Goal: Task Accomplishment & Management: Use online tool/utility

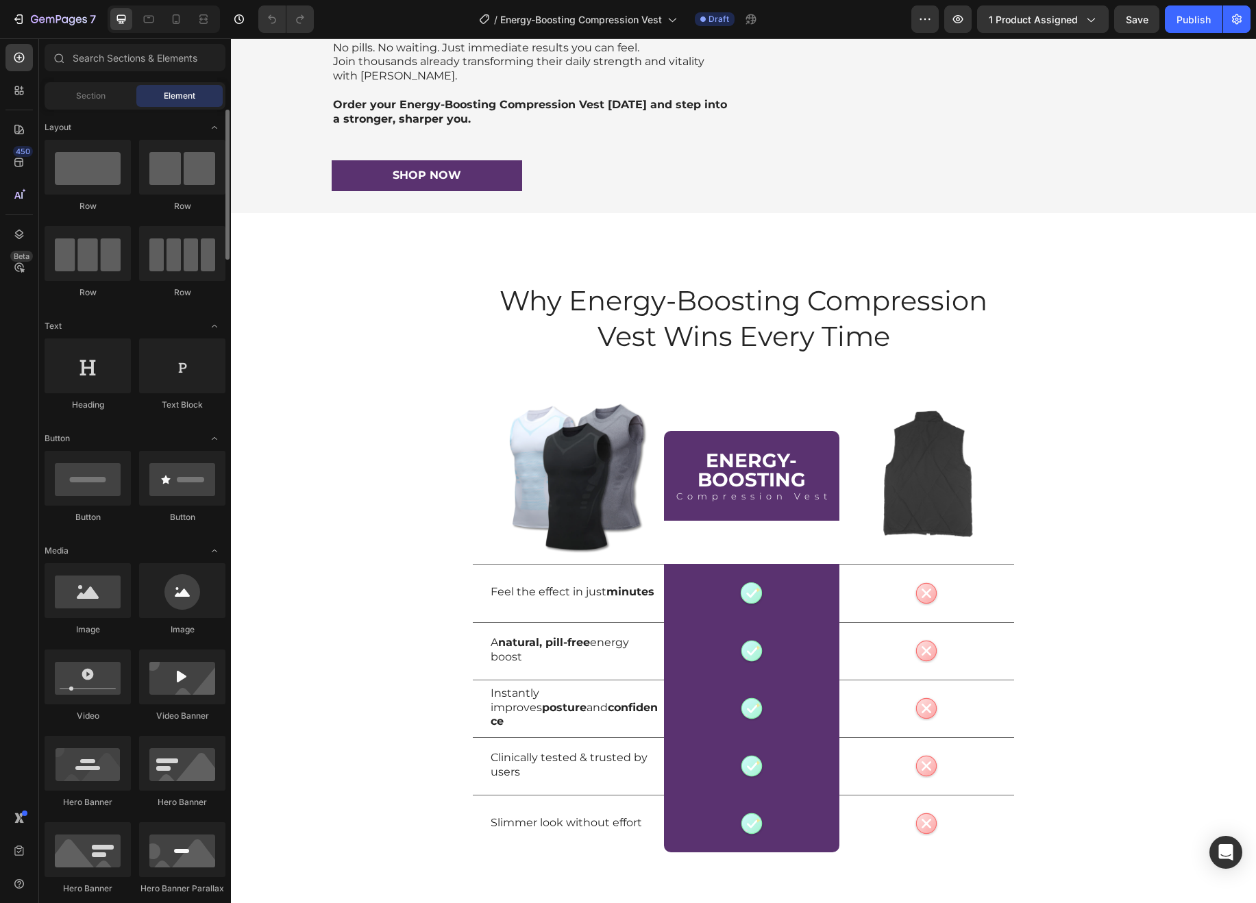
scroll to position [3290, 0]
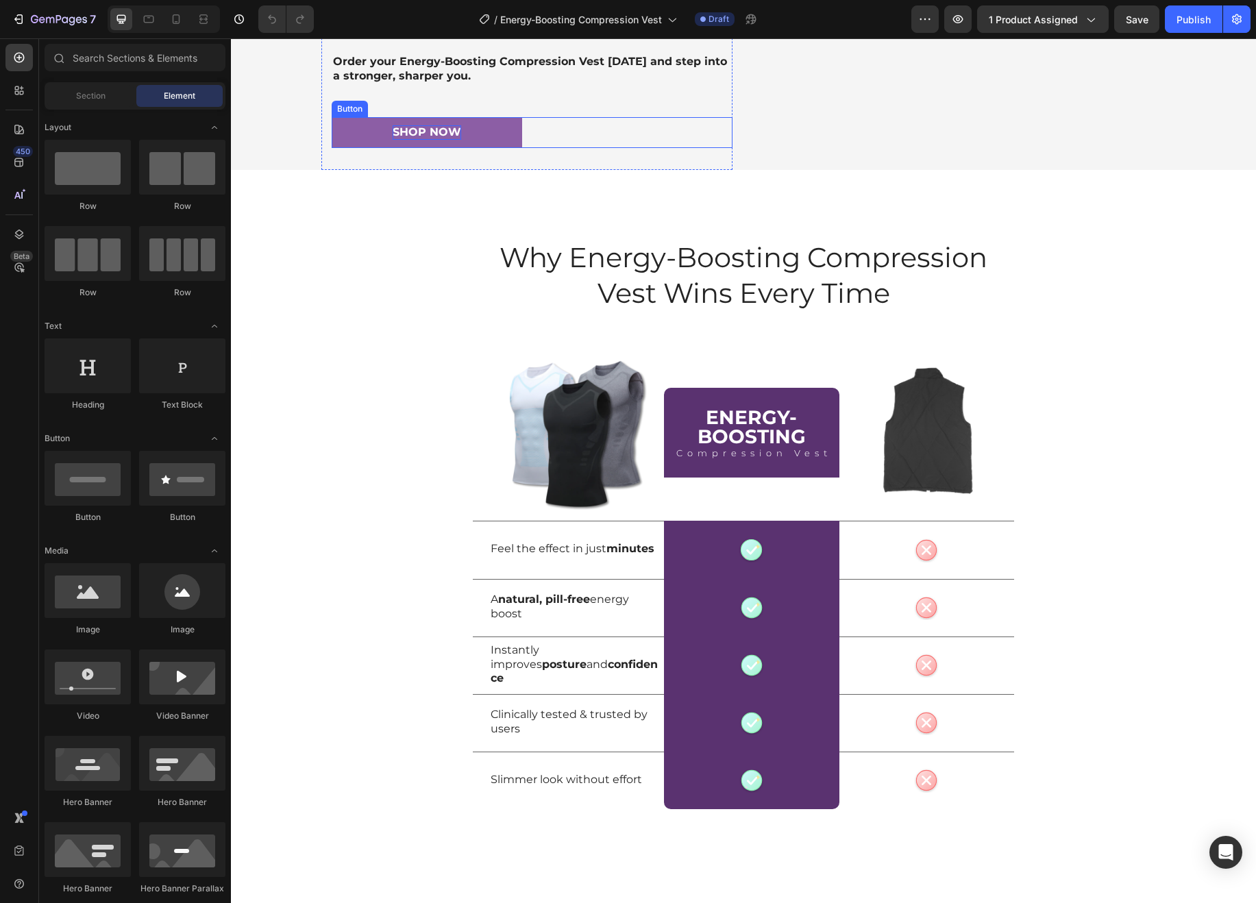
click at [421, 140] on div "Shop Now" at bounding box center [427, 132] width 69 height 14
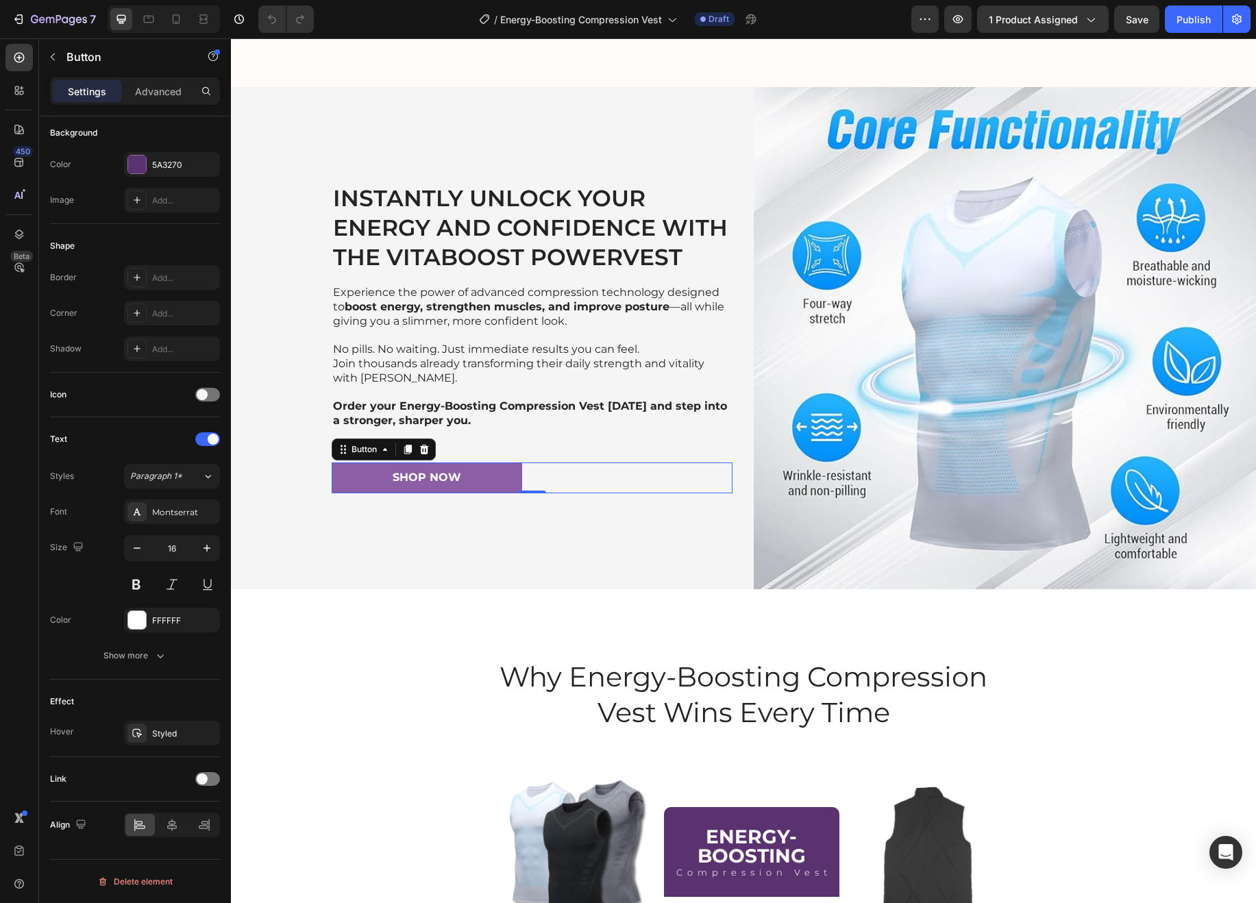
scroll to position [3014, 0]
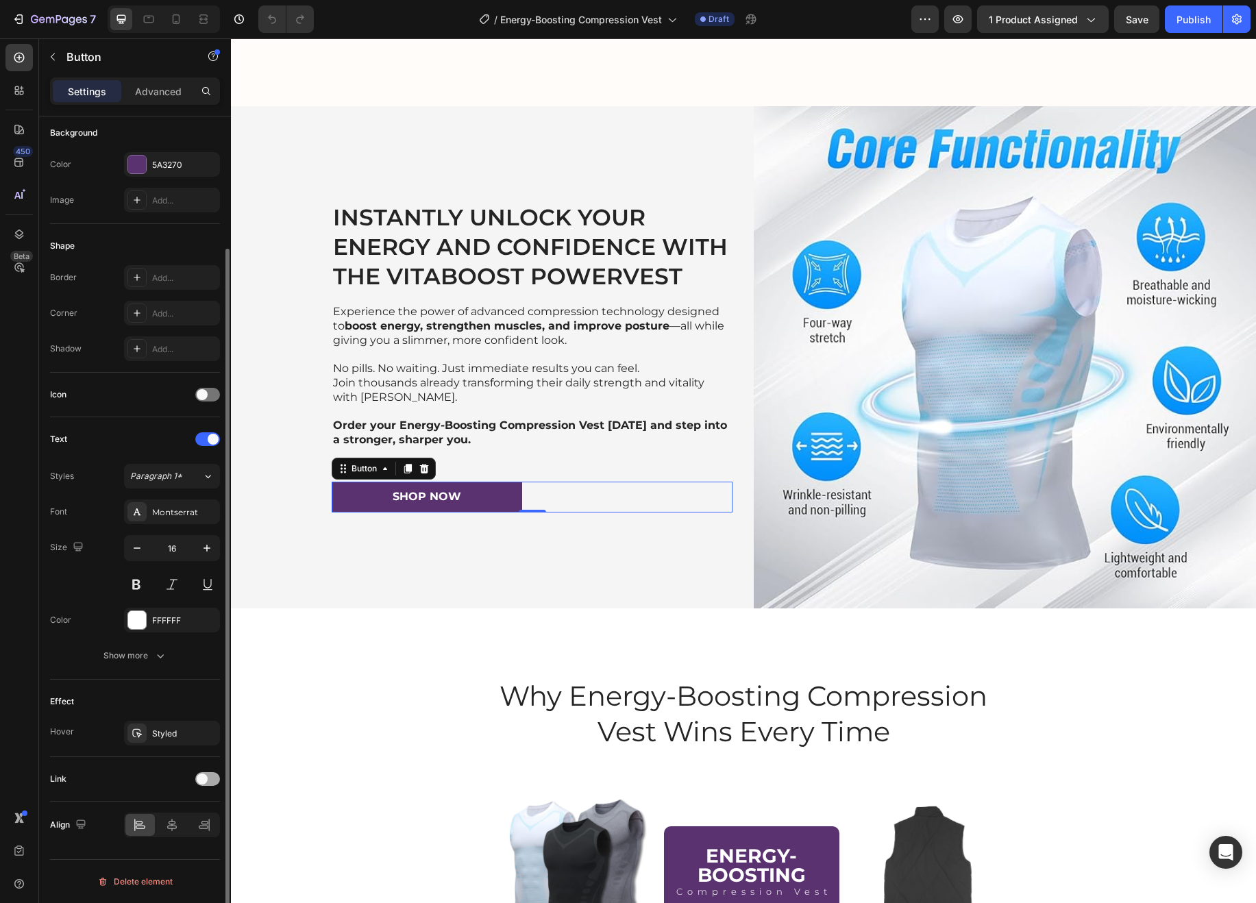
click at [208, 780] on div at bounding box center [207, 779] width 25 height 14
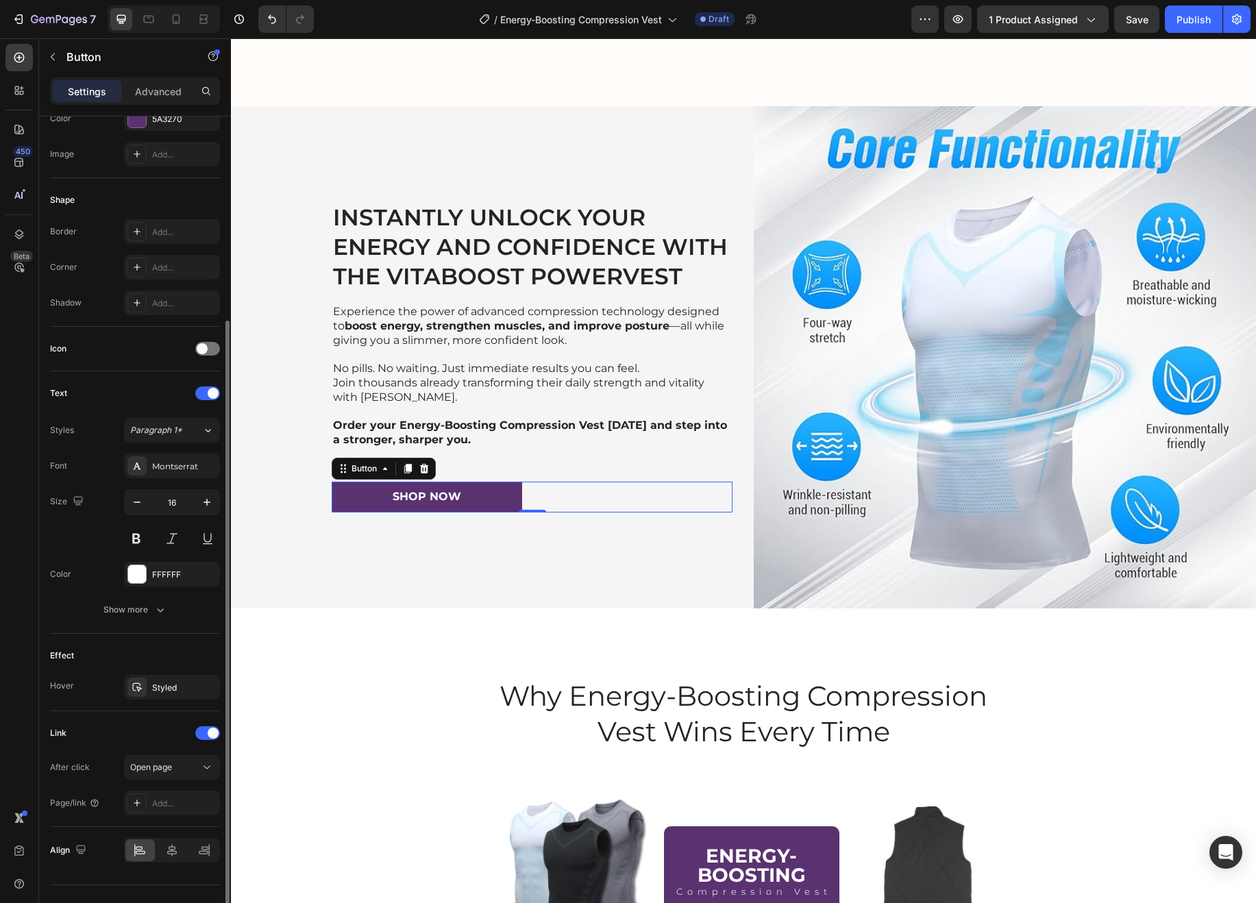
scroll to position [228, 0]
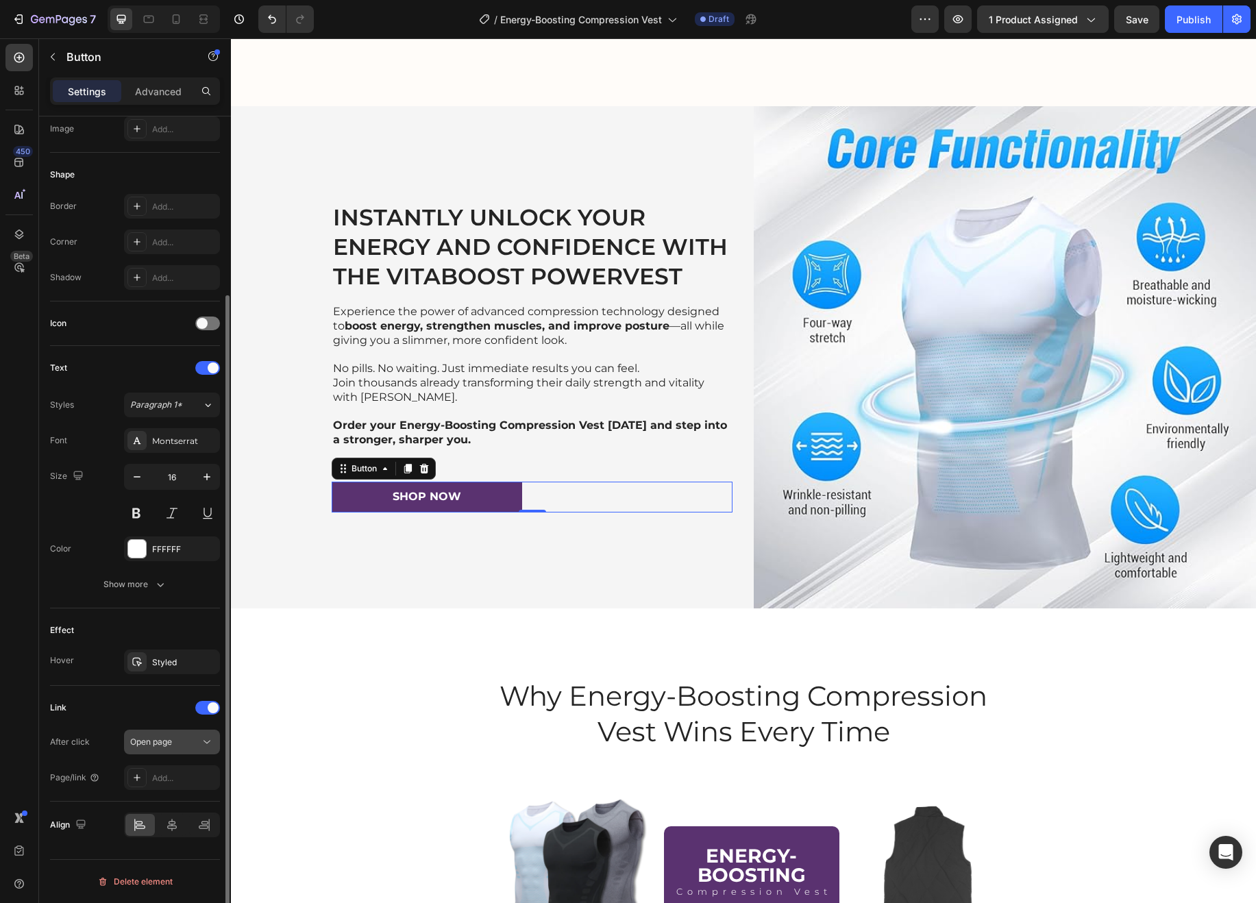
click at [189, 743] on div "Open page" at bounding box center [165, 742] width 70 height 12
click at [145, 719] on div "Link After click Open page Page/link Add..." at bounding box center [135, 743] width 170 height 93
click at [177, 780] on div "Add..." at bounding box center [184, 778] width 64 height 12
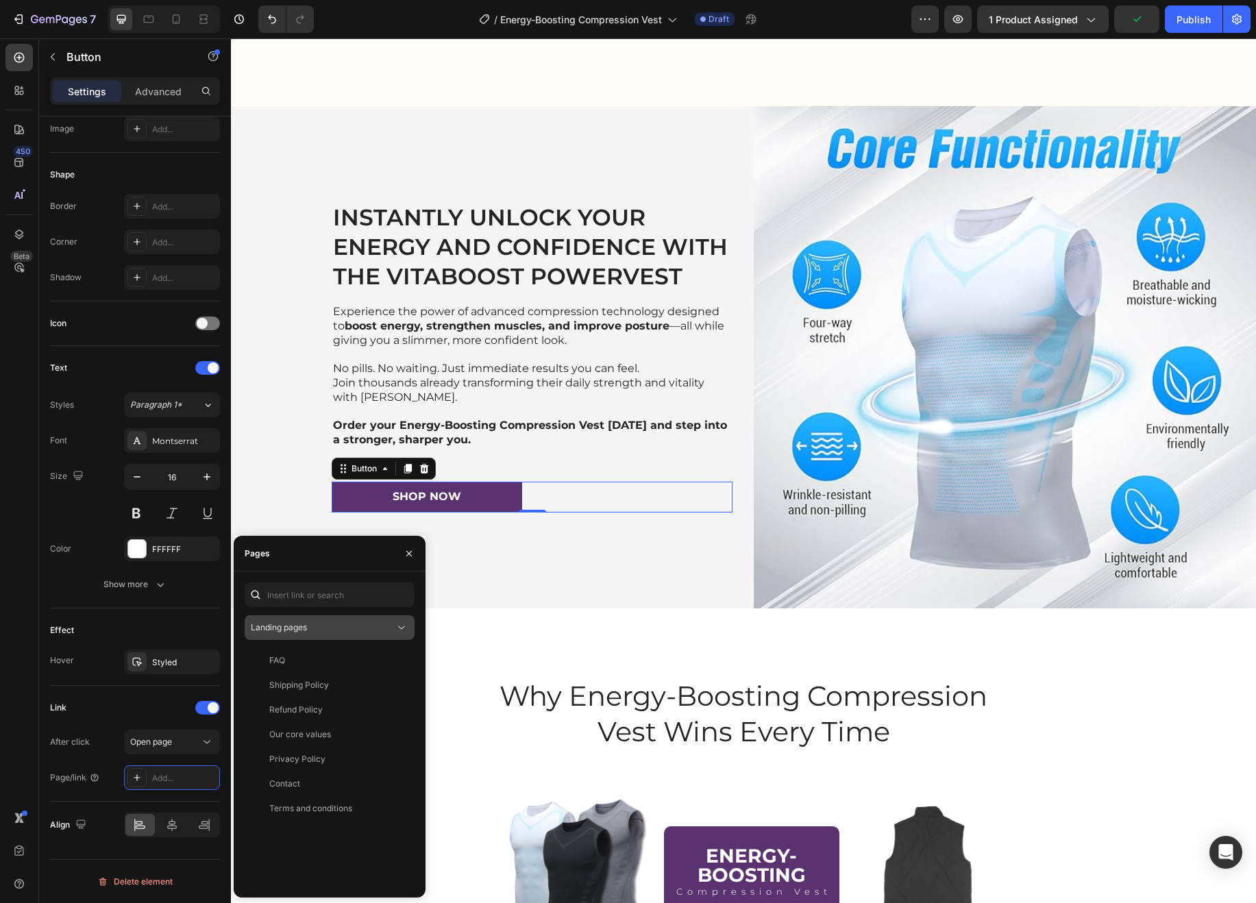
click at [328, 625] on div "Landing pages" at bounding box center [323, 627] width 144 height 12
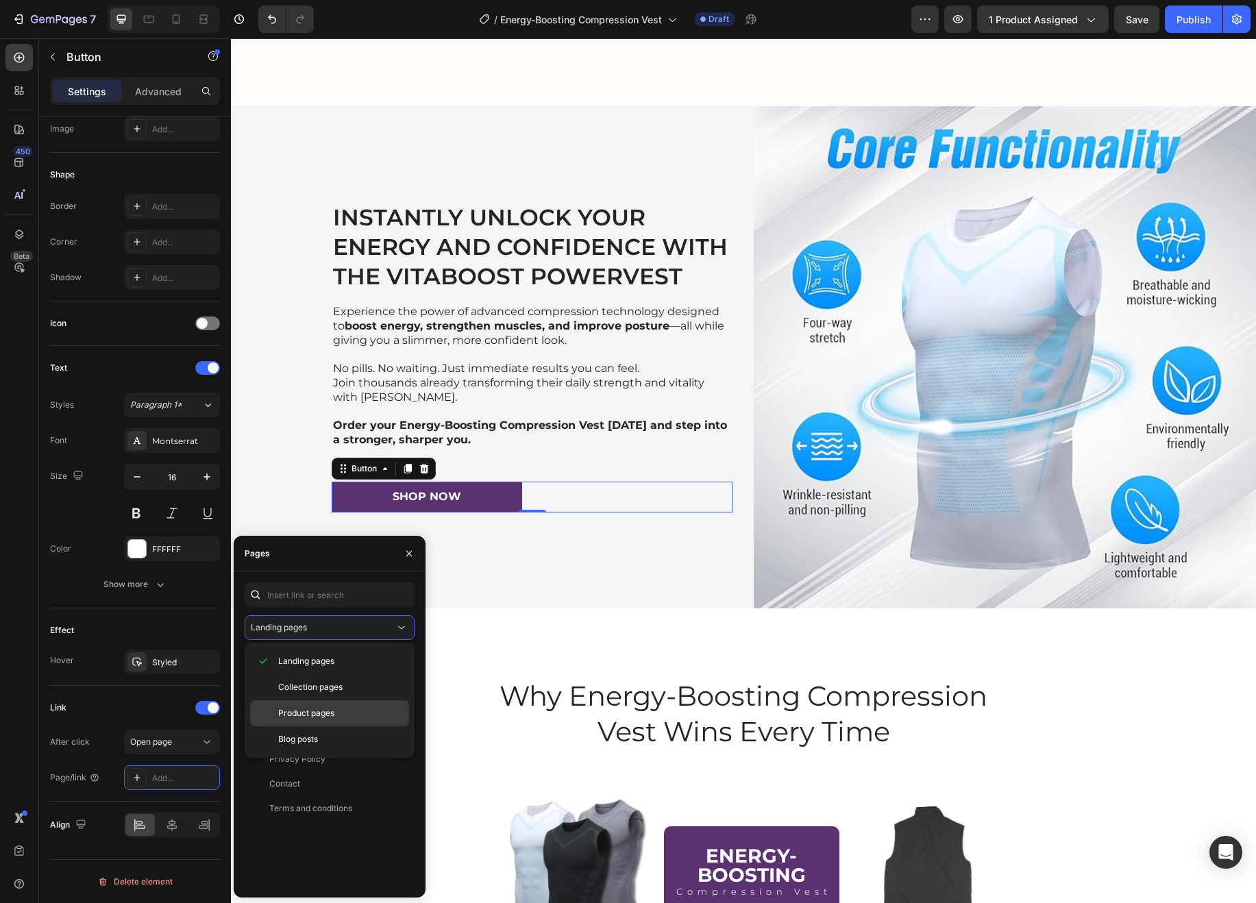
click at [321, 713] on span "Product pages" at bounding box center [306, 713] width 56 height 12
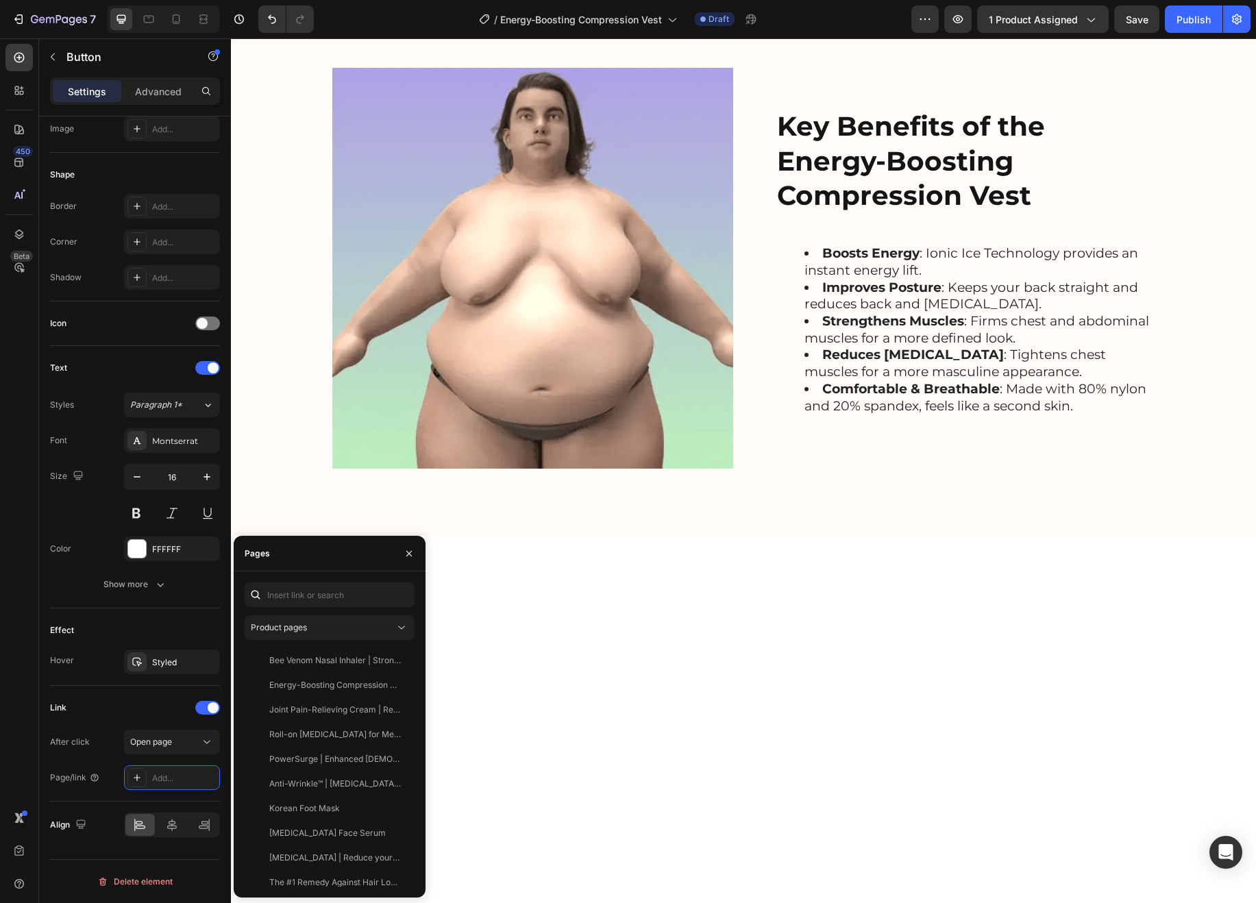
scroll to position [0, 0]
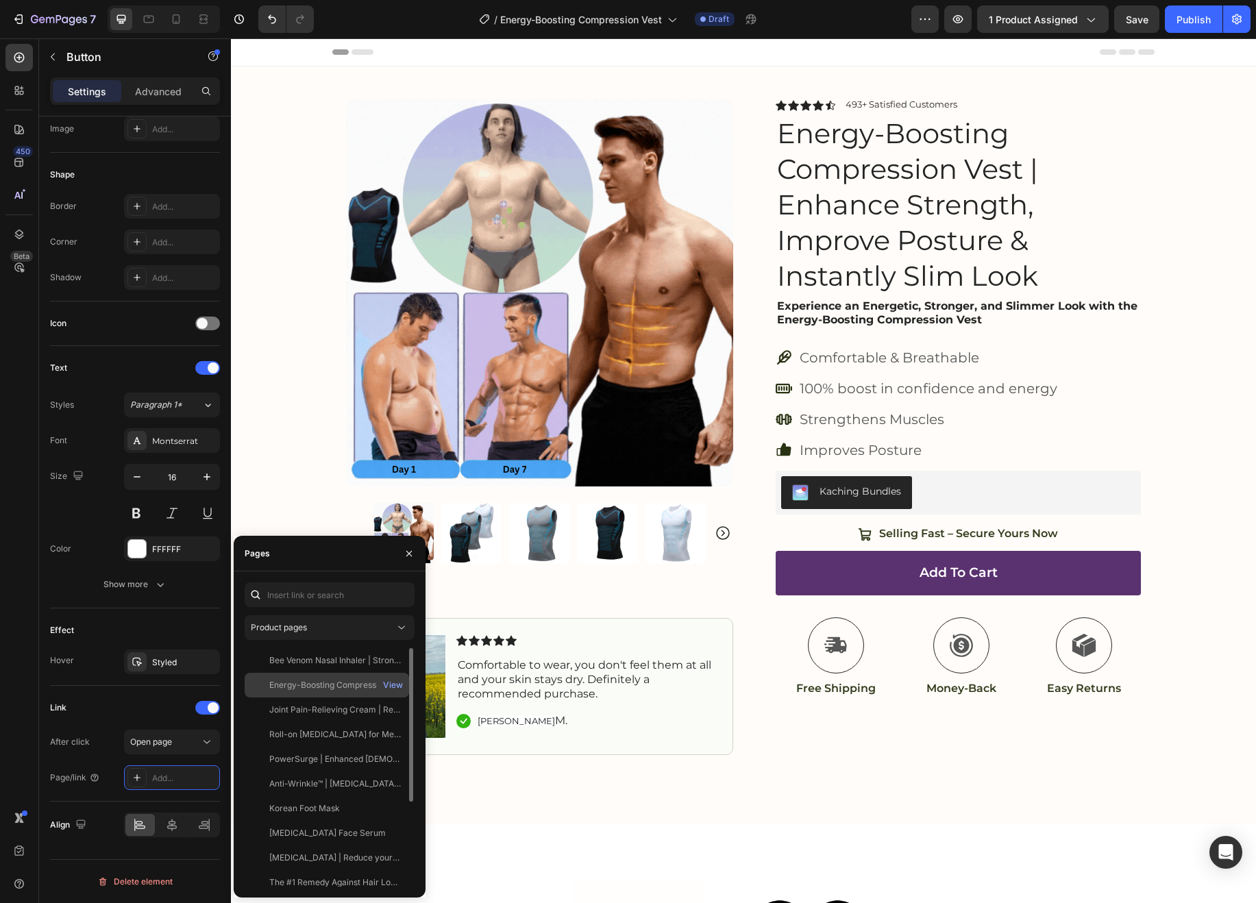
click at [321, 686] on div "Energy-Boosting Compression Vest | Enhance Strength, Improve Posture & Instantl…" at bounding box center [335, 685] width 132 height 12
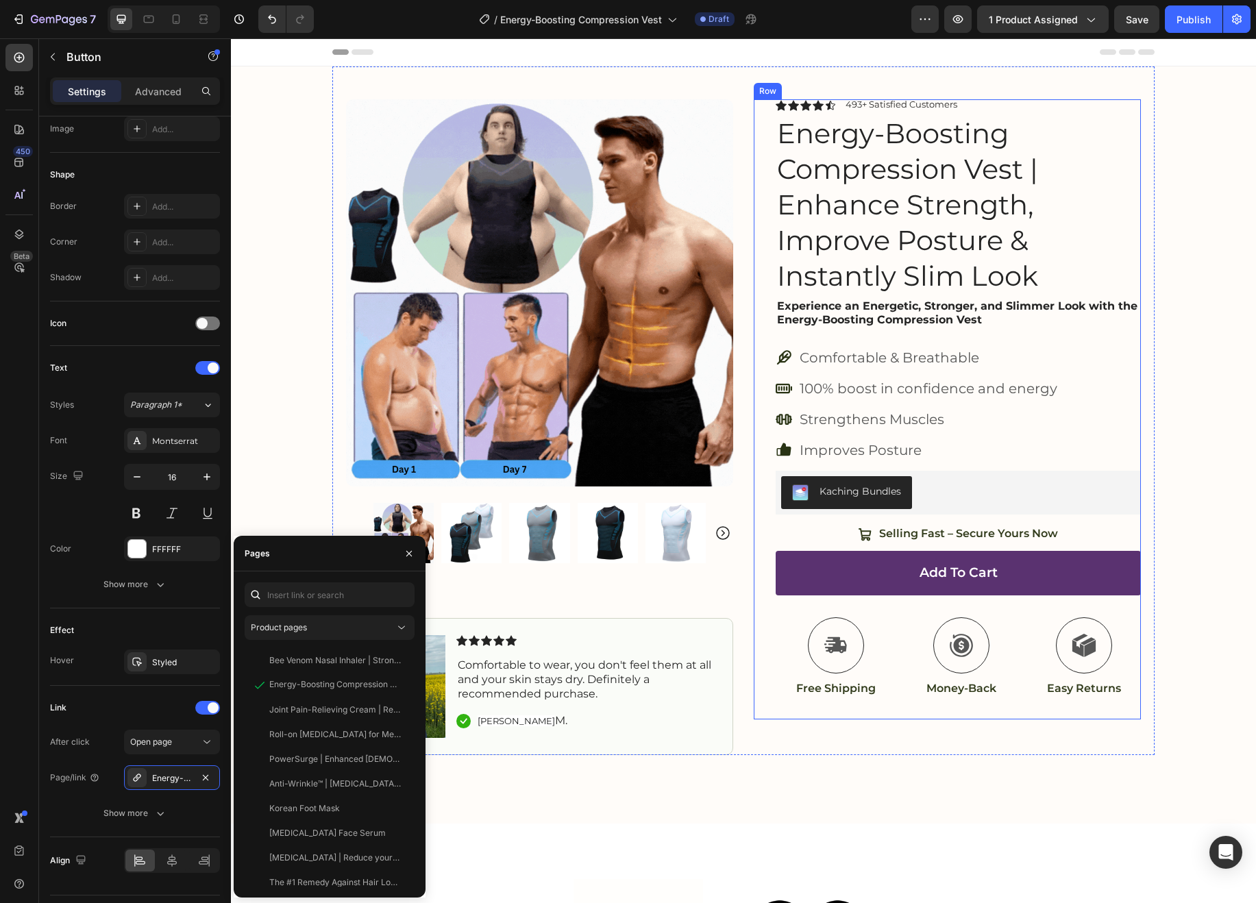
click at [767, 643] on div "Icon Icon Icon Icon Icon Icon List 493+ Satisfied Customers Text Block Row Ener…" at bounding box center [947, 409] width 387 height 620
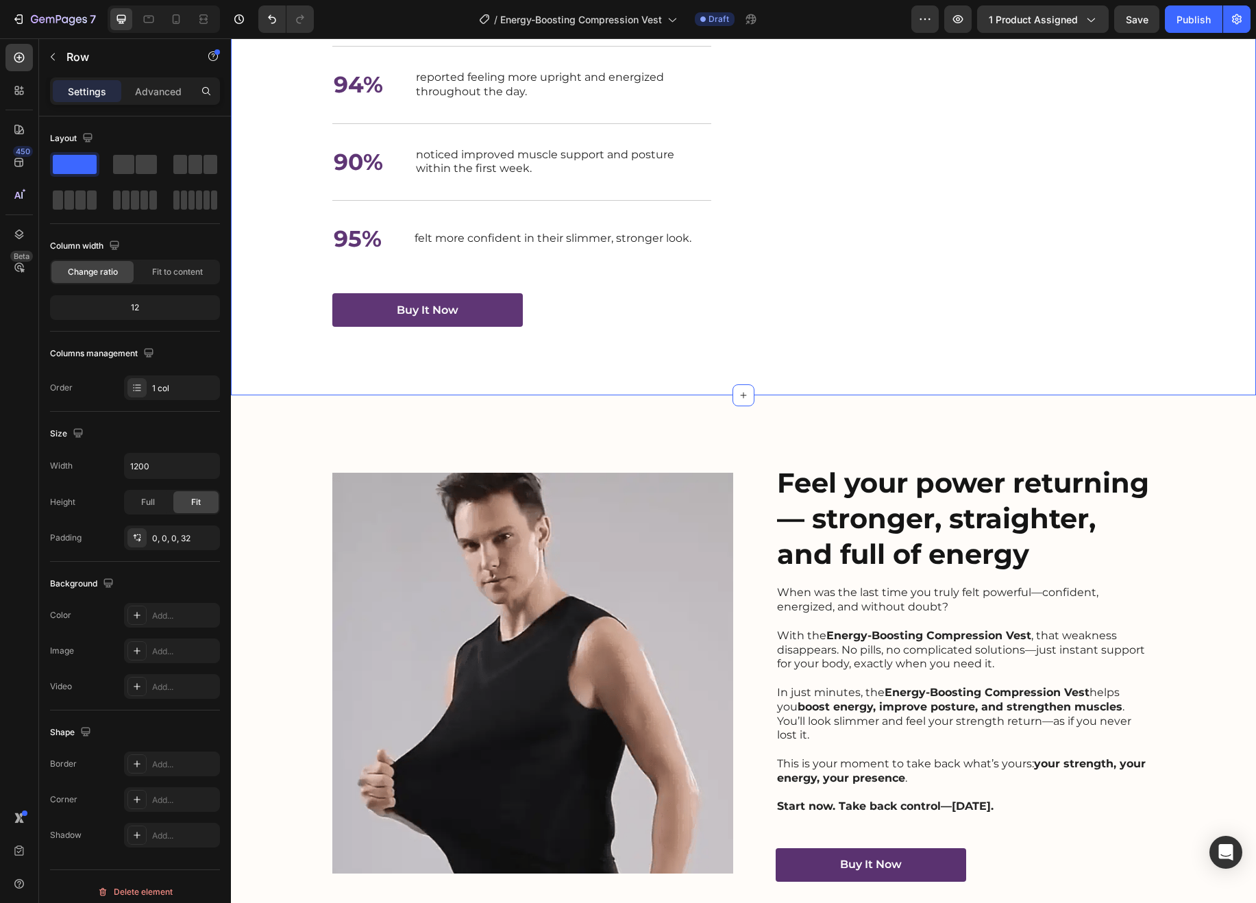
scroll to position [1968, 0]
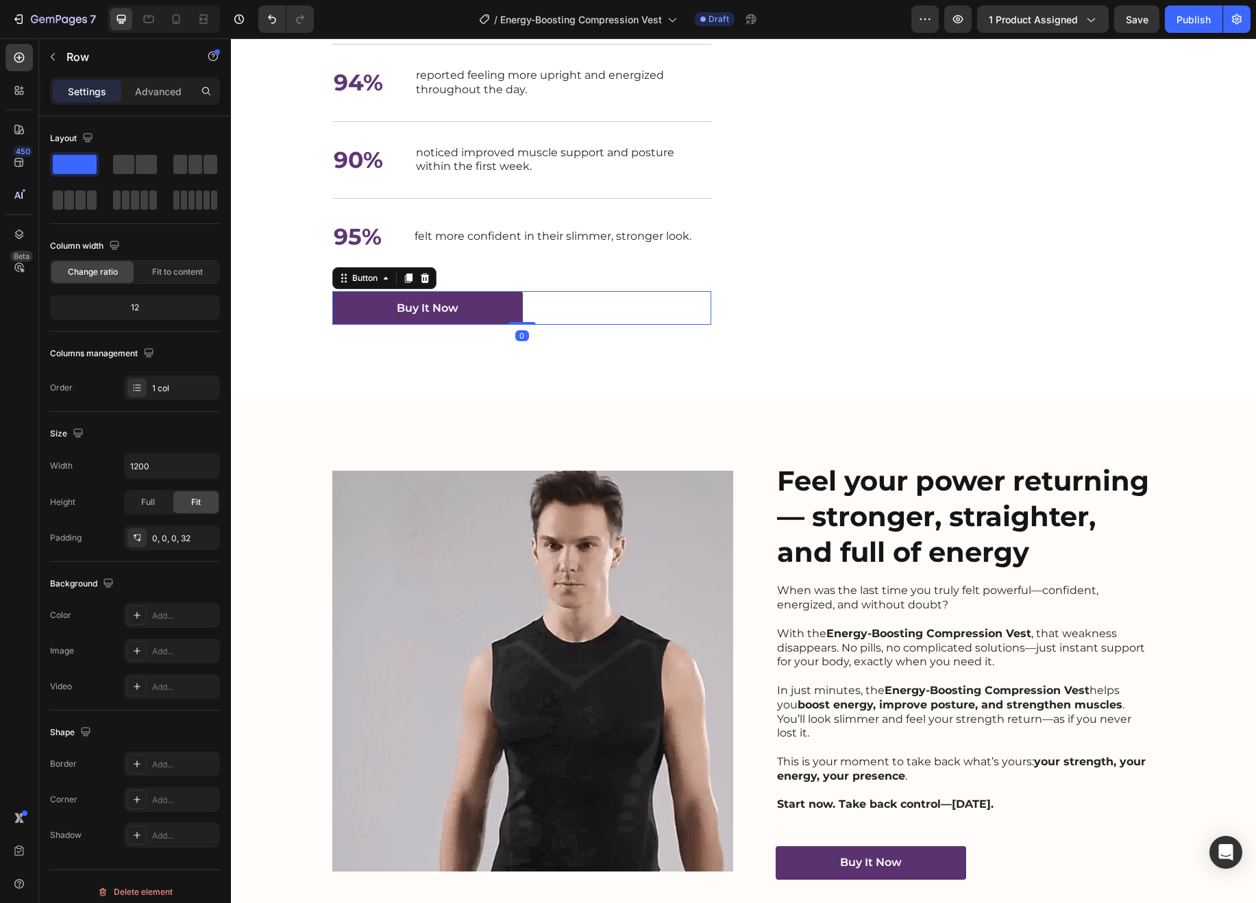
click at [502, 325] on link "Buy It Now" at bounding box center [427, 308] width 190 height 34
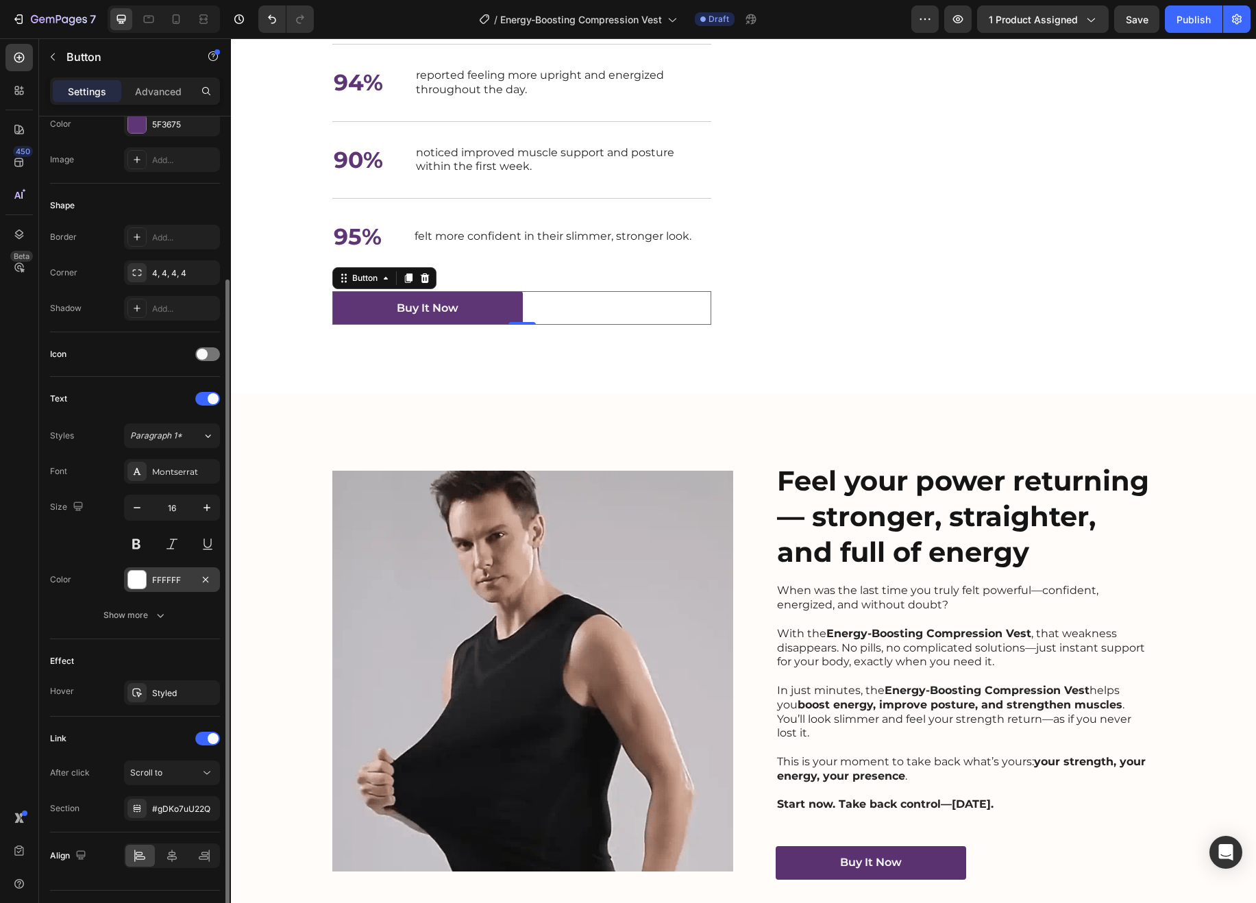
scroll to position [228, 0]
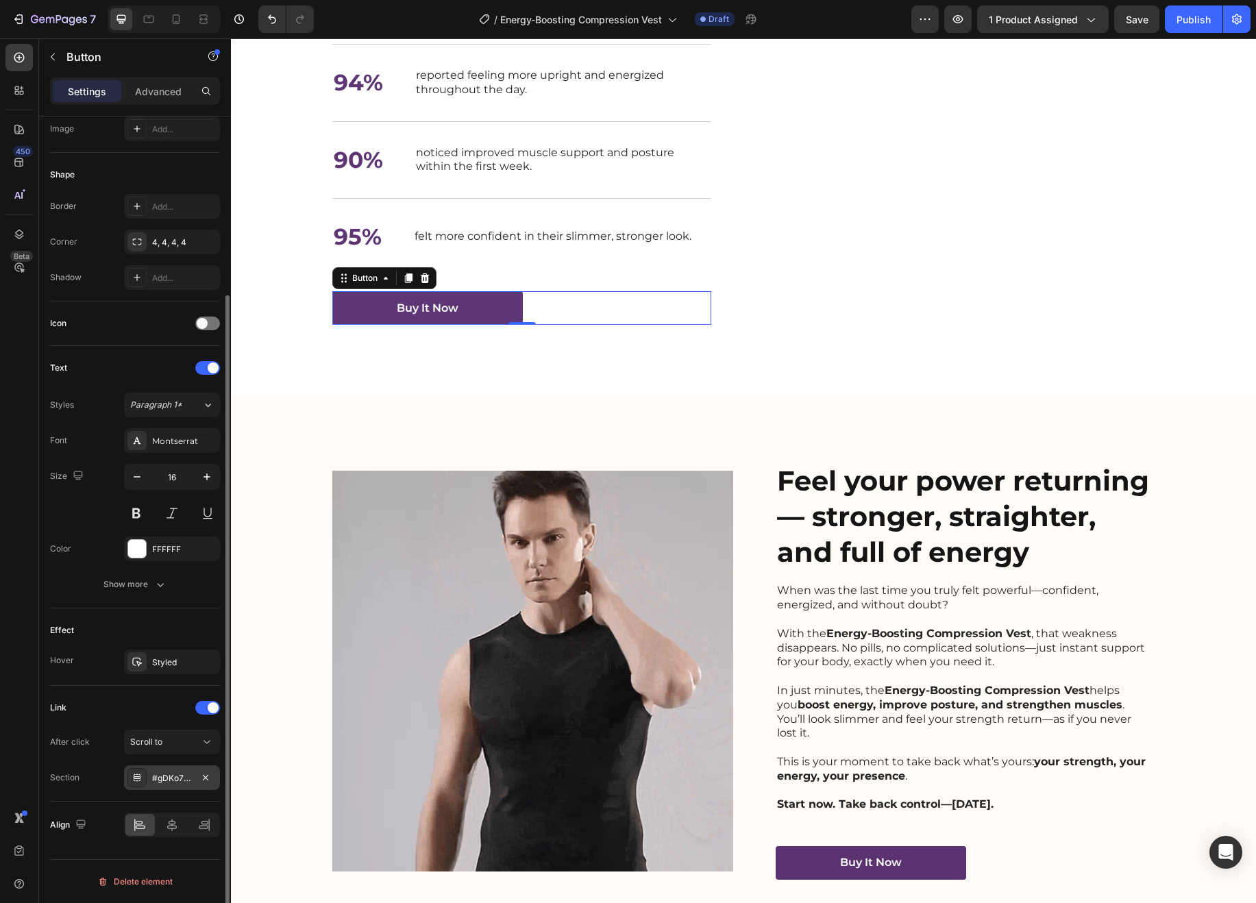
click at [167, 780] on div "#gDKo7uU22Q" at bounding box center [172, 778] width 40 height 12
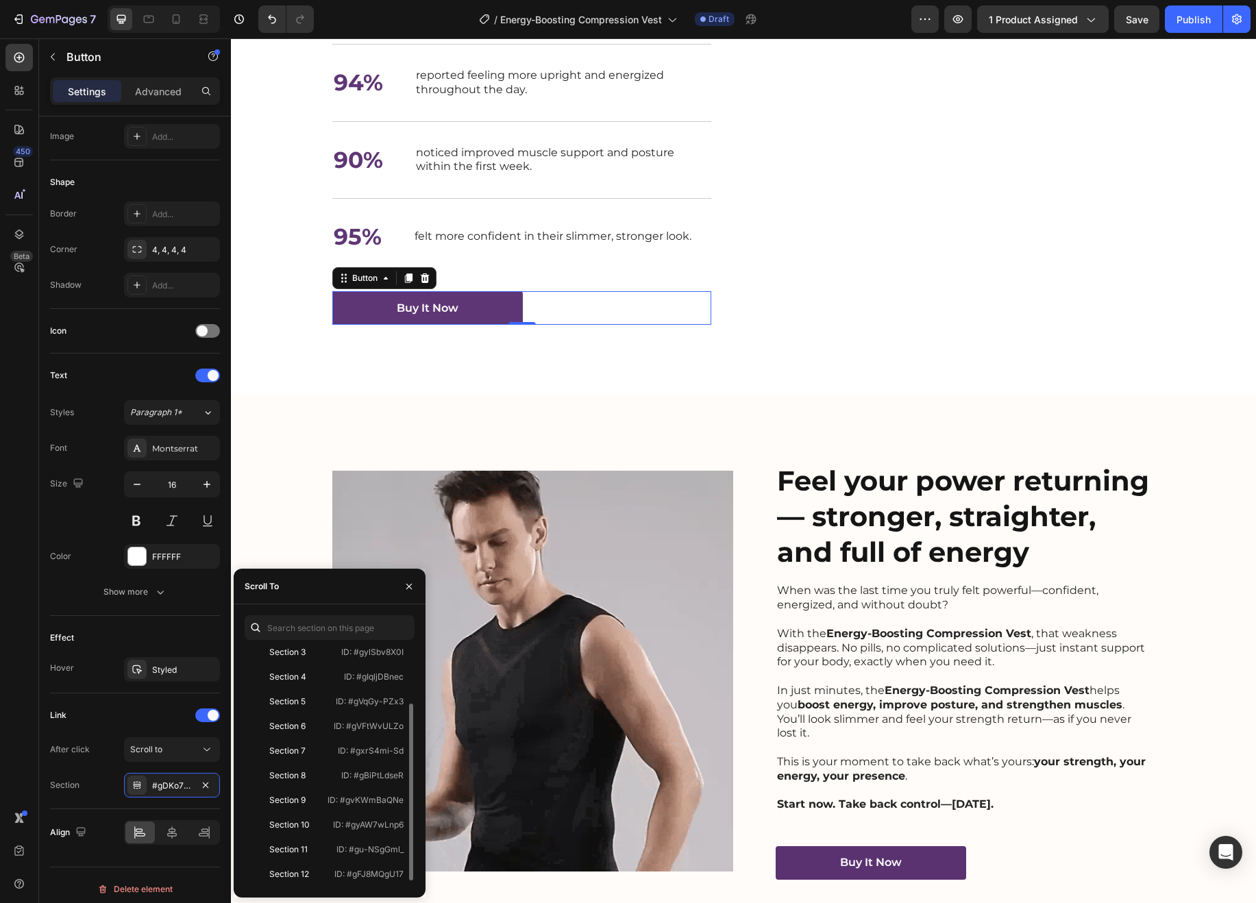
scroll to position [0, 0]
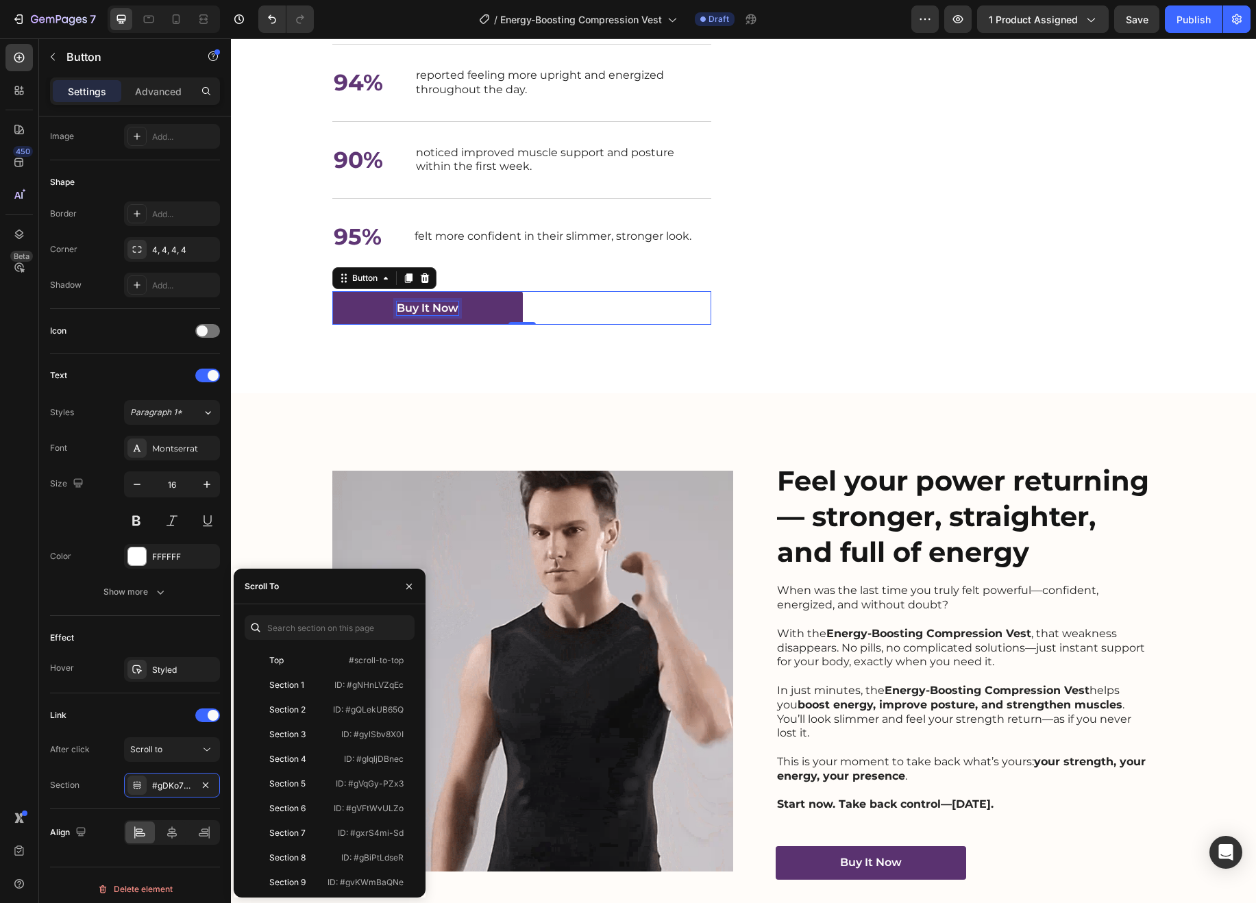
click at [436, 316] on div "Buy It Now" at bounding box center [428, 308] width 62 height 14
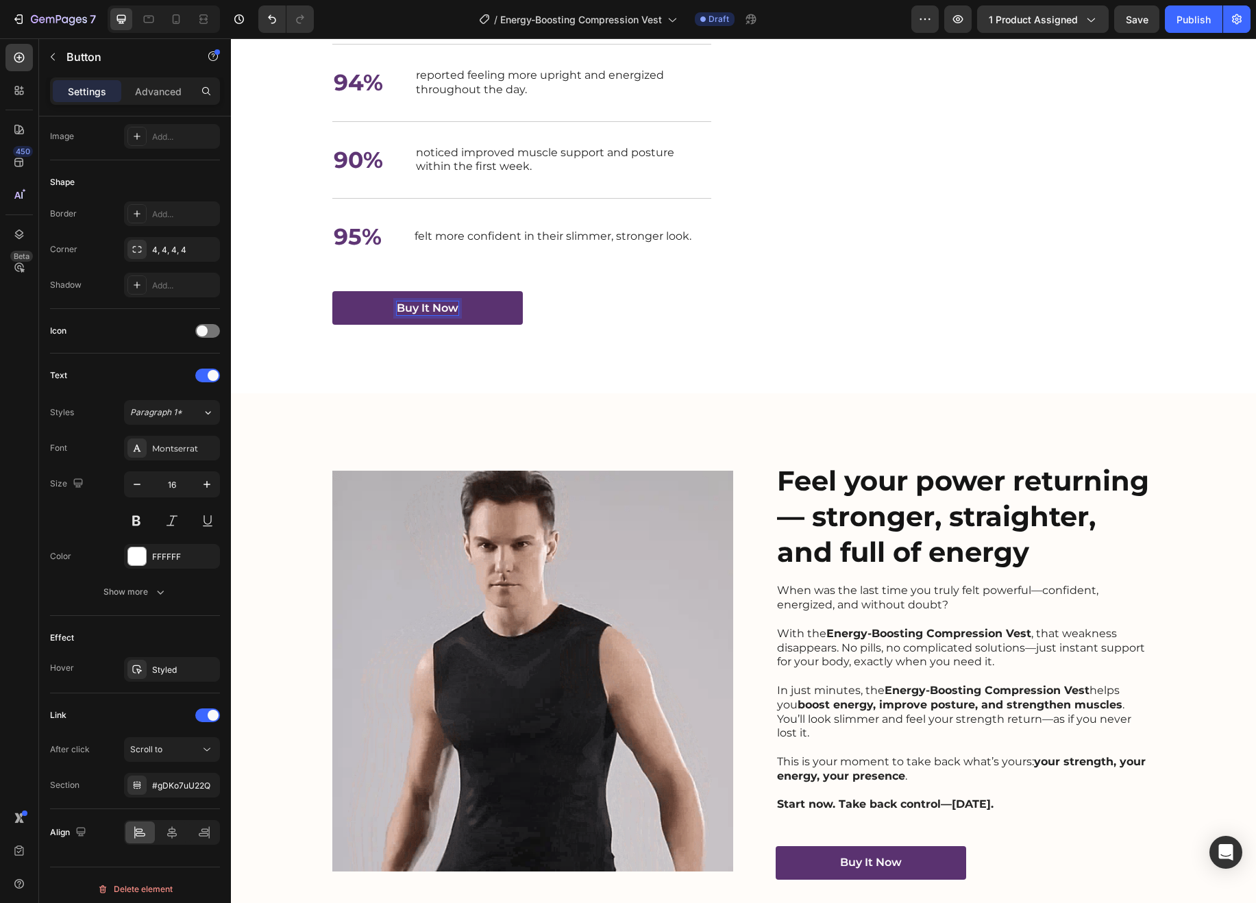
click at [491, 325] on link "Buy It Now" at bounding box center [427, 308] width 190 height 34
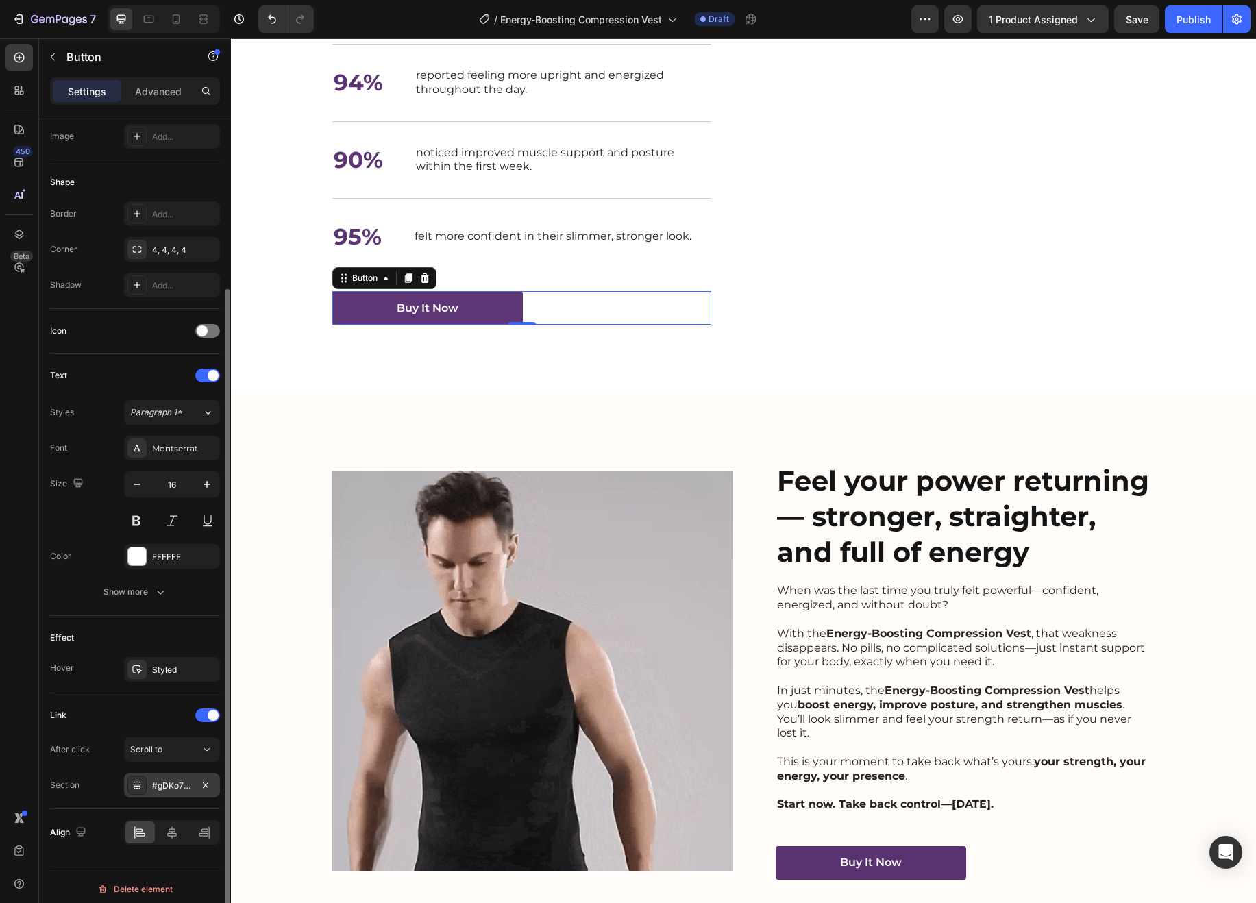
click at [193, 788] on div "#gDKo7uU22Q" at bounding box center [172, 785] width 96 height 25
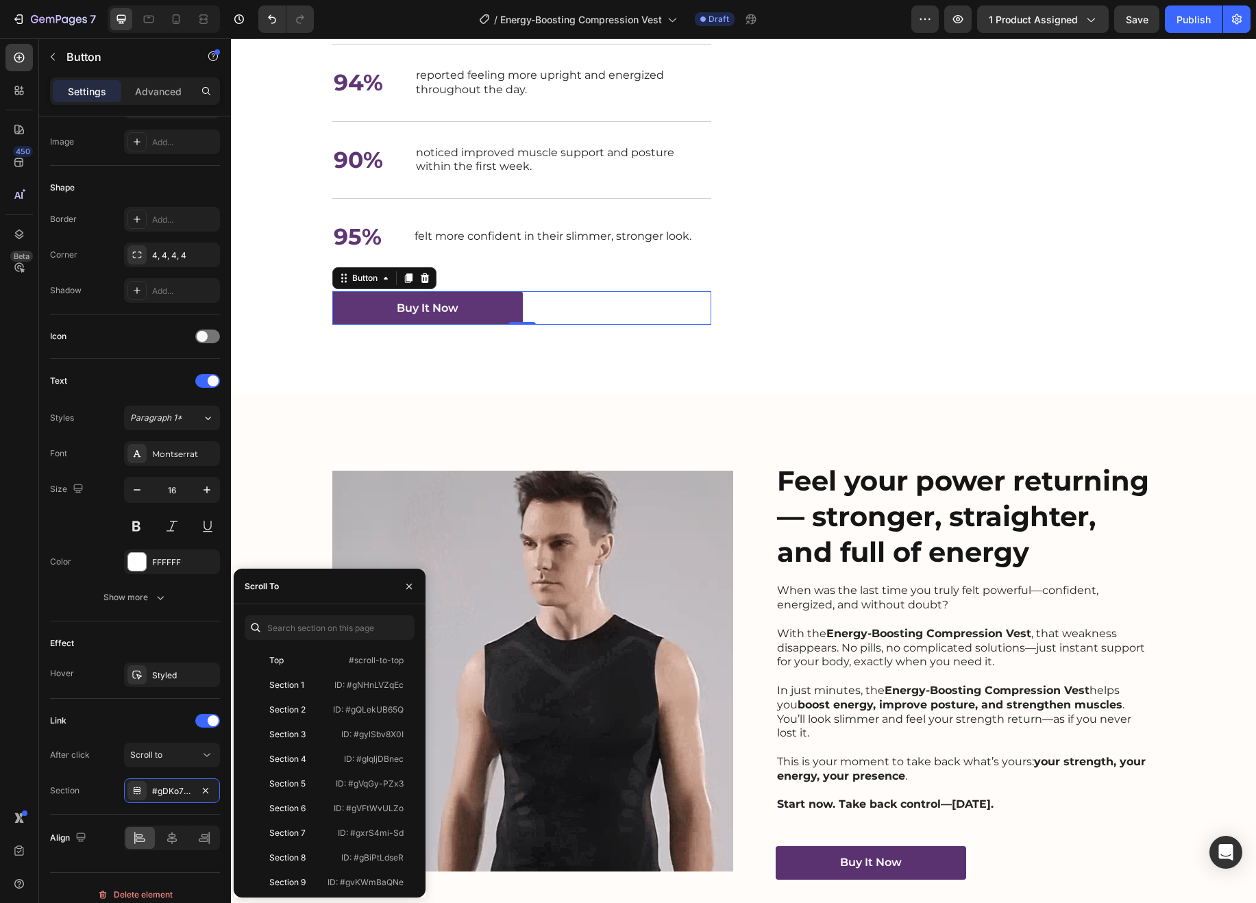
click at [558, 325] on div "Buy It Now Button 0" at bounding box center [521, 308] width 379 height 34
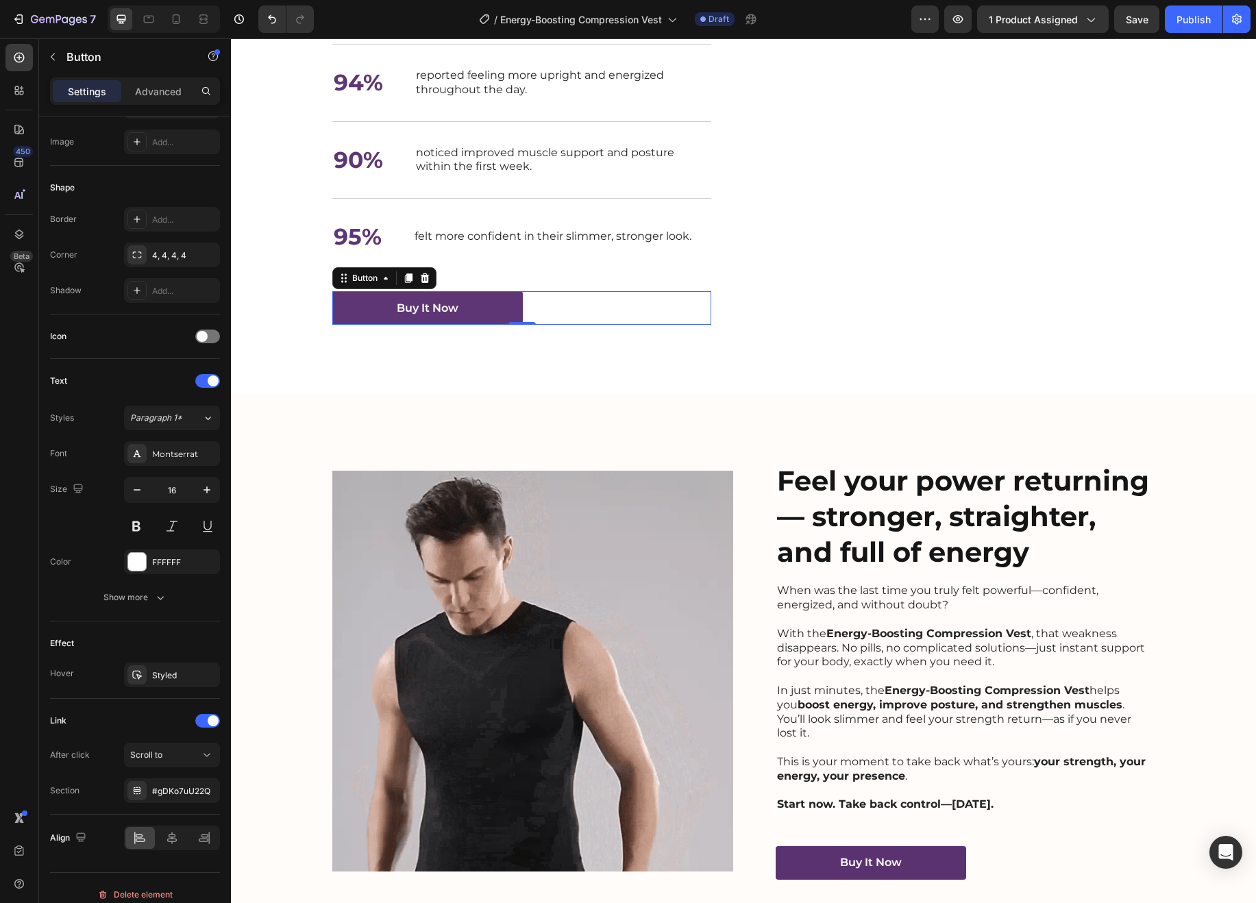
scroll to position [1967, 0]
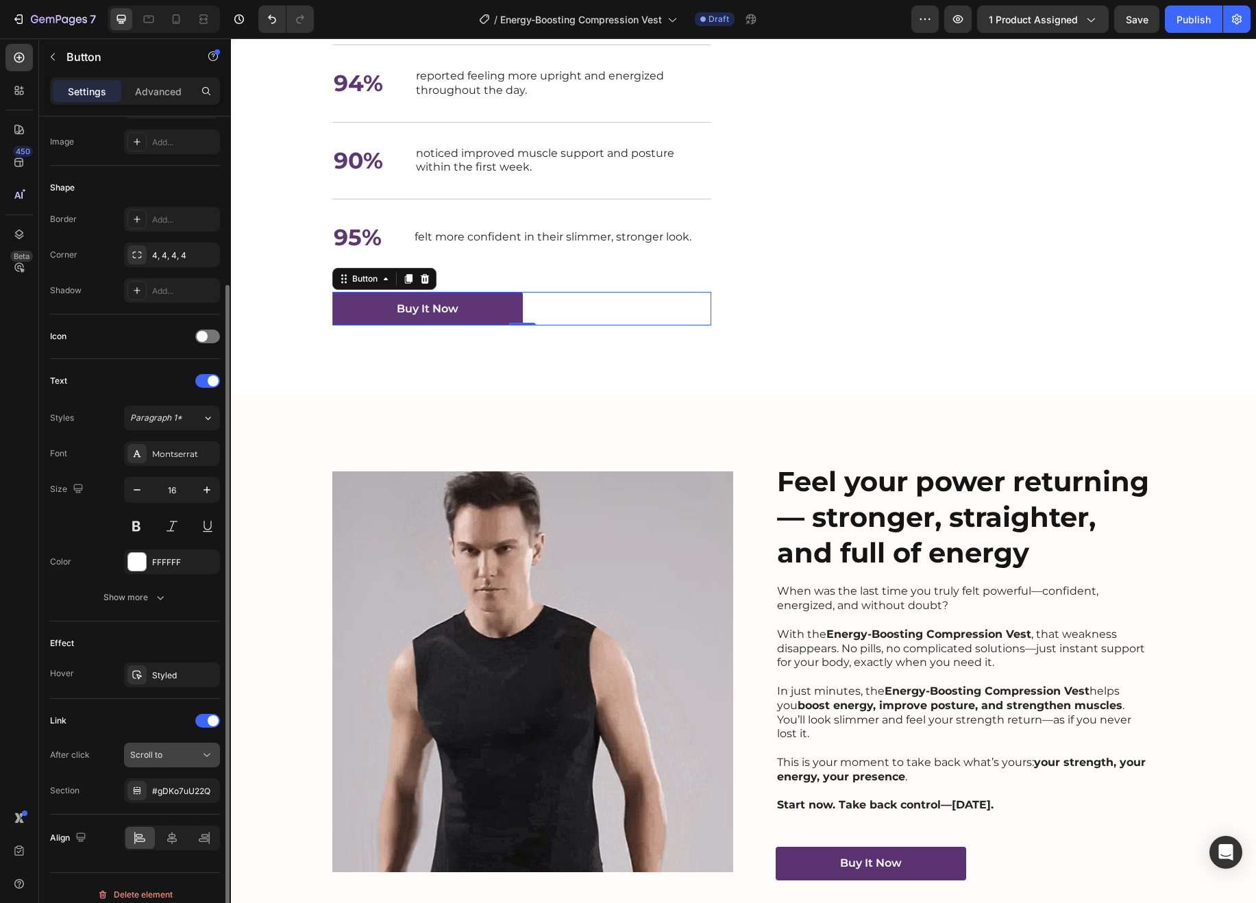
click at [184, 759] on div "Scroll to" at bounding box center [165, 755] width 70 height 12
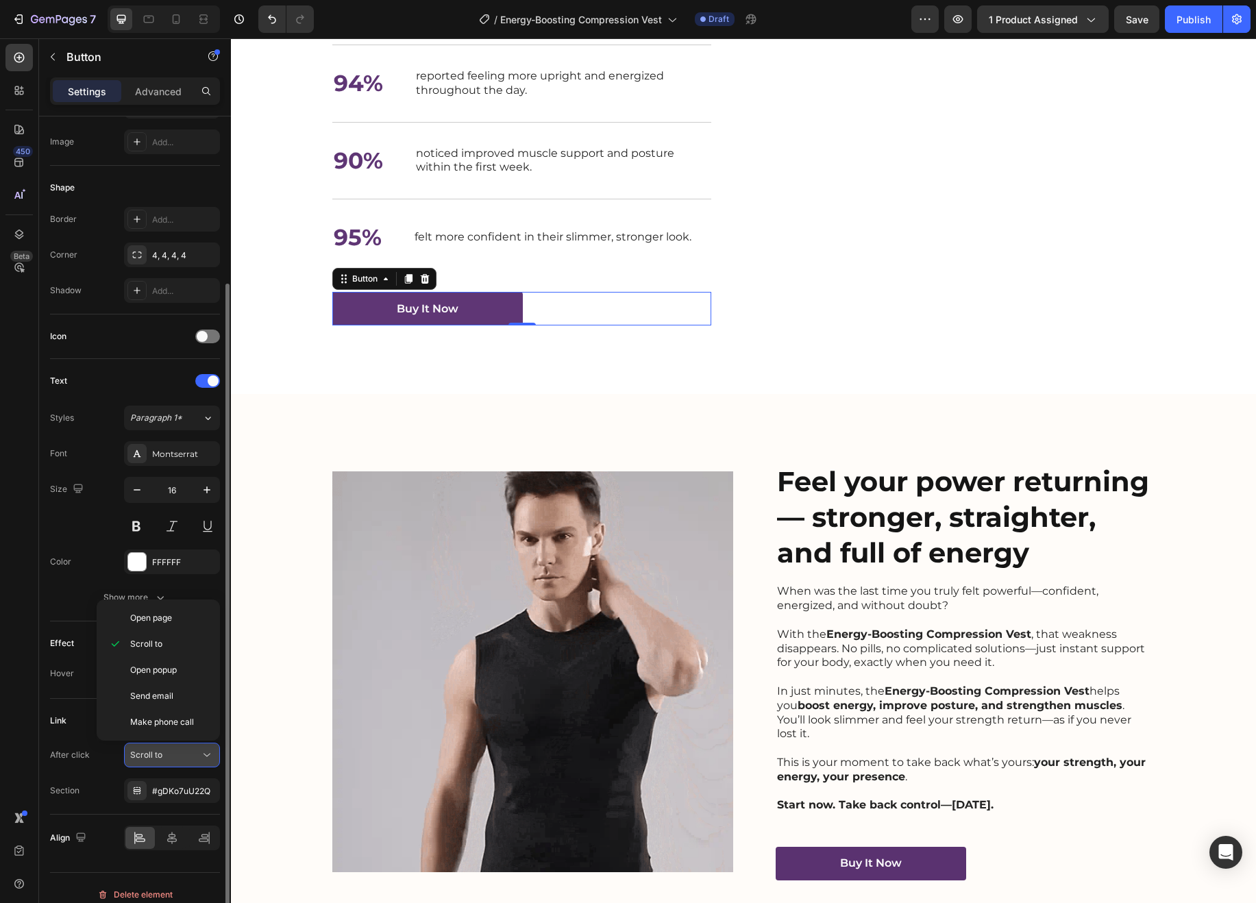
scroll to position [212, 0]
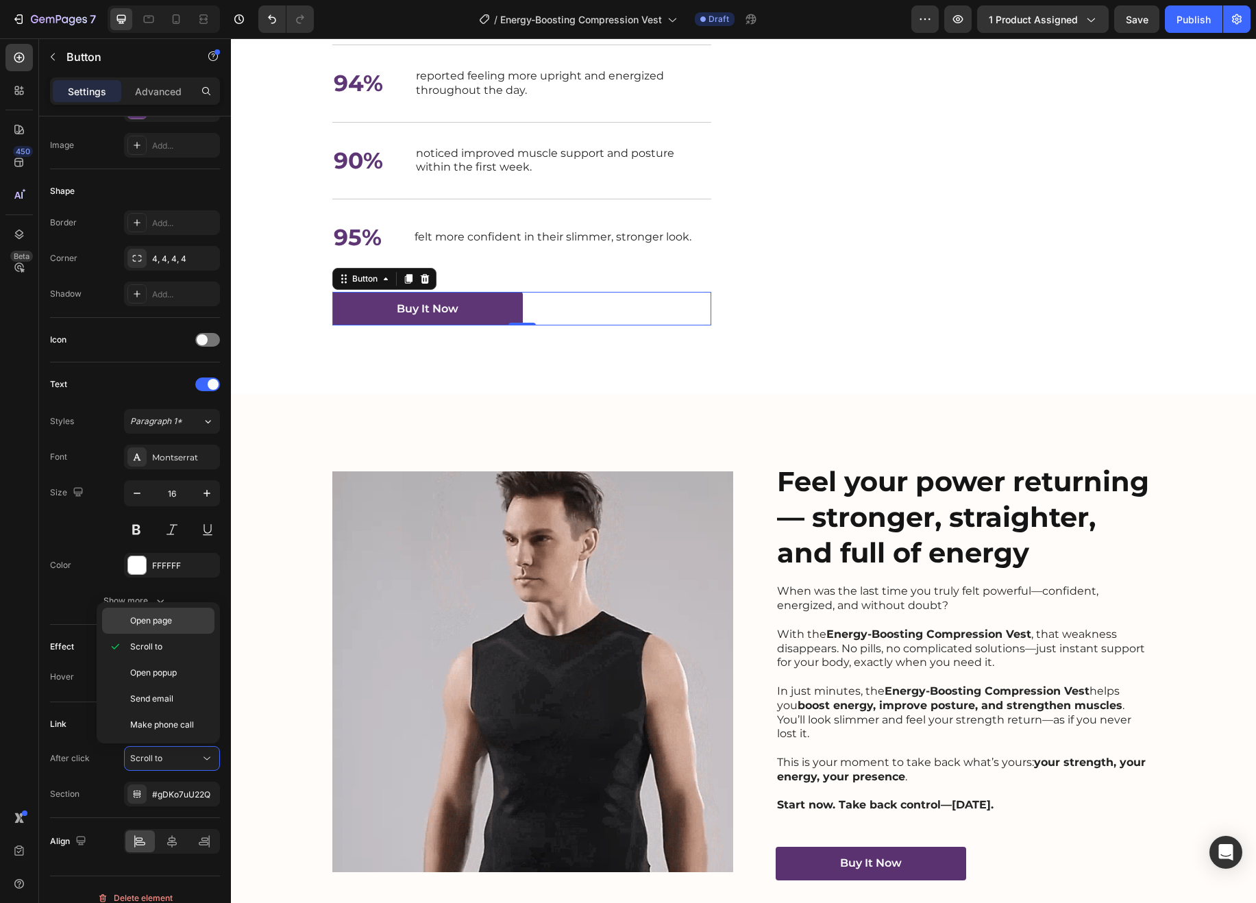
click at [176, 624] on p "Open page" at bounding box center [169, 621] width 78 height 12
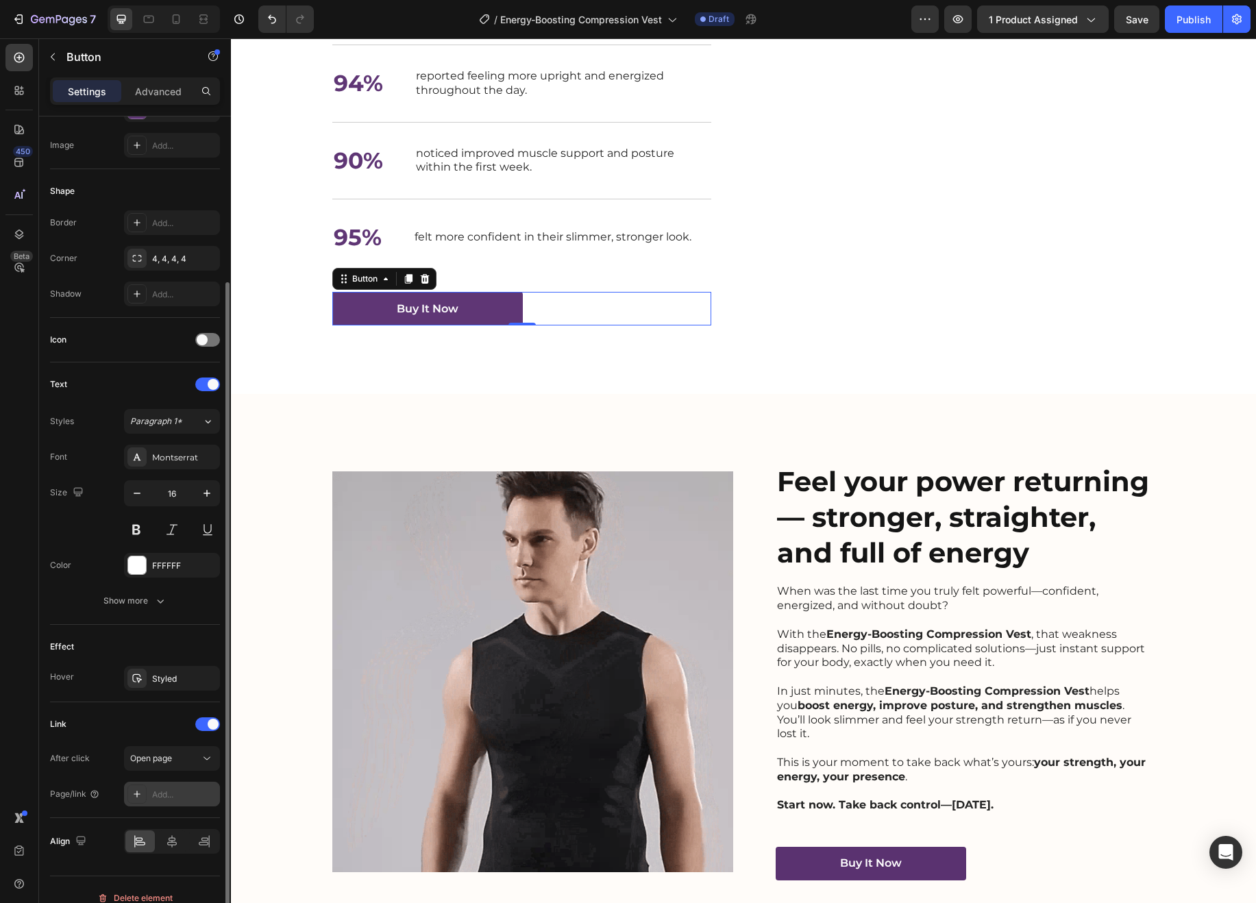
click at [168, 796] on div "Add..." at bounding box center [184, 795] width 64 height 12
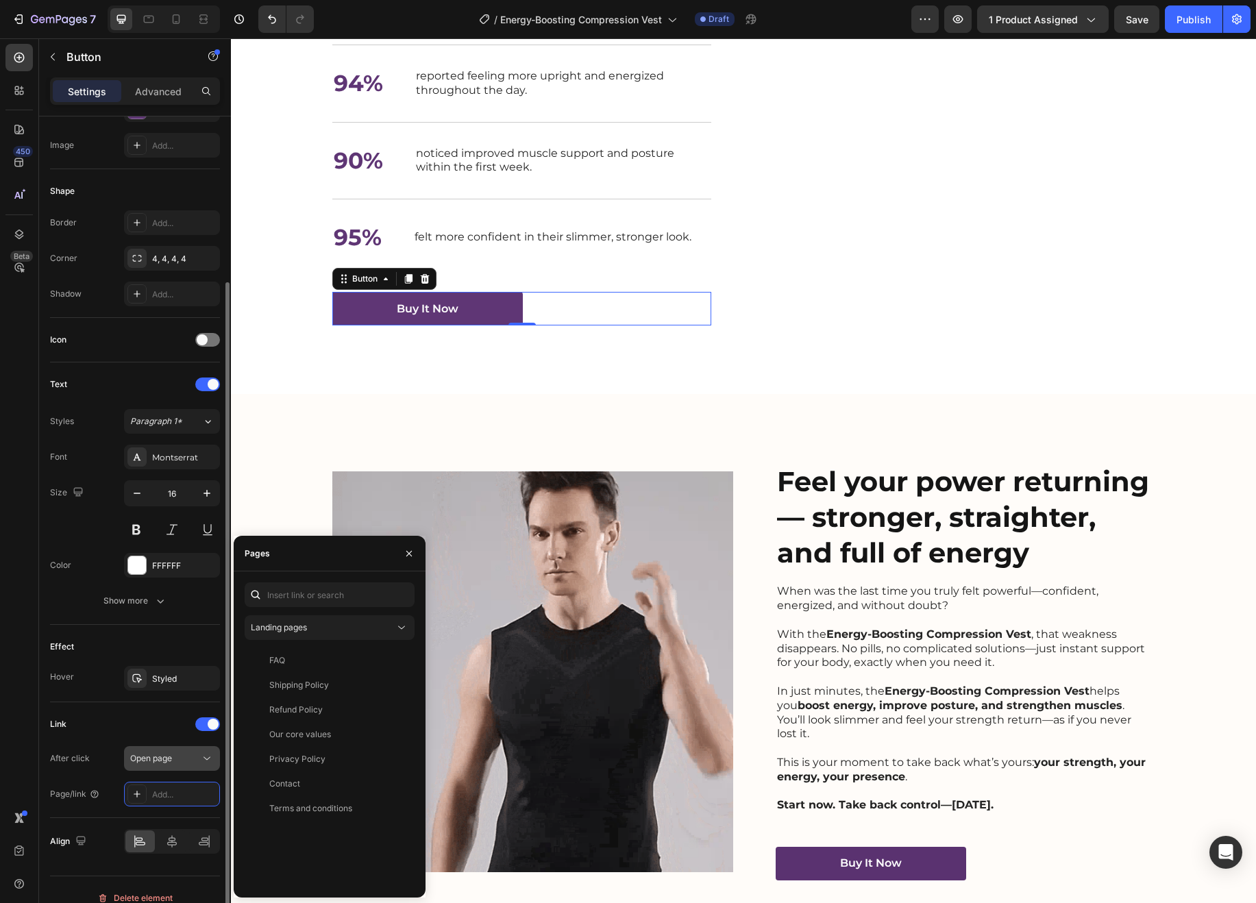
click at [177, 762] on div "Open page" at bounding box center [165, 758] width 70 height 12
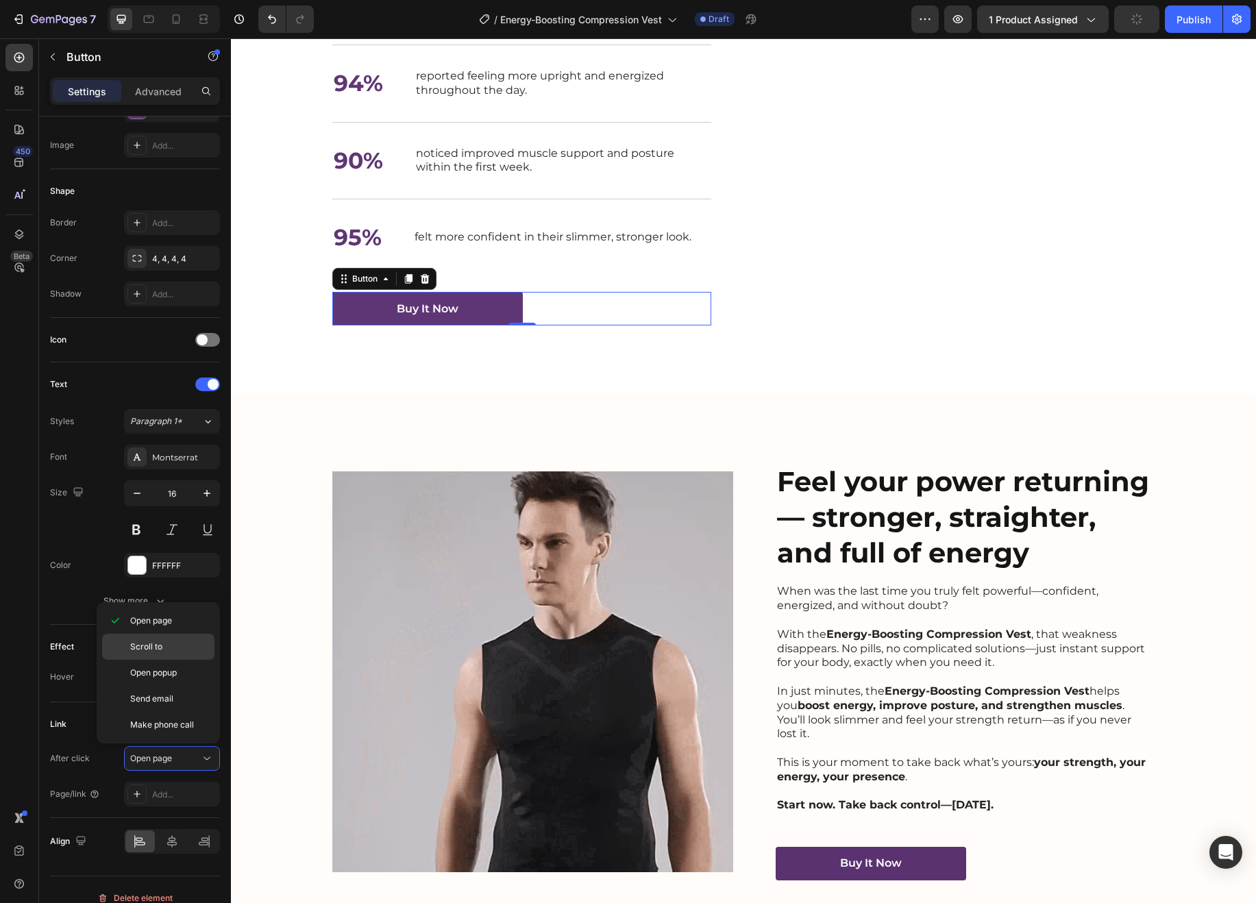
click at [173, 660] on div "Scroll to" at bounding box center [158, 673] width 112 height 26
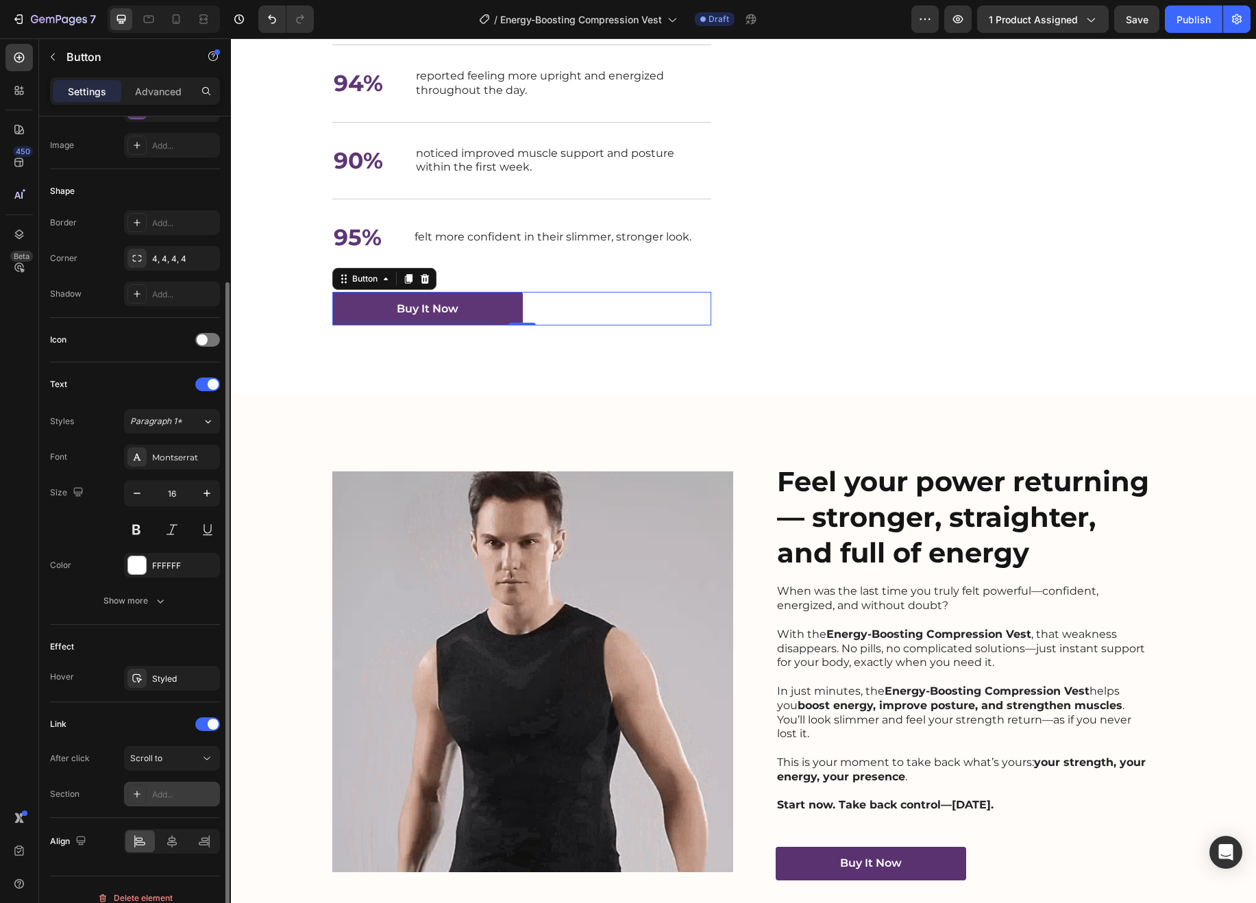
click at [178, 800] on div "Add..." at bounding box center [184, 795] width 64 height 12
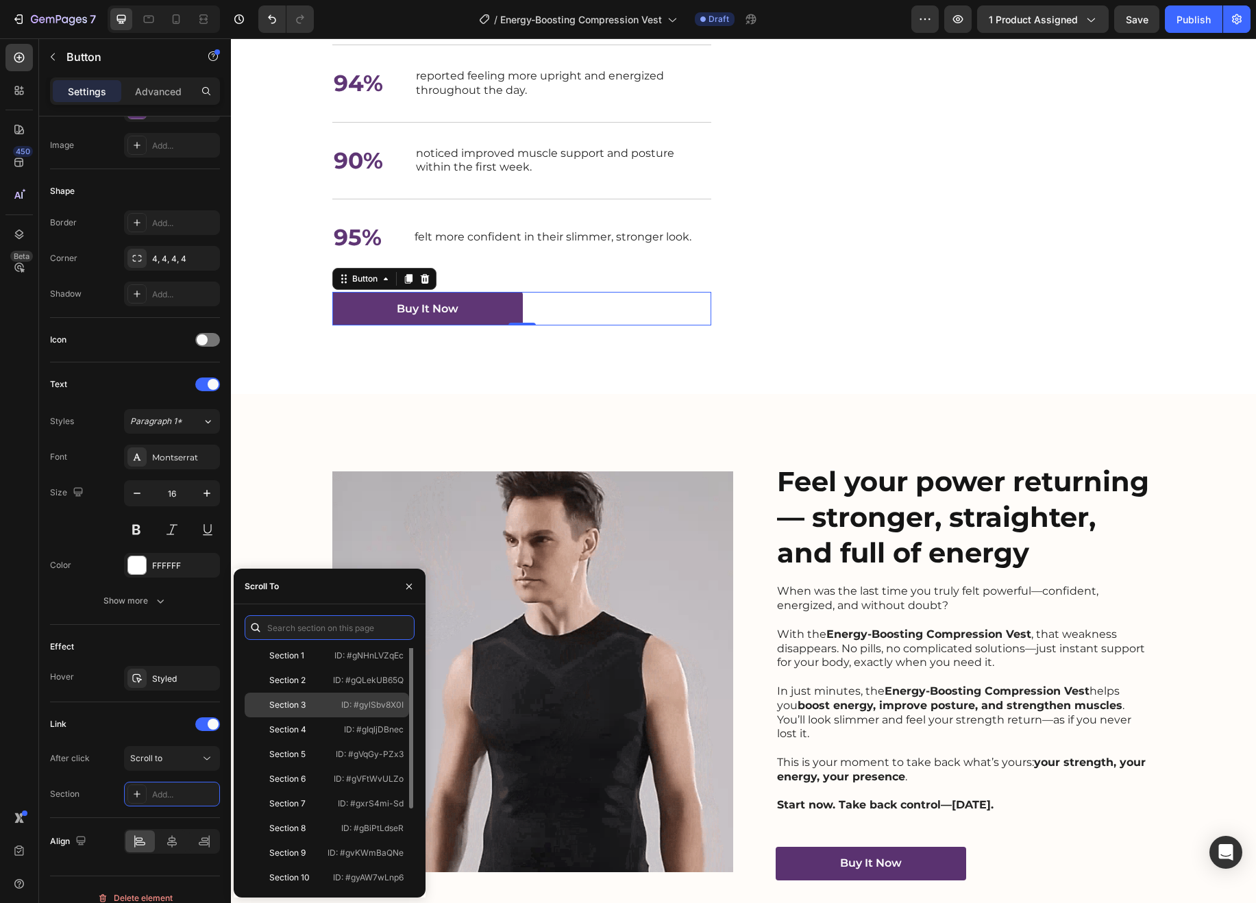
scroll to position [0, 0]
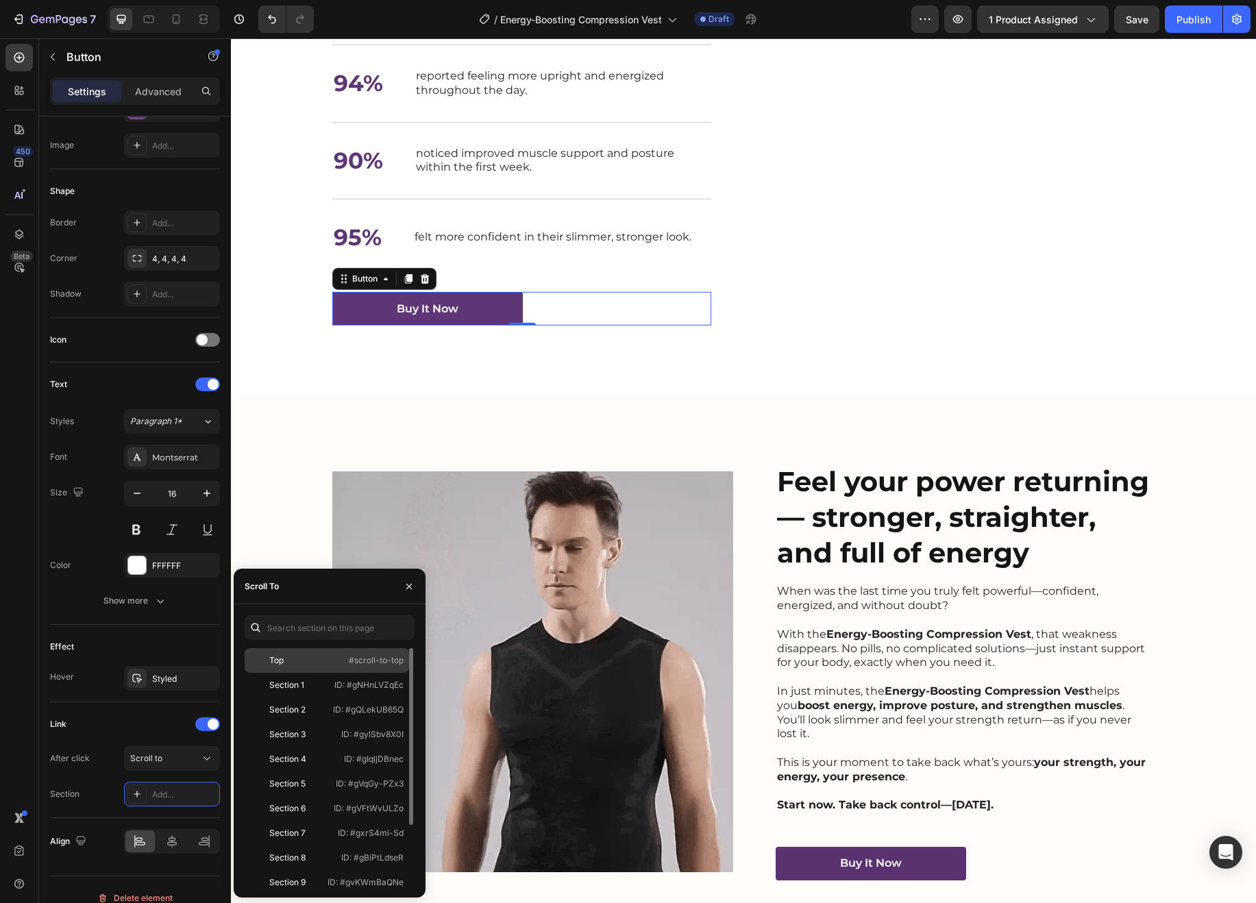
click at [327, 663] on div "Top" at bounding box center [289, 660] width 79 height 12
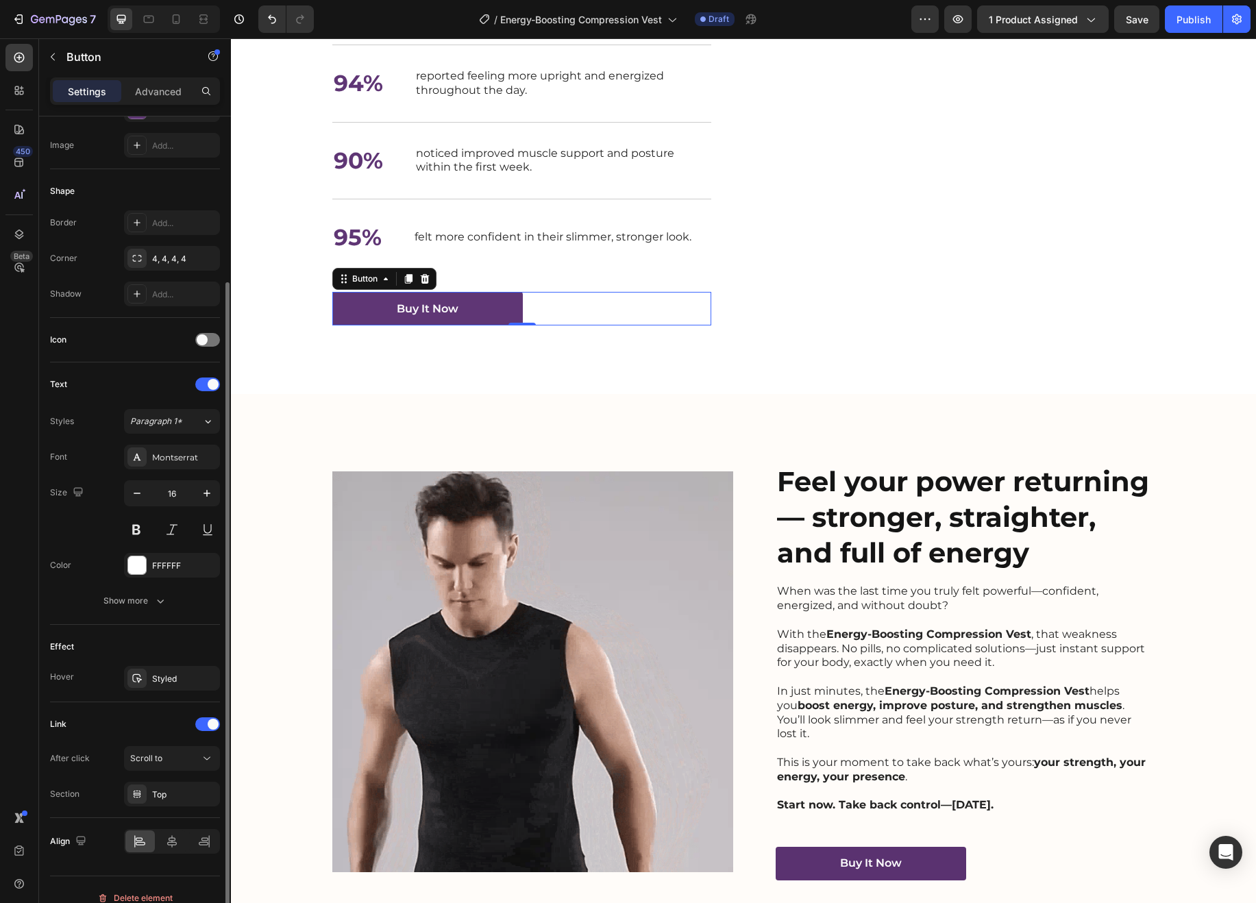
click at [105, 772] on div "After click Scroll to Section Top" at bounding box center [135, 776] width 170 height 60
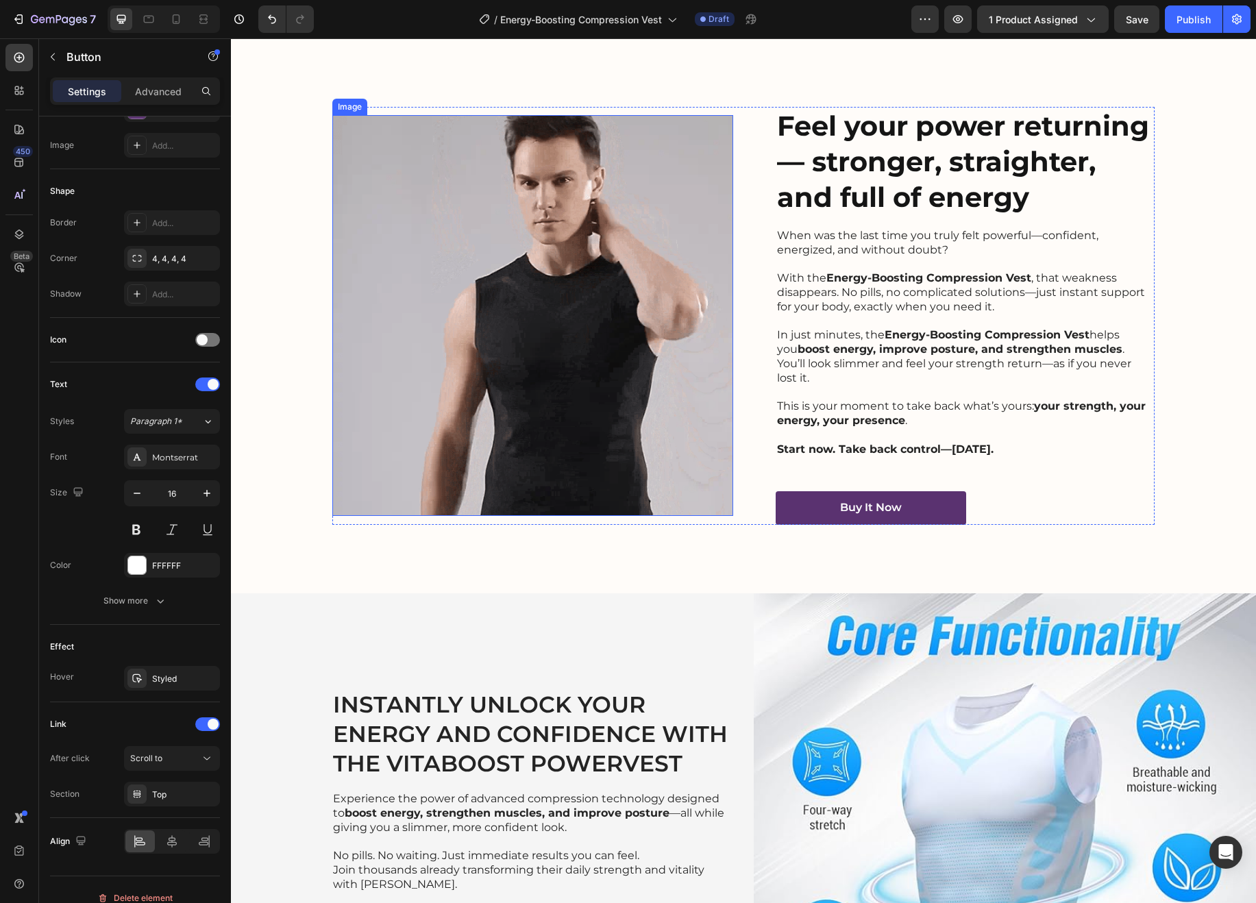
scroll to position [2557, 0]
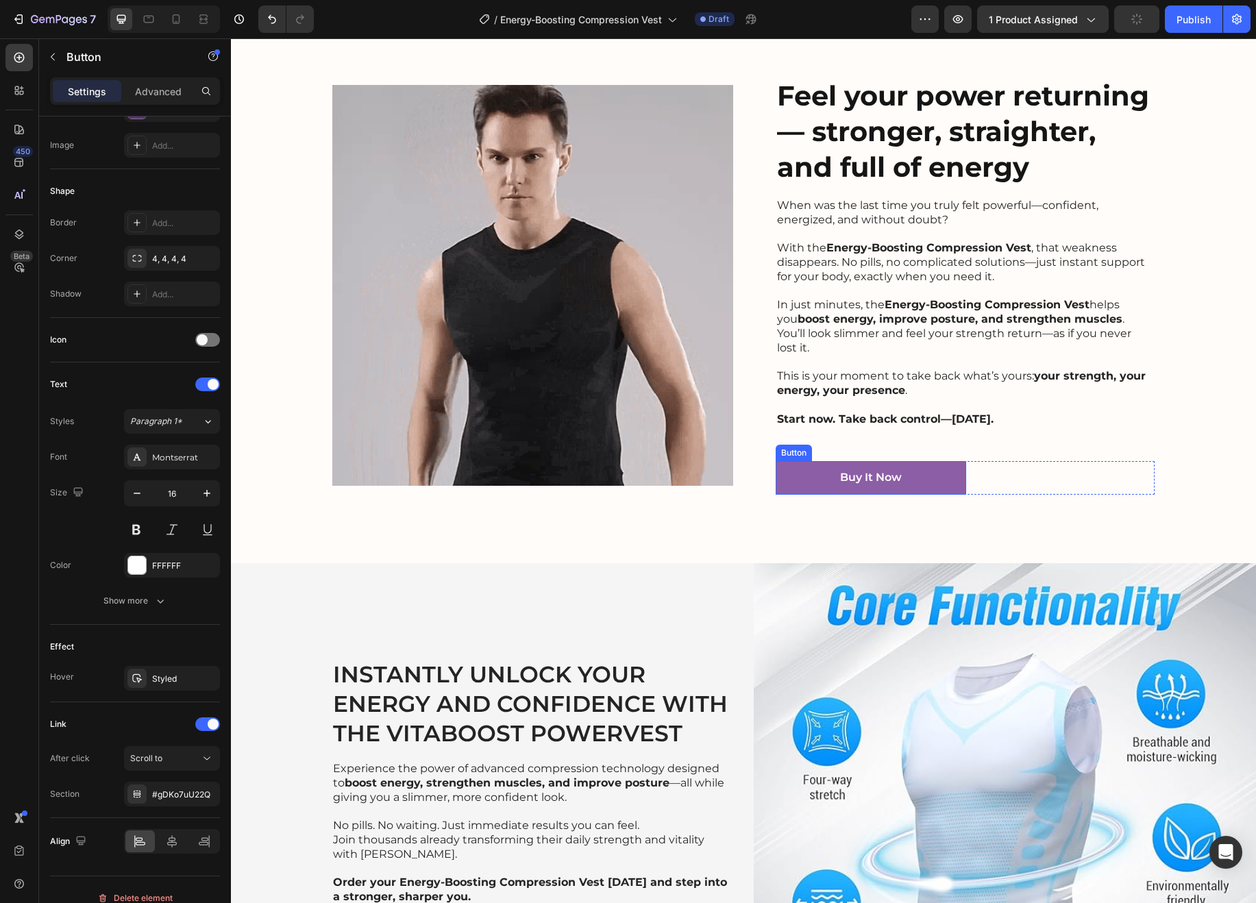
click at [912, 461] on link "Buy It Now" at bounding box center [871, 478] width 190 height 34
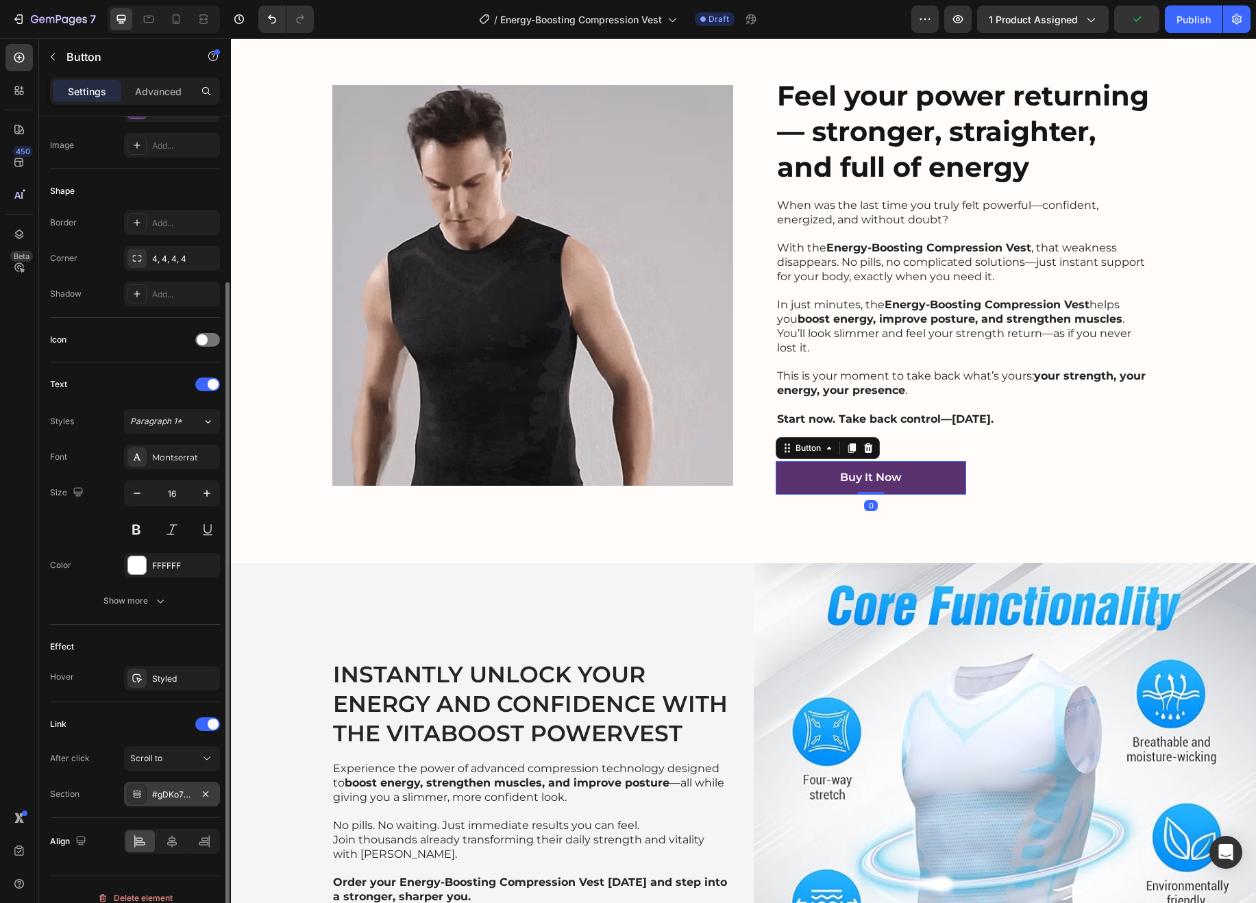
click at [160, 796] on div "#gDKo7uU22Q" at bounding box center [172, 795] width 40 height 12
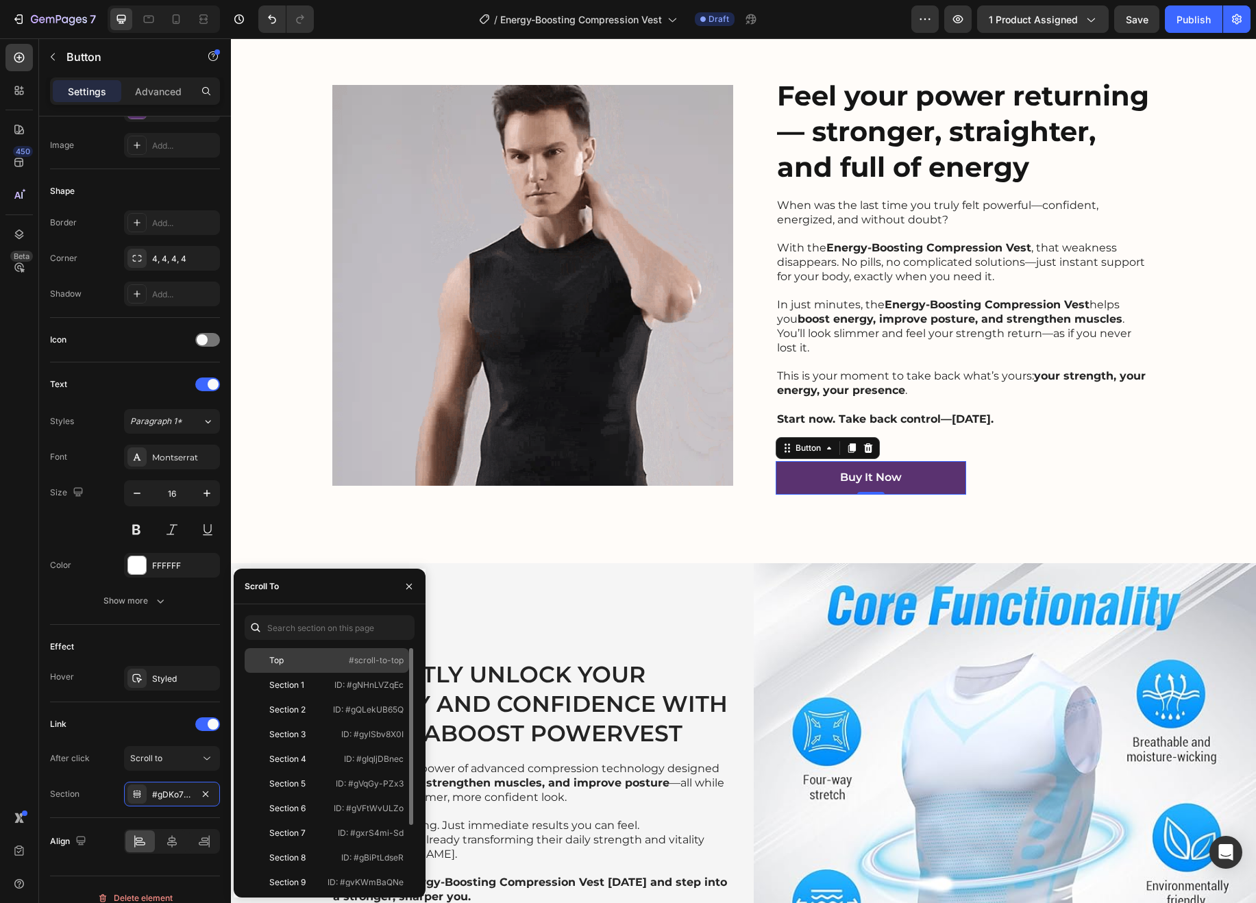
click at [308, 655] on div "Top" at bounding box center [289, 660] width 79 height 12
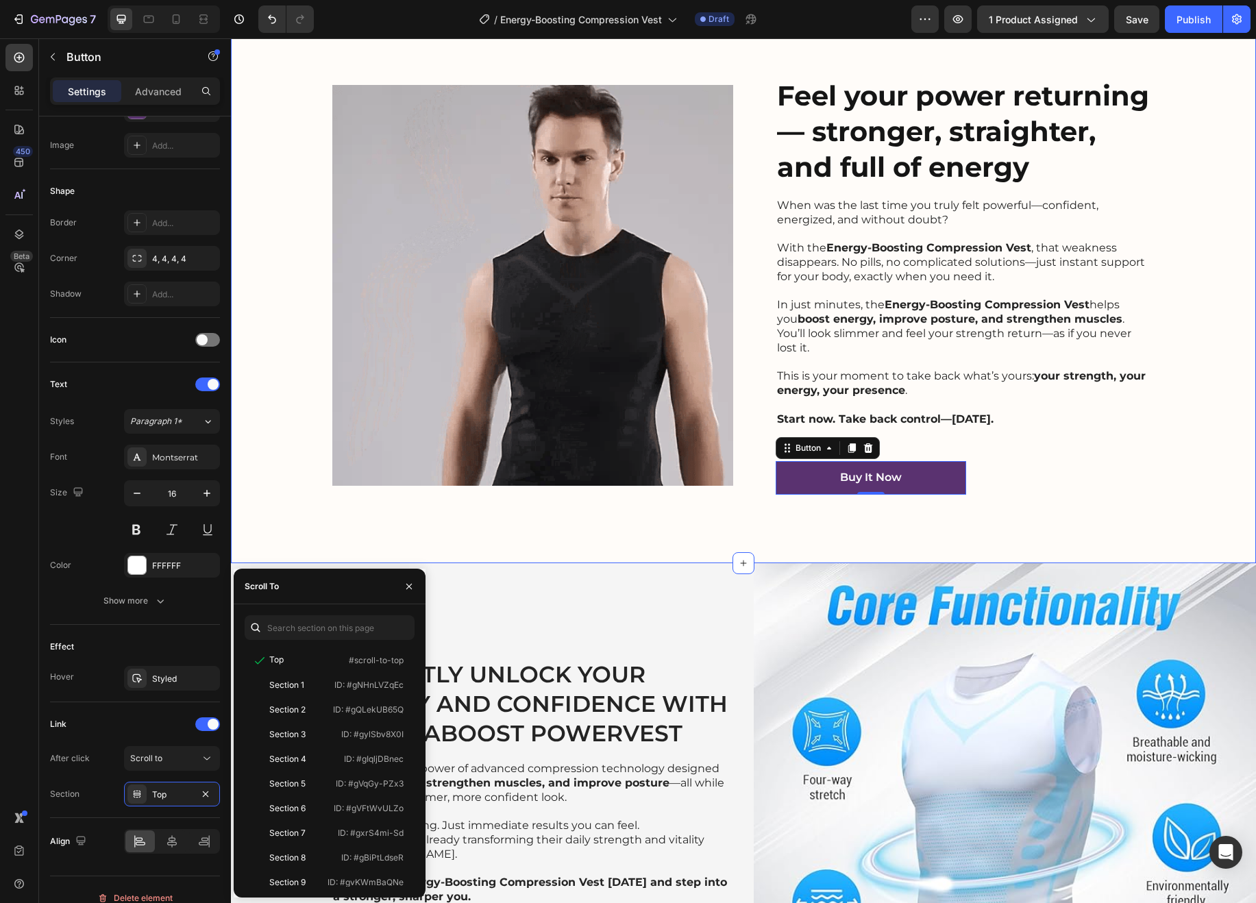
scroll to position [10, 0]
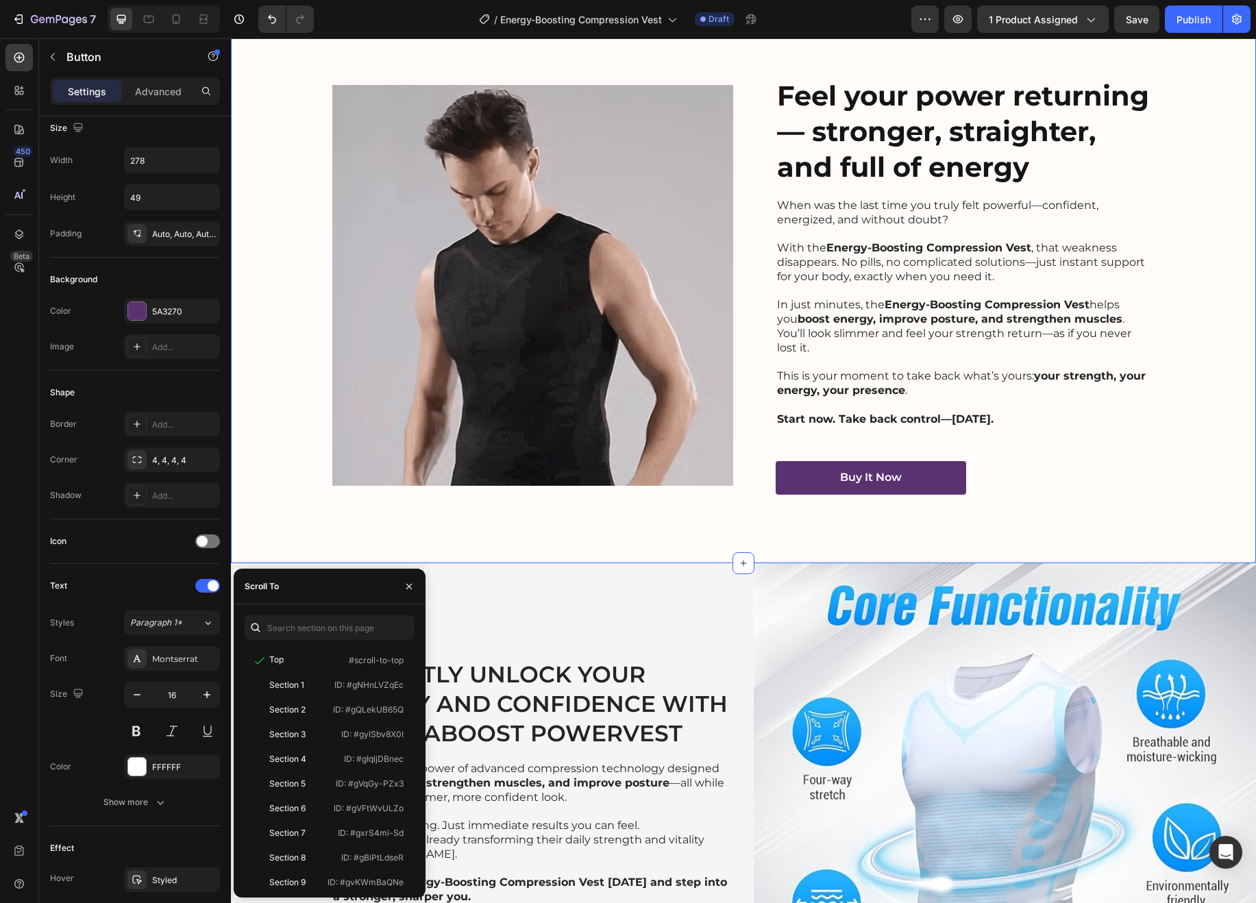
click at [844, 507] on div "Image Feel your power returning — stronger, straighter, and full of energy Head…" at bounding box center [743, 285] width 1025 height 555
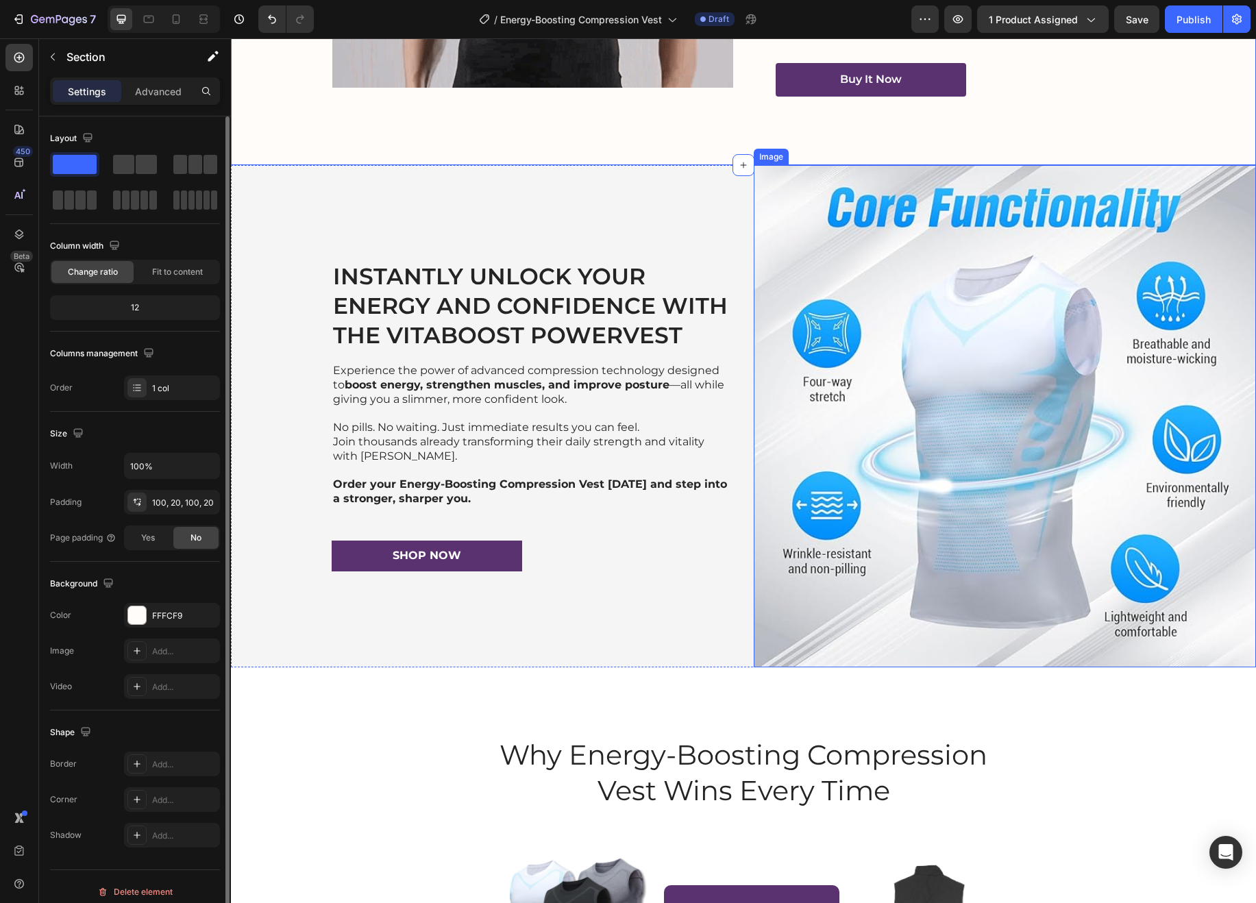
scroll to position [2962, 0]
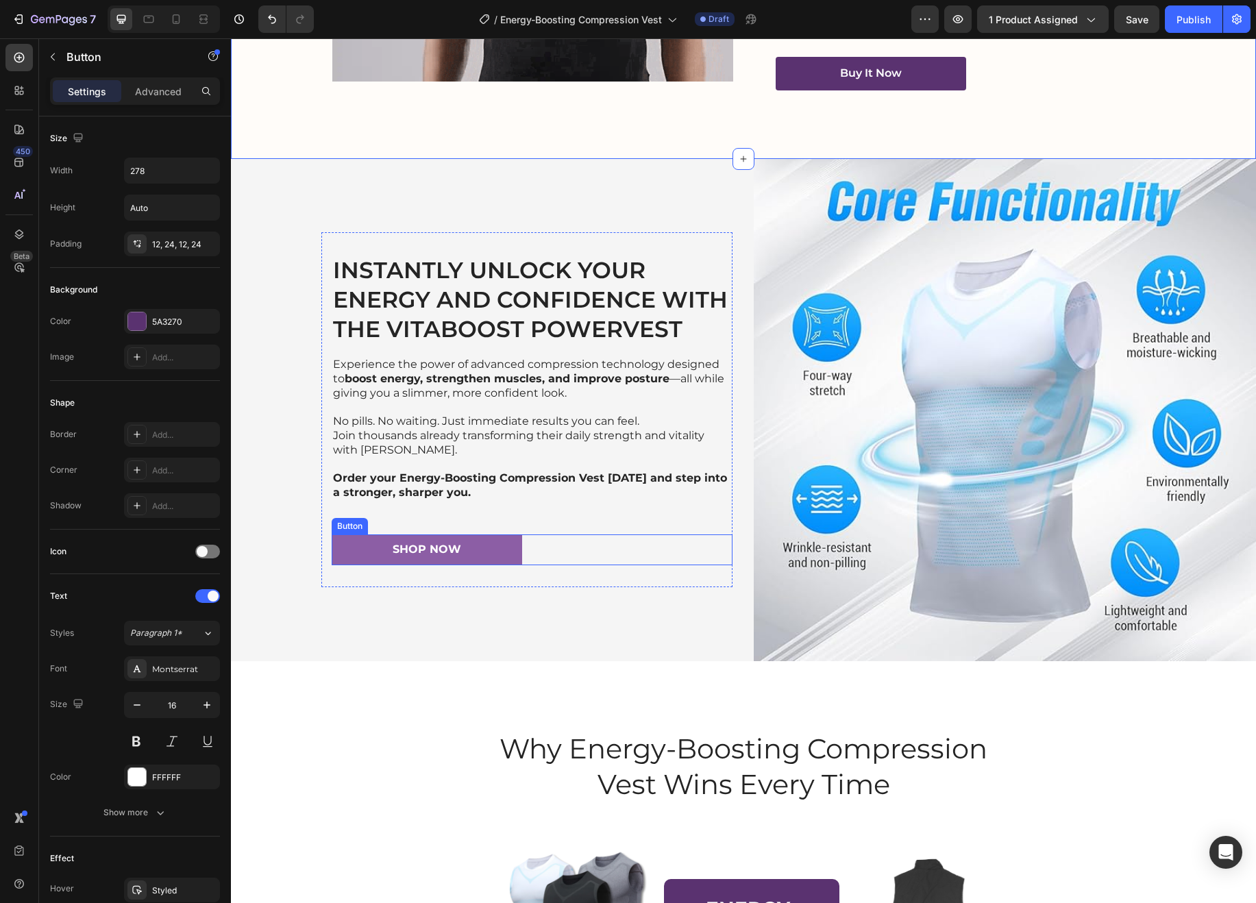
click at [465, 535] on link "Shop Now" at bounding box center [427, 549] width 190 height 31
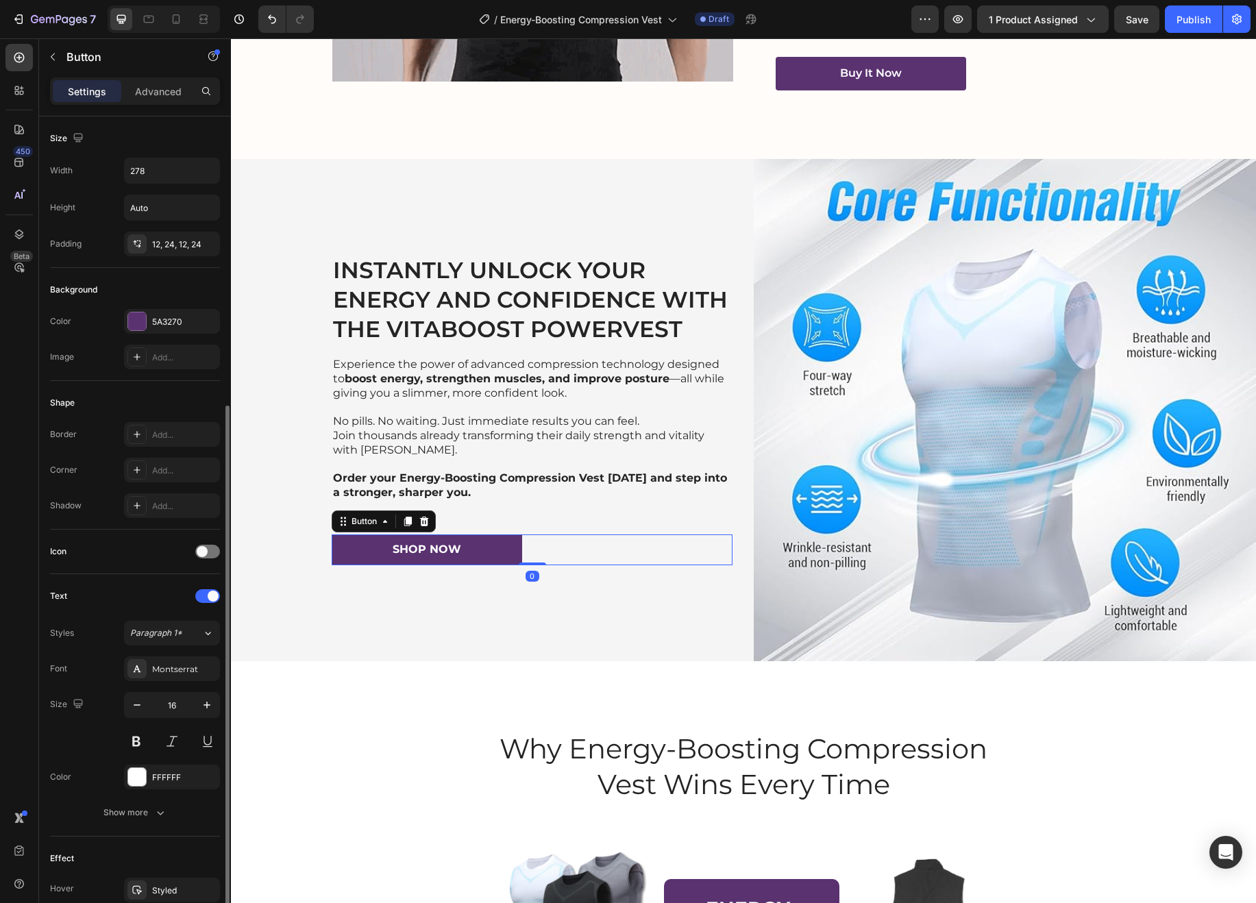
scroll to position [264, 0]
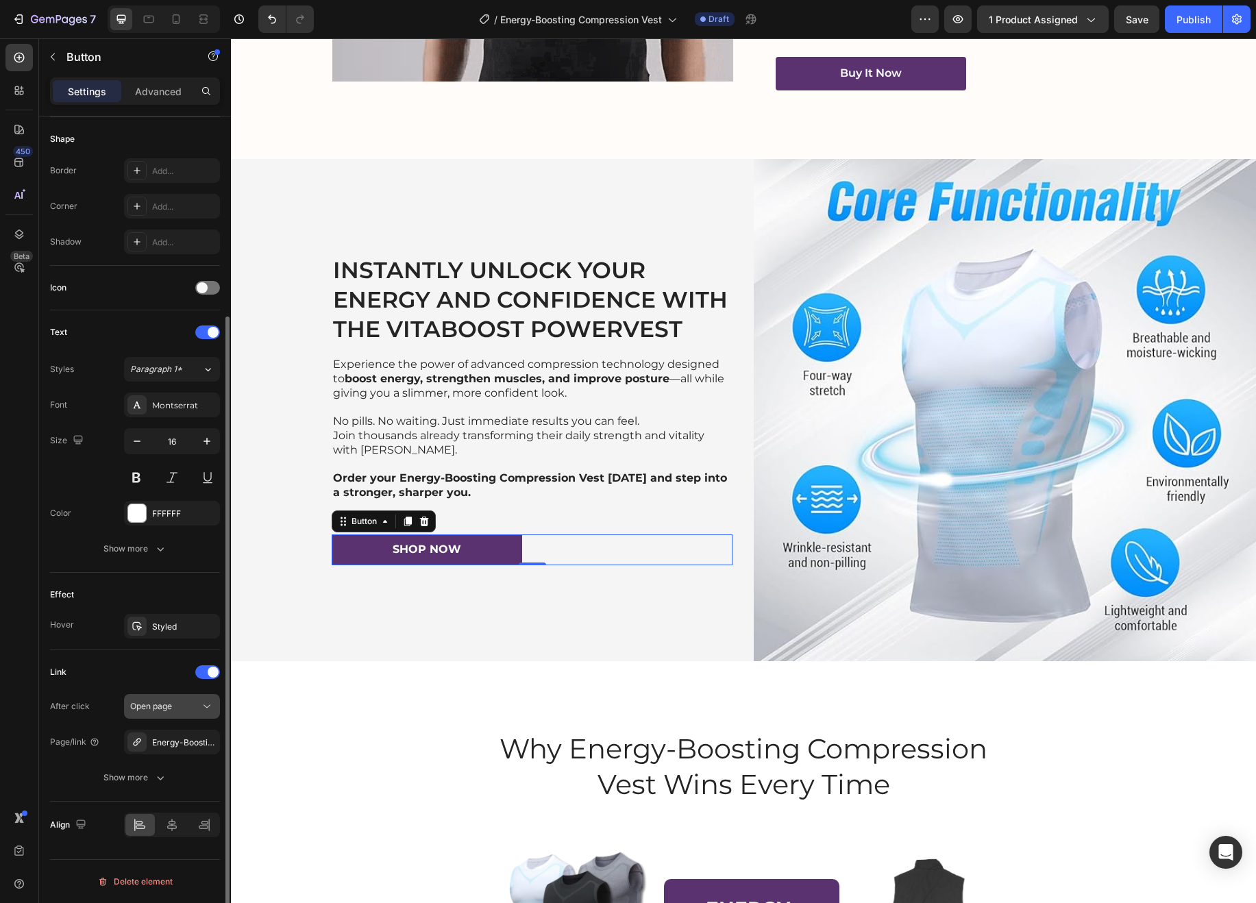
click at [171, 707] on span "Open page" at bounding box center [151, 706] width 42 height 10
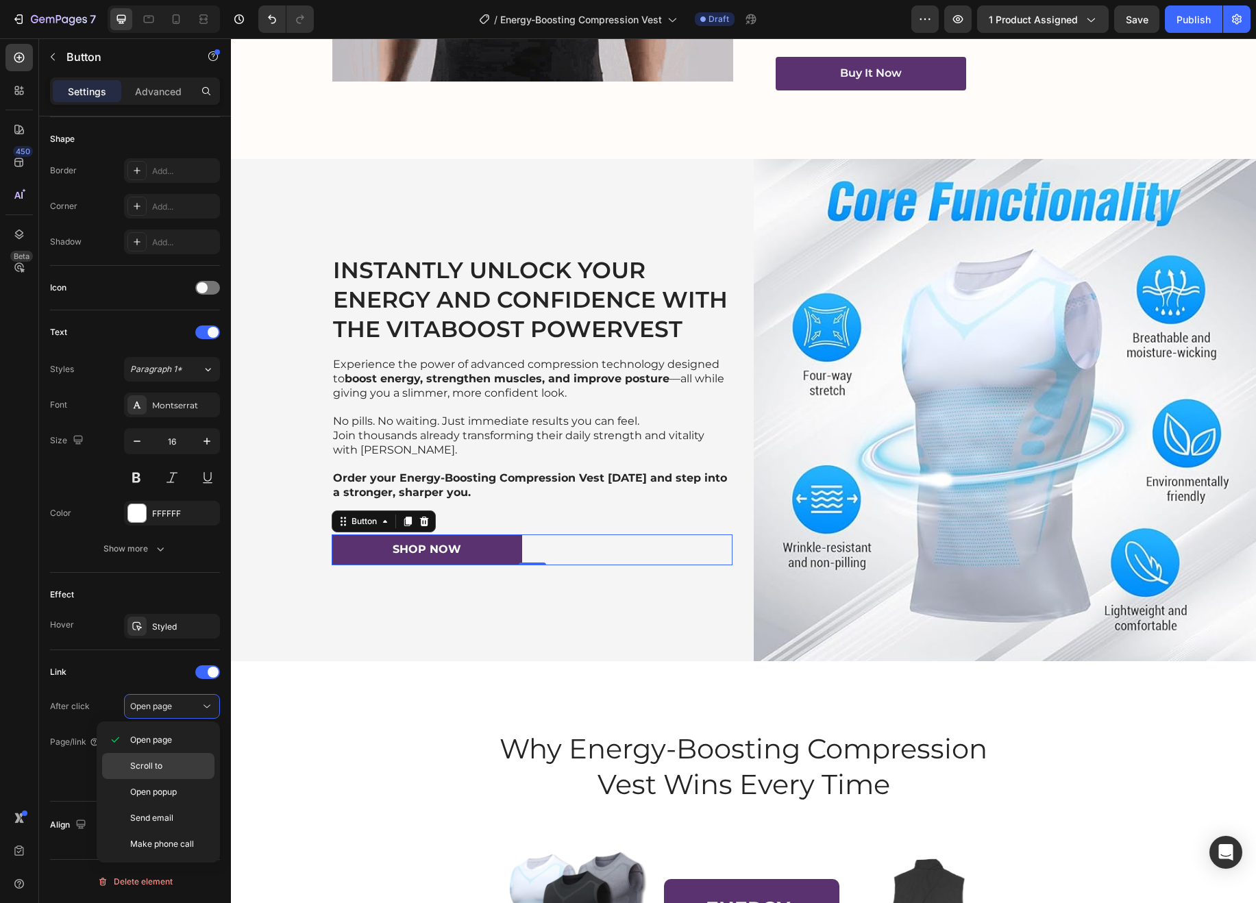
click at [184, 770] on p "Scroll to" at bounding box center [169, 766] width 78 height 12
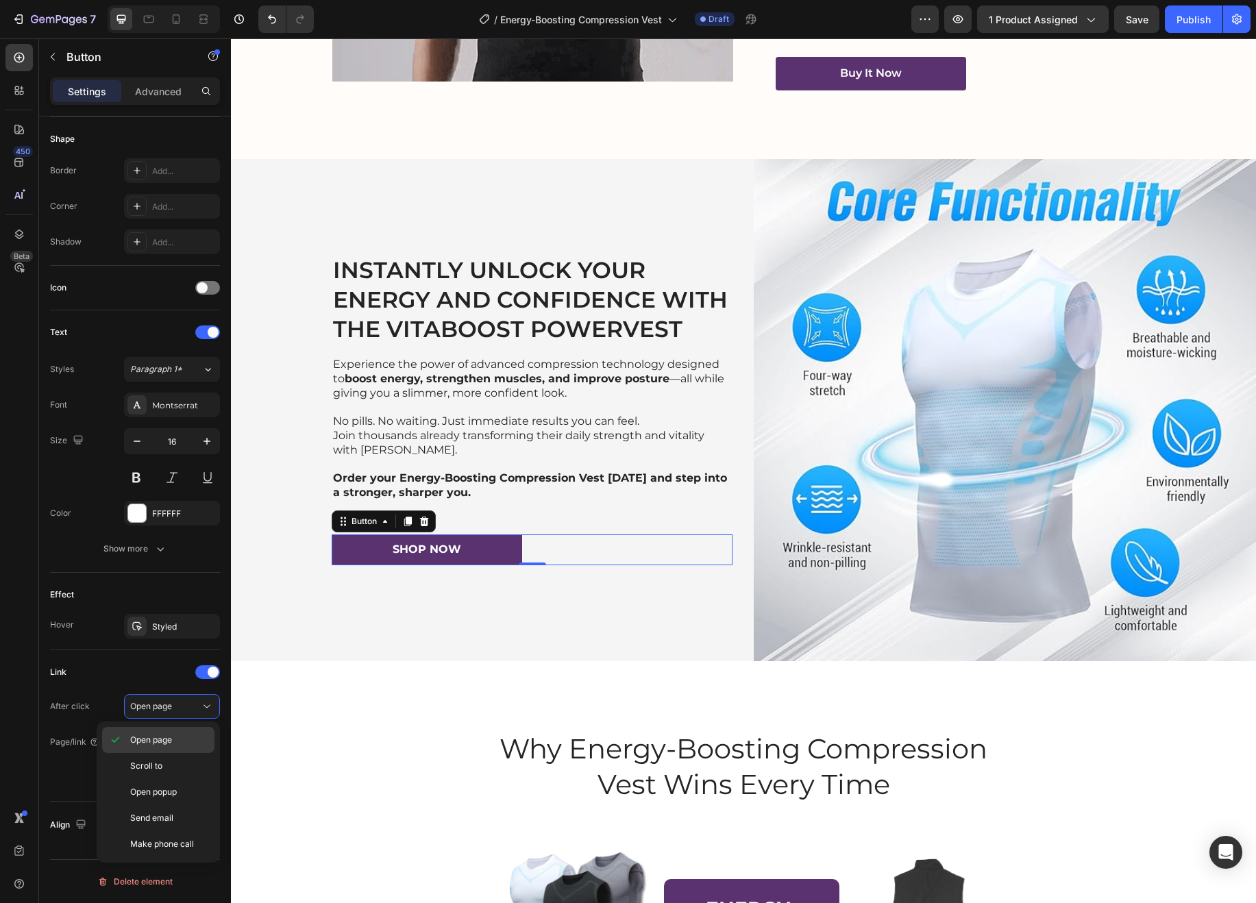
scroll to position [228, 0]
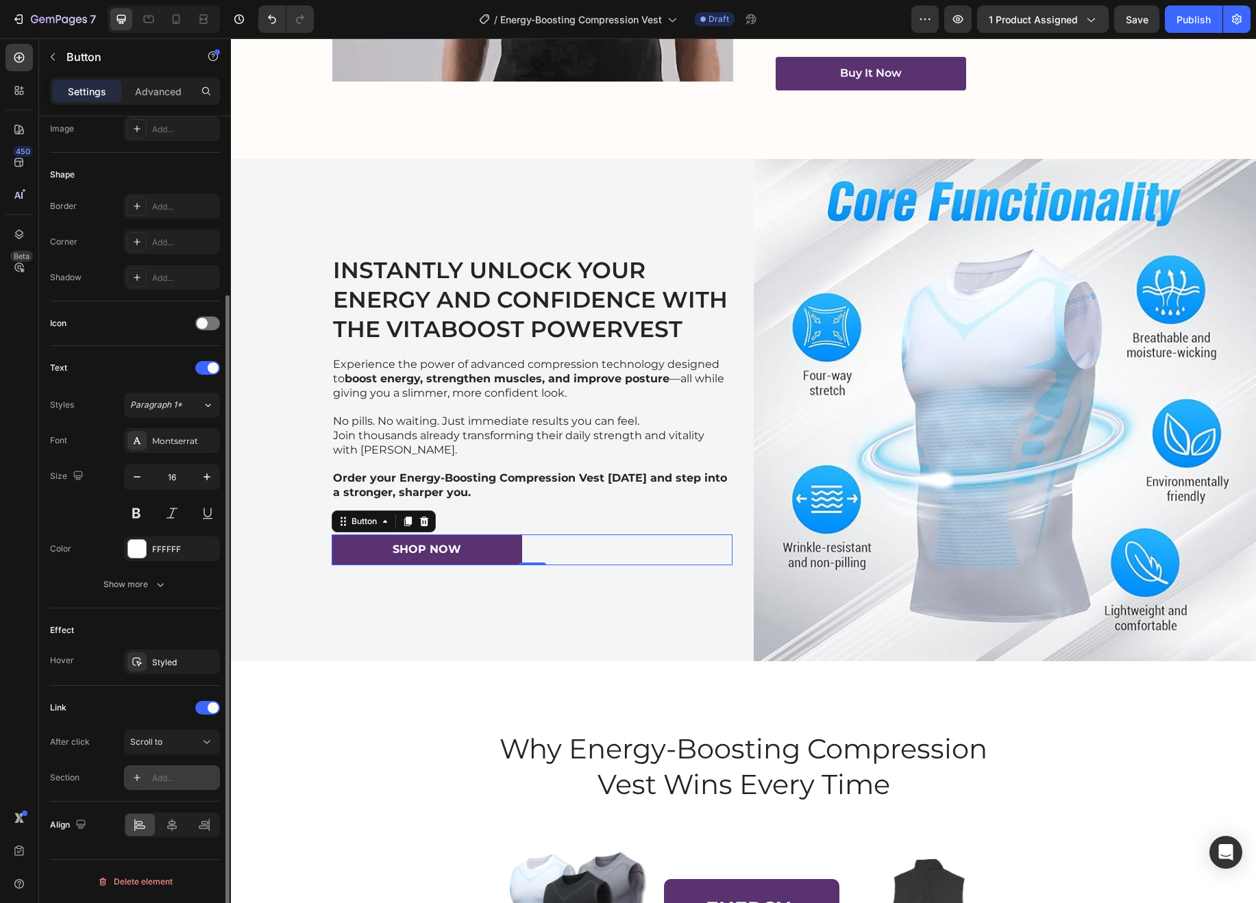
click at [160, 778] on div "Add..." at bounding box center [184, 778] width 64 height 12
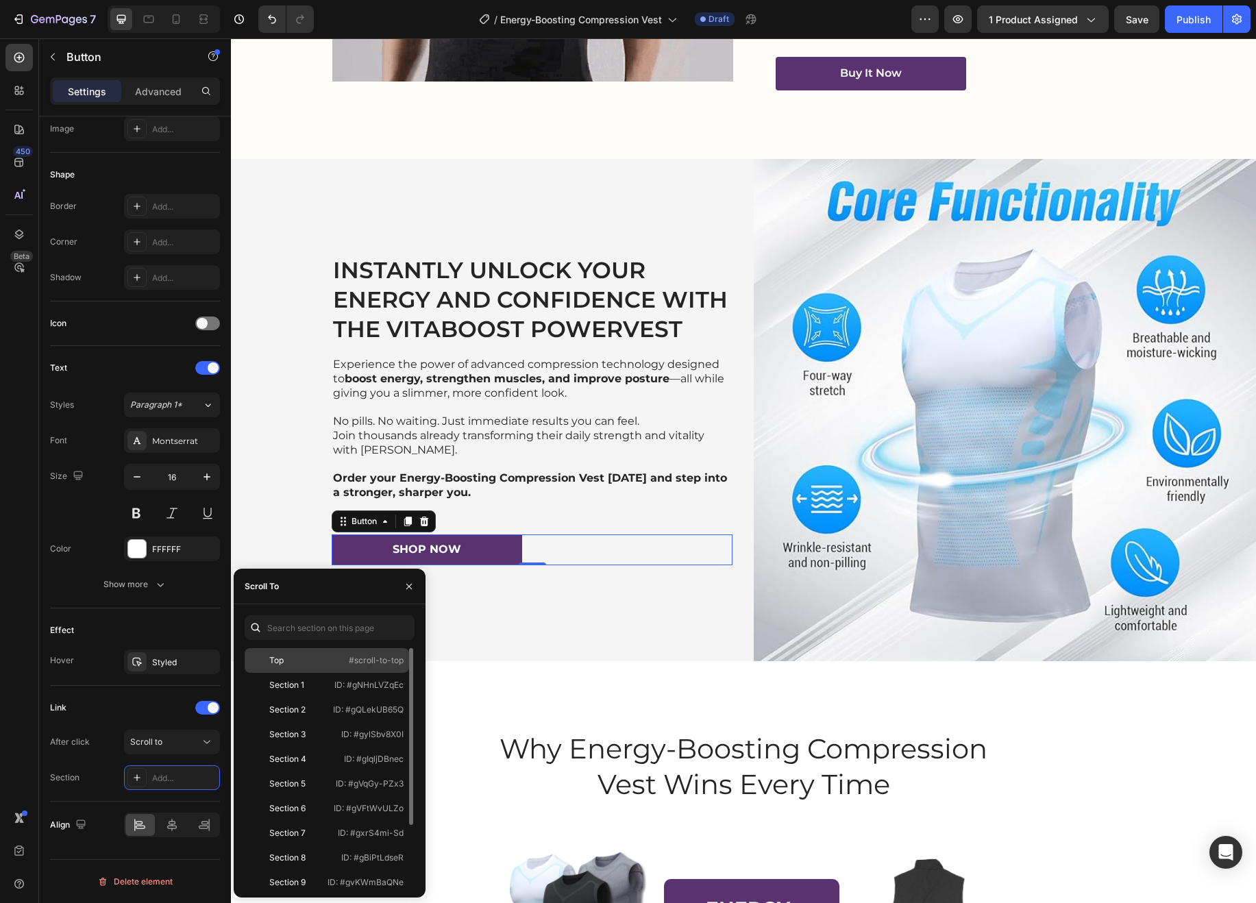
click at [282, 658] on div "Top" at bounding box center [276, 660] width 14 height 12
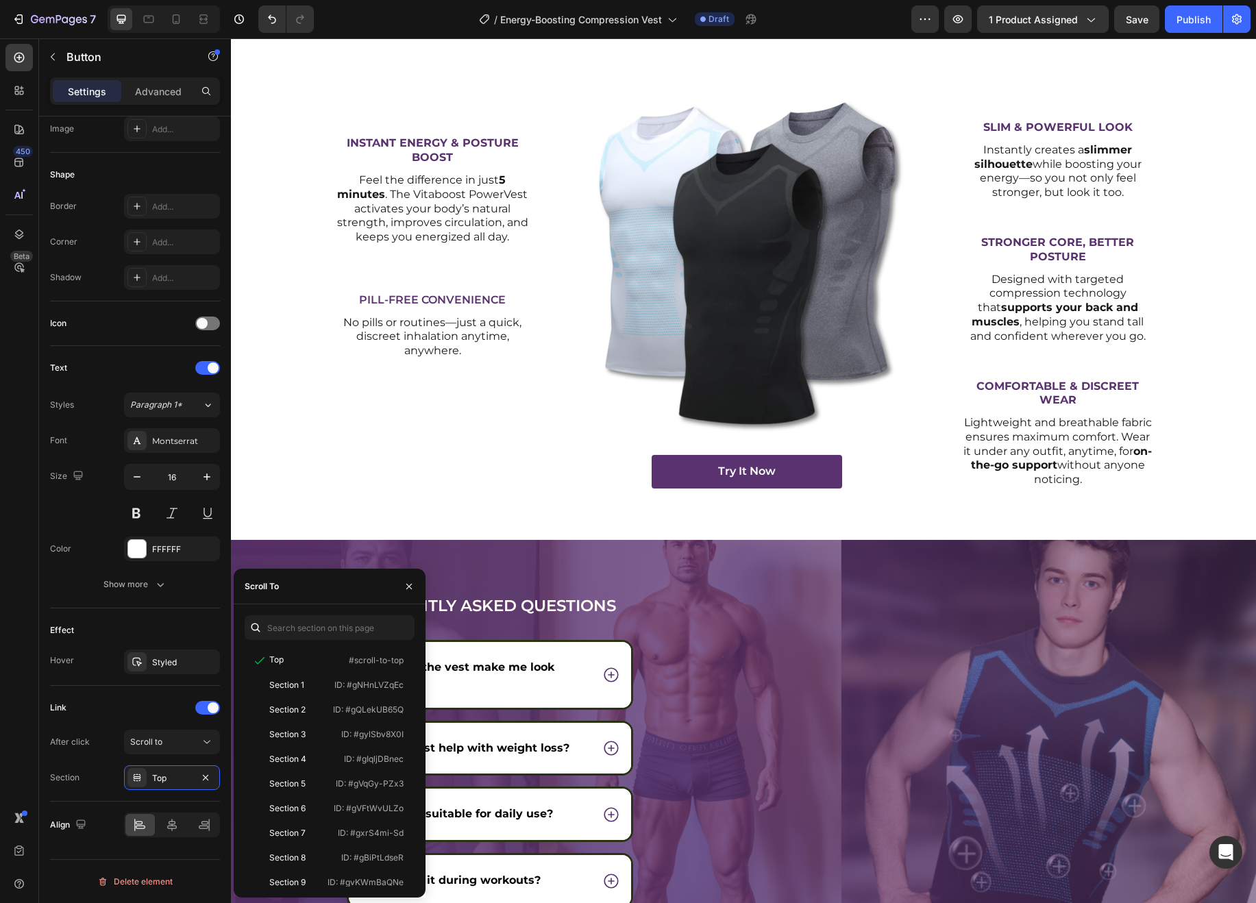
scroll to position [5025, 0]
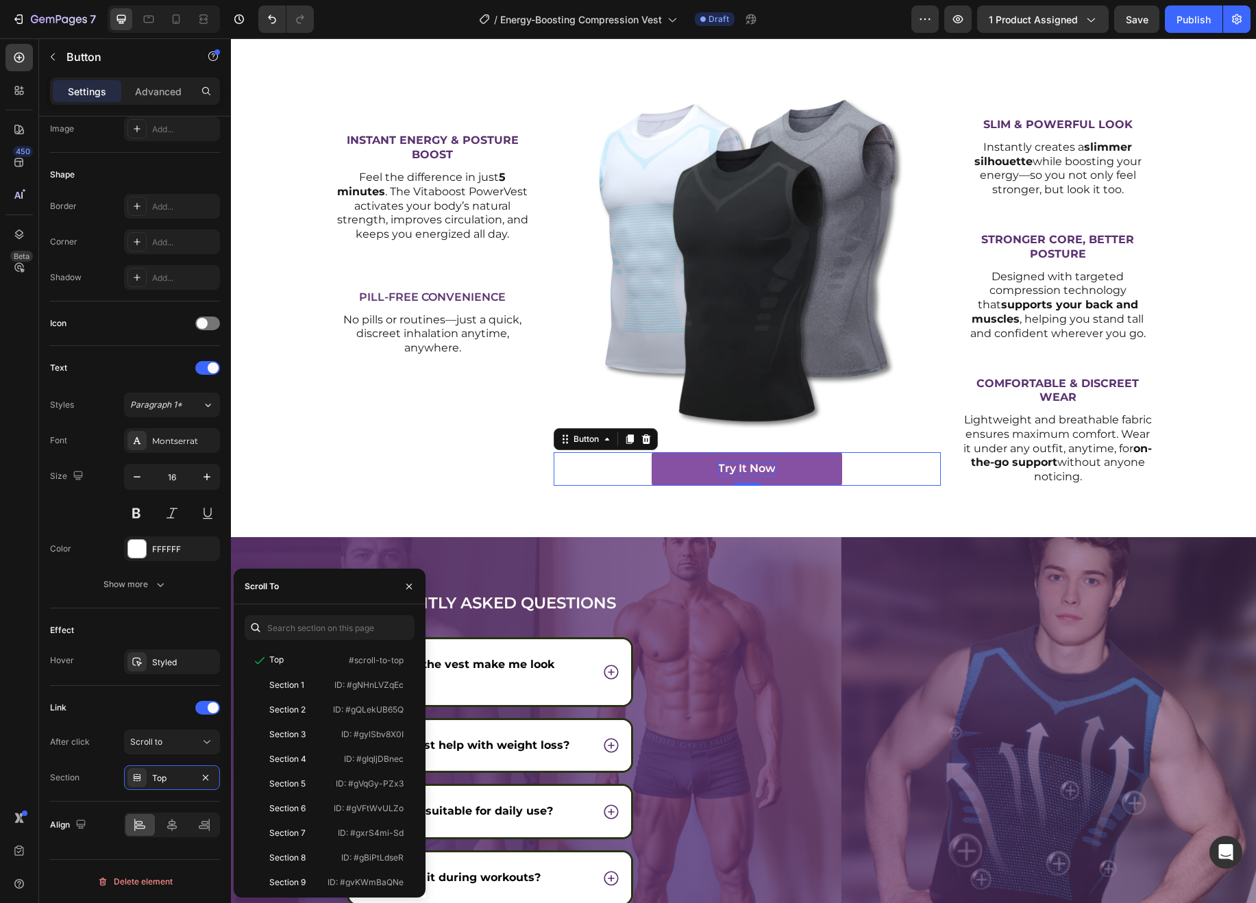
click at [753, 471] on p "try it Now" at bounding box center [747, 469] width 58 height 14
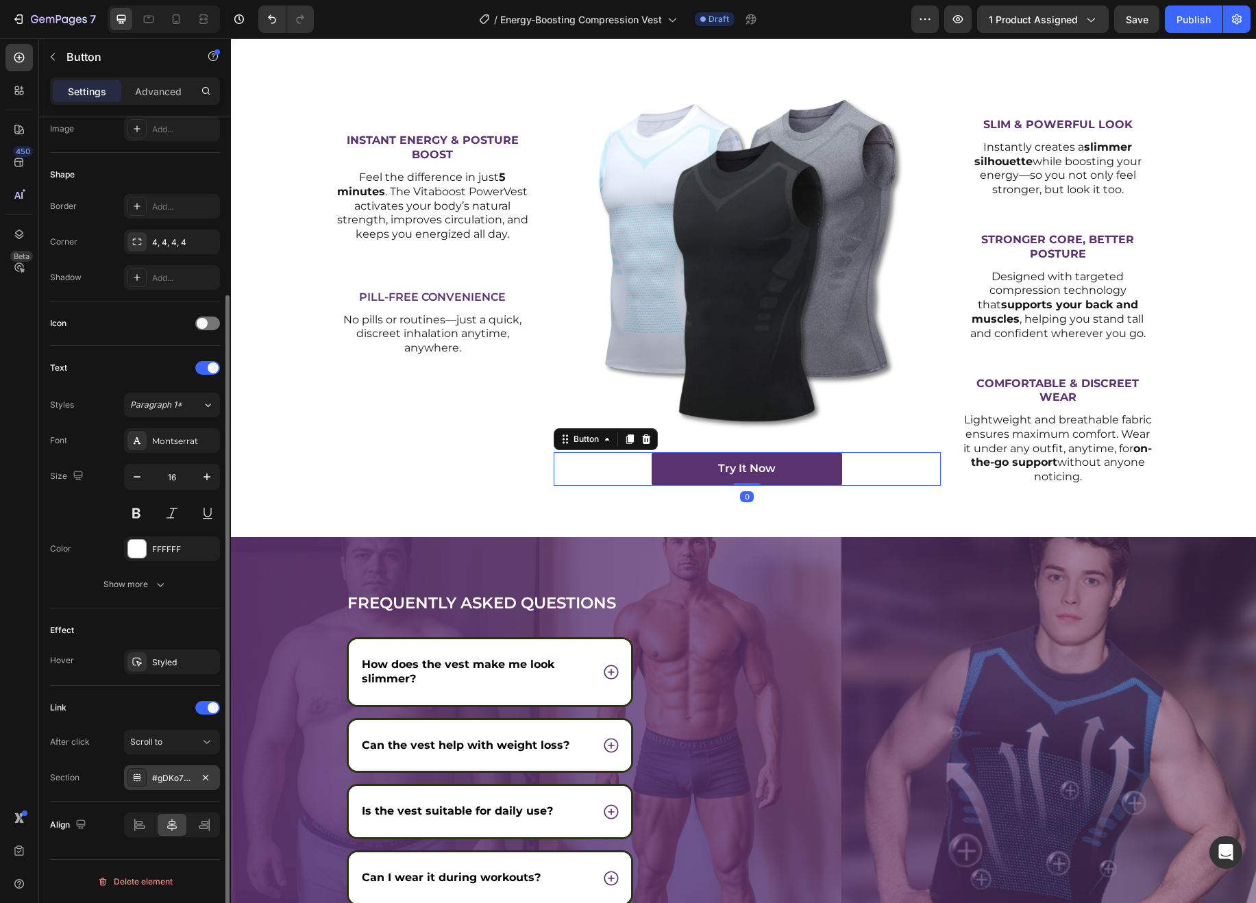
click at [171, 776] on div "#gDKo7uU22Q" at bounding box center [172, 778] width 40 height 12
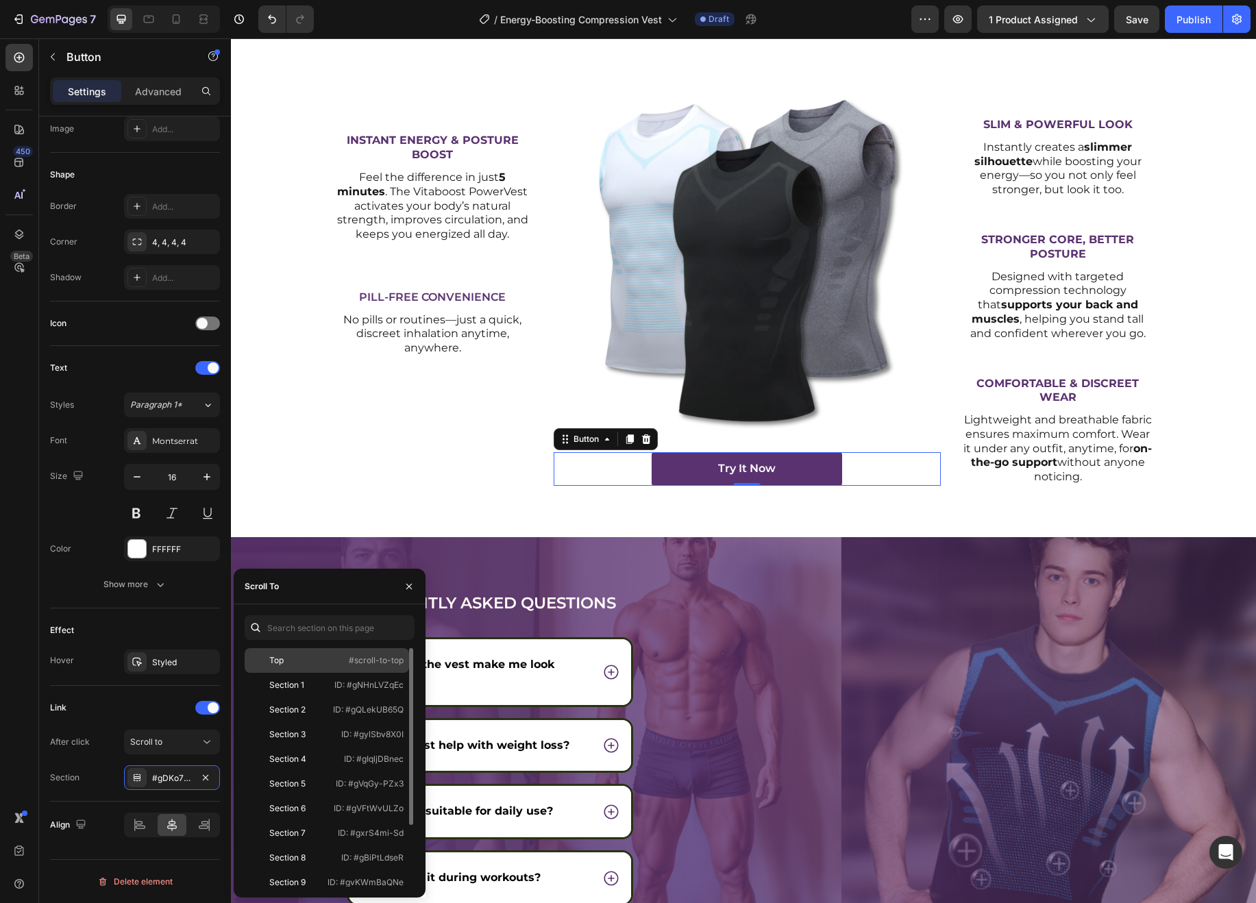
click at [300, 673] on div "Top #scroll-to-top" at bounding box center [327, 685] width 164 height 25
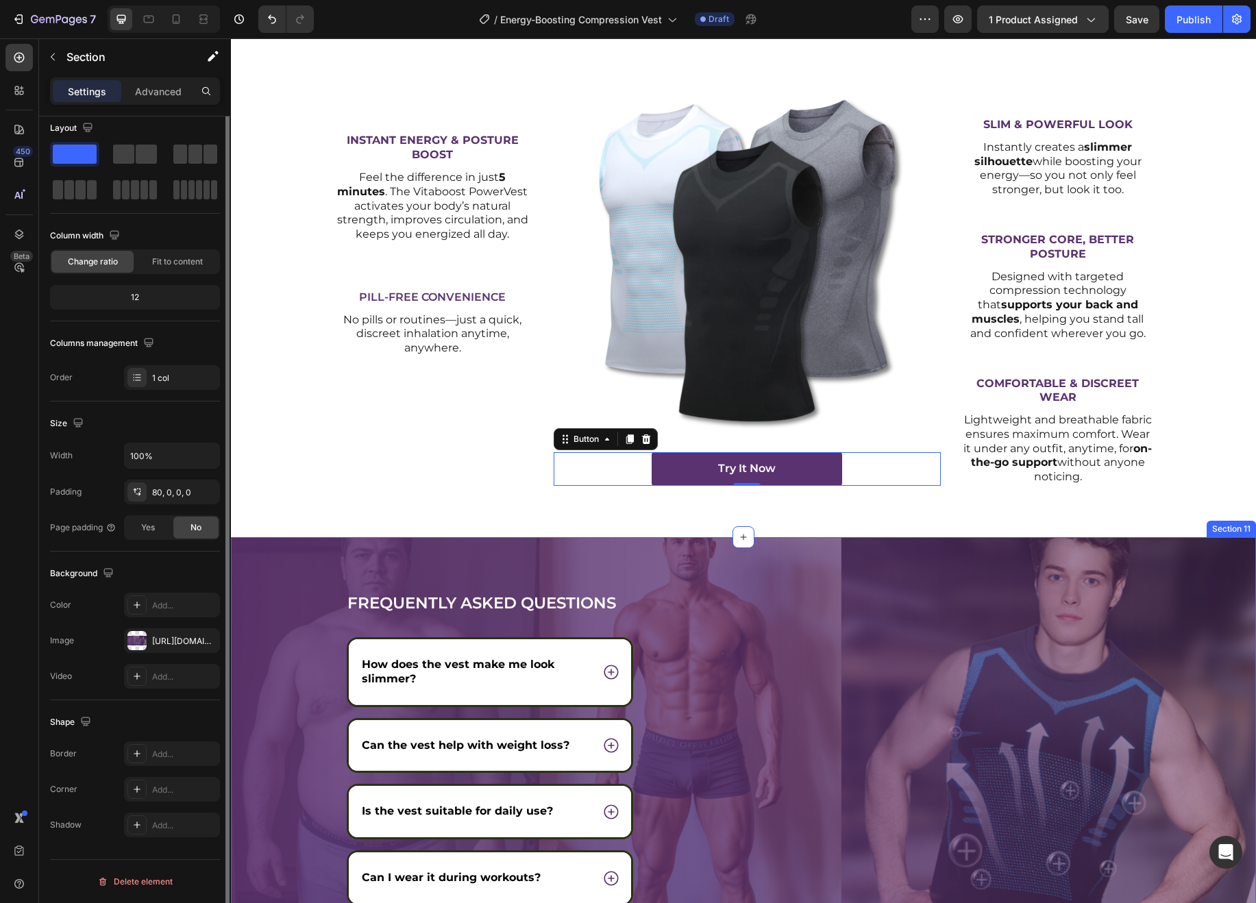
click at [812, 564] on div "Frequently asked questions Heading How does the vest make me look slimmer? Can …" at bounding box center [743, 745] width 1025 height 417
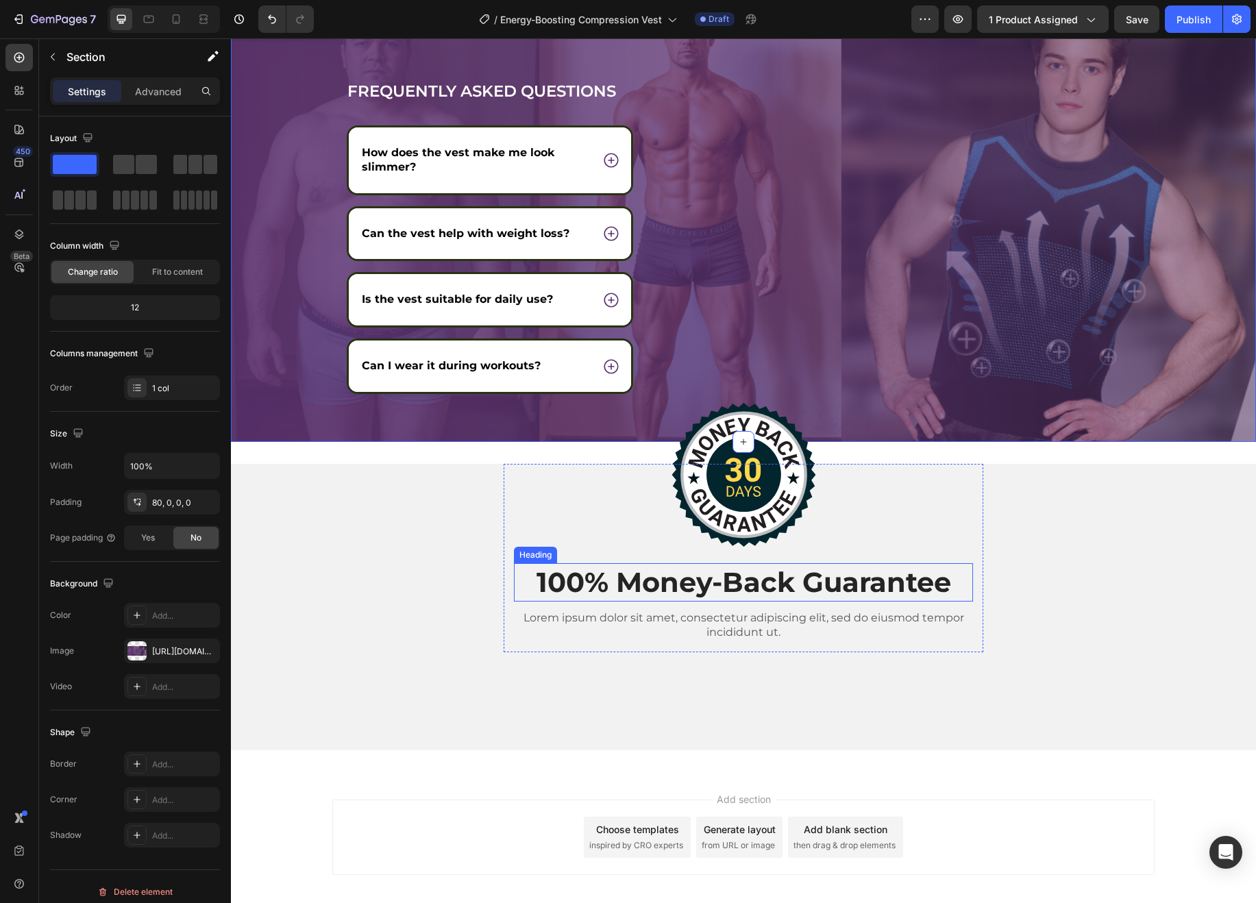
scroll to position [5529, 0]
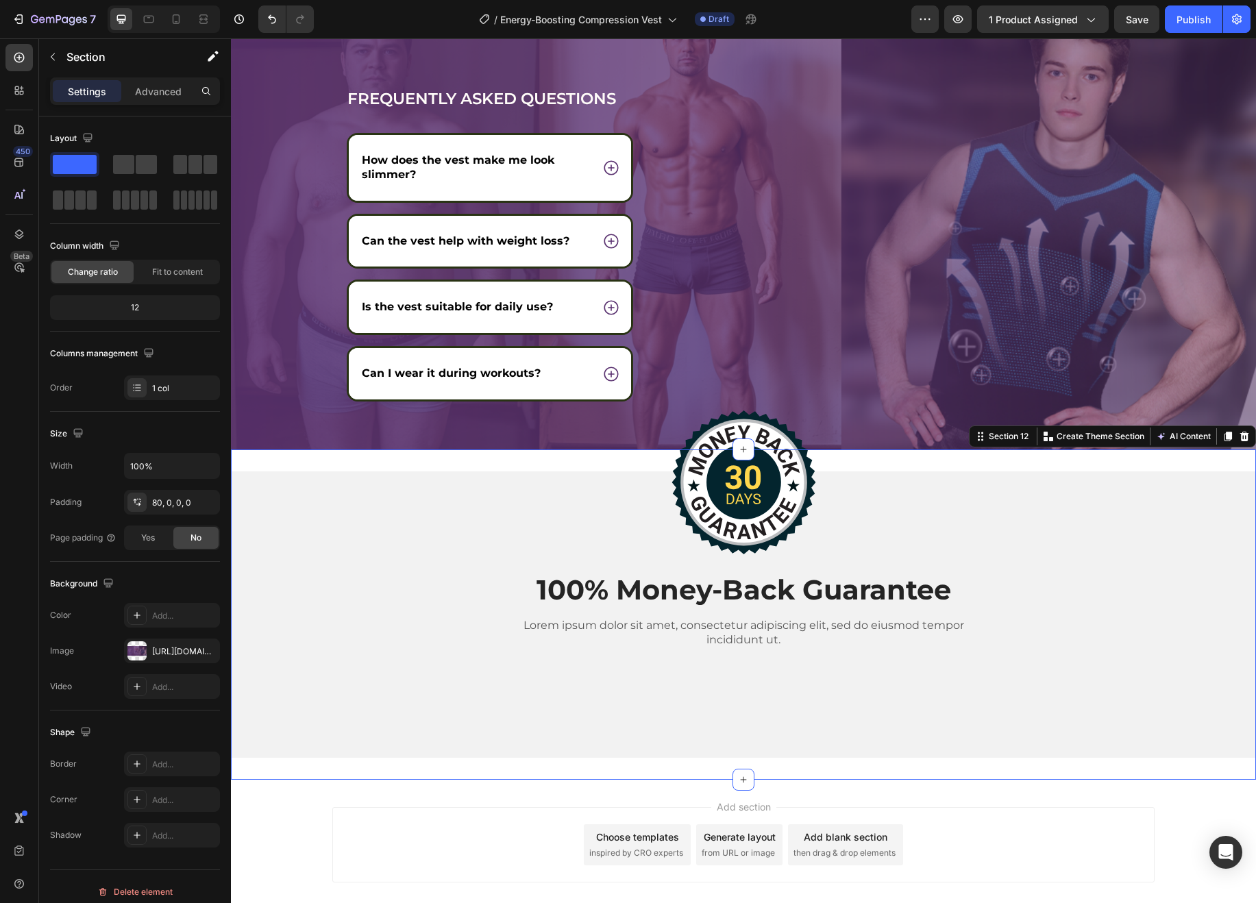
click at [1048, 458] on div "Image 100% Money-Back Guarantee Heading Lorem ipsum dolor sit amet, consectetur…" at bounding box center [743, 615] width 1025 height 330
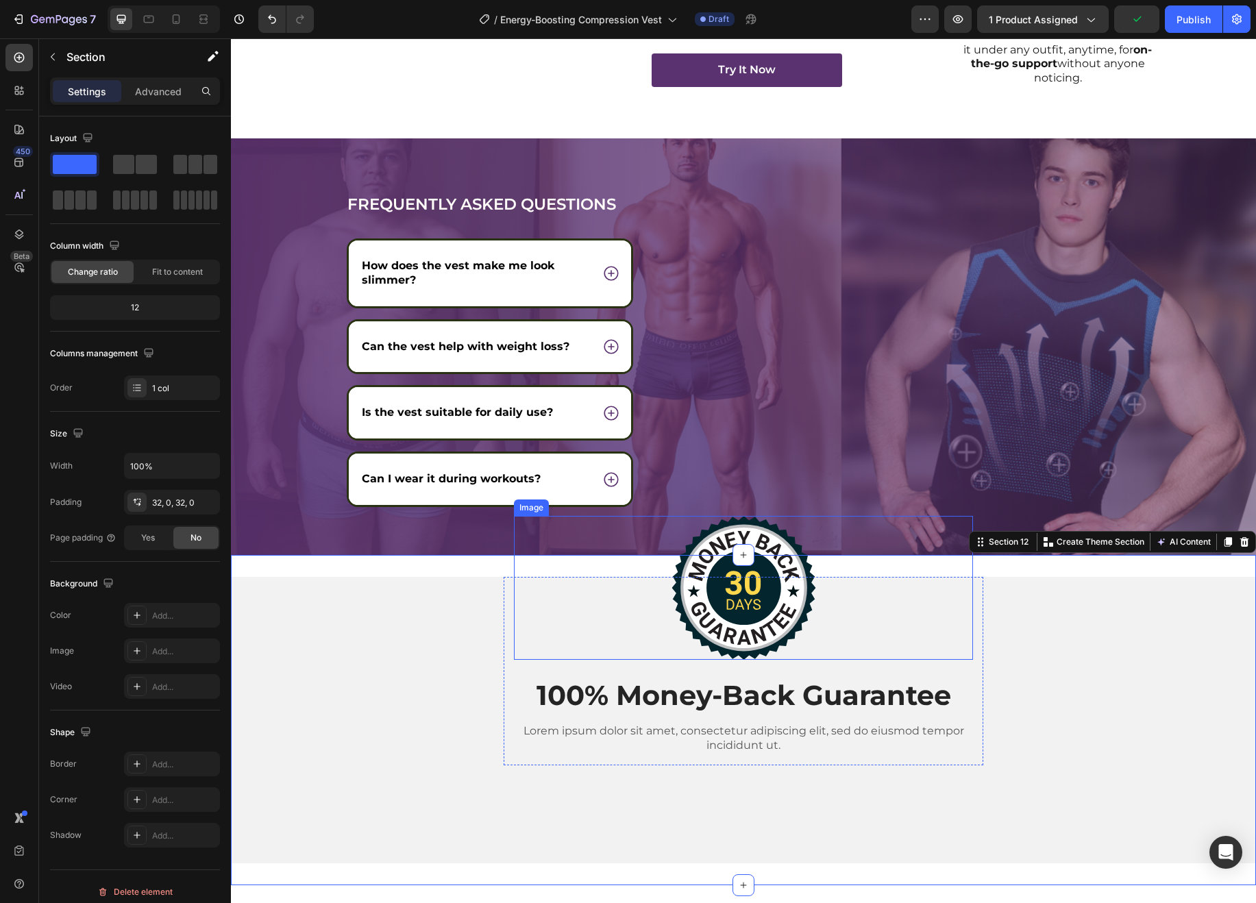
scroll to position [5426, 0]
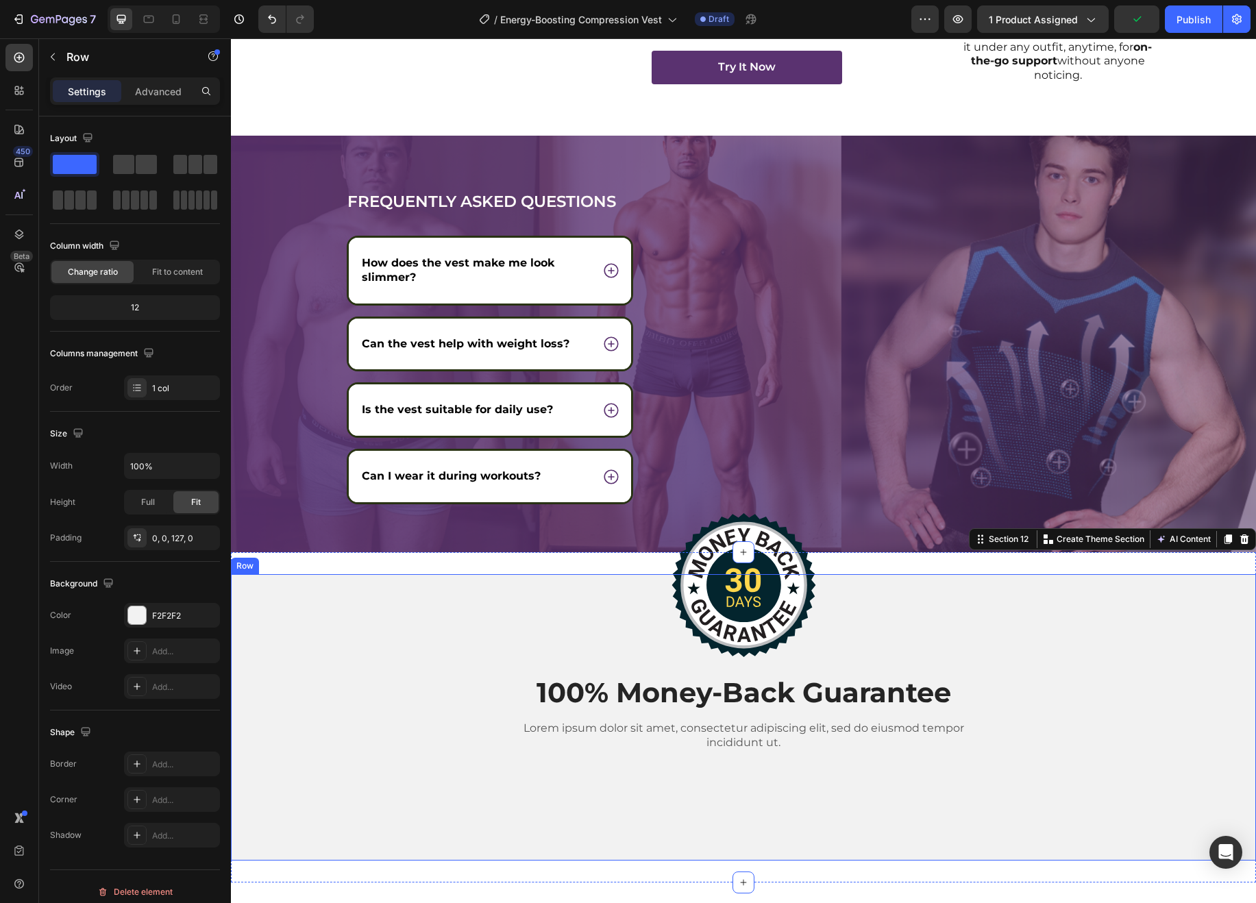
click at [412, 628] on div "Image 100% Money-Back Guarantee Heading Lorem ipsum dolor sit amet, consectetur…" at bounding box center [743, 673] width 1025 height 199
click at [424, 564] on div "Image 100% Money-Back Guarantee Heading Lorem ipsum dolor sit amet, consectetur…" at bounding box center [743, 717] width 1025 height 330
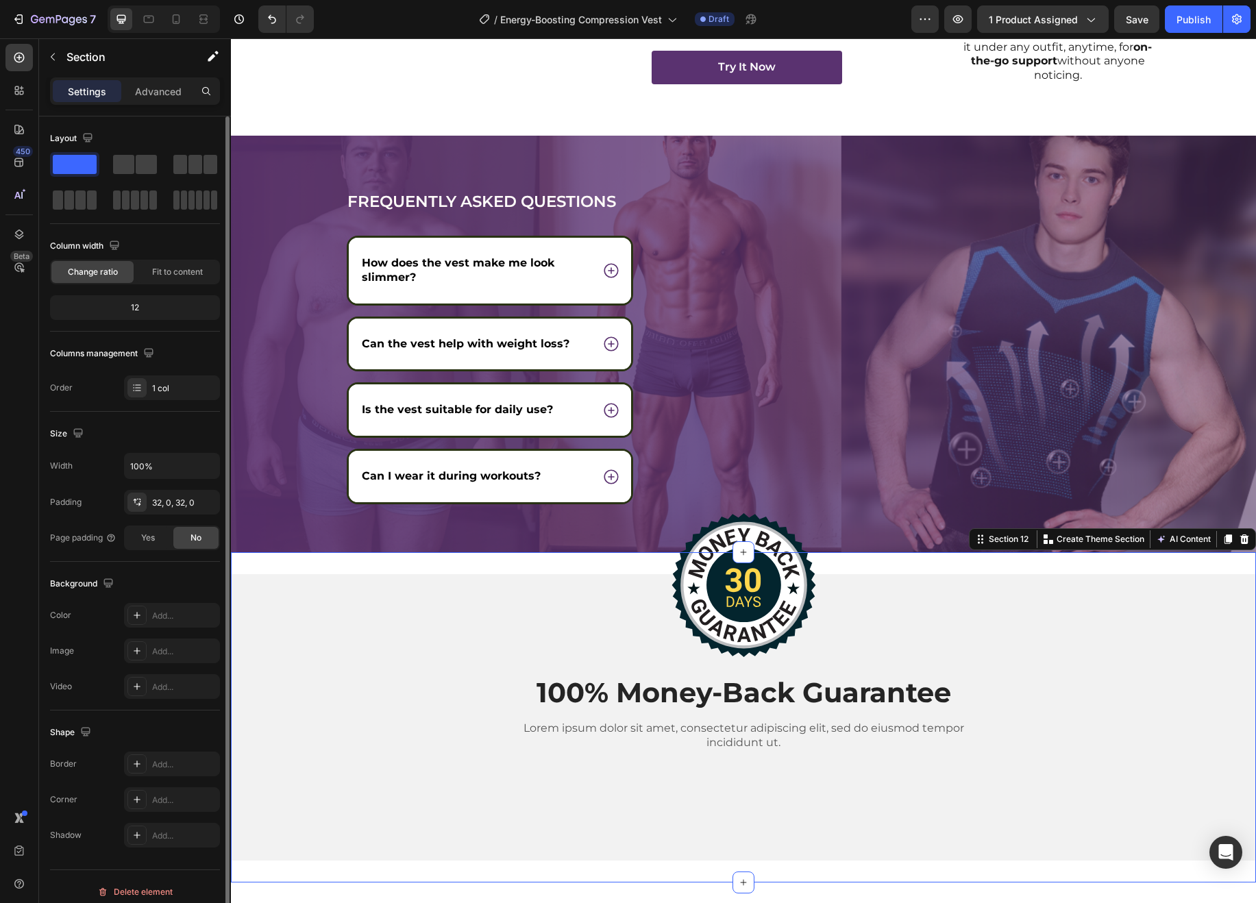
scroll to position [10, 0]
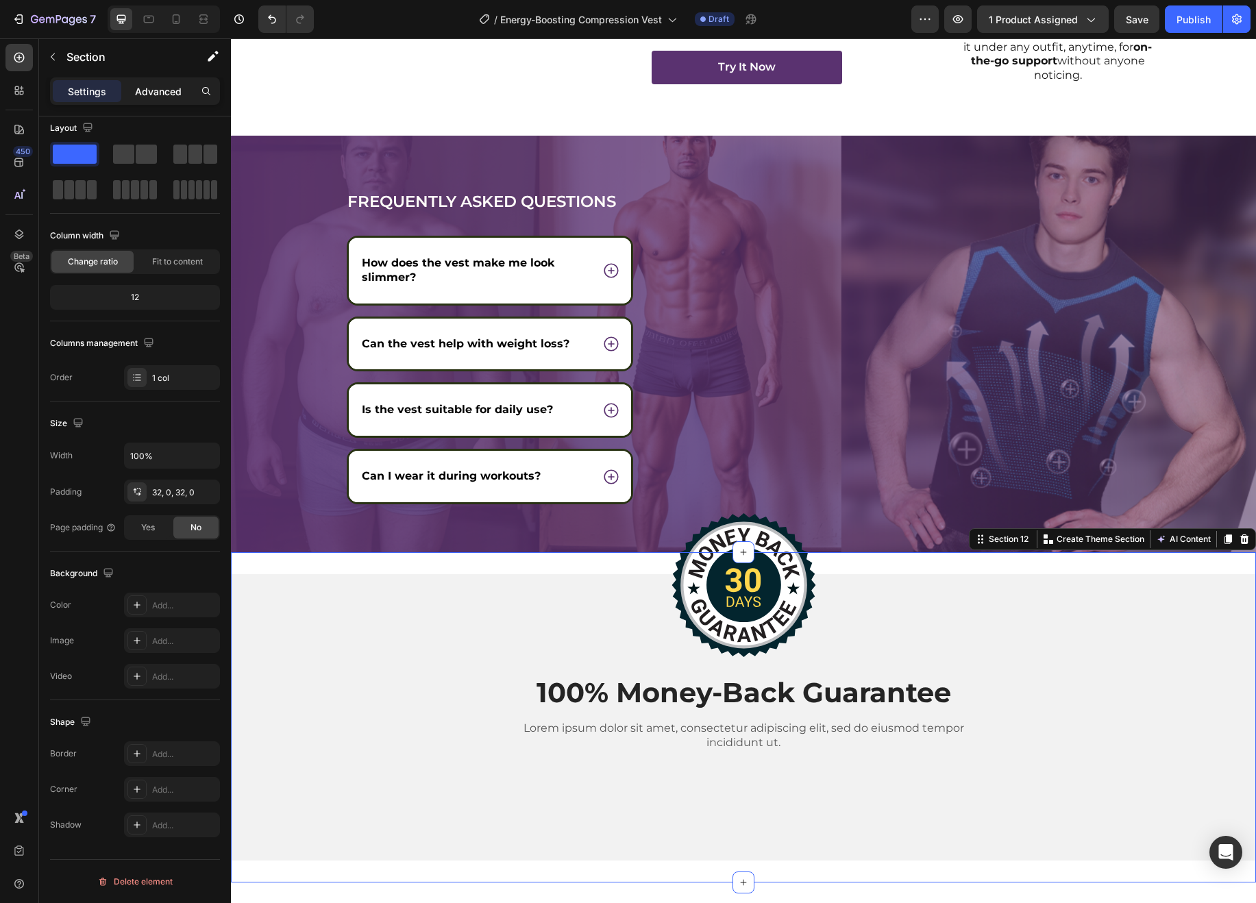
click at [160, 93] on p "Advanced" at bounding box center [158, 91] width 47 height 14
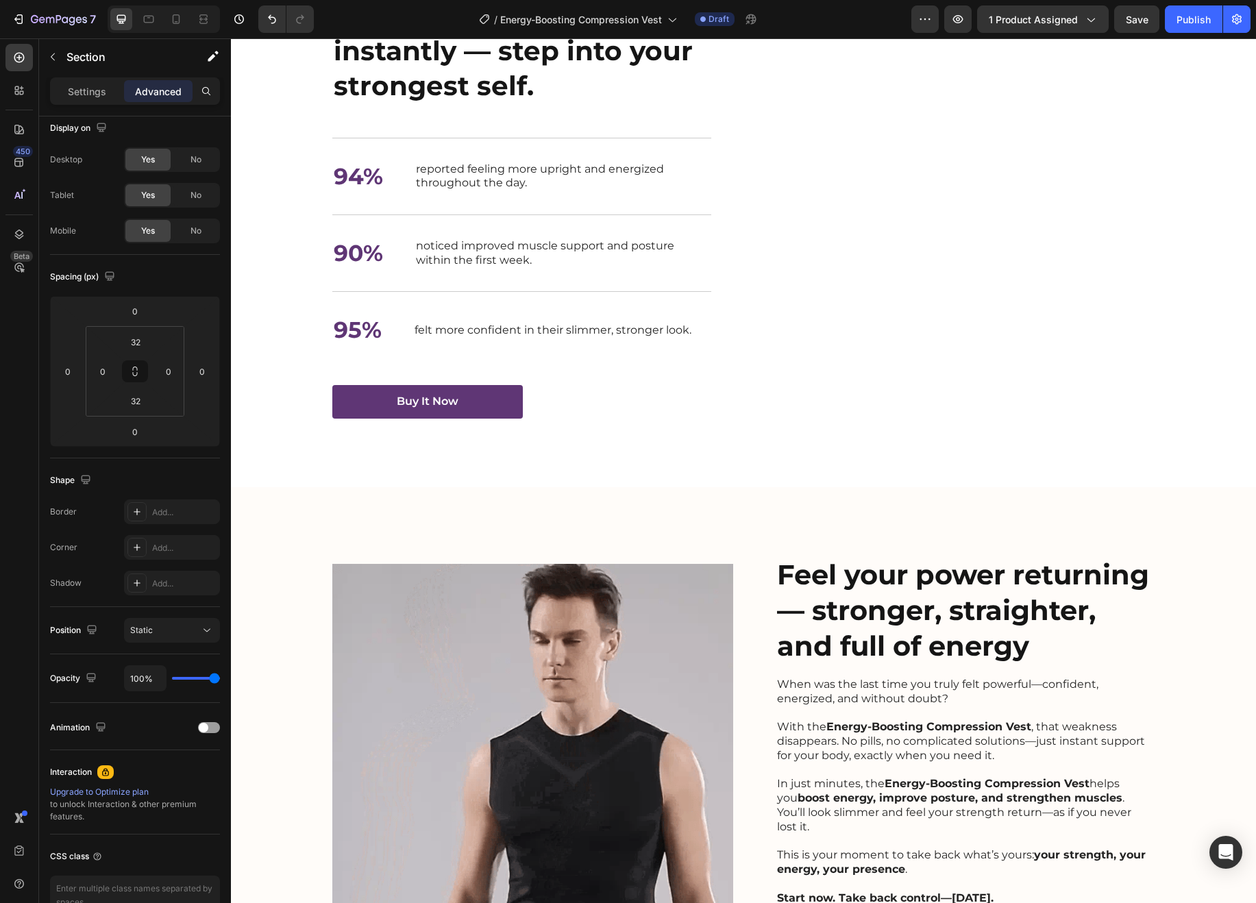
scroll to position [2182, 0]
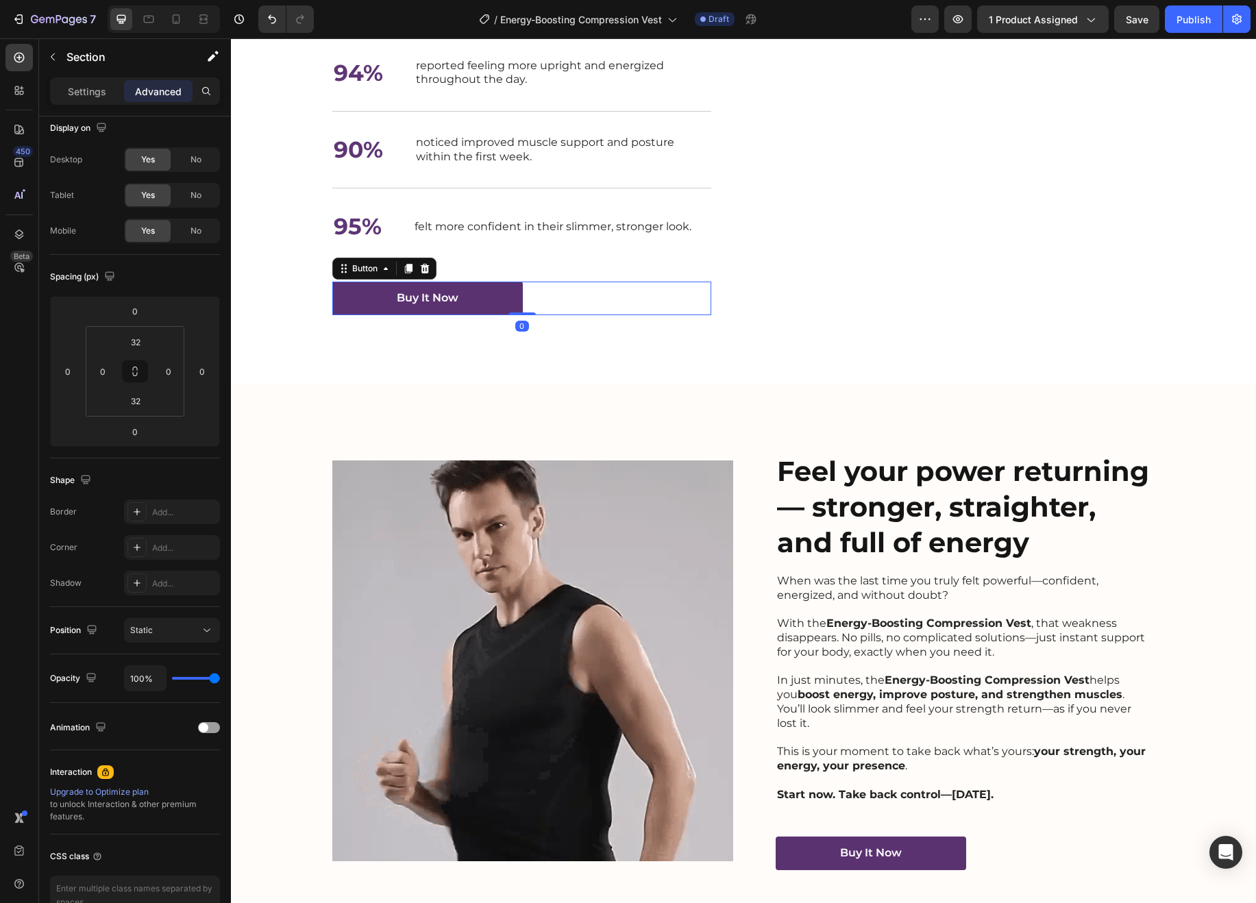
click at [506, 297] on button "Buy It Now" at bounding box center [427, 299] width 190 height 34
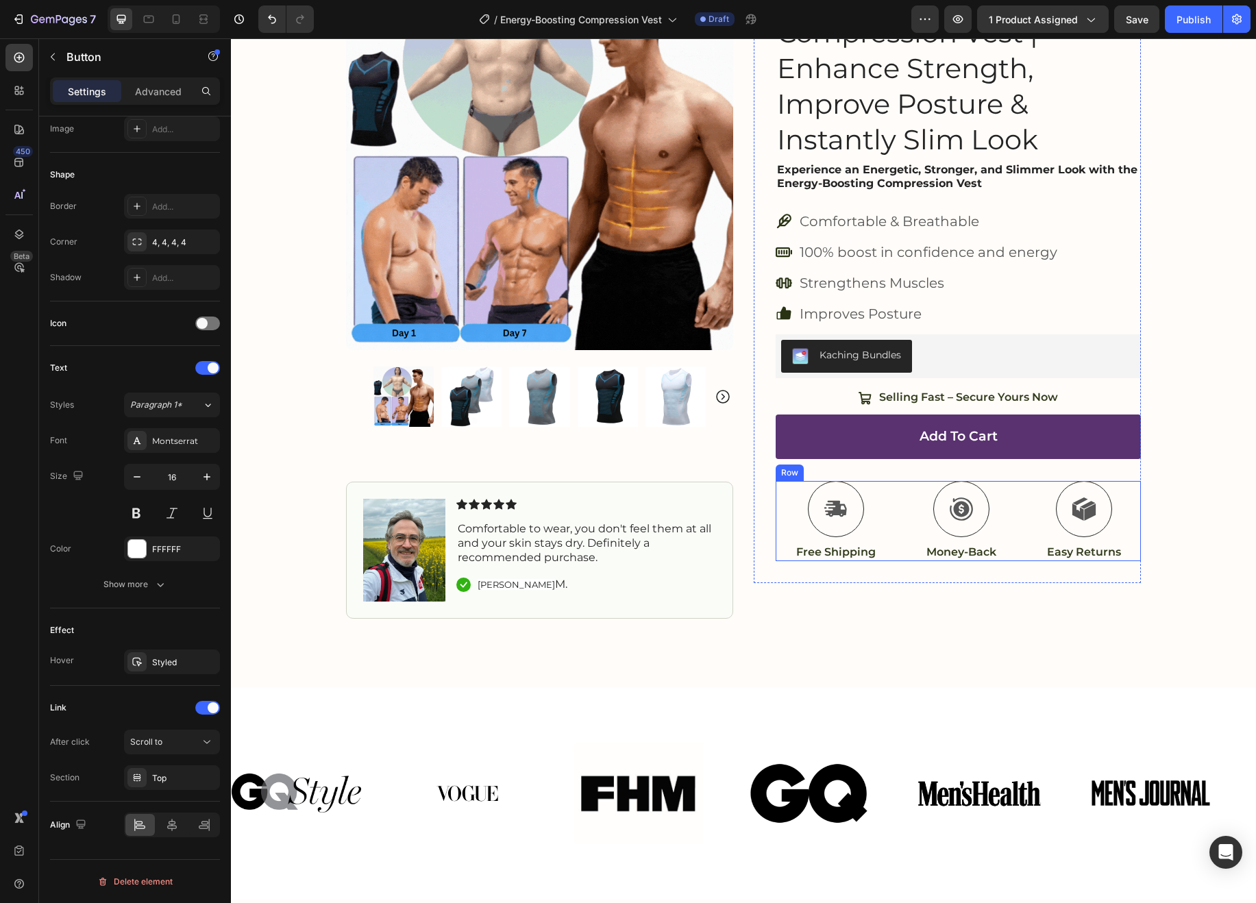
scroll to position [138, 0]
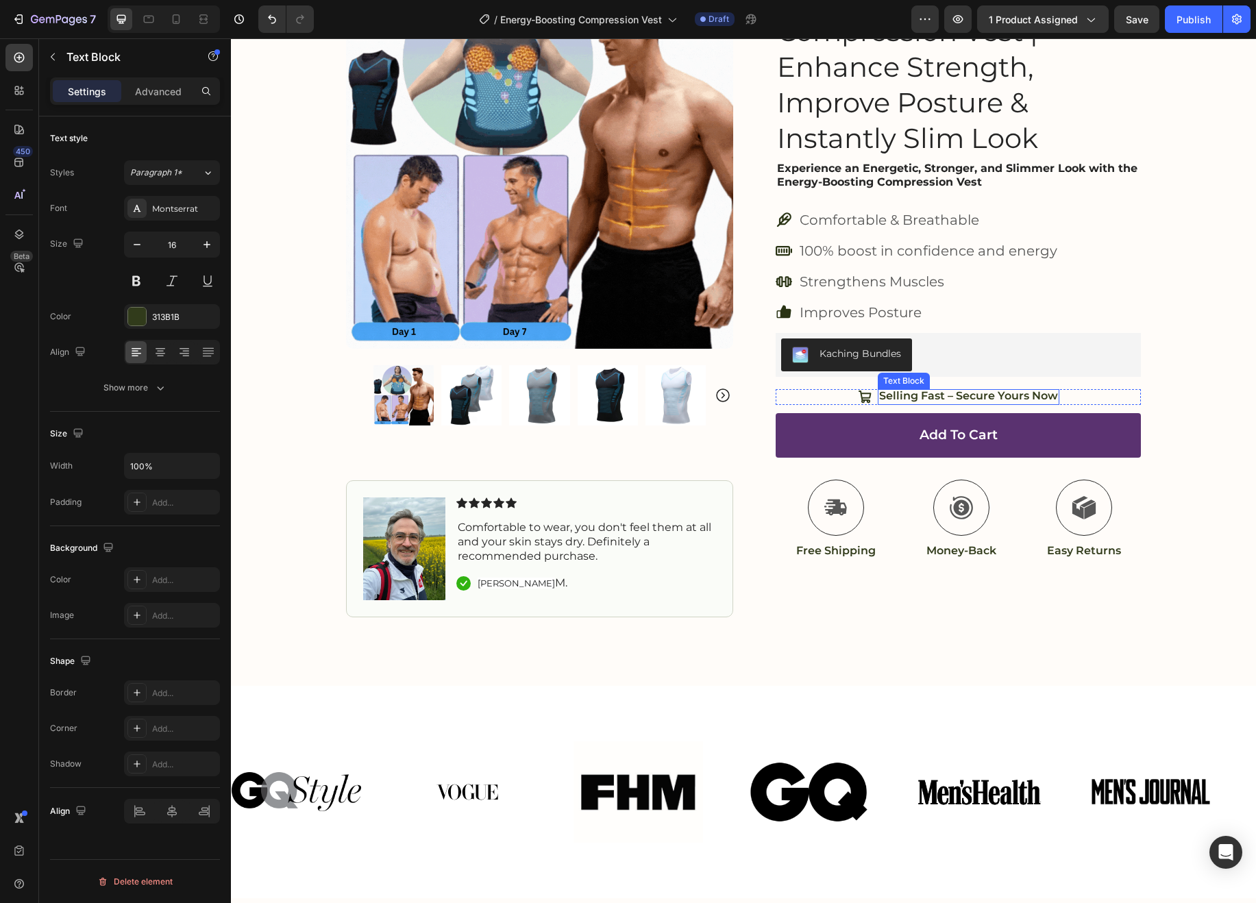
click at [999, 395] on p "Selling Fast – Secure Yours Now" at bounding box center [968, 396] width 179 height 14
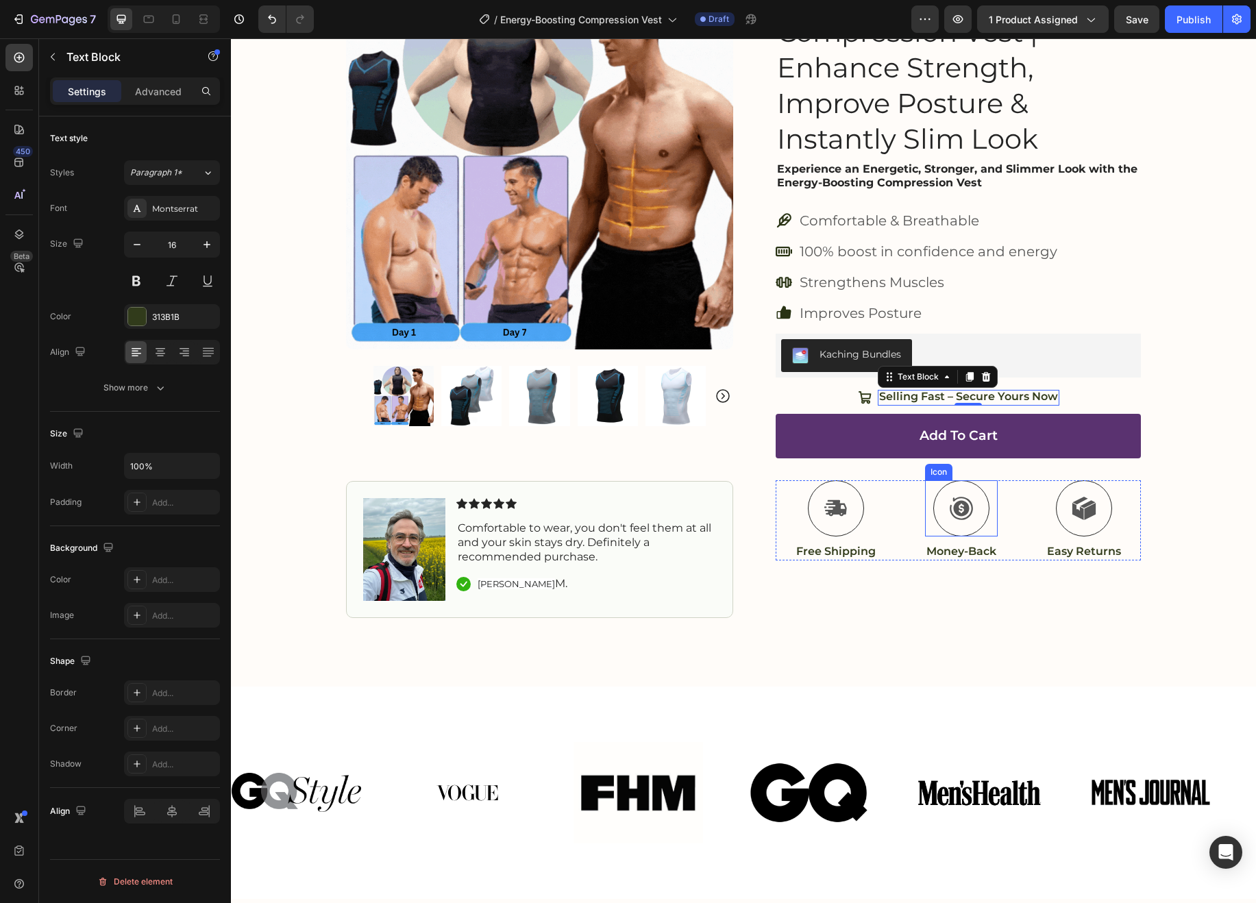
scroll to position [0, 0]
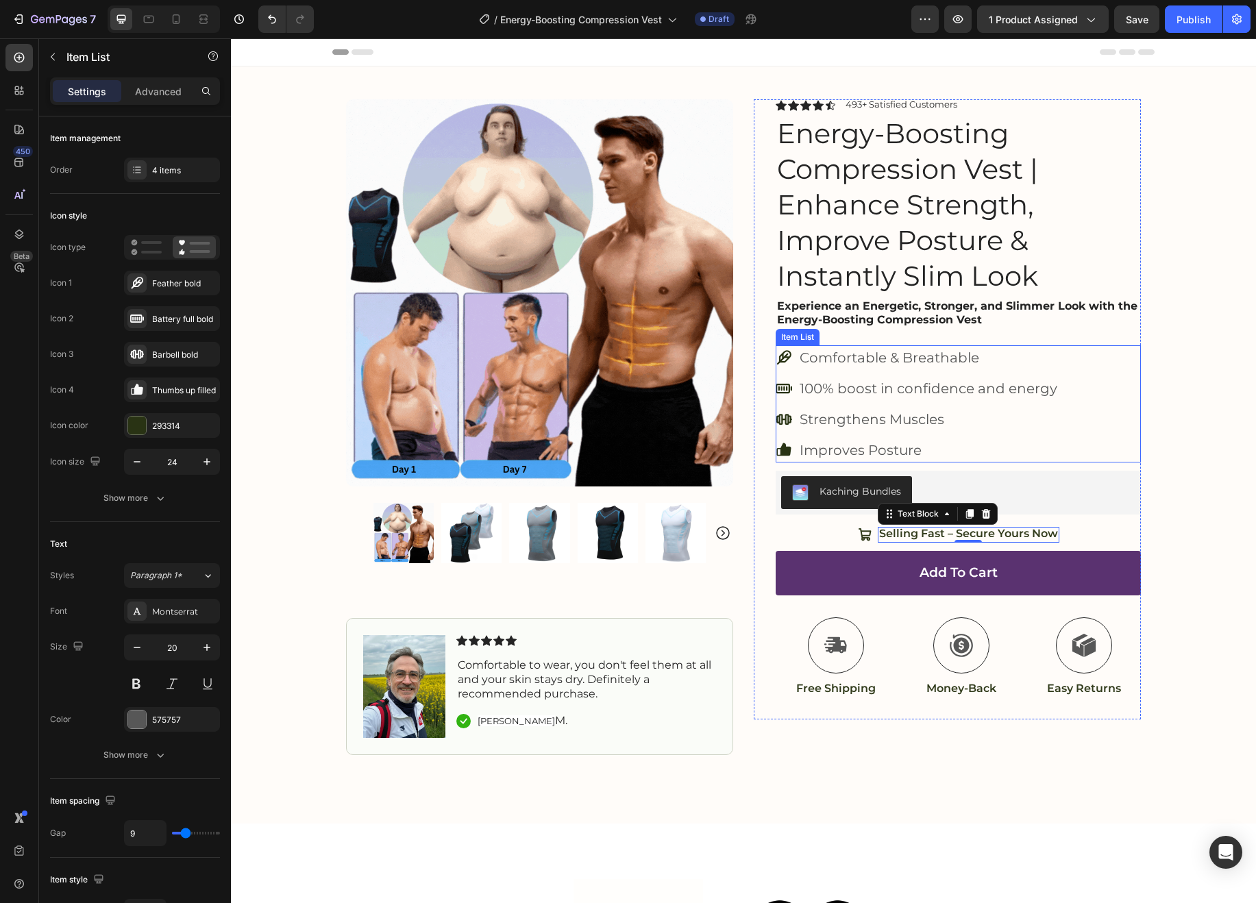
click at [881, 362] on p "Comfortable & Breathable" at bounding box center [929, 357] width 258 height 21
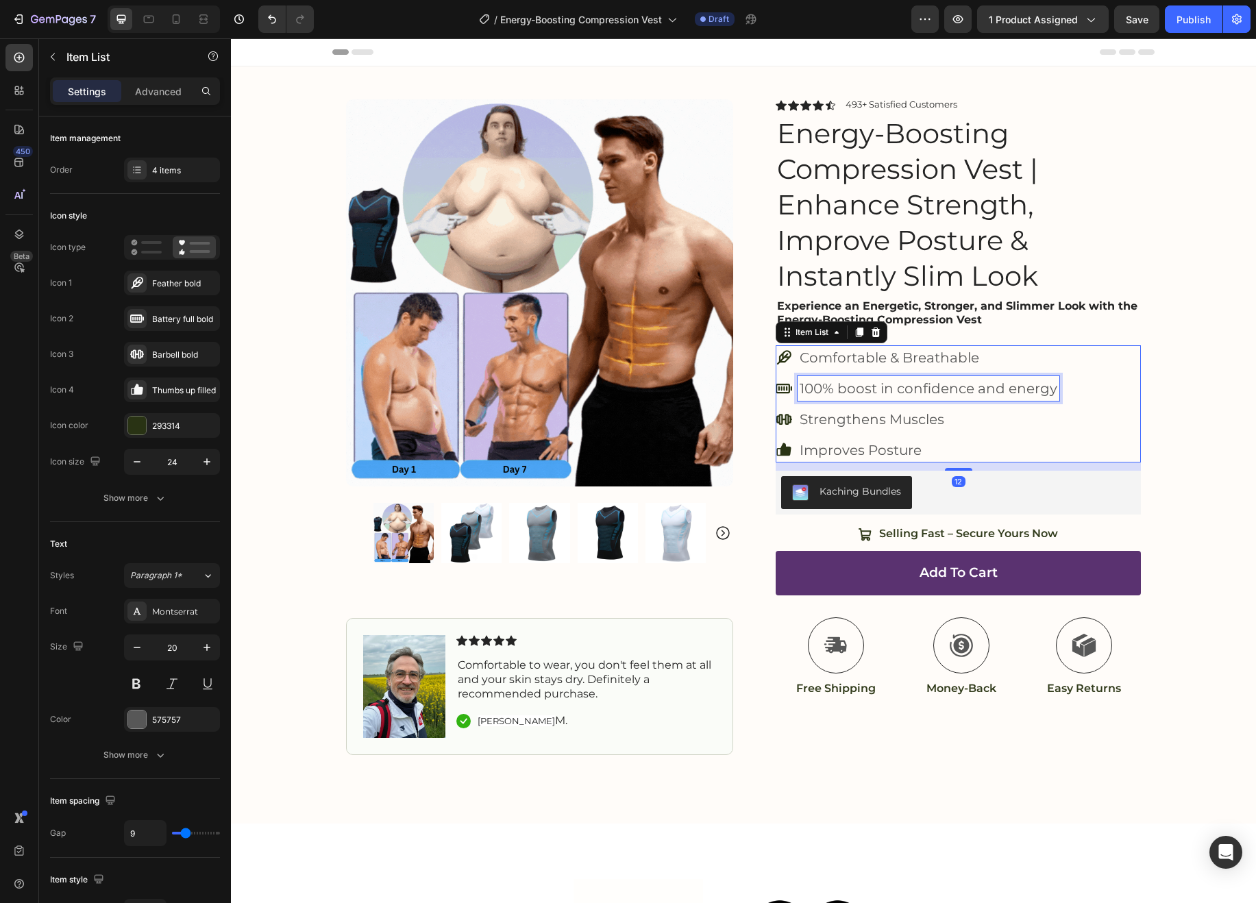
click at [876, 389] on p "100% boost in confidence and energy" at bounding box center [929, 388] width 258 height 21
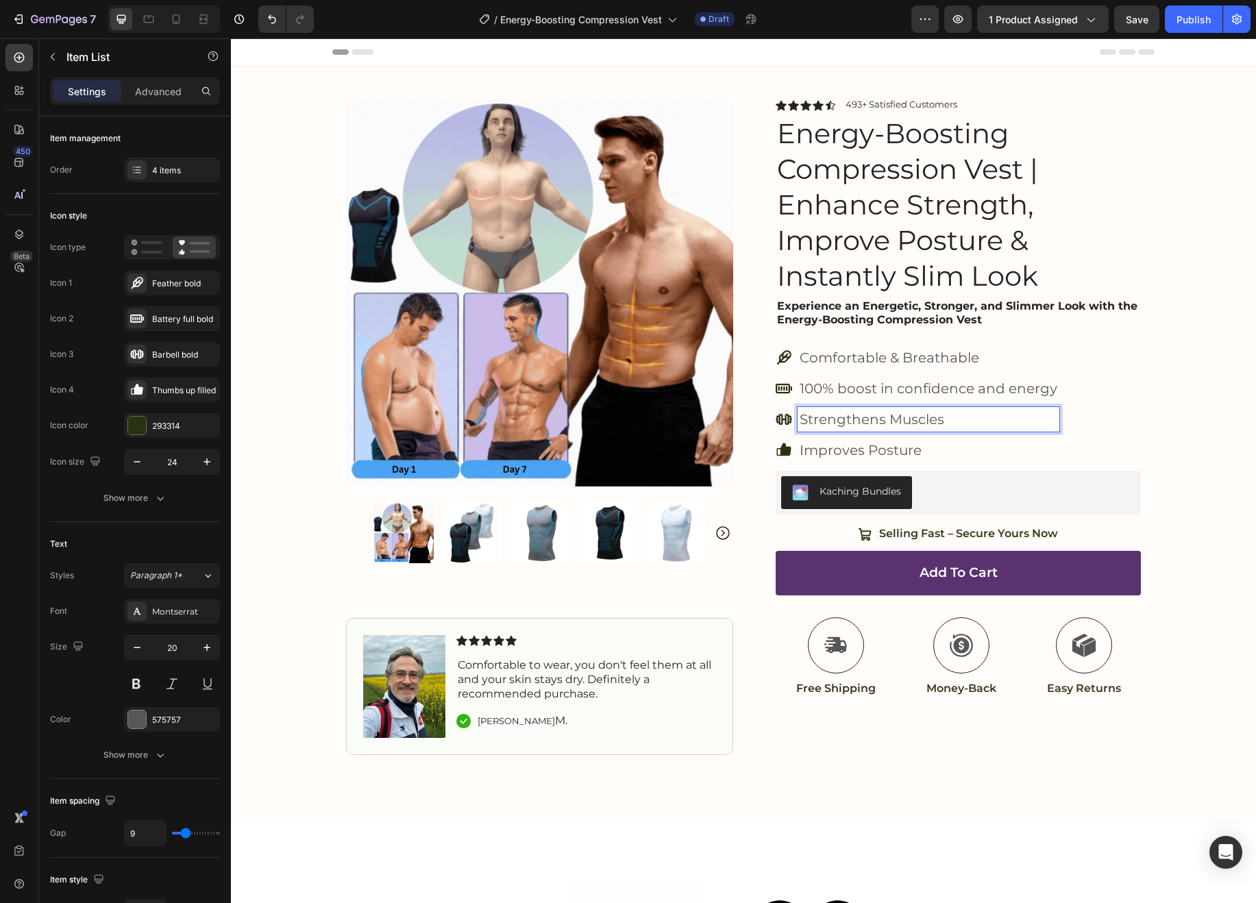
click at [862, 415] on p "Strengthens Muscles" at bounding box center [929, 419] width 258 height 21
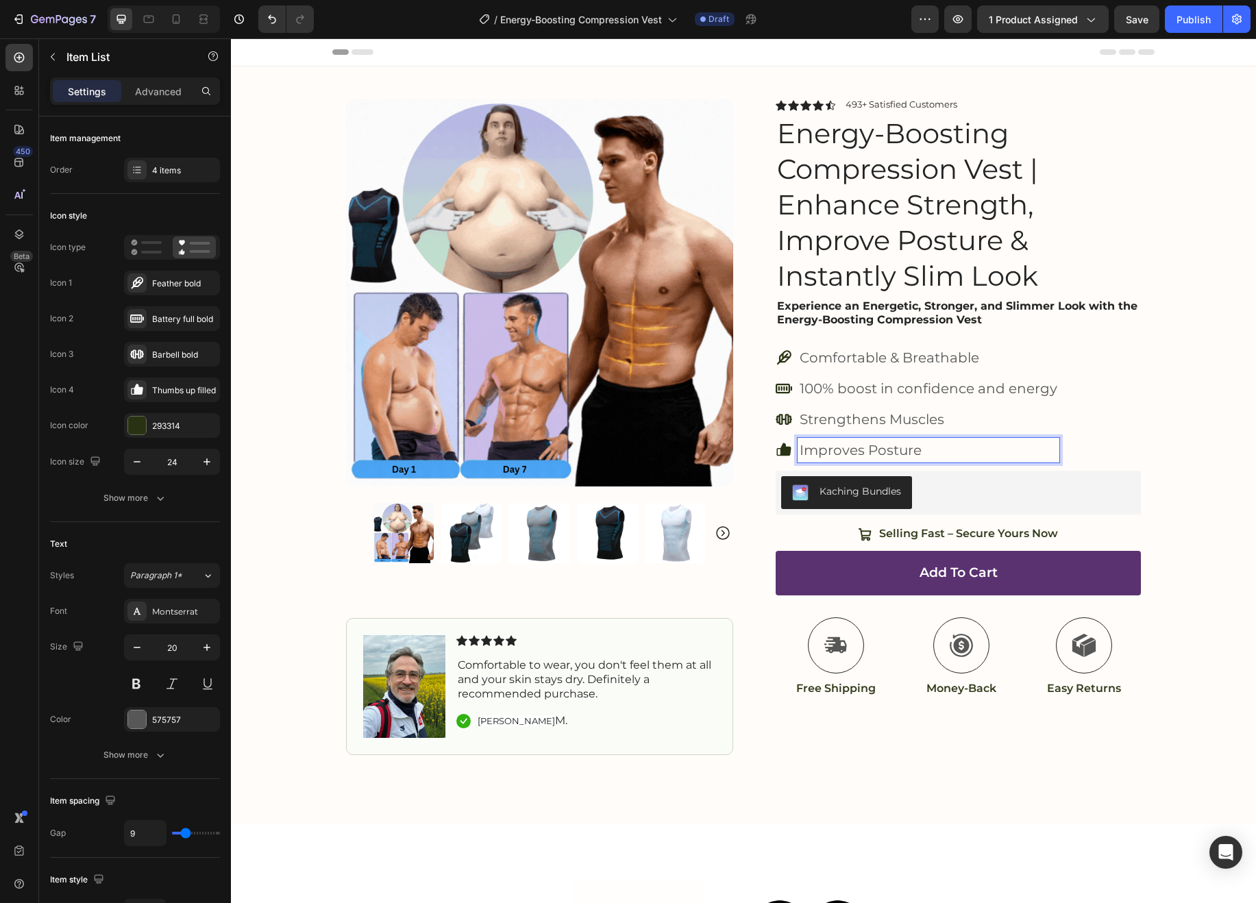
click at [874, 450] on p "Improves Posture" at bounding box center [929, 450] width 258 height 21
click at [776, 106] on div "Icon" at bounding box center [781, 105] width 11 height 11
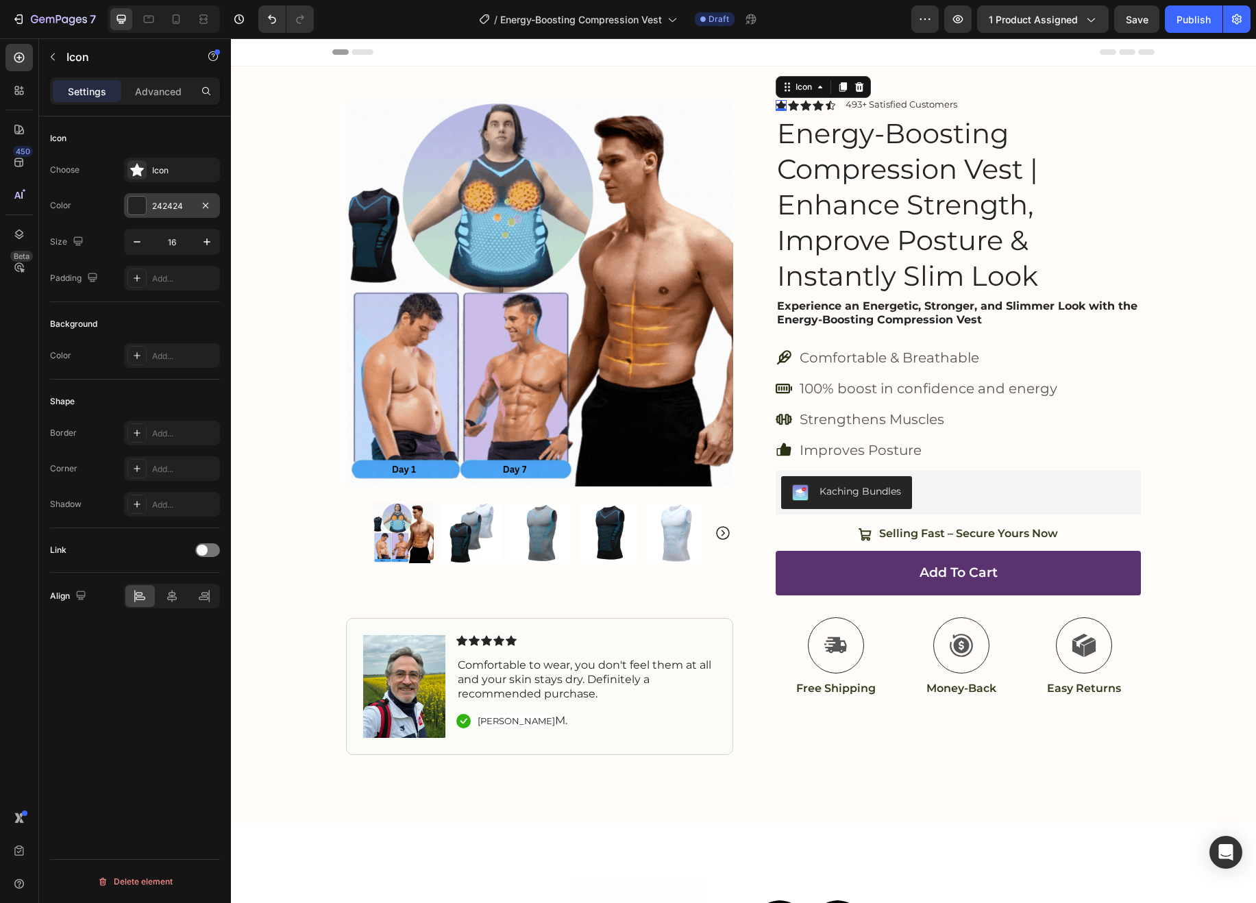
click at [160, 204] on div "242424" at bounding box center [172, 206] width 40 height 12
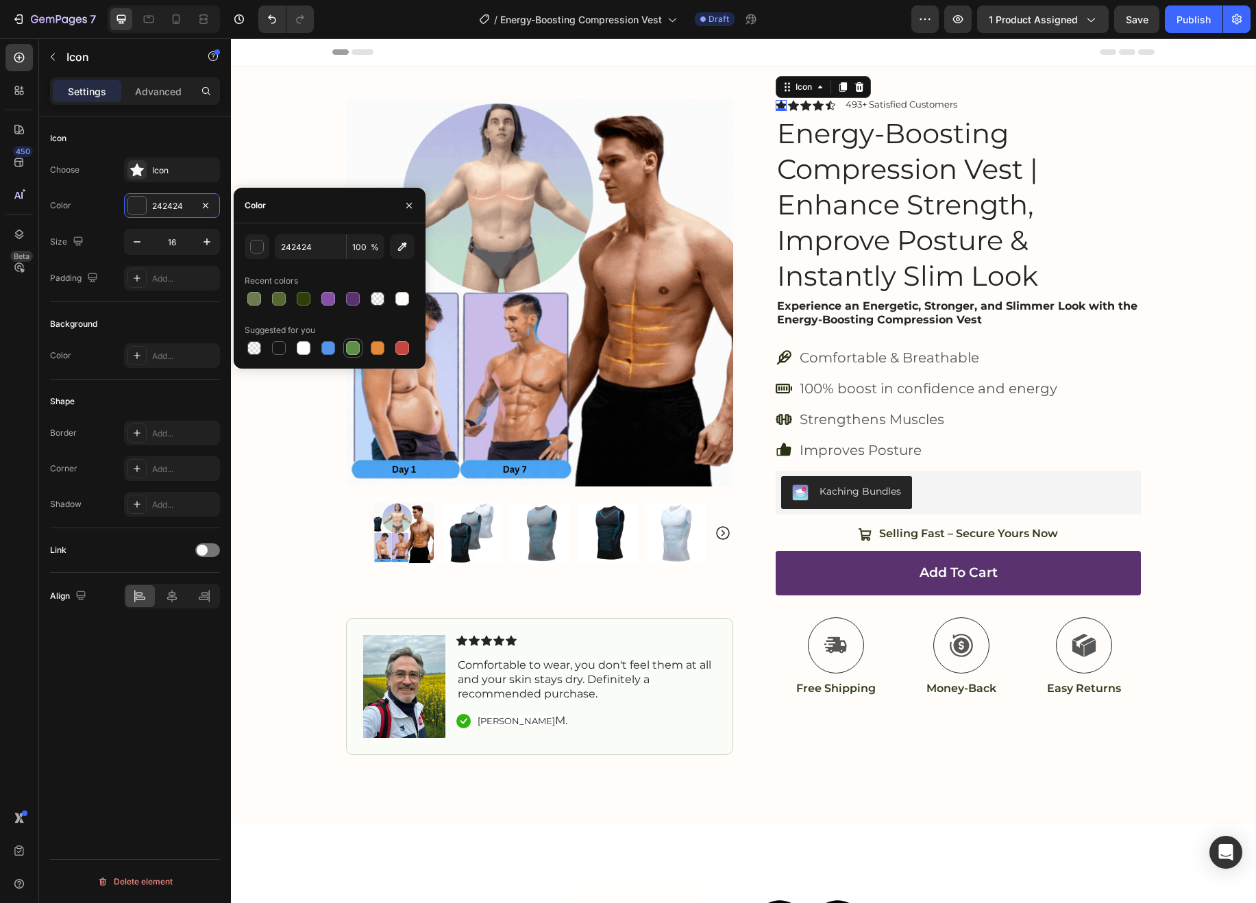
click at [359, 350] on div at bounding box center [353, 348] width 16 height 16
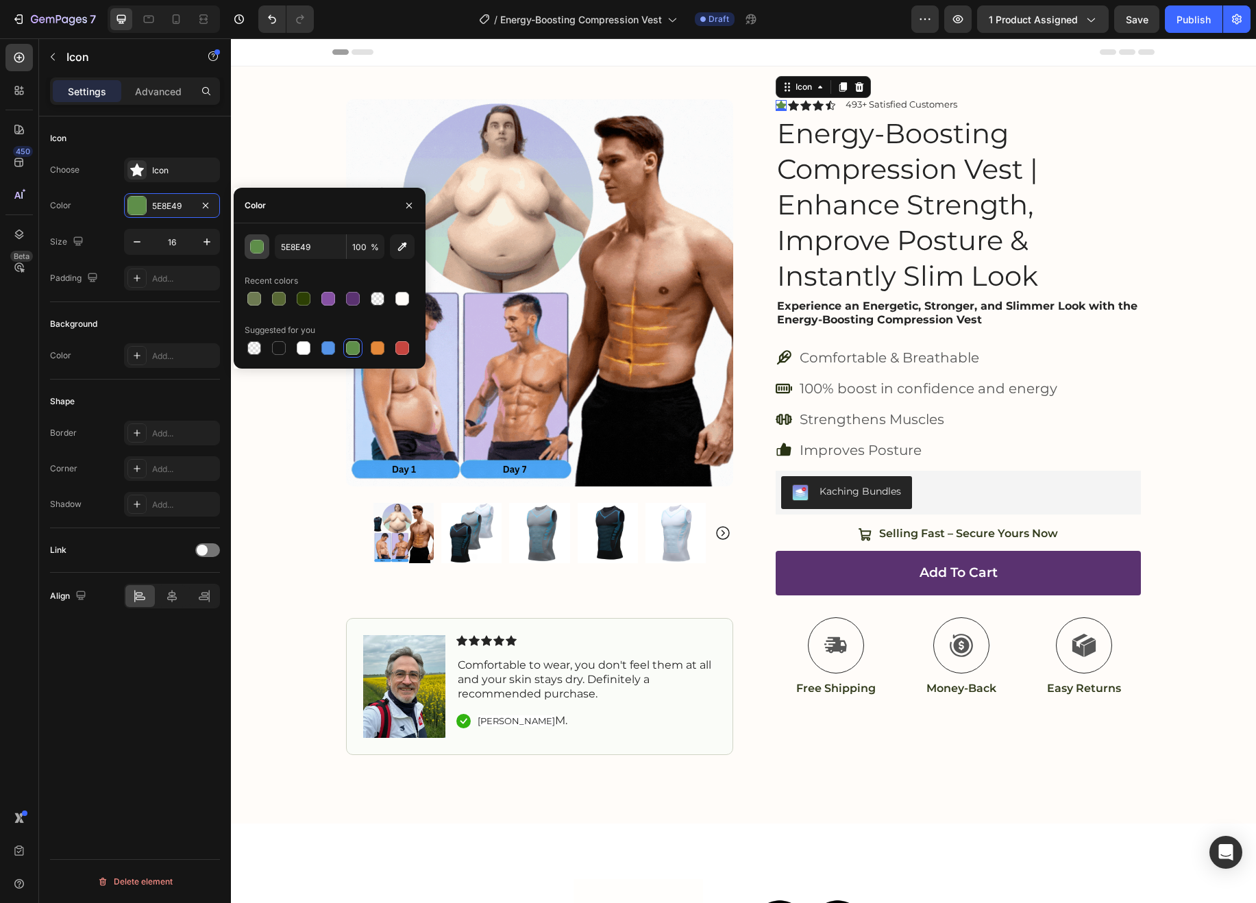
click at [266, 246] on button "button" at bounding box center [257, 246] width 25 height 25
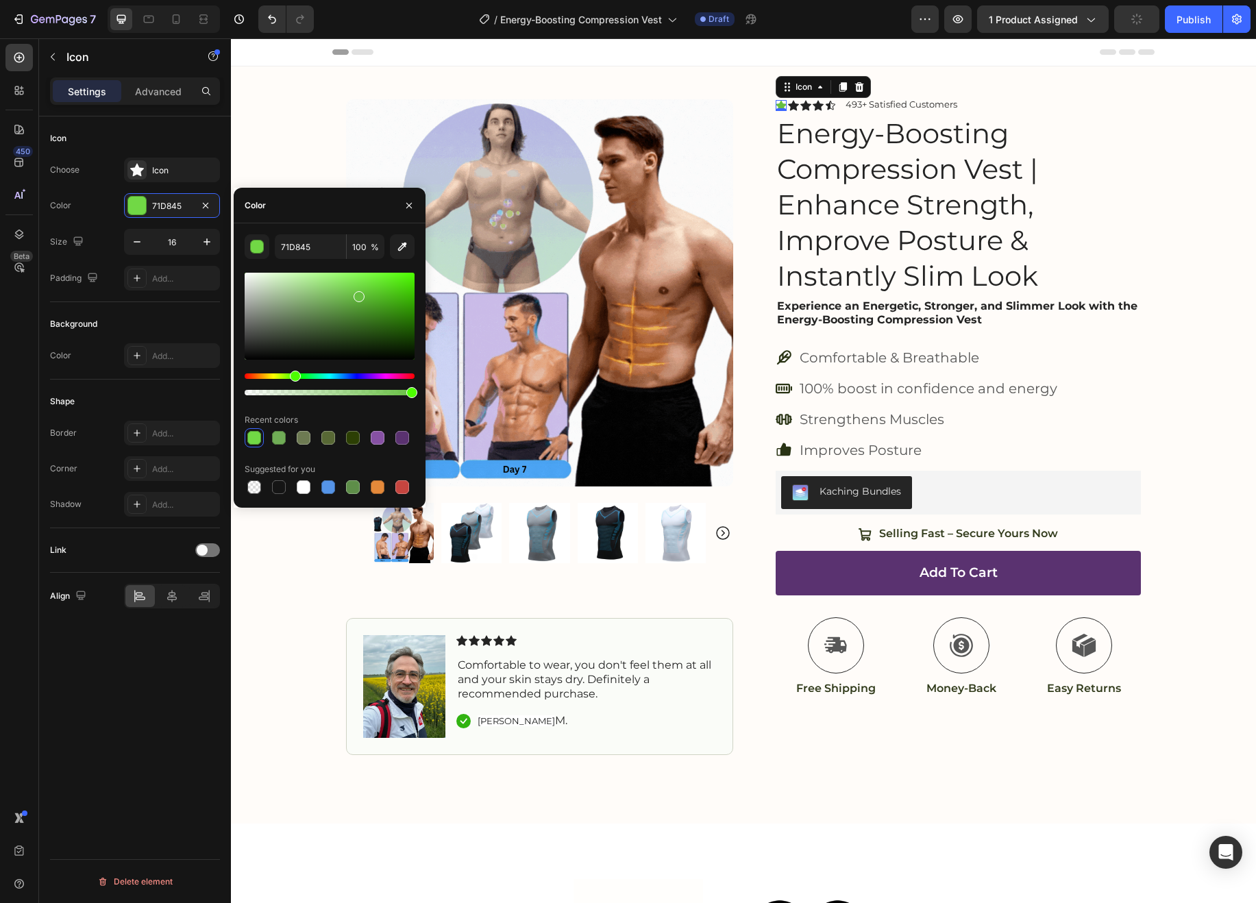
type input "66BF41"
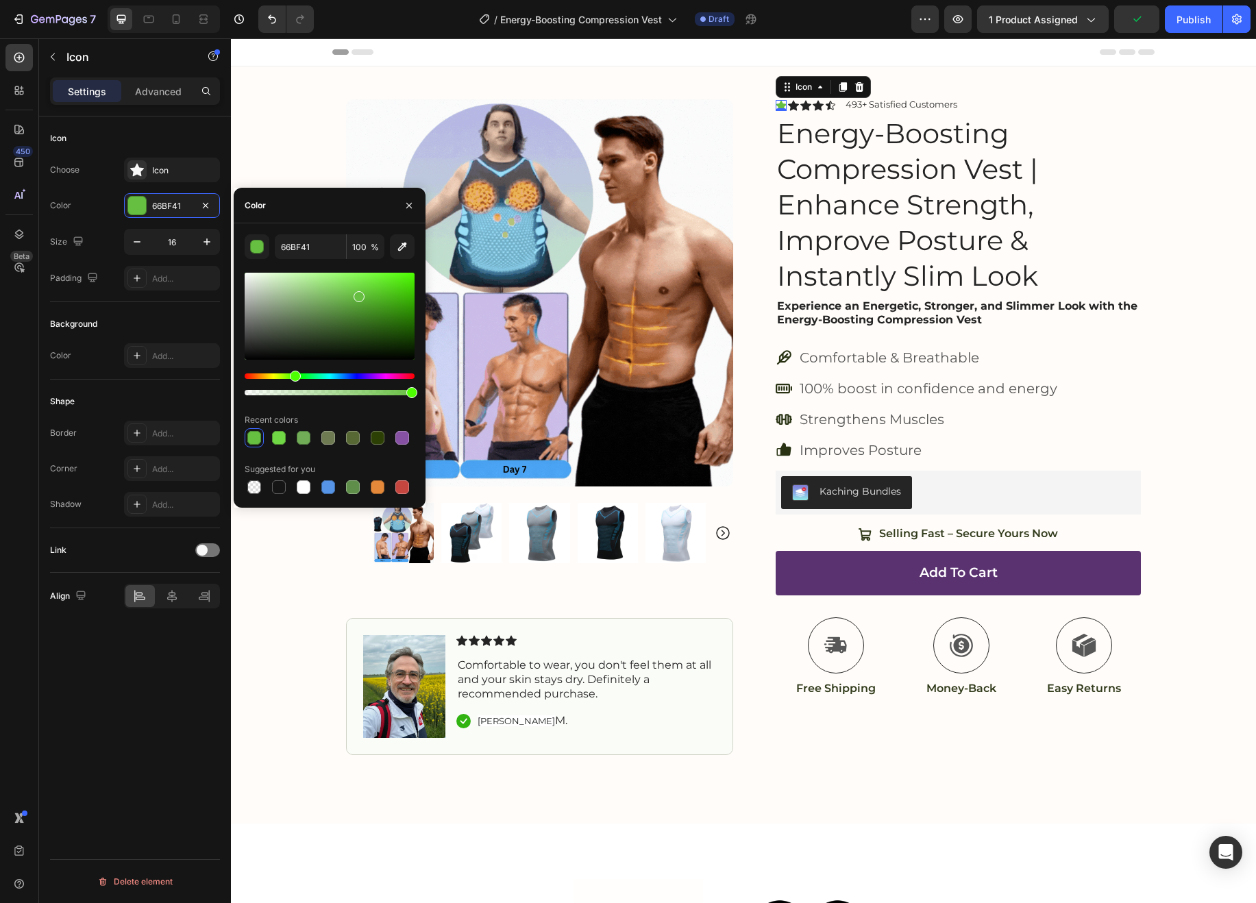
drag, startPoint x: 330, startPoint y: 312, endPoint x: 358, endPoint y: 294, distance: 34.2
click at [358, 294] on div at bounding box center [359, 296] width 11 height 11
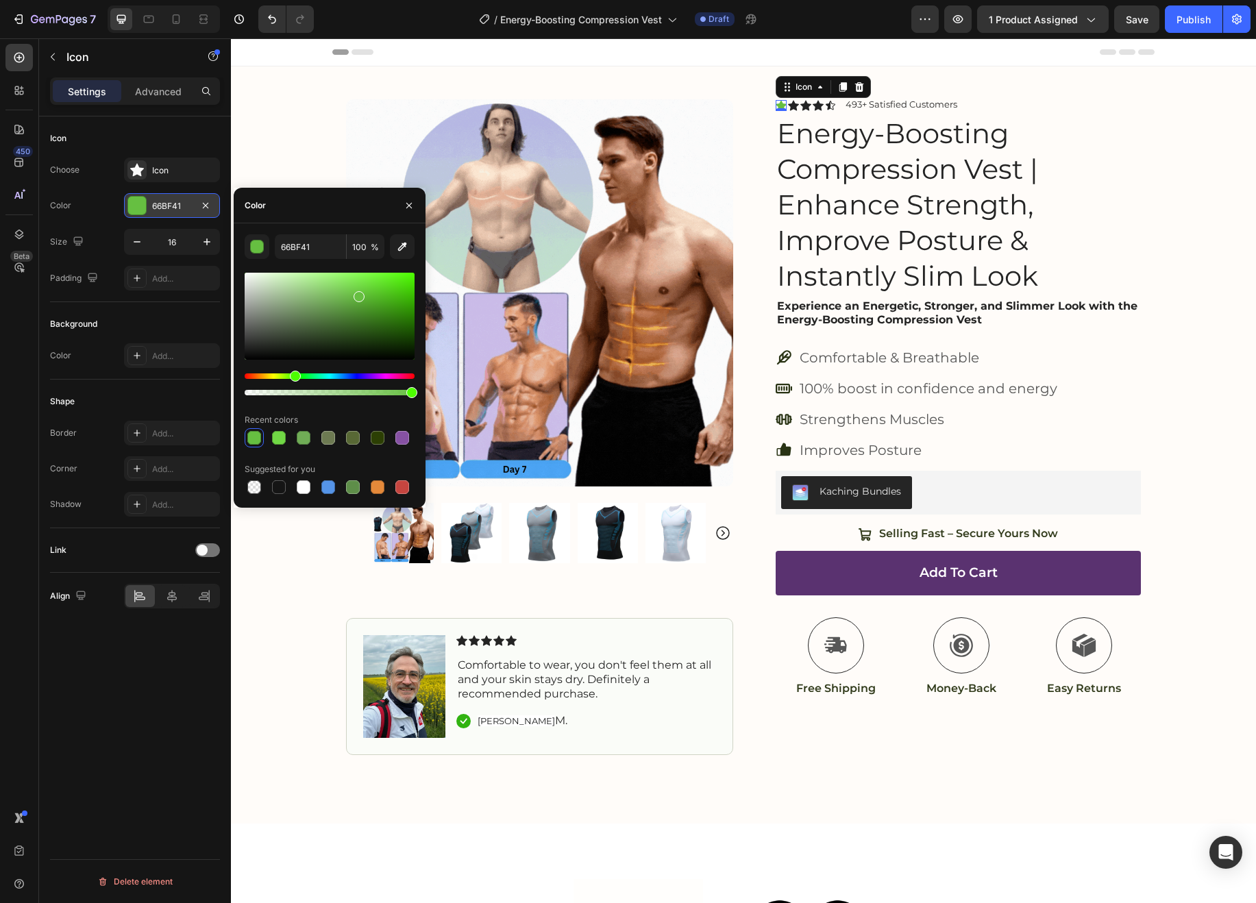
click at [166, 204] on div "66BF41" at bounding box center [172, 206] width 40 height 12
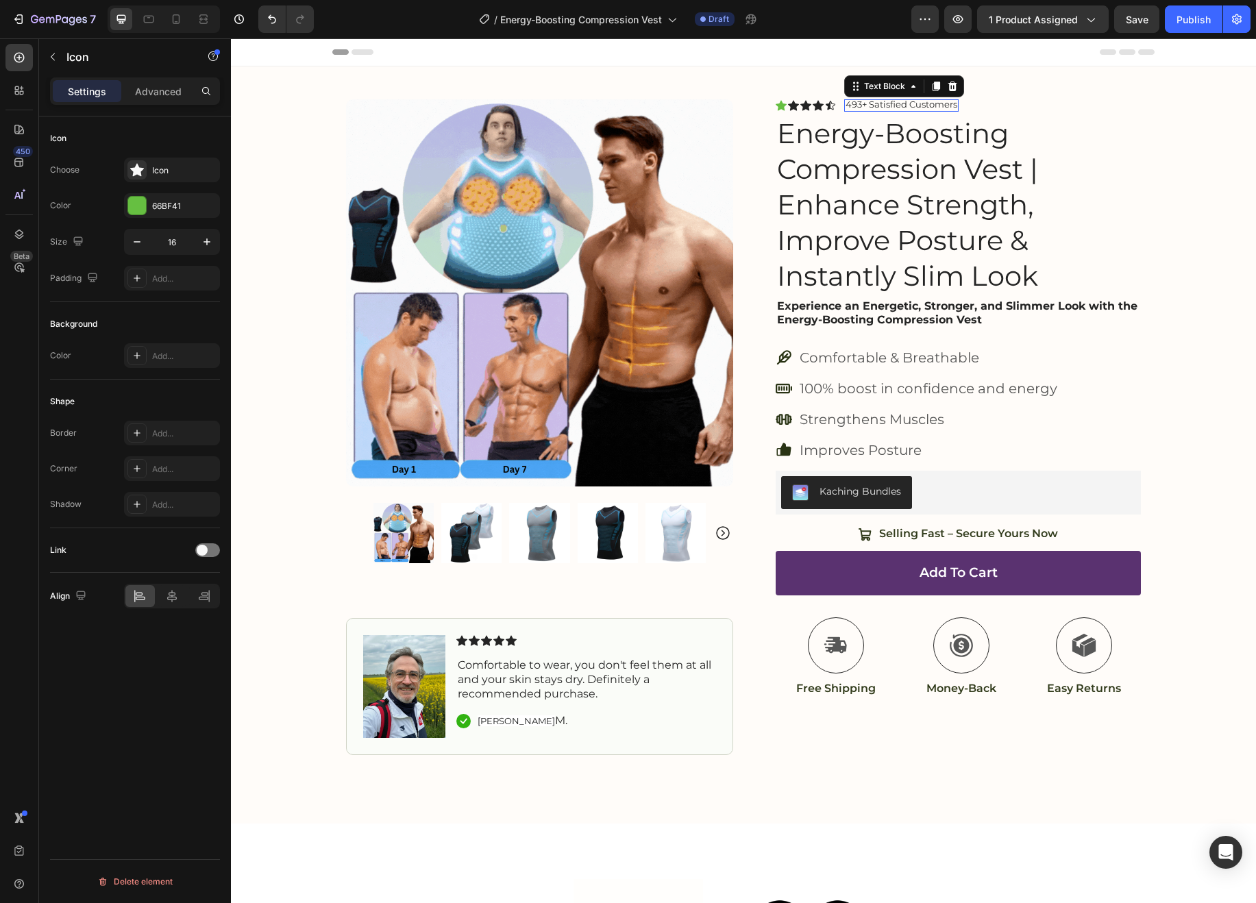
click at [902, 106] on p "493+ Satisfied Customers" at bounding box center [902, 104] width 112 height 11
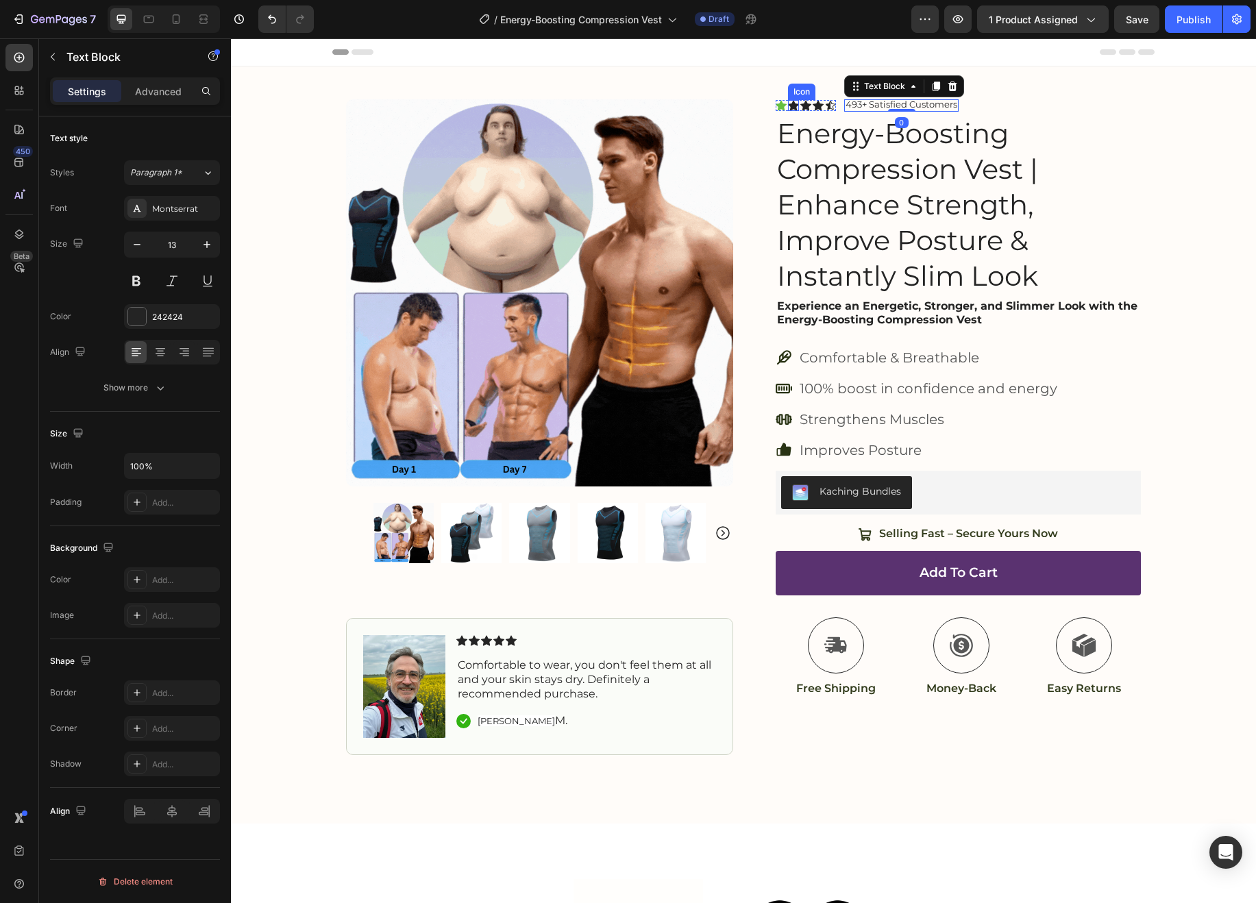
click at [792, 105] on div "Icon" at bounding box center [793, 105] width 11 height 11
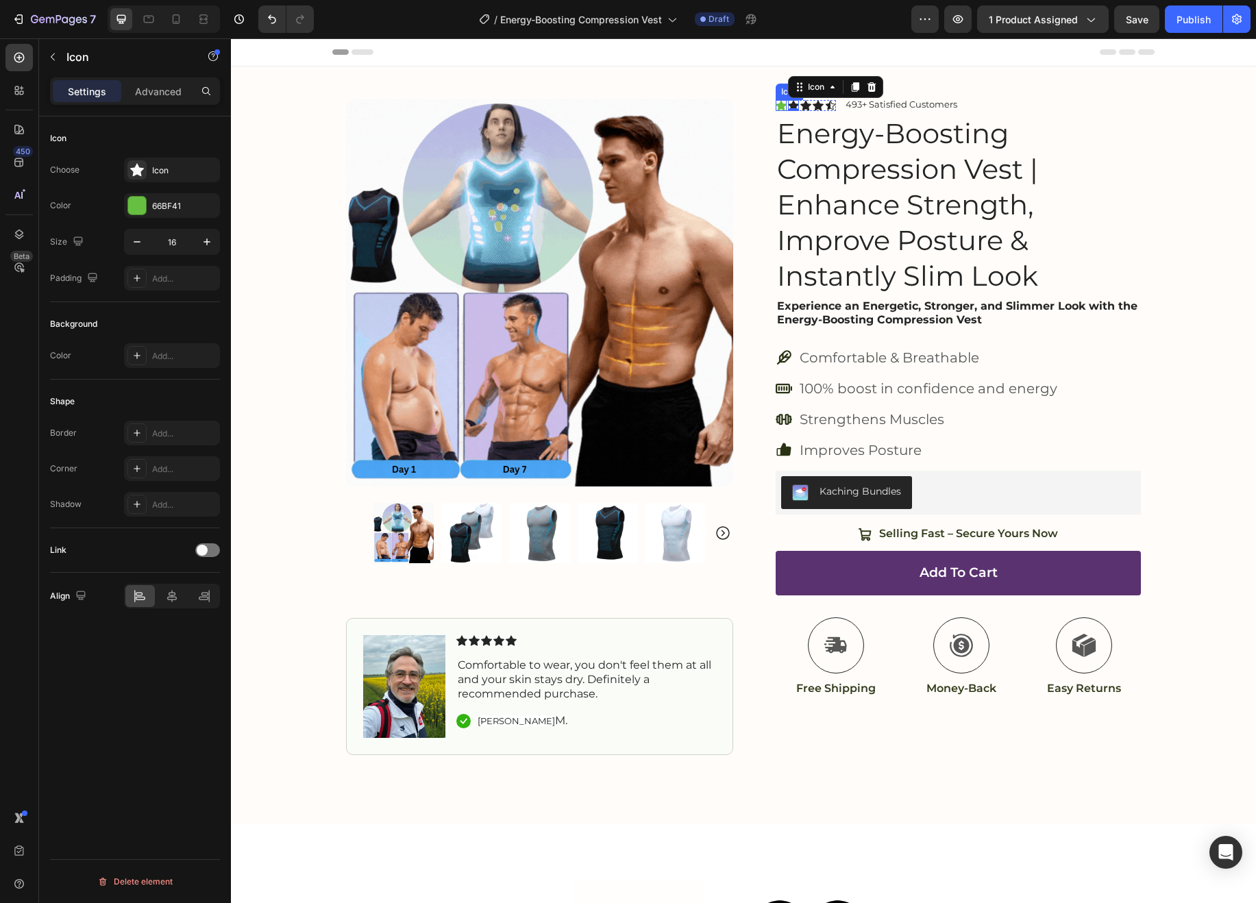
click at [780, 107] on div "Icon" at bounding box center [781, 105] width 11 height 11
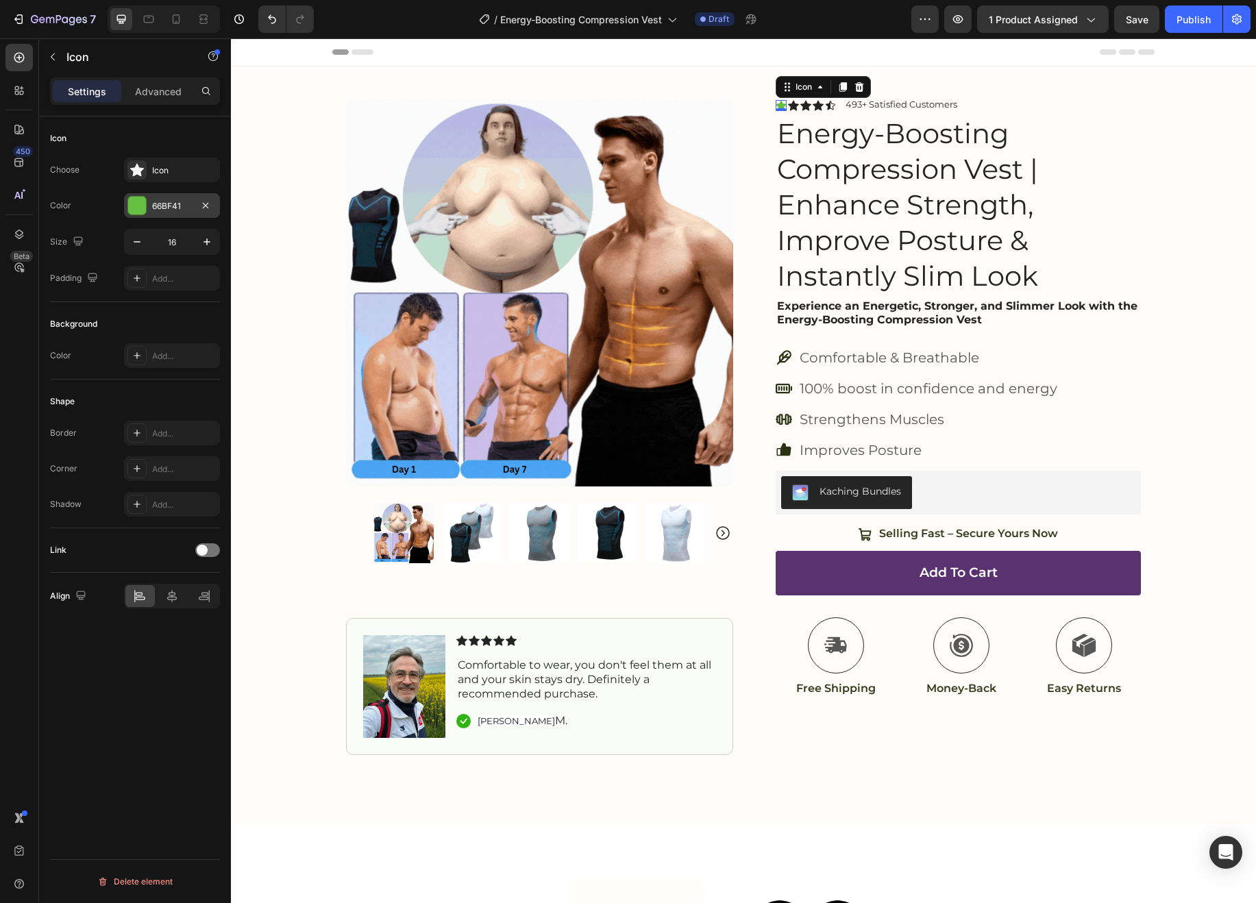
click at [160, 206] on div "66BF41" at bounding box center [172, 206] width 40 height 12
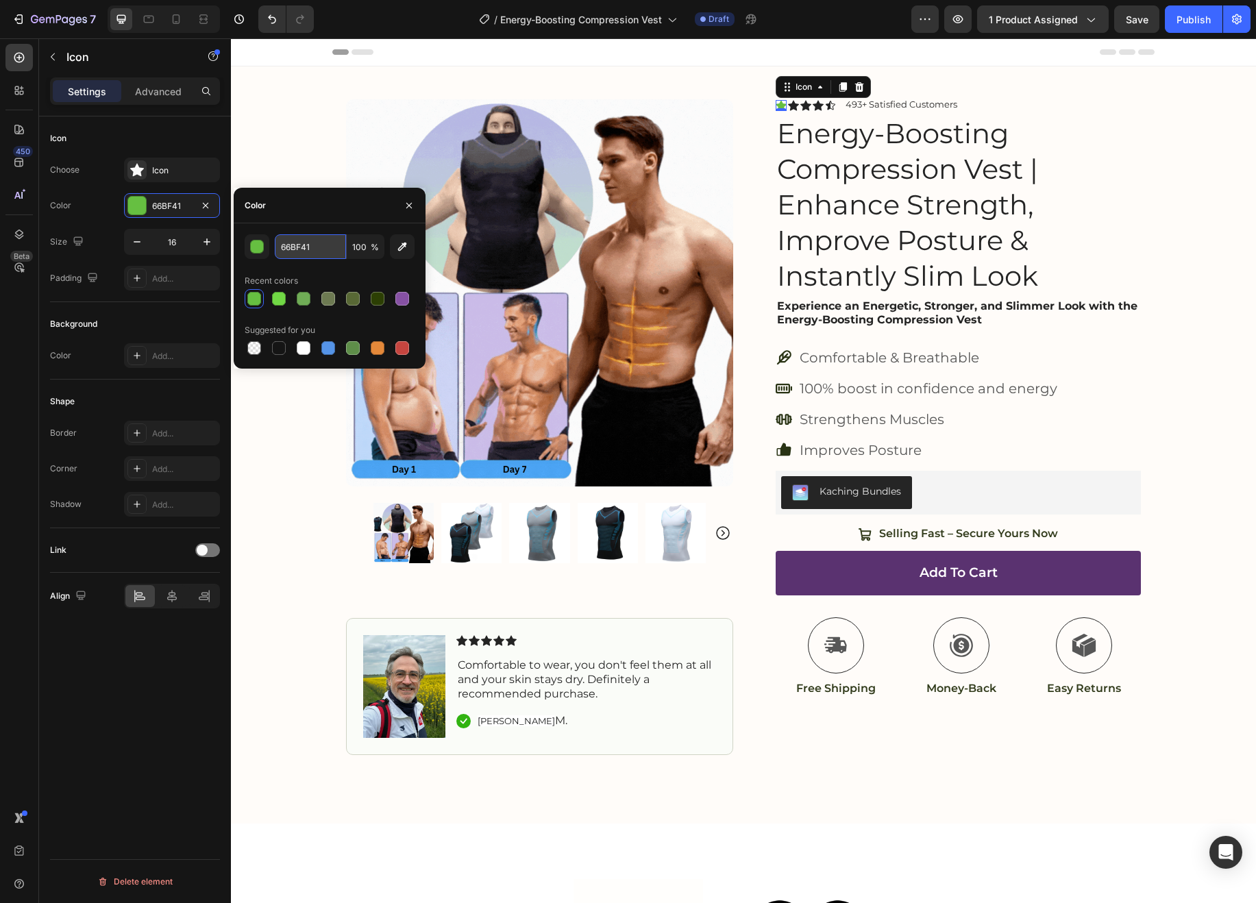
click at [312, 246] on input "66BF41" at bounding box center [310, 246] width 71 height 25
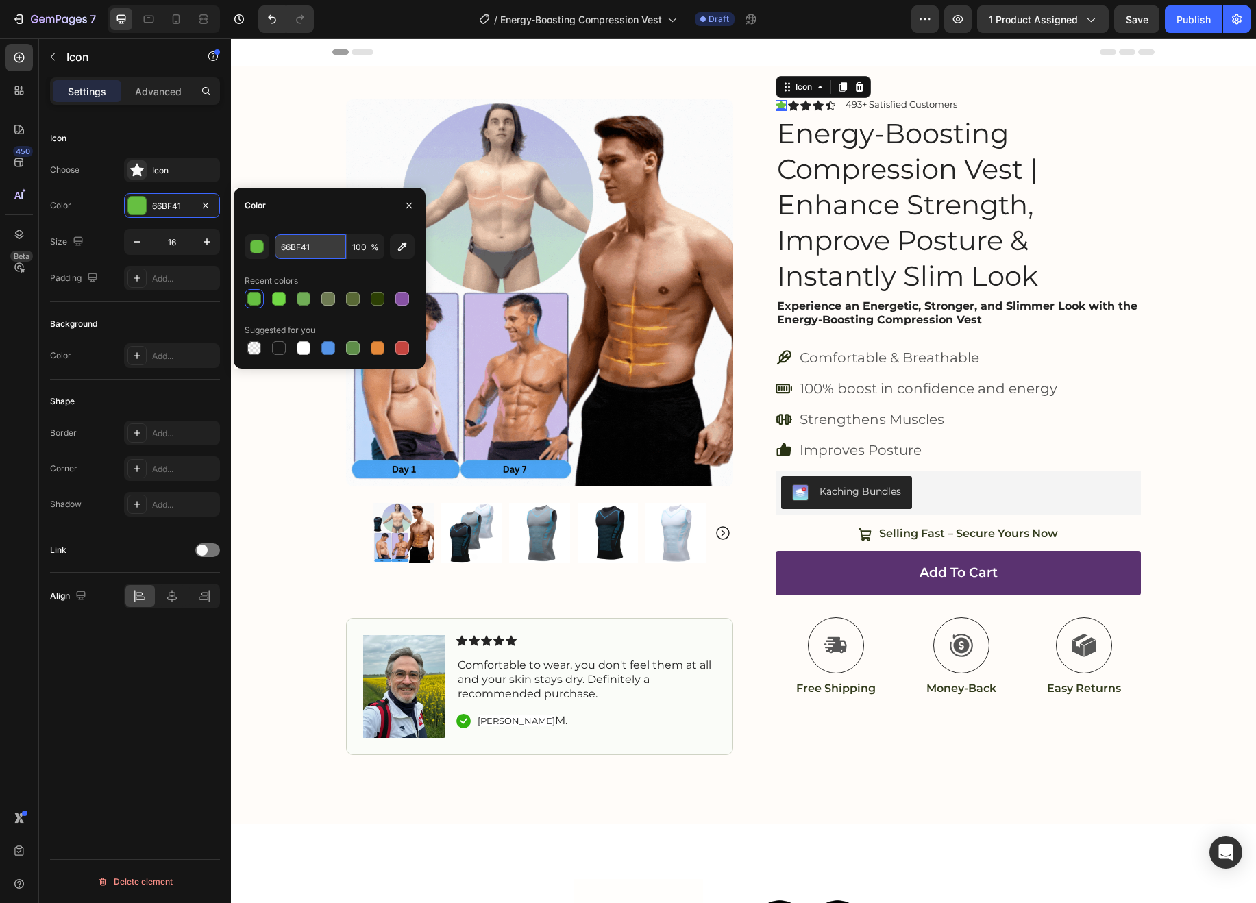
click at [312, 246] on input "66BF41" at bounding box center [310, 246] width 71 height 25
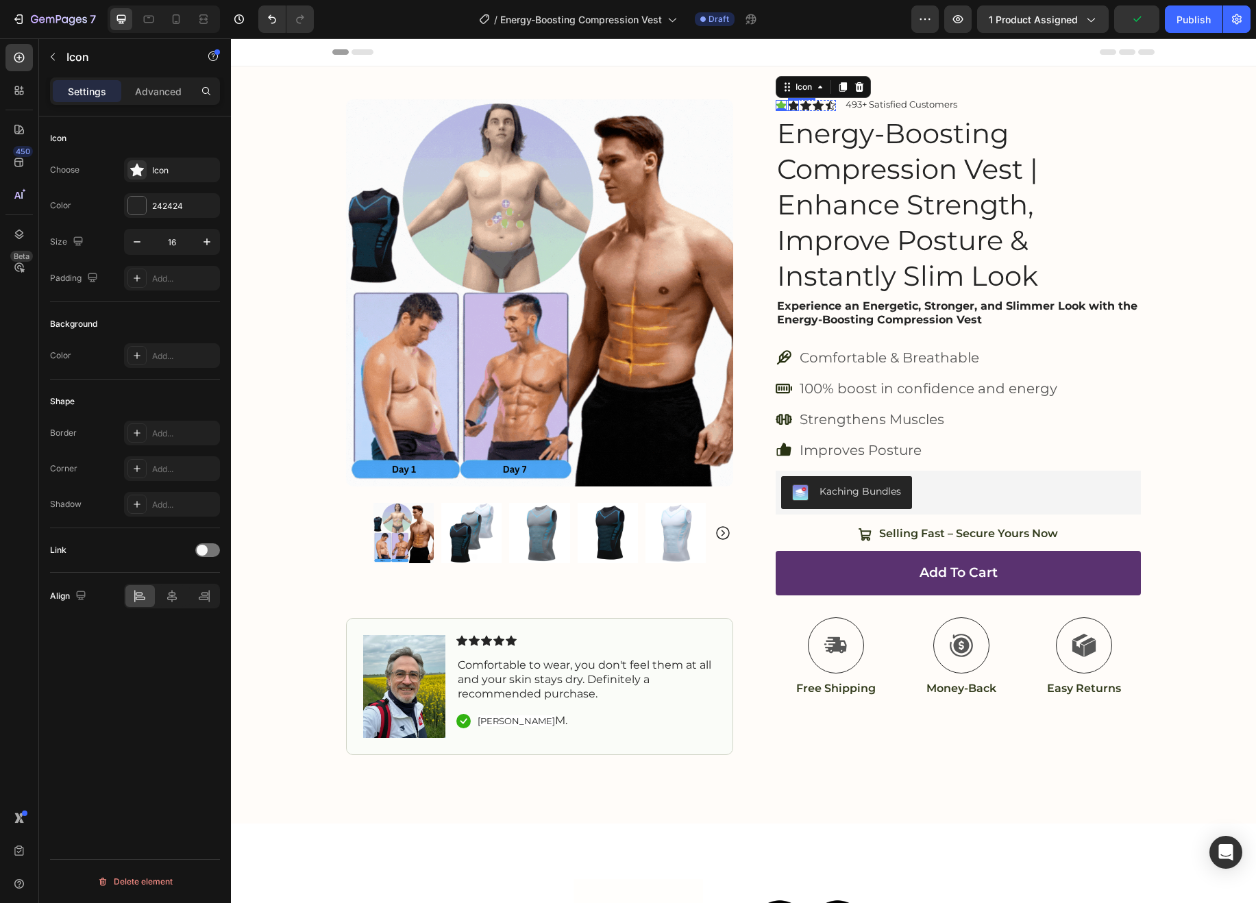
click at [792, 106] on div "Icon" at bounding box center [793, 105] width 11 height 11
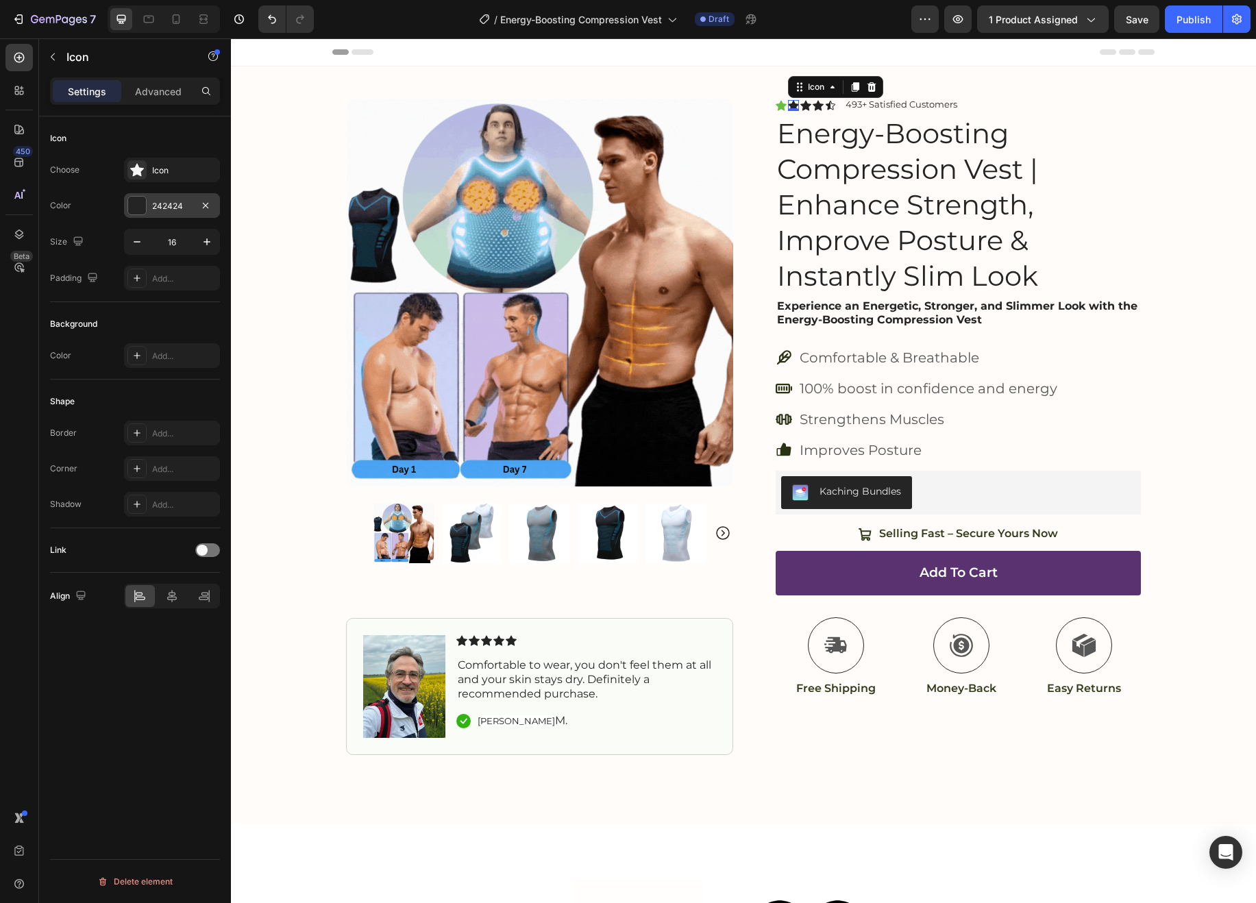
click at [169, 195] on div "242424" at bounding box center [172, 205] width 96 height 25
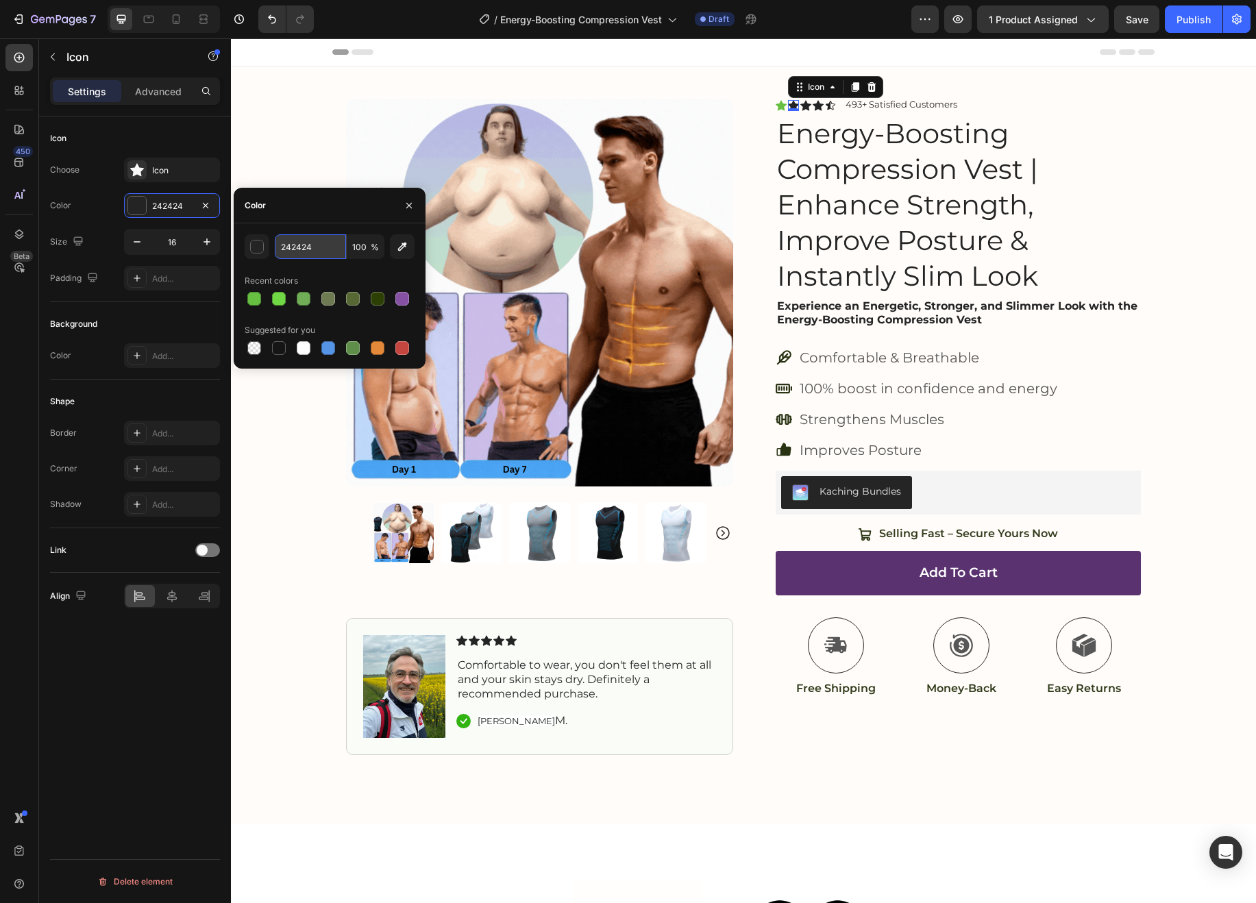
click at [301, 241] on input "242424" at bounding box center [310, 246] width 71 height 25
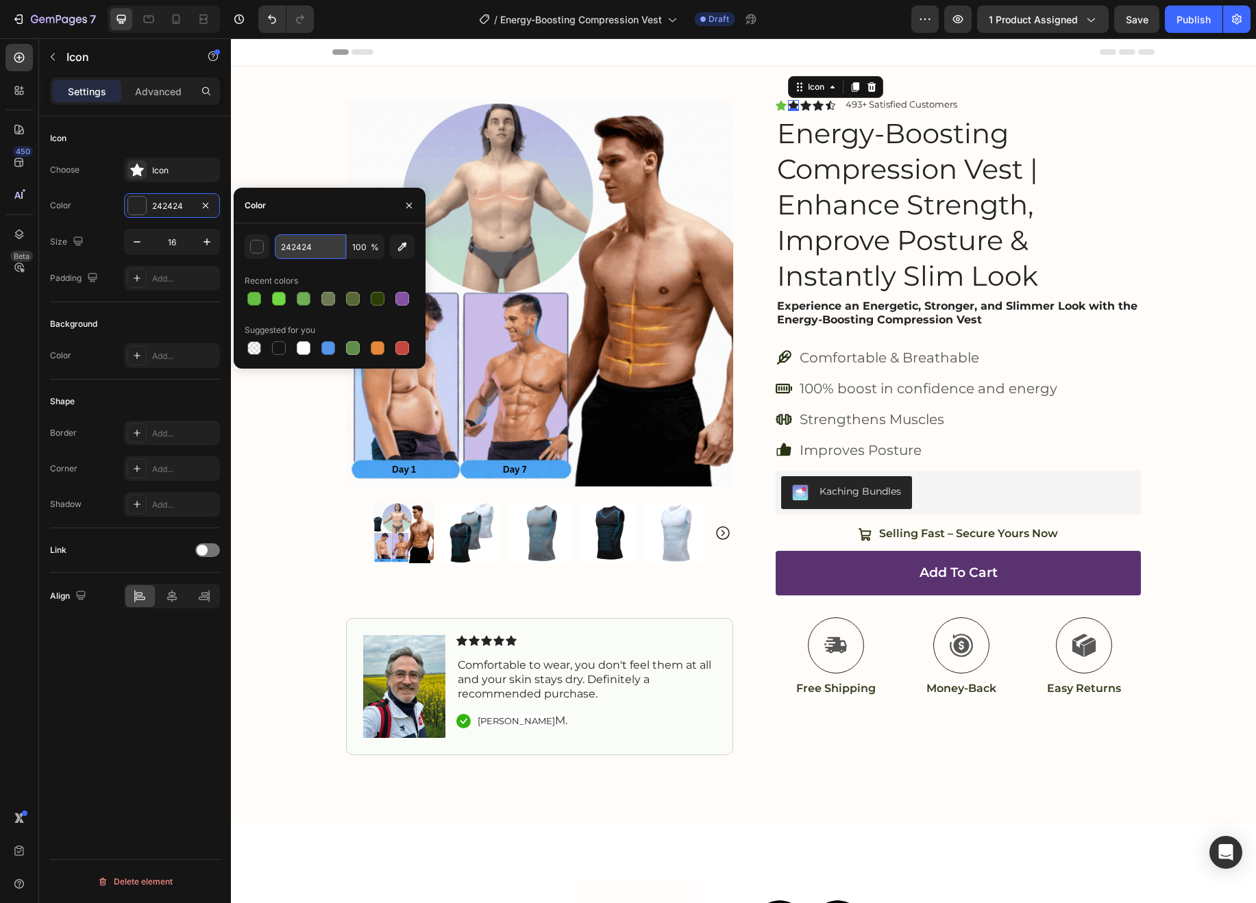
click at [301, 241] on input "242424" at bounding box center [310, 246] width 71 height 25
paste input "66BF41"
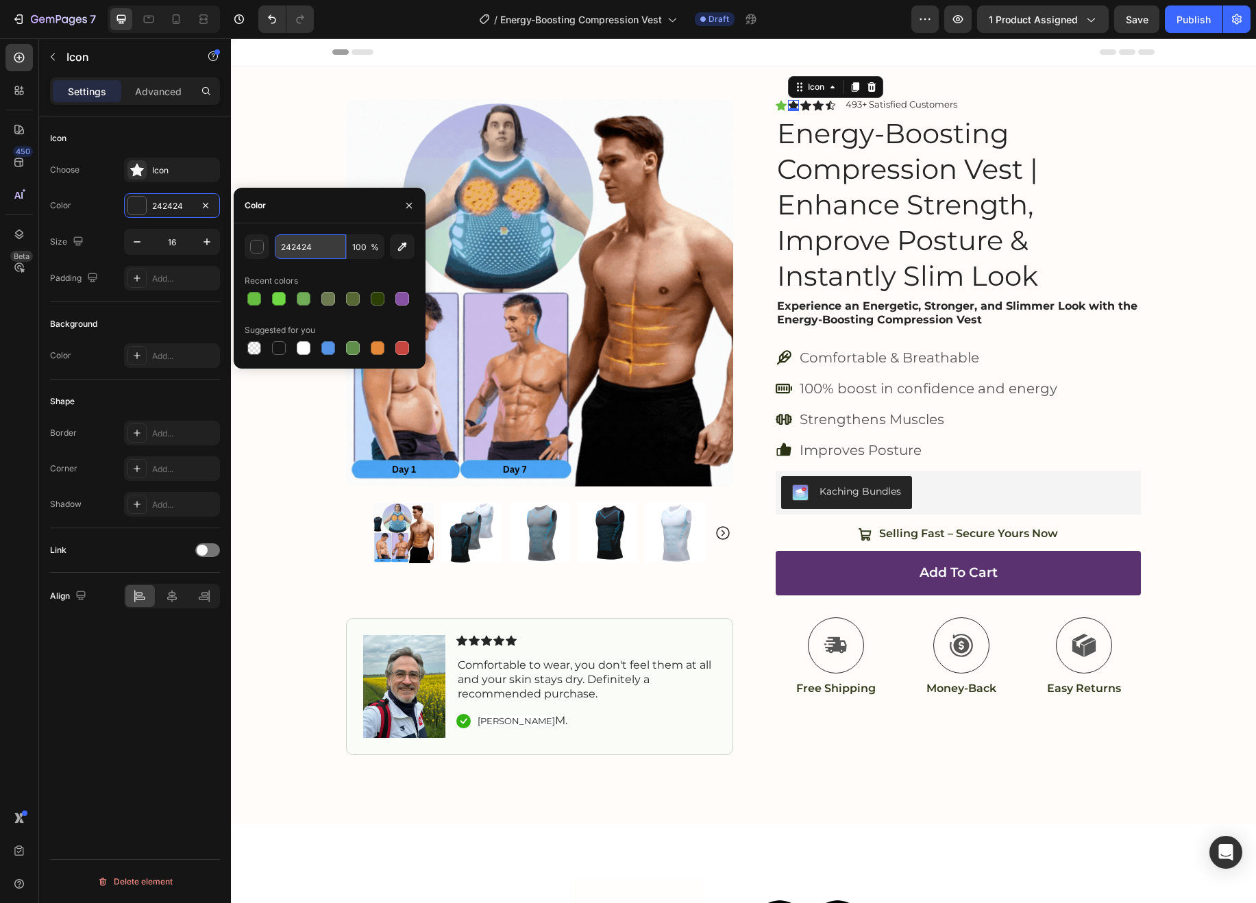
type input "66BF41"
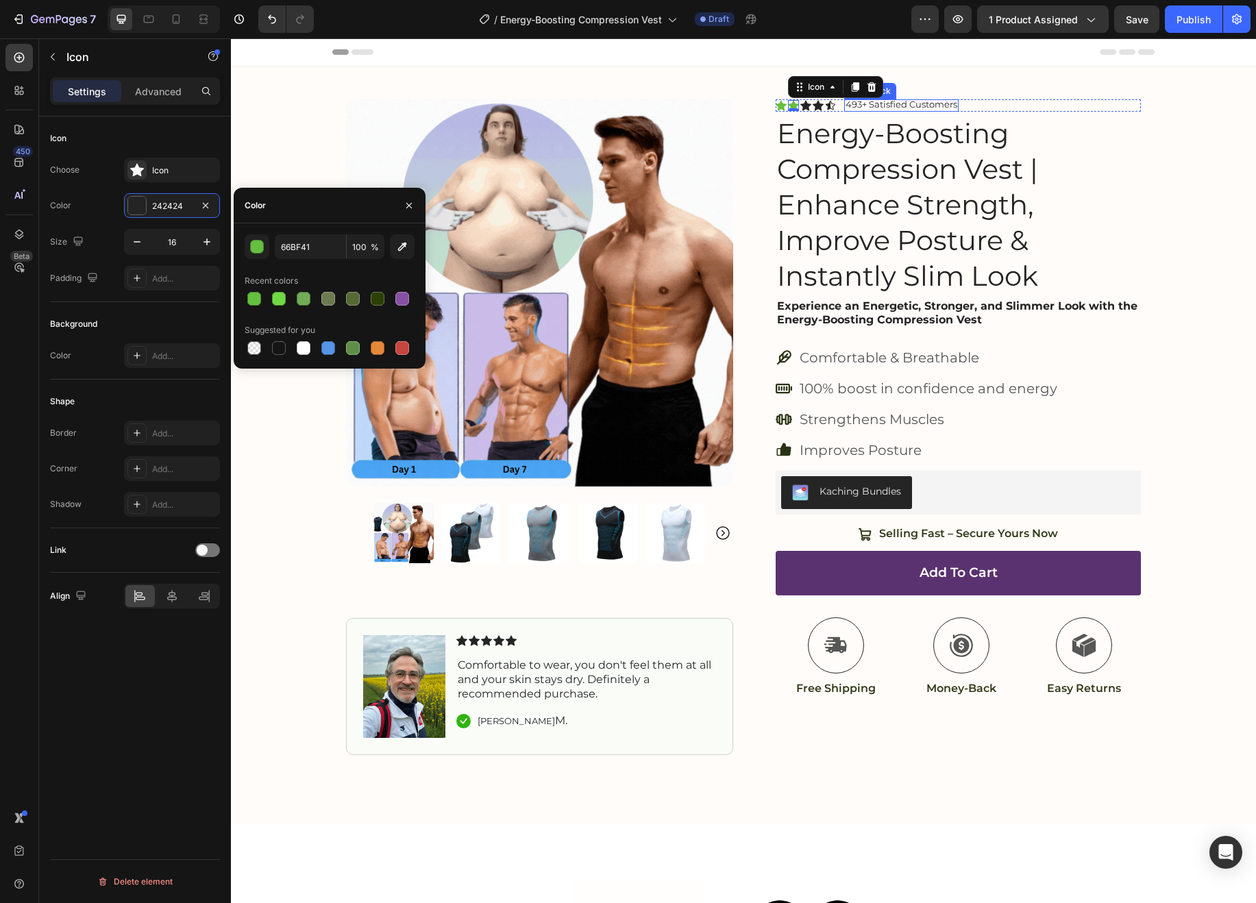
click at [875, 110] on div "493+ Satisfied Customers" at bounding box center [901, 105] width 114 height 12
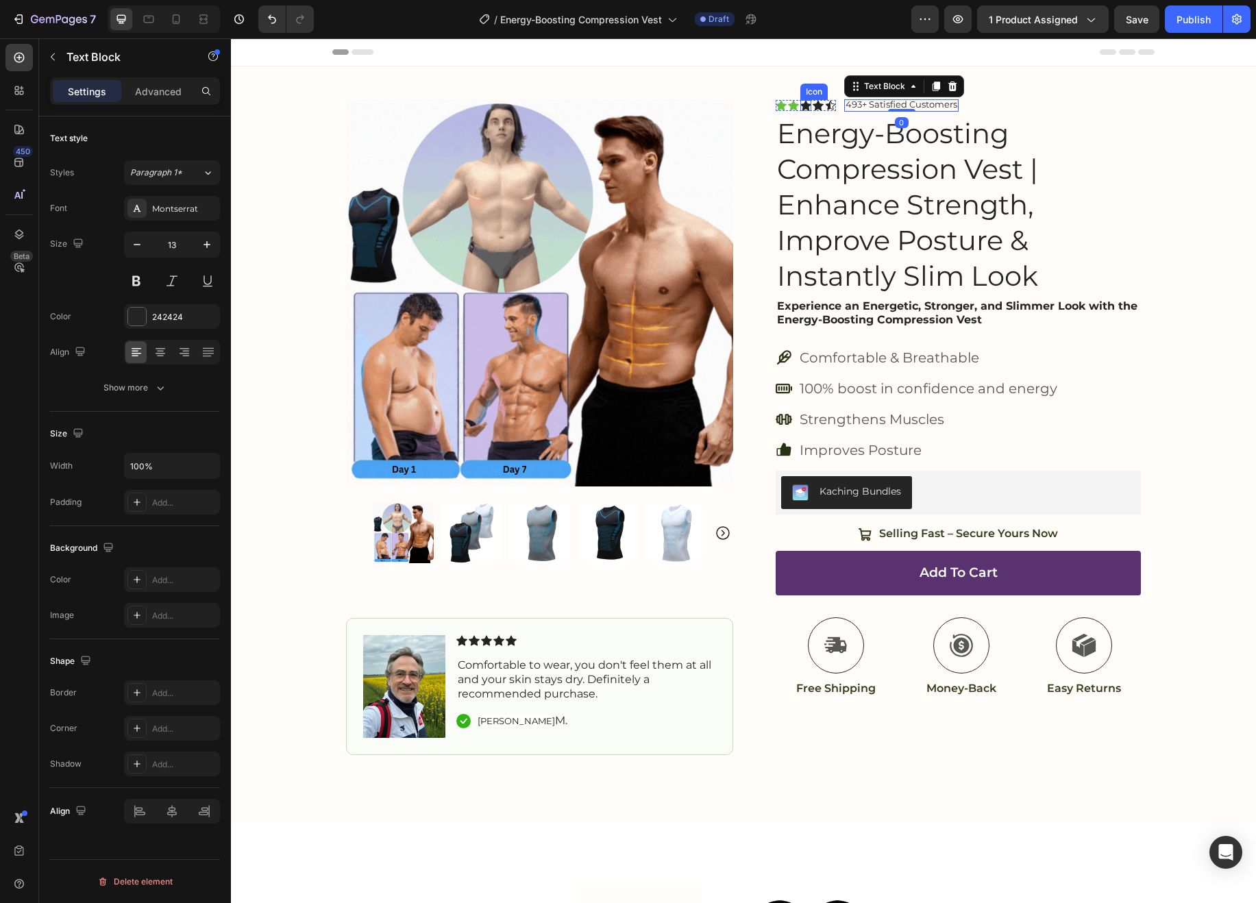
click at [806, 106] on icon at bounding box center [805, 105] width 11 height 10
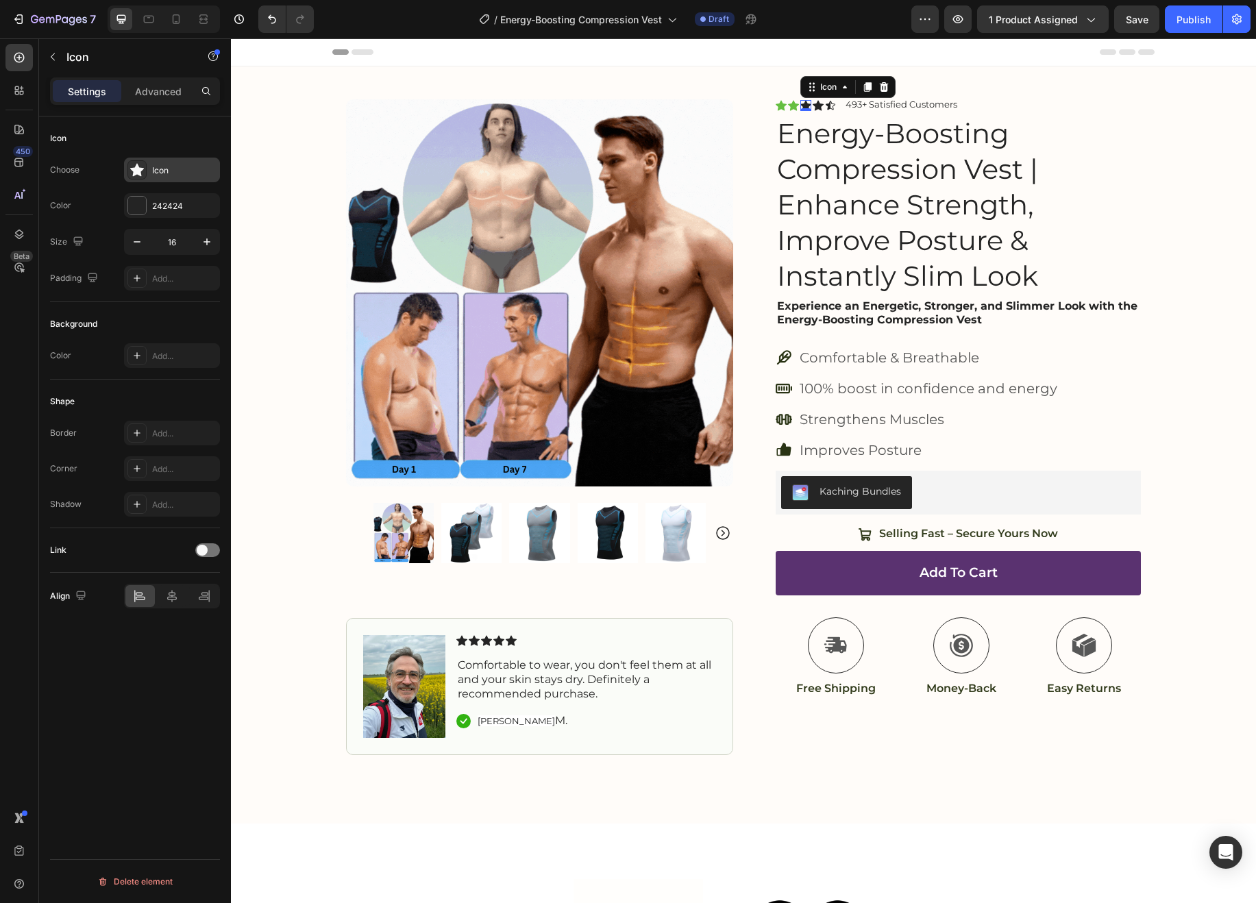
click at [168, 169] on div "Icon" at bounding box center [184, 170] width 64 height 12
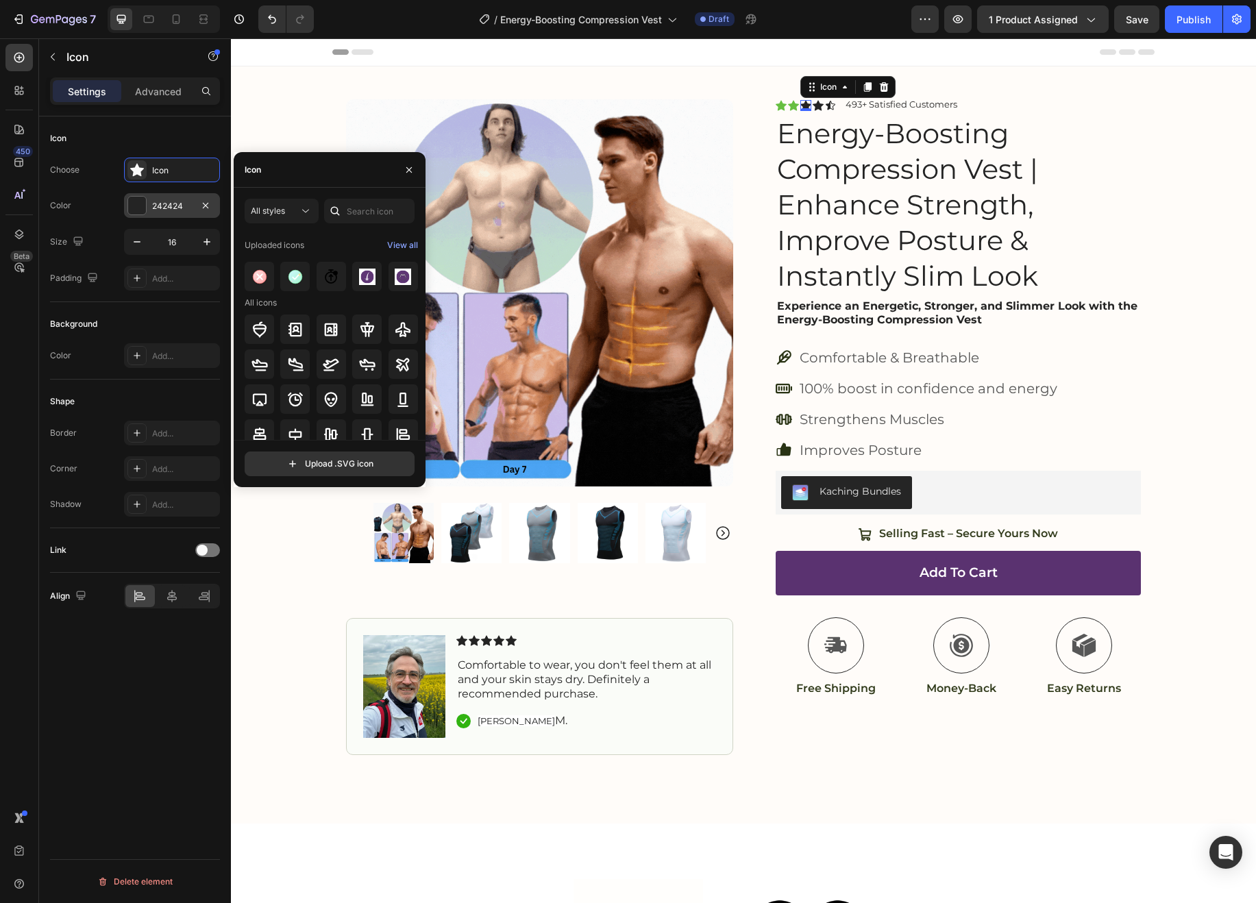
click at [169, 206] on div "242424" at bounding box center [172, 206] width 40 height 12
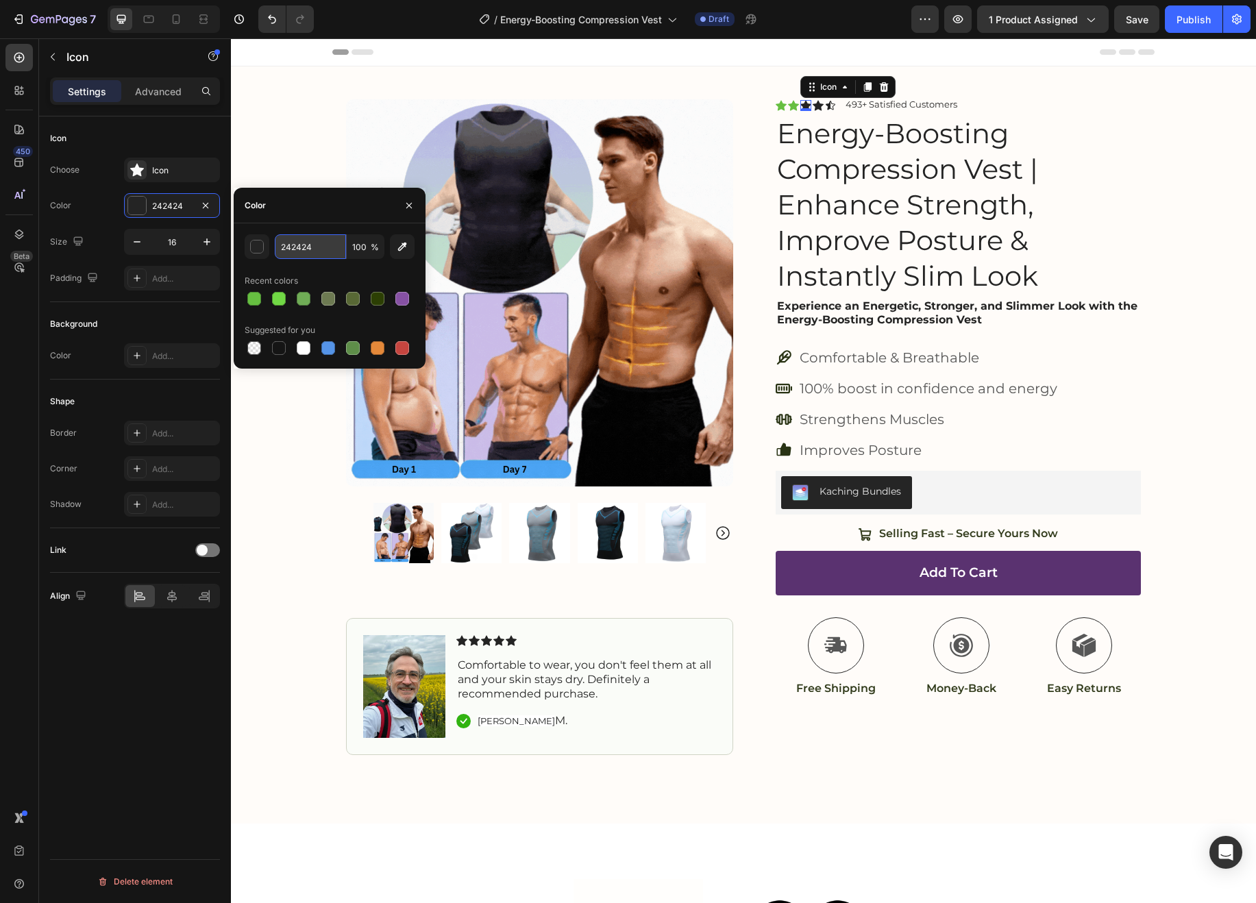
click at [303, 244] on input "242424" at bounding box center [310, 246] width 71 height 25
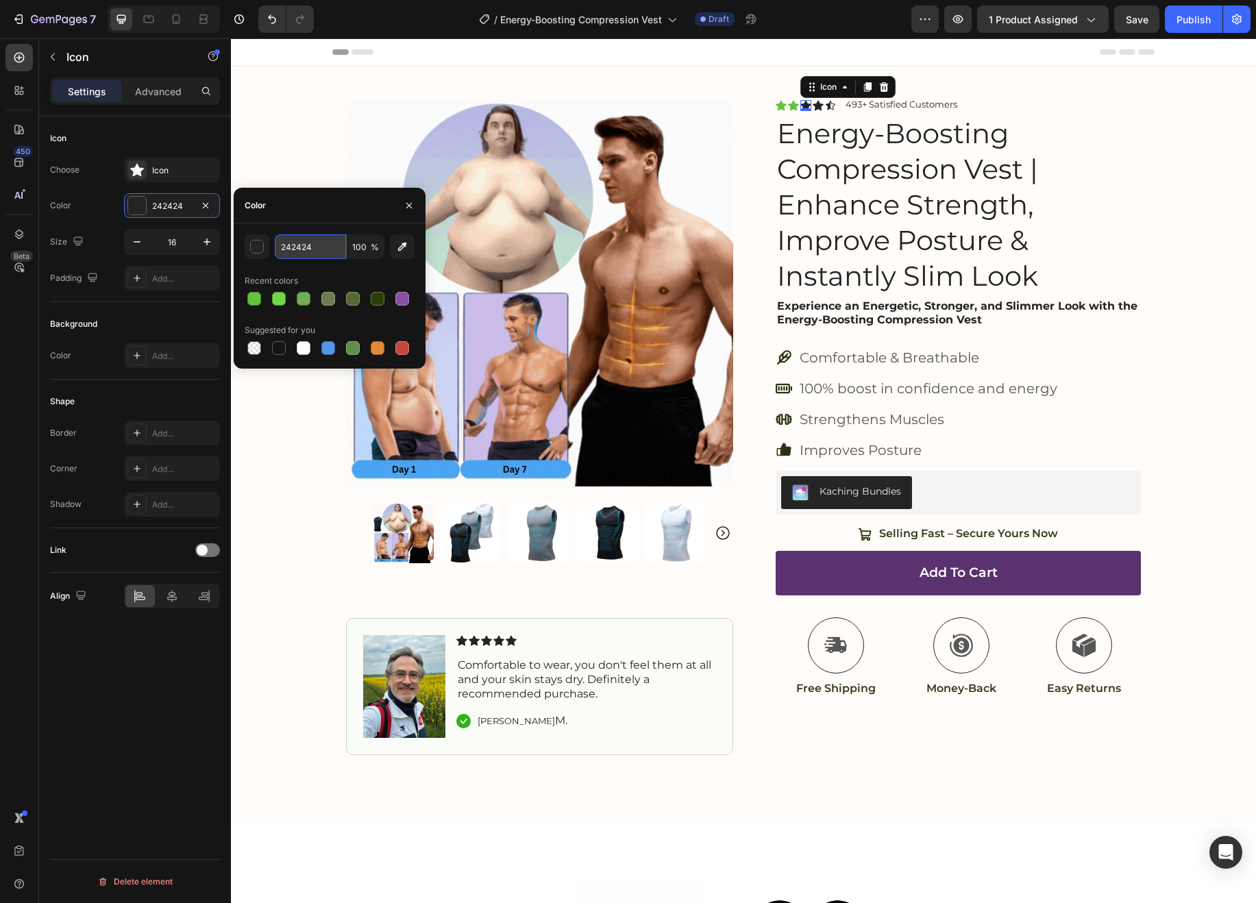
paste input "66BF41"
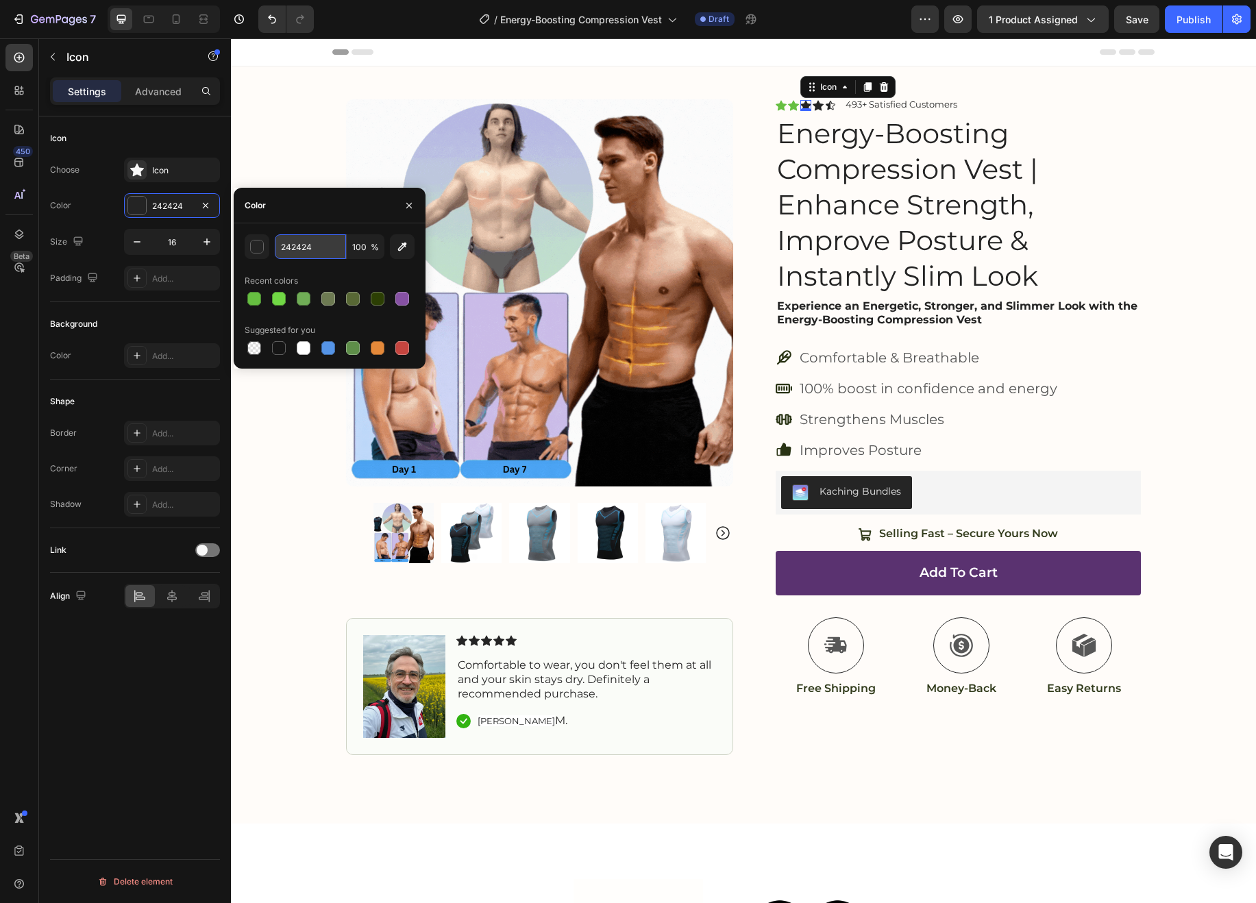
type input "66BF41"
click at [874, 109] on p "493+ Satisfied Customers" at bounding box center [902, 104] width 112 height 11
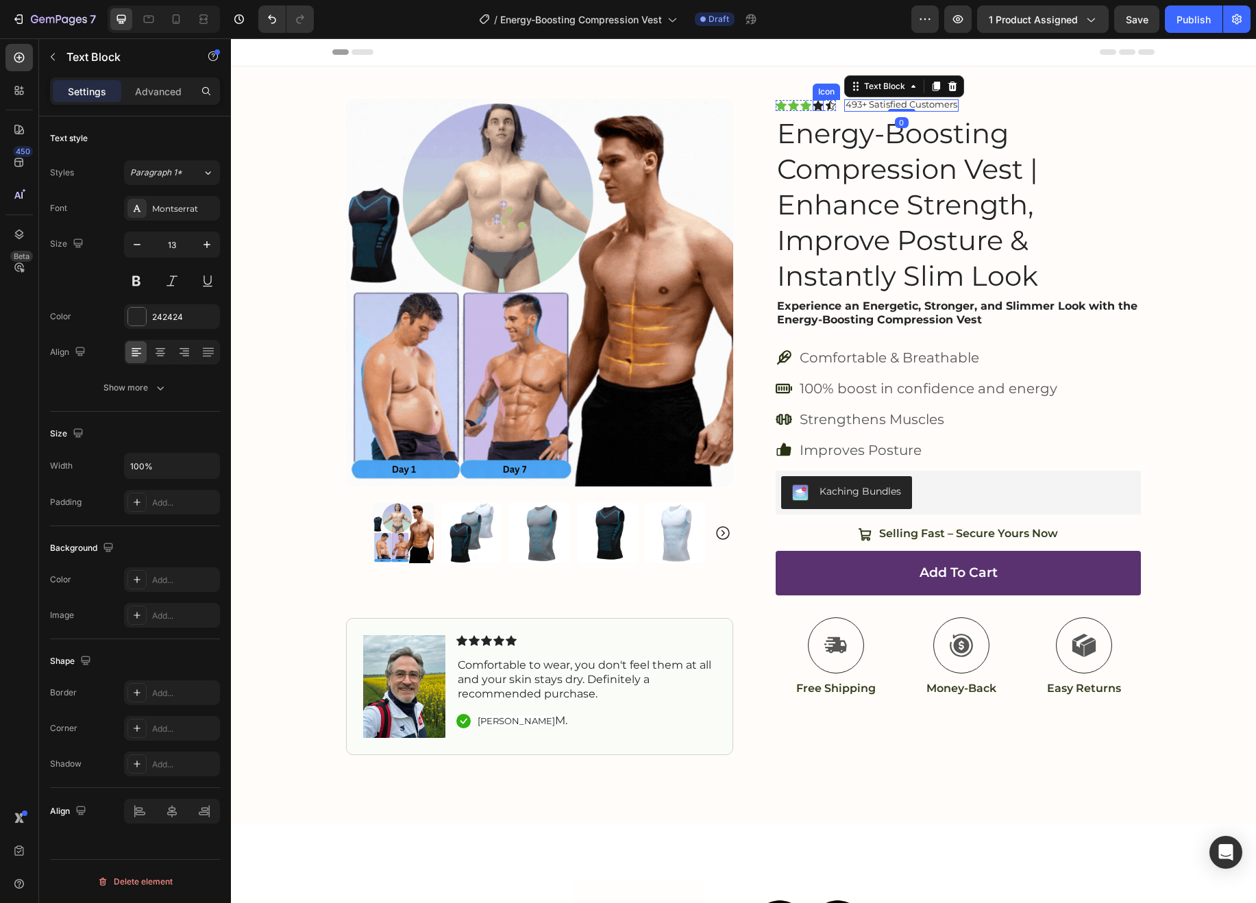
click at [820, 105] on div "Icon" at bounding box center [818, 105] width 11 height 11
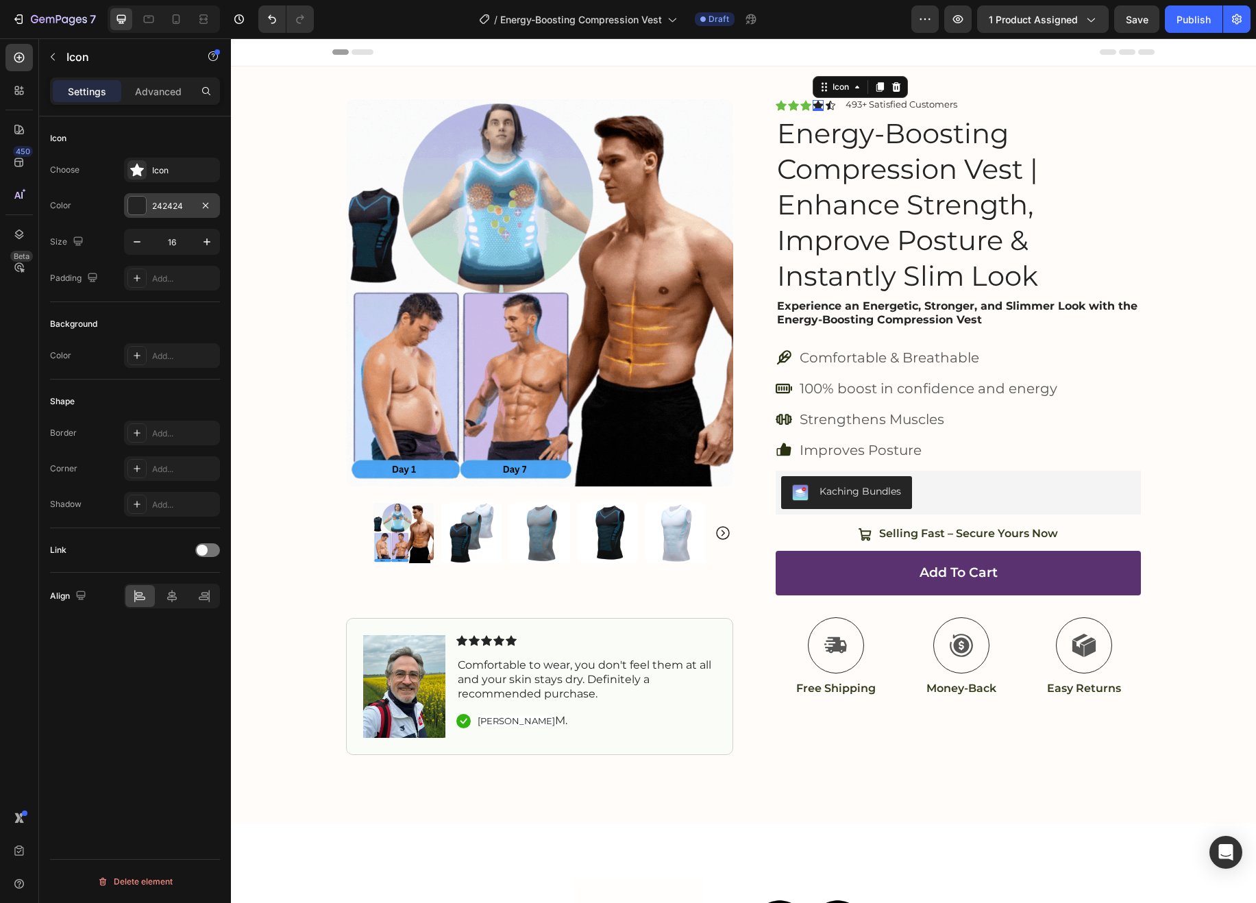
click at [169, 206] on div "242424" at bounding box center [172, 206] width 40 height 12
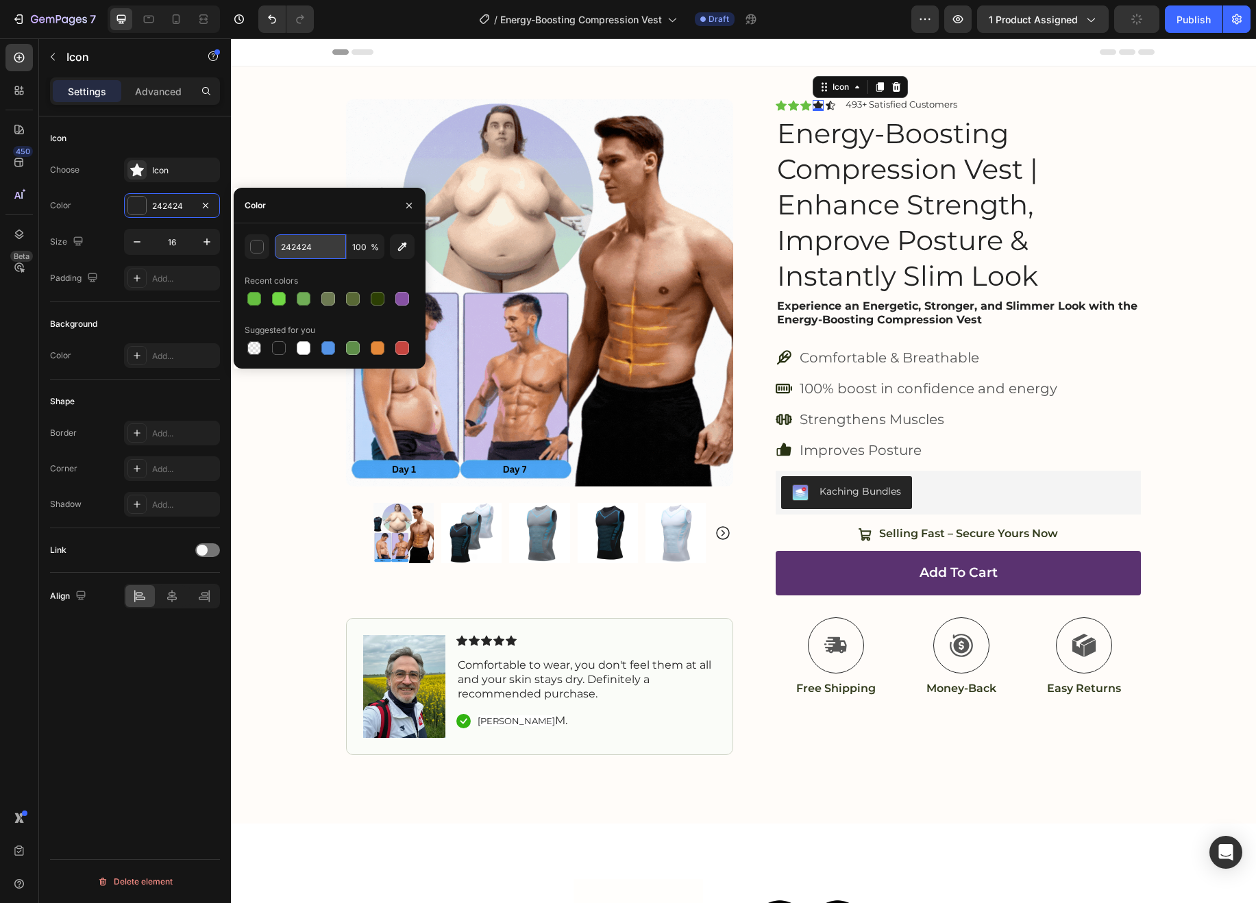
click at [330, 248] on input "242424" at bounding box center [310, 246] width 71 height 25
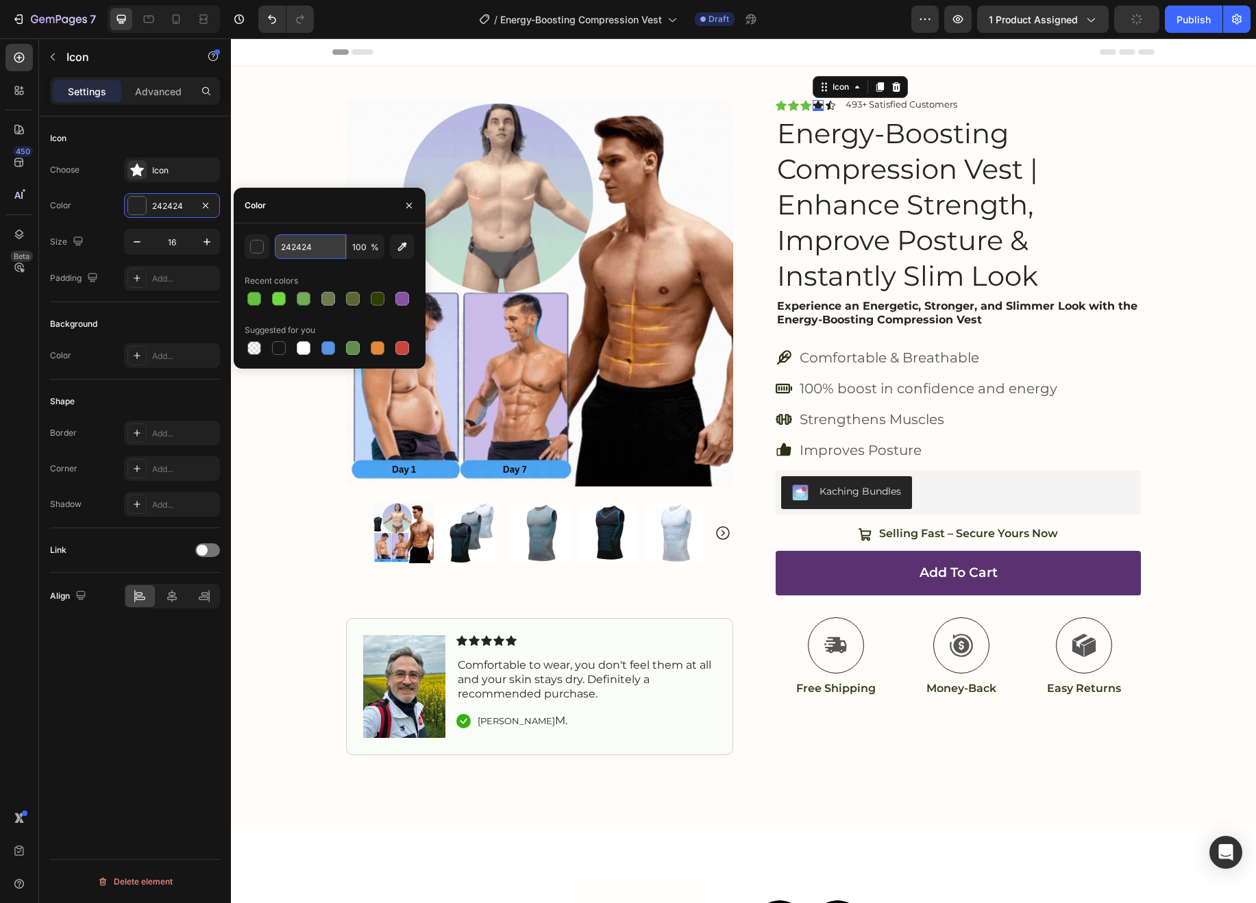
click at [330, 248] on input "242424" at bounding box center [310, 246] width 71 height 25
paste input "66BF41"
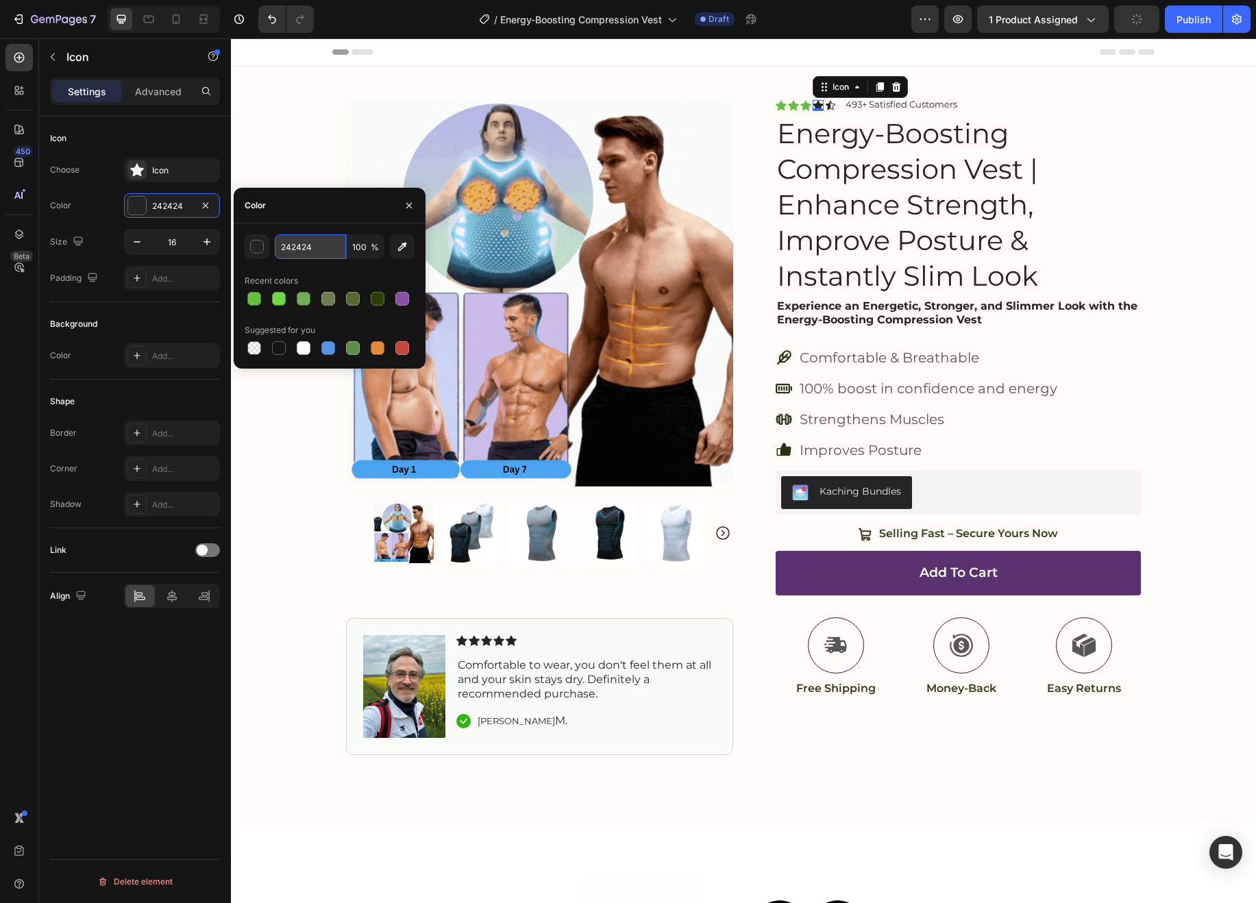
type input "66BF41"
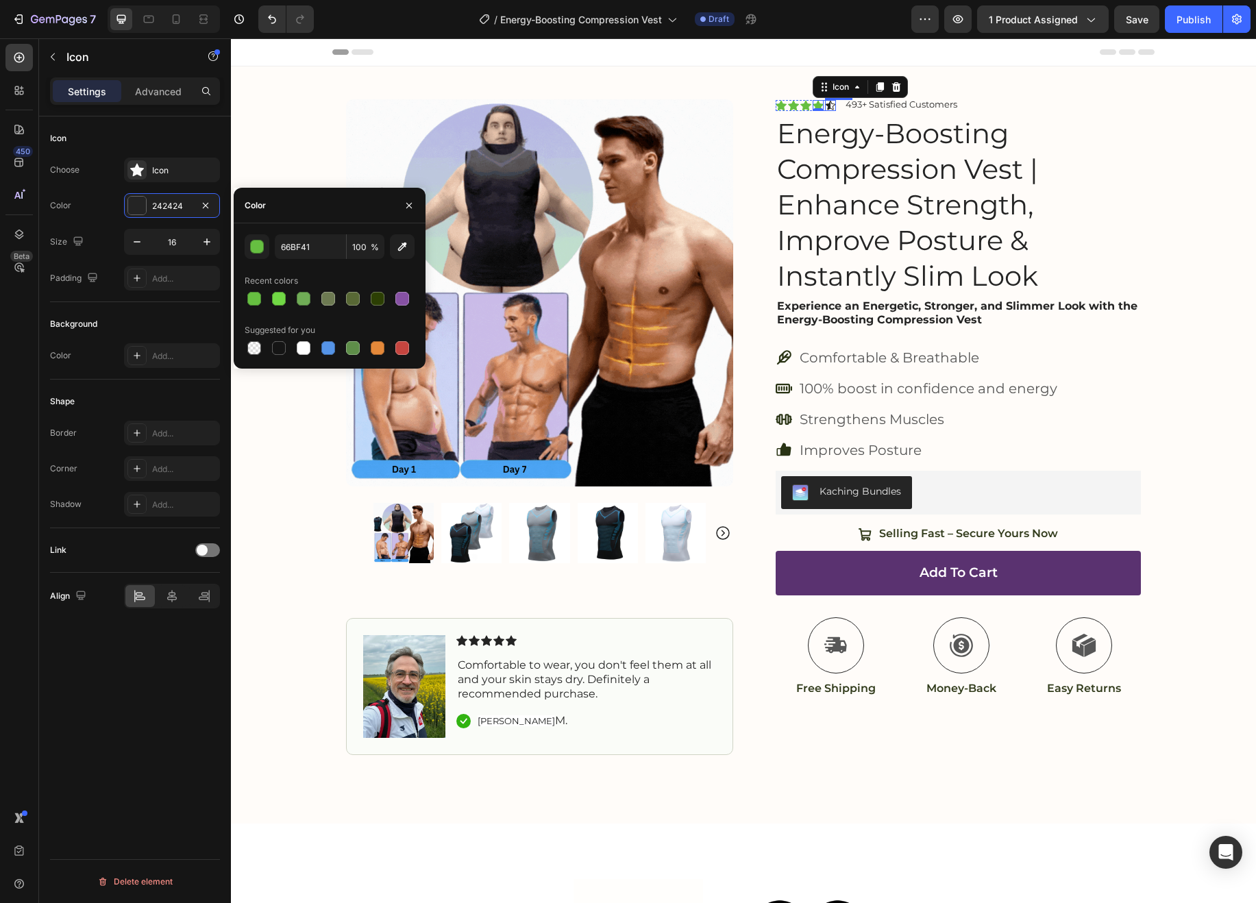
click at [829, 103] on icon at bounding box center [831, 105] width 10 height 9
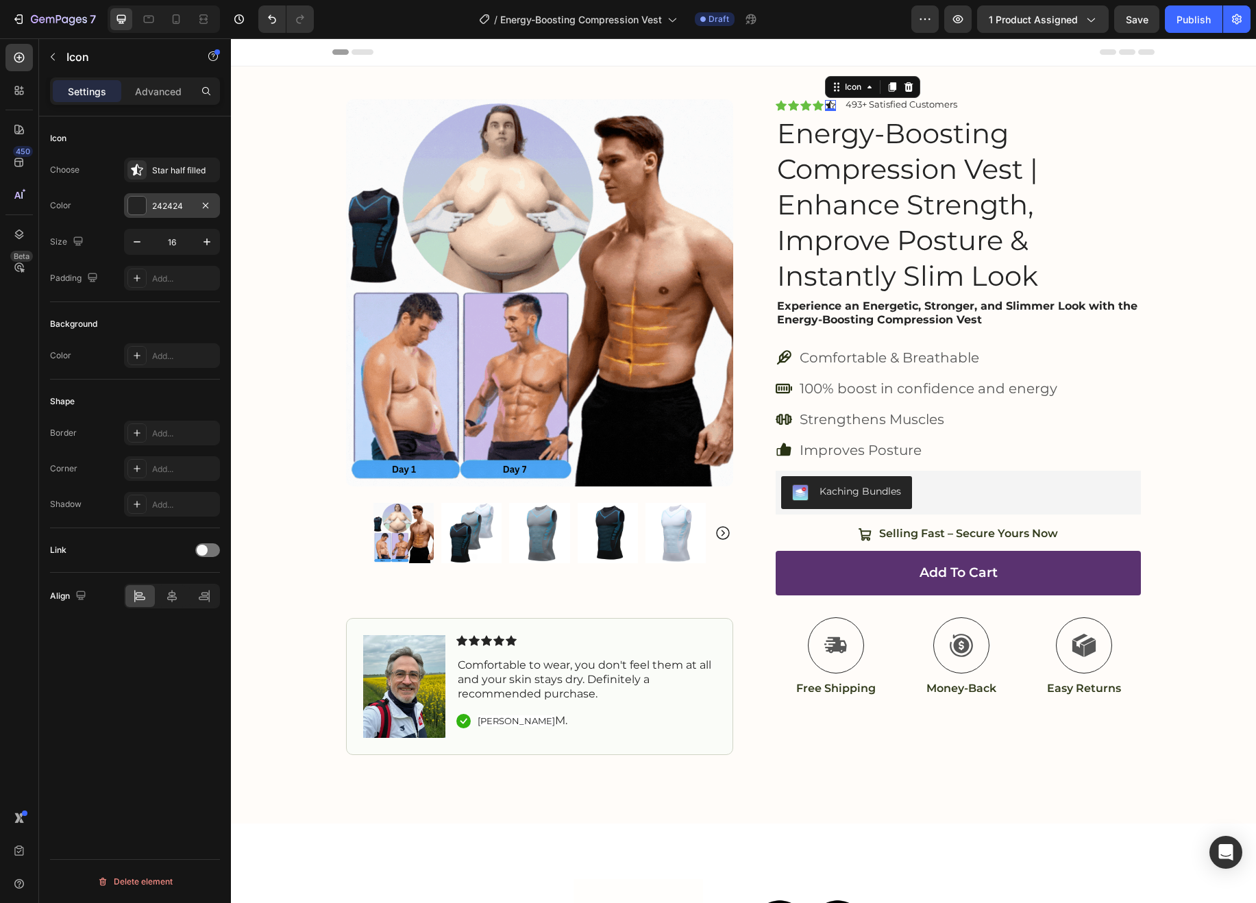
click at [169, 201] on div "242424" at bounding box center [172, 206] width 40 height 12
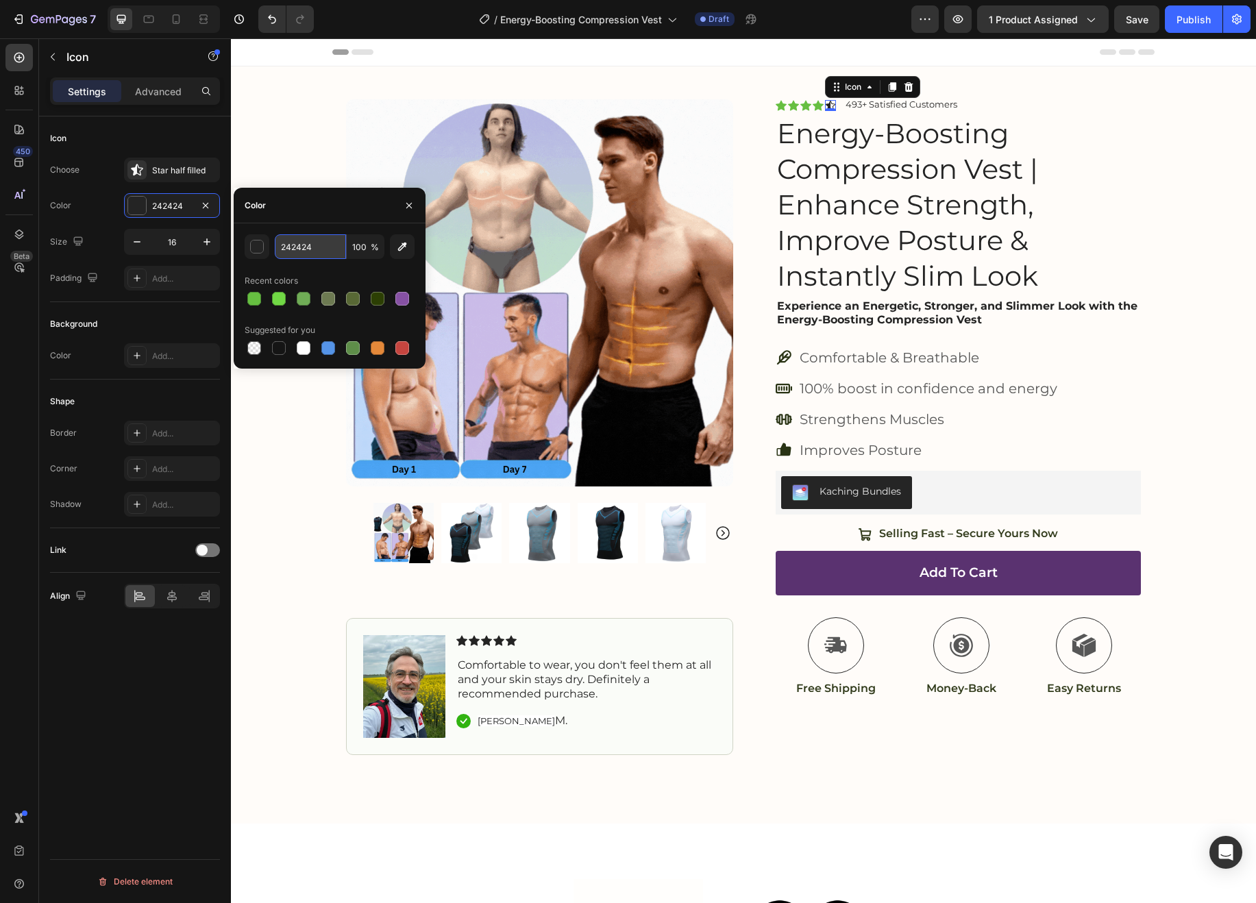
click at [302, 248] on input "242424" at bounding box center [310, 246] width 71 height 25
paste input "66BF41"
type input "66BF41"
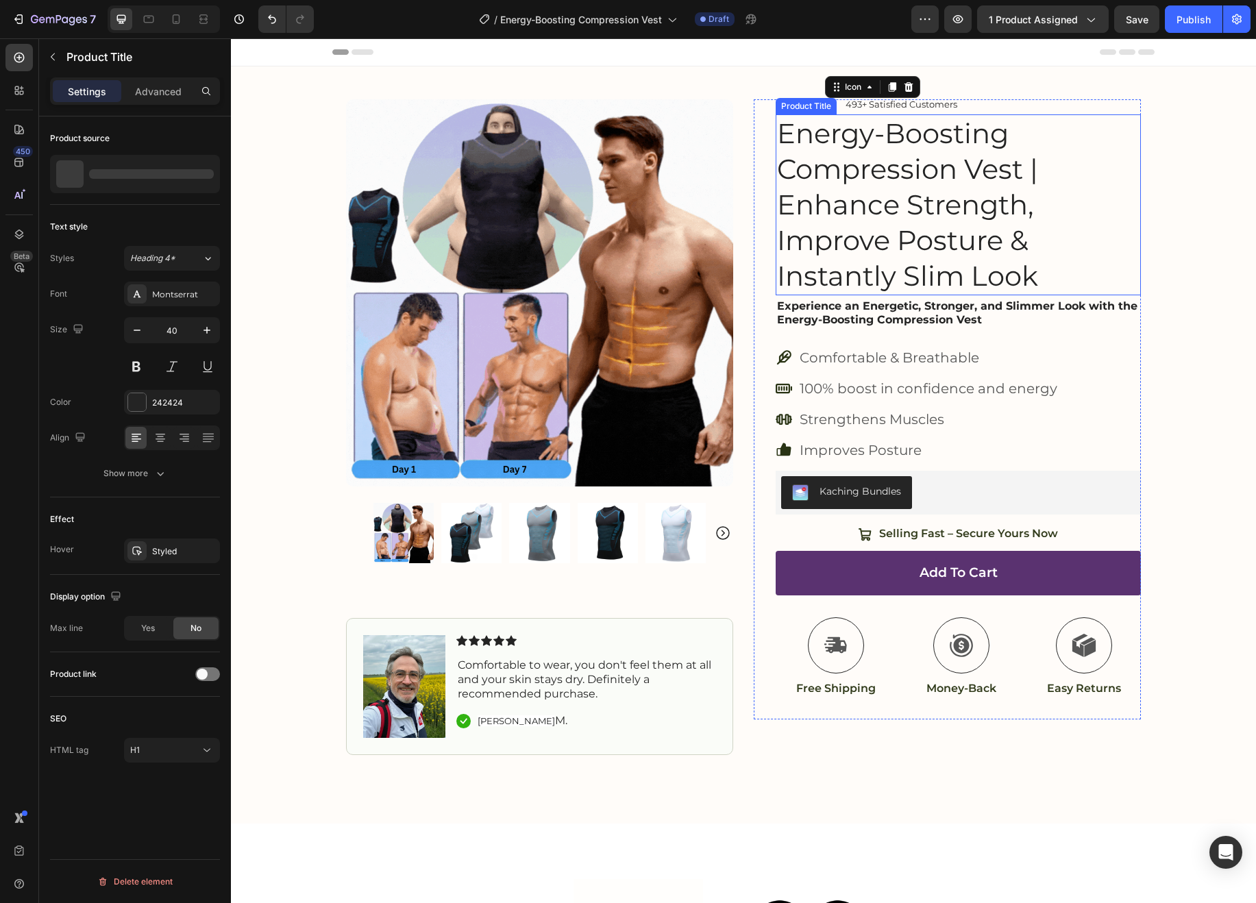
click at [1090, 269] on h1 "Energy-Boosting Compression Vest | Enhance Strength, Improve Posture & Instantl…" at bounding box center [958, 204] width 365 height 181
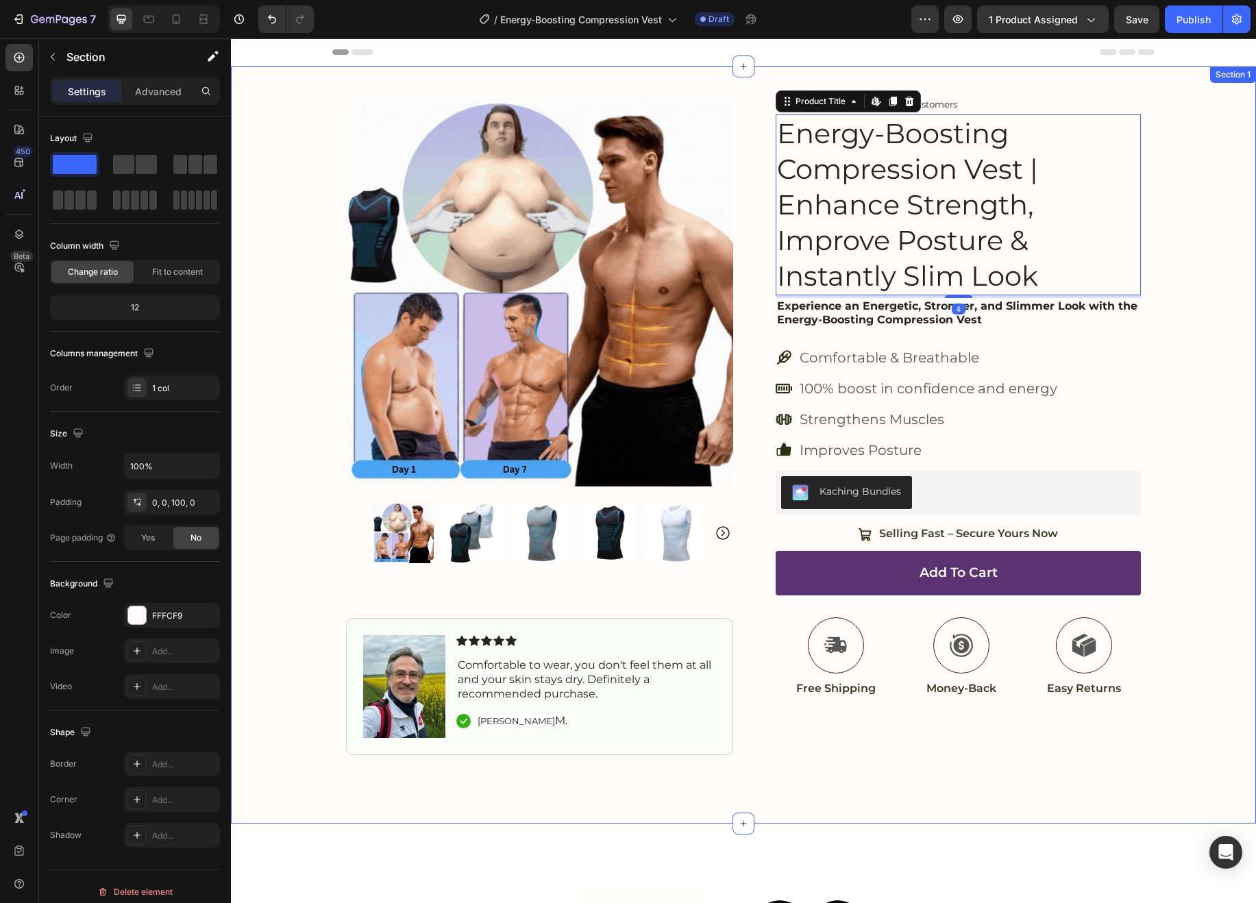
click at [1198, 252] on div "Product Images Image Icon Icon Icon Icon Icon Icon List Comfortable to wear, yo…" at bounding box center [743, 410] width 1025 height 689
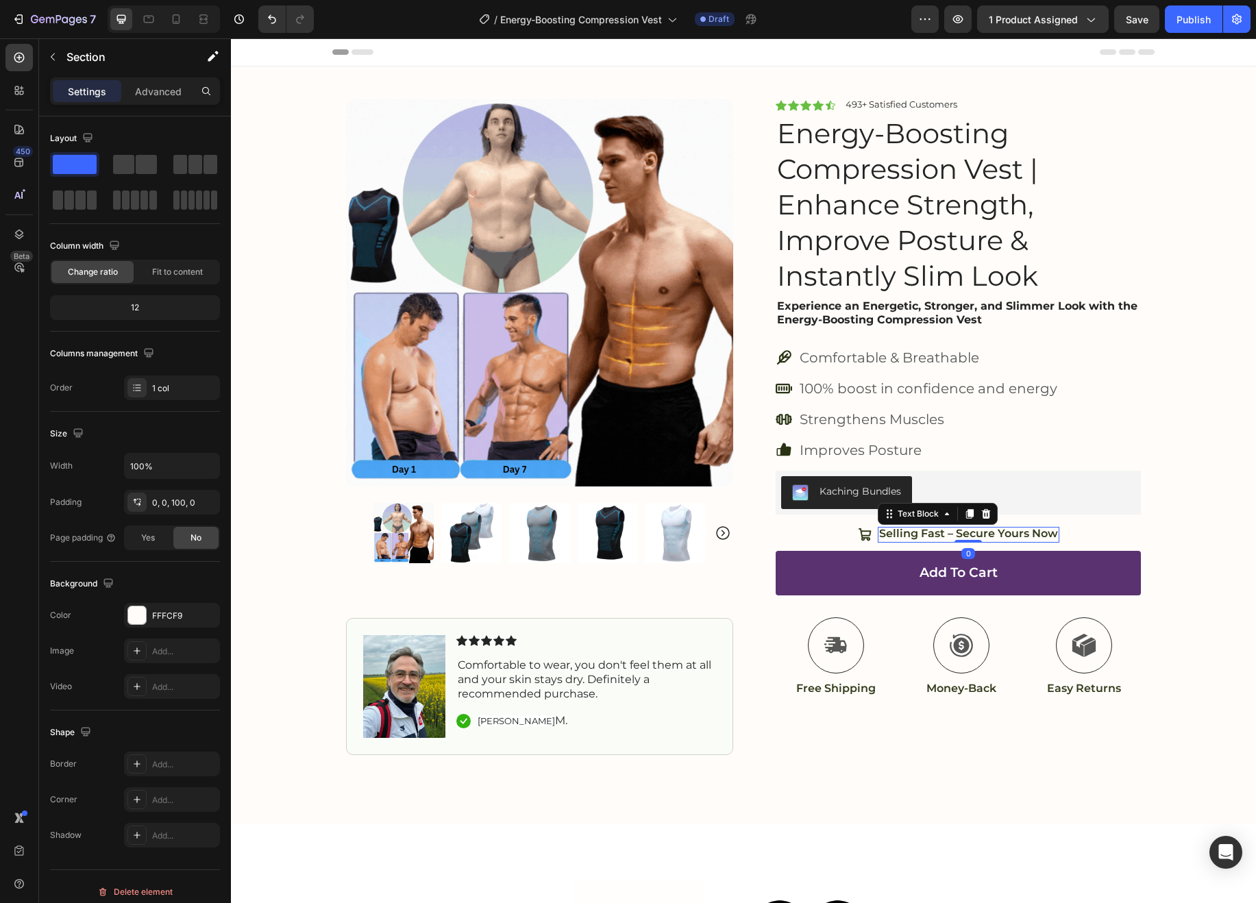
click at [995, 537] on p "Selling Fast – Secure Yours Now" at bounding box center [968, 534] width 179 height 14
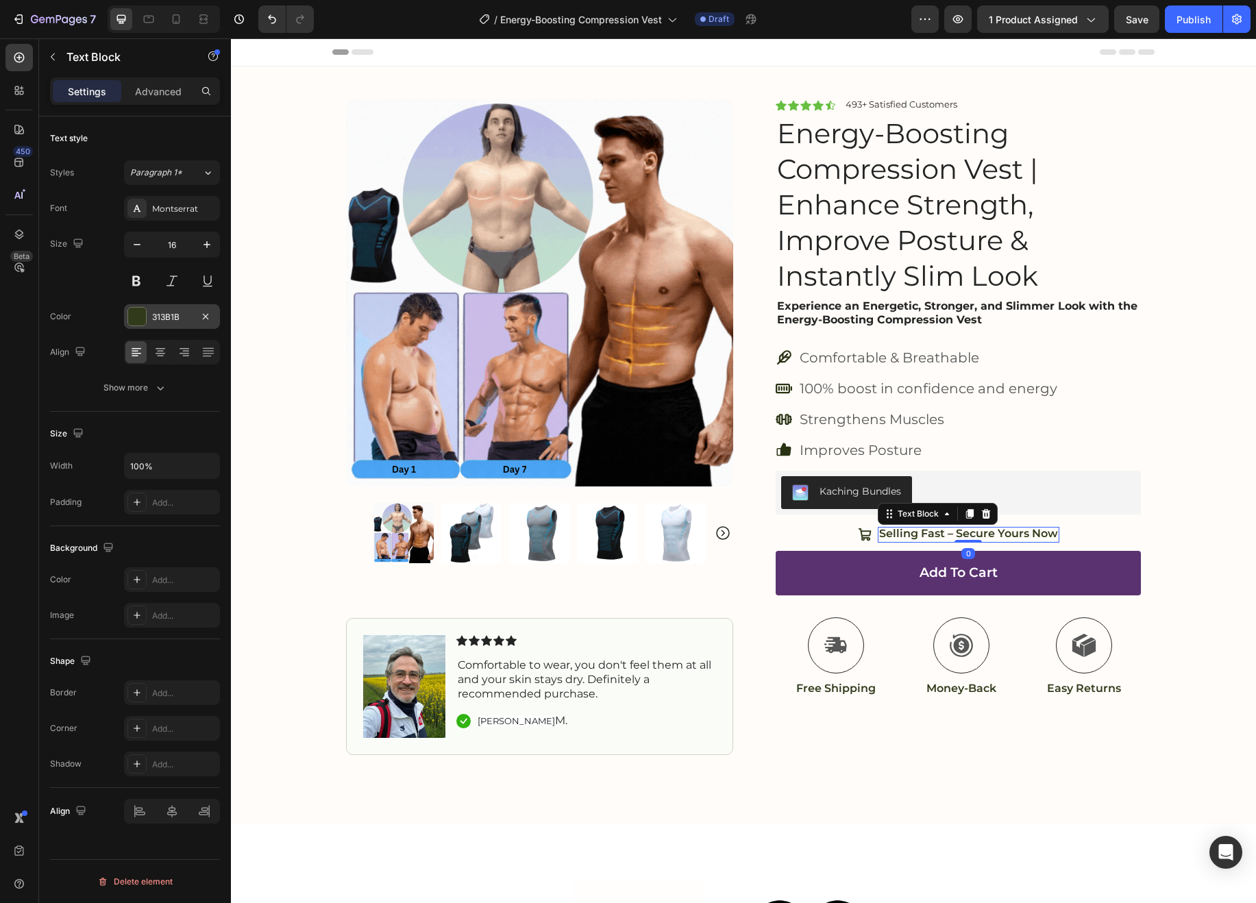
click at [164, 315] on div "313B1B" at bounding box center [172, 317] width 40 height 12
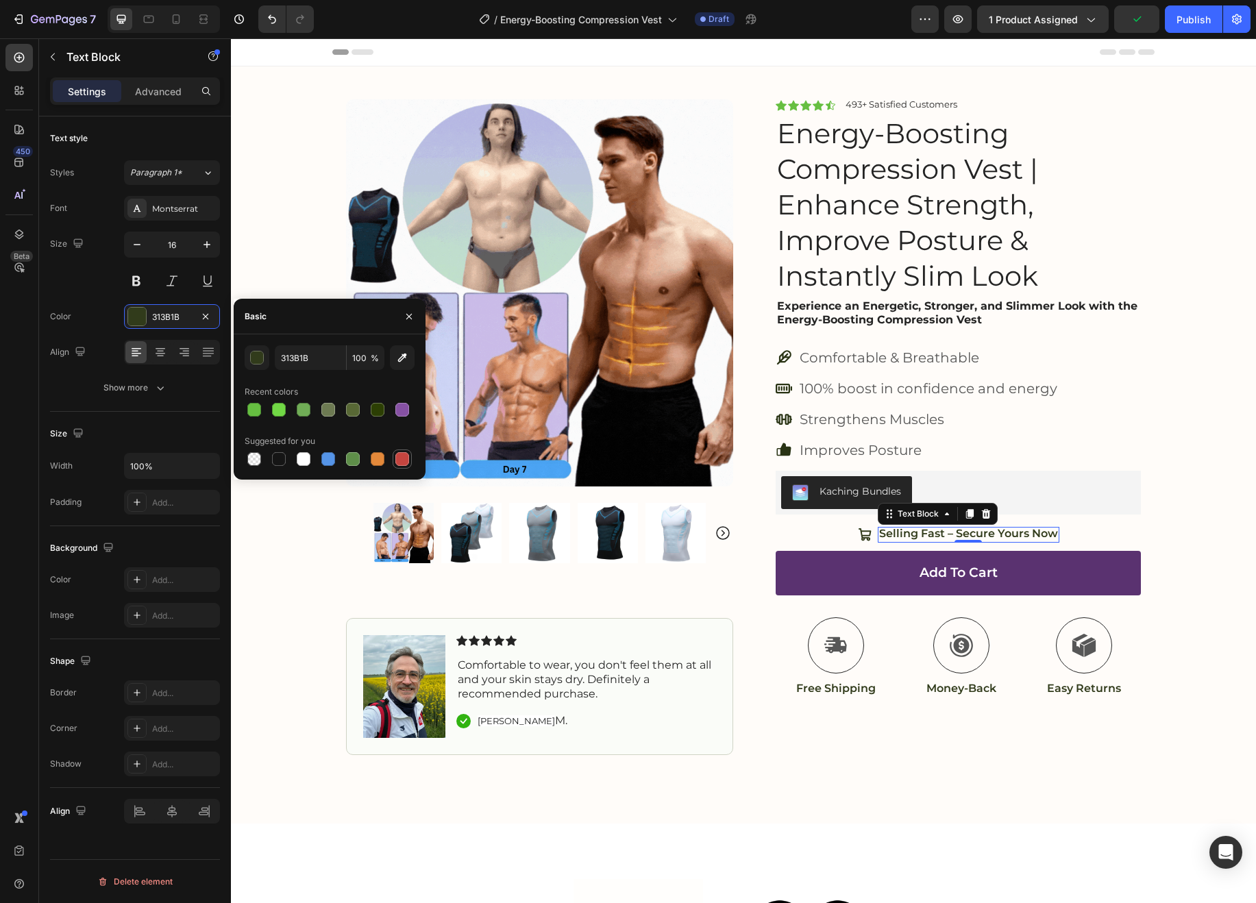
click at [402, 458] on div at bounding box center [402, 459] width 14 height 14
type input "C5453F"
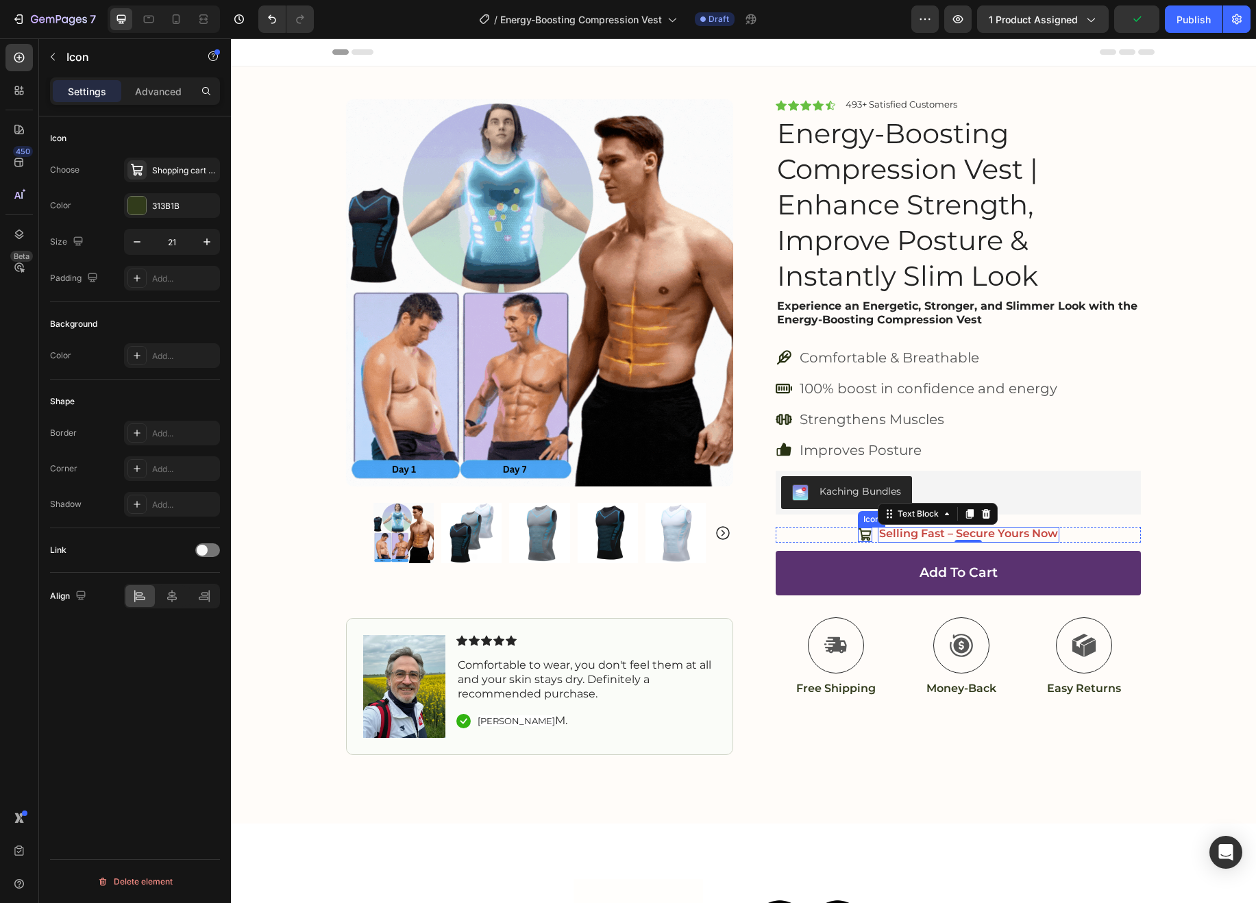
click at [865, 534] on icon at bounding box center [865, 535] width 14 height 14
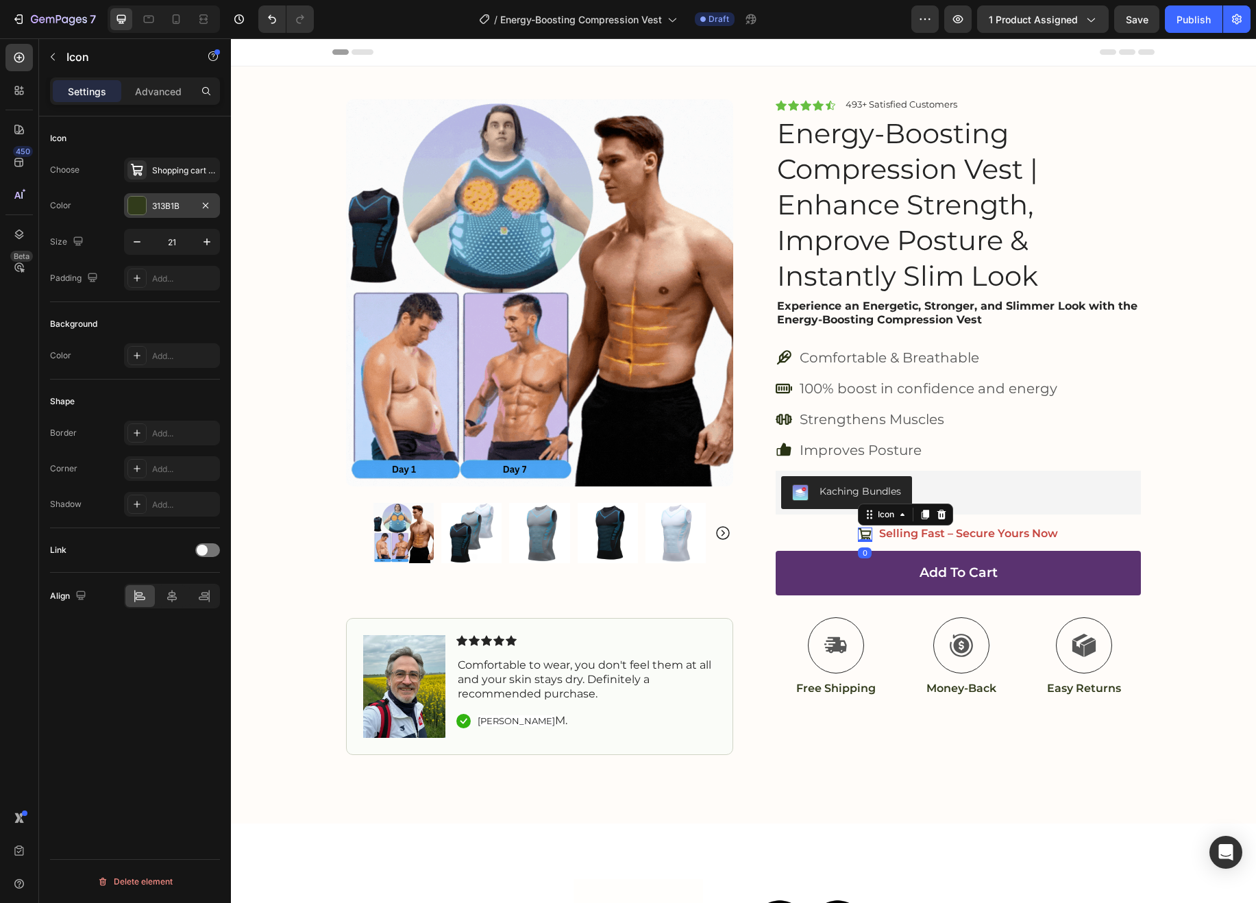
click at [157, 202] on div "313B1B" at bounding box center [172, 206] width 40 height 12
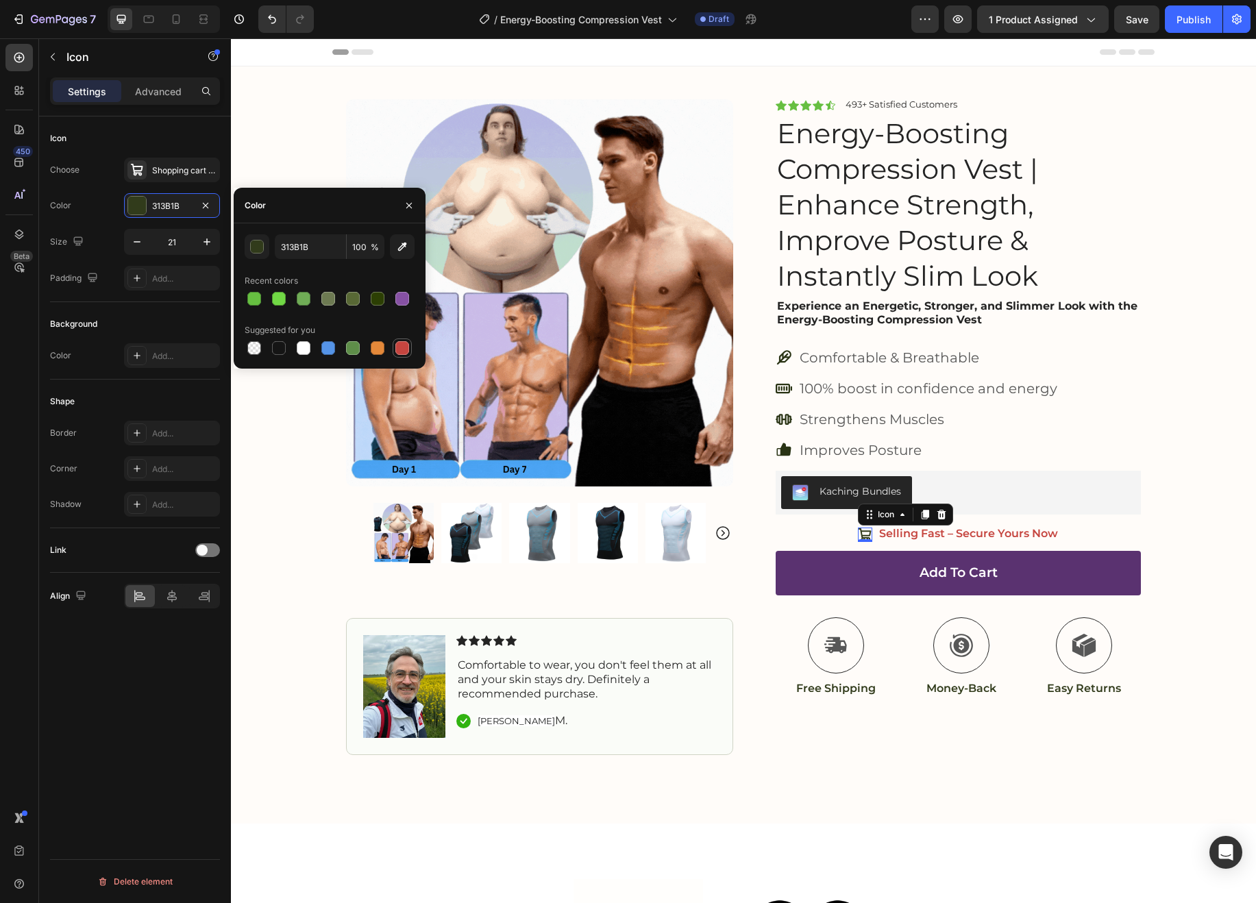
click at [406, 347] on div at bounding box center [402, 348] width 14 height 14
type input "C5453F"
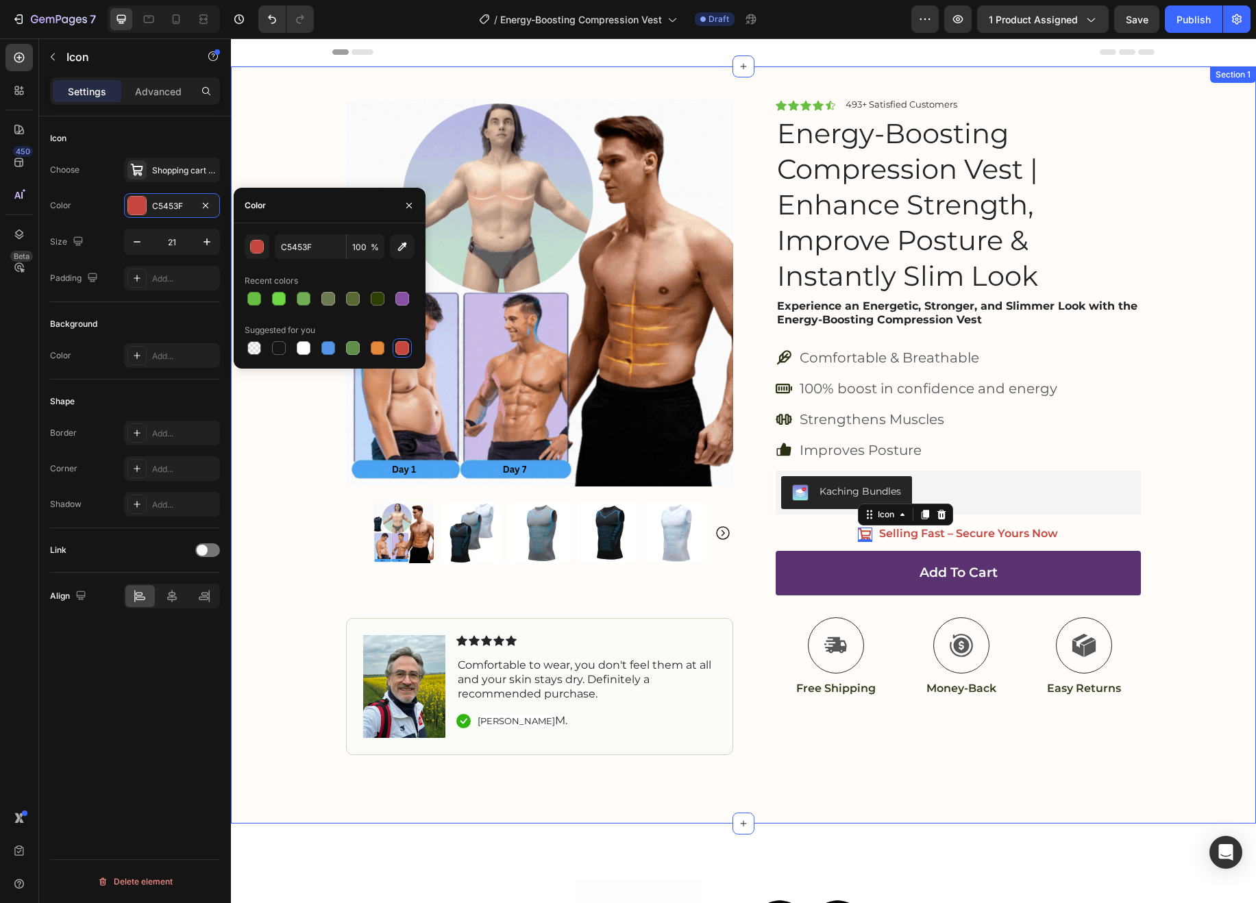
click at [1209, 519] on div "Product Images Image Icon Icon Icon Icon Icon Icon List Comfortable to wear, yo…" at bounding box center [743, 410] width 1025 height 689
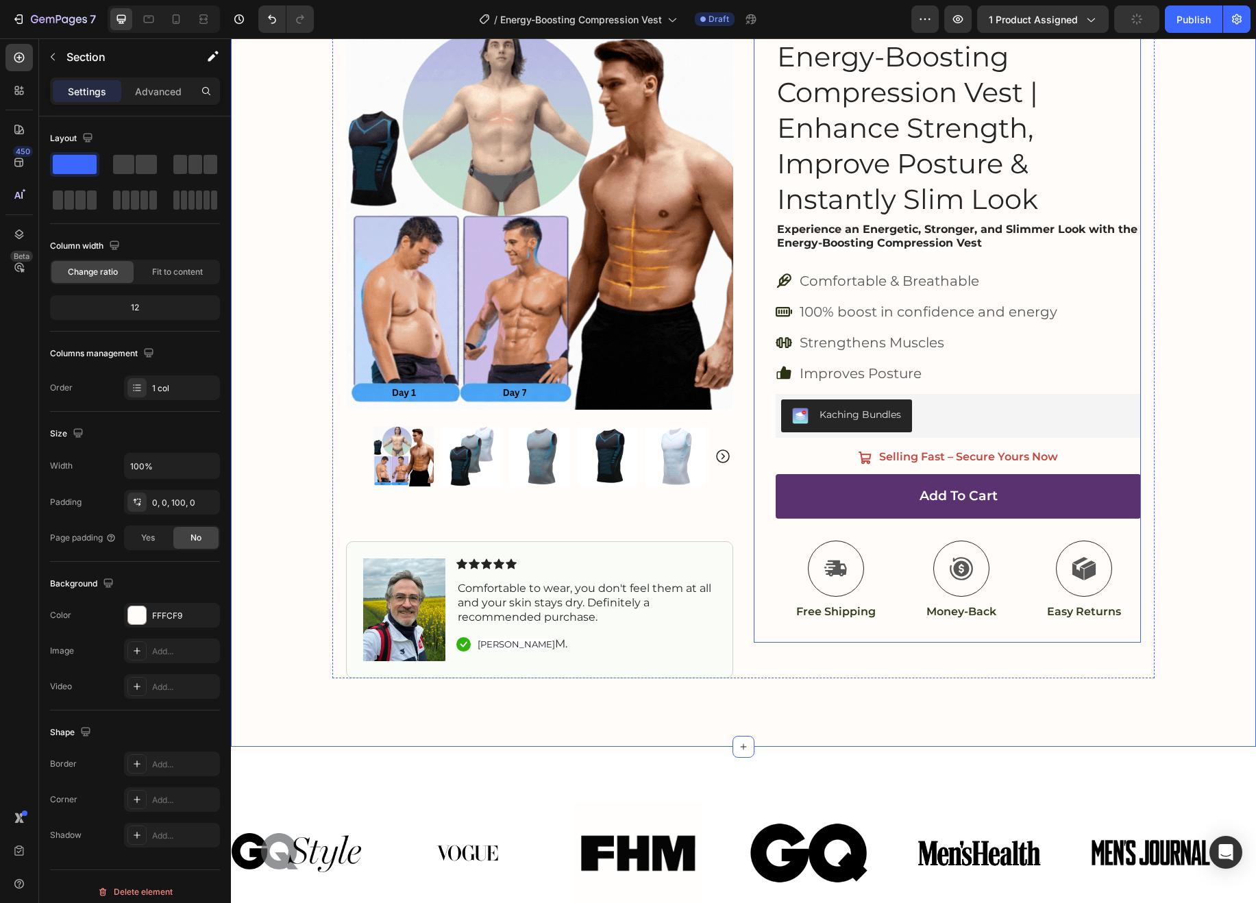
scroll to position [78, 0]
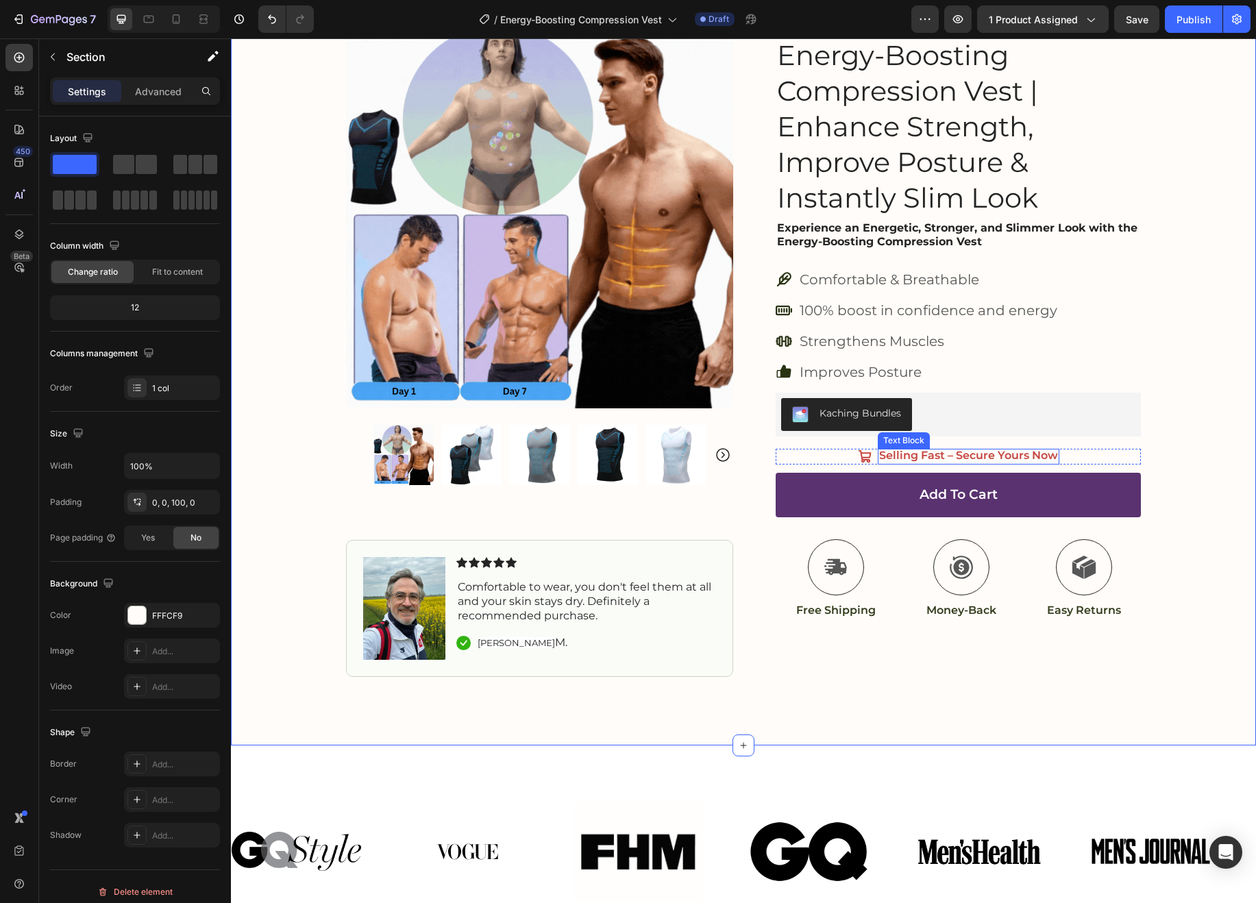
click at [1033, 454] on p "Selling Fast – Secure Yours Now" at bounding box center [968, 456] width 179 height 14
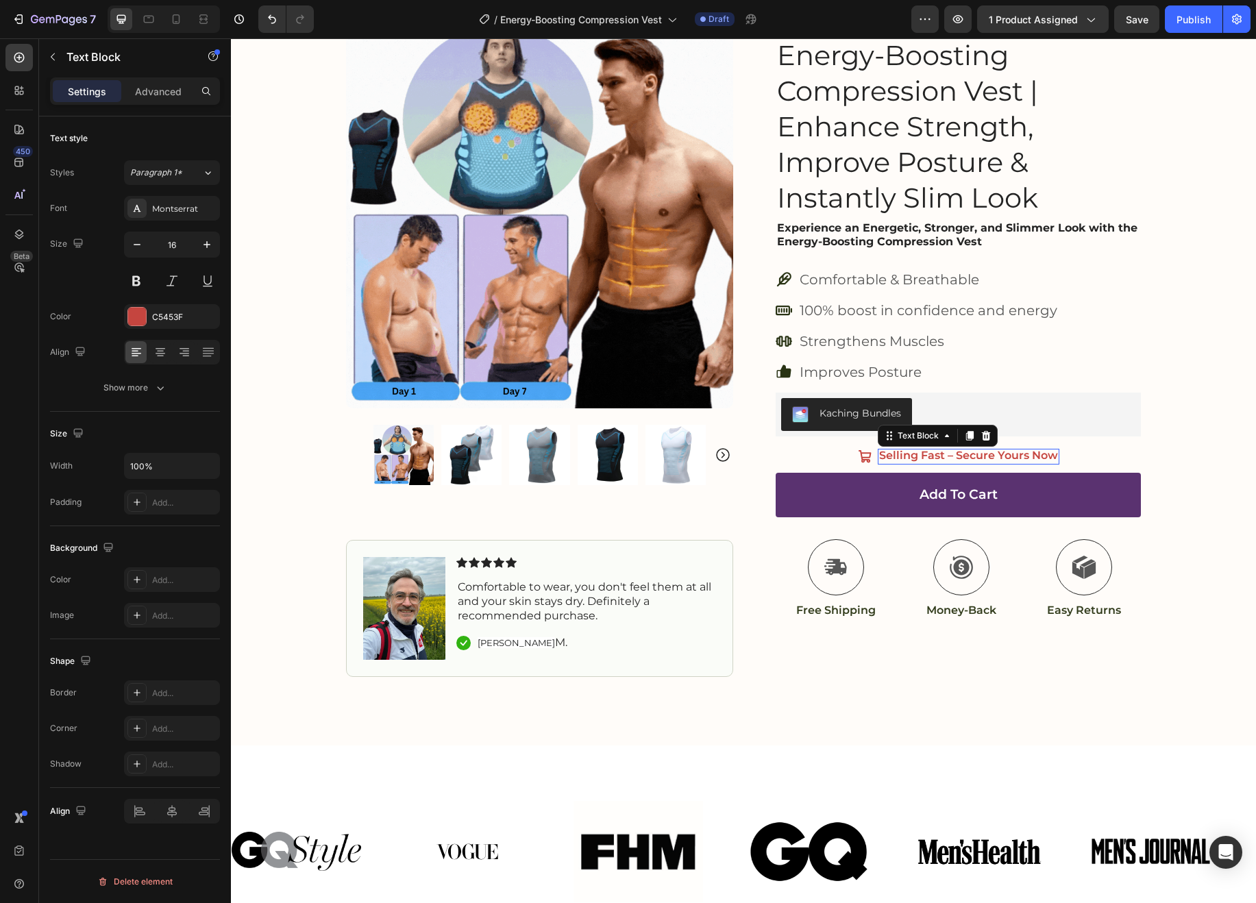
click at [1033, 454] on p "Selling Fast – Secure Yours Now" at bounding box center [968, 456] width 179 height 14
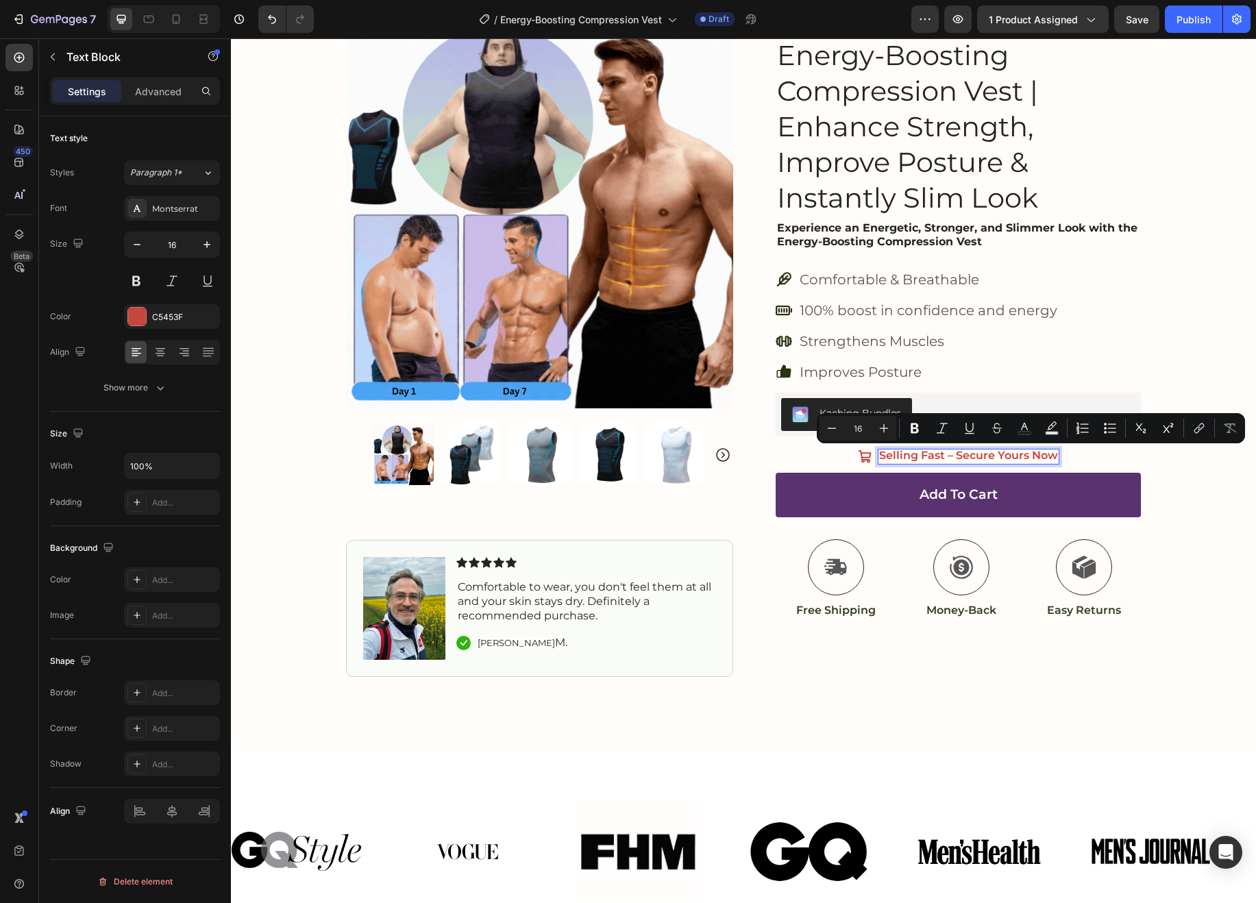
click at [948, 454] on p "Selling Fast – Secure Yours Now" at bounding box center [968, 456] width 179 height 14
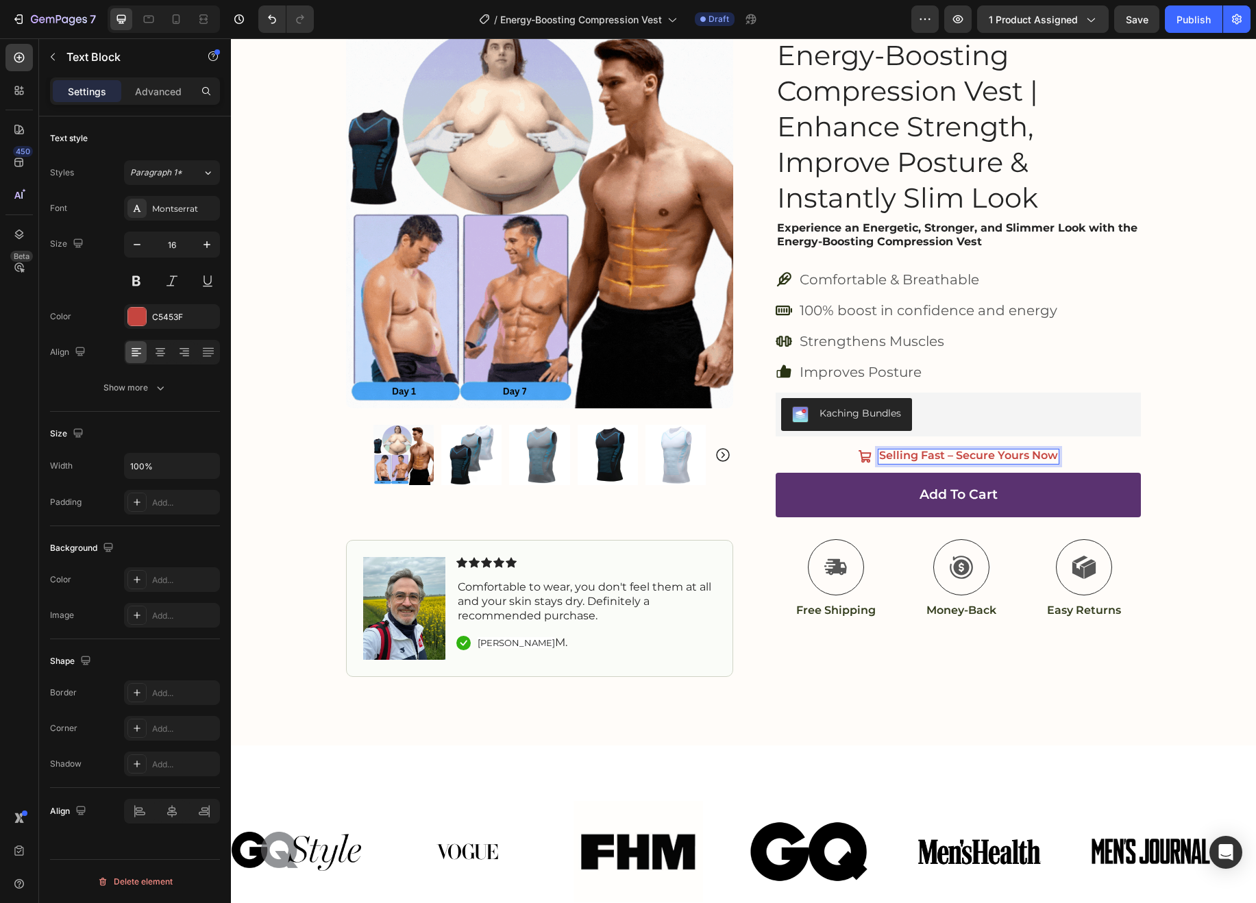
click at [1054, 453] on p "Selling Fast – Secure Yours Now" at bounding box center [968, 456] width 179 height 14
drag, startPoint x: 951, startPoint y: 456, endPoint x: 1088, endPoint y: 450, distance: 137.2
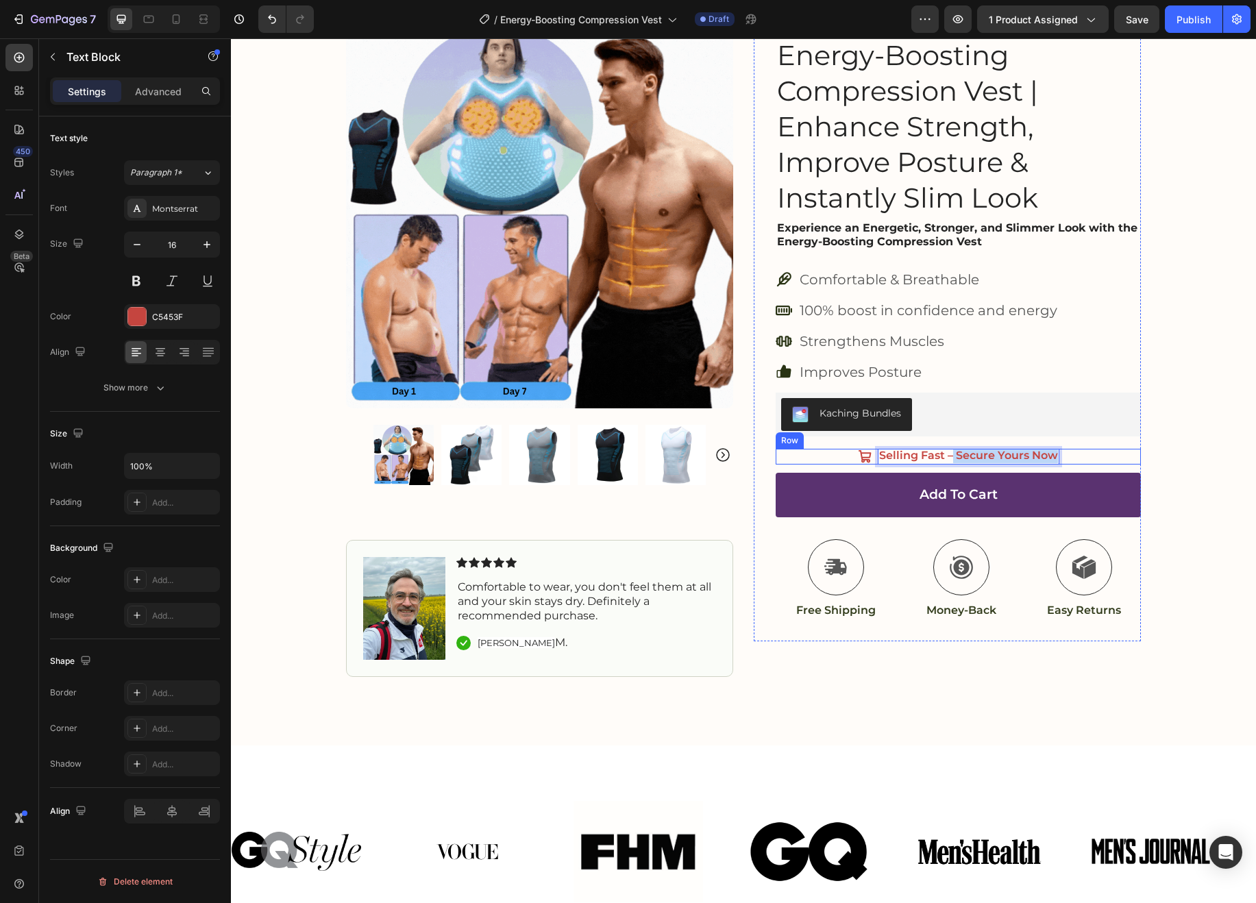
click at [1088, 450] on div "Icon Selling Fast – Secure Yours Now Text Block 0 Row" at bounding box center [958, 457] width 365 height 16
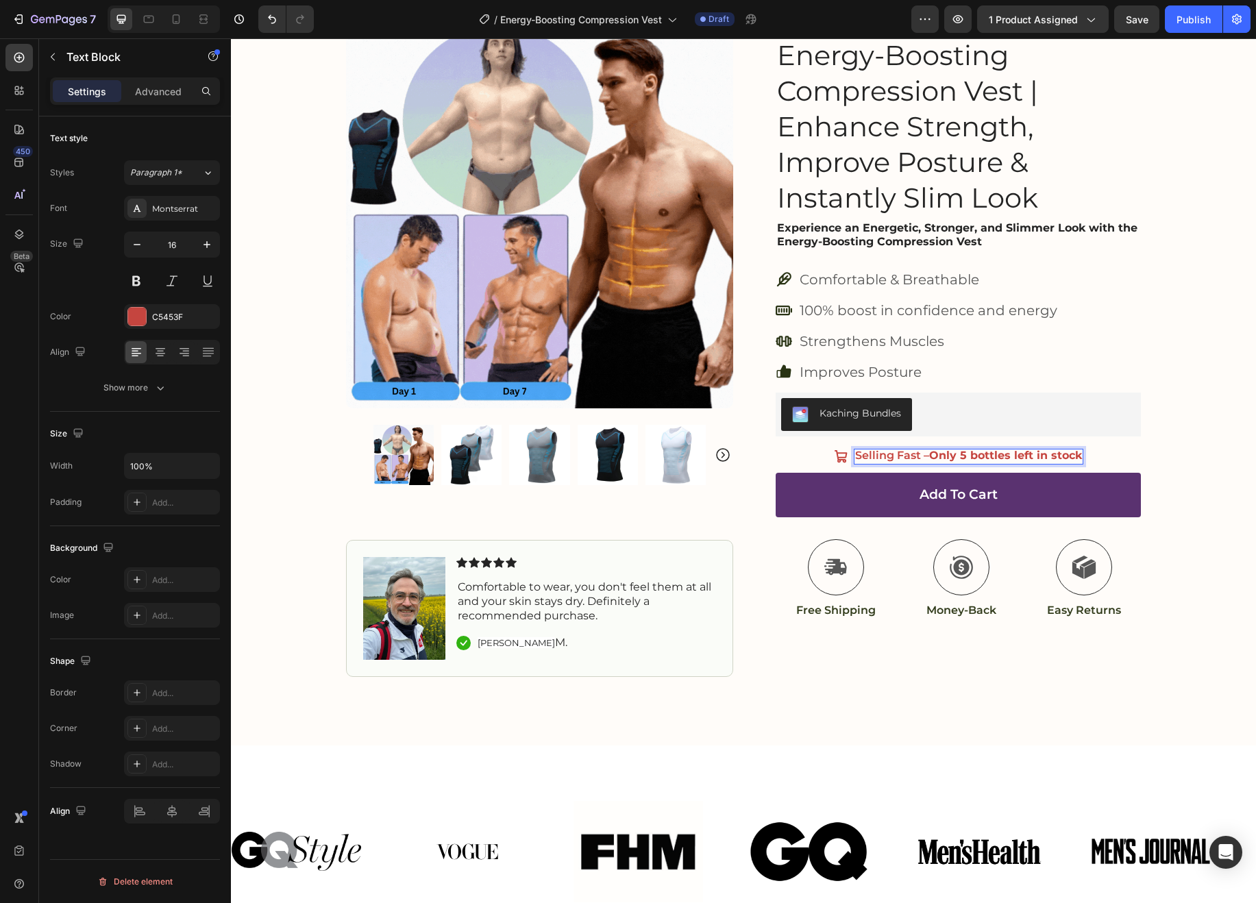
click at [978, 454] on strong "Only 5 bottles left in stock" at bounding box center [1005, 455] width 153 height 13
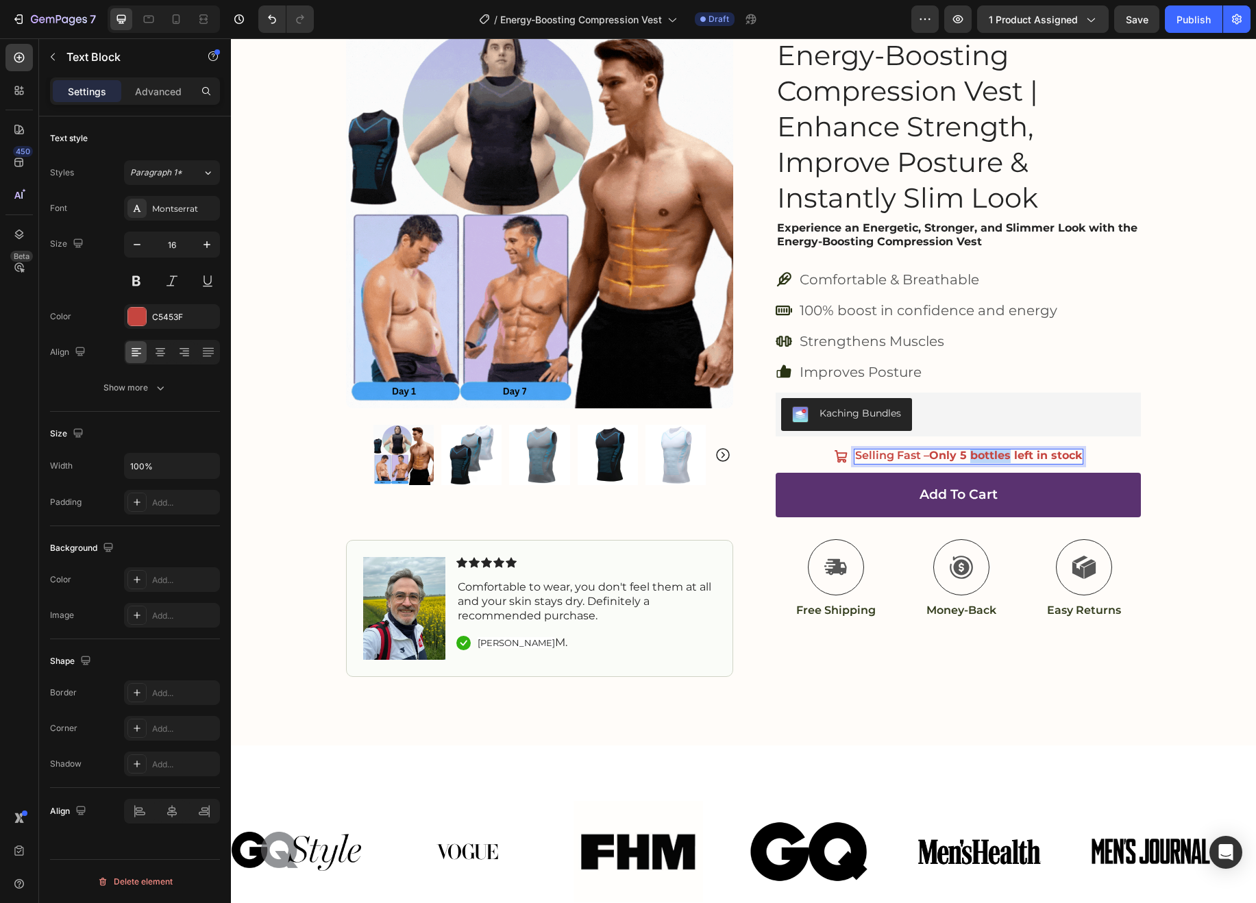
click at [978, 454] on strong "Only 5 bottles left in stock" at bounding box center [1005, 455] width 153 height 13
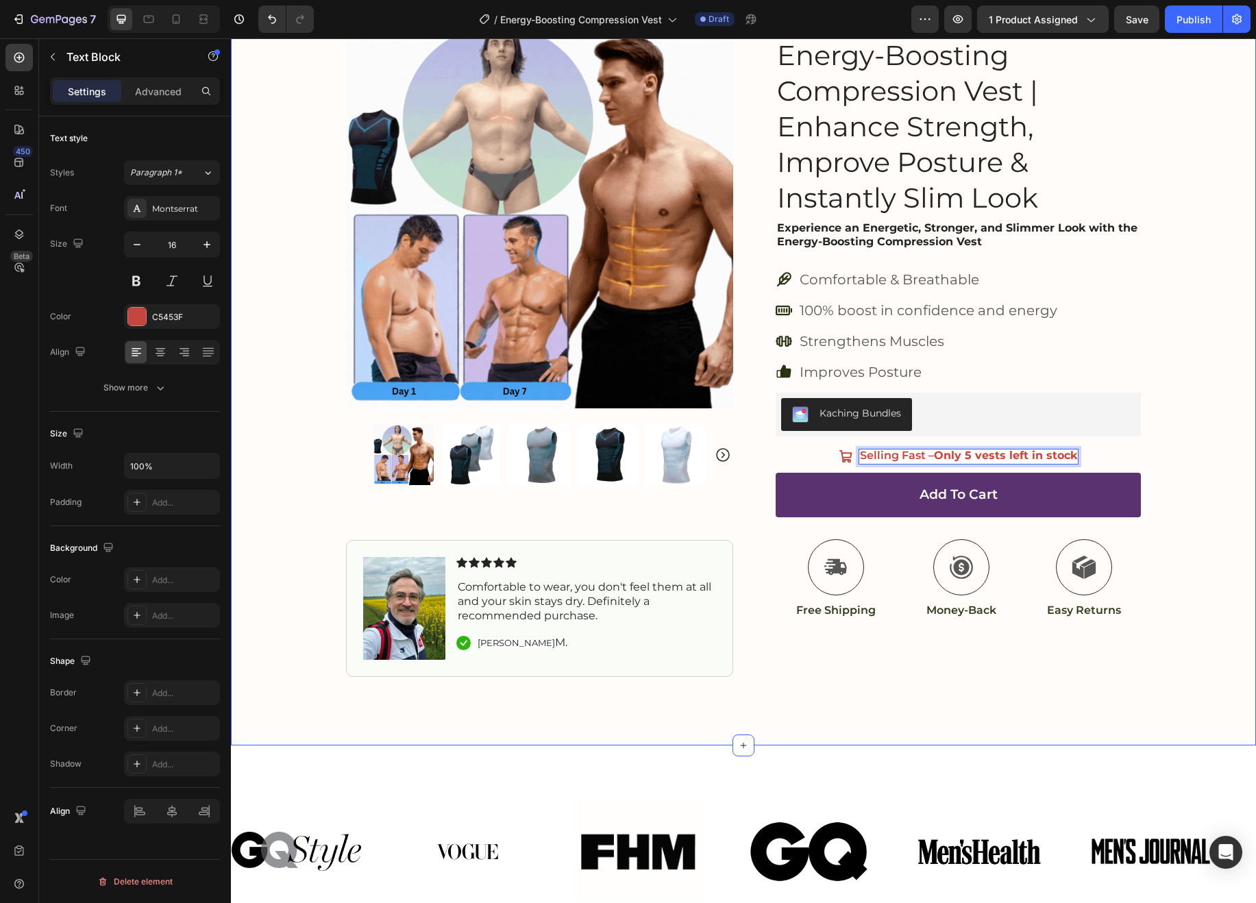
click at [1211, 424] on div "Product Images Image Icon Icon Icon Icon Icon Icon List Comfortable to wear, yo…" at bounding box center [743, 332] width 1025 height 689
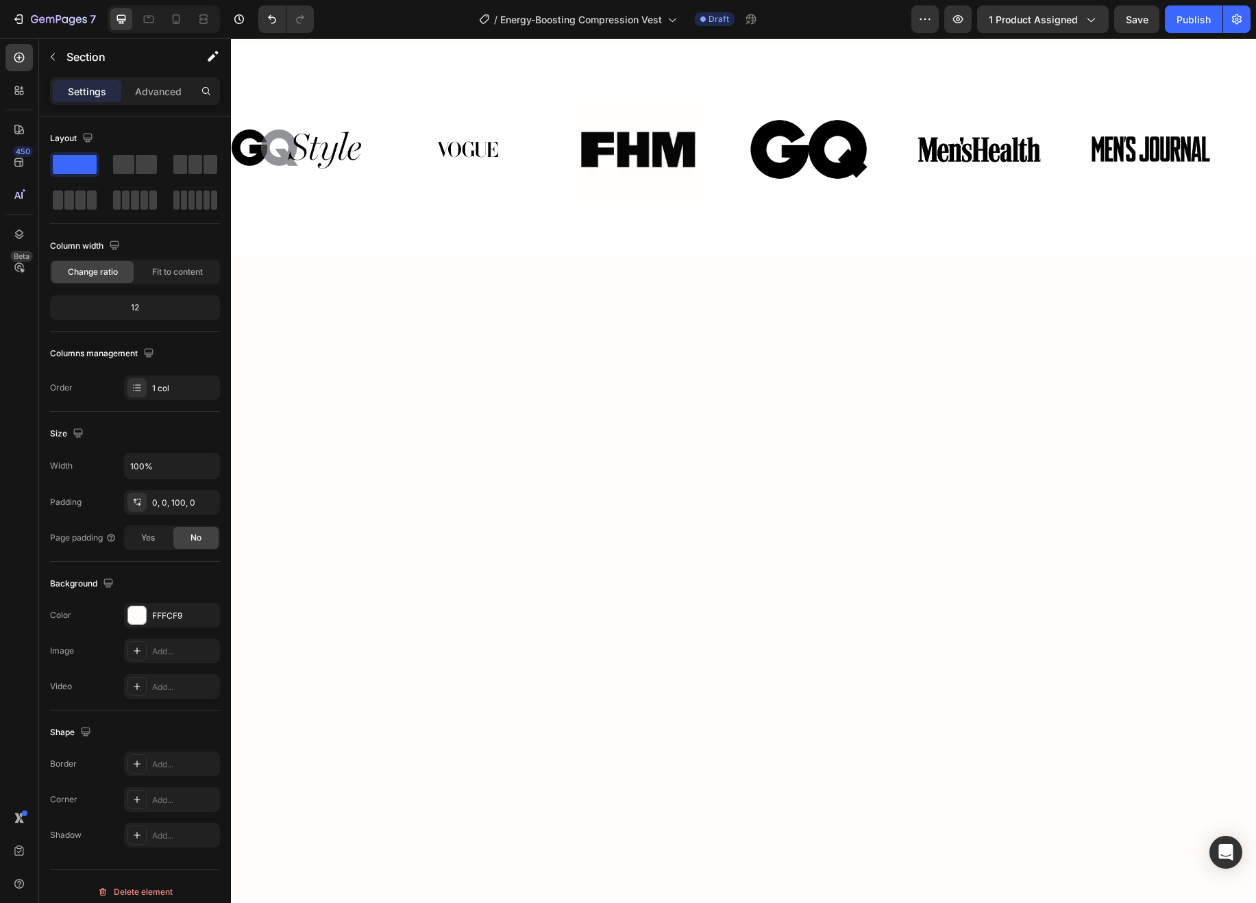
scroll to position [0, 0]
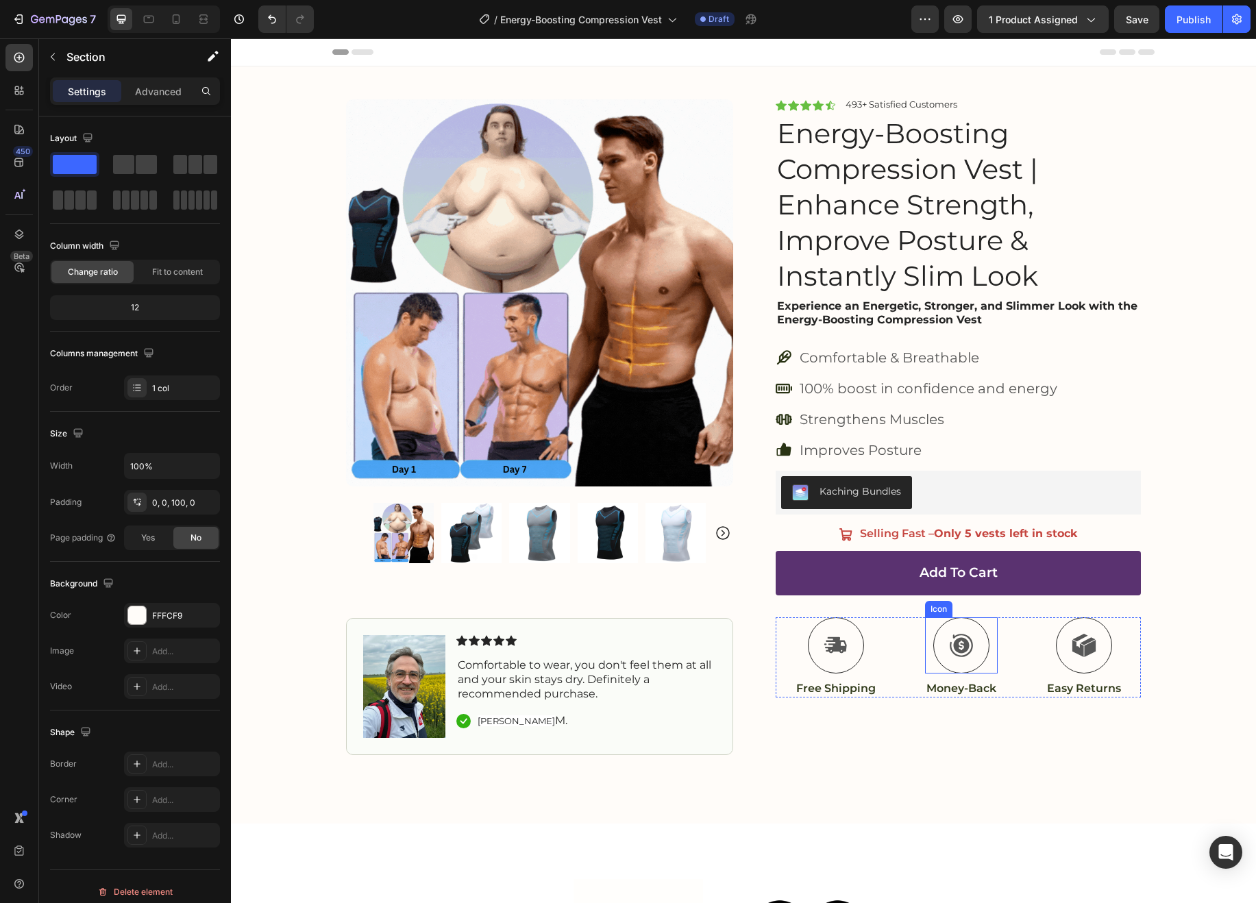
click at [979, 627] on div at bounding box center [961, 645] width 56 height 56
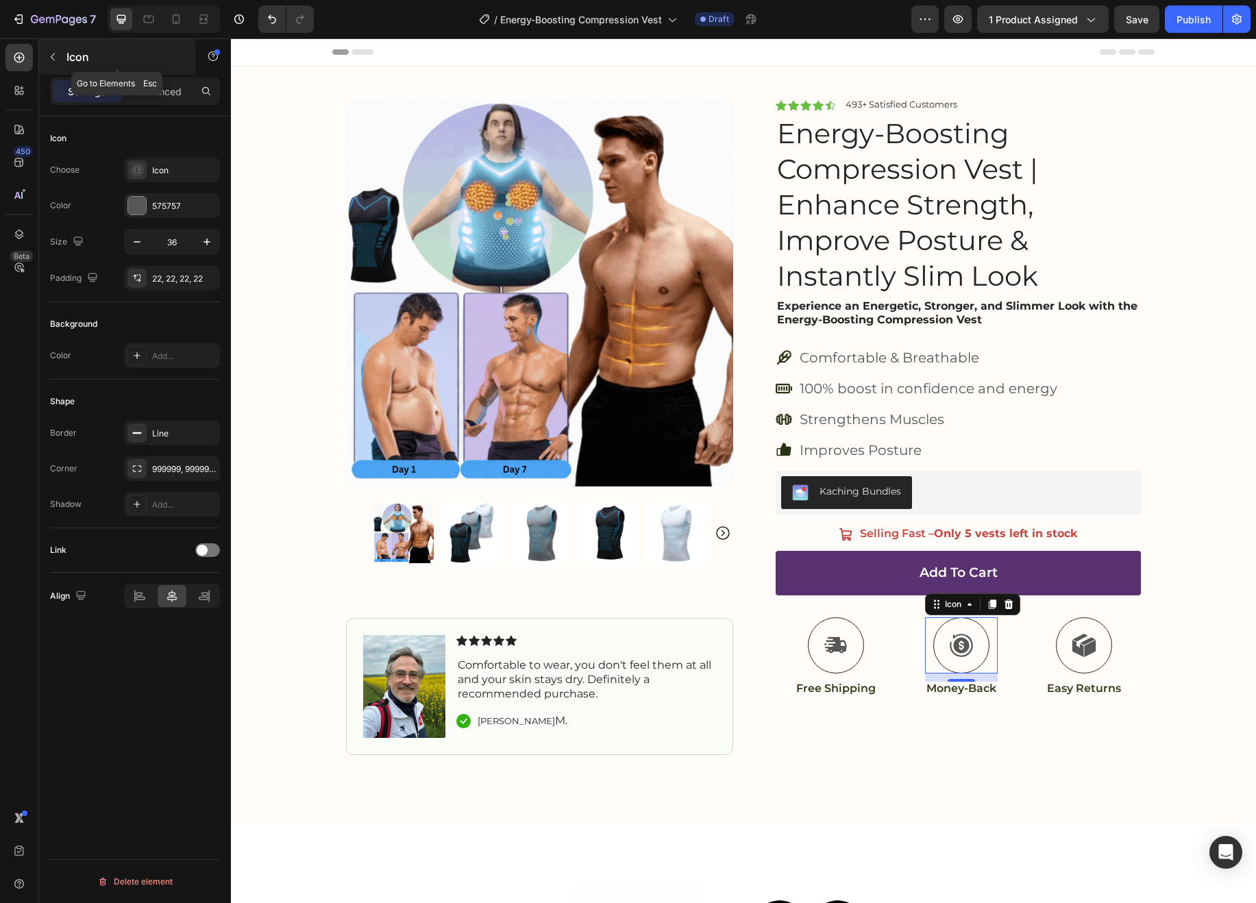
click at [49, 60] on icon "button" at bounding box center [52, 56] width 11 height 11
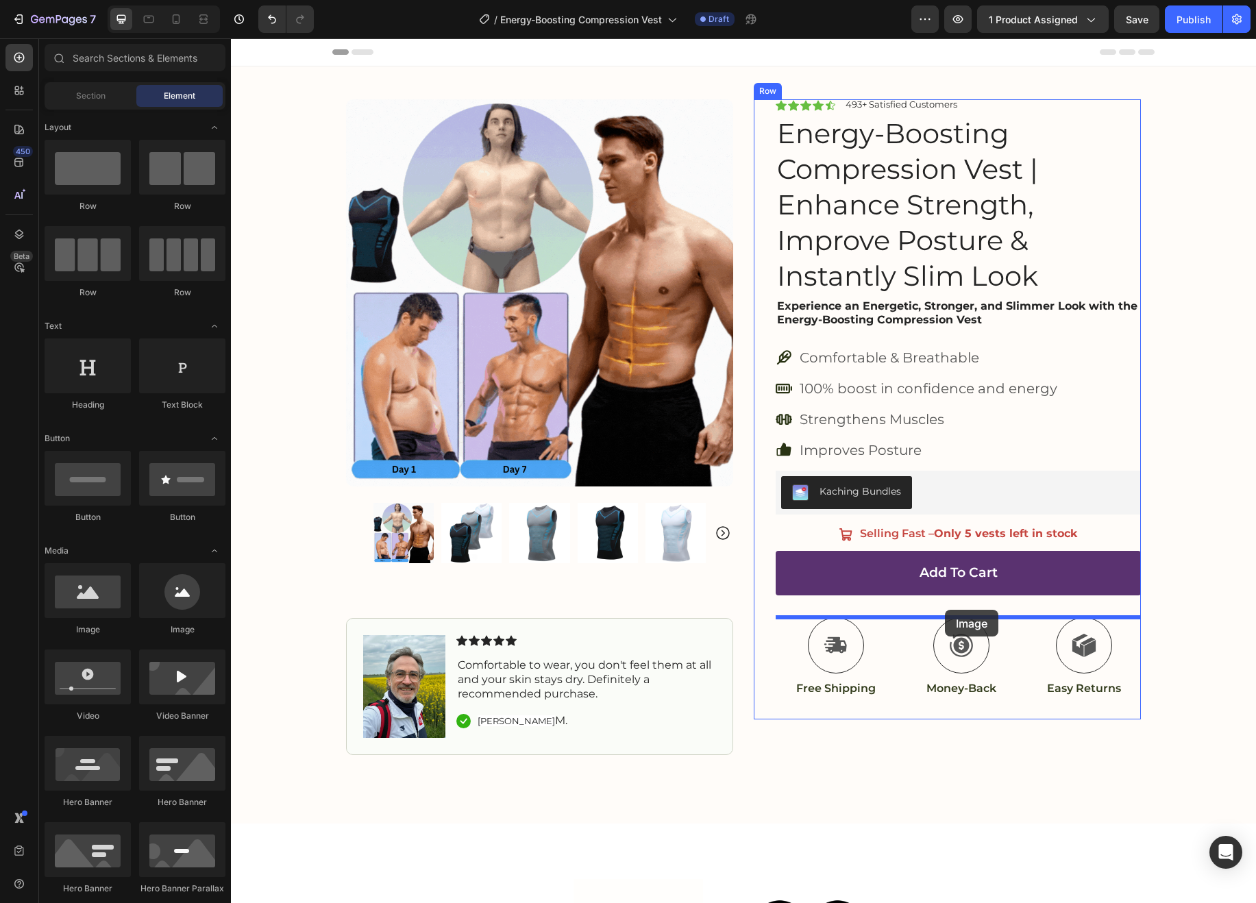
drag, startPoint x: 305, startPoint y: 644, endPoint x: 946, endPoint y: 610, distance: 641.6
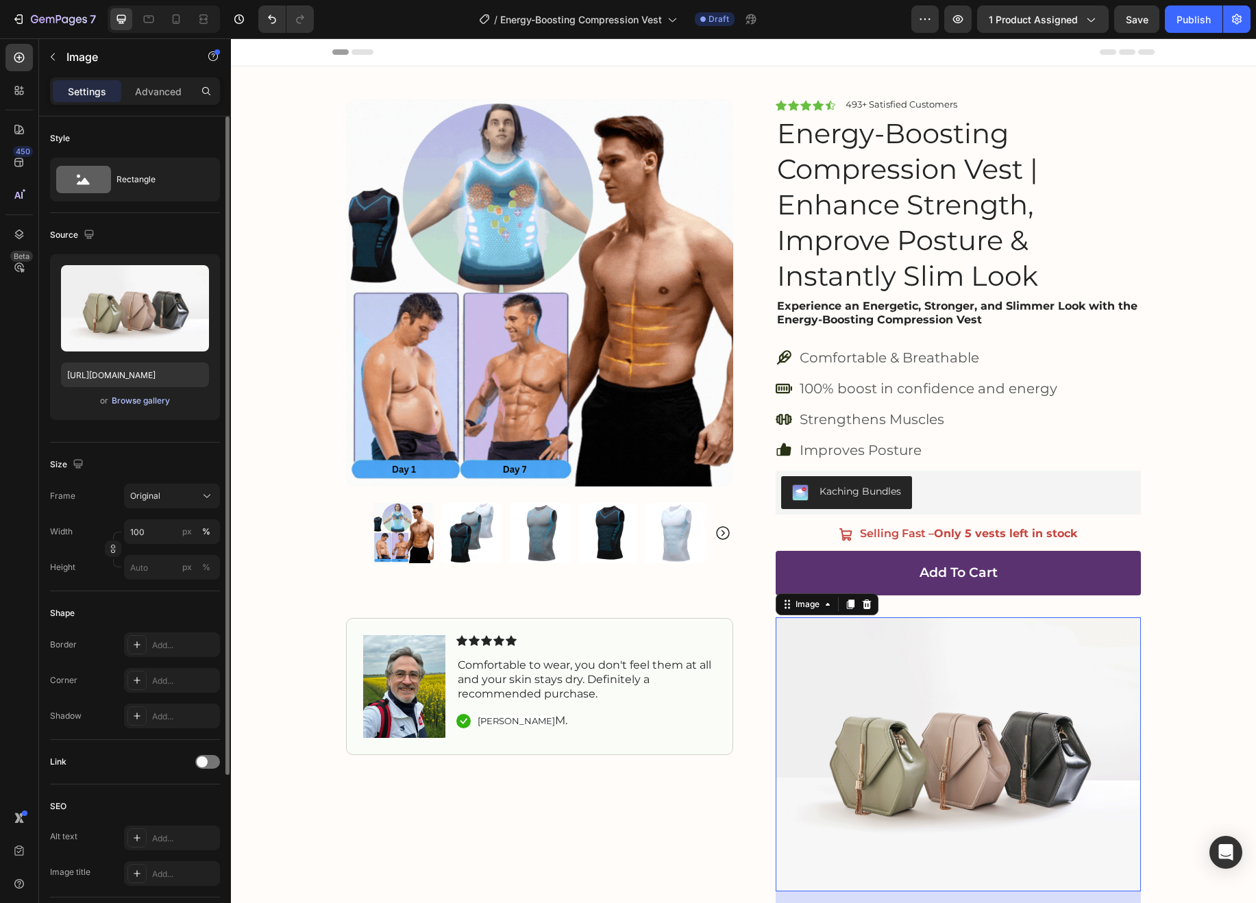
click at [134, 398] on div "Browse gallery" at bounding box center [141, 401] width 58 height 12
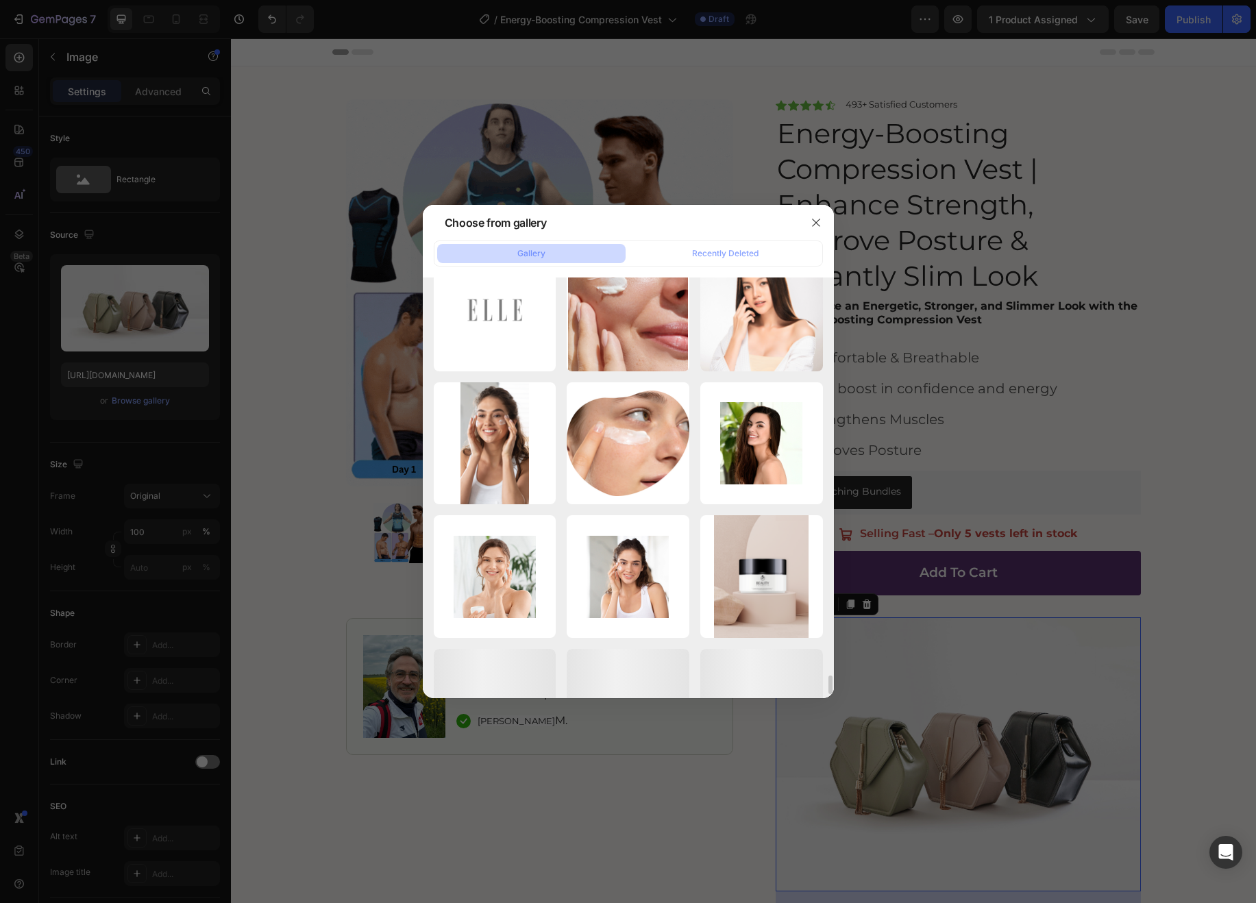
scroll to position [8993, 0]
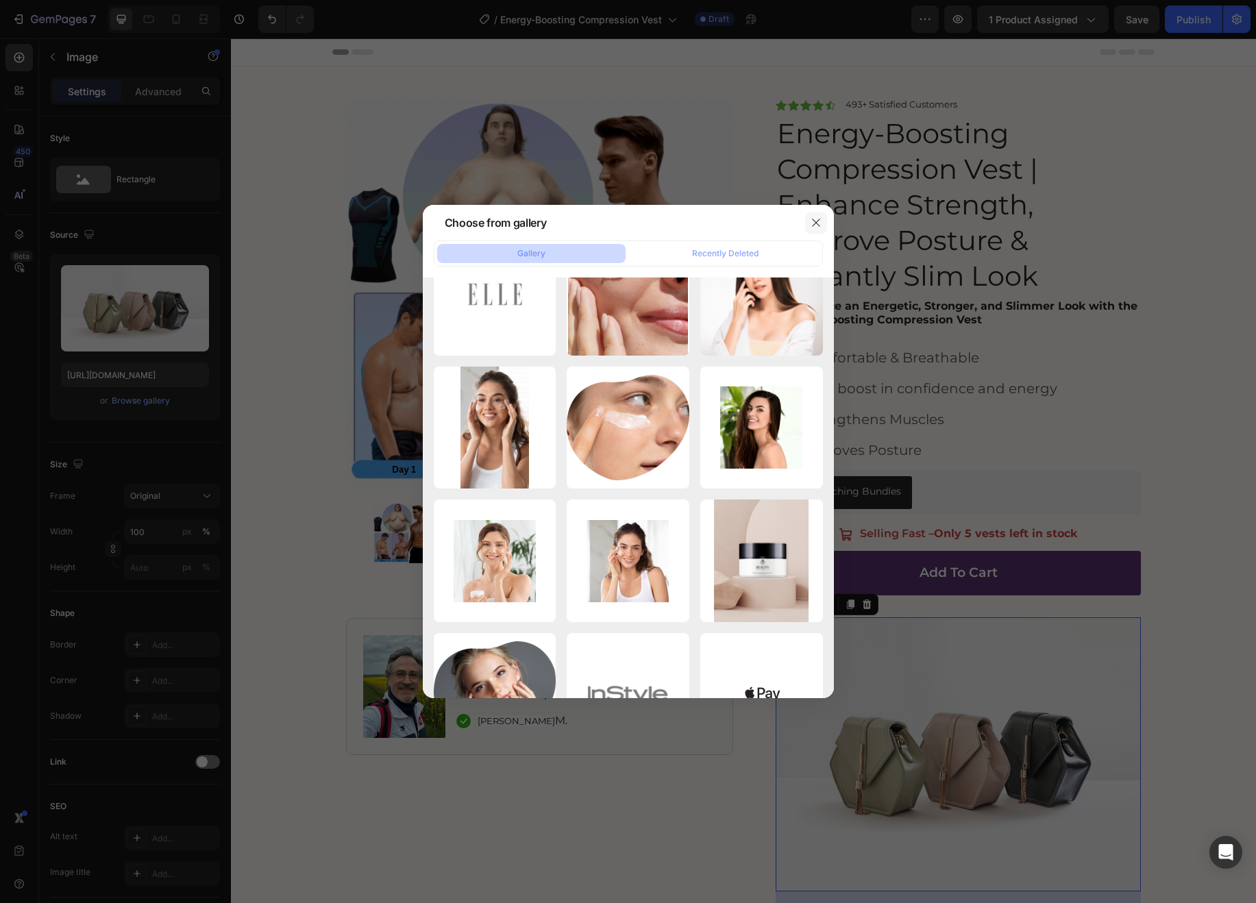
click at [814, 217] on icon "button" at bounding box center [816, 222] width 11 height 11
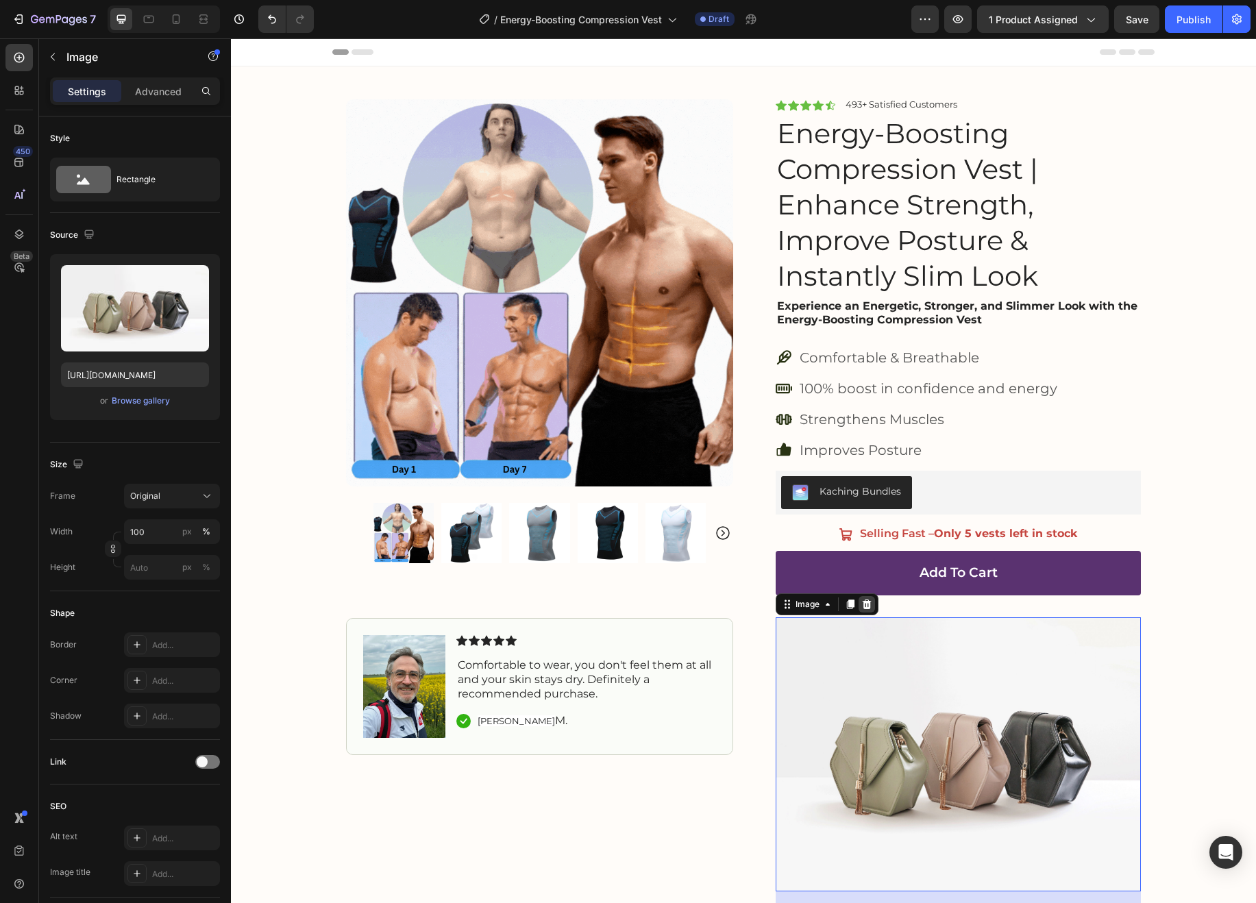
click at [869, 604] on icon at bounding box center [867, 605] width 9 height 10
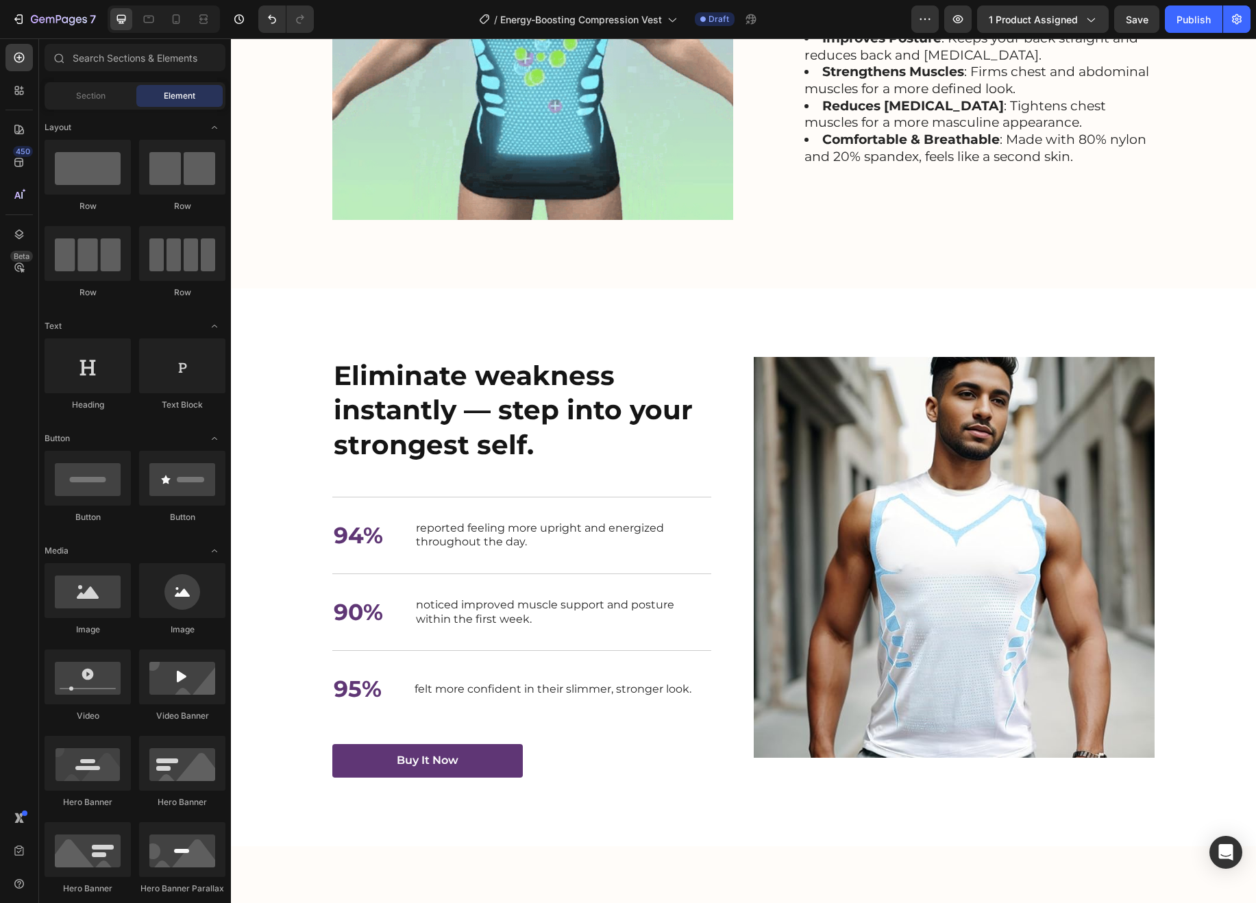
scroll to position [1719, 0]
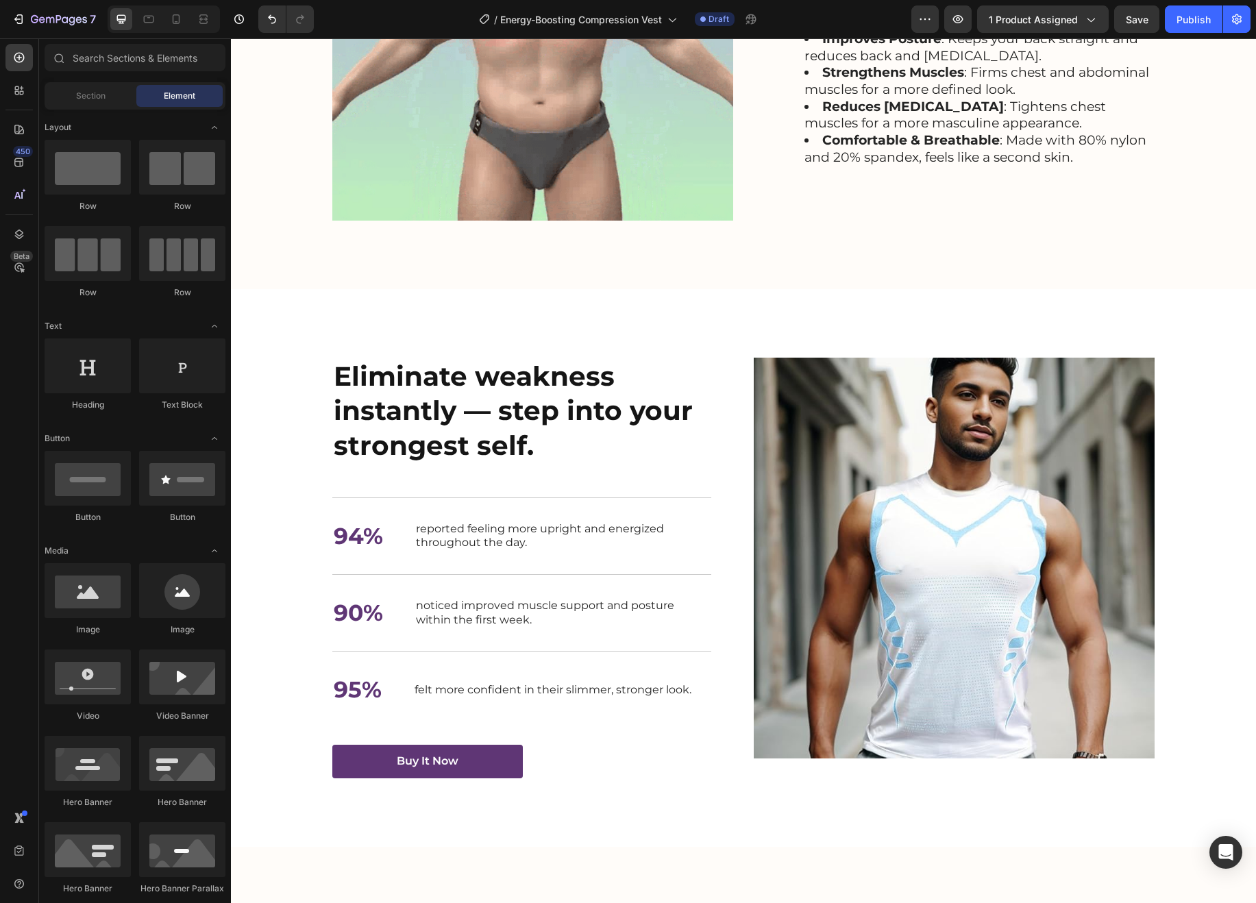
click at [380, 389] on strong "Eliminate weakness instantly — step into your strongest self." at bounding box center [513, 411] width 359 height 102
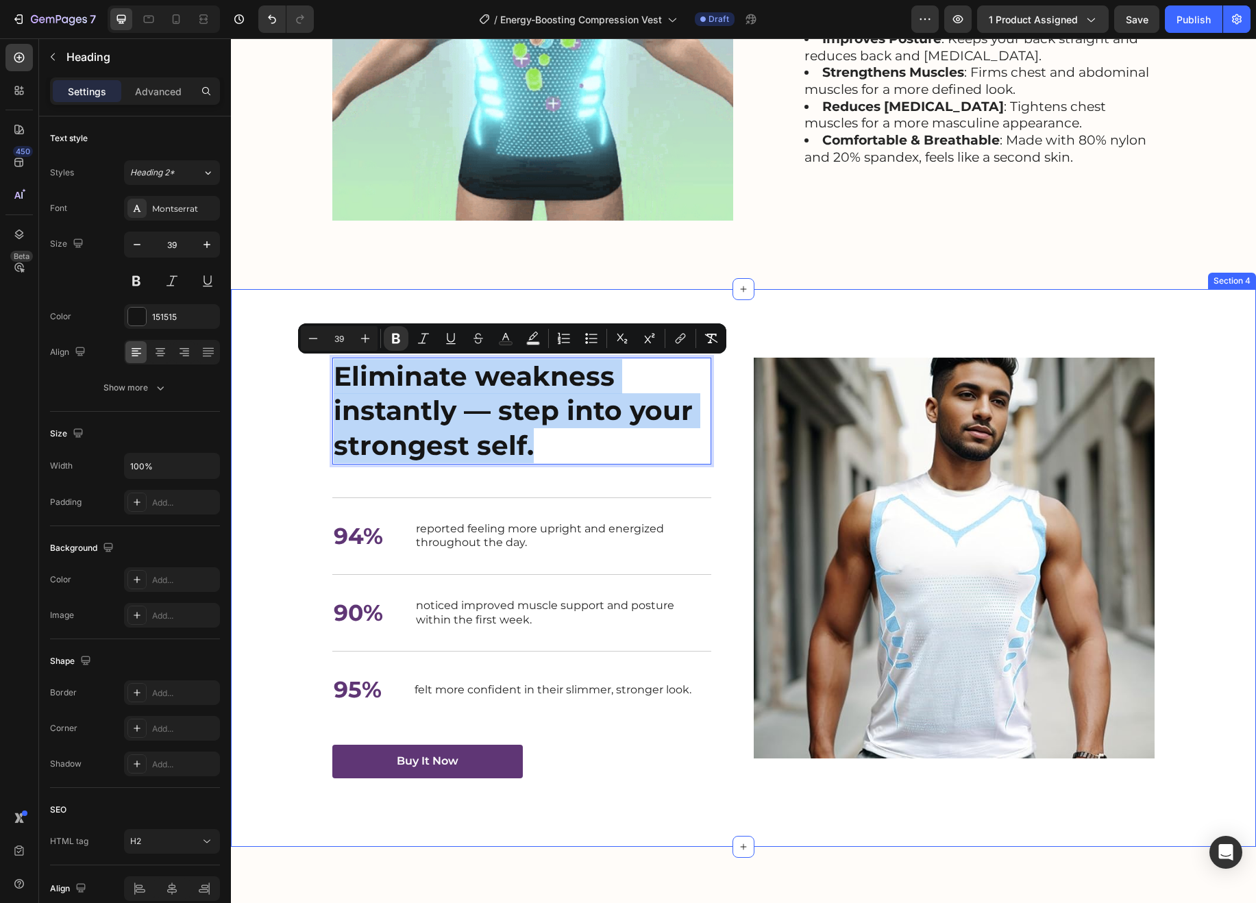
drag, startPoint x: 553, startPoint y: 446, endPoint x: 311, endPoint y: 383, distance: 250.0
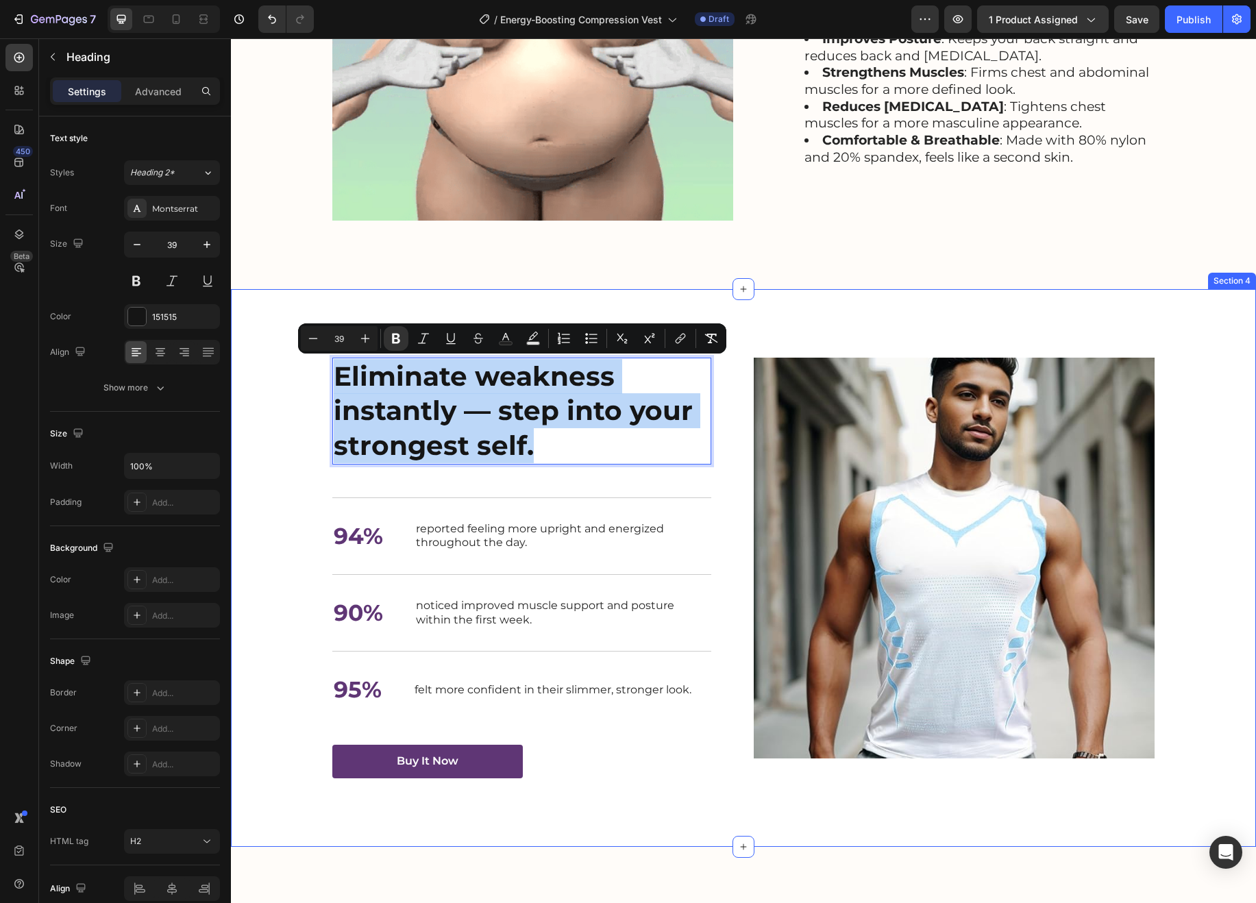
click at [311, 383] on div "Nourish, hydrate, and soften with our skin cream. Heading Eliminate weakness in…" at bounding box center [744, 568] width 998 height 421
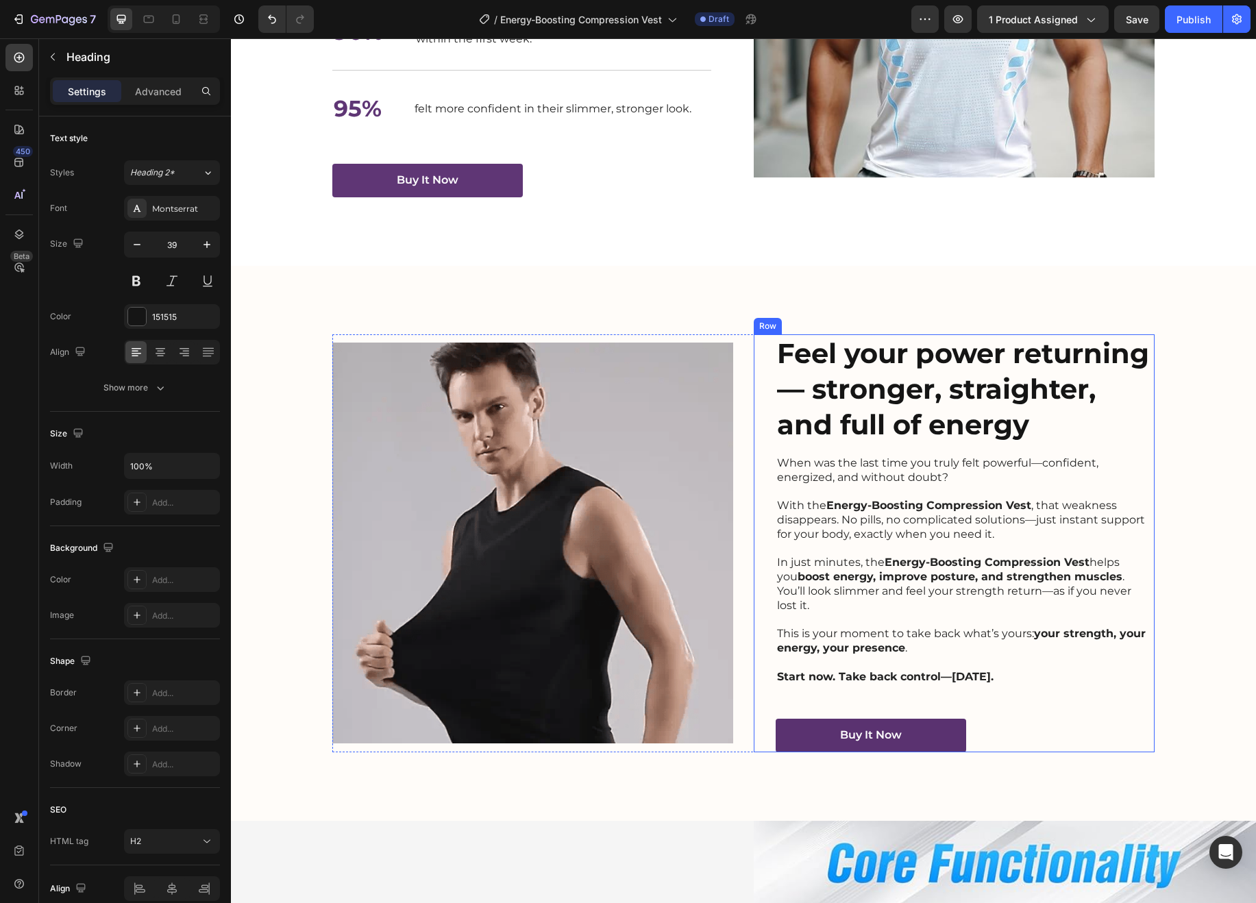
scroll to position [2302, 0]
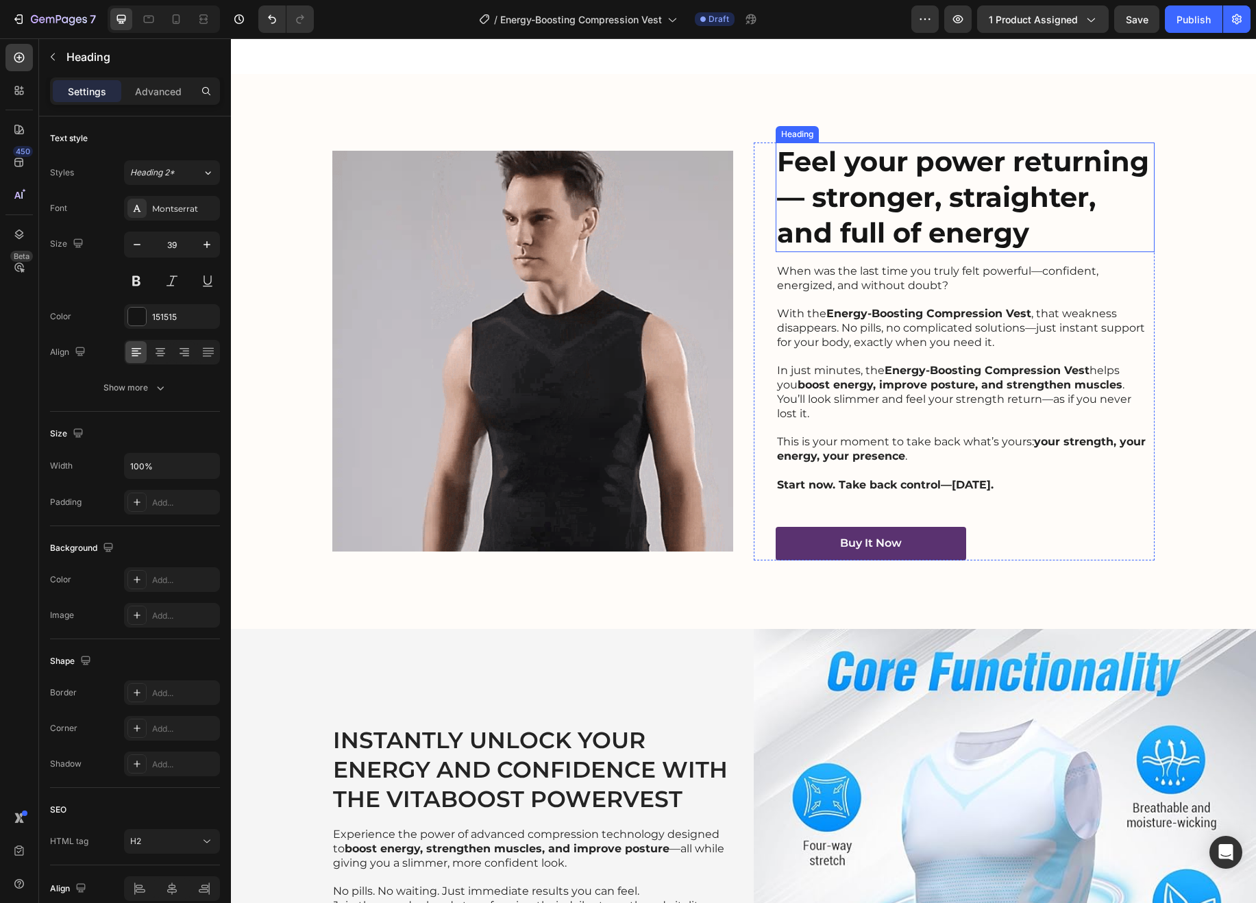
type input "16"
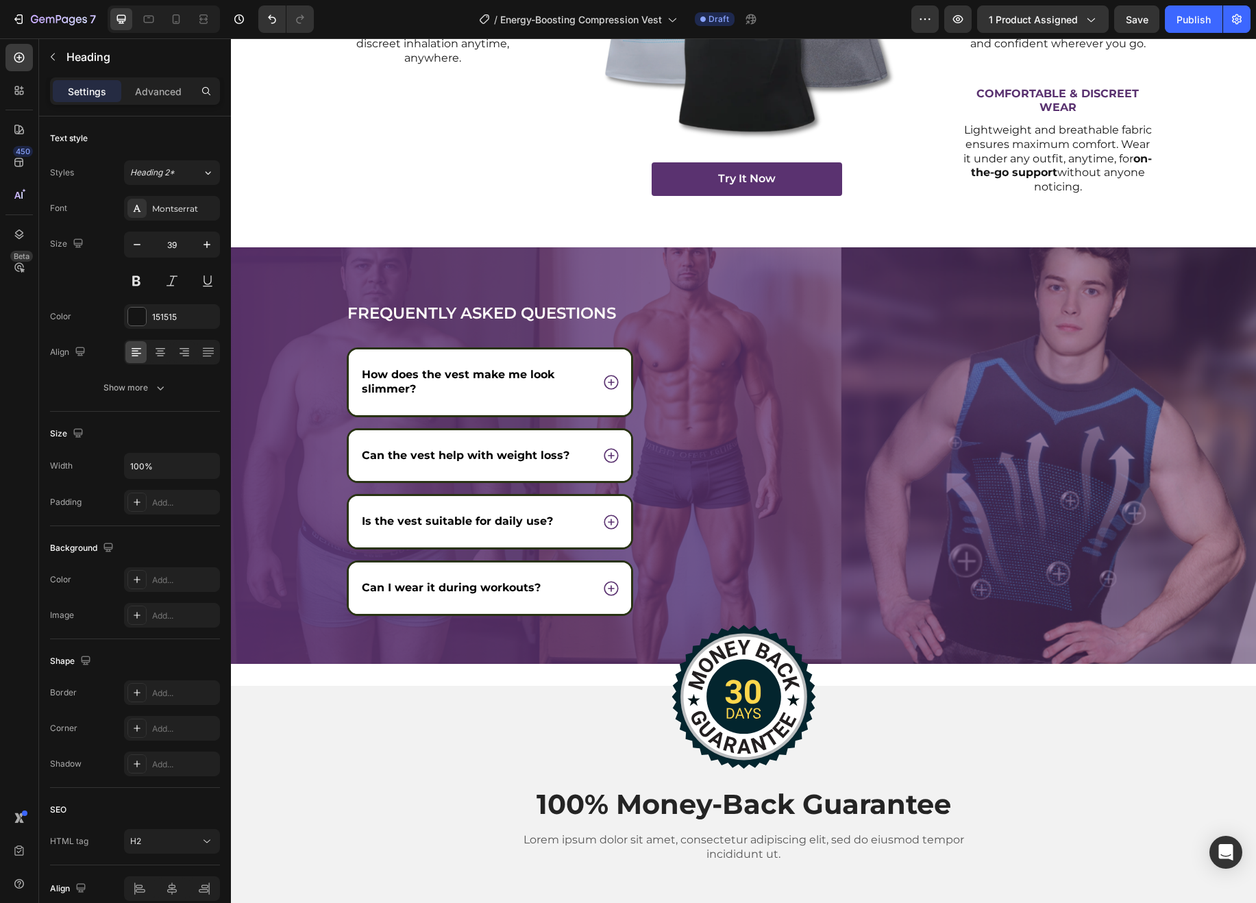
scroll to position [5317, 0]
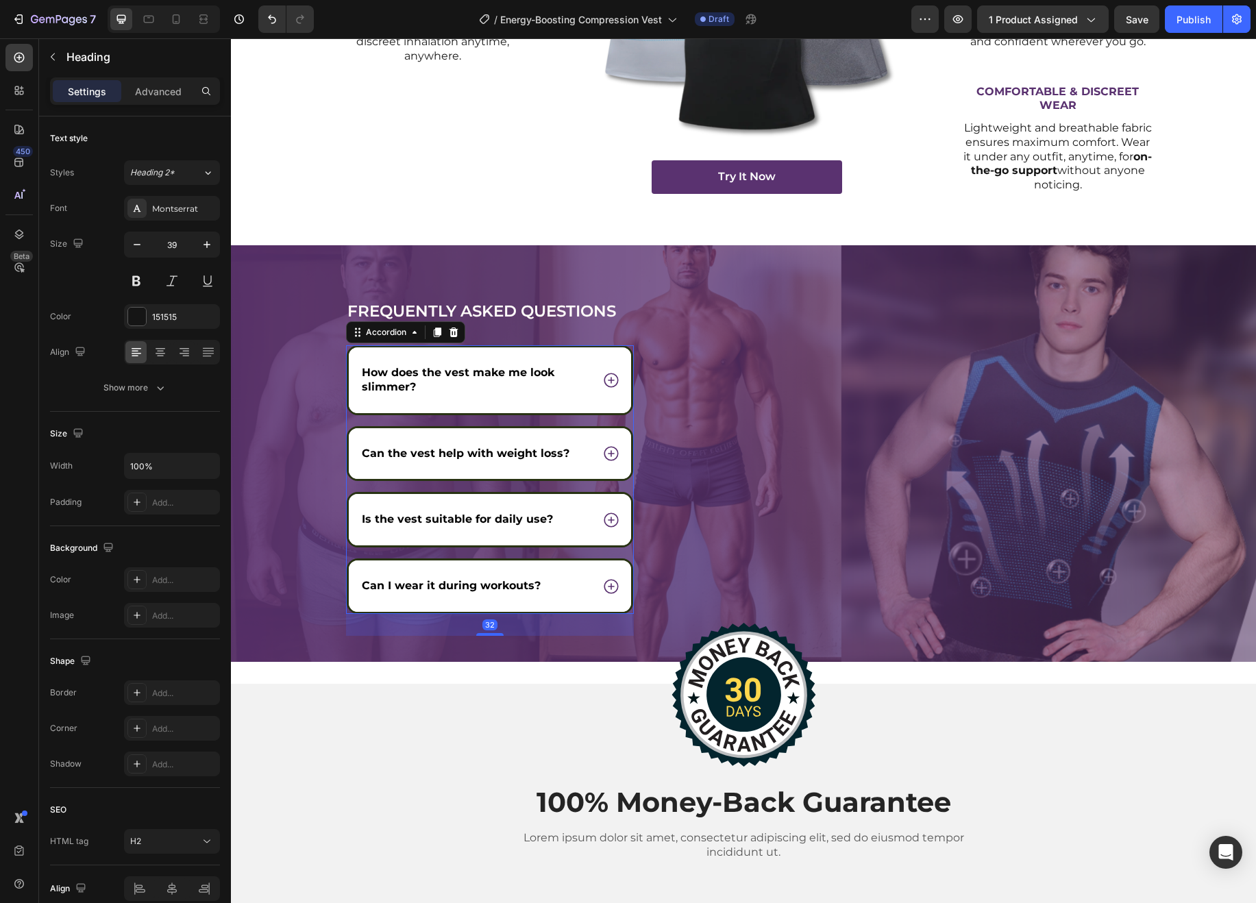
click at [581, 374] on p "How does the vest make me look slimmer?" at bounding box center [475, 380] width 227 height 29
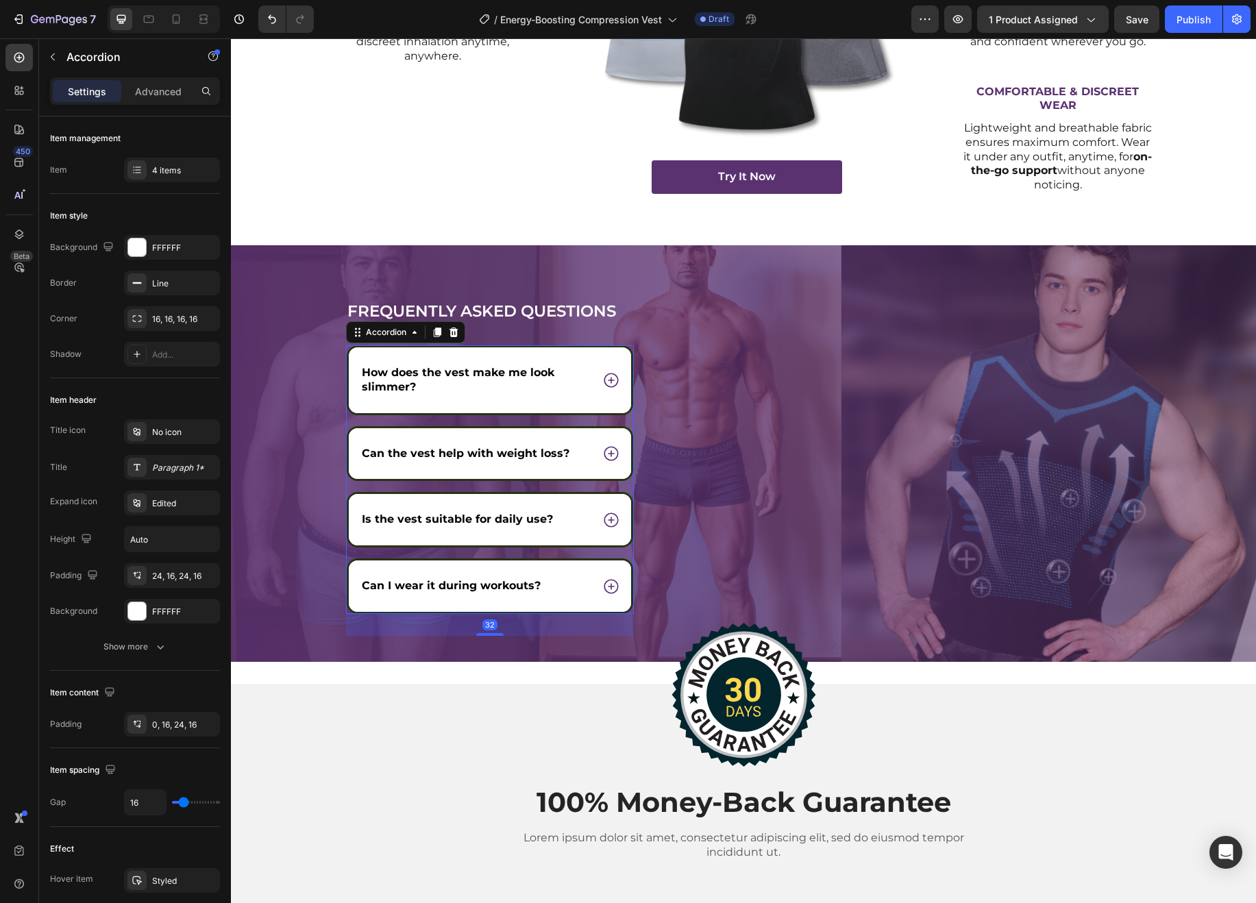
click at [614, 380] on icon at bounding box center [611, 380] width 18 height 18
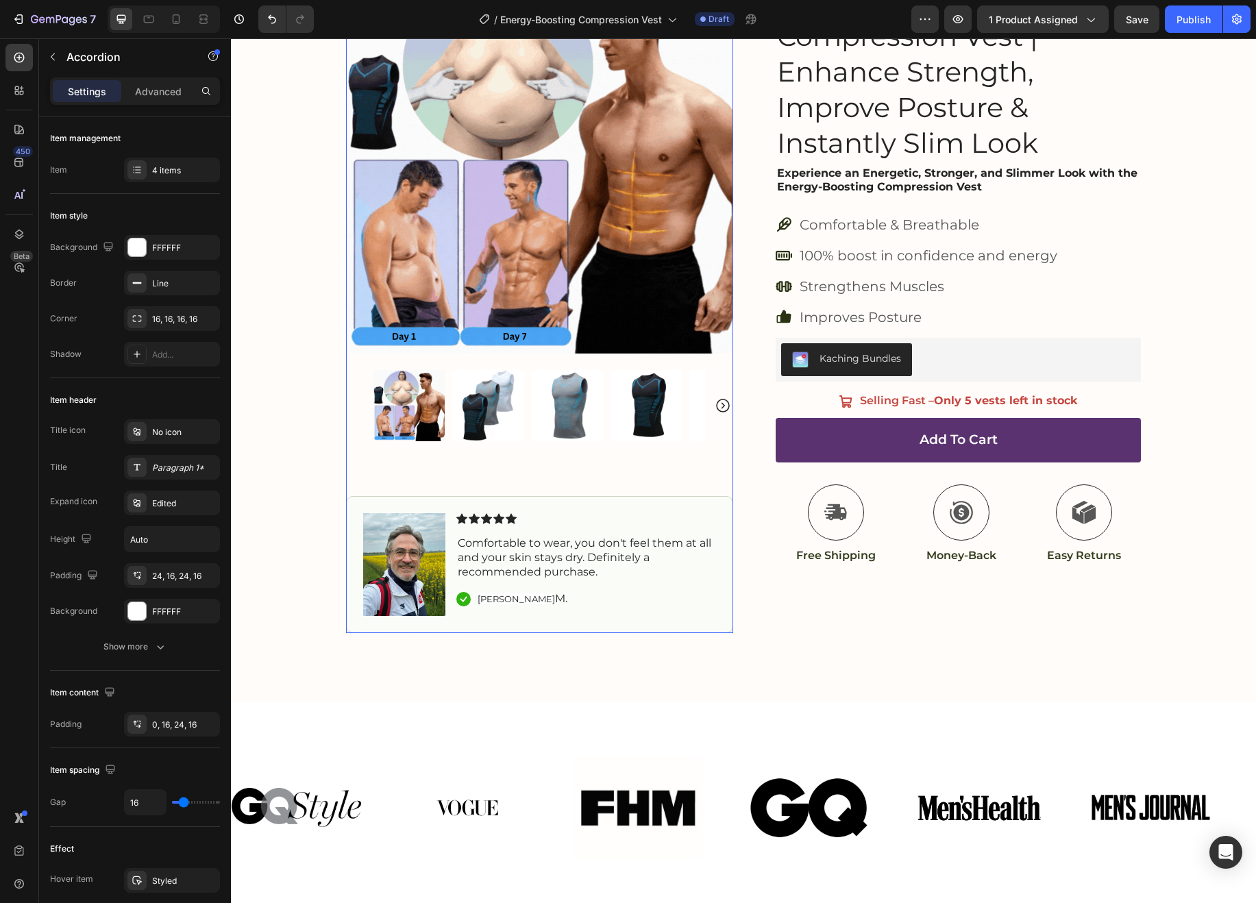
scroll to position [0, 0]
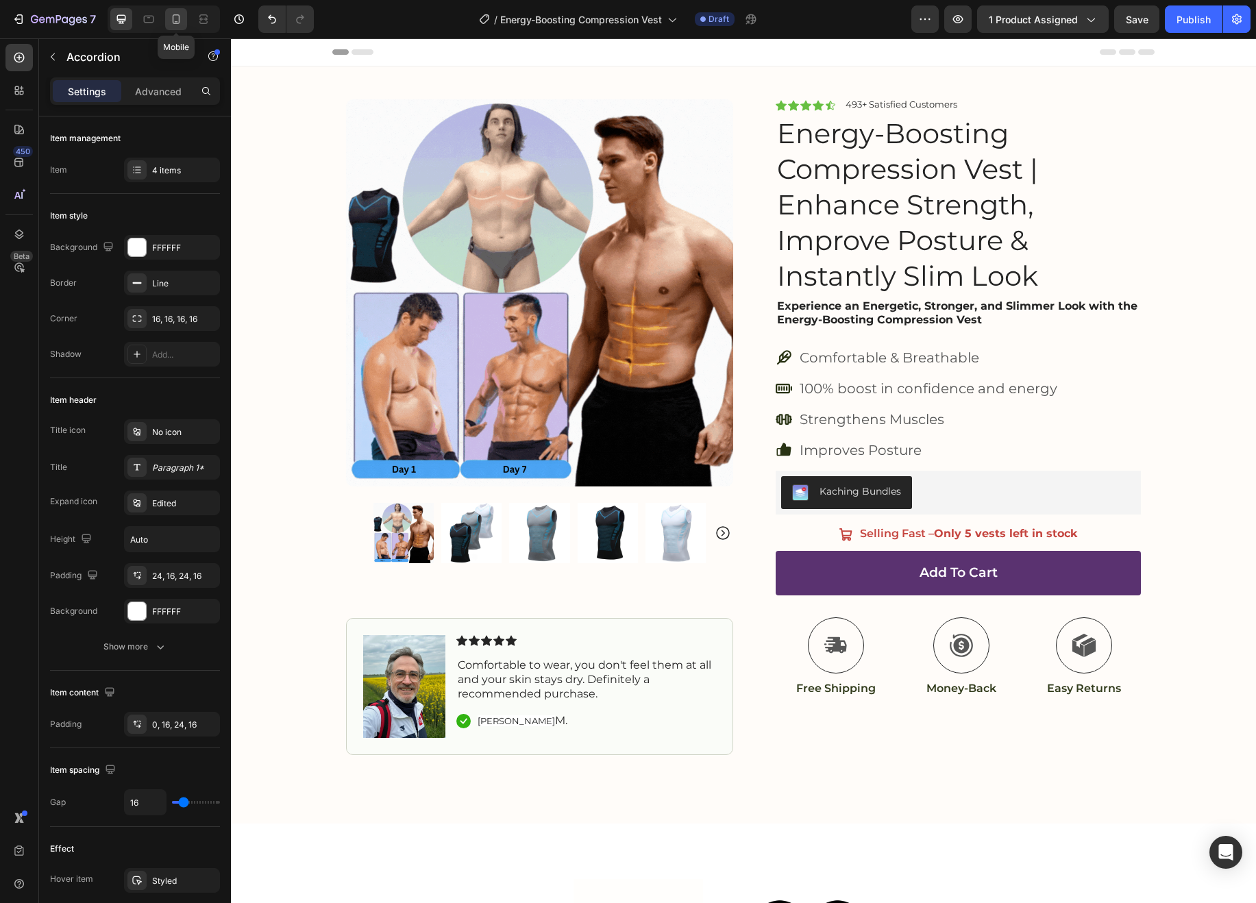
click at [168, 19] on div at bounding box center [176, 19] width 22 height 22
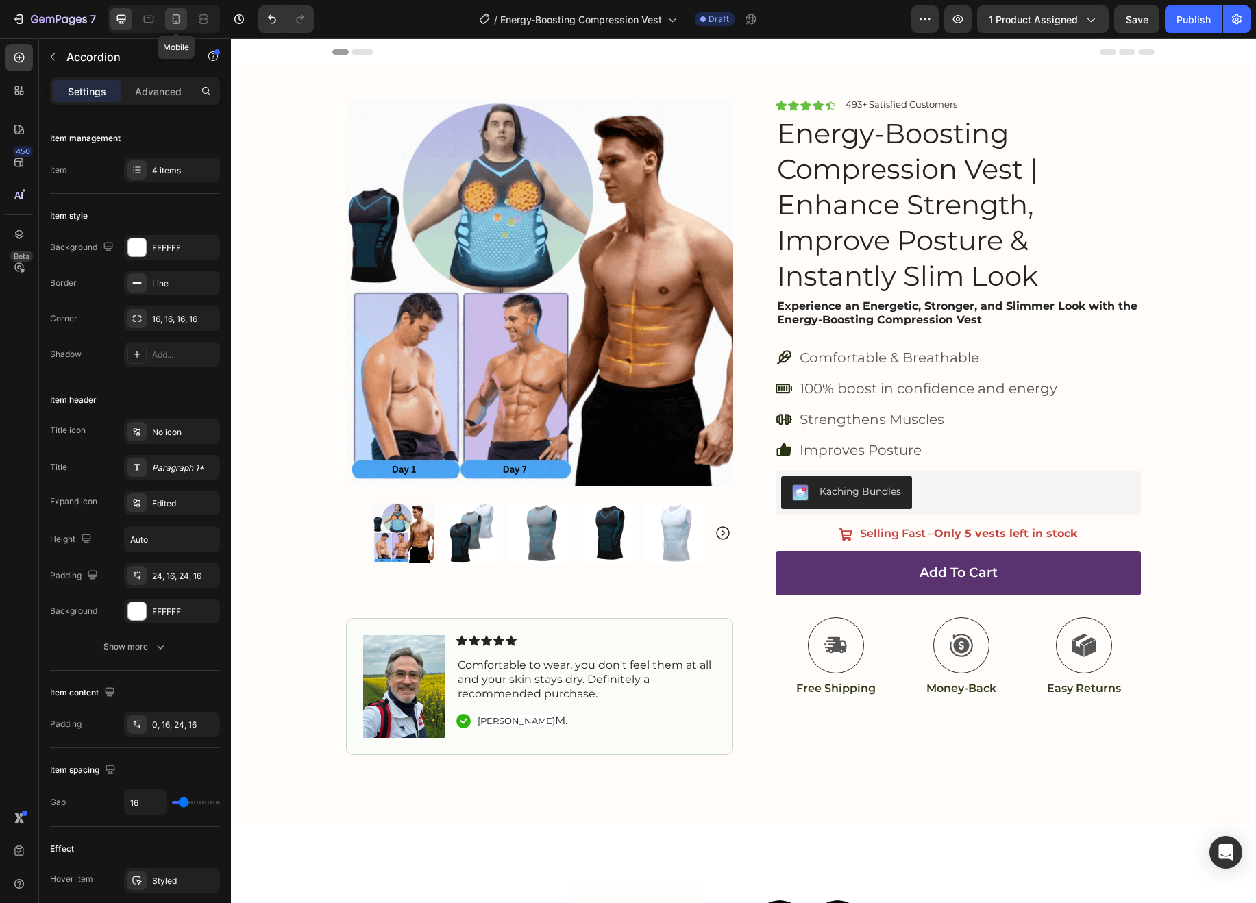
type input "14"
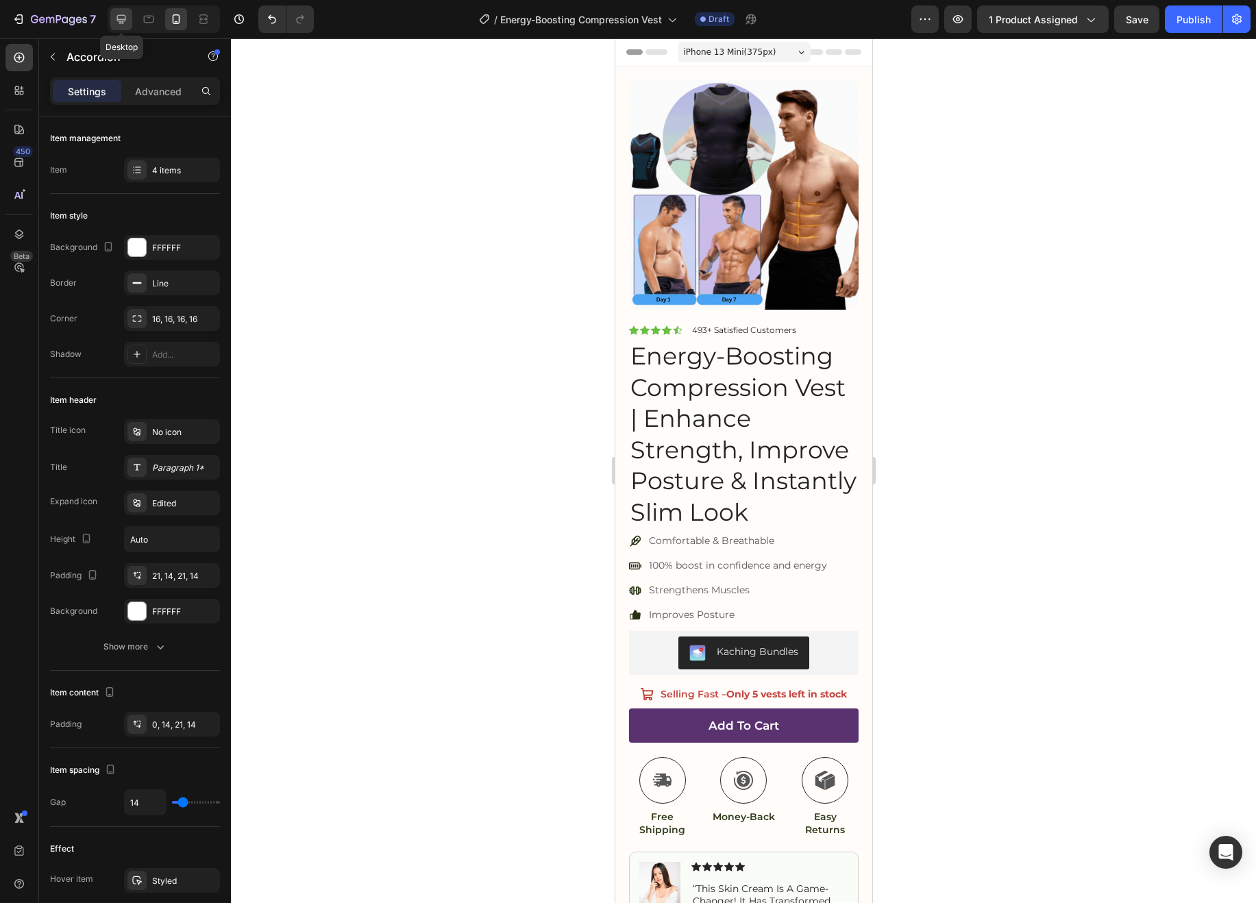
click at [121, 12] on icon at bounding box center [121, 19] width 14 height 14
type input "16"
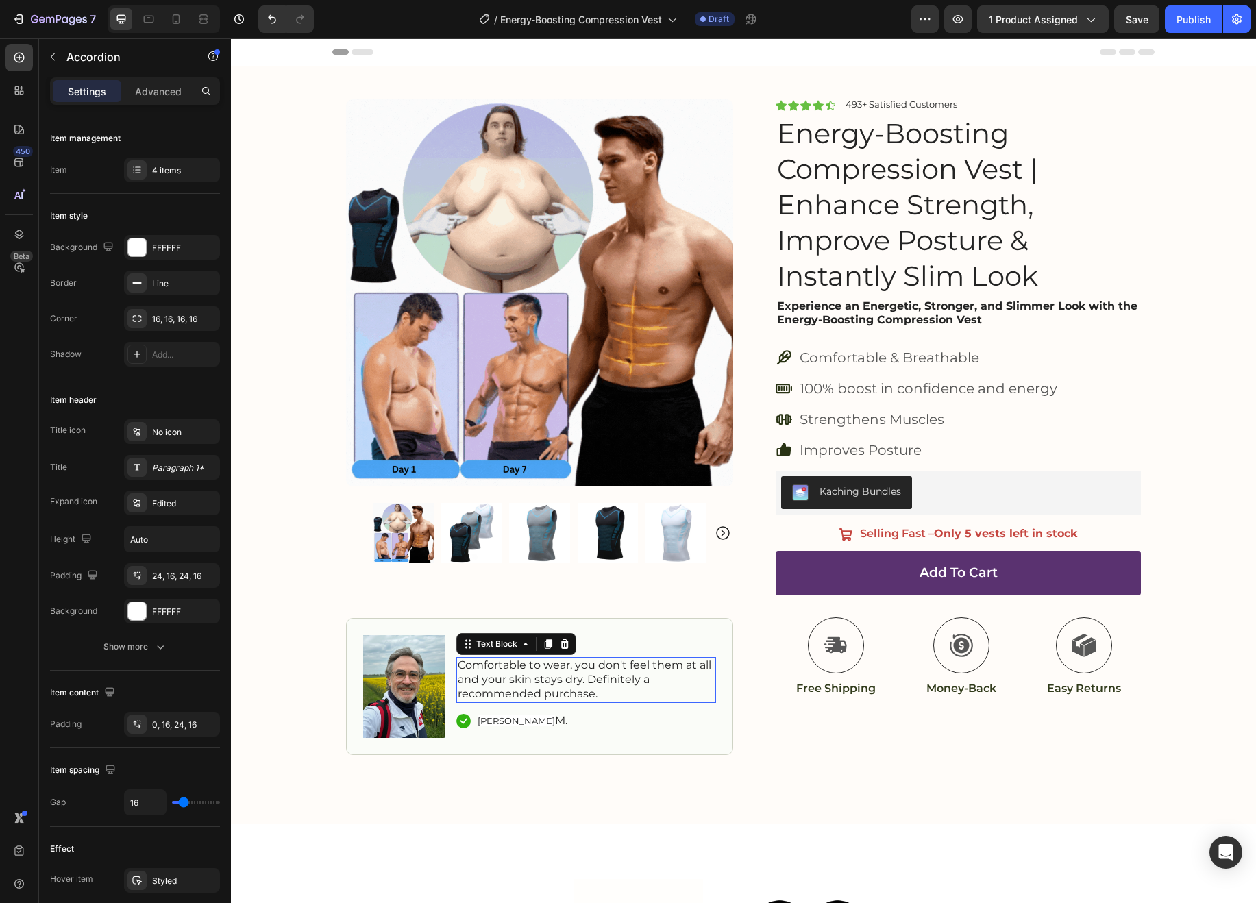
click at [517, 673] on p "Comfortable to wear, you don't feel them at all and your skin stays dry. Defini…" at bounding box center [586, 679] width 257 height 42
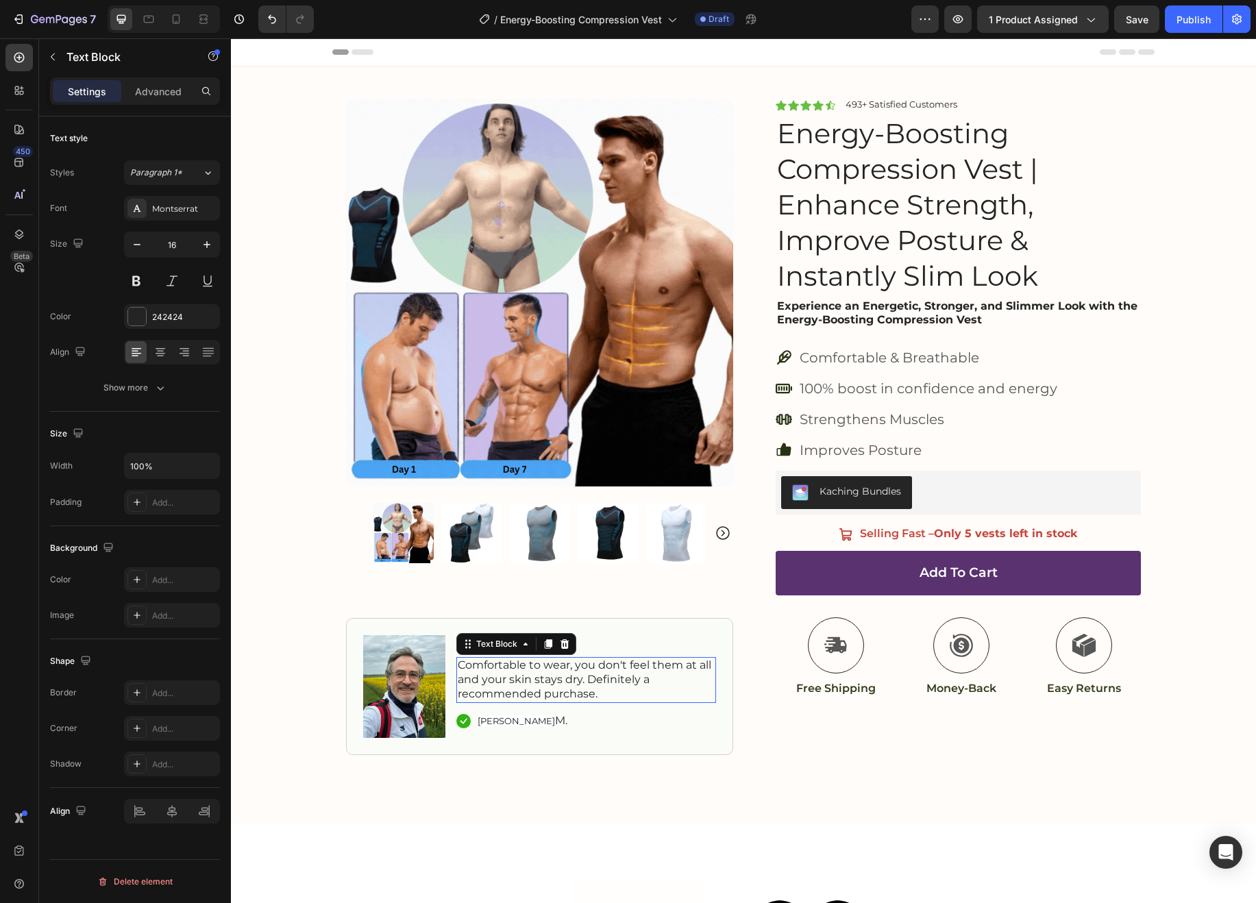
click at [517, 673] on p "Comfortable to wear, you don't feel them at all and your skin stays dry. Defini…" at bounding box center [586, 679] width 257 height 42
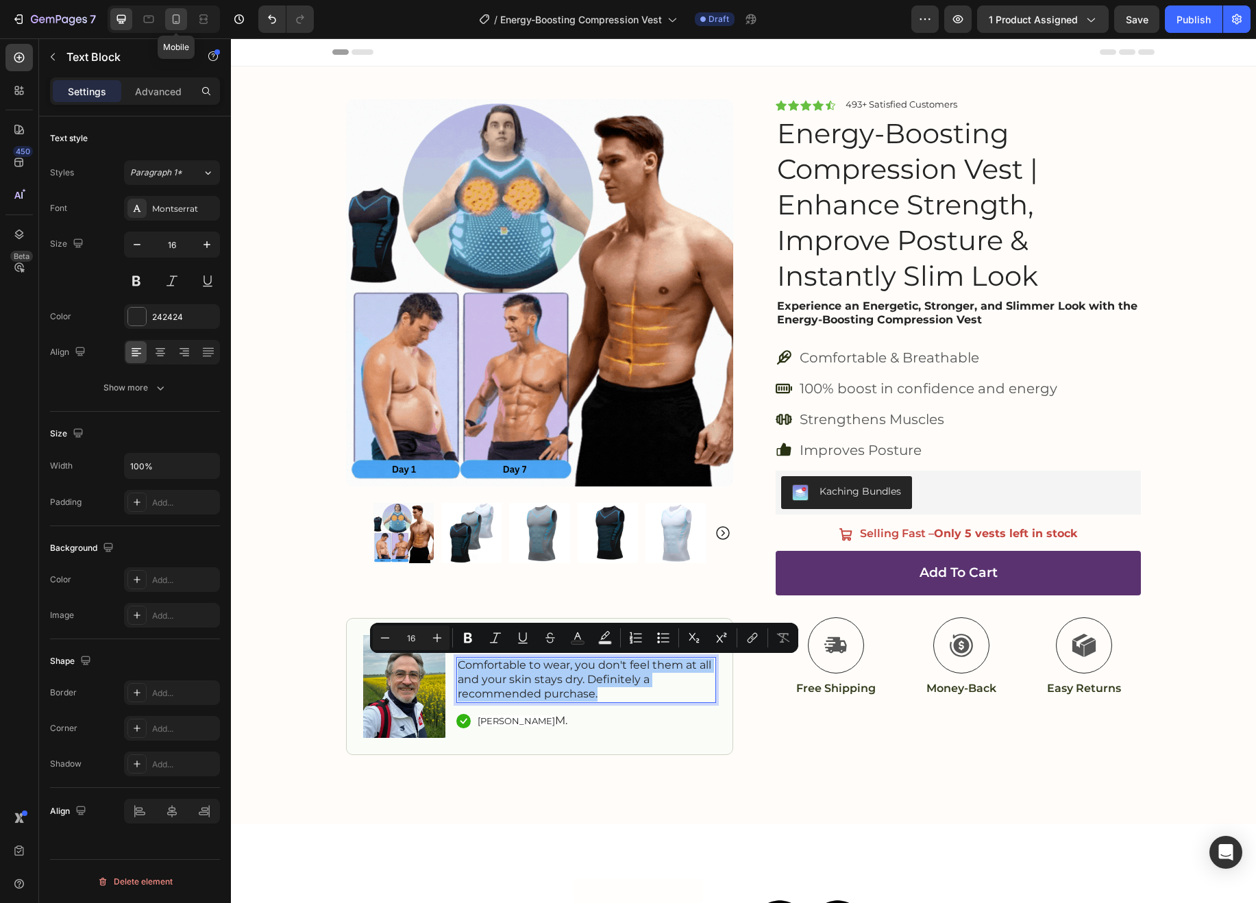
click at [173, 17] on icon at bounding box center [177, 19] width 8 height 10
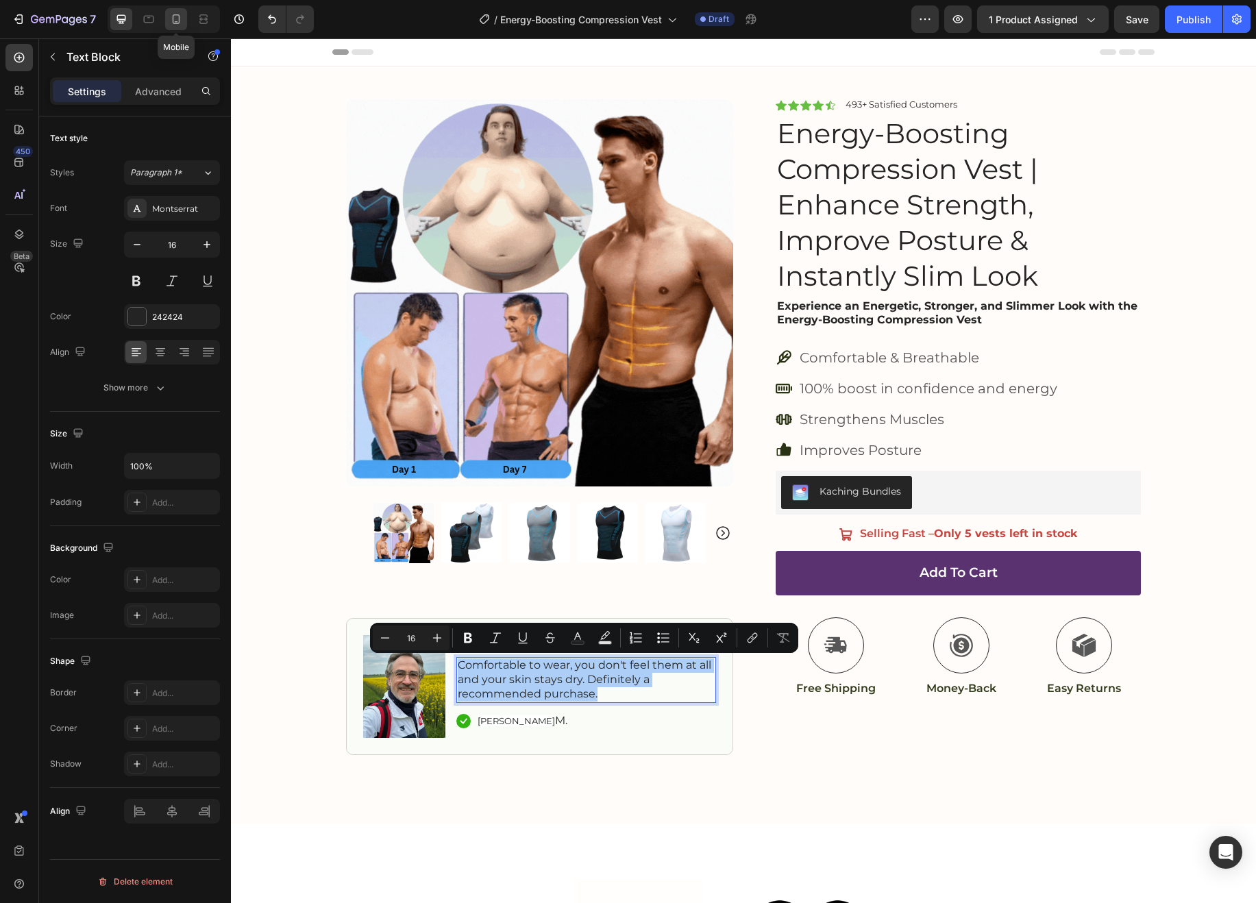
type input "14"
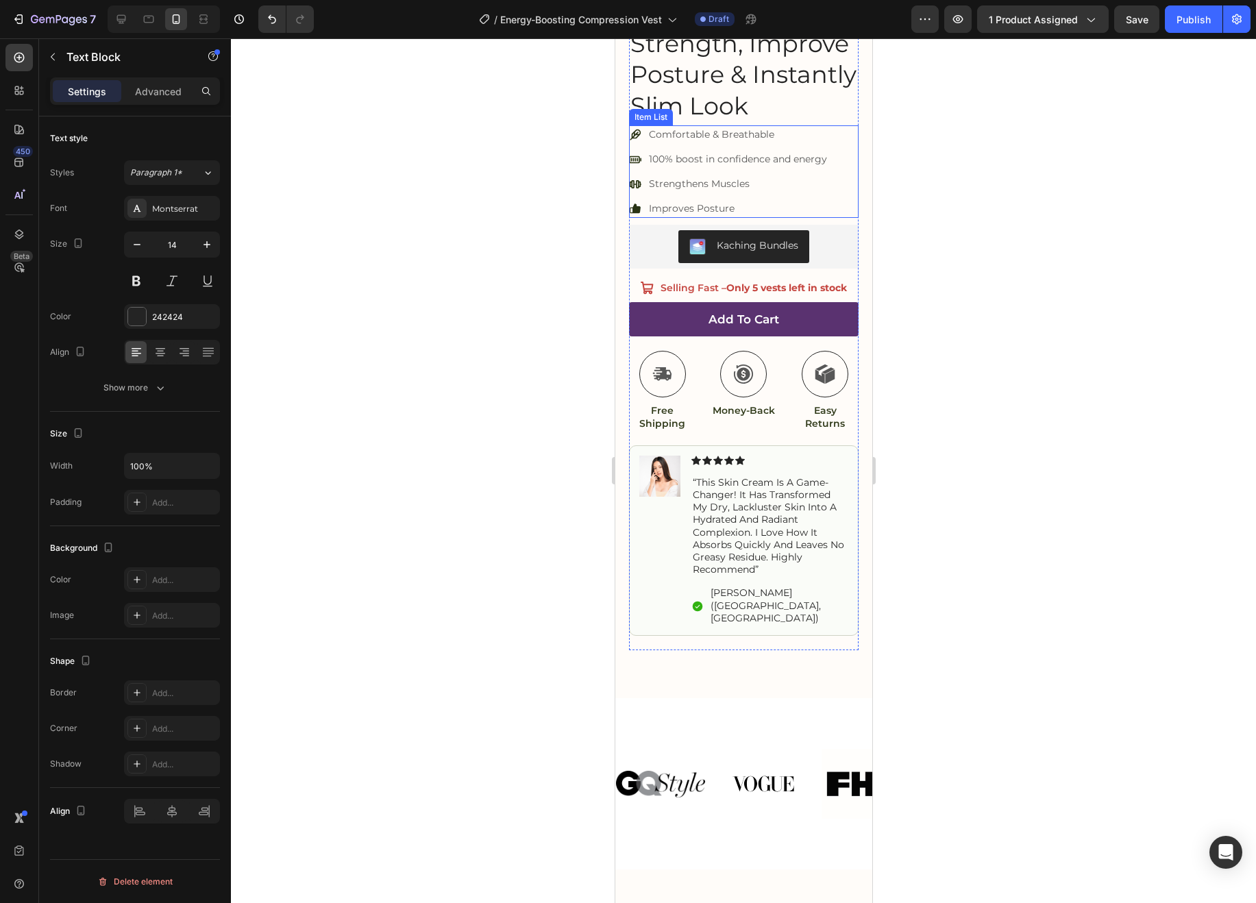
scroll to position [413, 0]
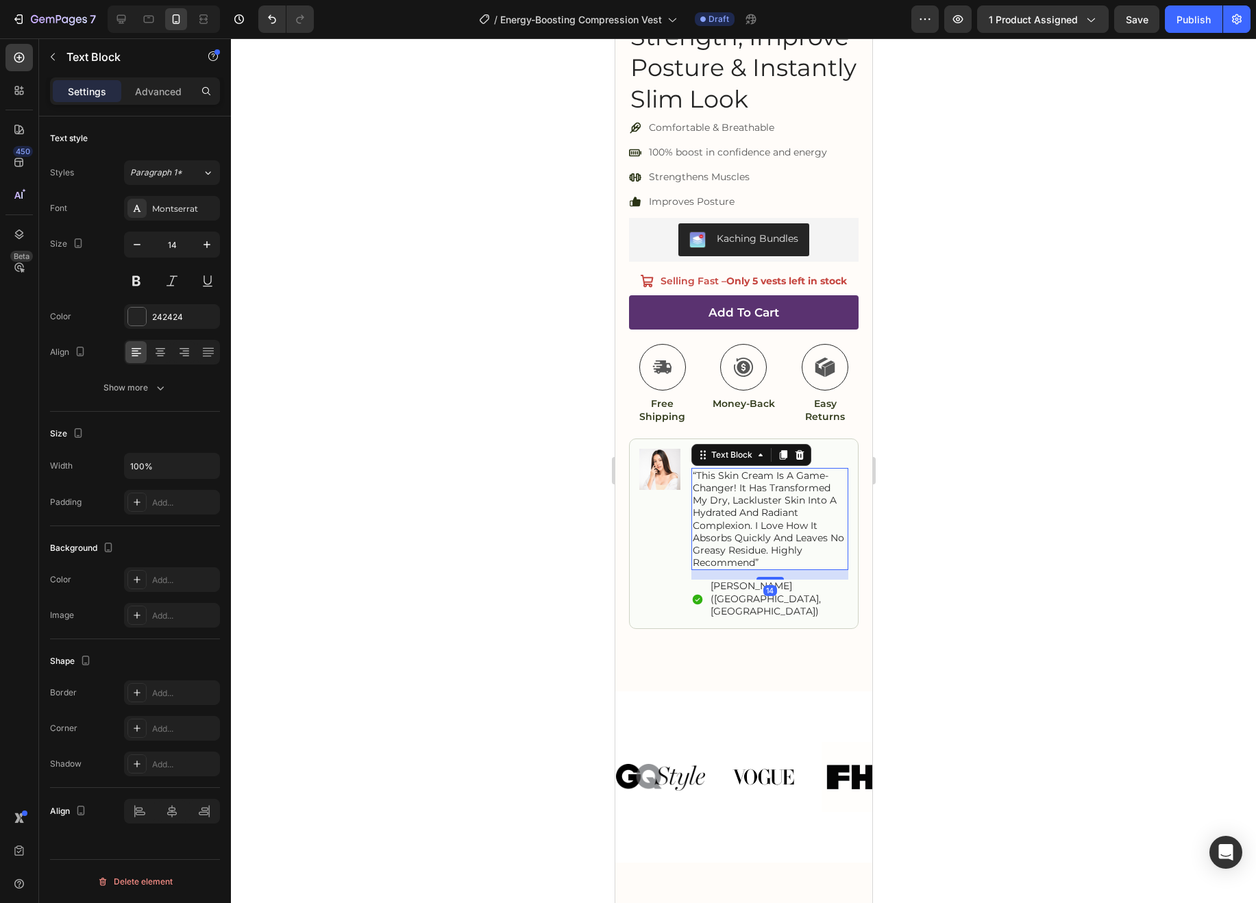
click at [742, 521] on p "“this skin cream is a game-changer! it has transformed my dry, lackluster skin …" at bounding box center [769, 519] width 154 height 100
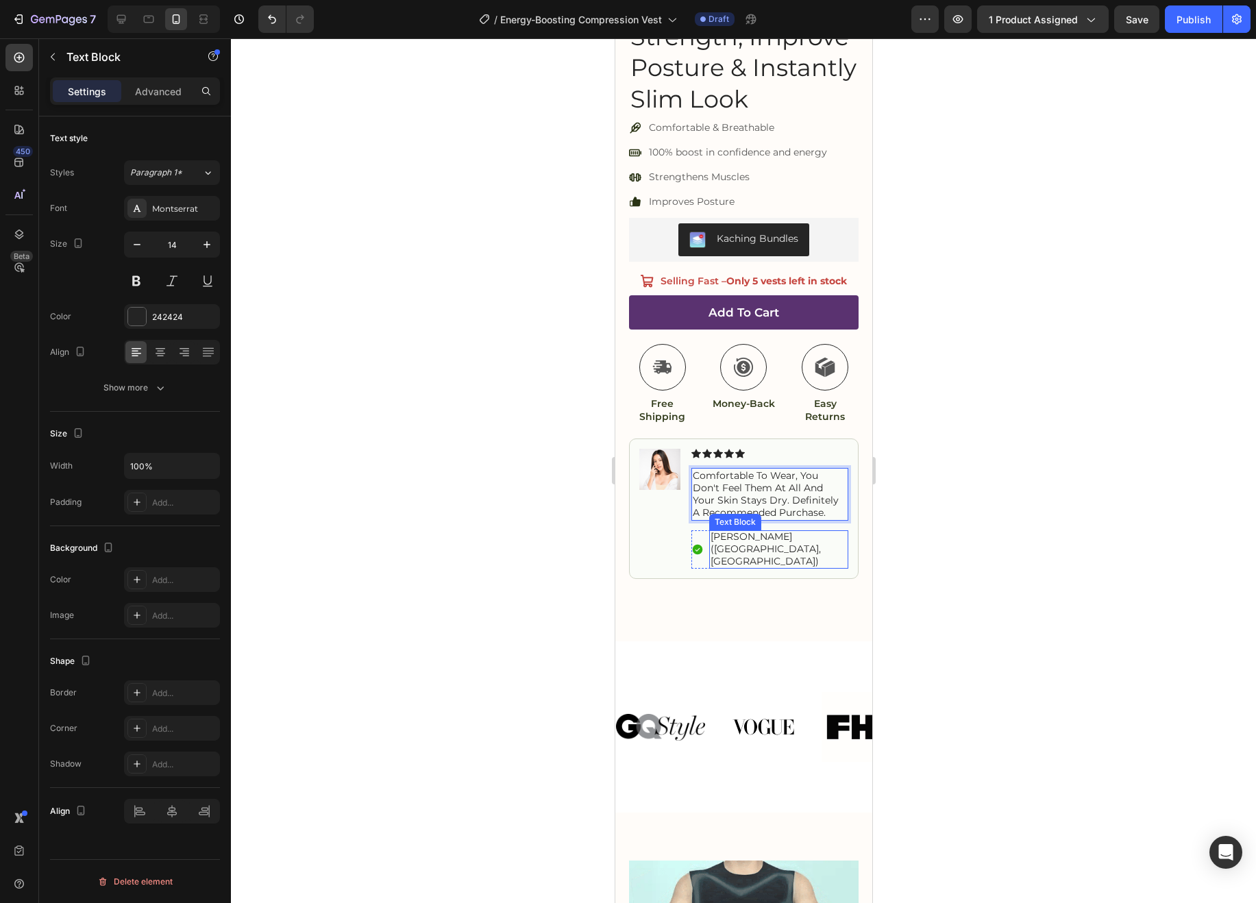
click at [793, 534] on p "[PERSON_NAME] ([GEOGRAPHIC_DATA], [GEOGRAPHIC_DATA])" at bounding box center [778, 549] width 136 height 38
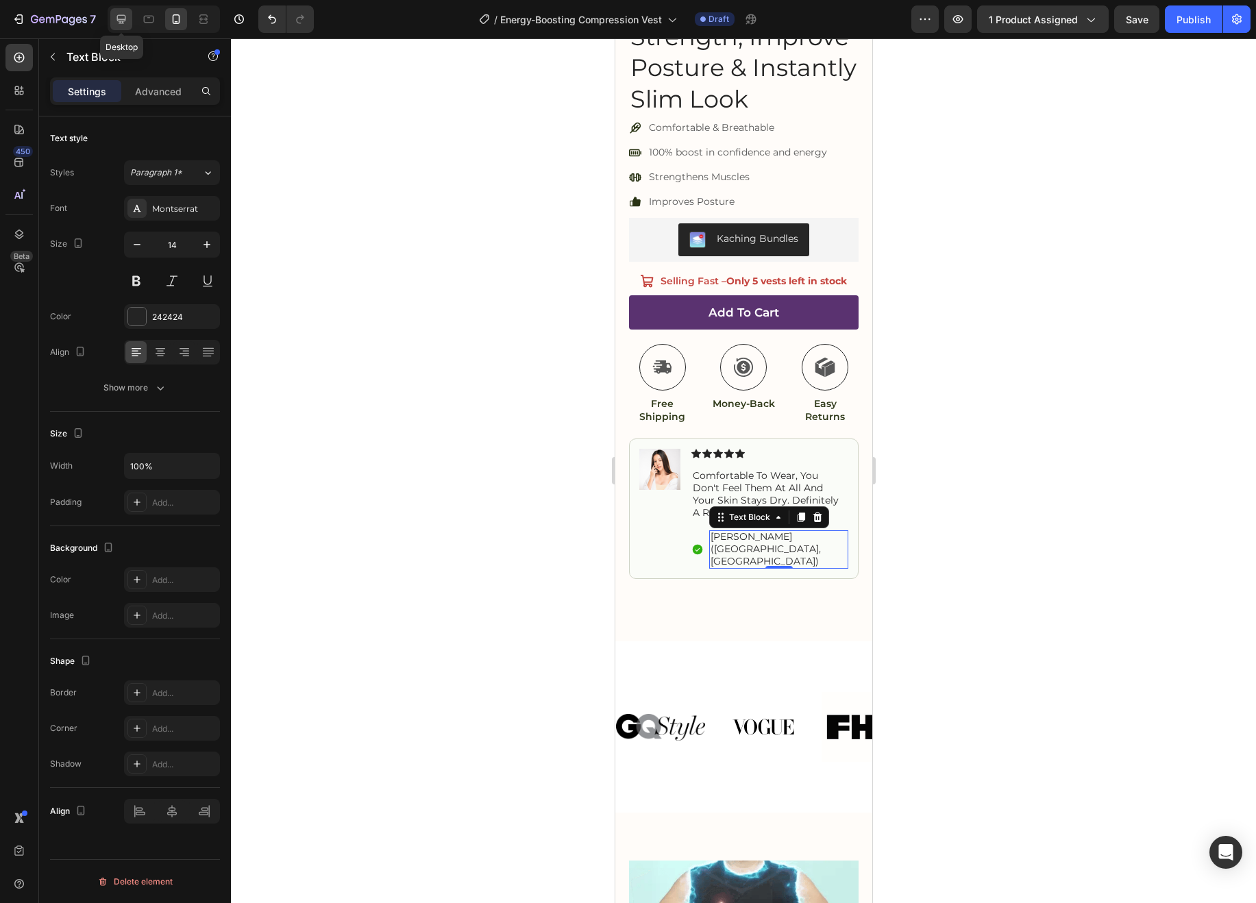
click at [117, 18] on icon at bounding box center [121, 19] width 9 height 9
type input "16"
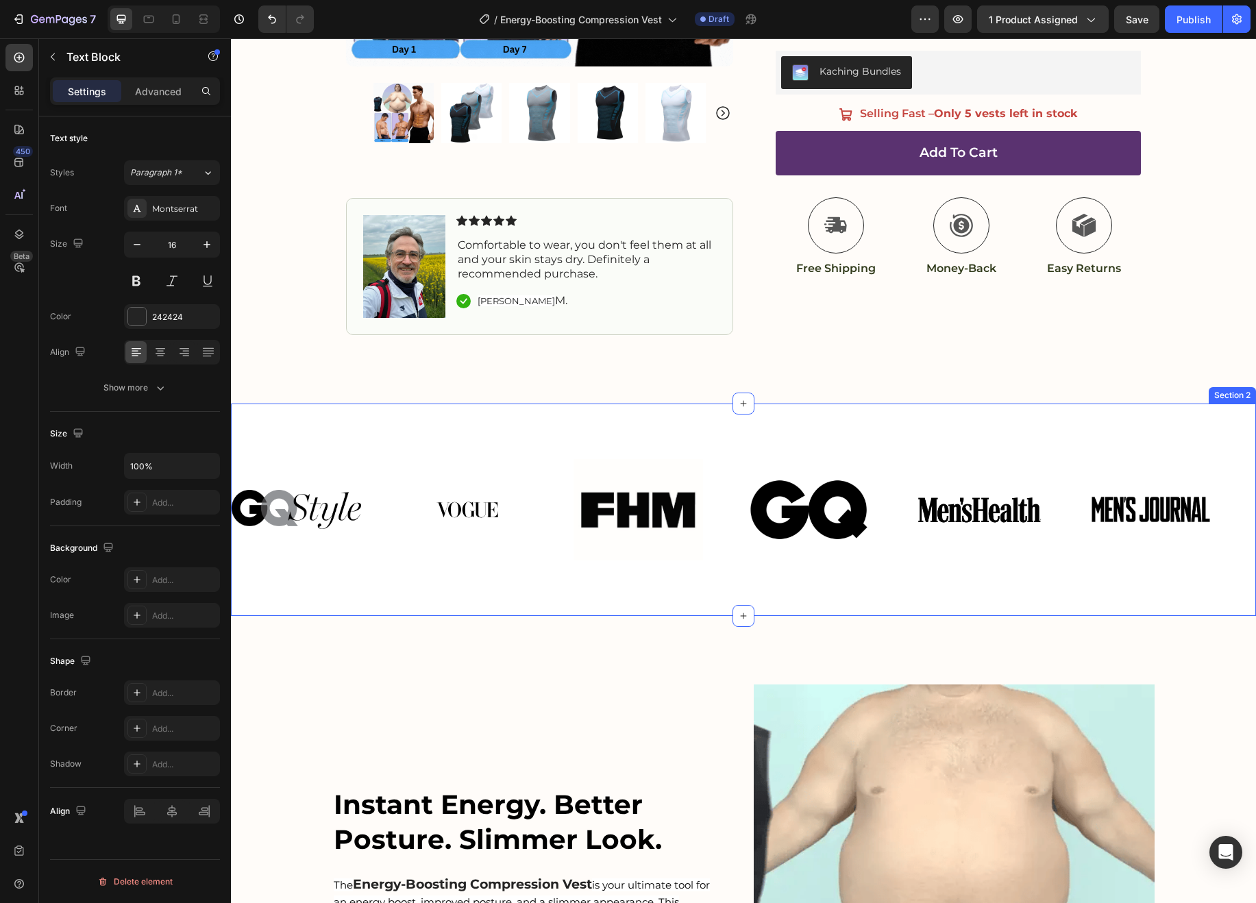
scroll to position [419, 0]
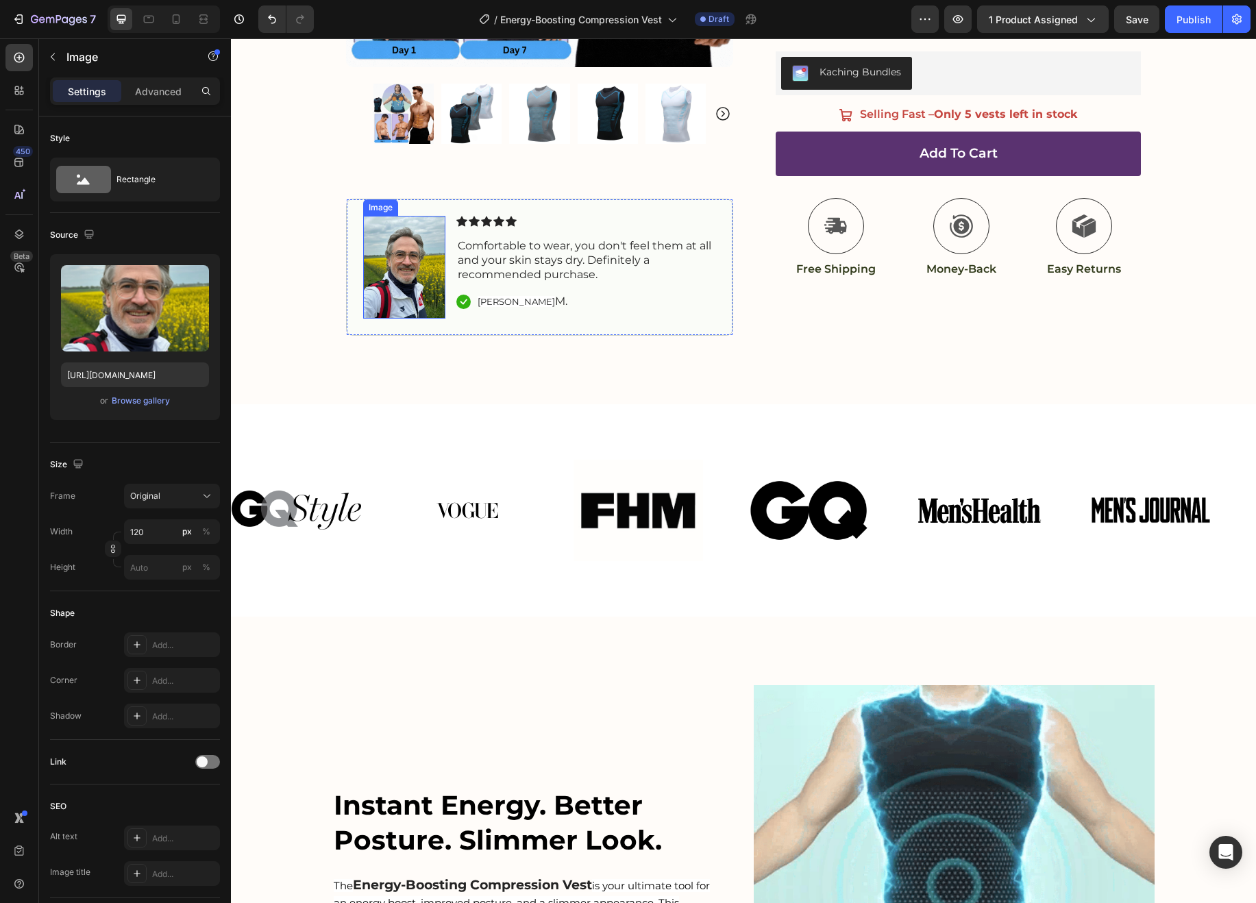
click at [410, 256] on img at bounding box center [404, 267] width 82 height 103
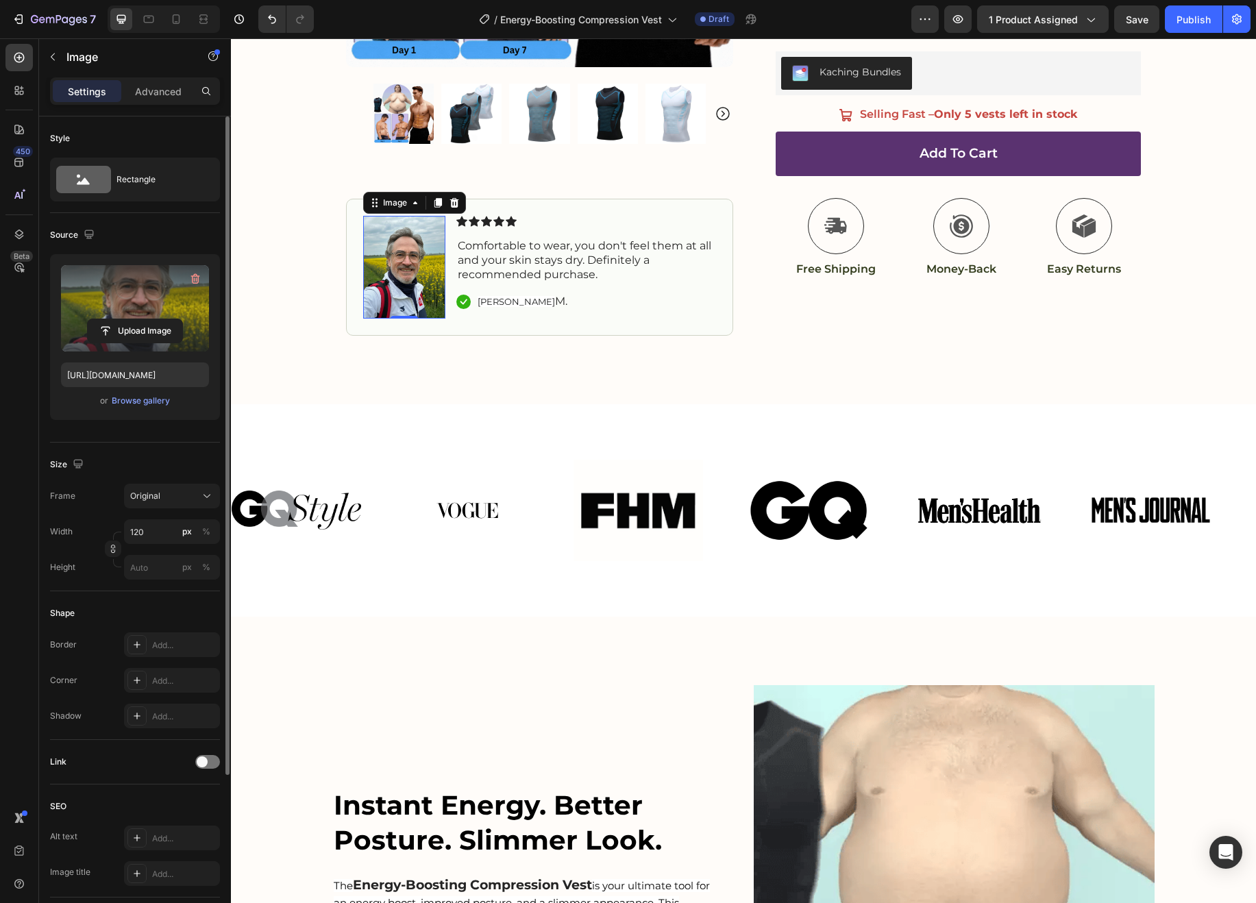
click at [132, 294] on label at bounding box center [135, 308] width 148 height 86
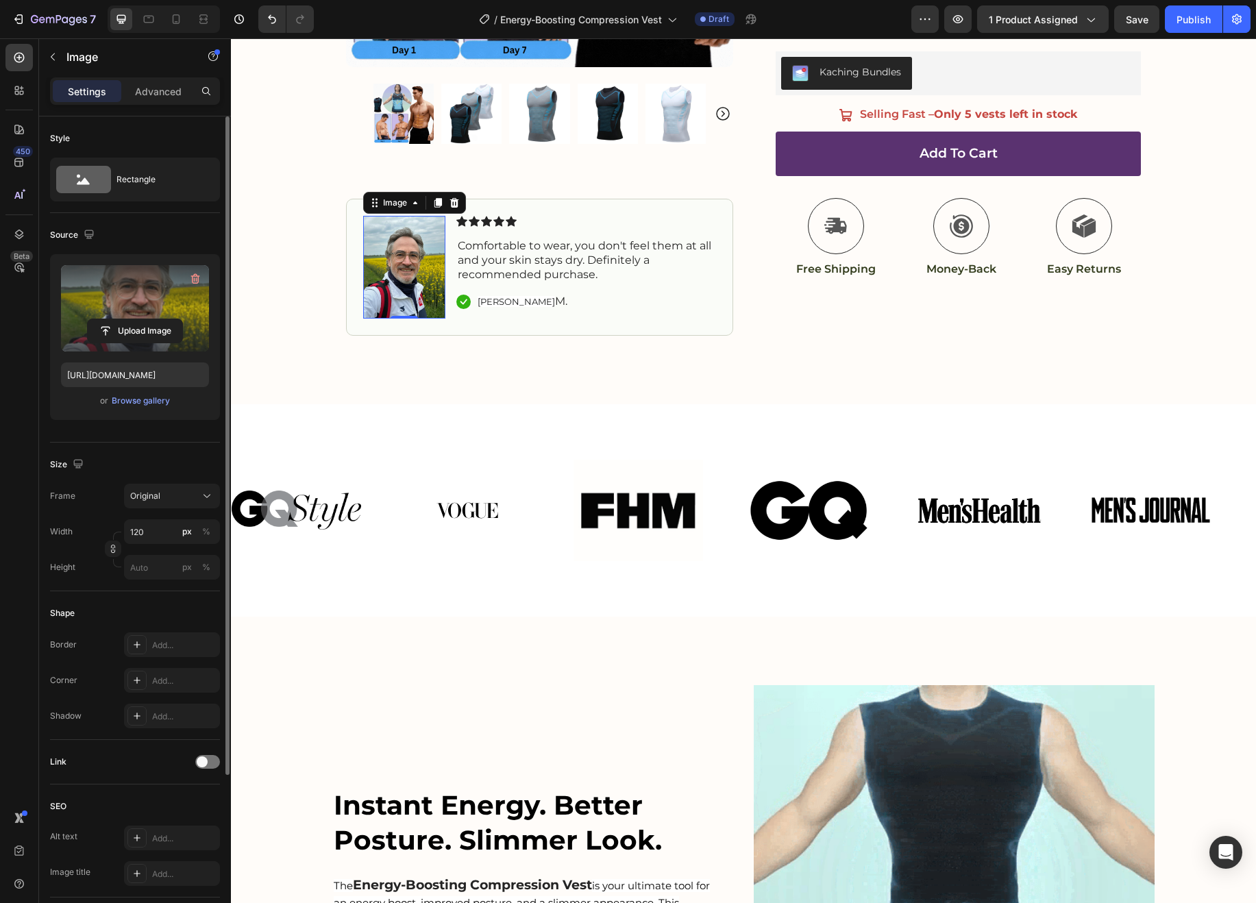
click at [132, 319] on input "file" at bounding box center [135, 330] width 95 height 23
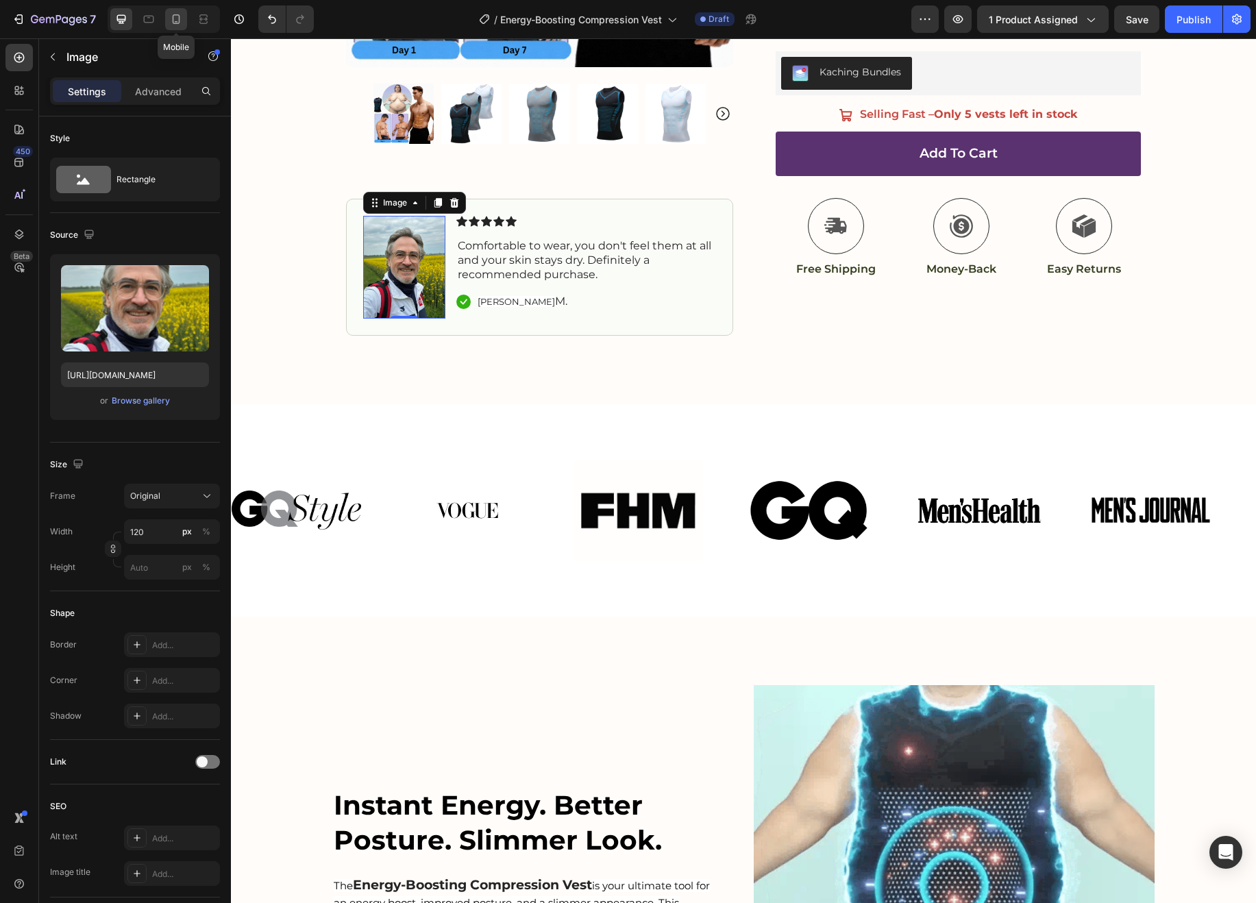
click at [177, 19] on icon at bounding box center [176, 19] width 14 height 14
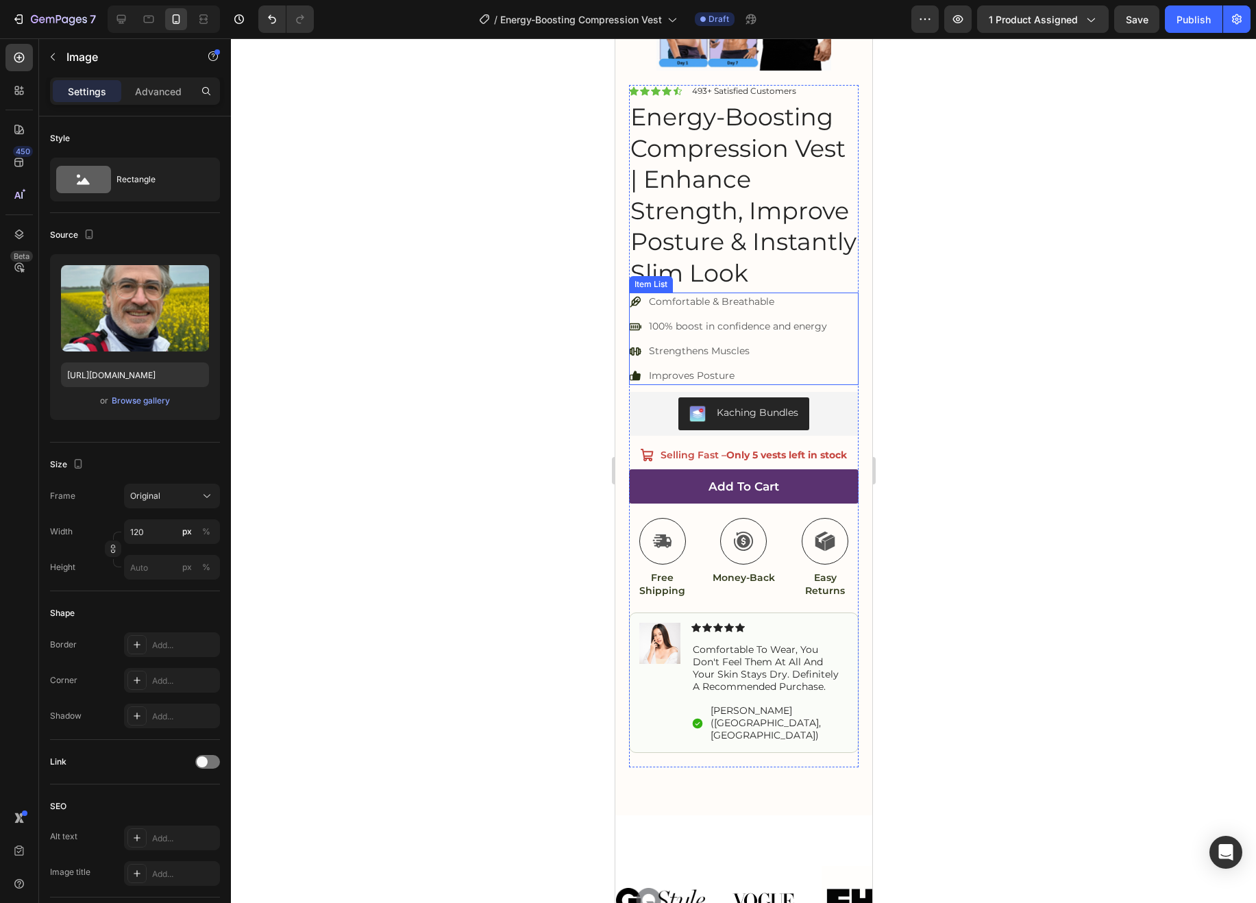
scroll to position [371, 0]
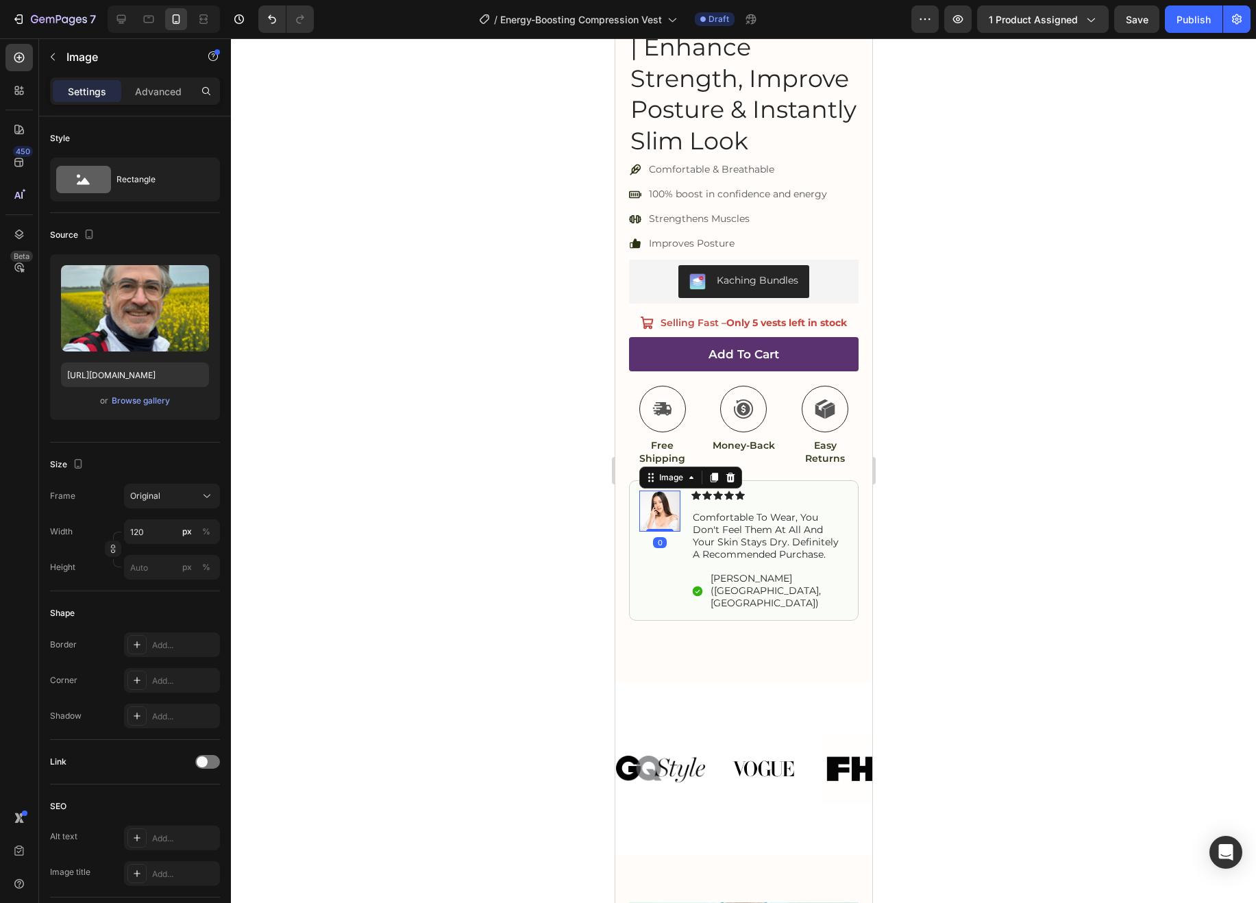
click at [655, 504] on img at bounding box center [659, 511] width 41 height 41
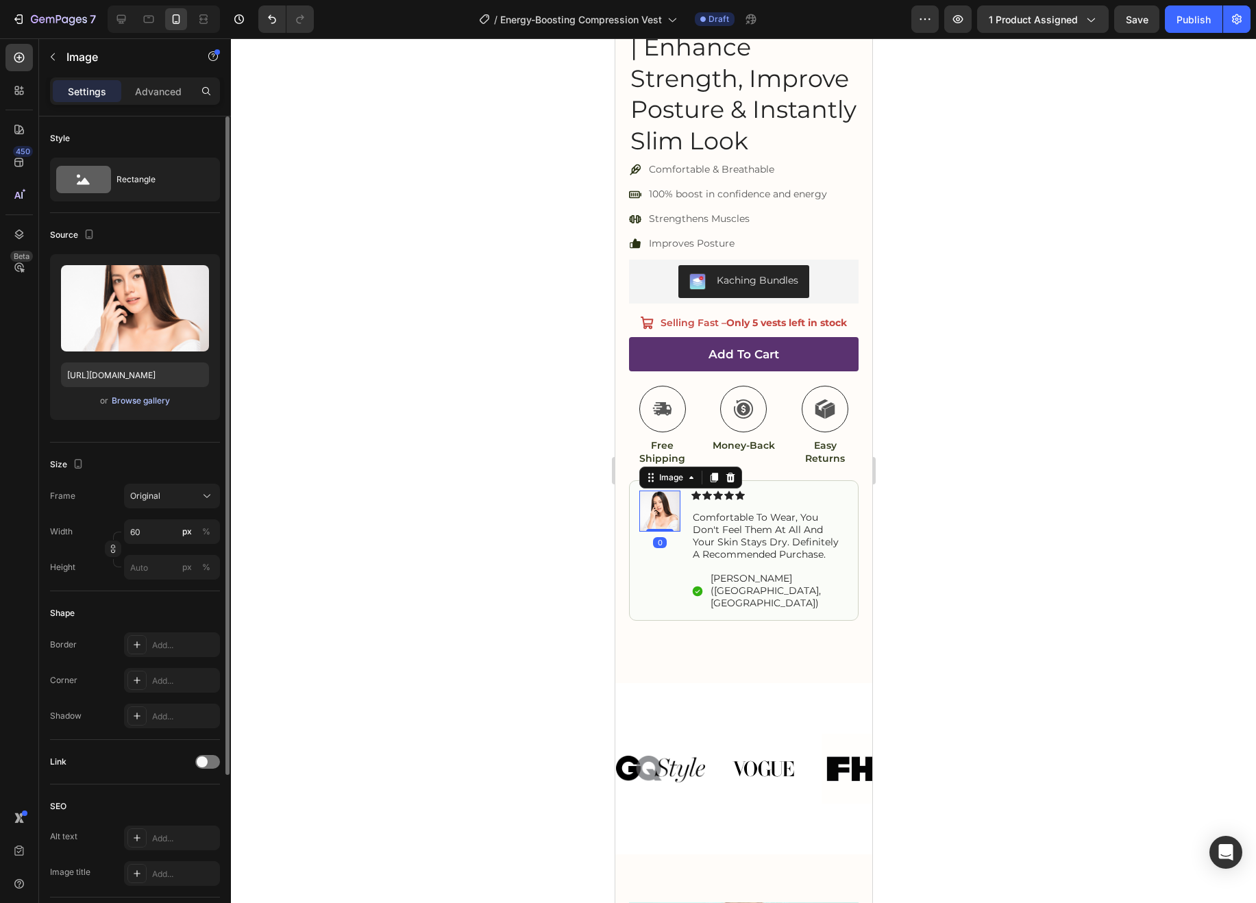
click at [142, 402] on div "Browse gallery" at bounding box center [141, 401] width 58 height 12
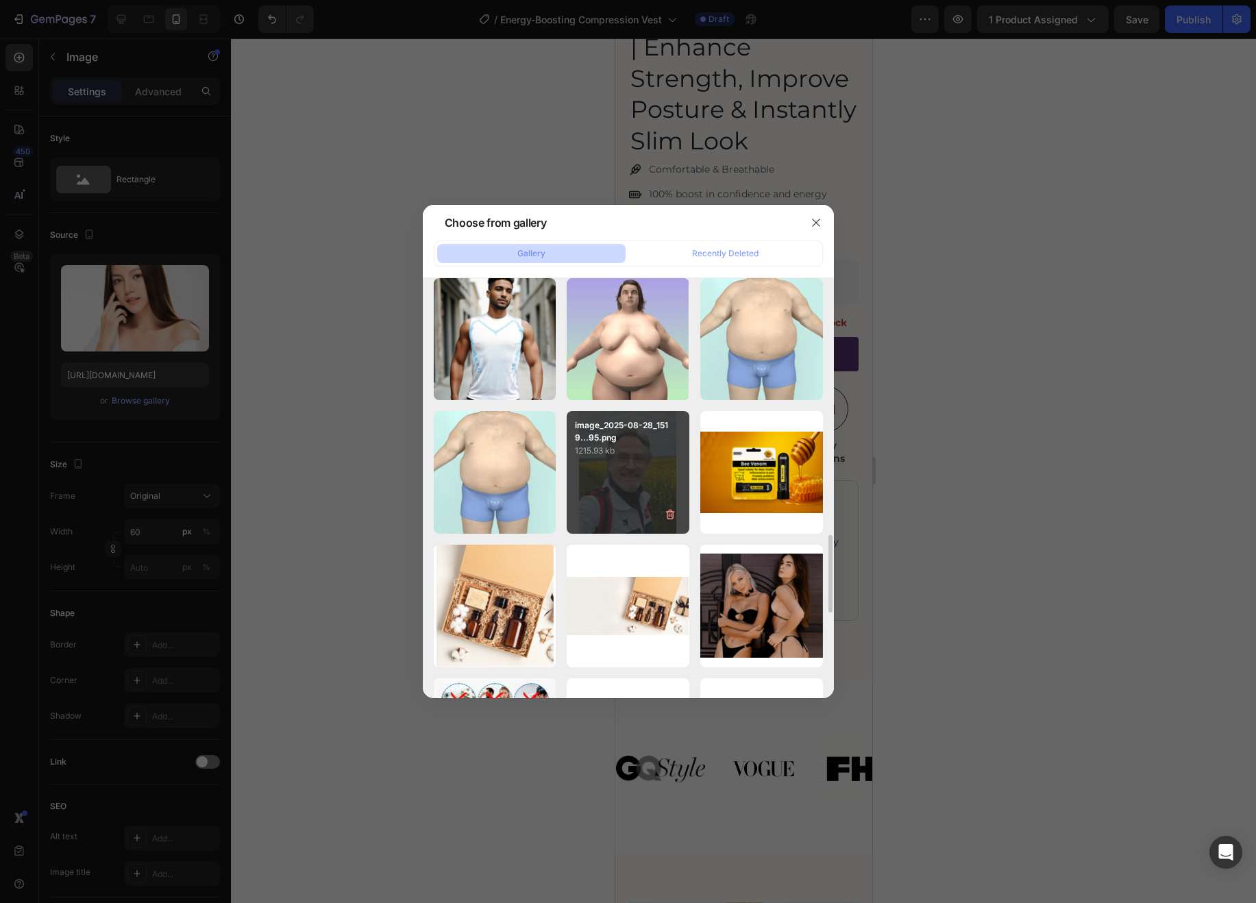
scroll to position [1353, 0]
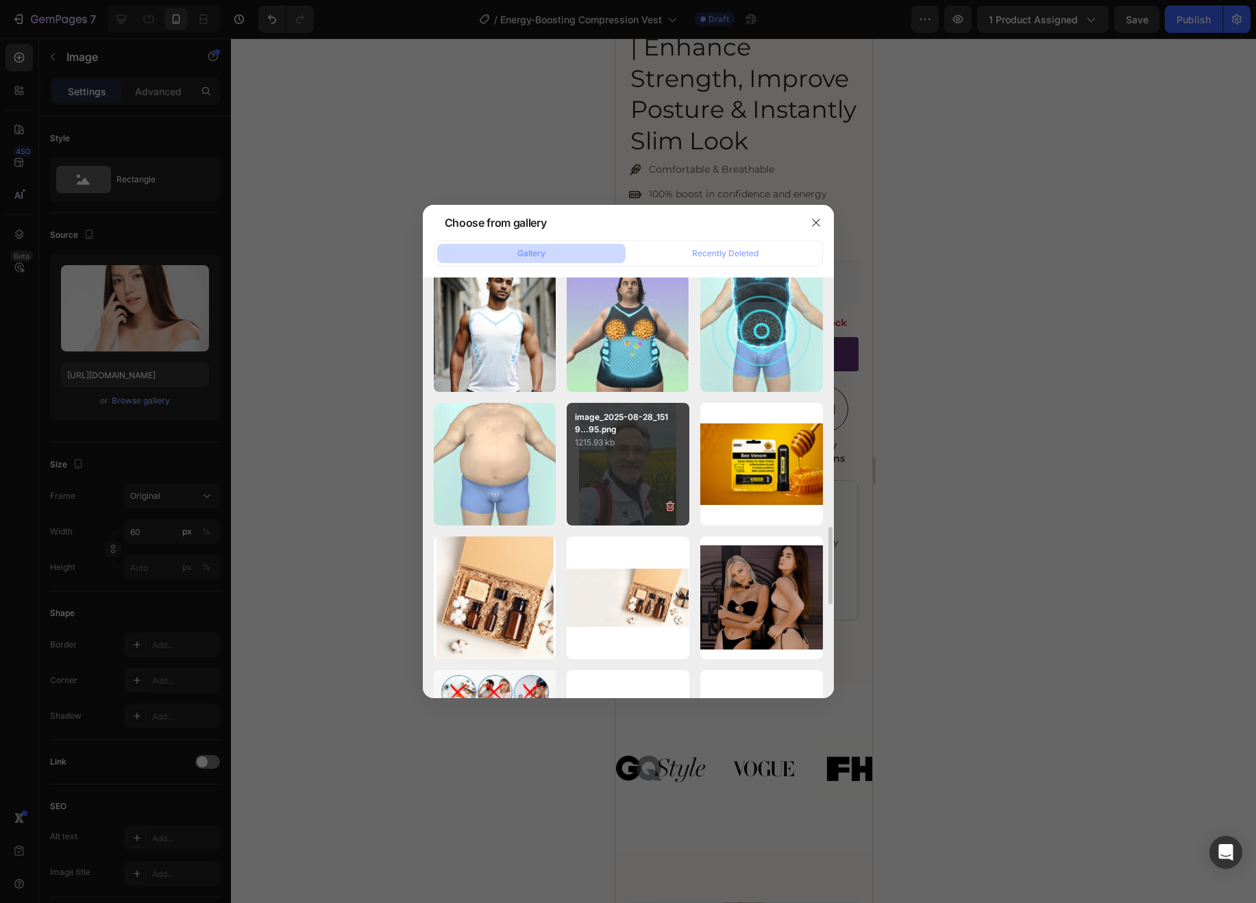
click at [651, 456] on div "image_2025-08-28_1519...95.png 1215.93 kb" at bounding box center [628, 464] width 123 height 123
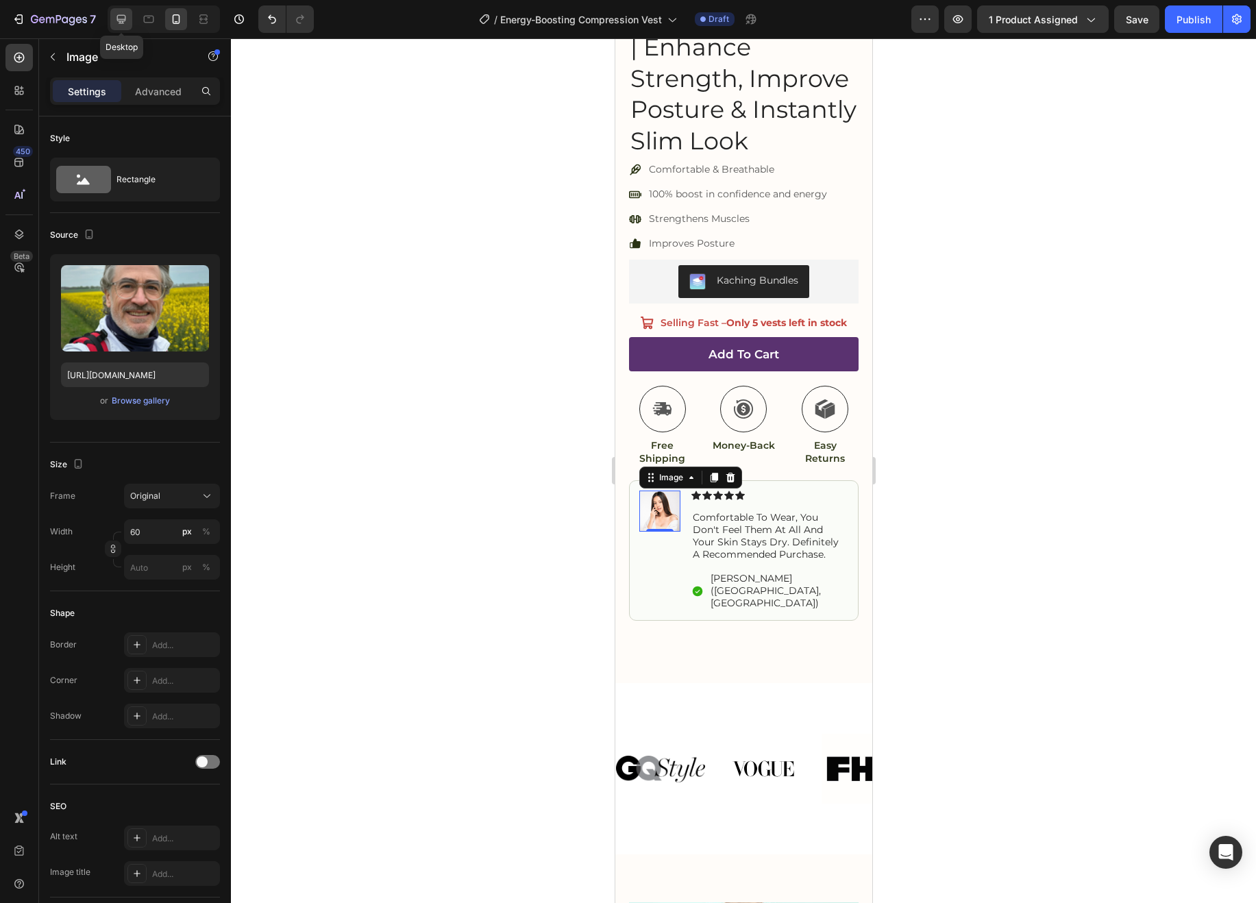
click at [116, 24] on icon at bounding box center [121, 19] width 14 height 14
type input "[URL][DOMAIN_NAME]"
type input "120"
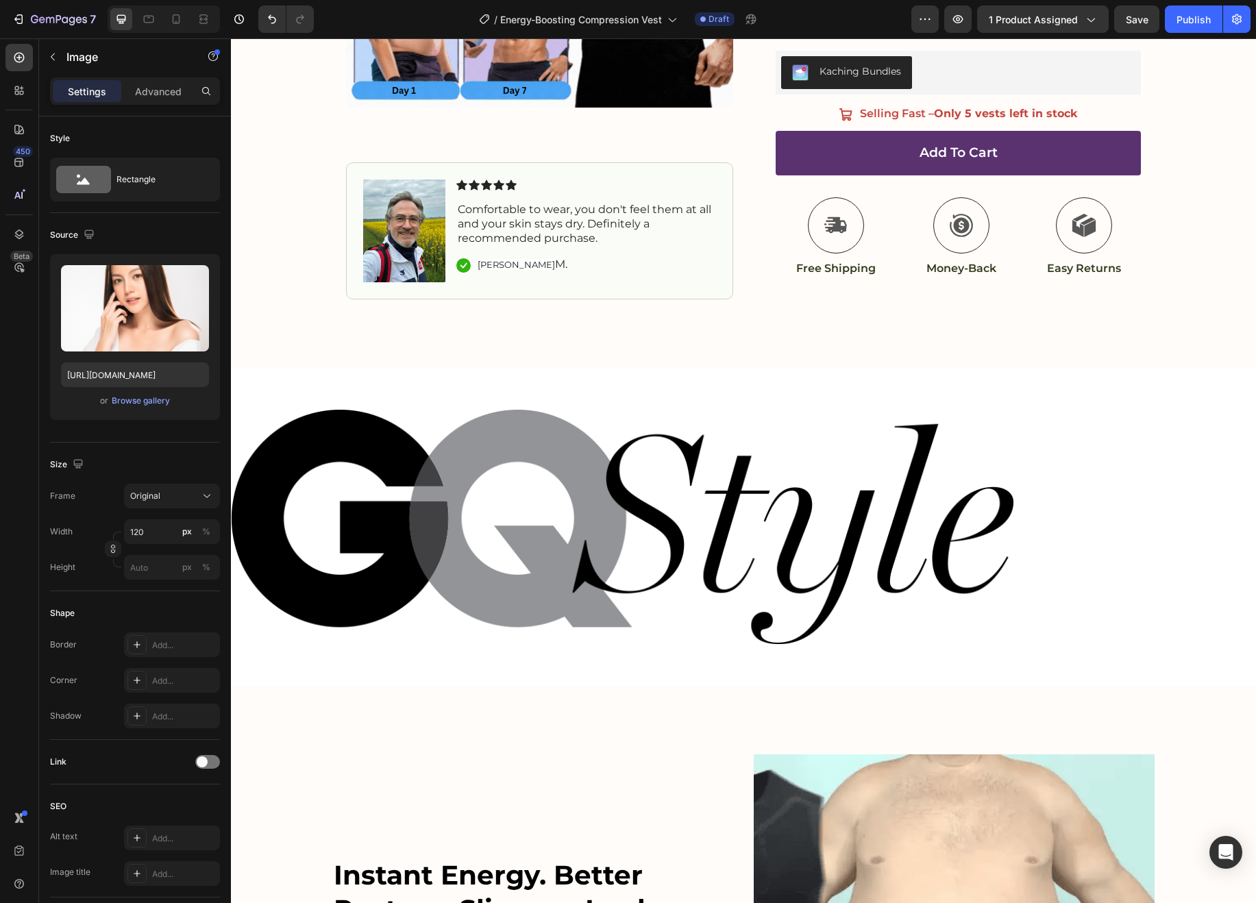
scroll to position [374, 0]
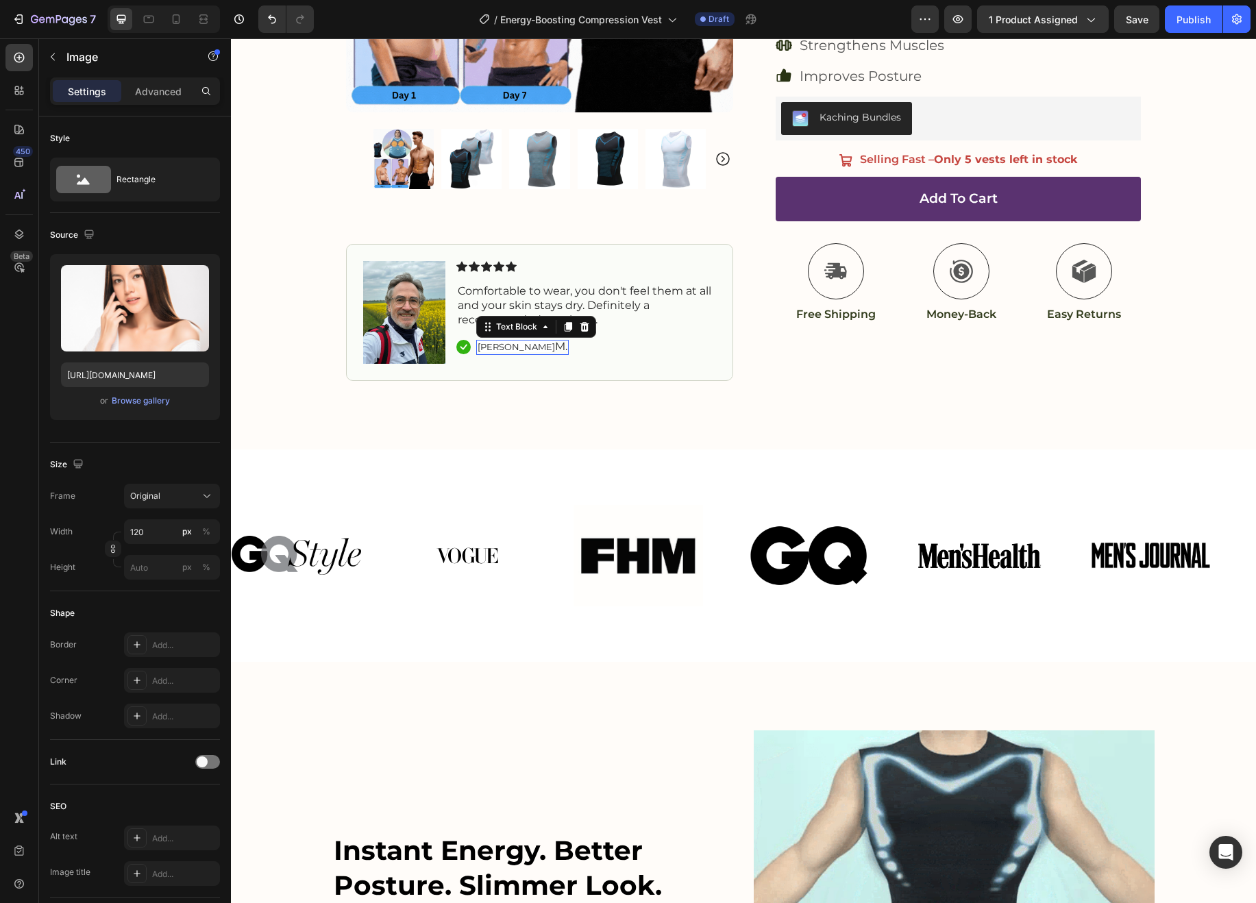
click at [493, 343] on span "[PERSON_NAME]" at bounding box center [516, 346] width 77 height 11
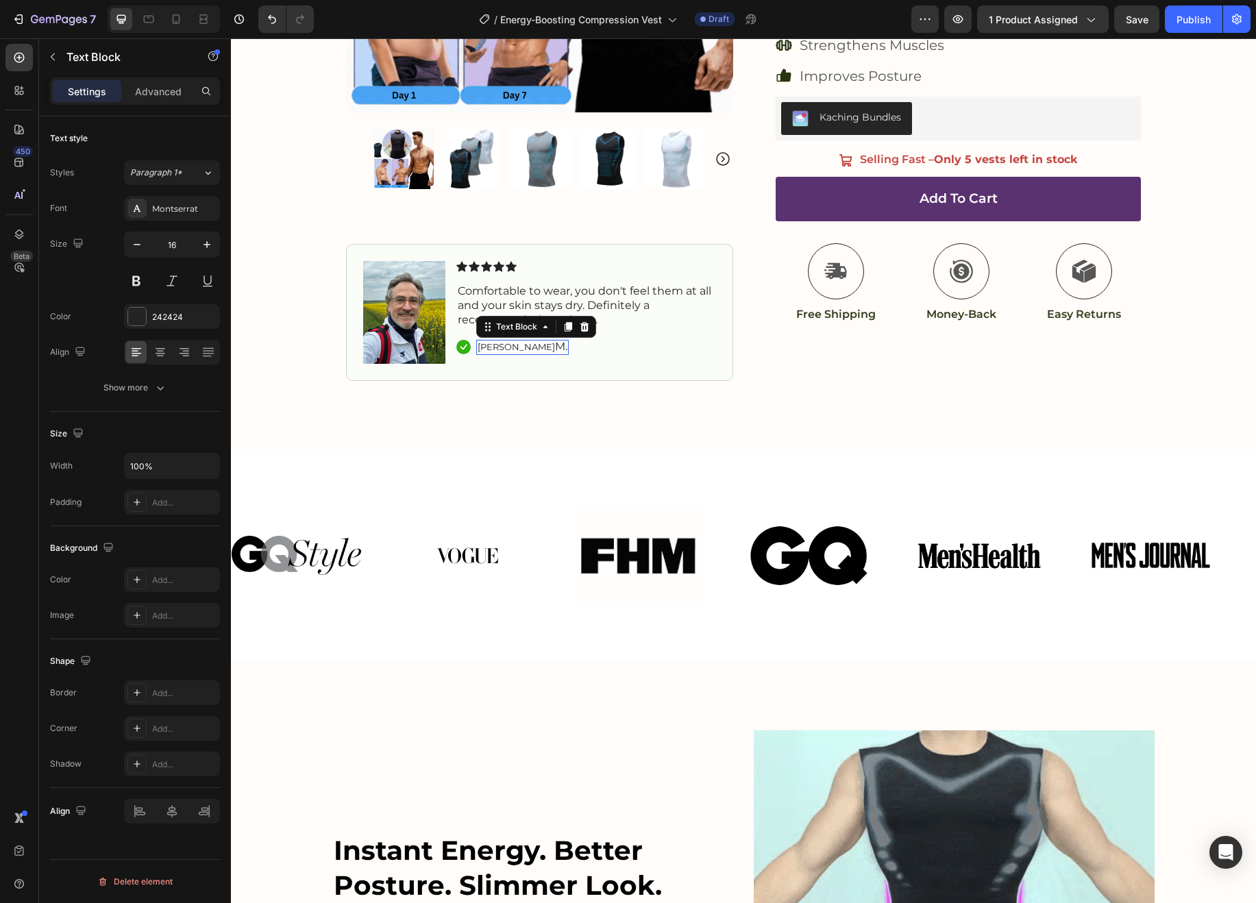
click at [493, 343] on span "[PERSON_NAME]" at bounding box center [516, 346] width 77 height 11
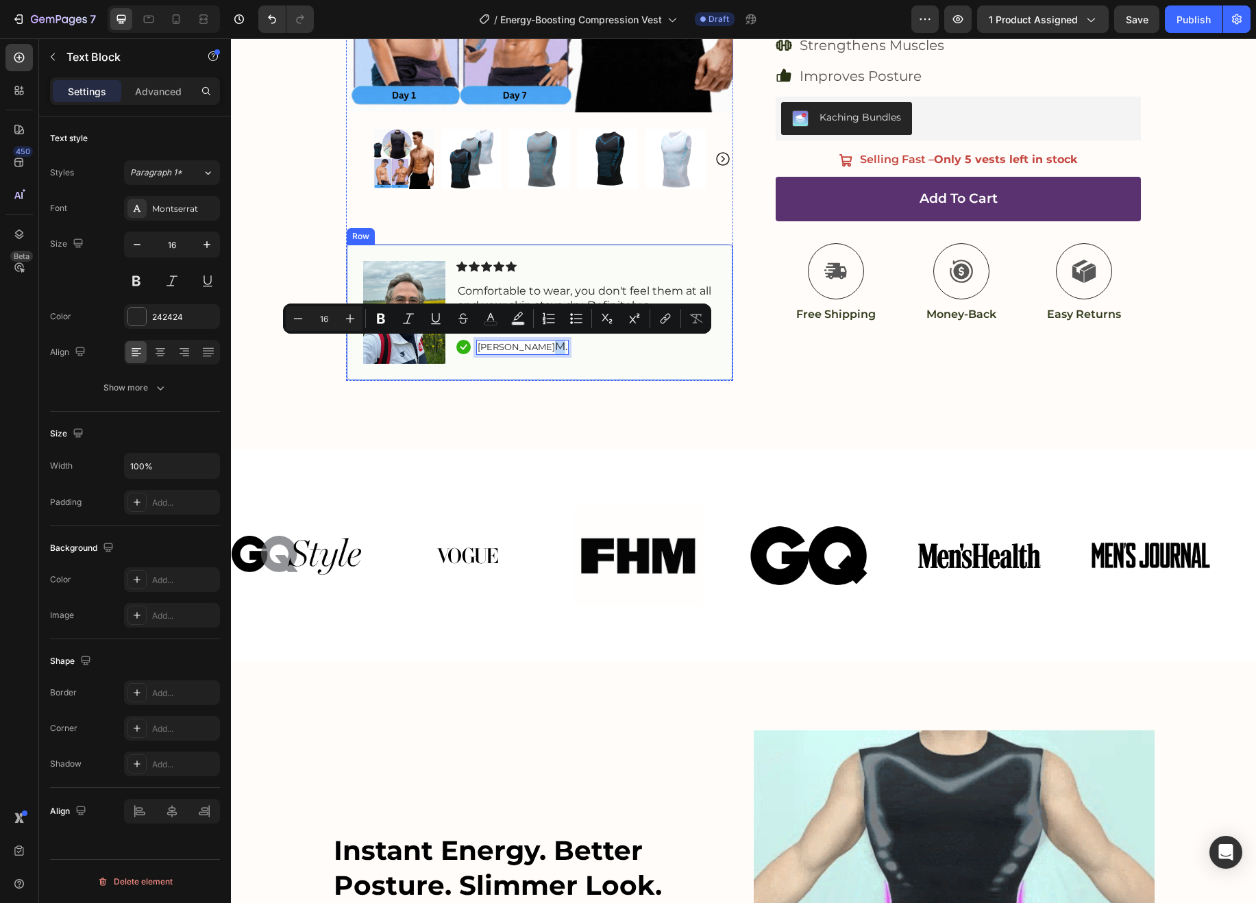
type input "13"
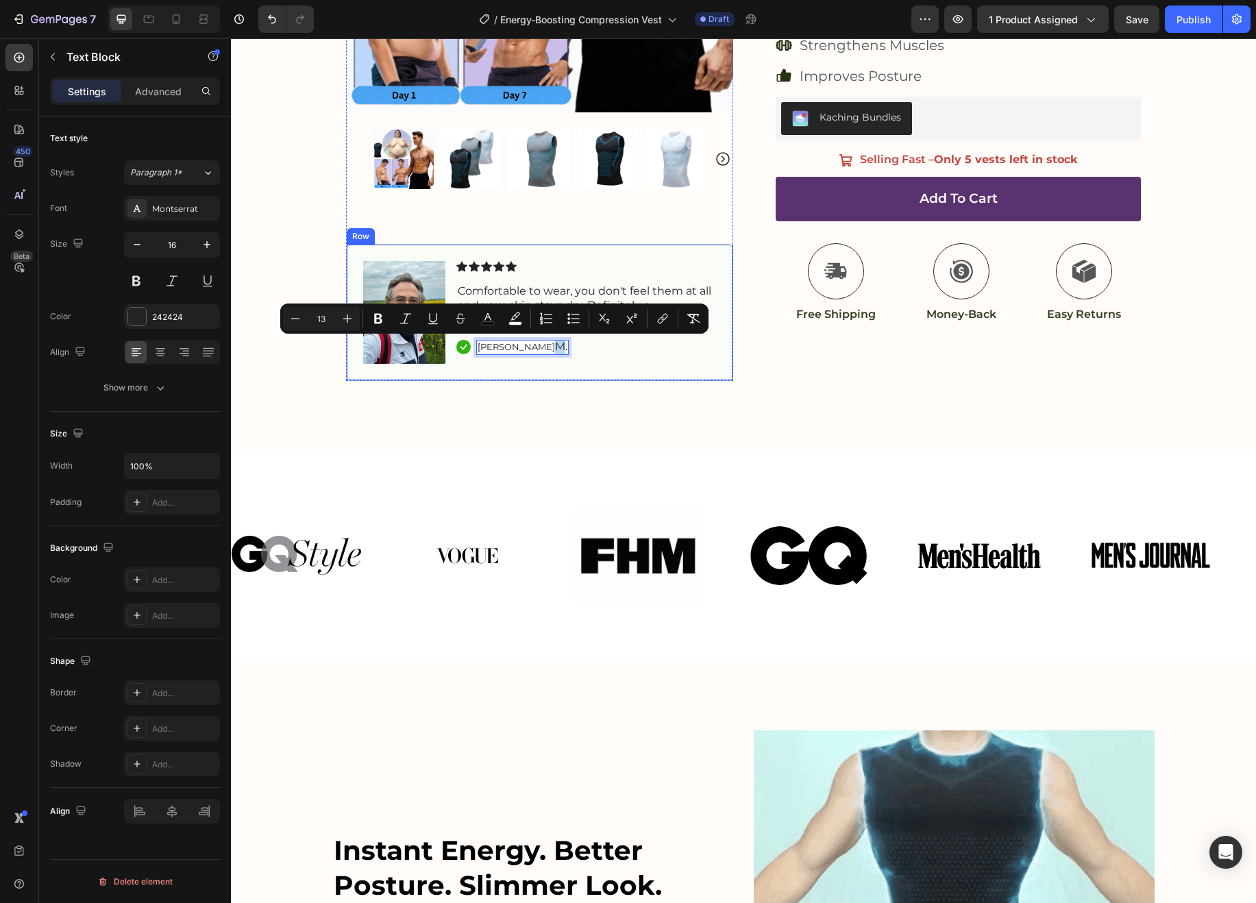
copy p "[PERSON_NAME]"
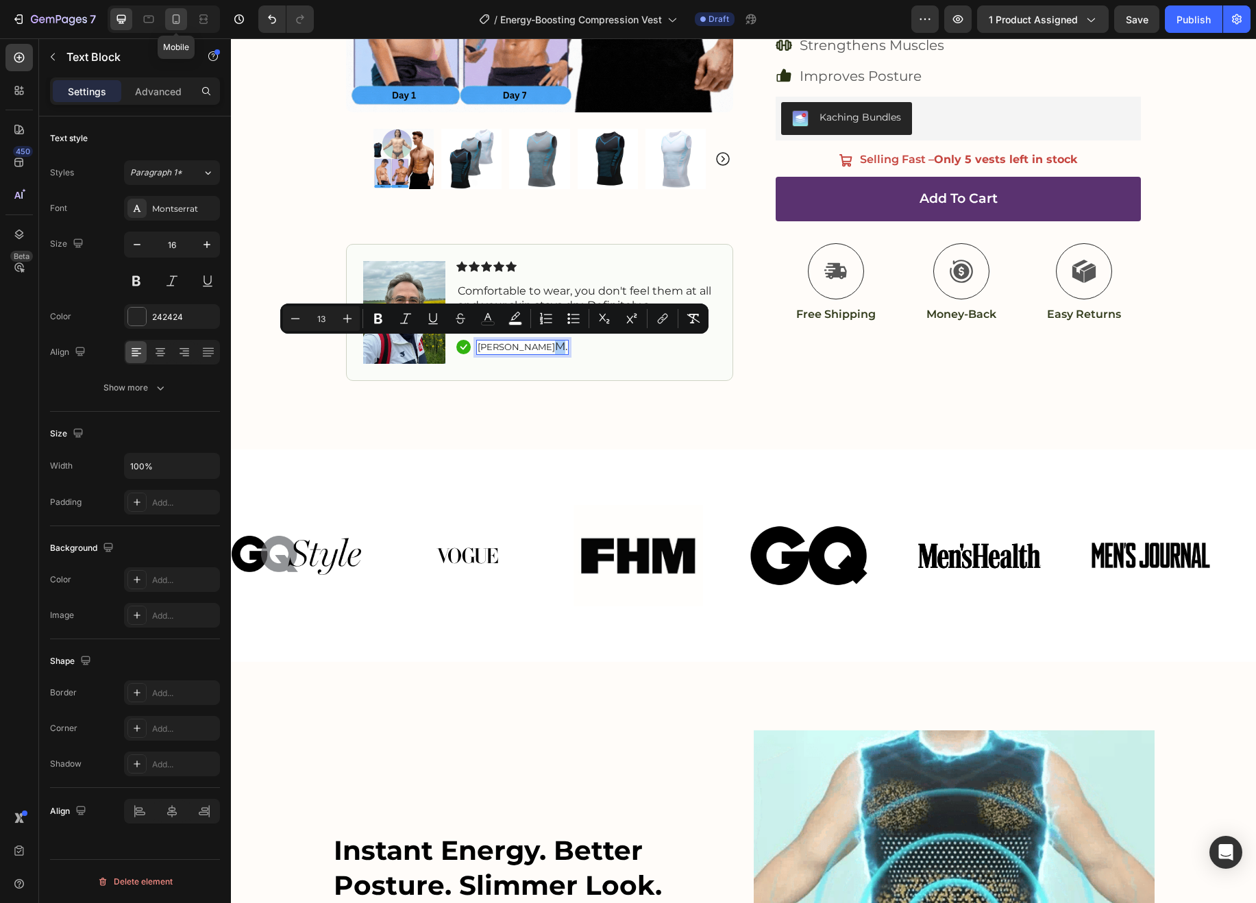
click at [177, 14] on icon at bounding box center [176, 19] width 14 height 14
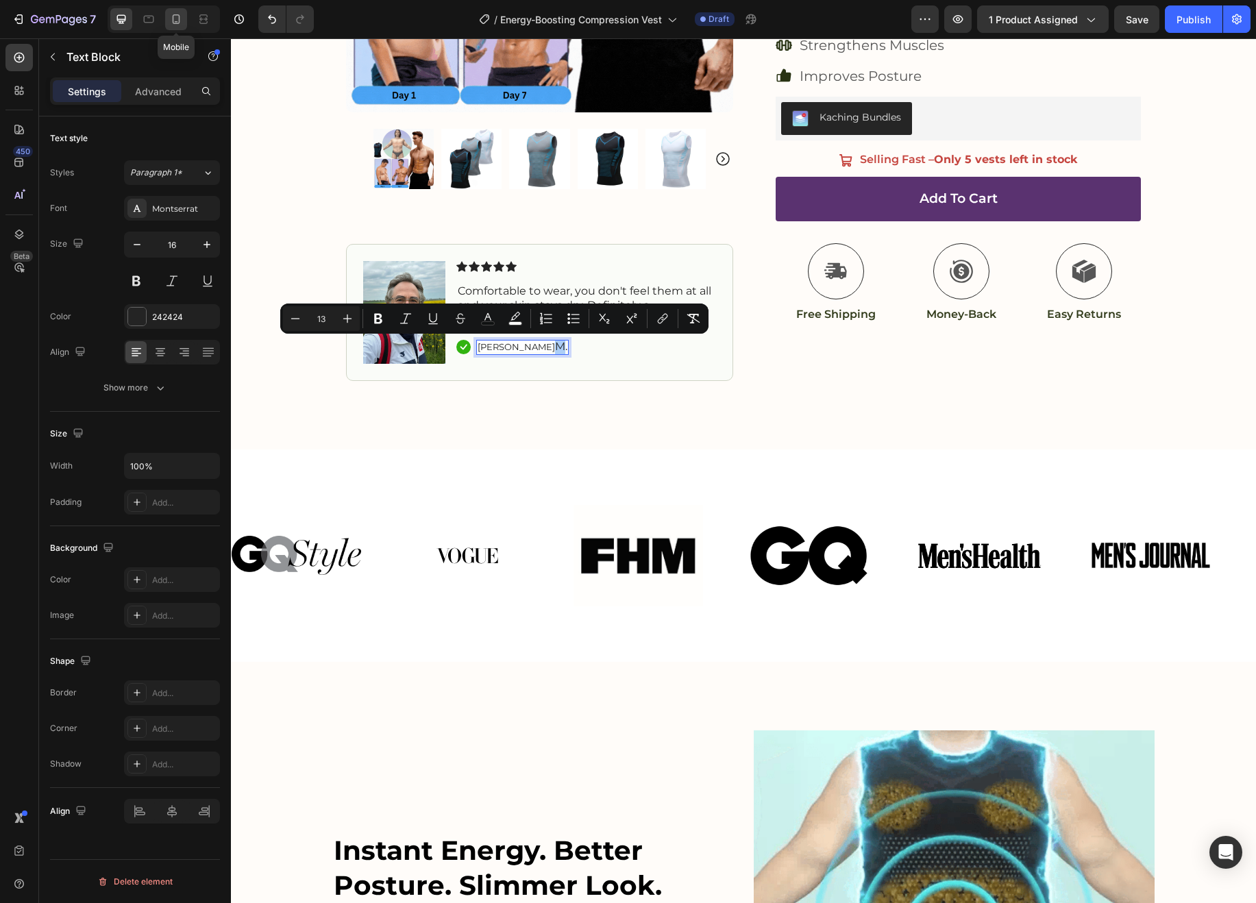
type input "12"
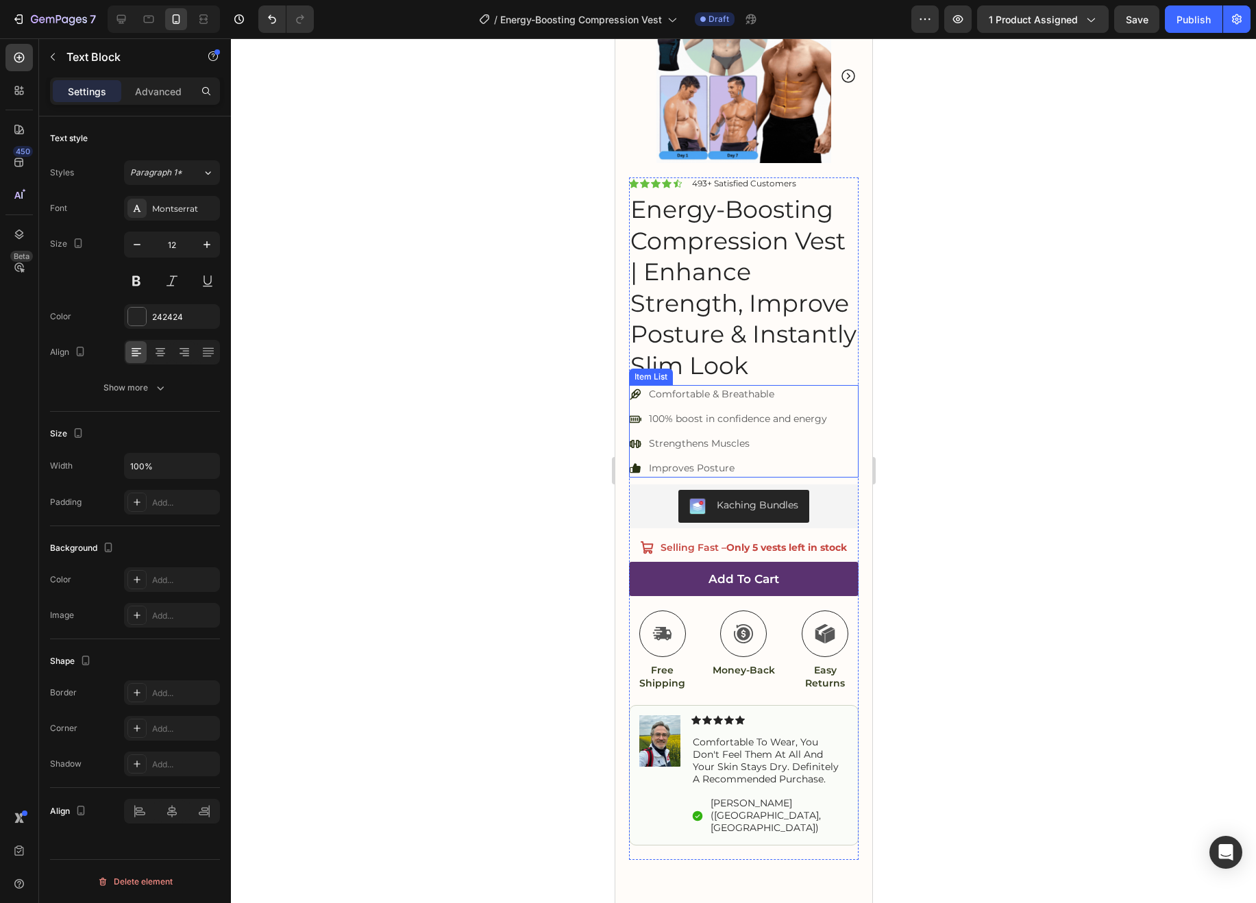
scroll to position [326, 0]
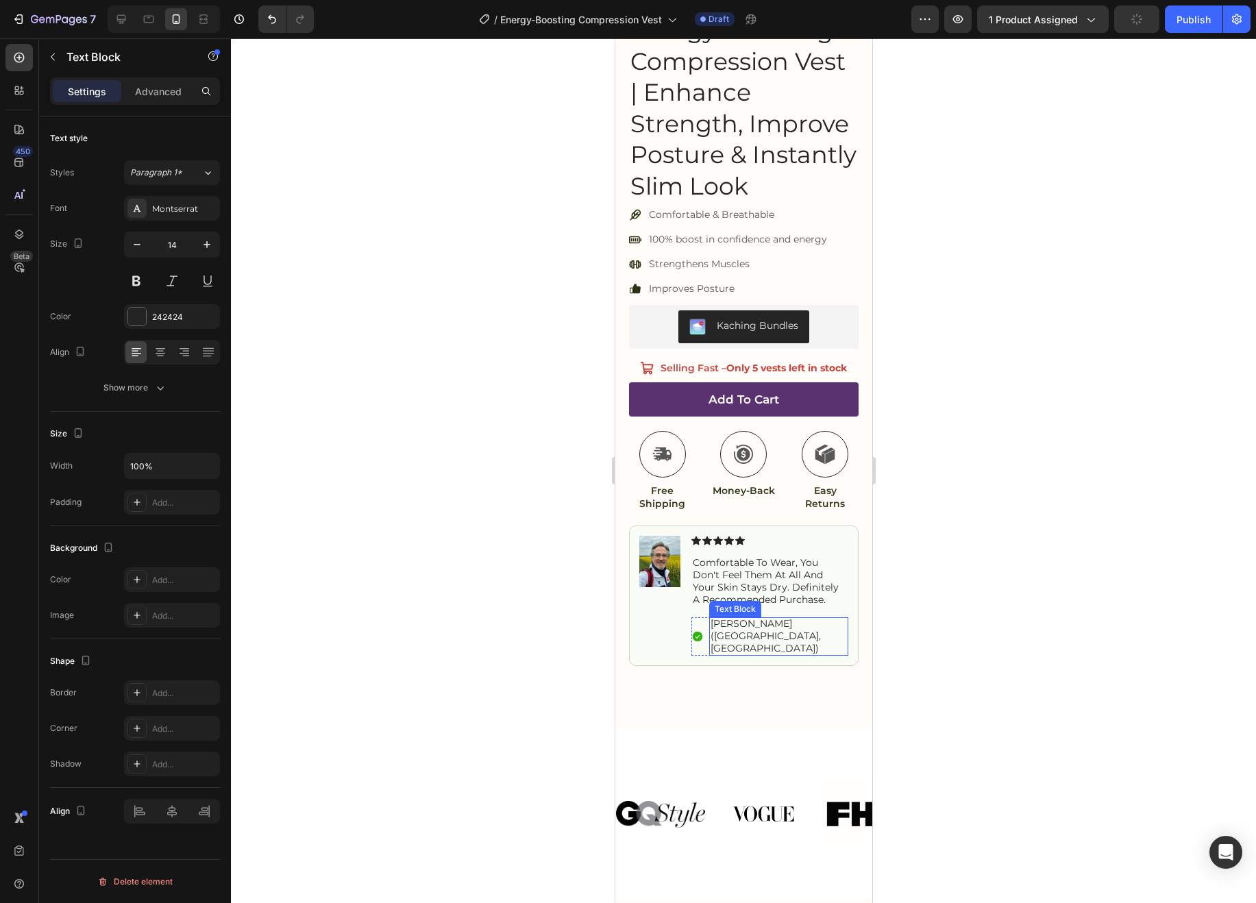
click at [765, 621] on p "[PERSON_NAME] ([GEOGRAPHIC_DATA], [GEOGRAPHIC_DATA])" at bounding box center [778, 636] width 136 height 38
click at [929, 515] on div at bounding box center [743, 470] width 1025 height 865
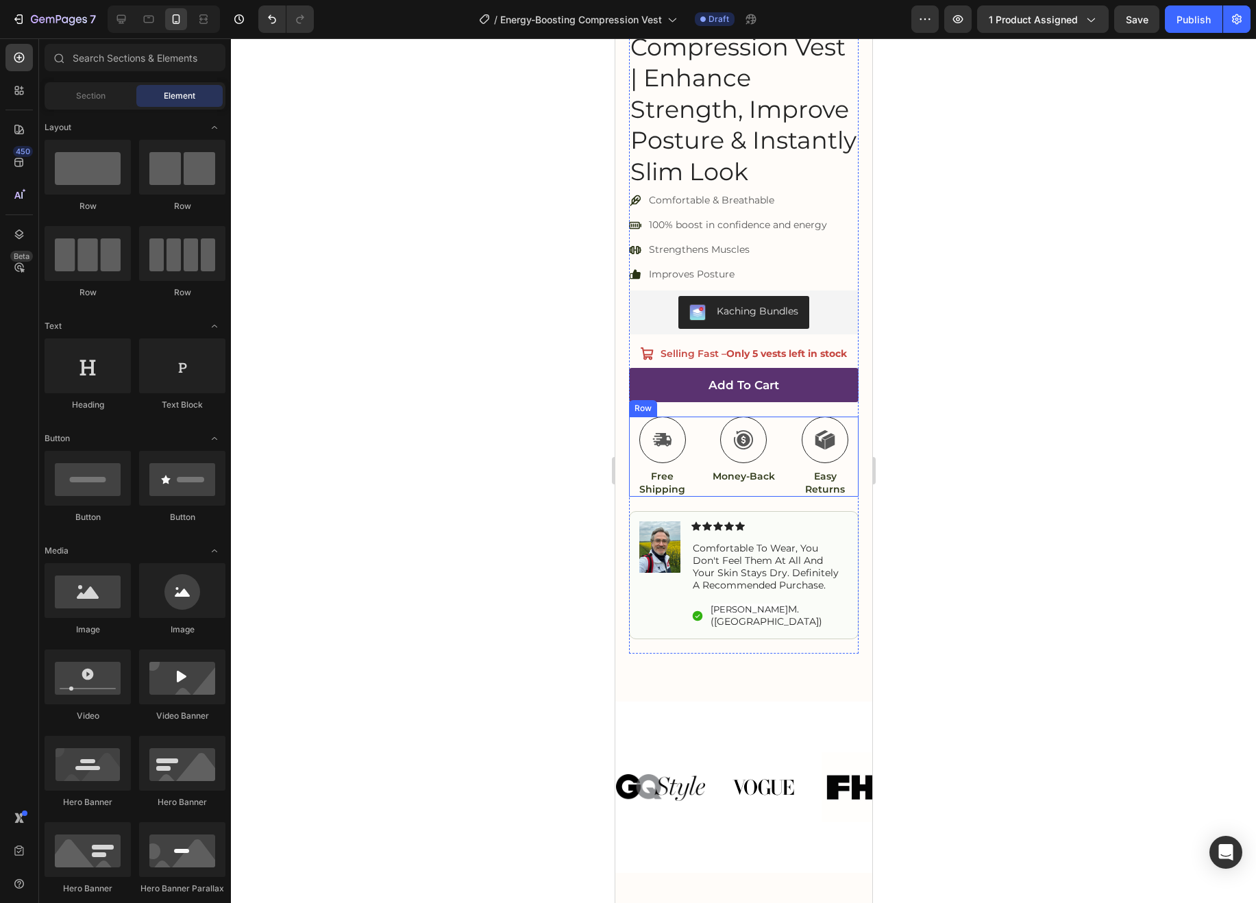
scroll to position [447, 0]
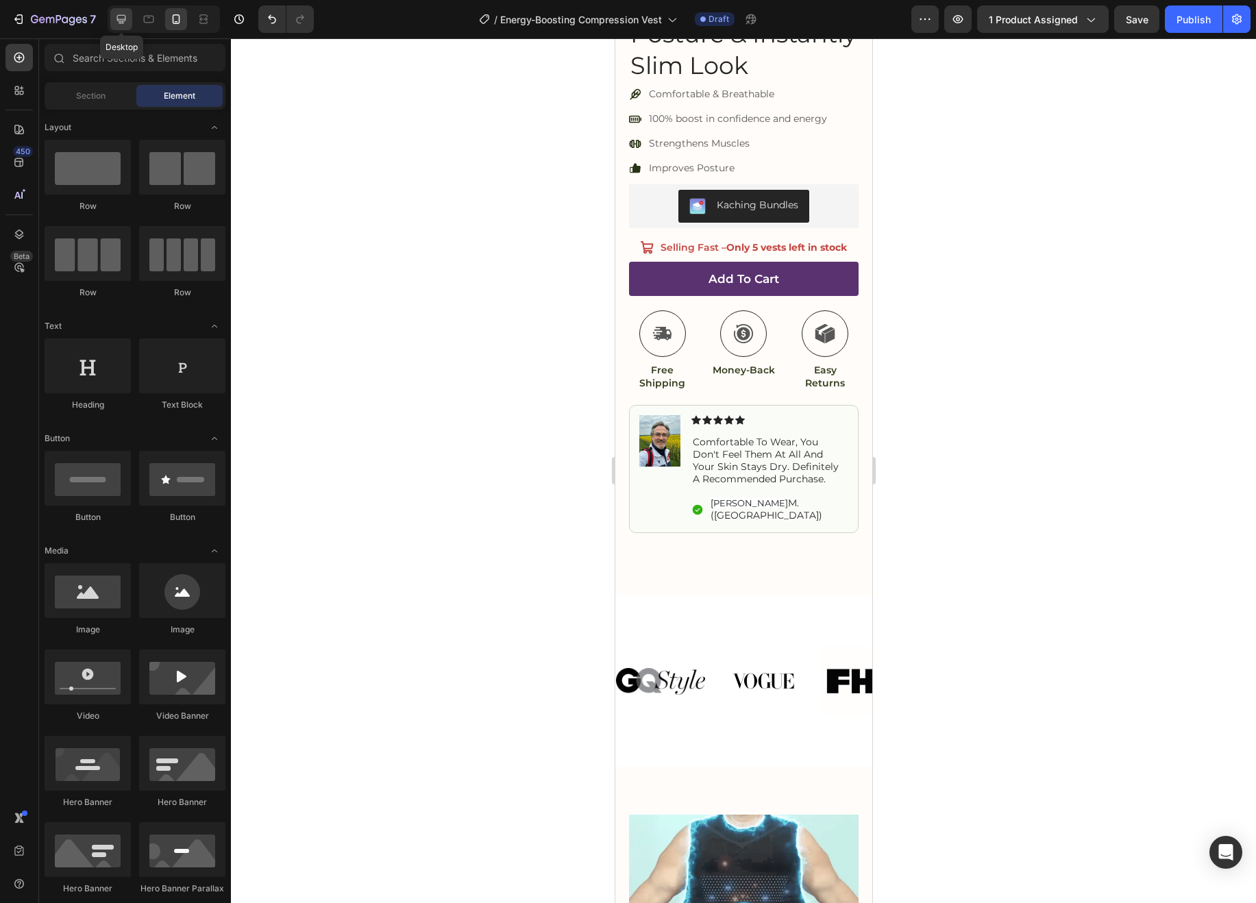
click at [123, 16] on icon at bounding box center [121, 19] width 14 height 14
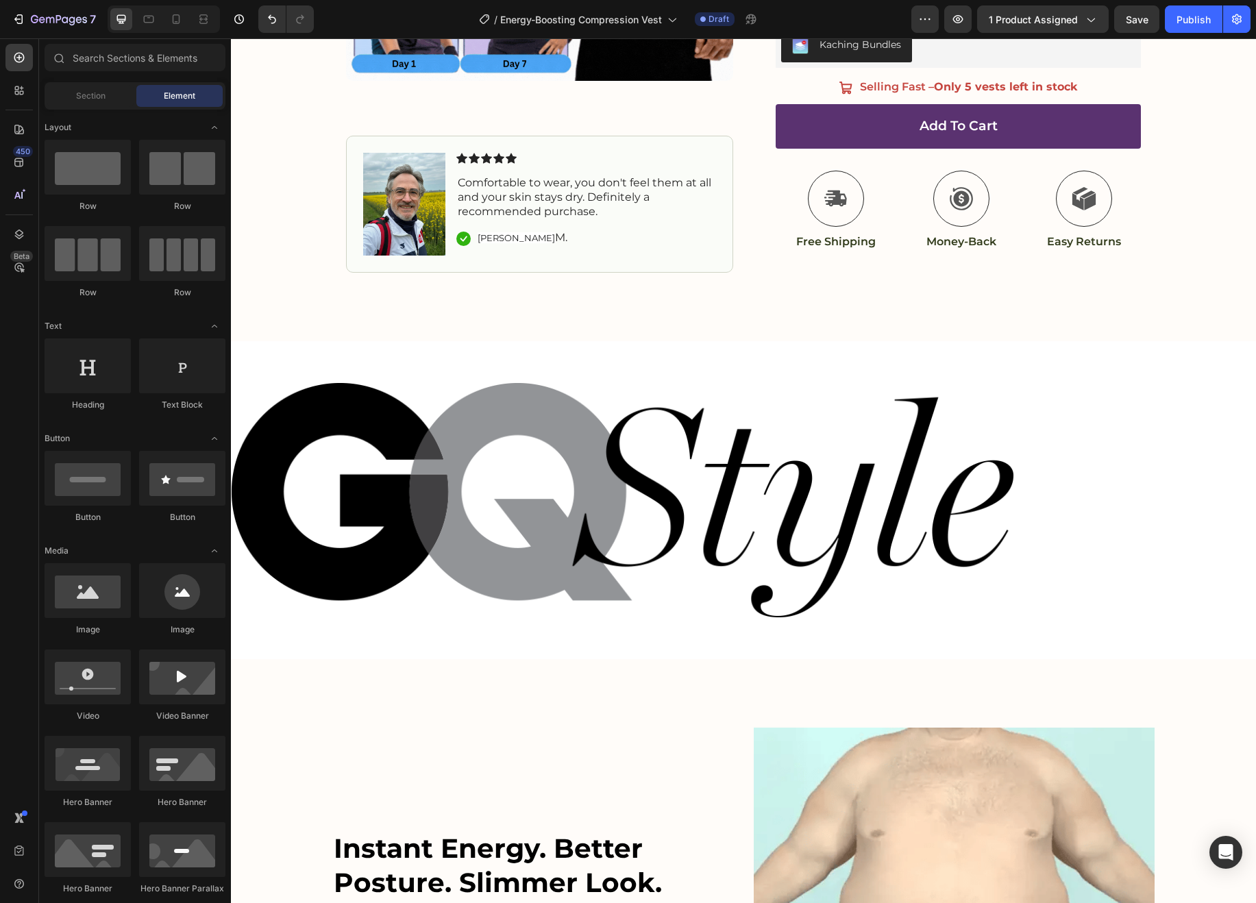
scroll to position [501, 0]
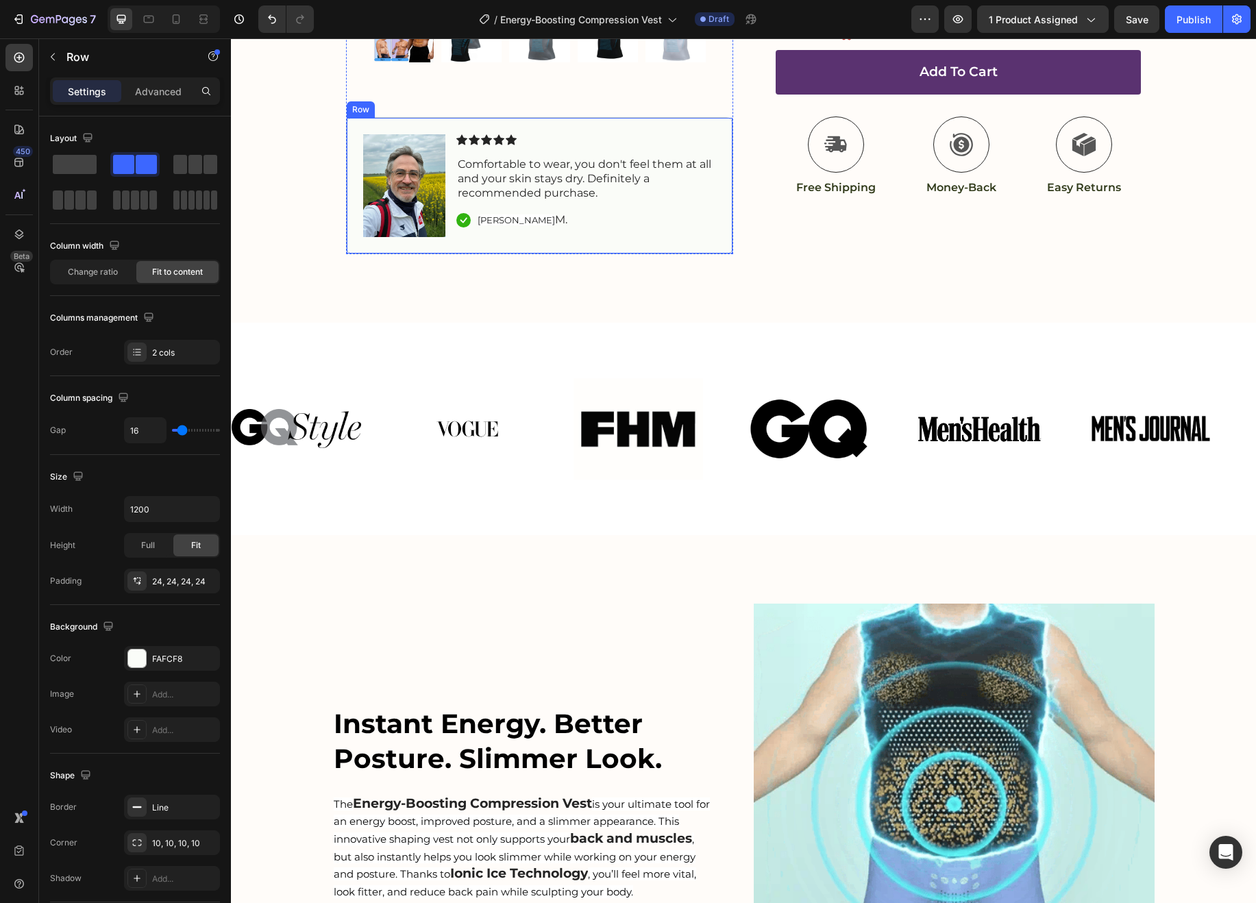
click at [633, 132] on div "Image Icon Icon Icon Icon Icon Icon List Comfortable to wear, you don't feel th…" at bounding box center [539, 185] width 387 height 137
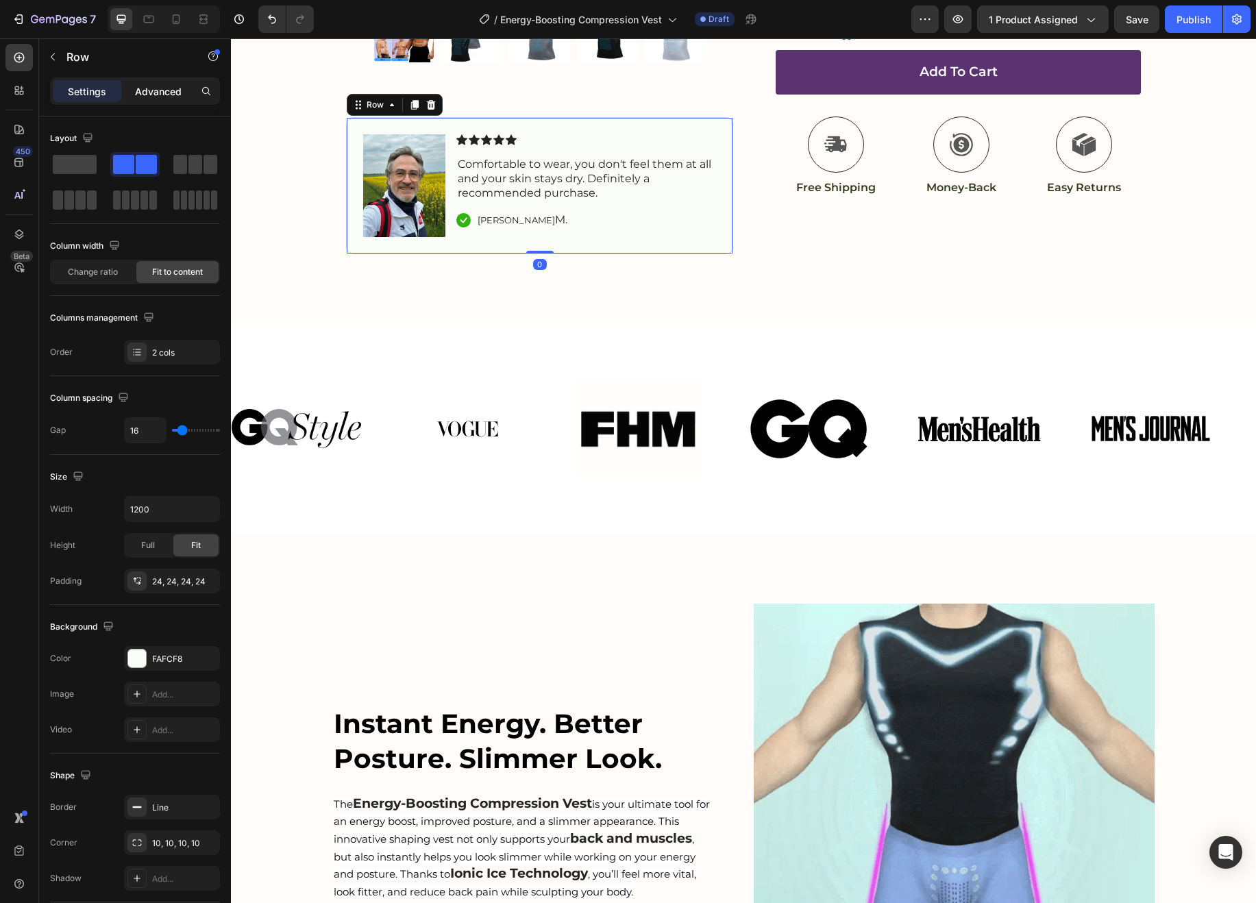
click at [144, 96] on p "Advanced" at bounding box center [158, 91] width 47 height 14
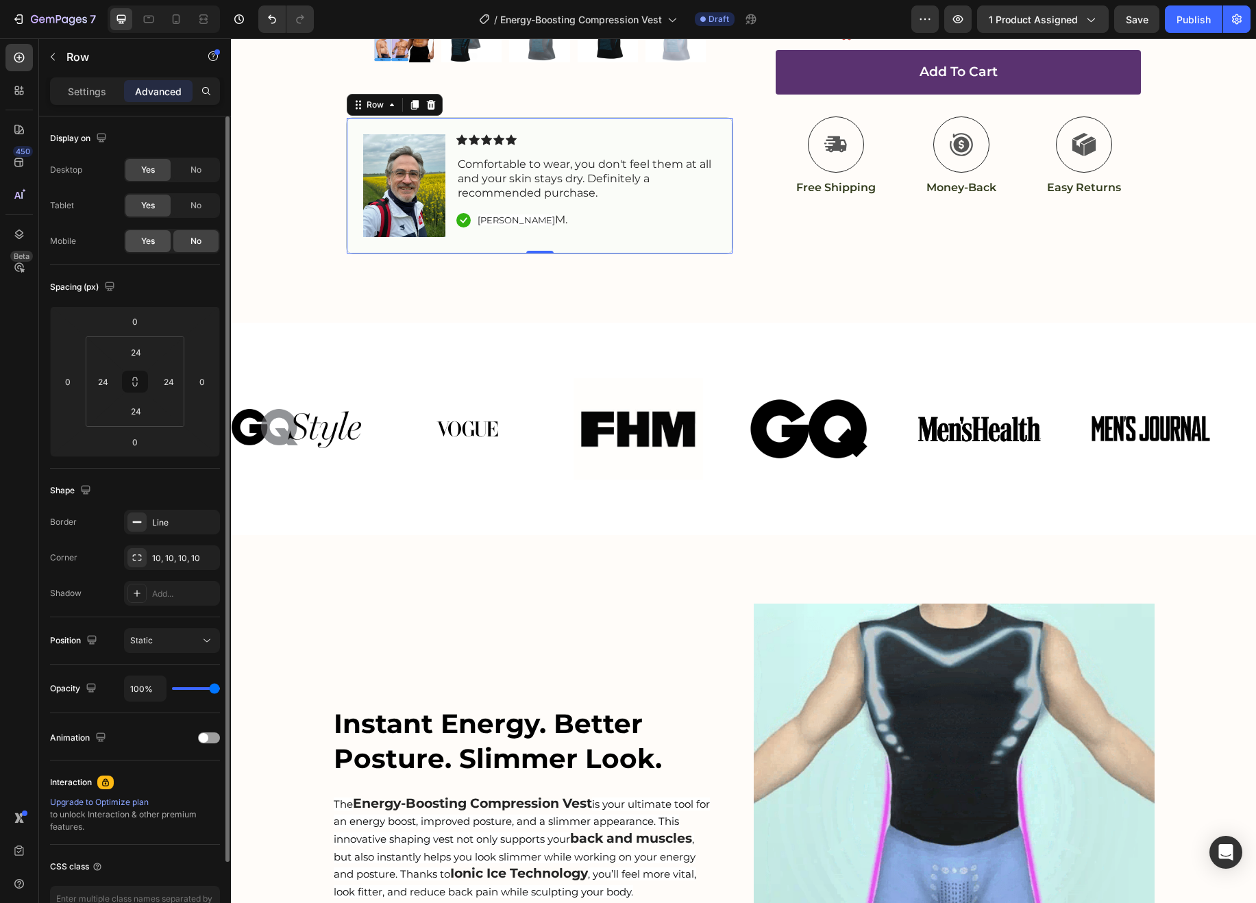
click at [143, 243] on span "Yes" at bounding box center [148, 241] width 14 height 12
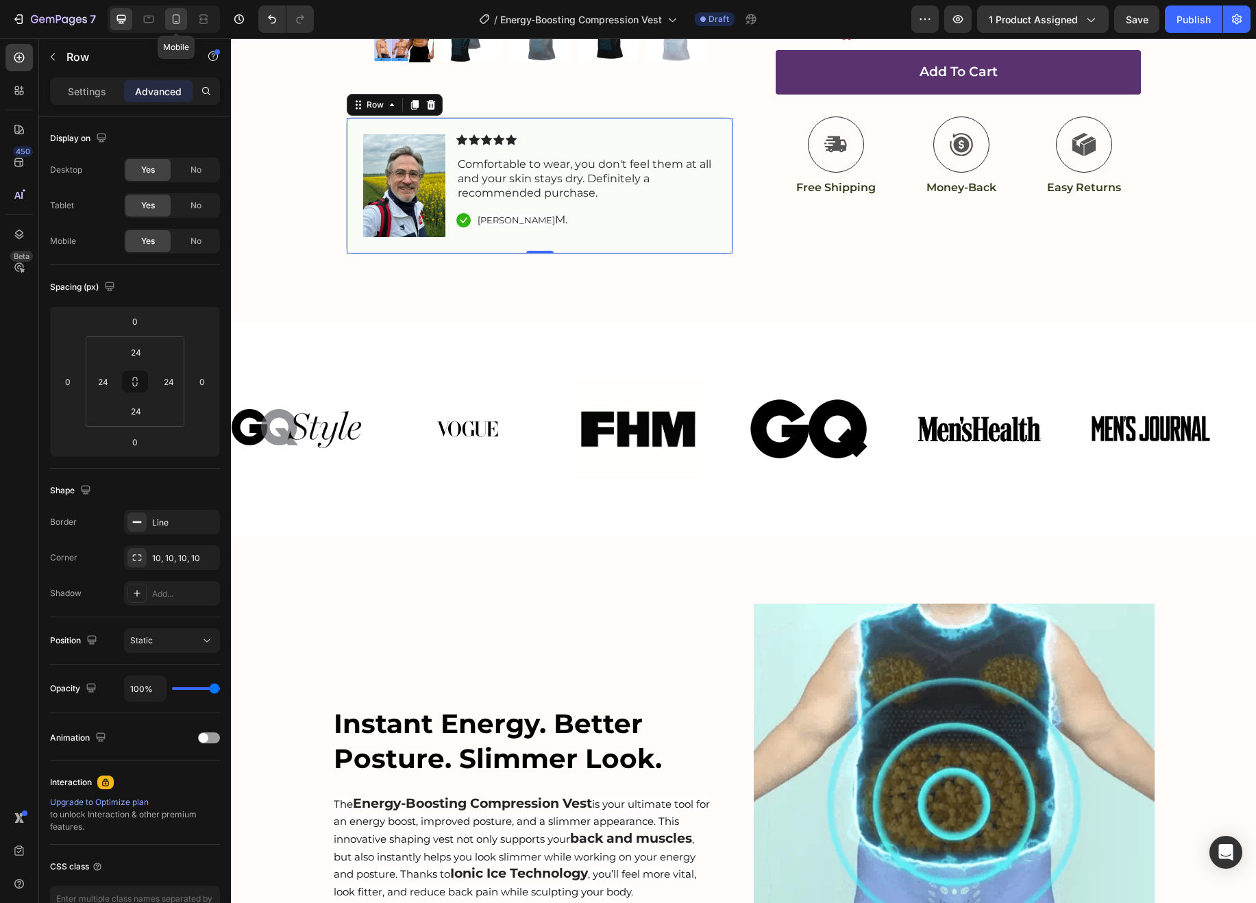
click at [175, 21] on icon at bounding box center [176, 19] width 14 height 14
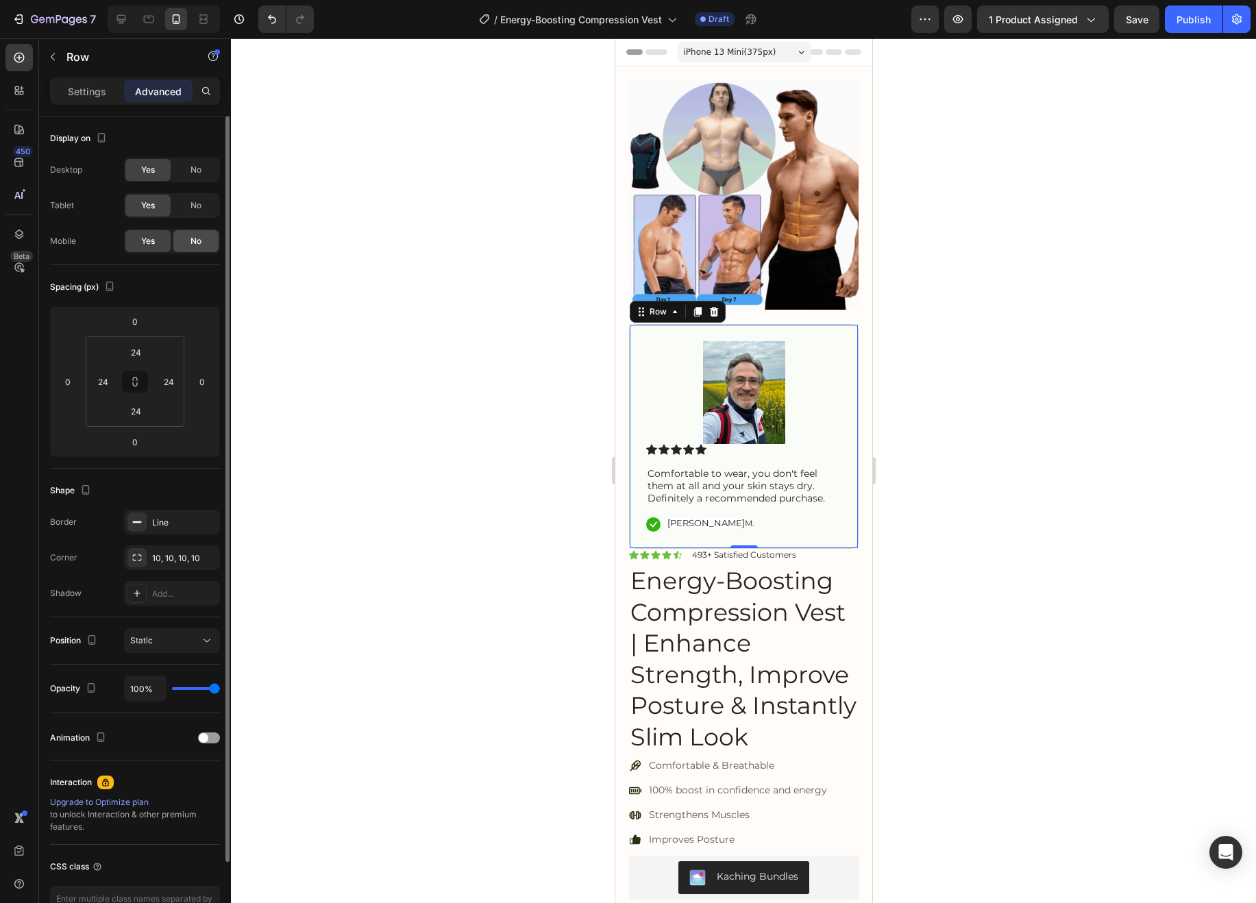
click at [191, 247] on span "No" at bounding box center [195, 241] width 11 height 12
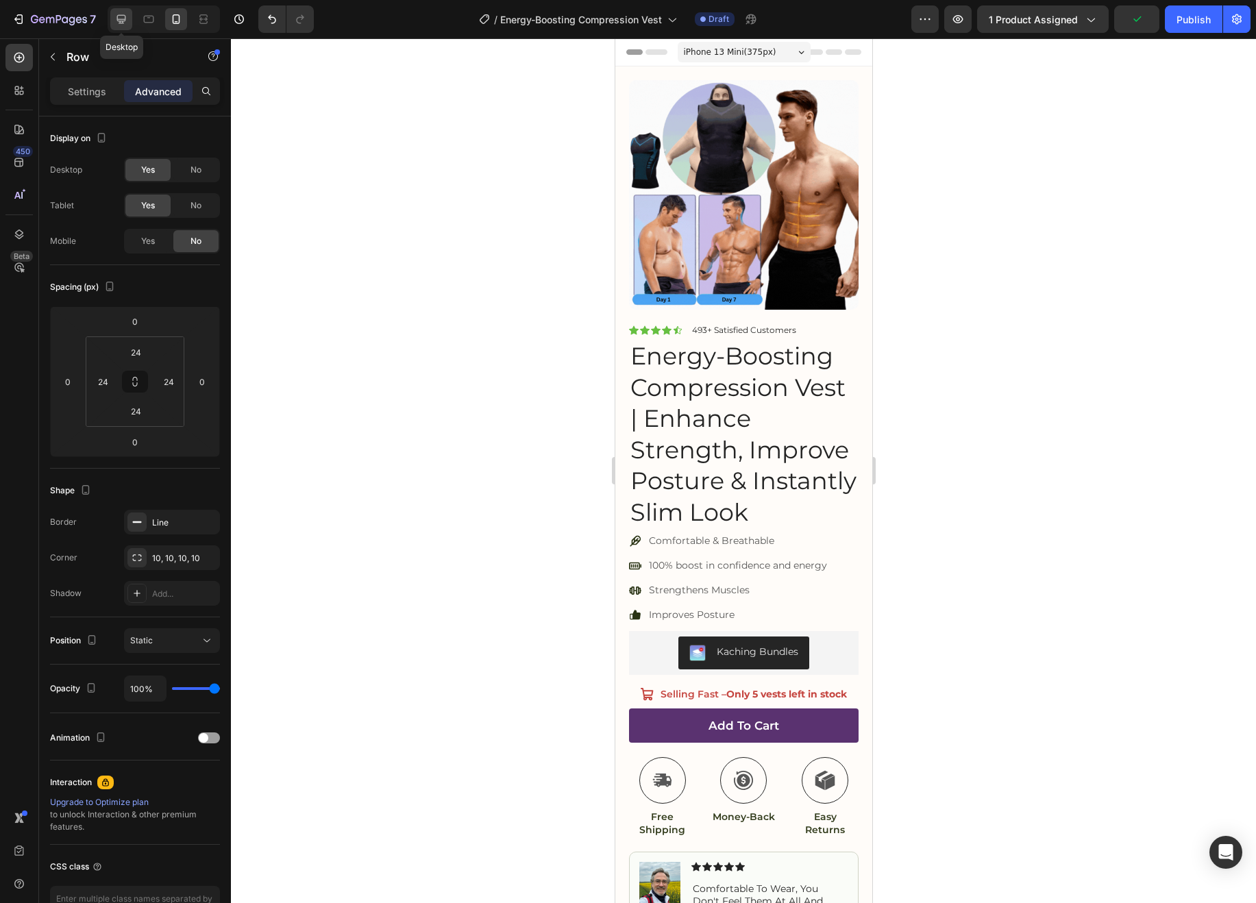
click at [125, 17] on icon at bounding box center [121, 19] width 9 height 9
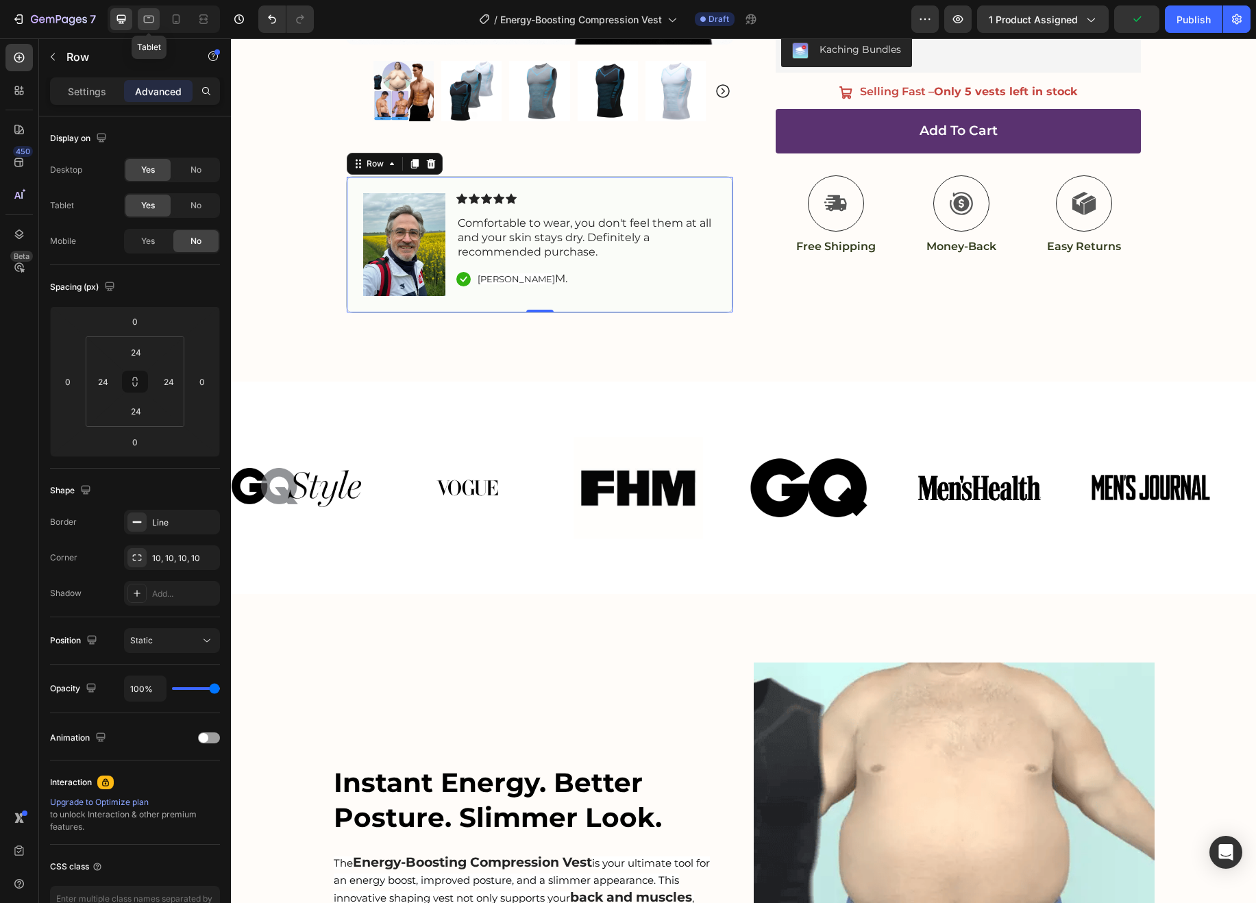
scroll to position [455, 0]
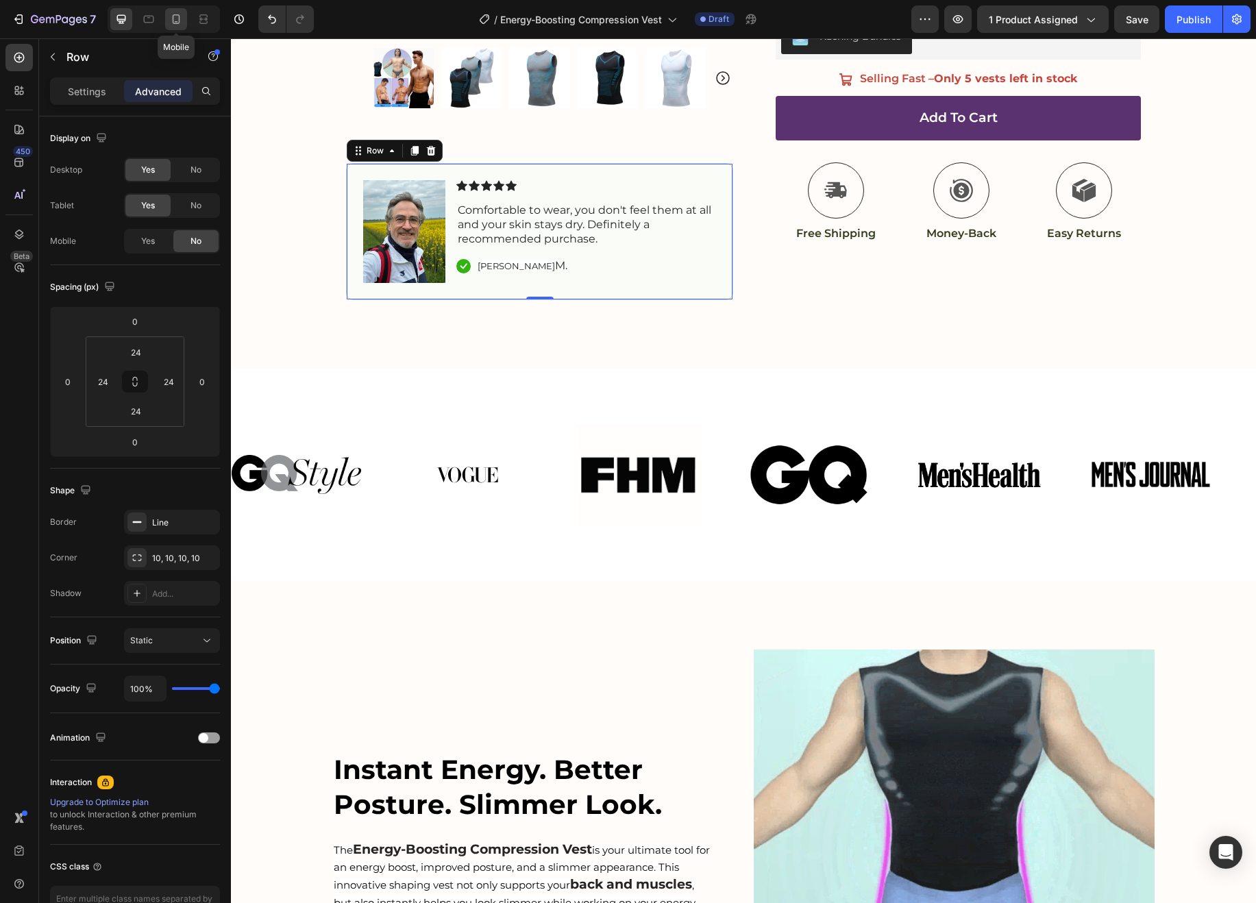
click at [182, 17] on icon at bounding box center [176, 19] width 14 height 14
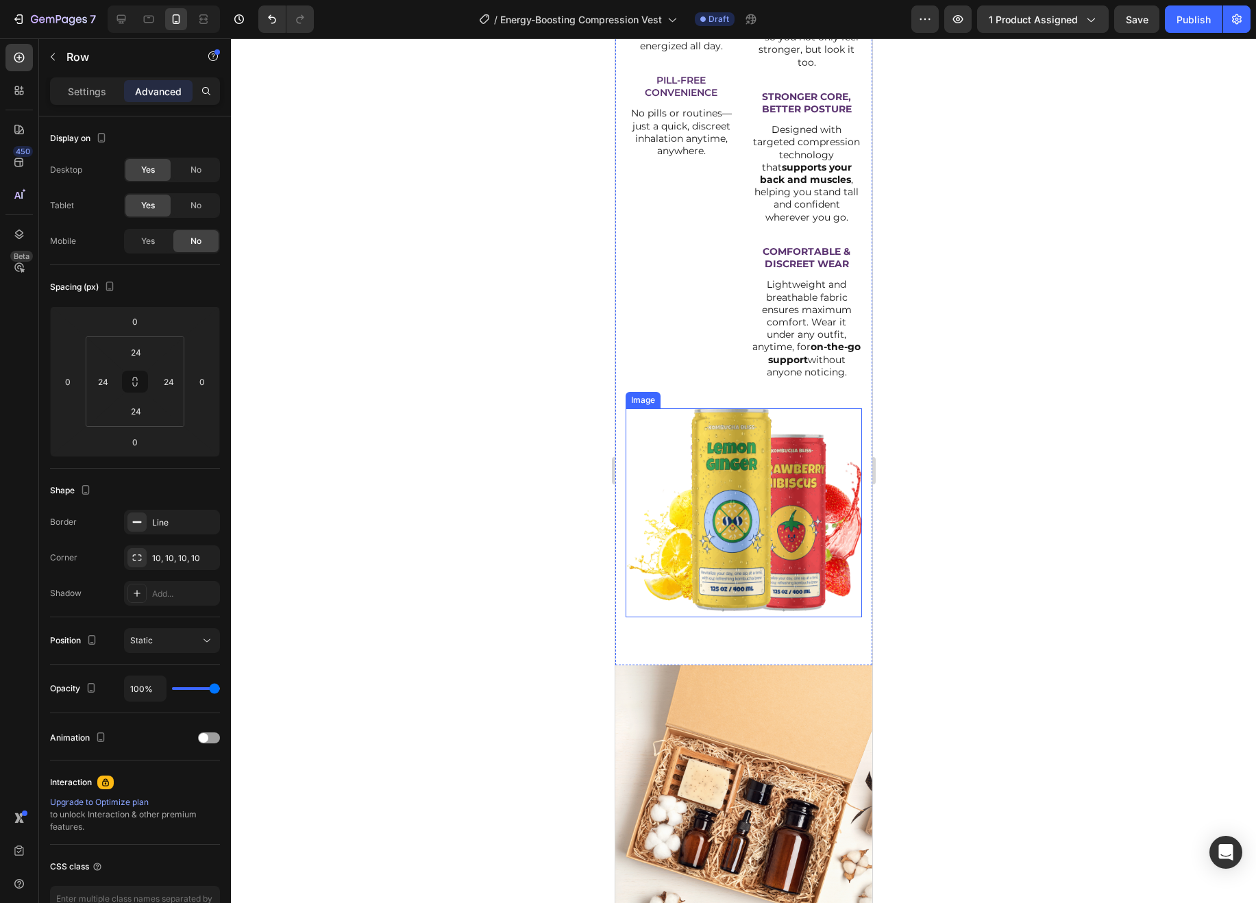
scroll to position [7314, 0]
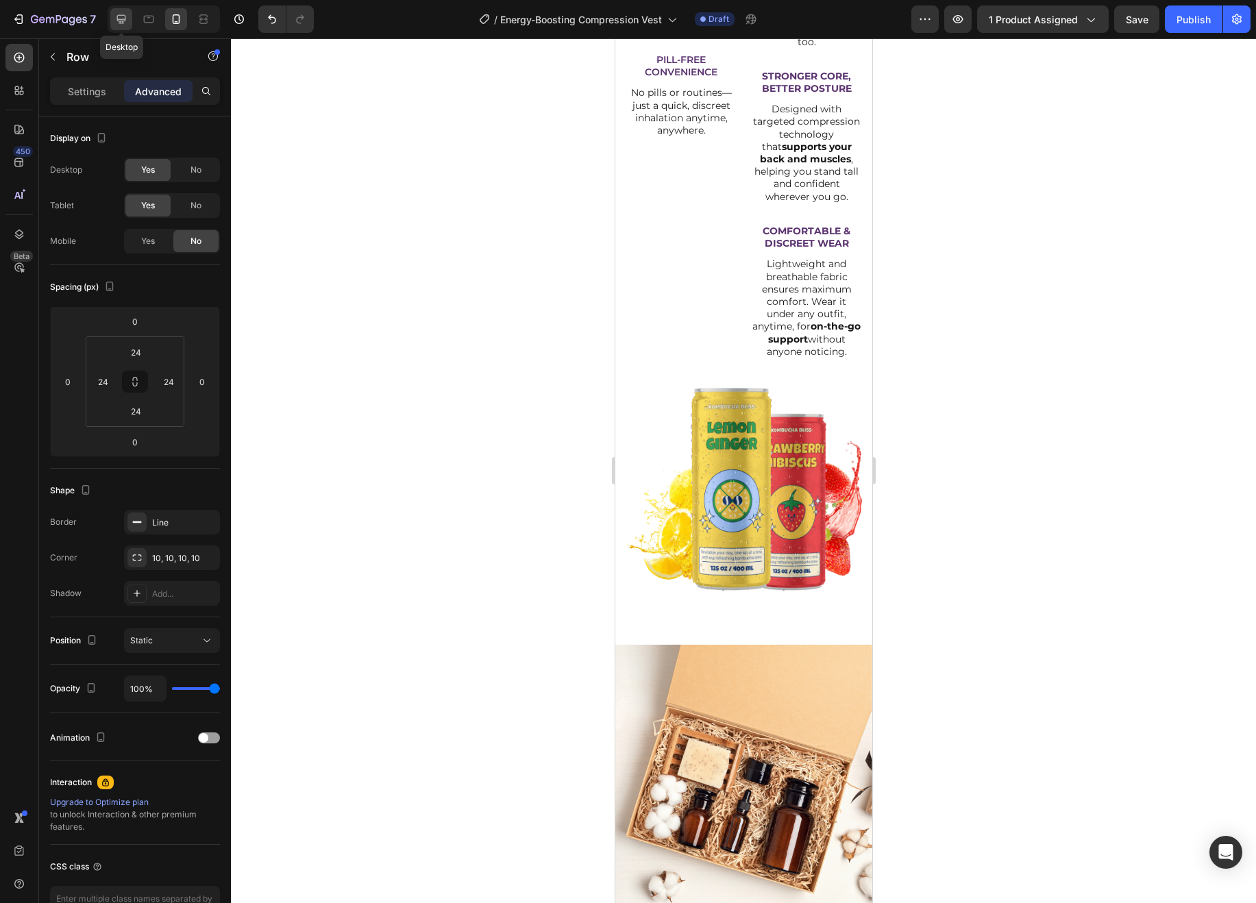
click at [119, 21] on icon at bounding box center [121, 19] width 9 height 9
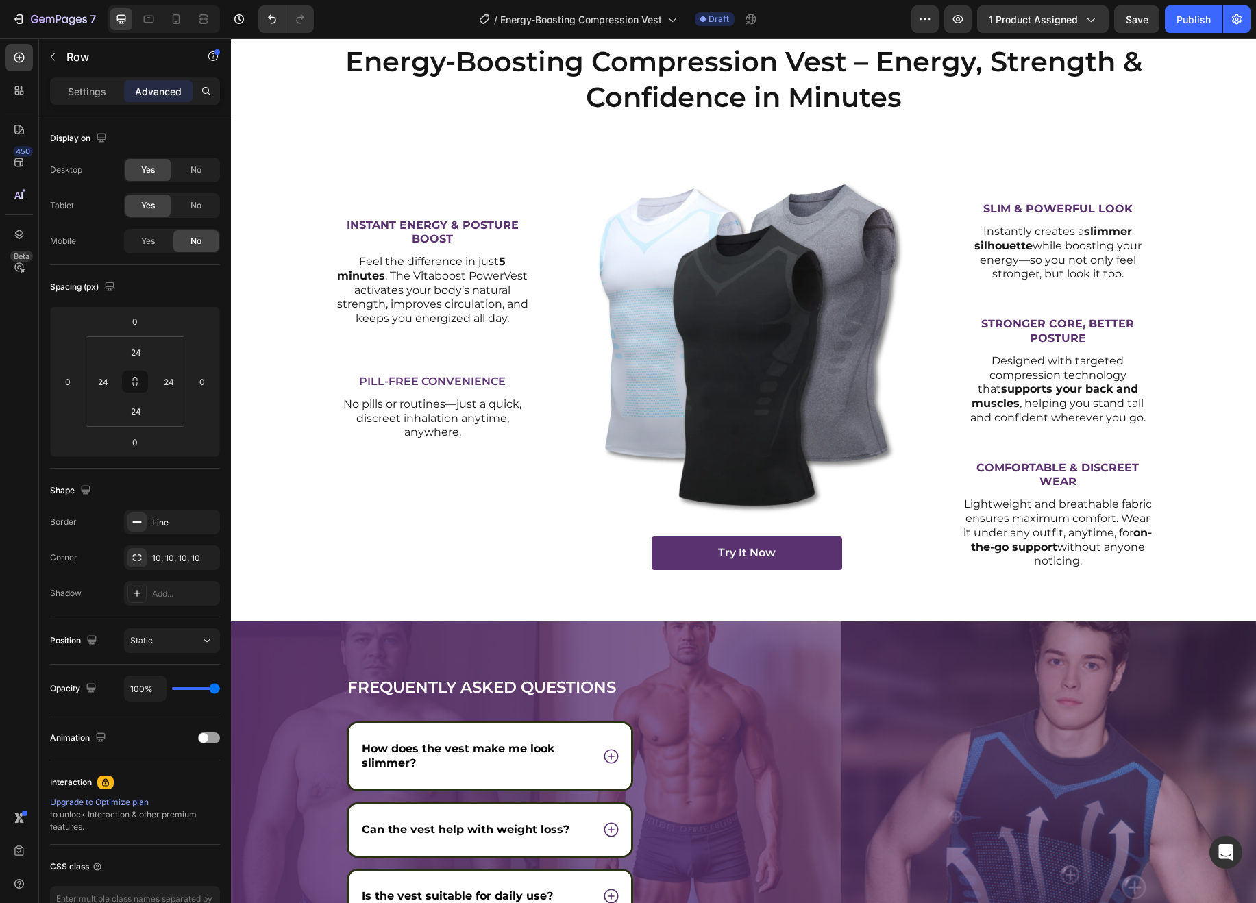
scroll to position [5807, 0]
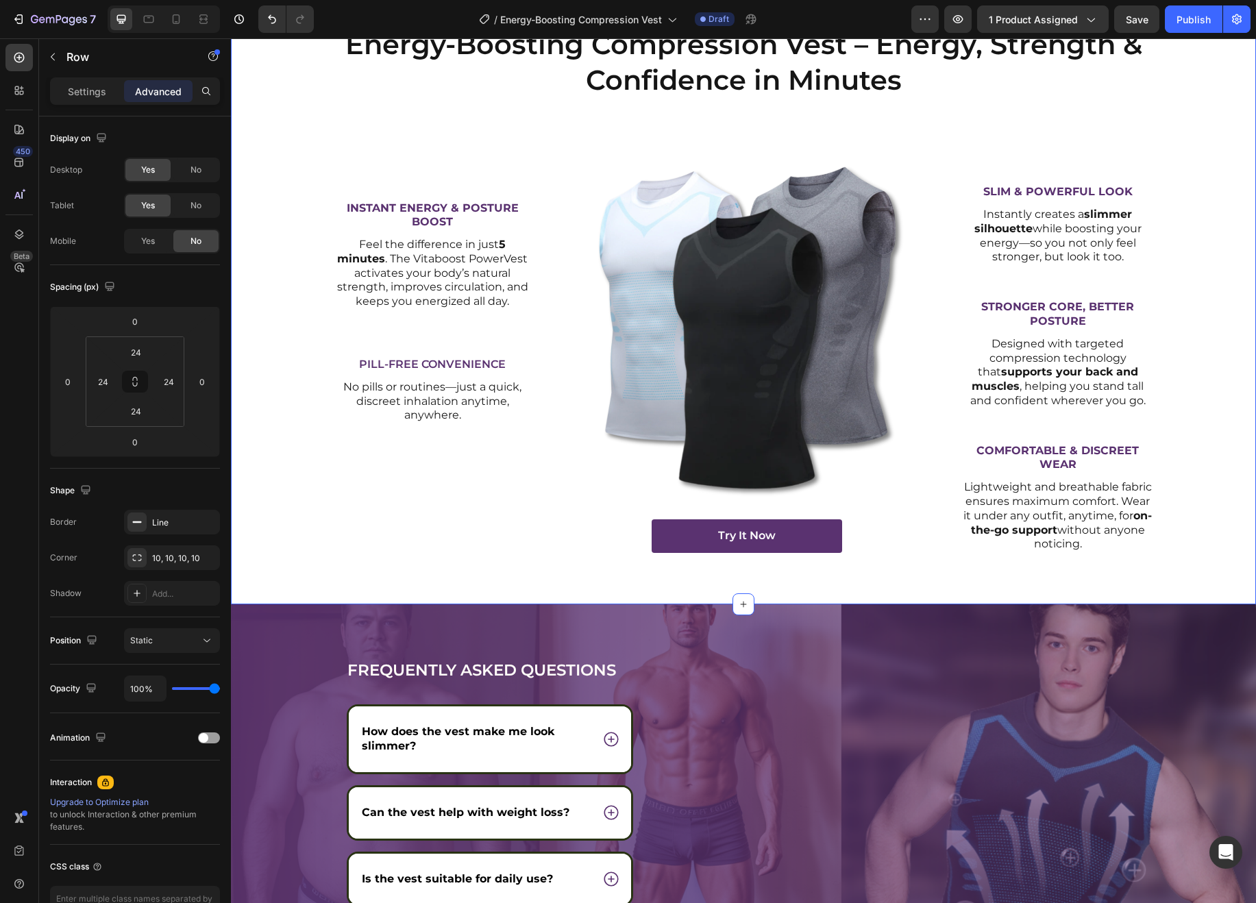
click at [1228, 372] on div "Energy-Boosting Compression Vest – Energy, Strength & Confidence in Minutes Hea…" at bounding box center [743, 294] width 1005 height 539
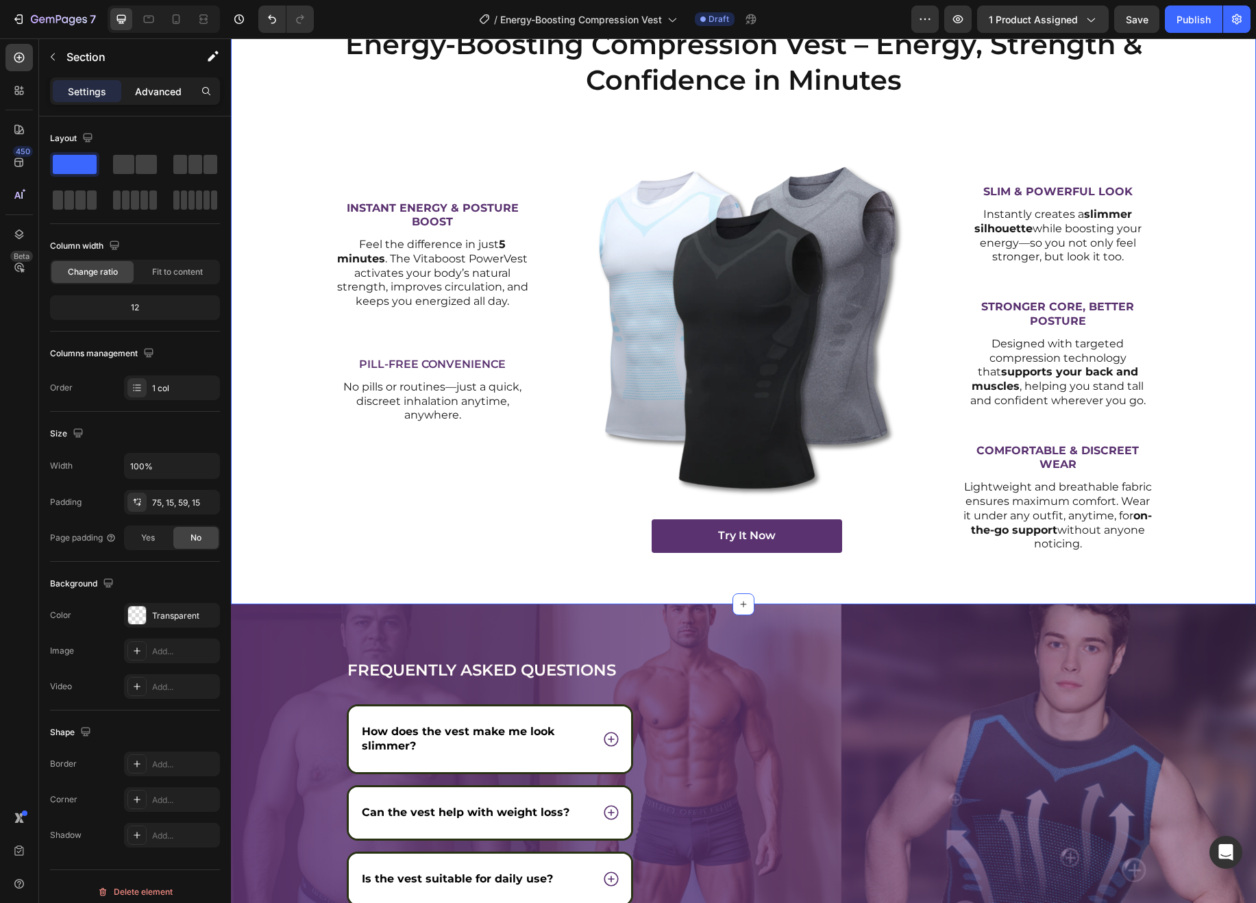
click at [156, 95] on p "Advanced" at bounding box center [158, 91] width 47 height 14
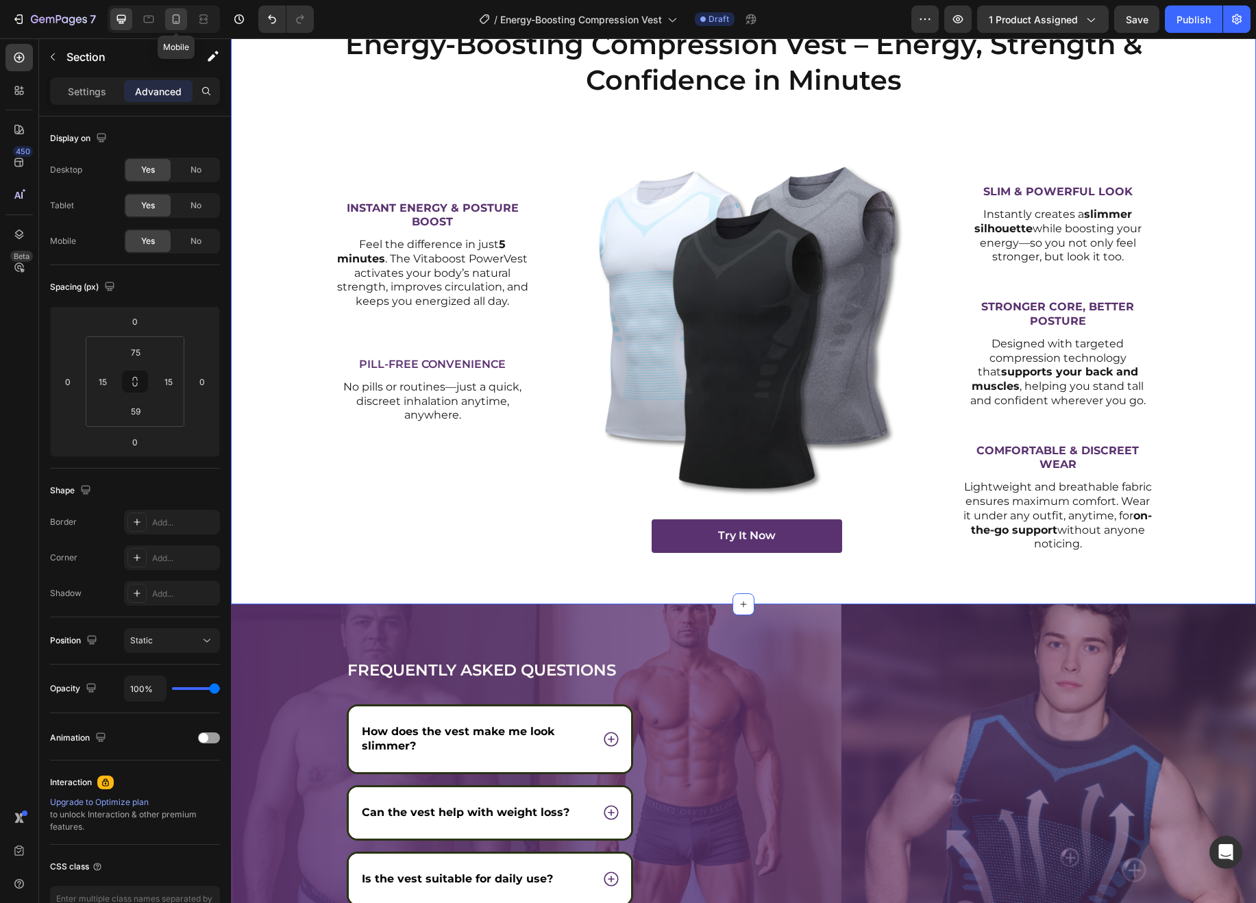
click at [176, 24] on icon at bounding box center [176, 19] width 14 height 14
type input "70"
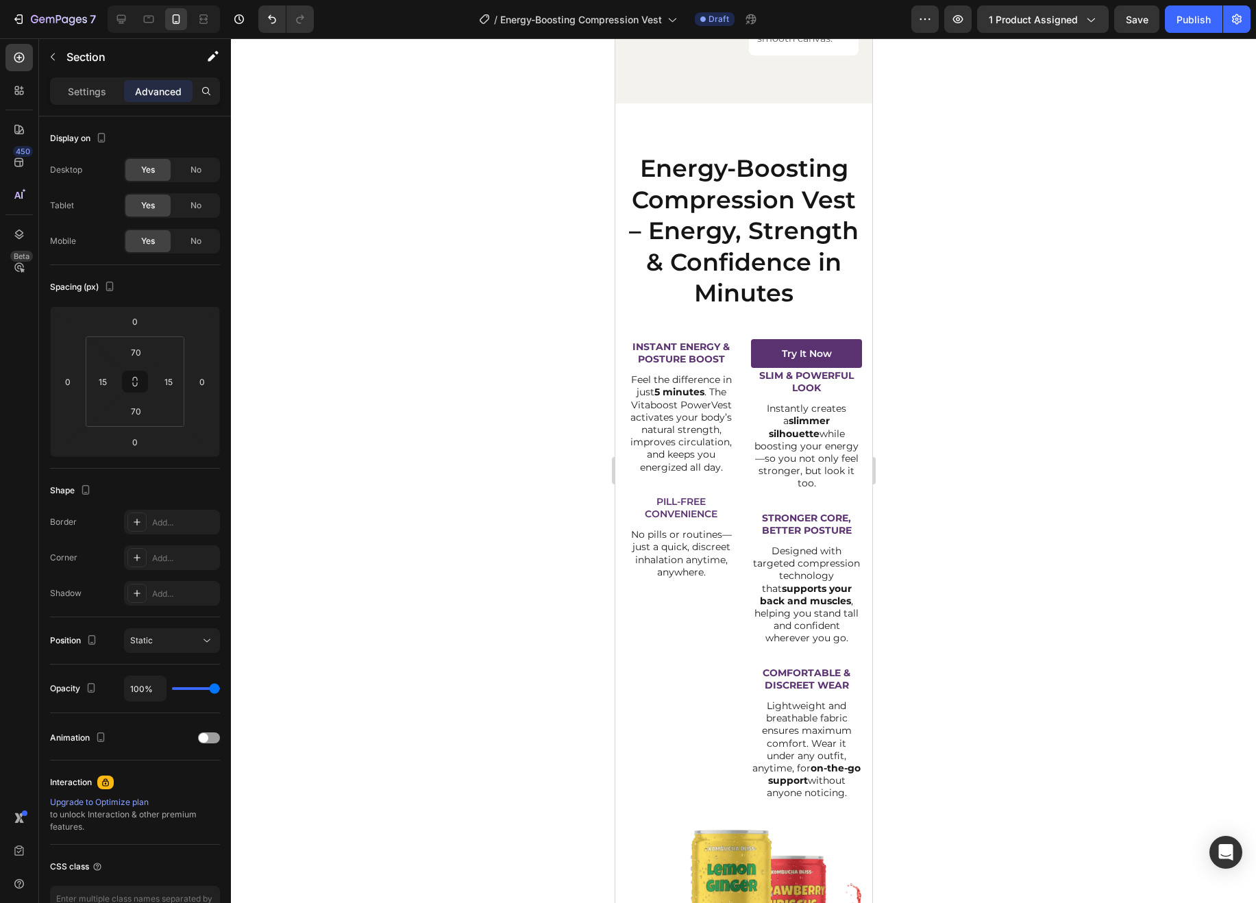
scroll to position [6984, 0]
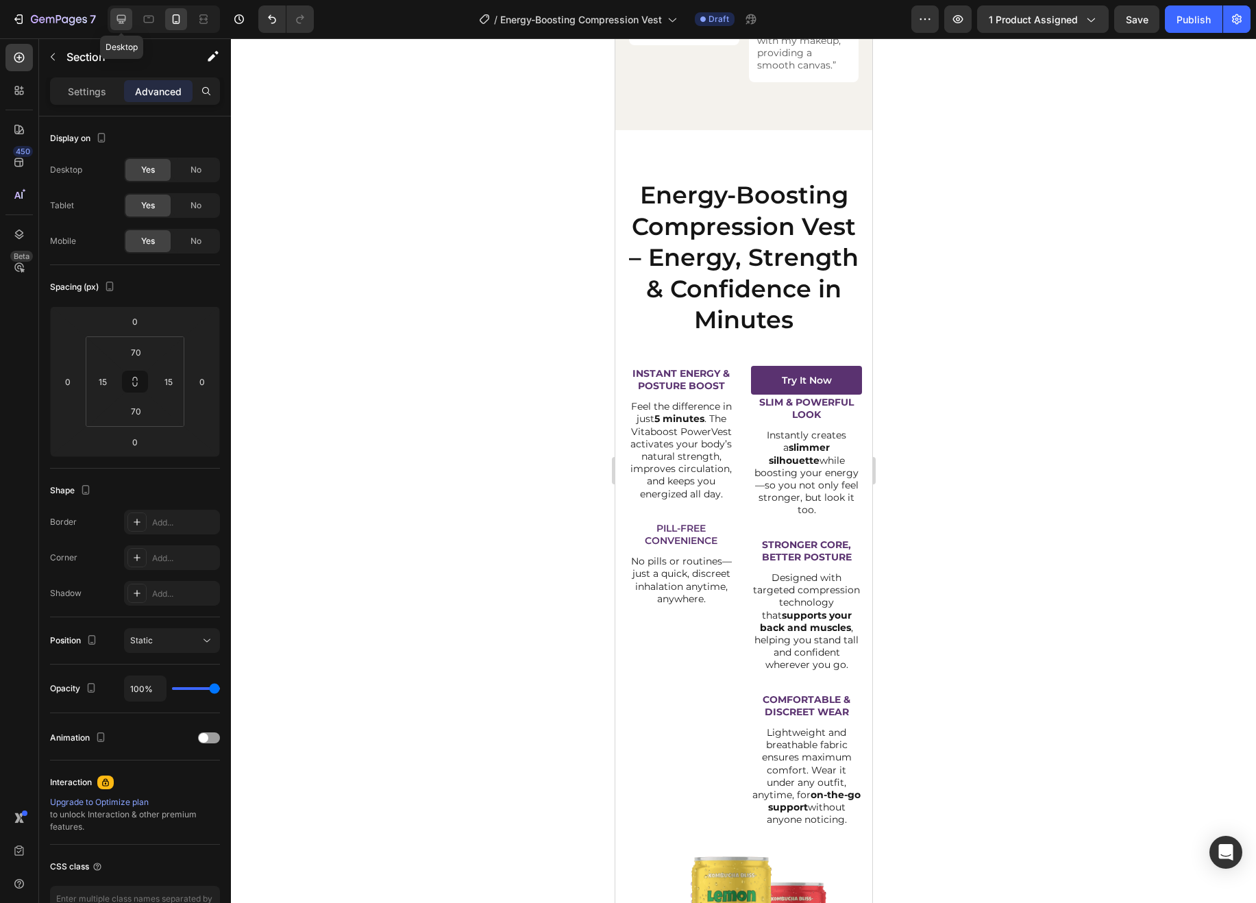
click at [129, 23] on div at bounding box center [121, 19] width 22 height 22
type input "75"
type input "59"
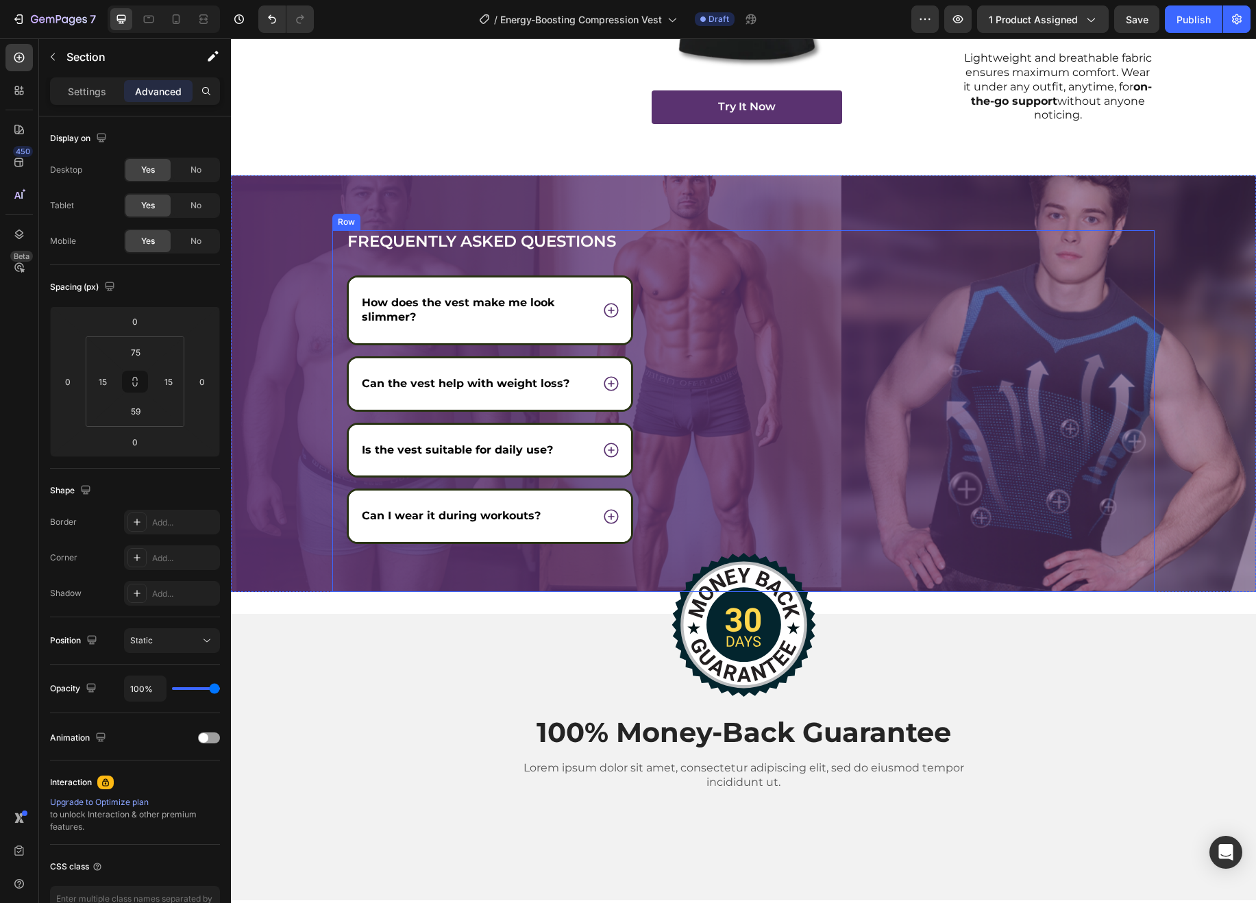
scroll to position [6009, 0]
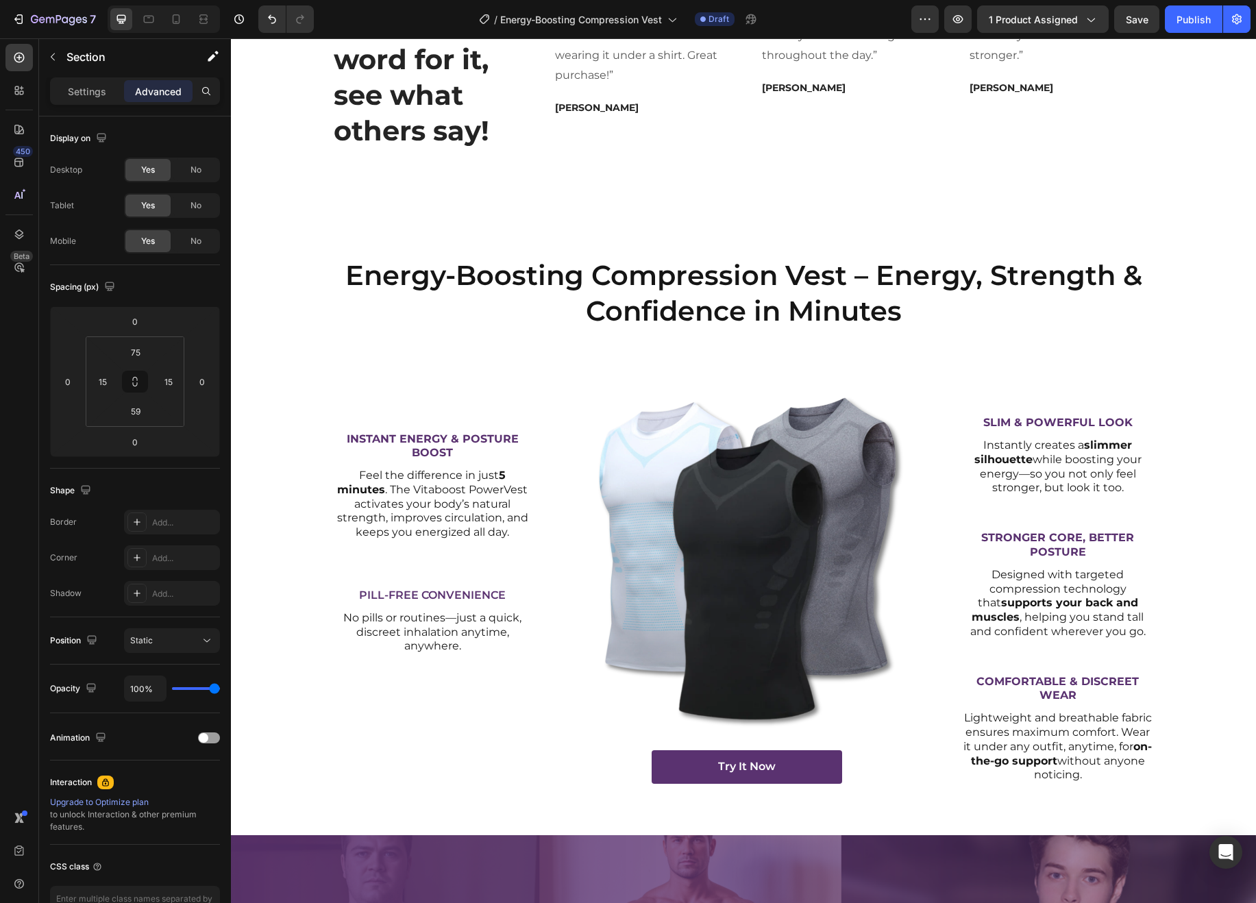
click at [1209, 538] on div "Energy-Boosting Compression Vest – Energy, Strength & Confidence in Minutes Hea…" at bounding box center [743, 525] width 1005 height 539
click at [343, 524] on div "Energy-Boosting Compression Vest – Energy, Strength & Confidence in Minutes Hea…" at bounding box center [743, 520] width 1025 height 630
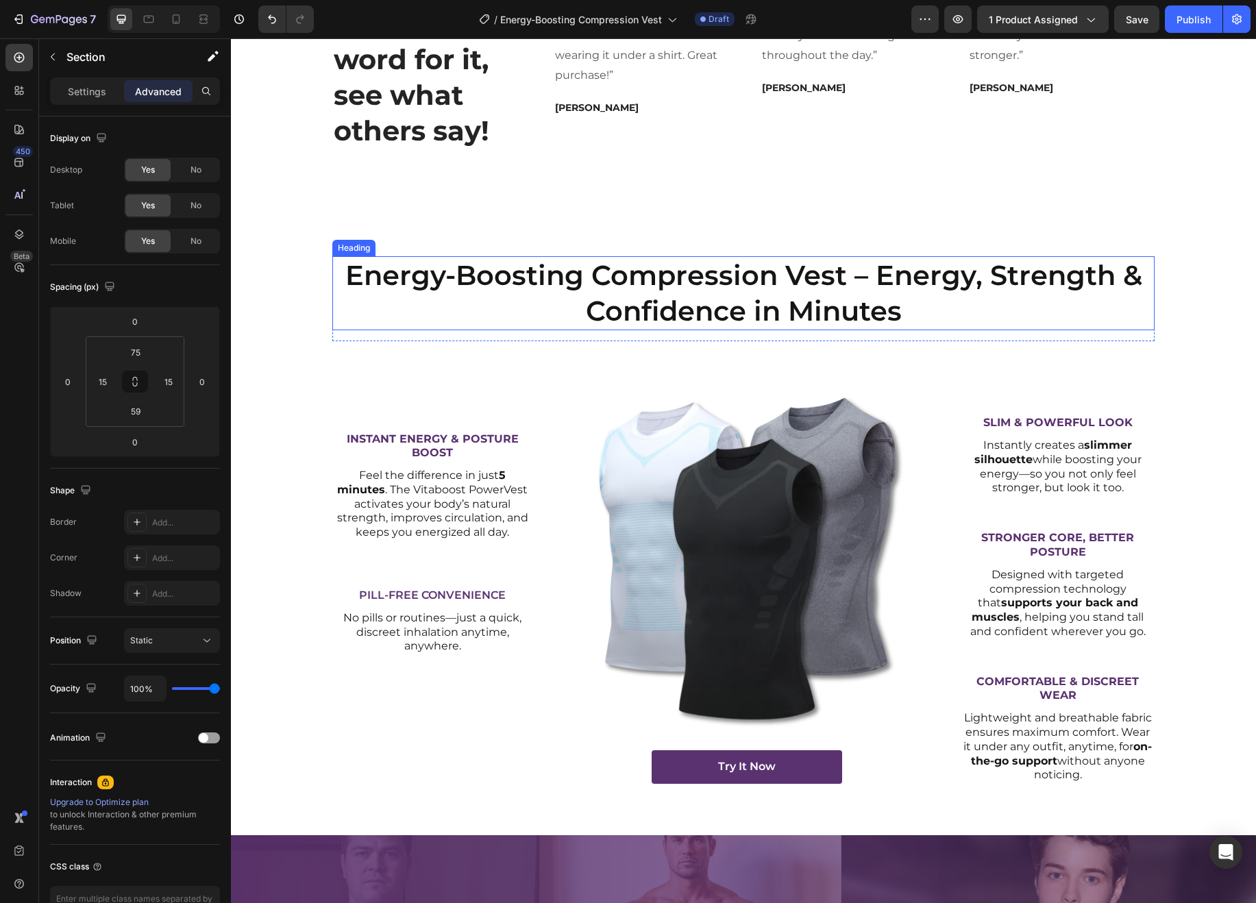
click at [345, 330] on h2 "Energy-Boosting Compression Vest – Energy, Strength & Confidence in Minutes" at bounding box center [743, 293] width 822 height 74
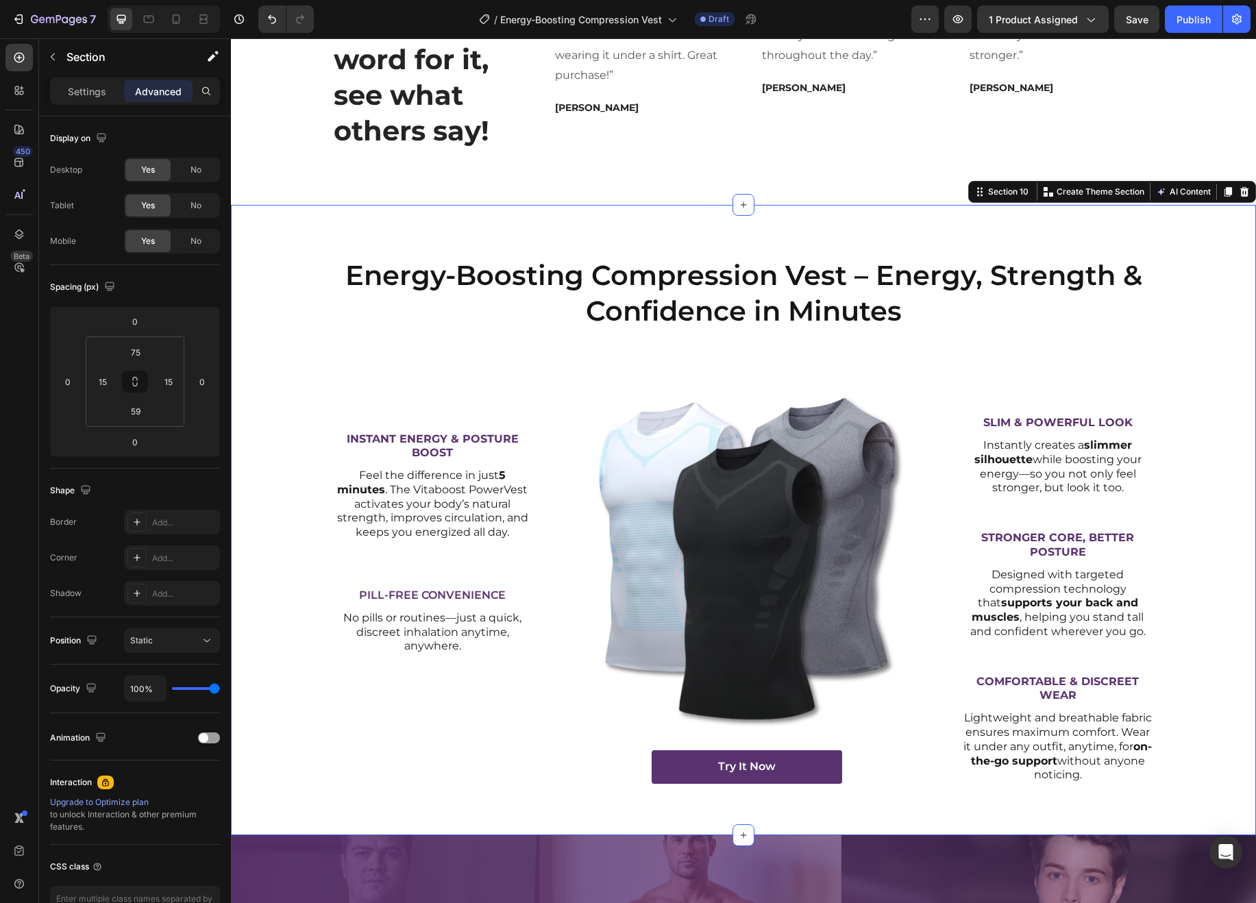
click at [313, 575] on div "Energy-Boosting Compression Vest – Energy, Strength & Confidence in Minutes Hea…" at bounding box center [743, 525] width 1005 height 539
click at [193, 241] on span "No" at bounding box center [195, 241] width 11 height 12
click at [175, 21] on icon at bounding box center [177, 19] width 8 height 10
type input "70"
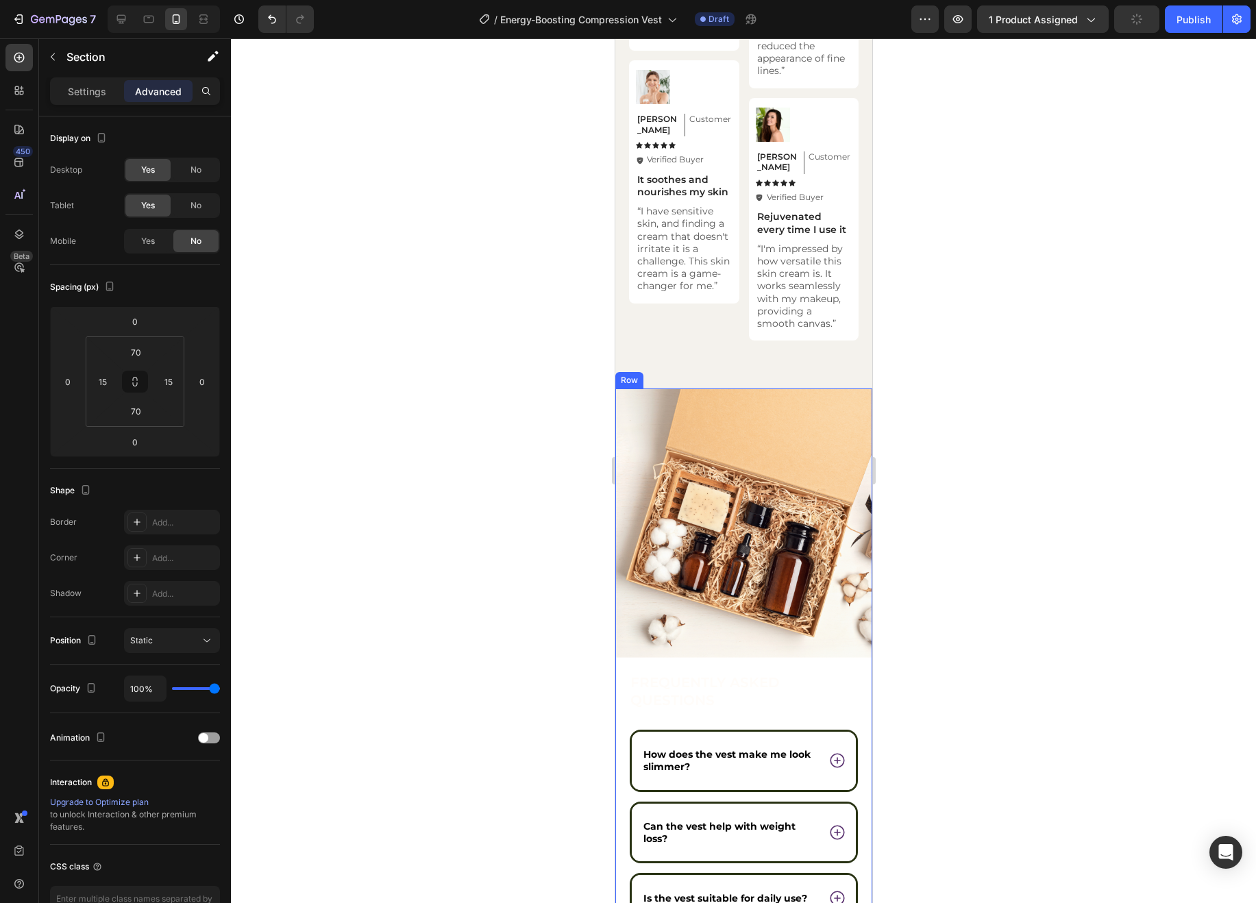
scroll to position [6658, 0]
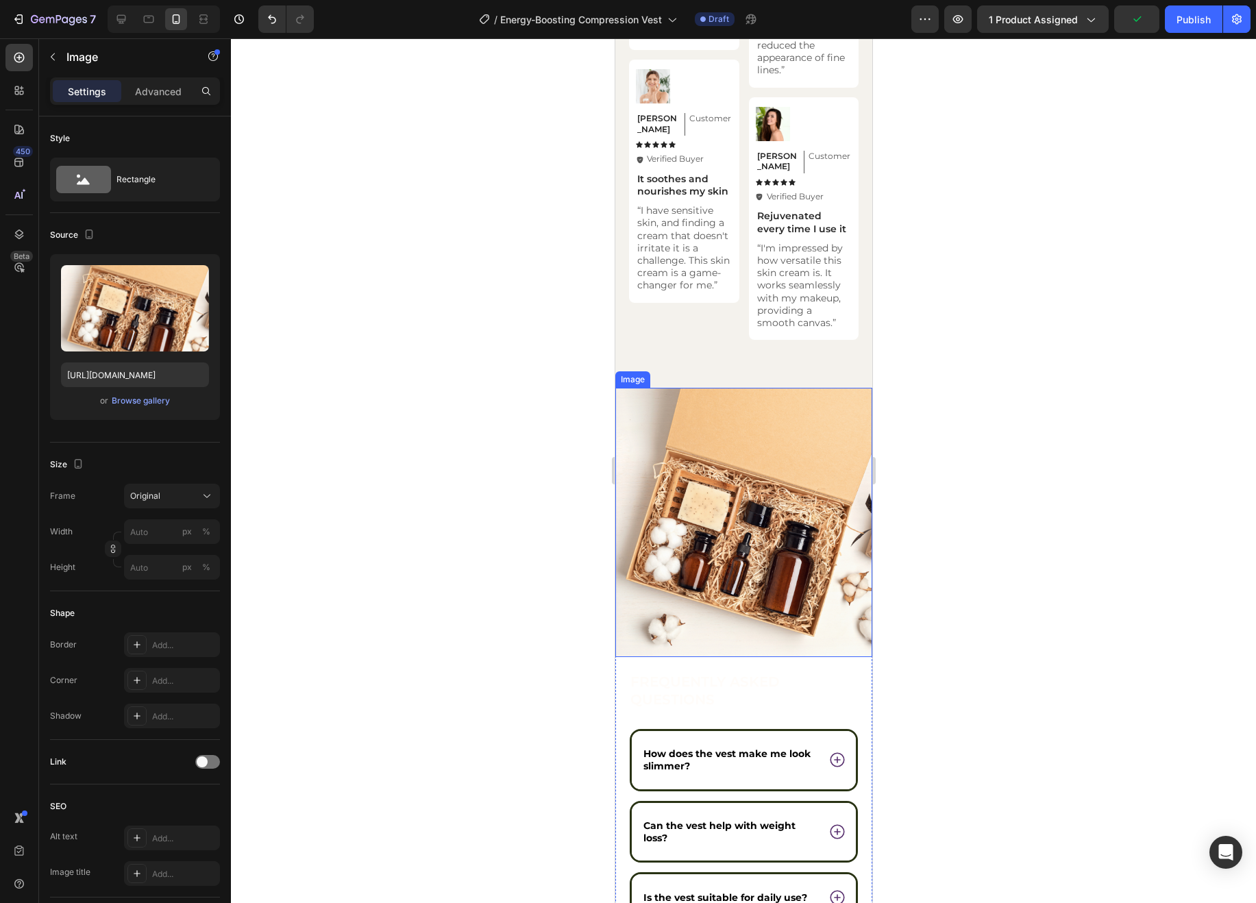
click at [726, 534] on img at bounding box center [743, 522] width 257 height 269
click at [125, 20] on icon at bounding box center [121, 19] width 9 height 9
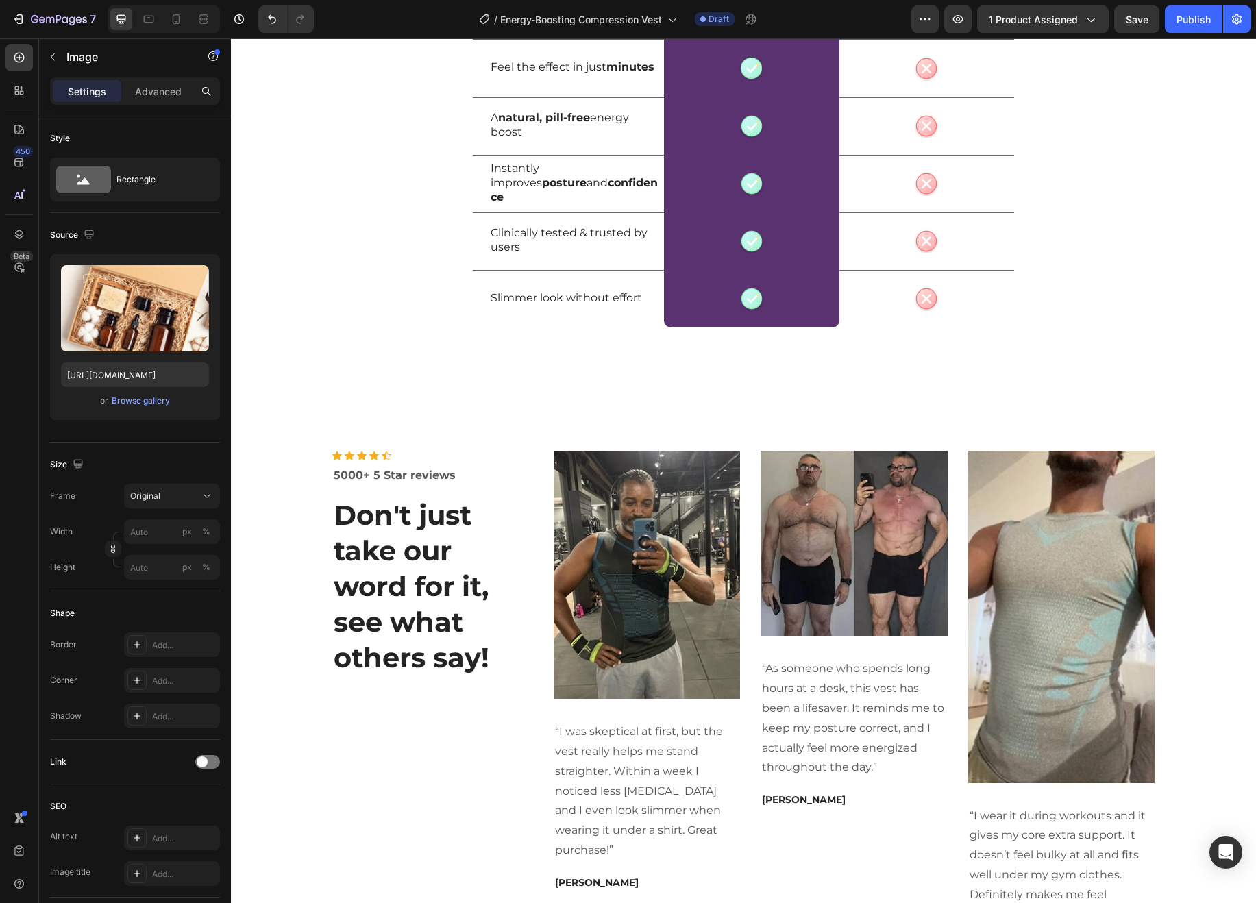
scroll to position [5104, 0]
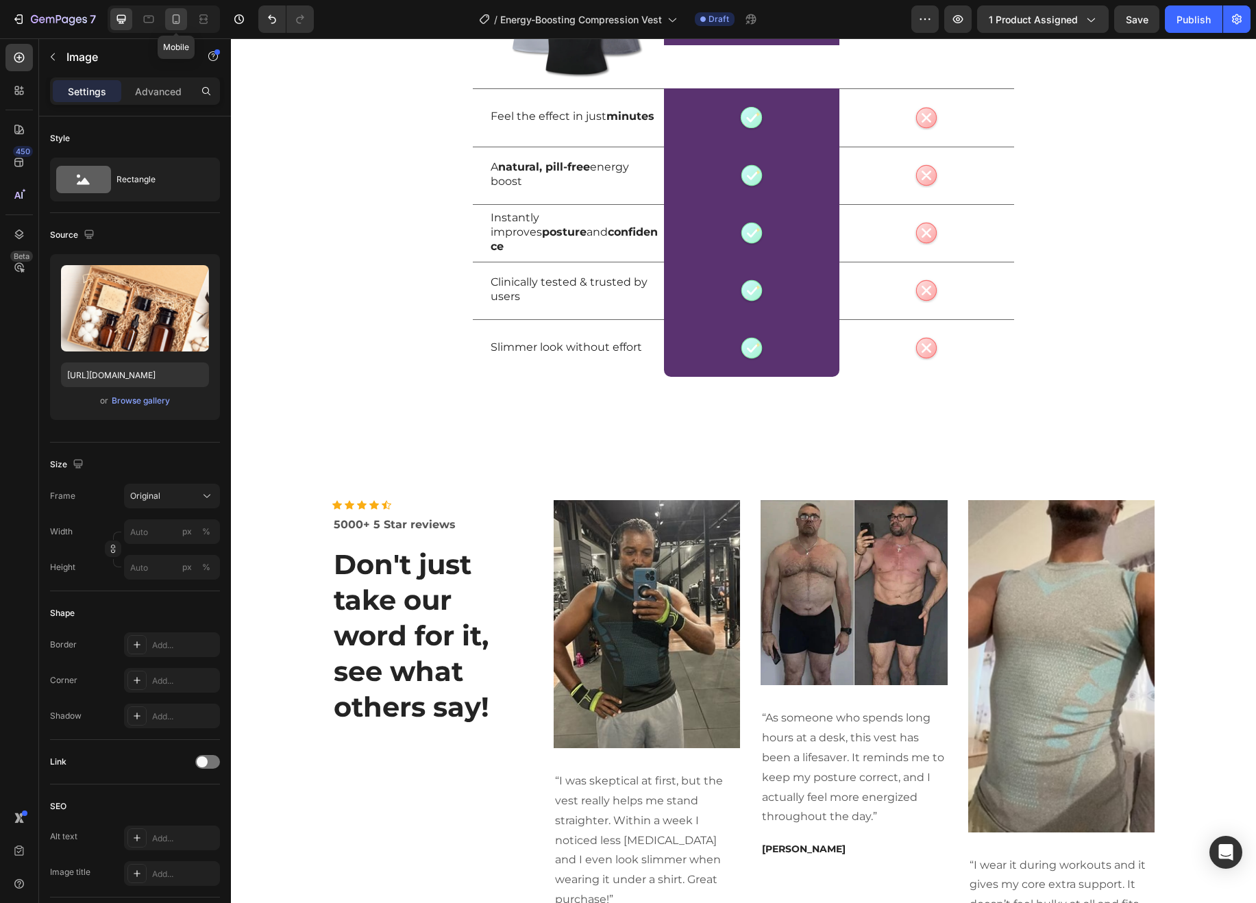
click at [173, 23] on icon at bounding box center [177, 19] width 8 height 10
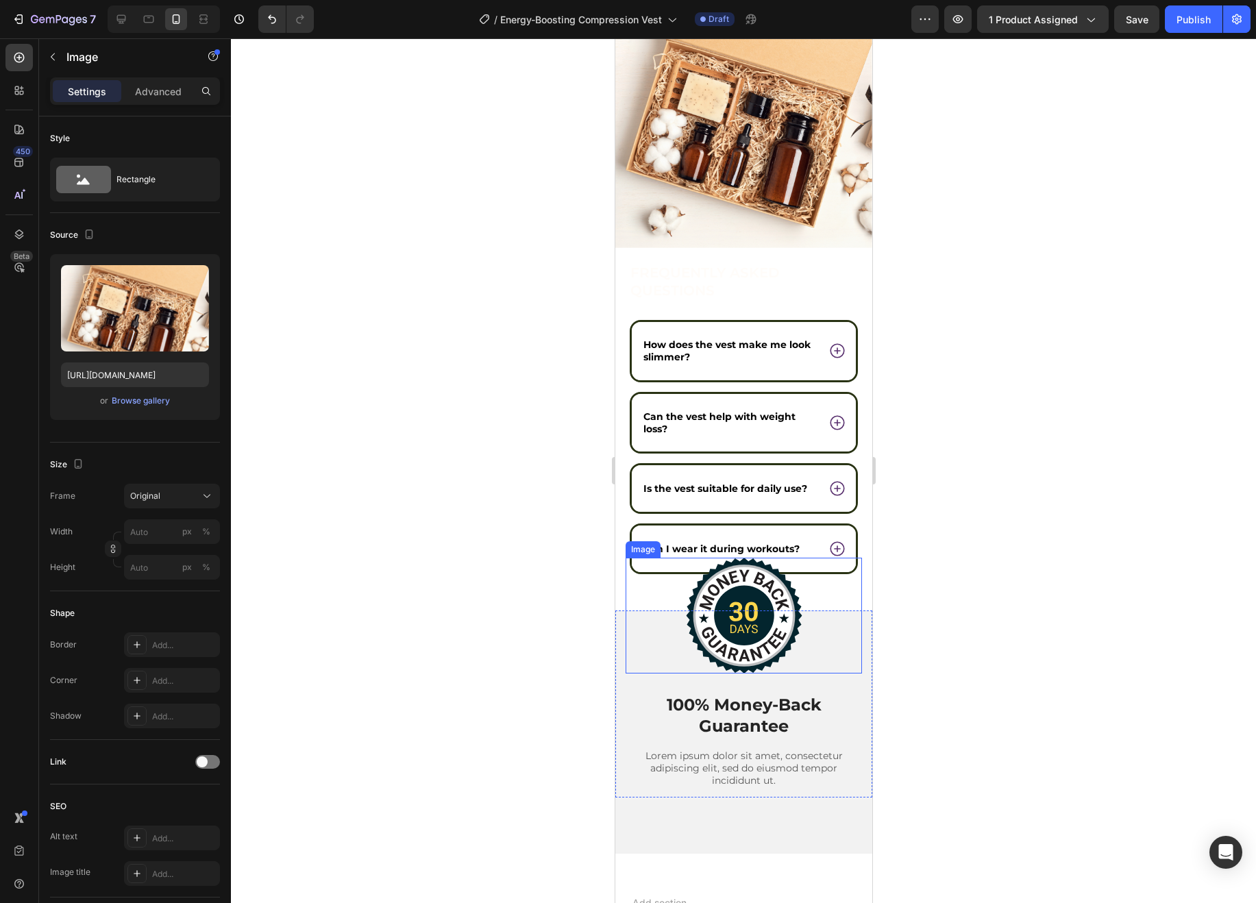
scroll to position [6816, 0]
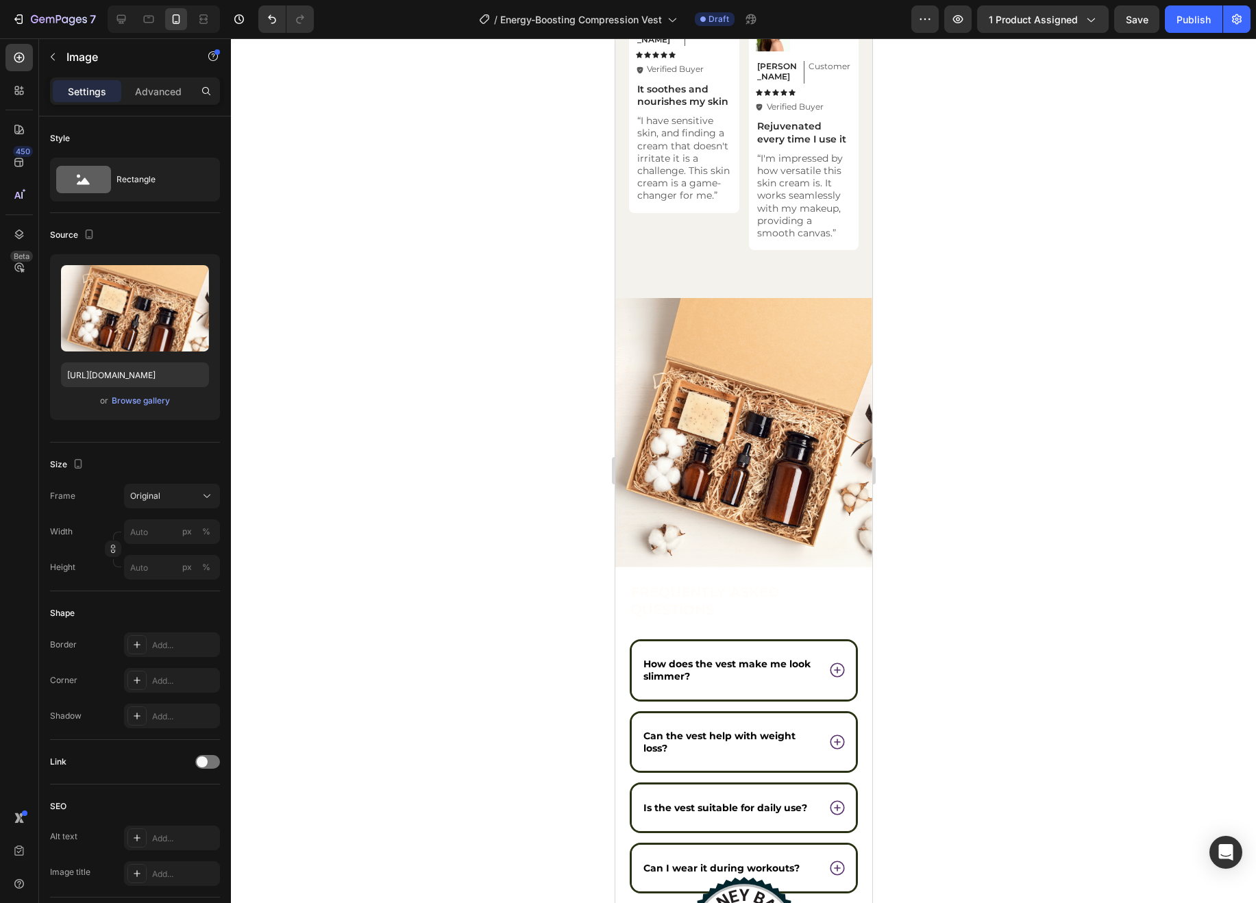
click at [761, 338] on img at bounding box center [743, 432] width 257 height 269
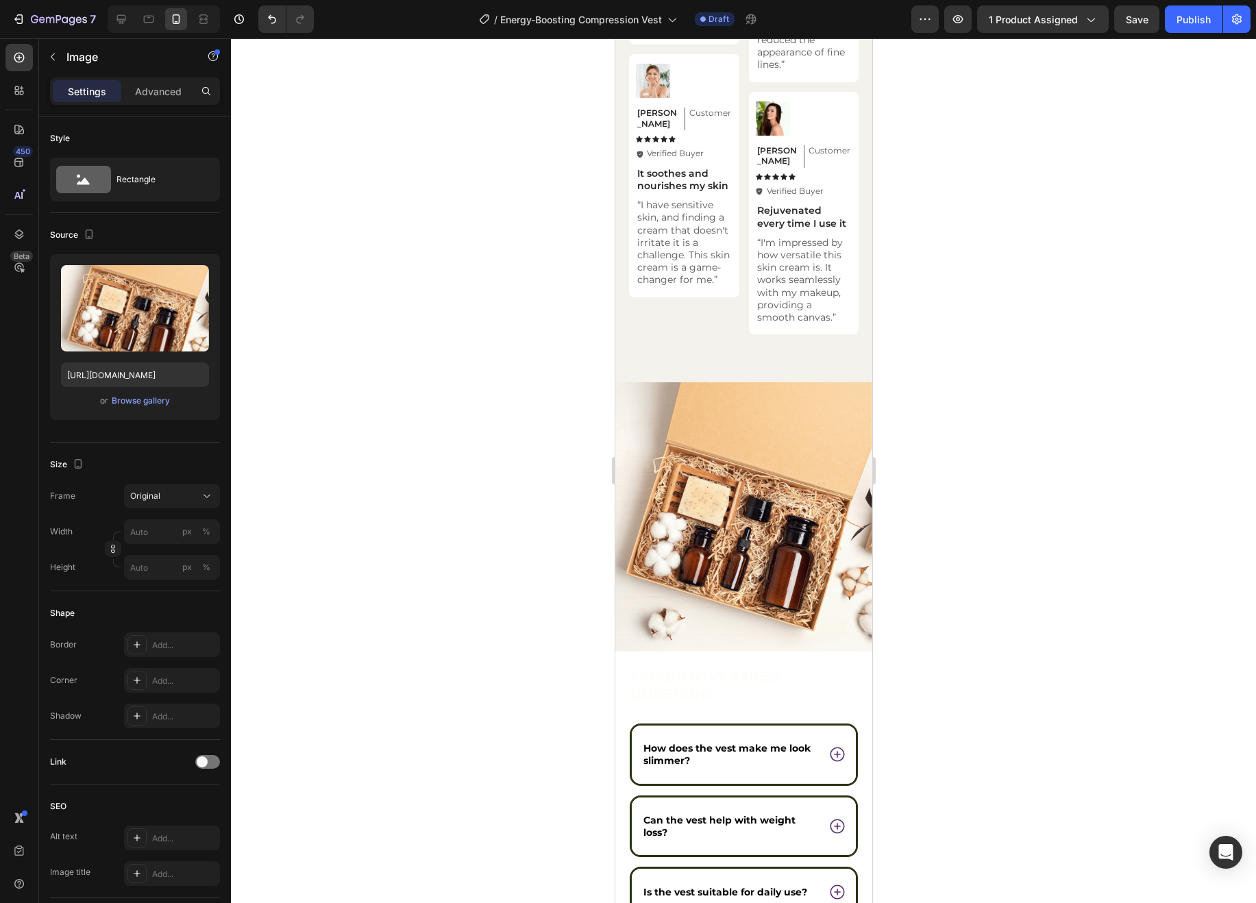
click at [746, 521] on img at bounding box center [743, 516] width 257 height 269
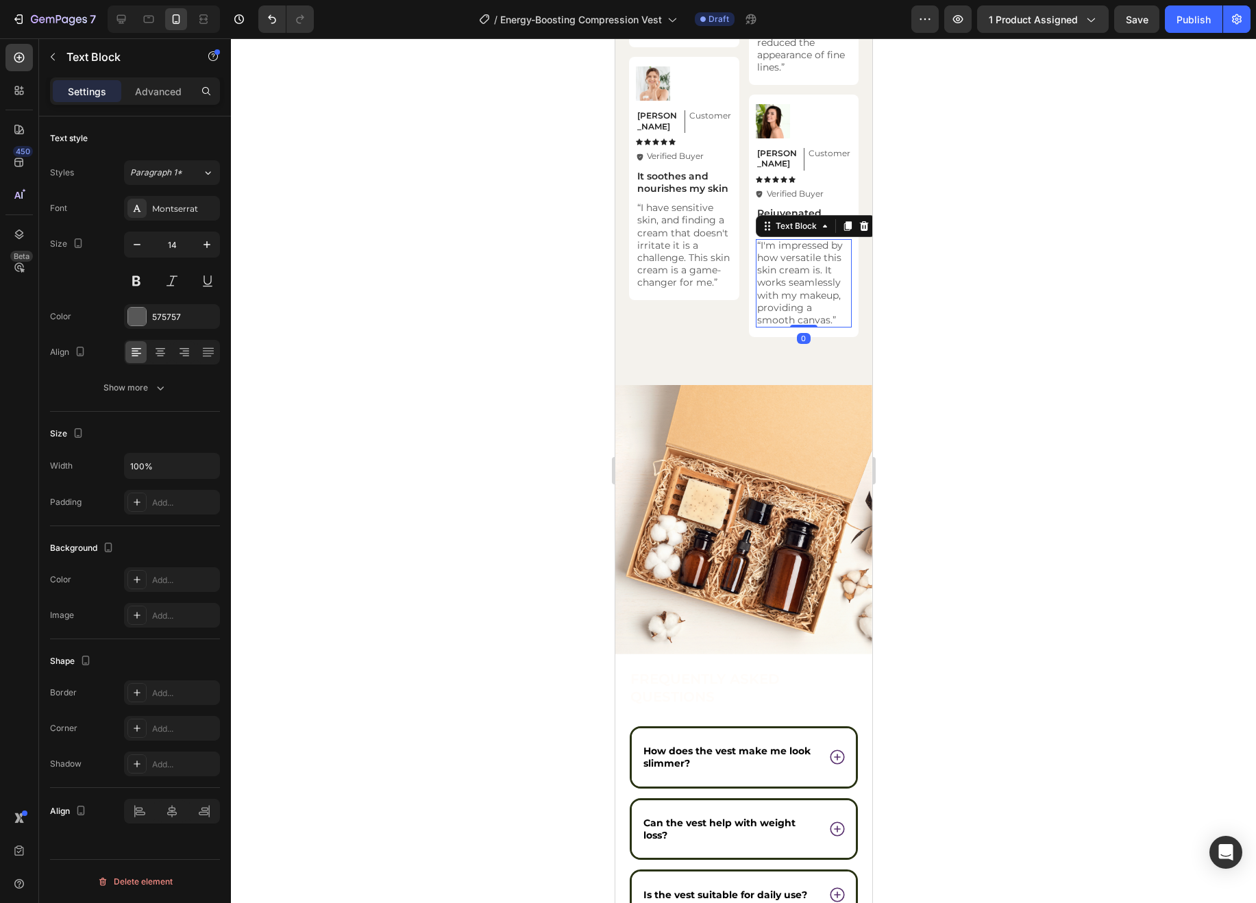
click at [766, 242] on p "“I'm impressed by how versatile this skin cream is. It works seamlessly with my…" at bounding box center [803, 282] width 94 height 87
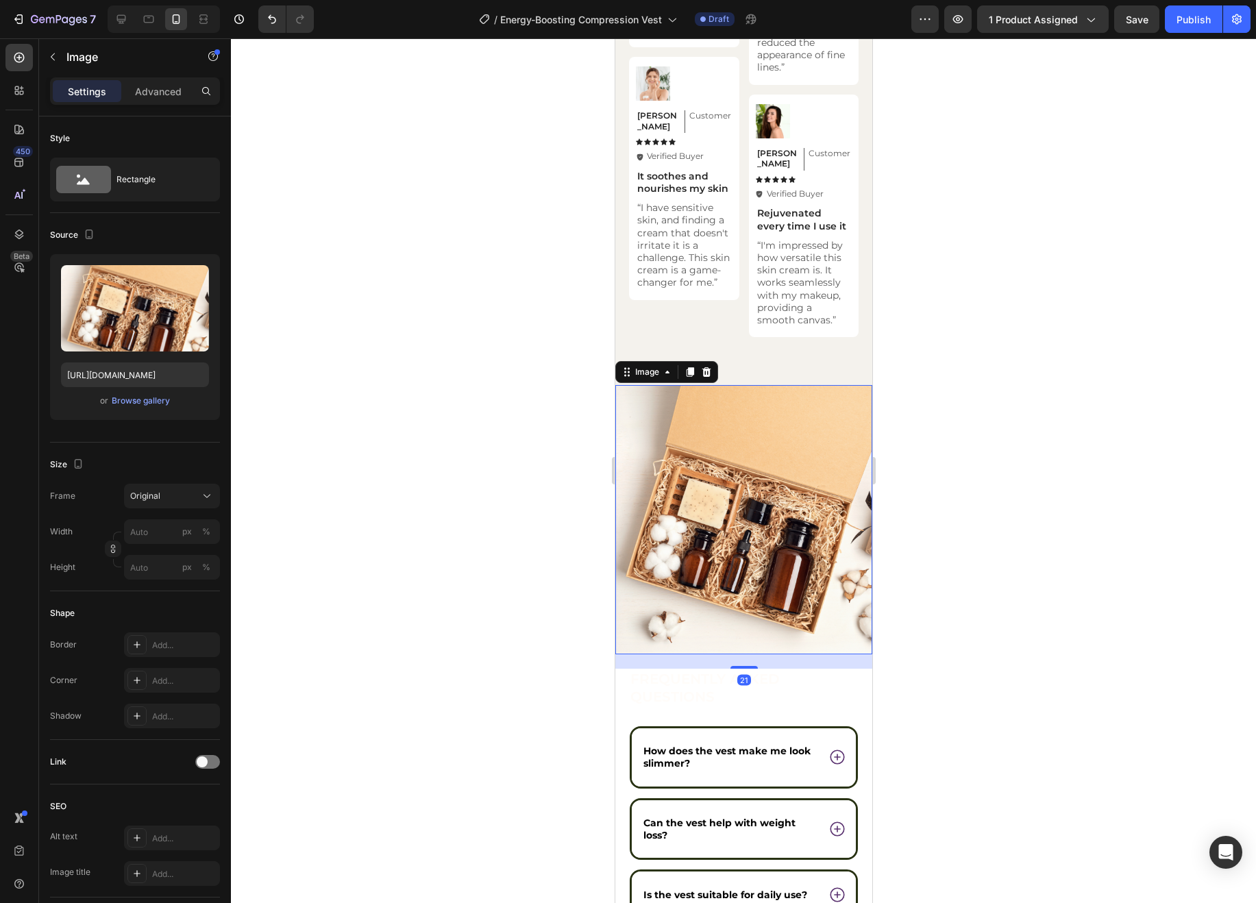
click at [738, 402] on img at bounding box center [743, 519] width 257 height 269
click at [709, 367] on icon at bounding box center [706, 372] width 9 height 10
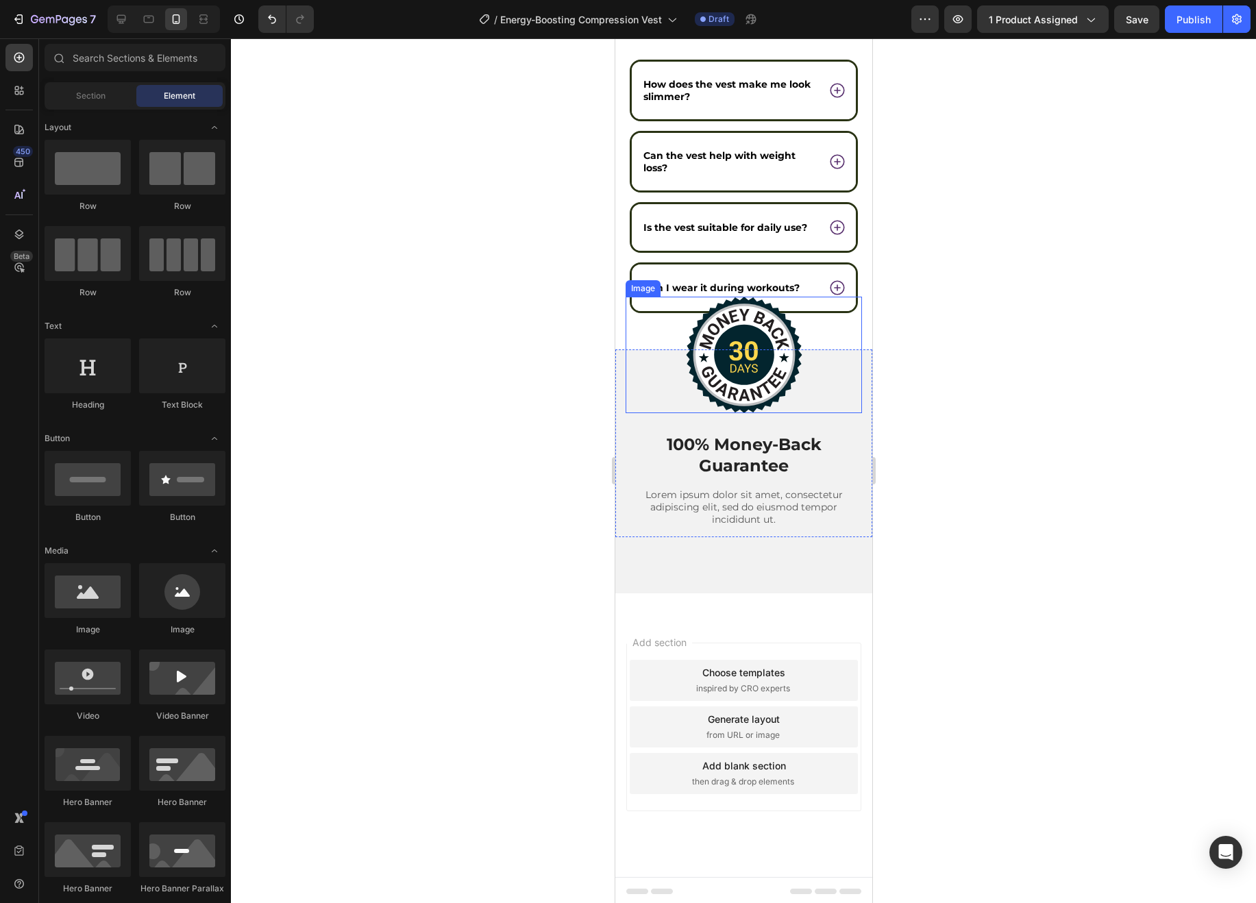
scroll to position [7124, 0]
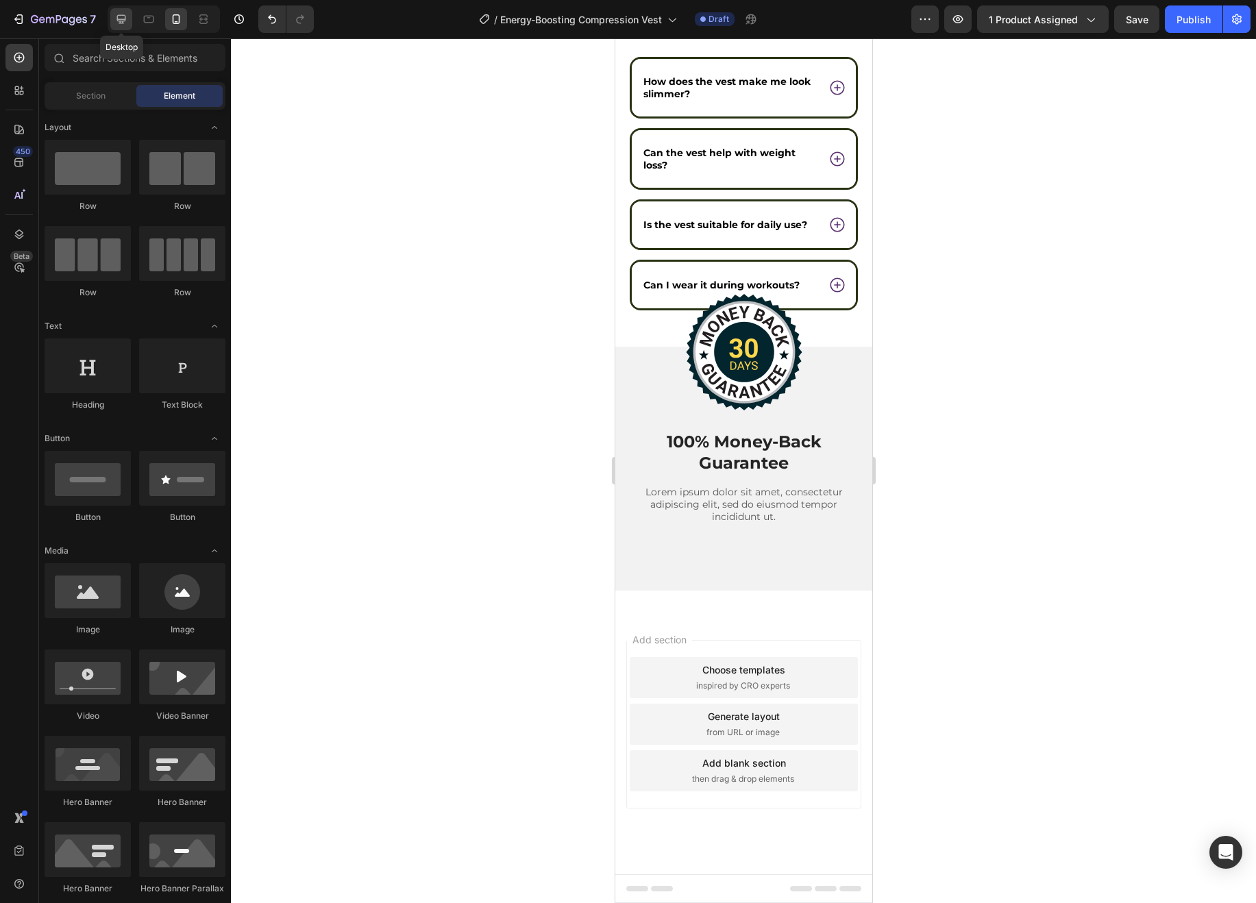
click at [121, 23] on icon at bounding box center [121, 19] width 9 height 9
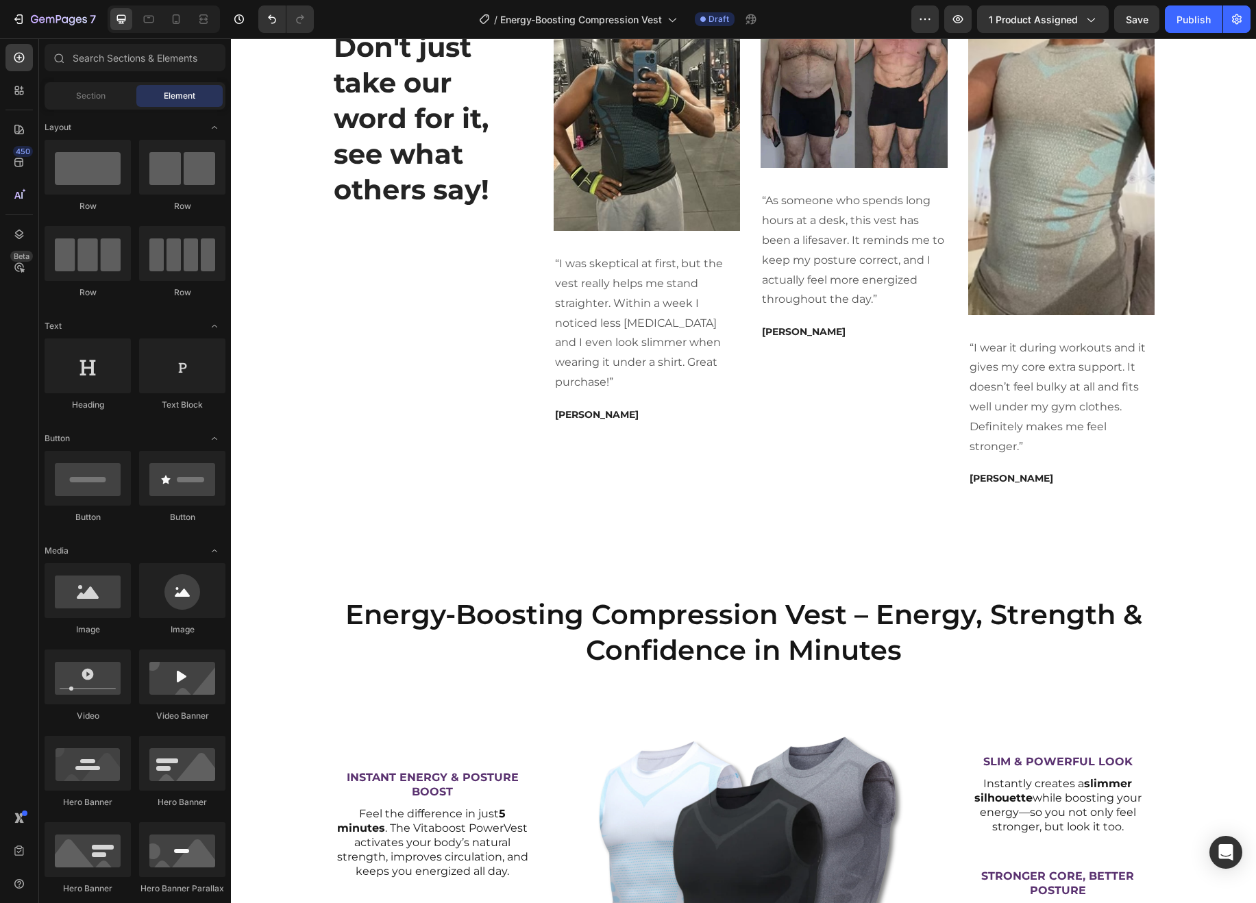
scroll to position [5633, 0]
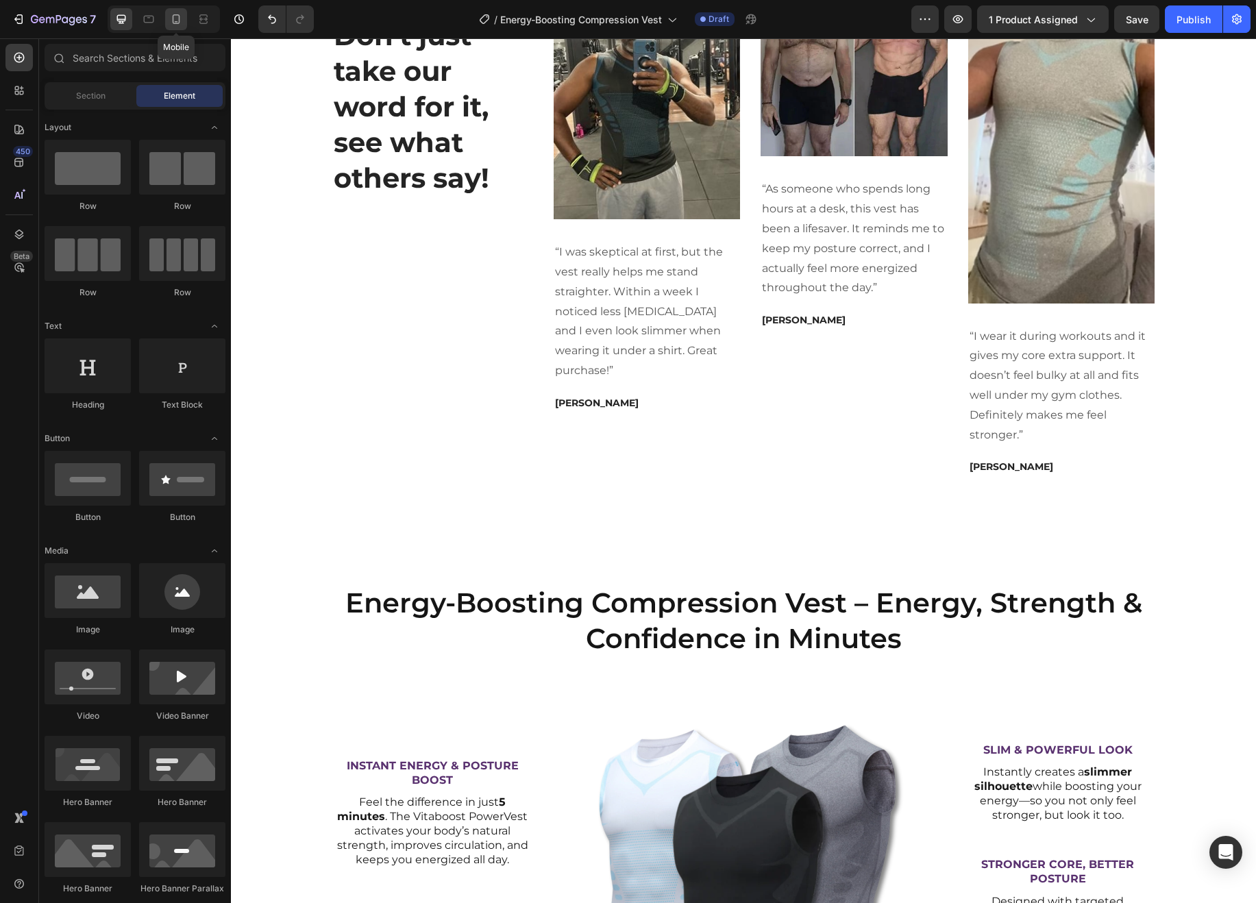
click at [176, 23] on icon at bounding box center [177, 19] width 8 height 10
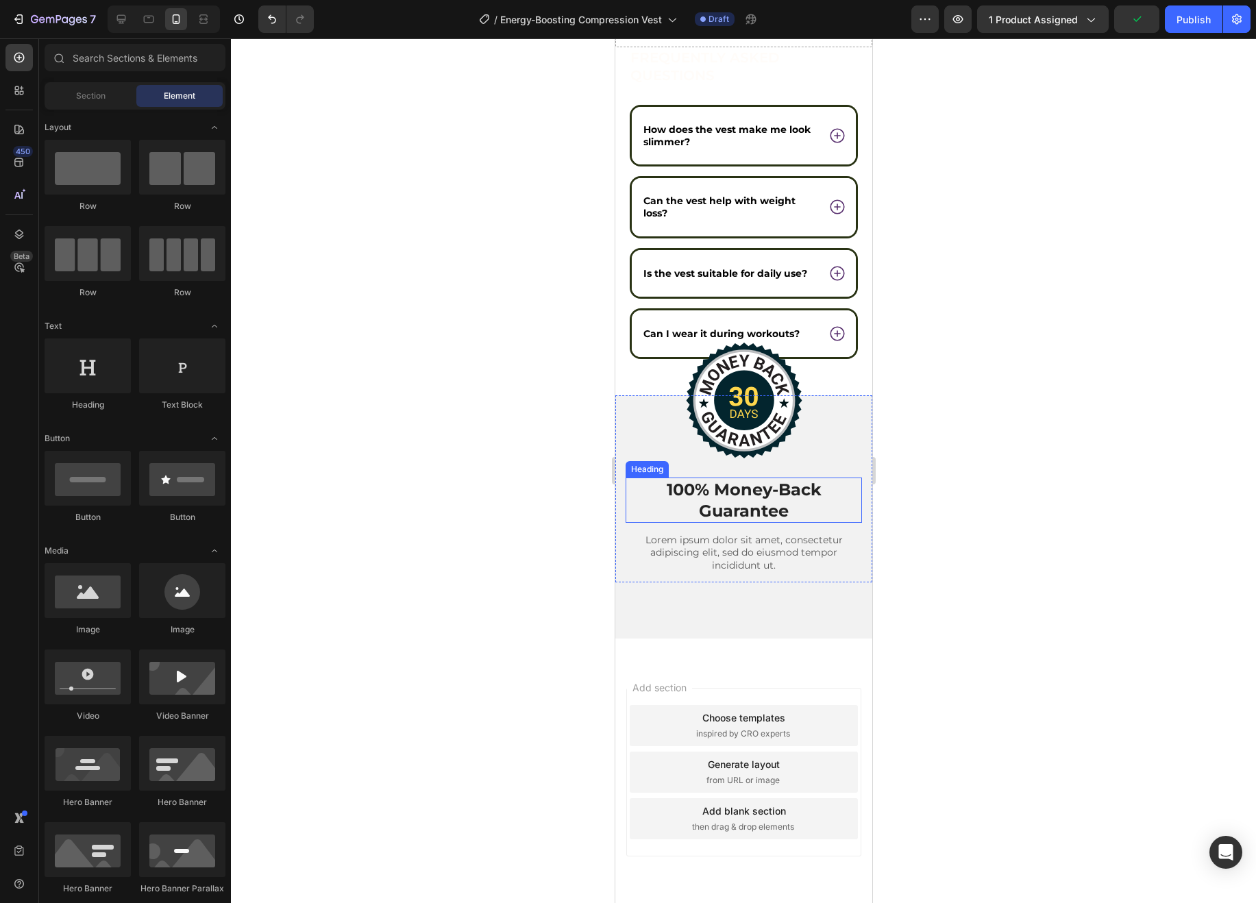
scroll to position [7228, 0]
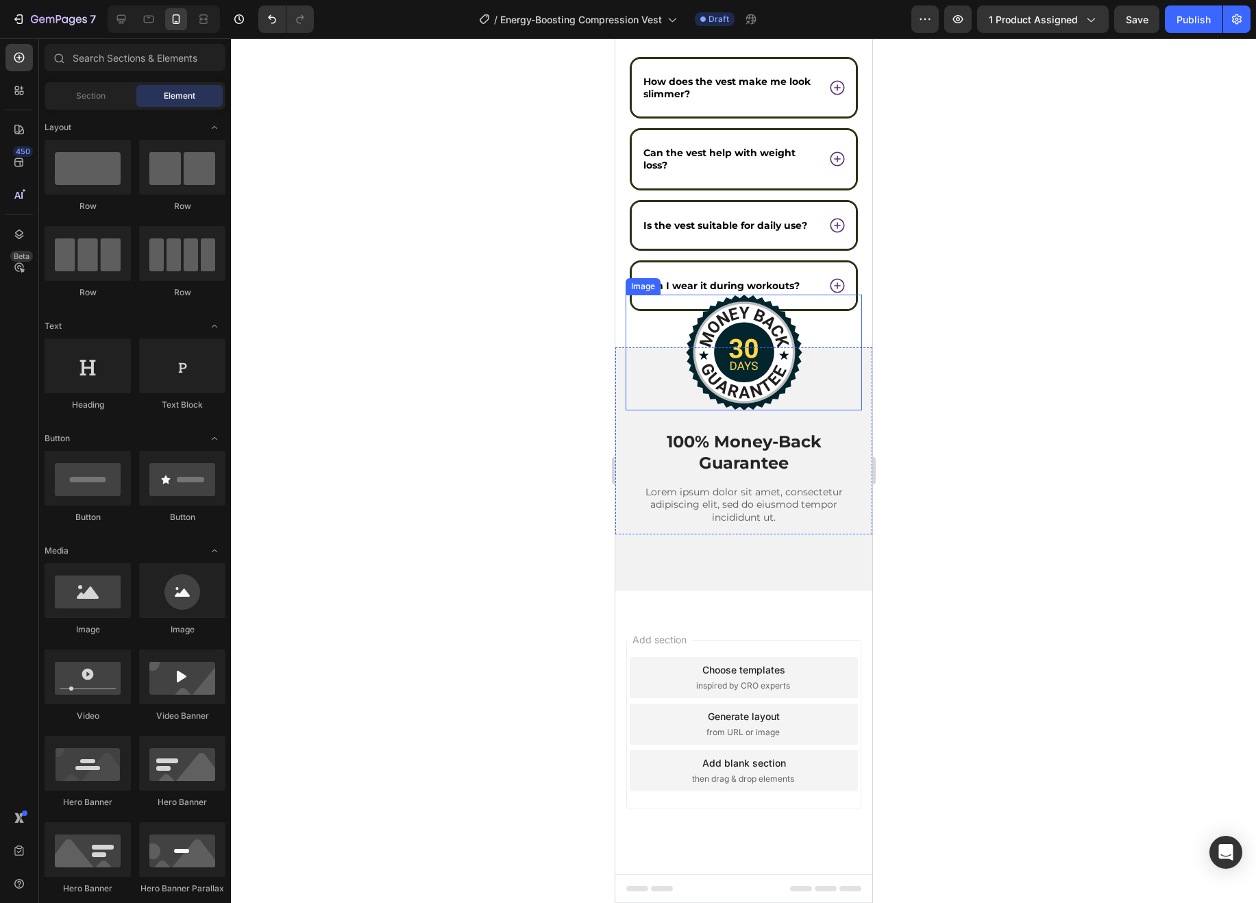
click at [683, 325] on div at bounding box center [743, 353] width 236 height 116
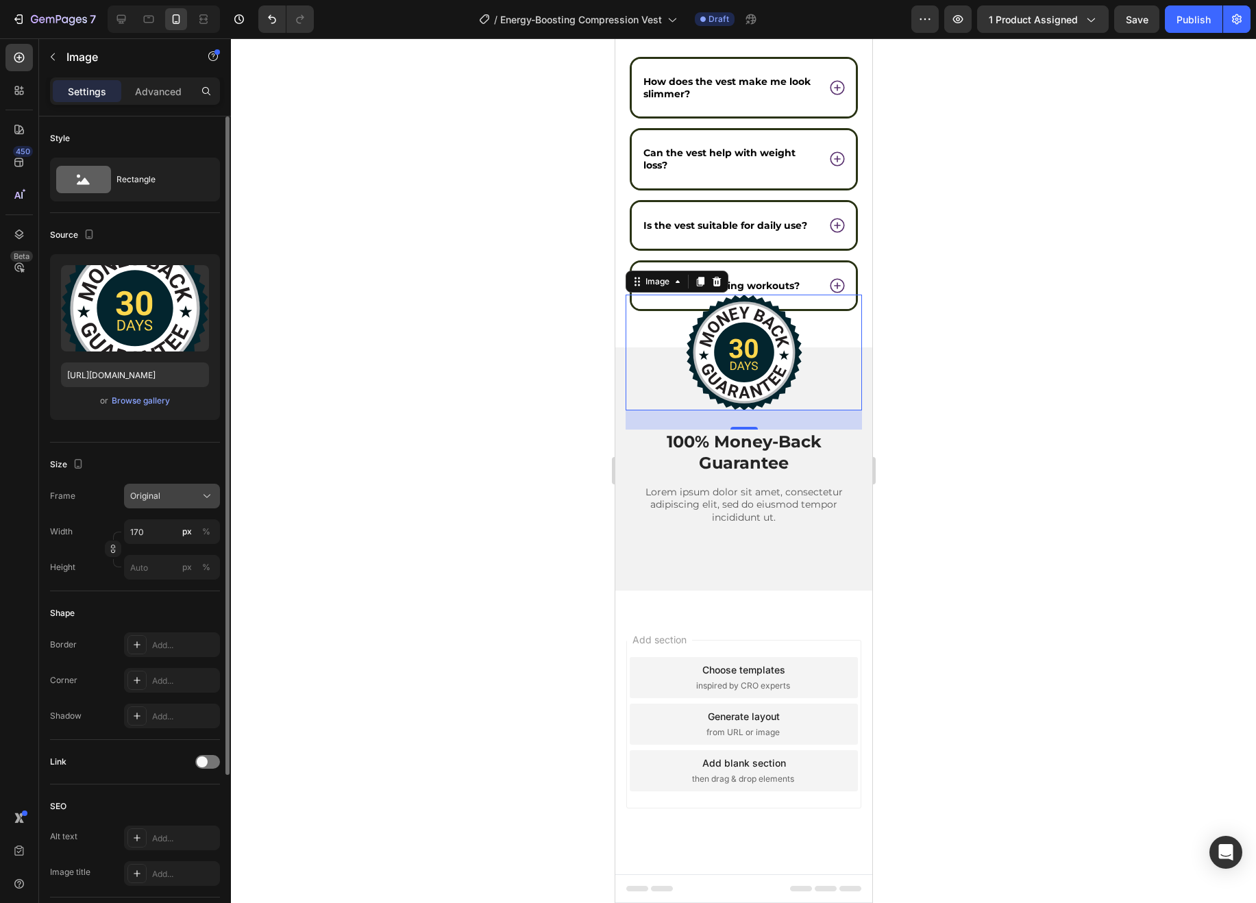
click at [192, 491] on div "Original" at bounding box center [163, 496] width 67 height 12
click at [185, 582] on div "Horizontal" at bounding box center [169, 582] width 79 height 14
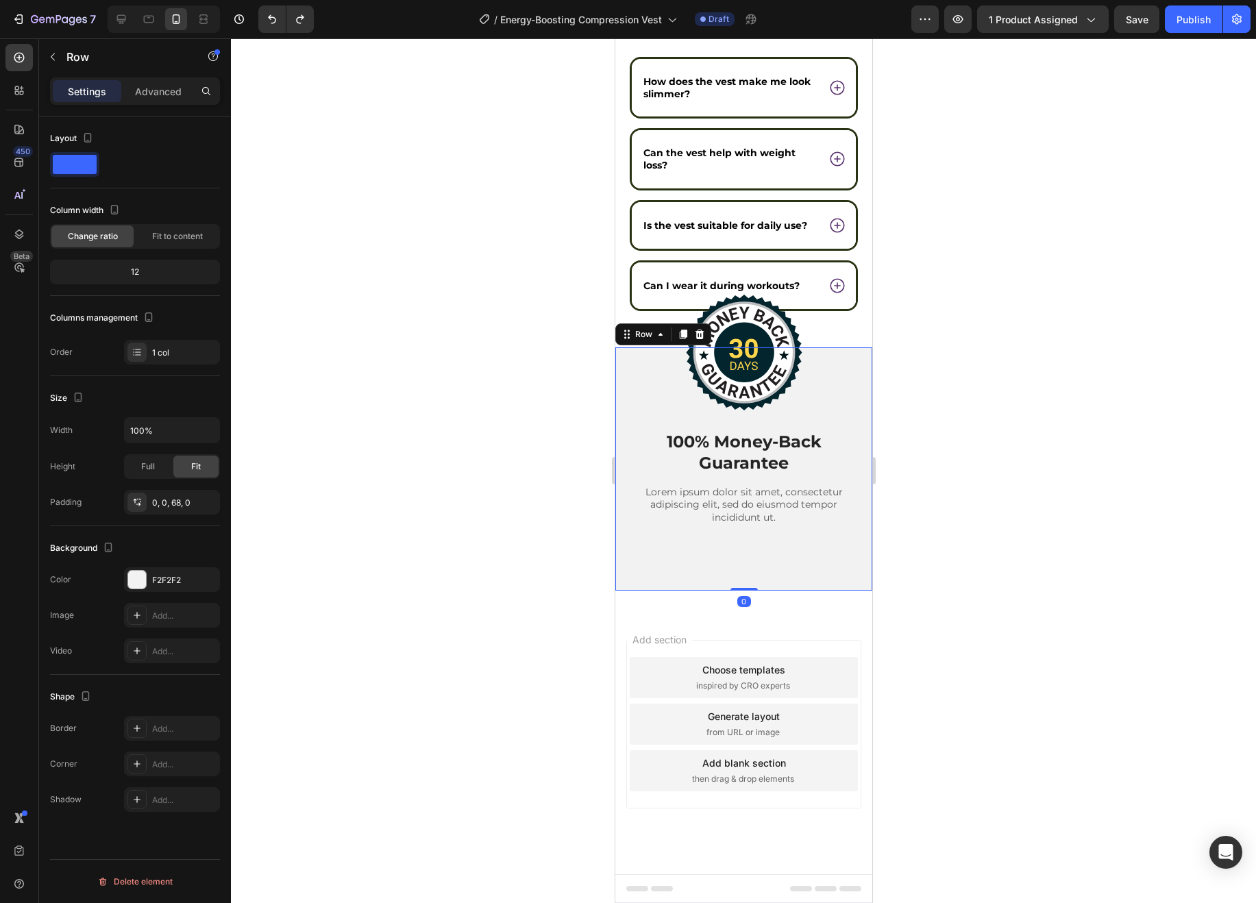
click at [802, 549] on div "Image 100% Money-Back Guarantee Heading Lorem ipsum dolor sit amet, consectetur…" at bounding box center [743, 468] width 257 height 243
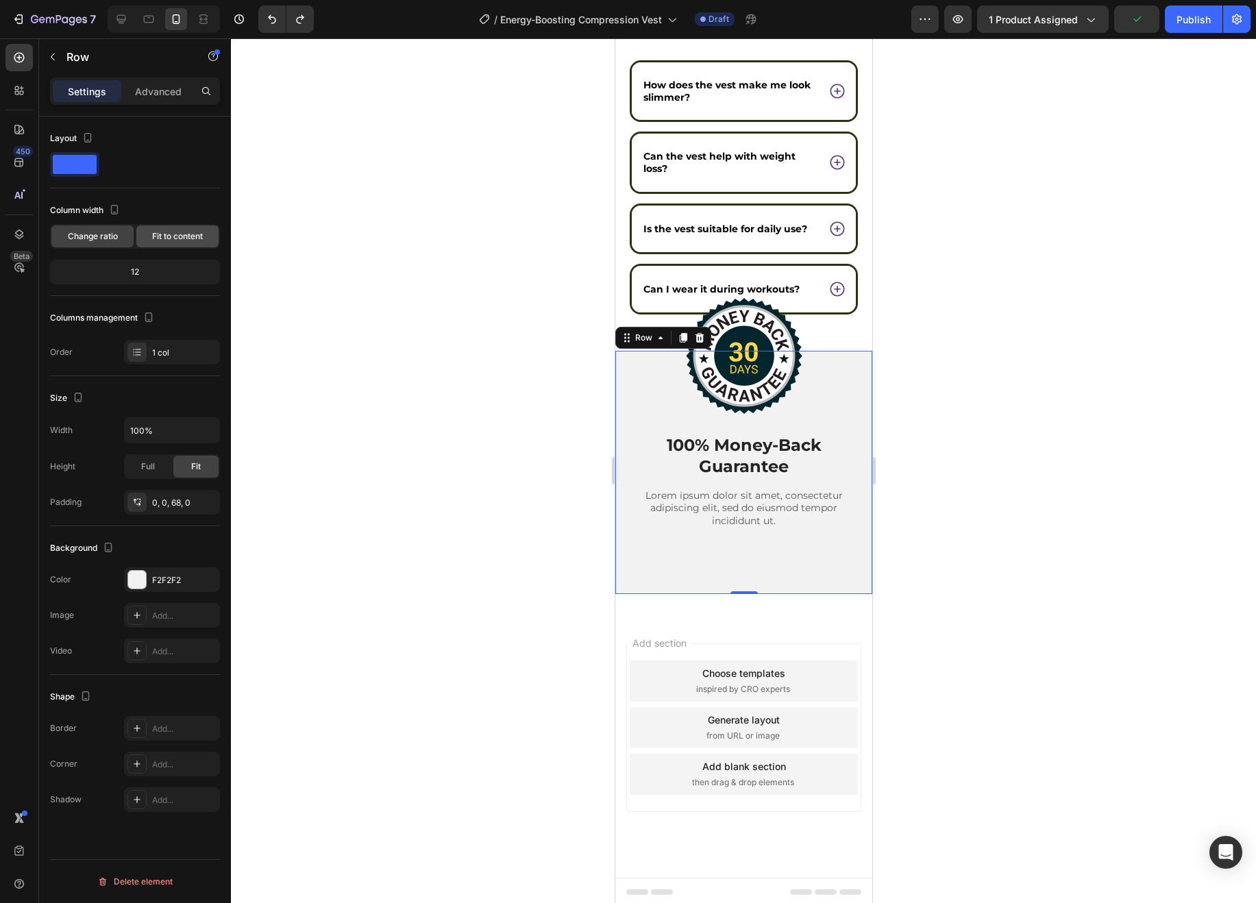
click at [181, 238] on span "Fit to content" at bounding box center [177, 236] width 51 height 12
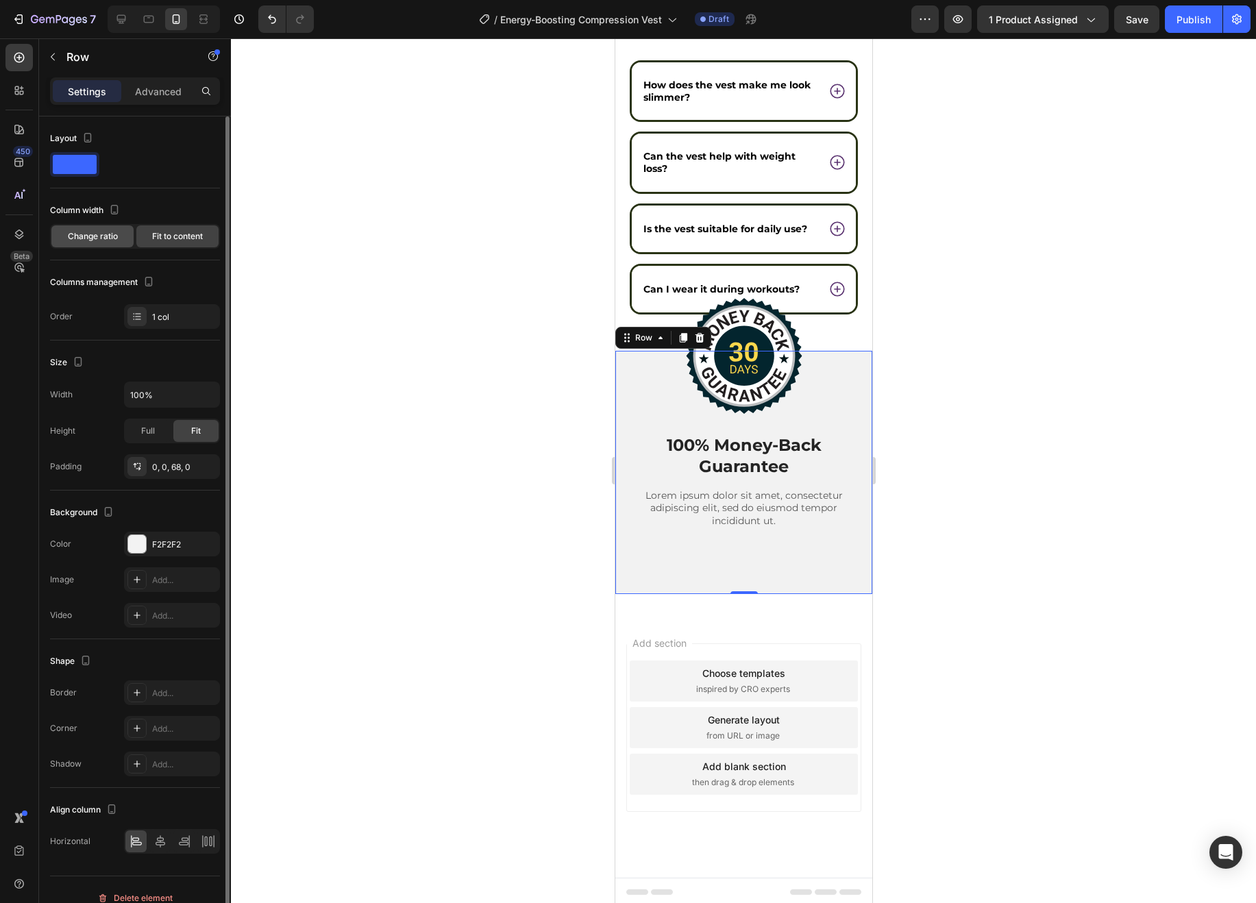
click at [93, 235] on span "Change ratio" at bounding box center [93, 236] width 50 height 12
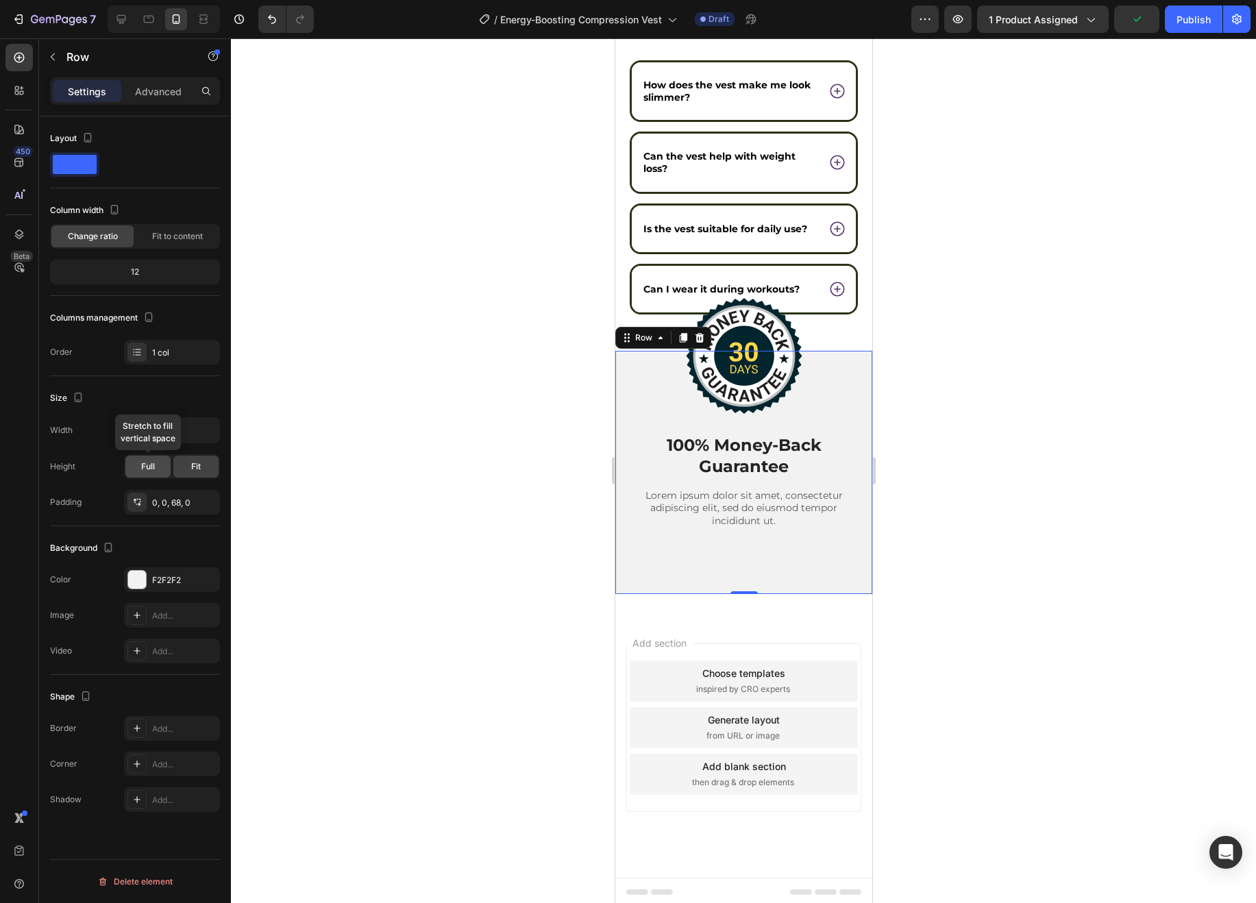
click at [144, 468] on span "Full" at bounding box center [148, 466] width 14 height 12
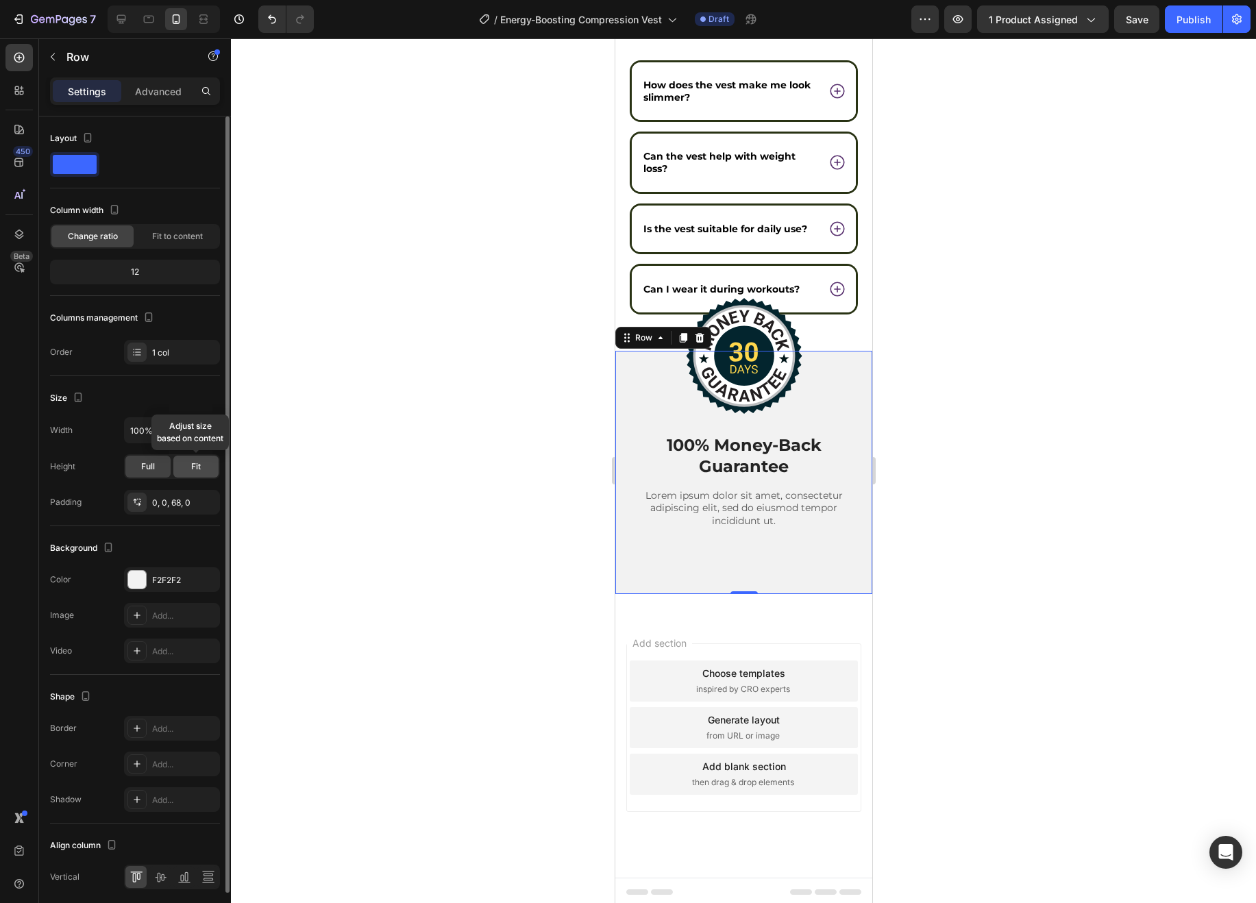
click at [193, 469] on span "Fit" at bounding box center [196, 466] width 10 height 12
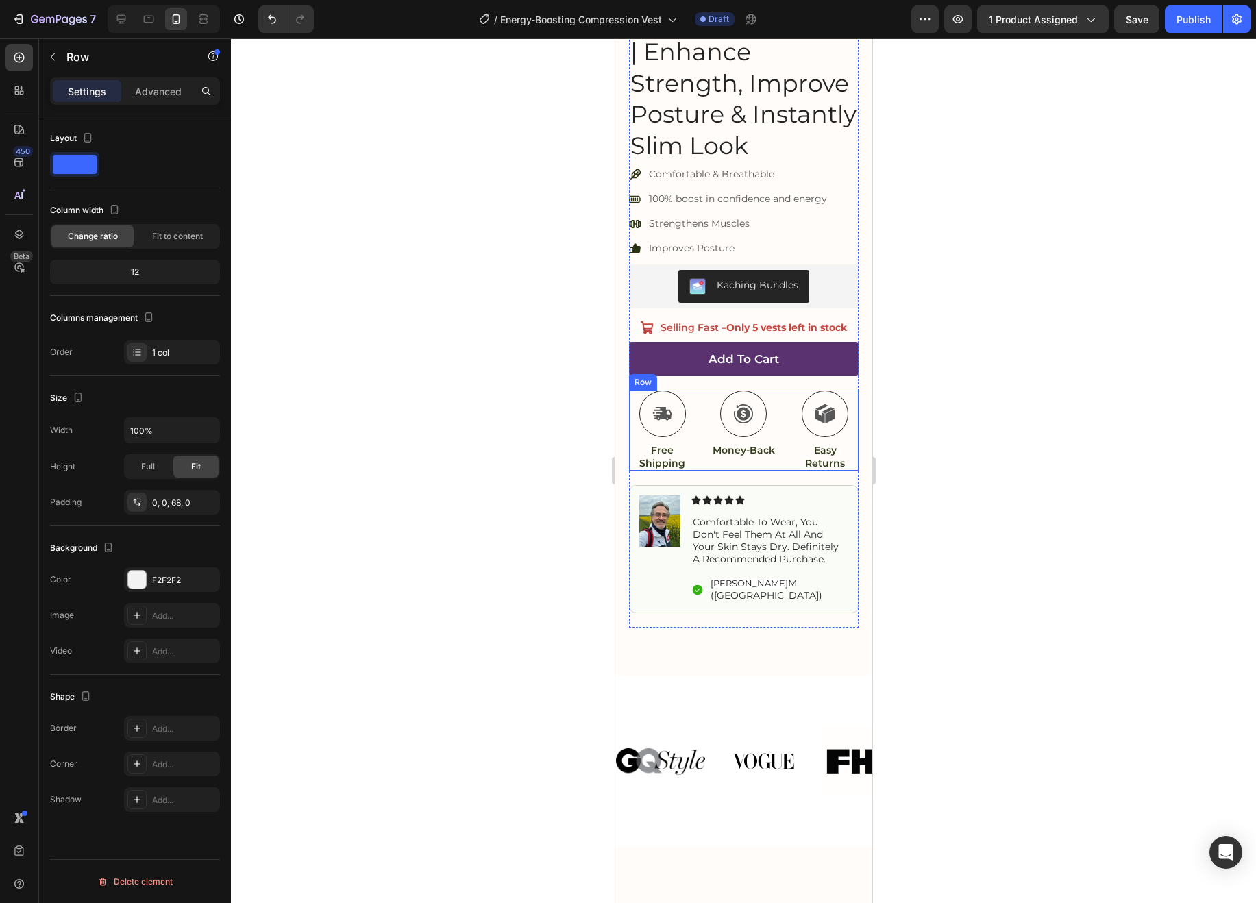
scroll to position [0, 0]
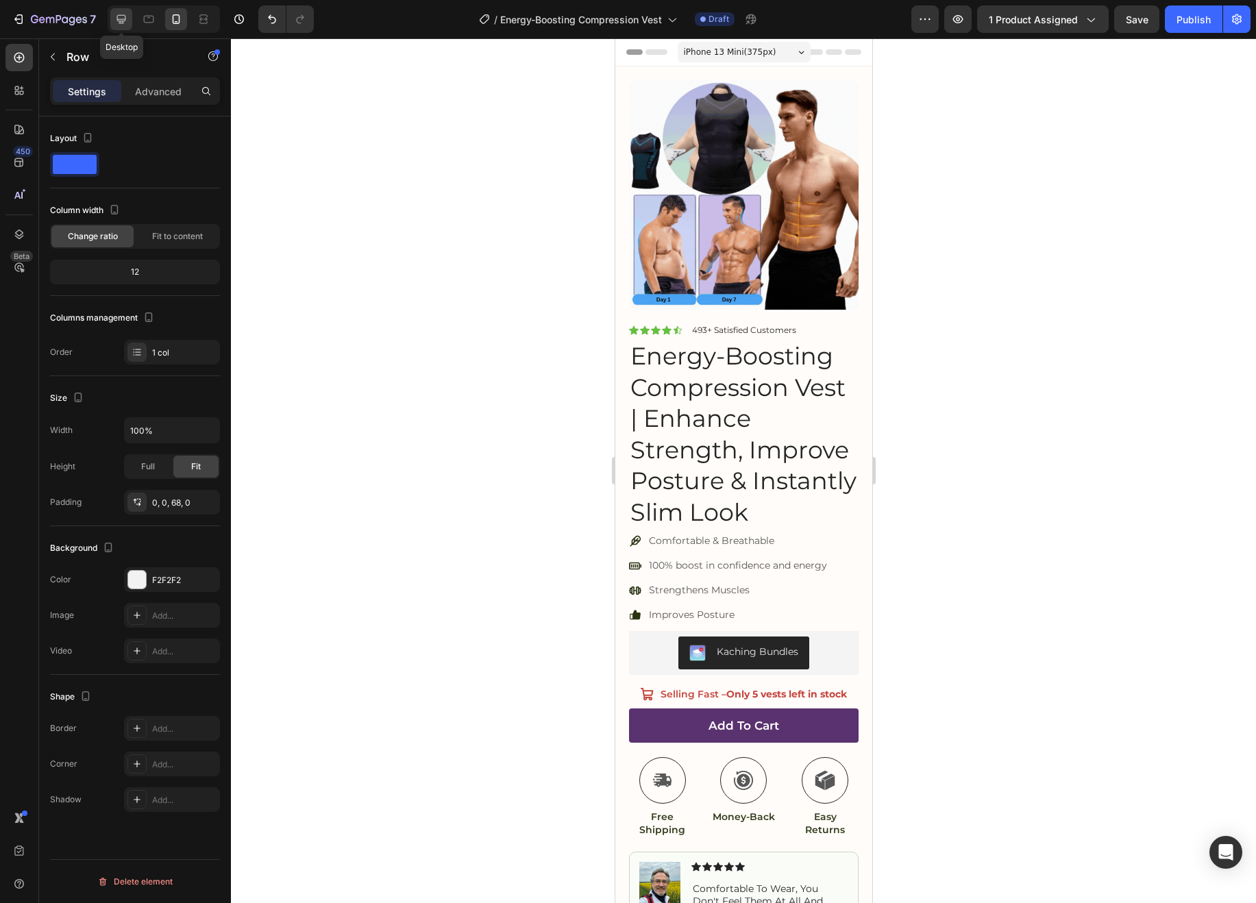
click at [129, 22] on div at bounding box center [121, 19] width 22 height 22
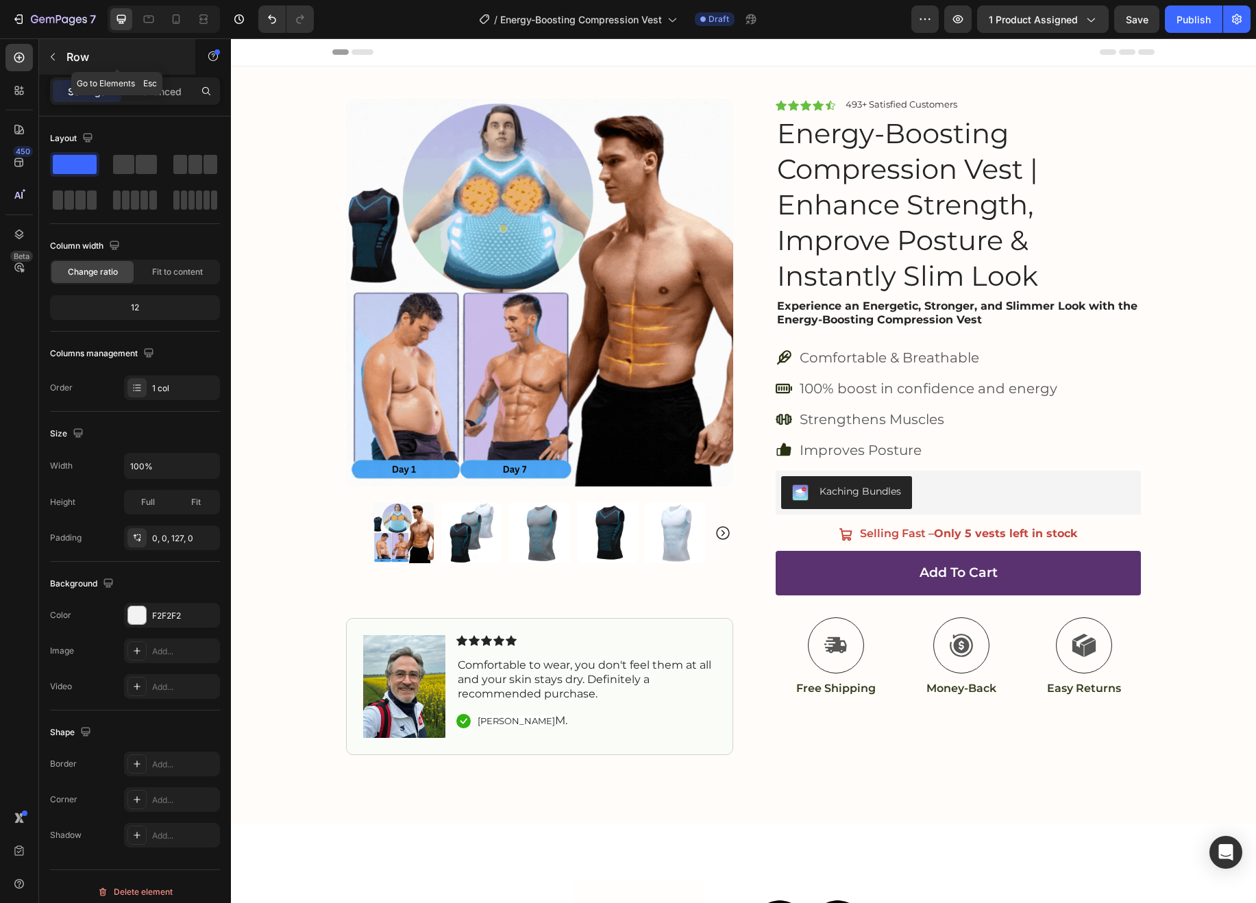
click at [51, 60] on icon "button" at bounding box center [52, 56] width 11 height 11
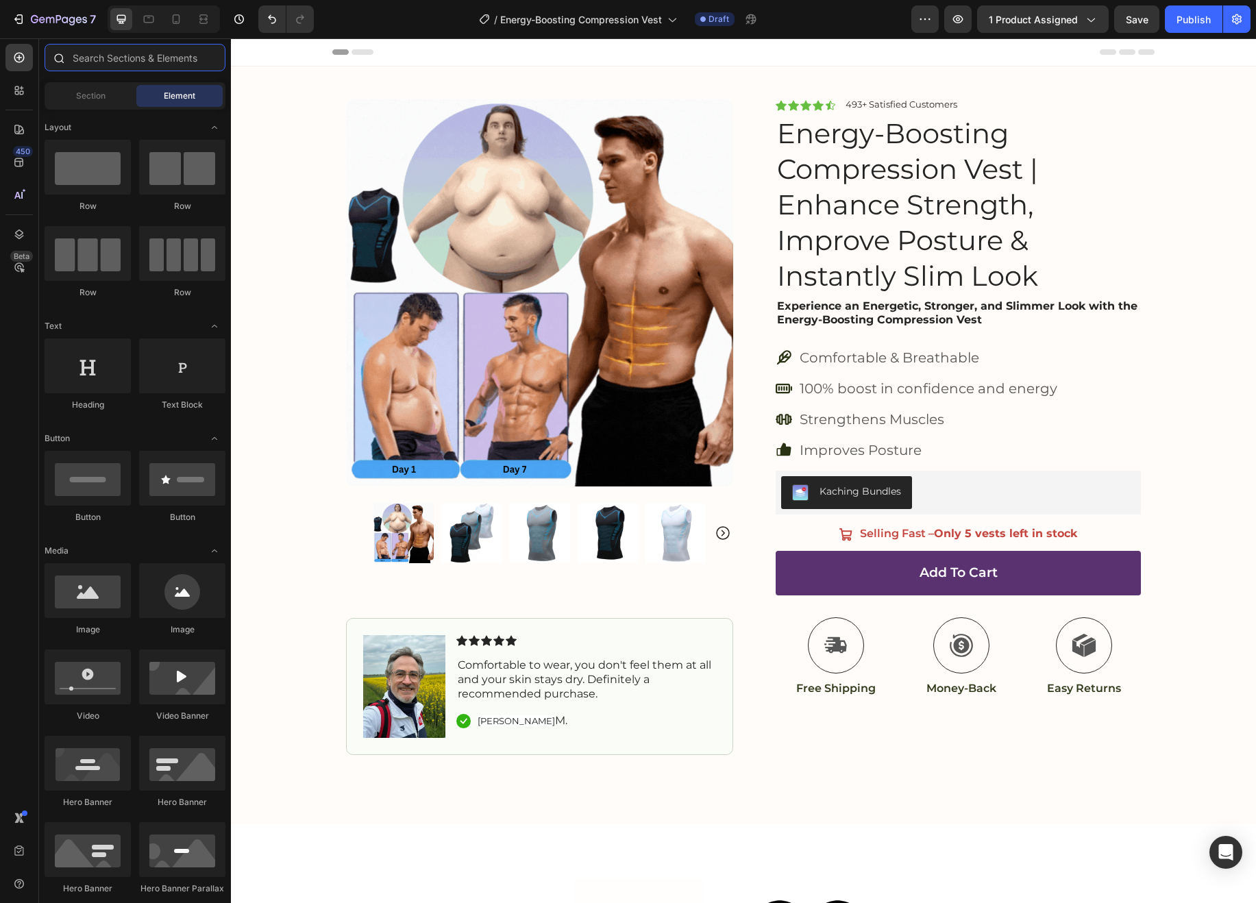
click at [117, 54] on input "text" at bounding box center [135, 57] width 181 height 27
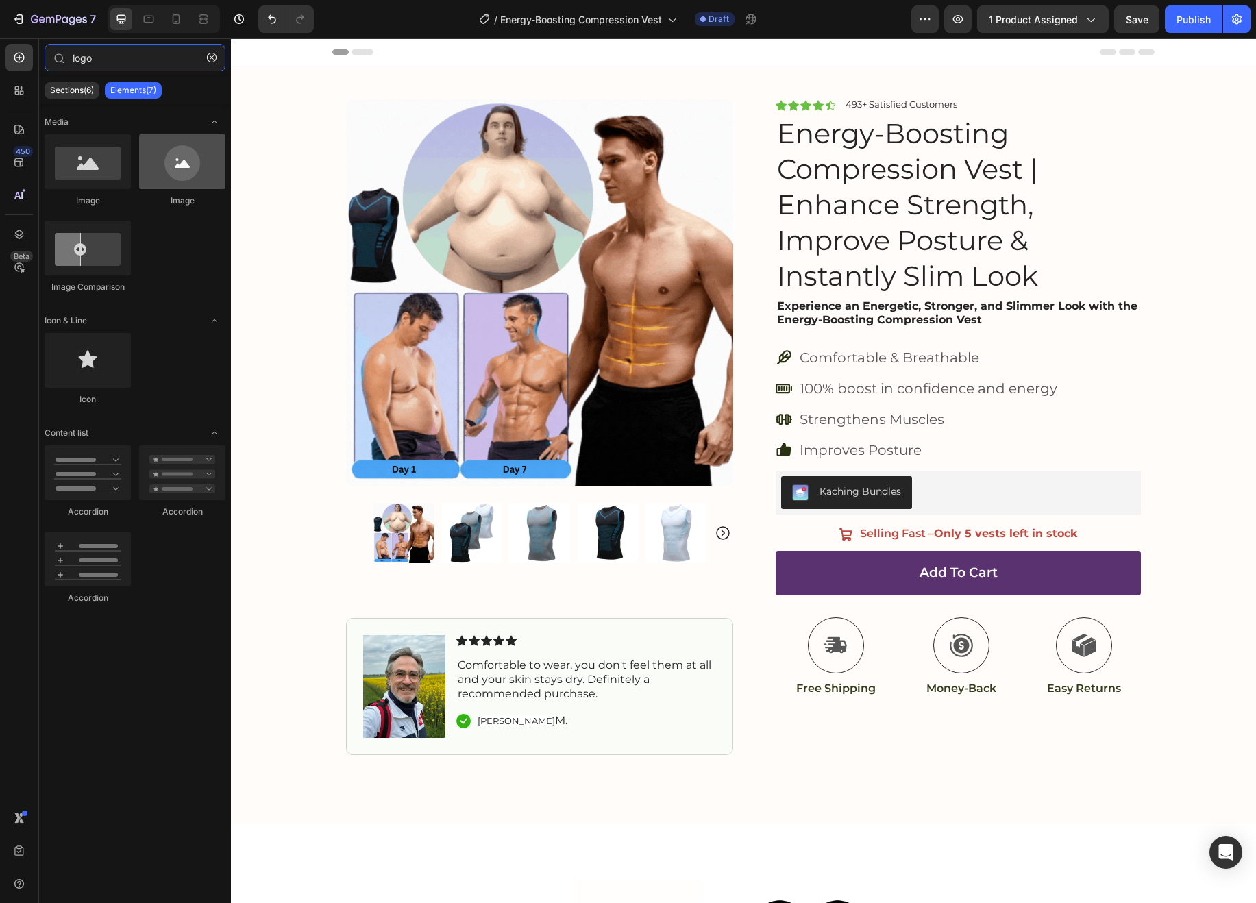
type input "logo"
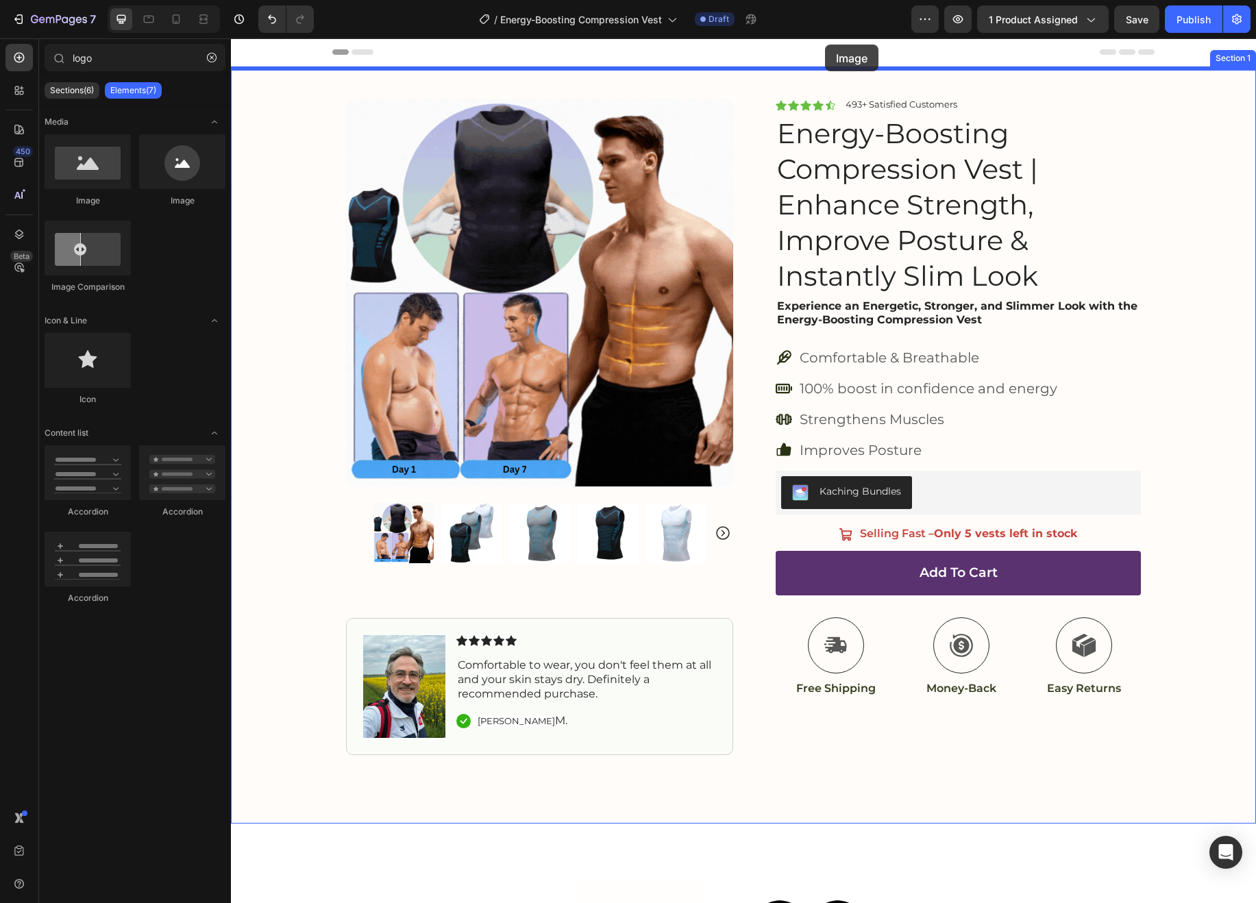
drag, startPoint x: 415, startPoint y: 213, endPoint x: 825, endPoint y: 45, distance: 443.1
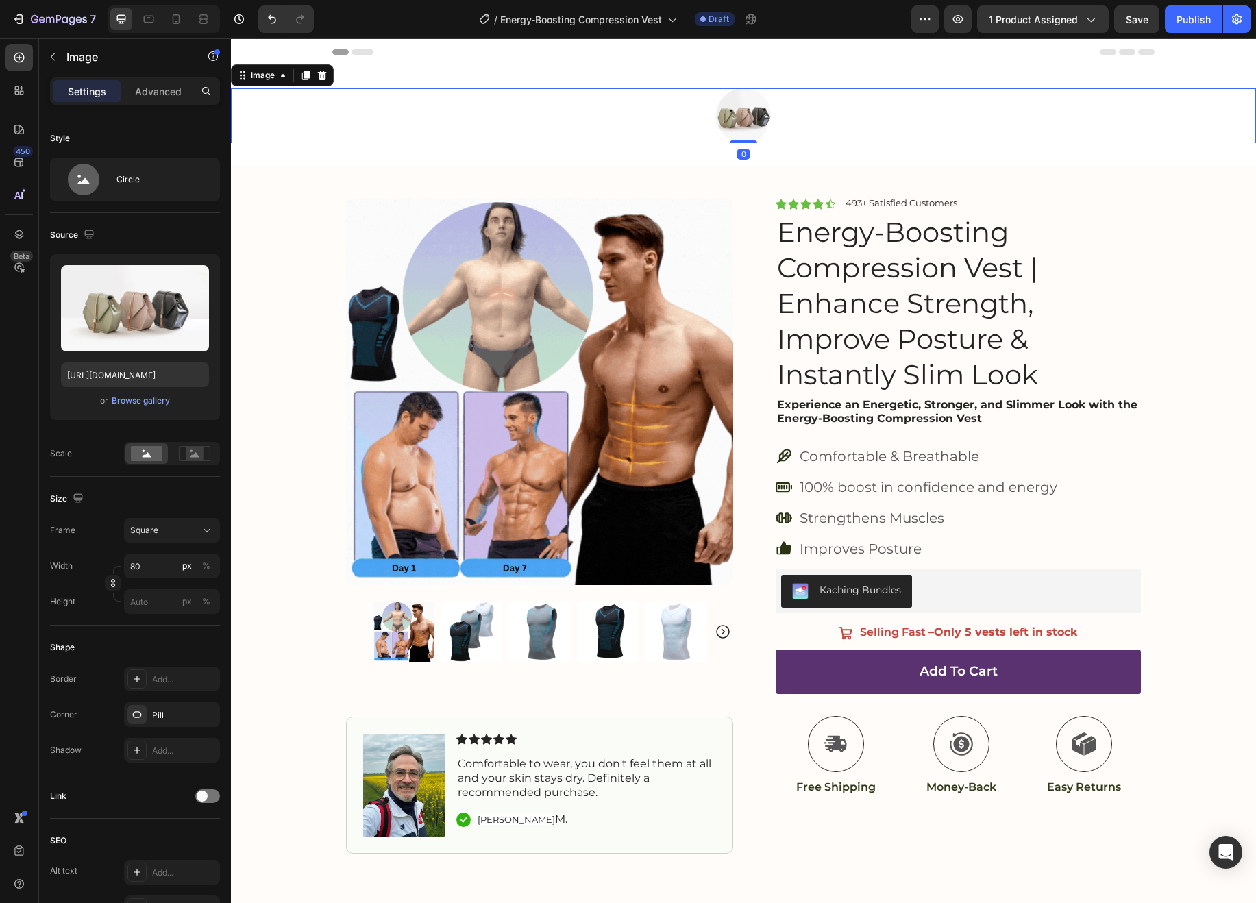
click at [756, 114] on img at bounding box center [743, 115] width 55 height 55
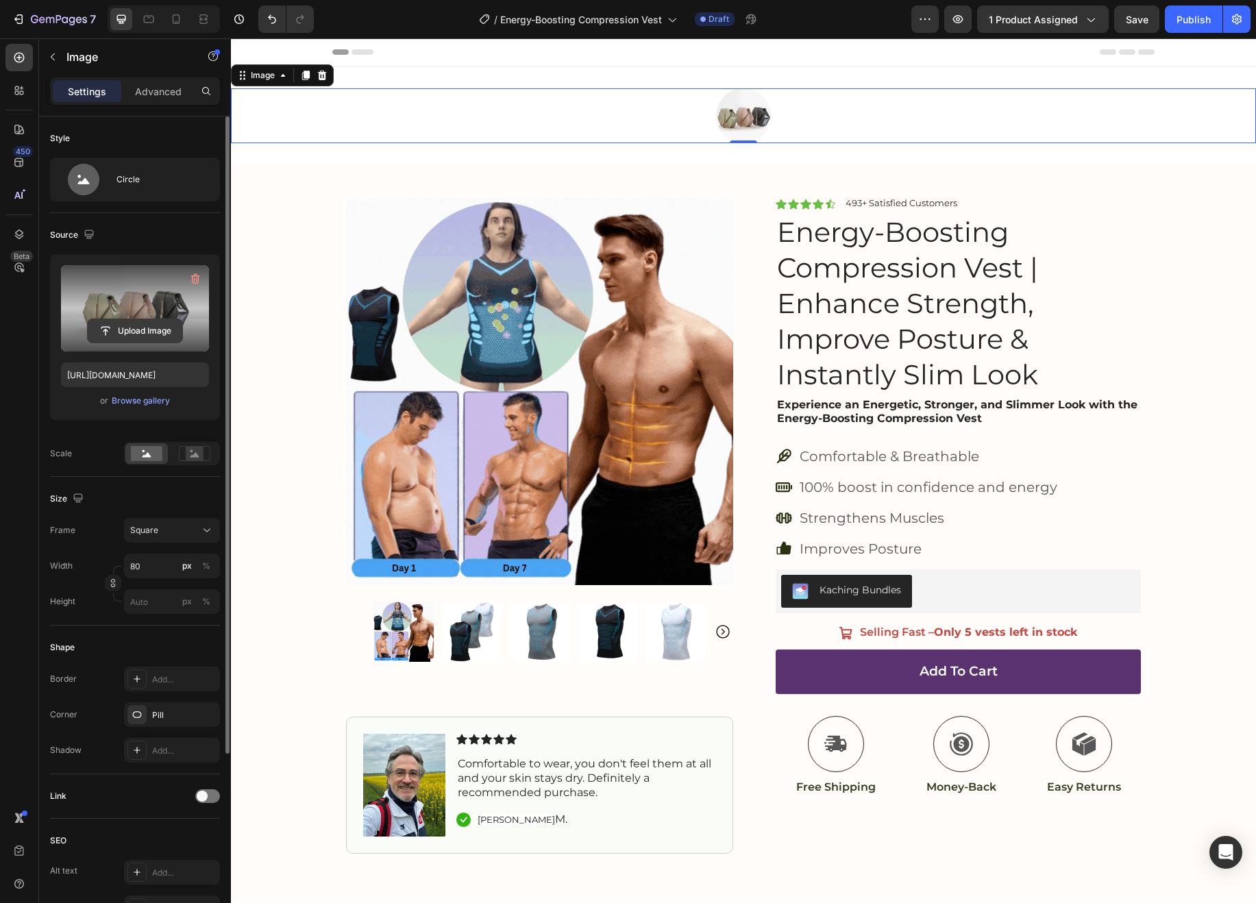
click at [130, 329] on input "file" at bounding box center [135, 330] width 95 height 23
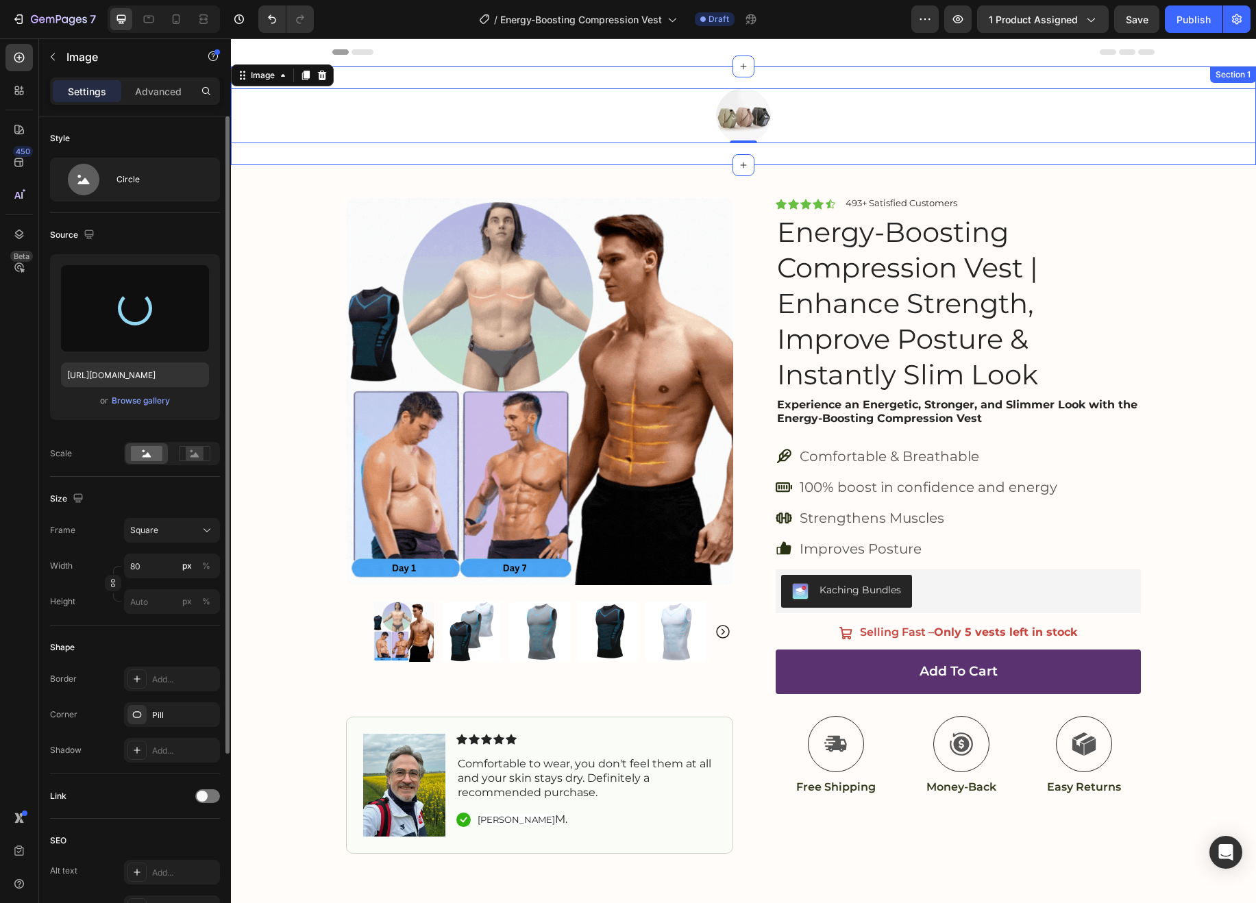
type input "https://cdn.shopify.com/s/files/1/0698/8844/2517/files/gempages_578359433361359…"
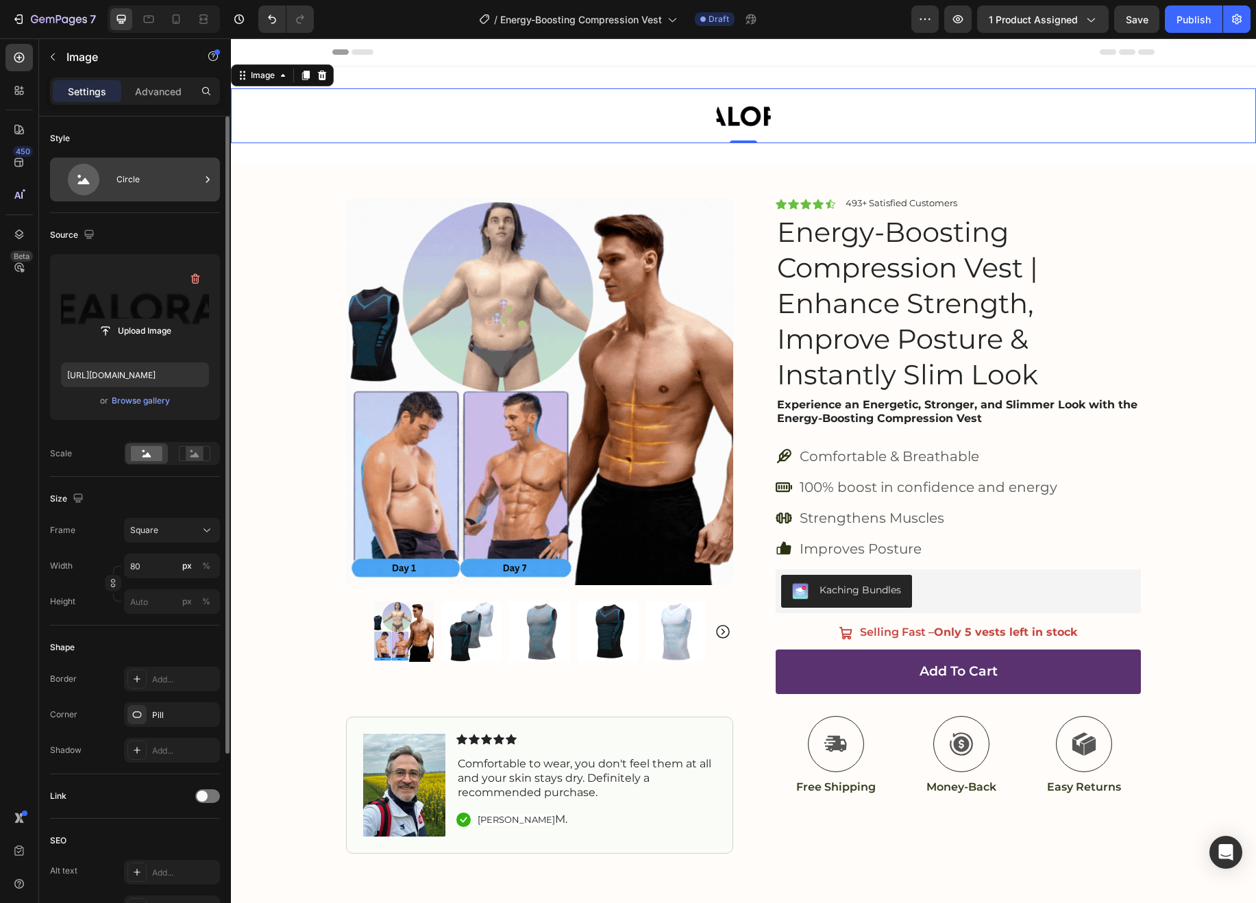
click at [98, 183] on icon at bounding box center [84, 180] width 32 height 32
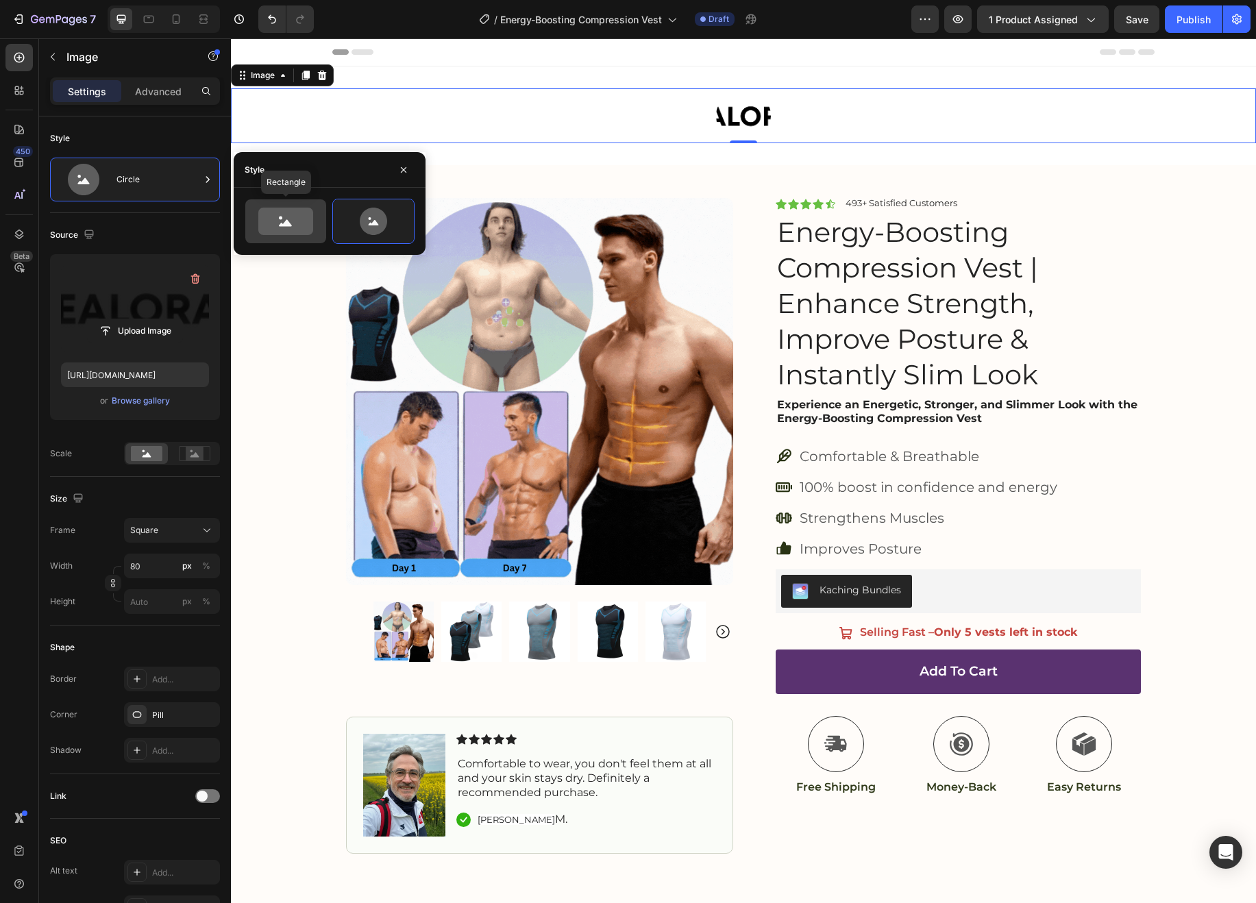
click at [290, 225] on icon at bounding box center [285, 223] width 13 height 7
type input "100"
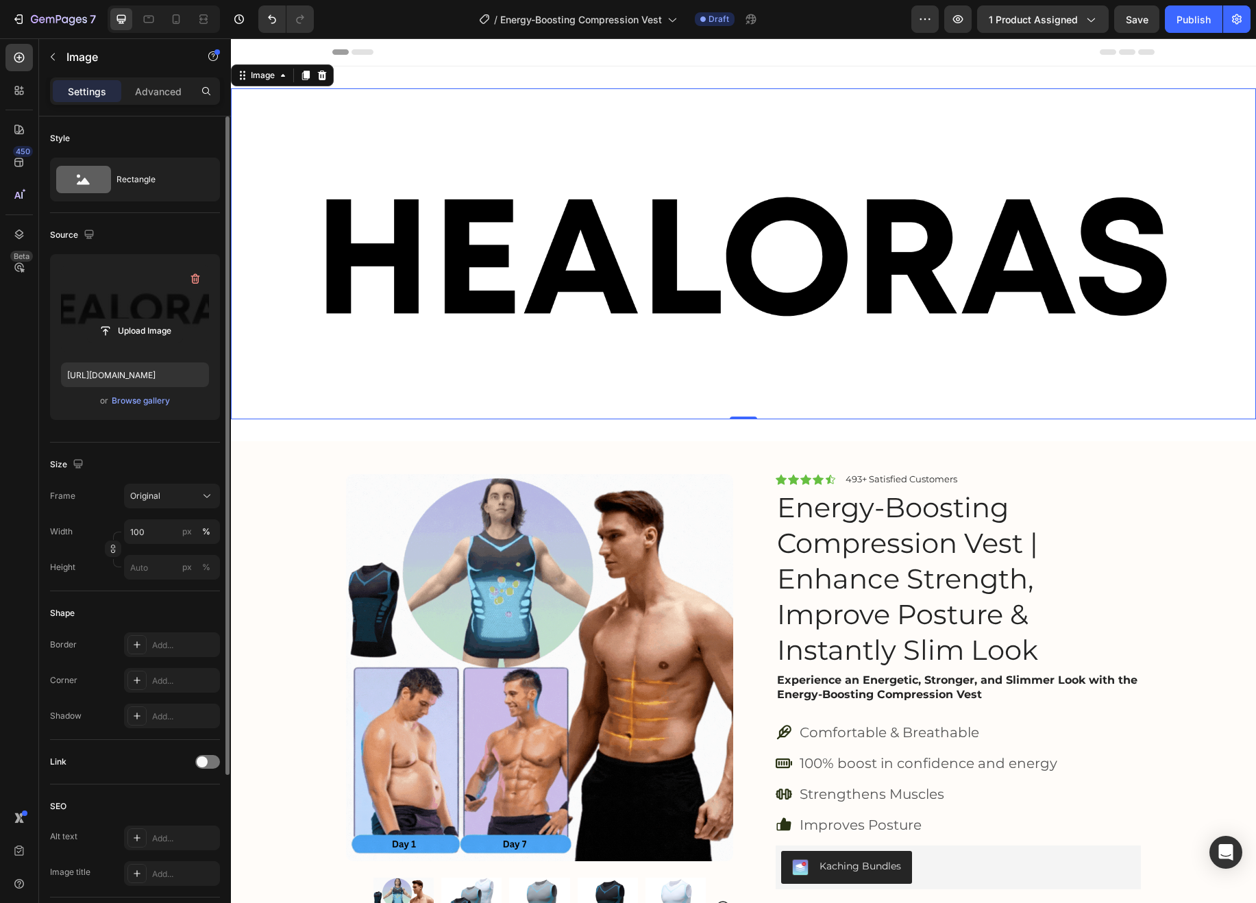
click at [175, 443] on div "Style Rectangle" at bounding box center [135, 517] width 170 height 149
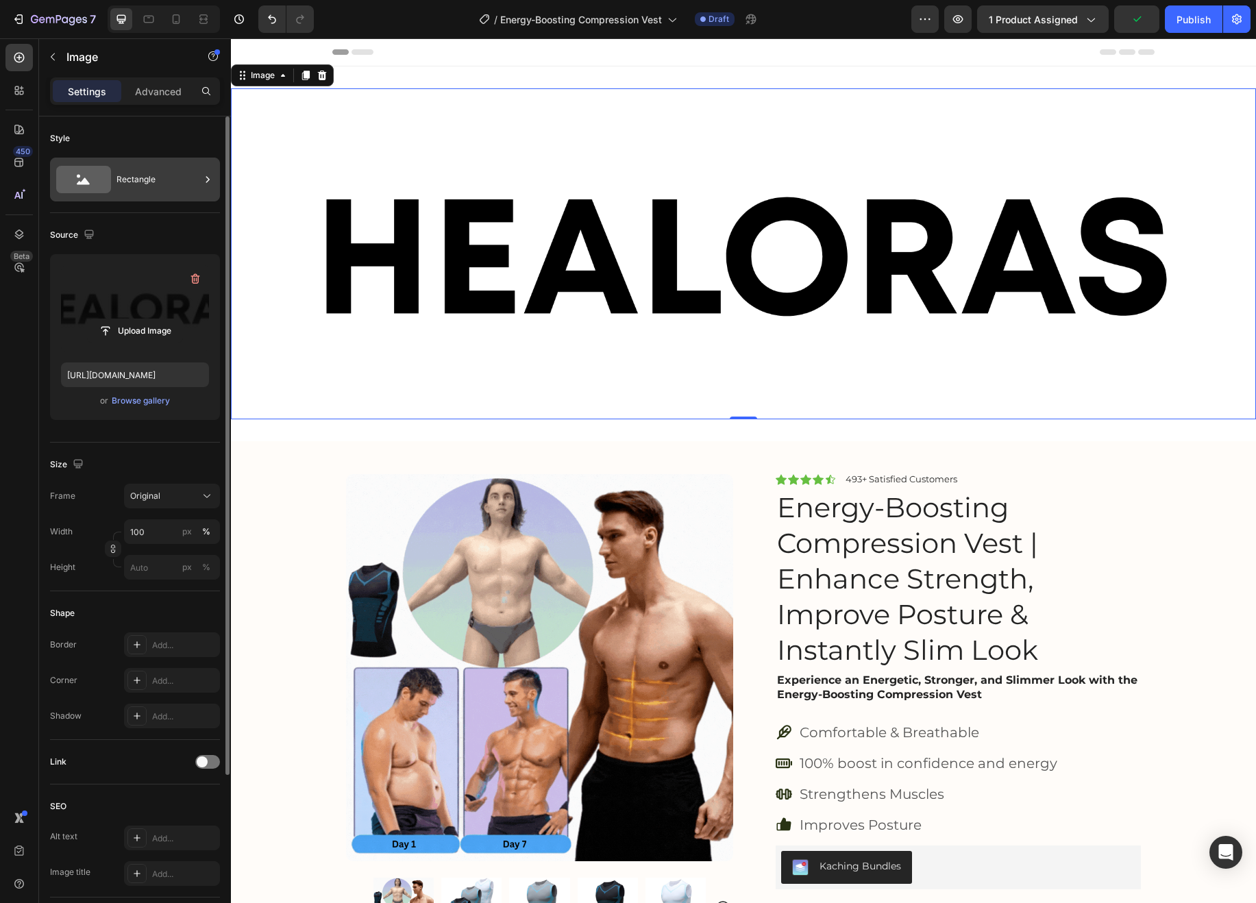
click at [134, 177] on div "Rectangle" at bounding box center [158, 180] width 84 height 32
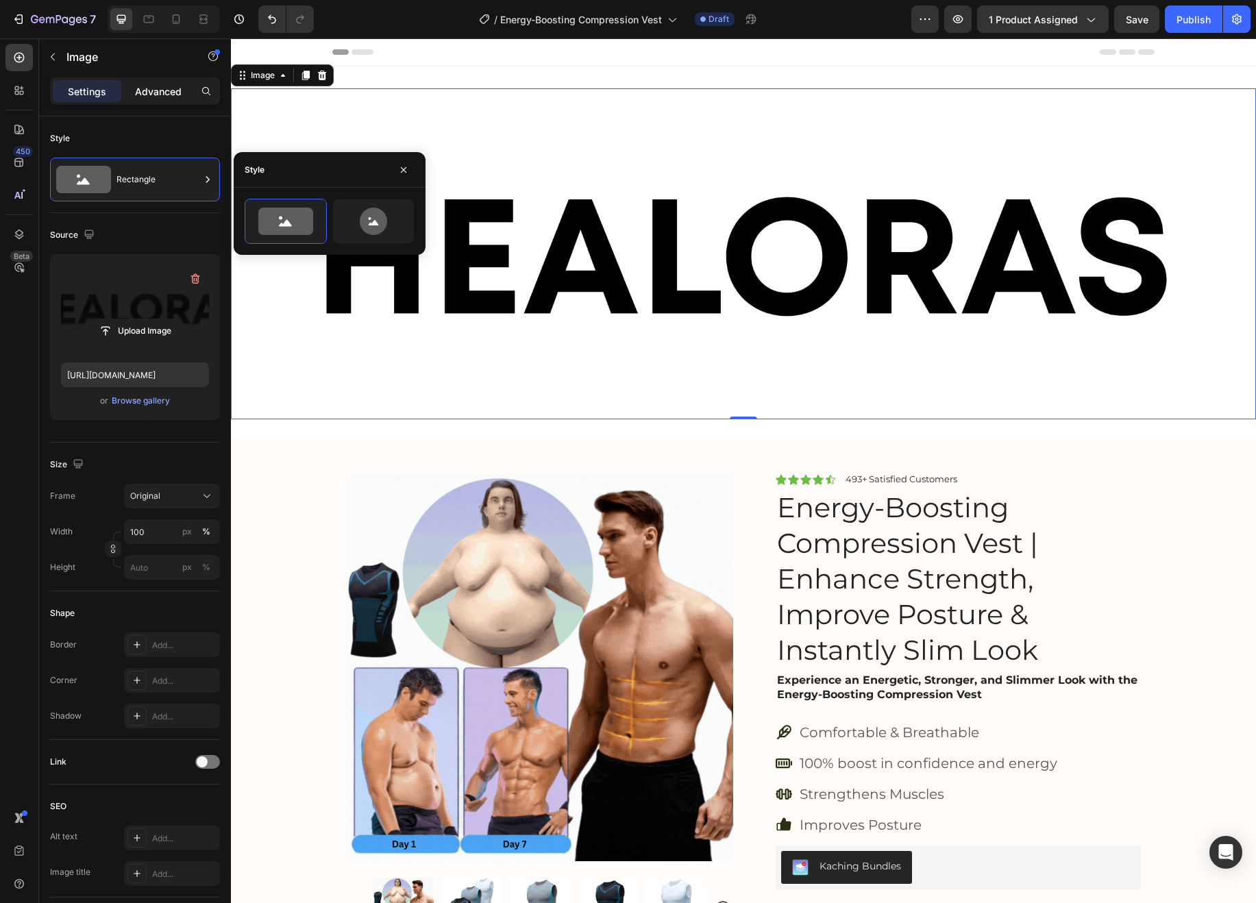
click at [153, 84] on p "Advanced" at bounding box center [158, 91] width 47 height 14
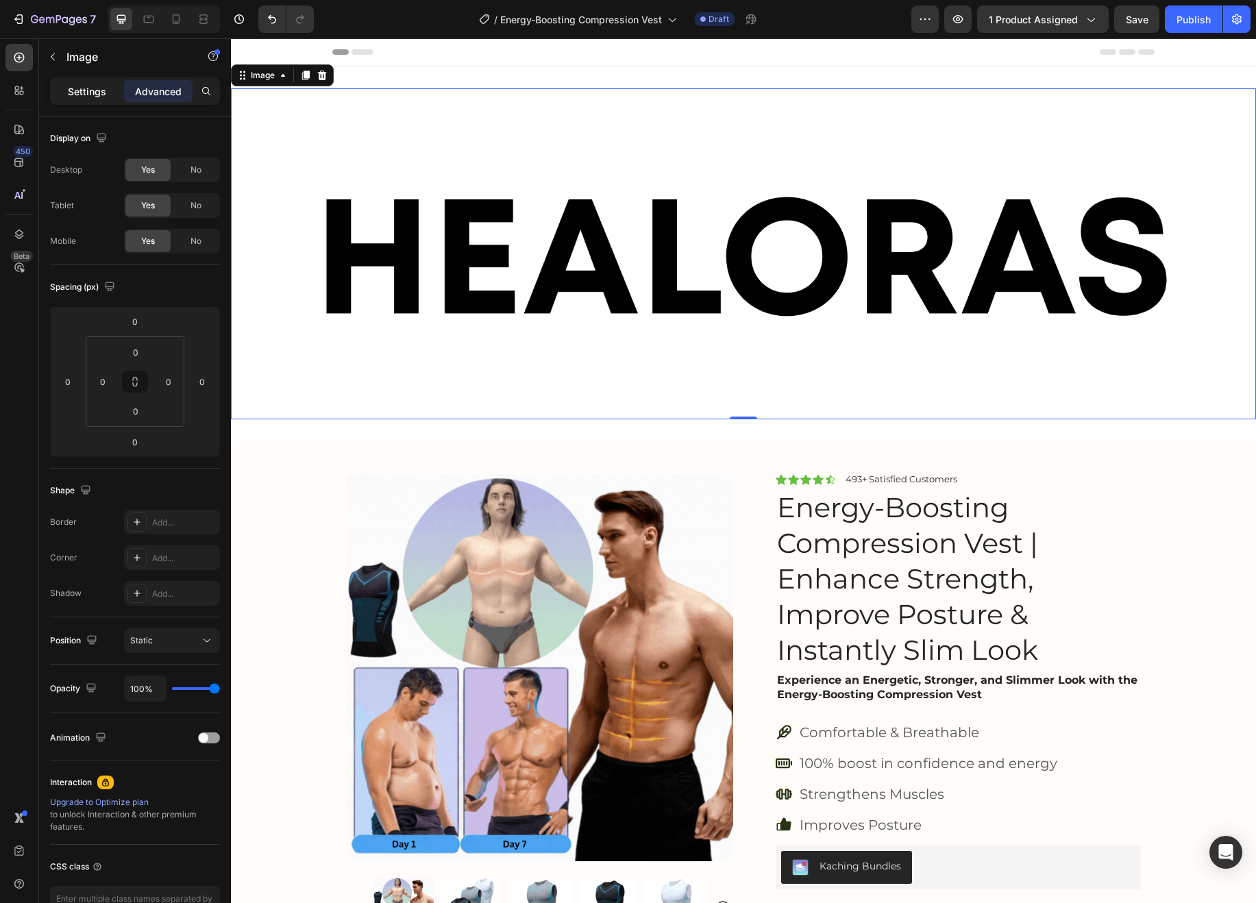
click at [91, 91] on p "Settings" at bounding box center [87, 91] width 38 height 14
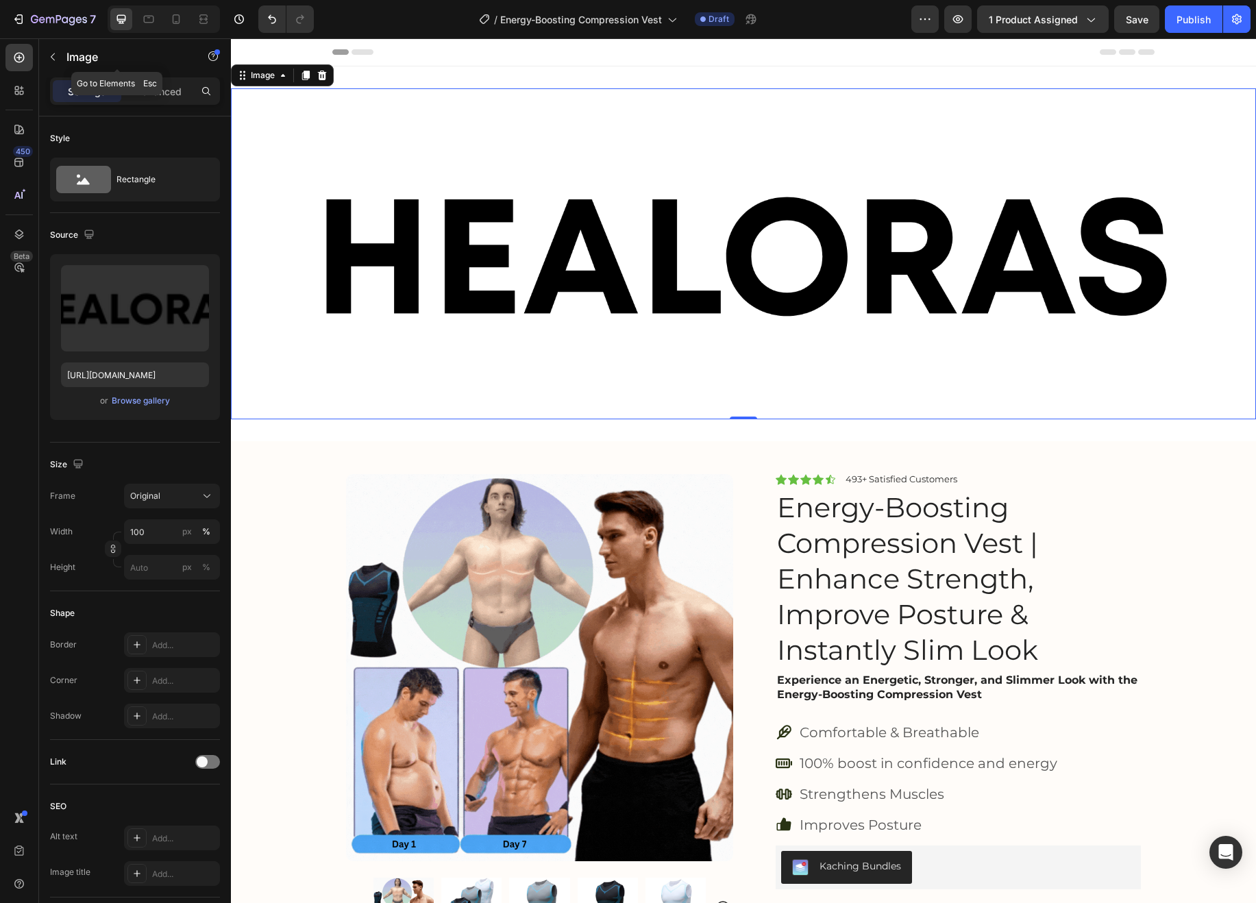
click at [50, 51] on icon "button" at bounding box center [52, 56] width 11 height 11
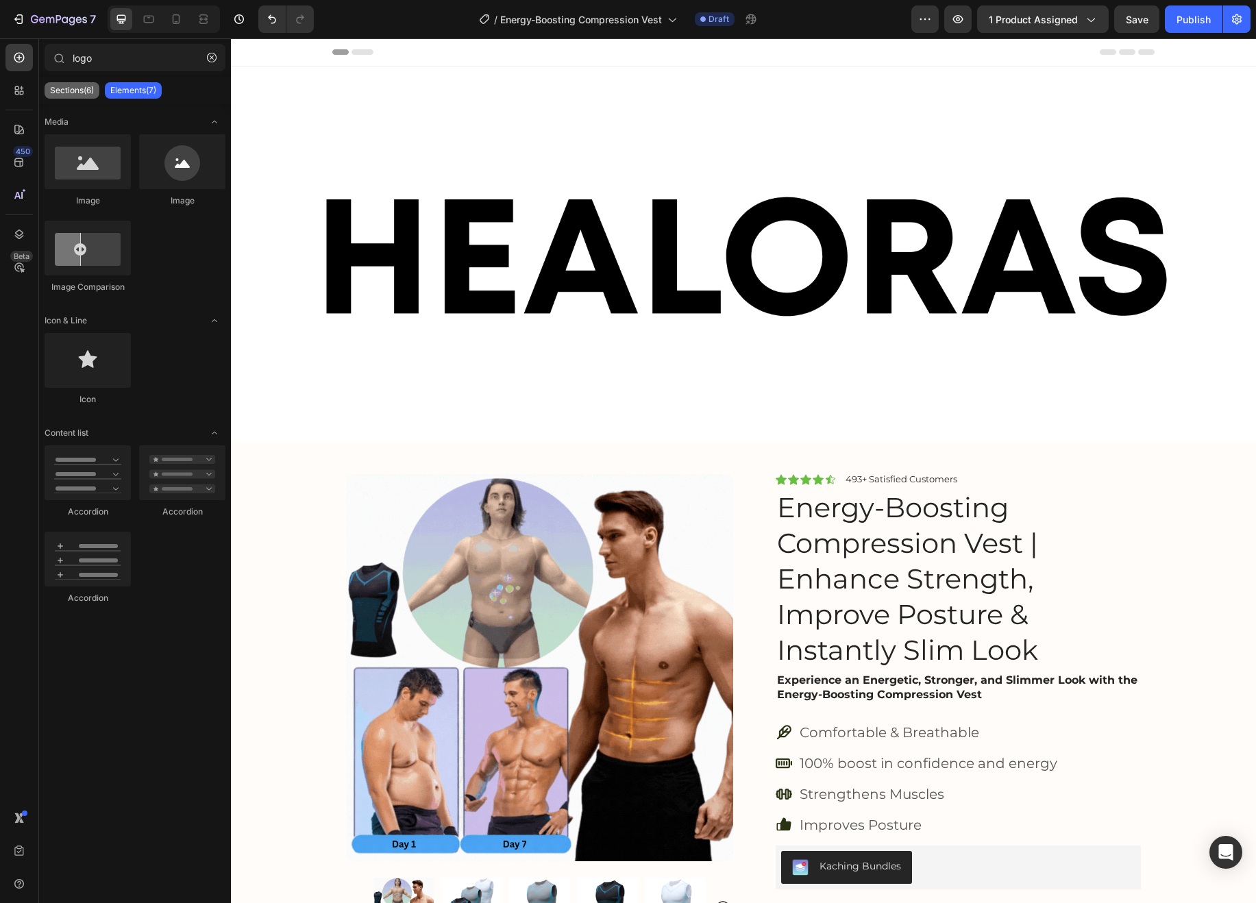
click at [77, 93] on p "Sections(6)" at bounding box center [72, 90] width 44 height 11
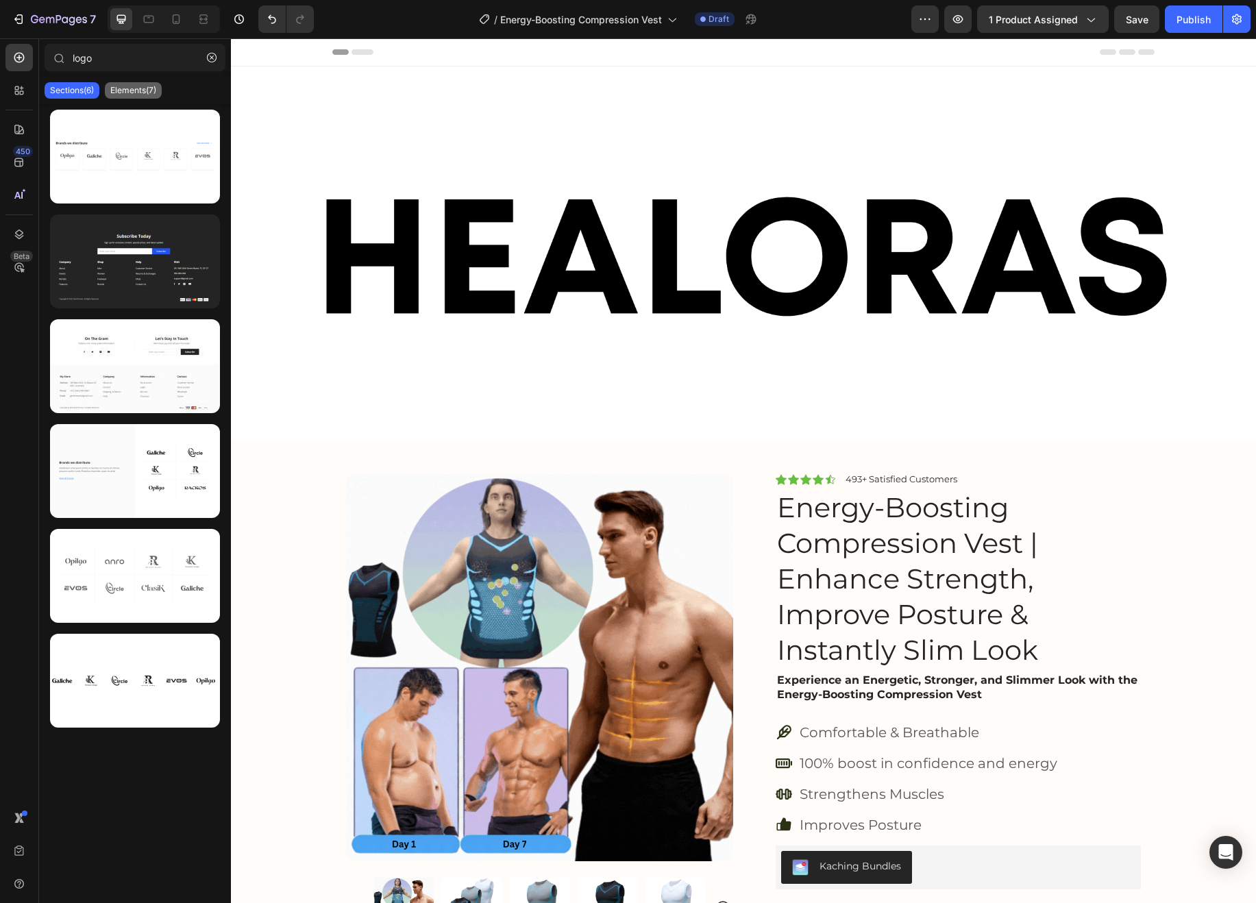
click at [125, 93] on p "Elements(7)" at bounding box center [133, 90] width 46 height 11
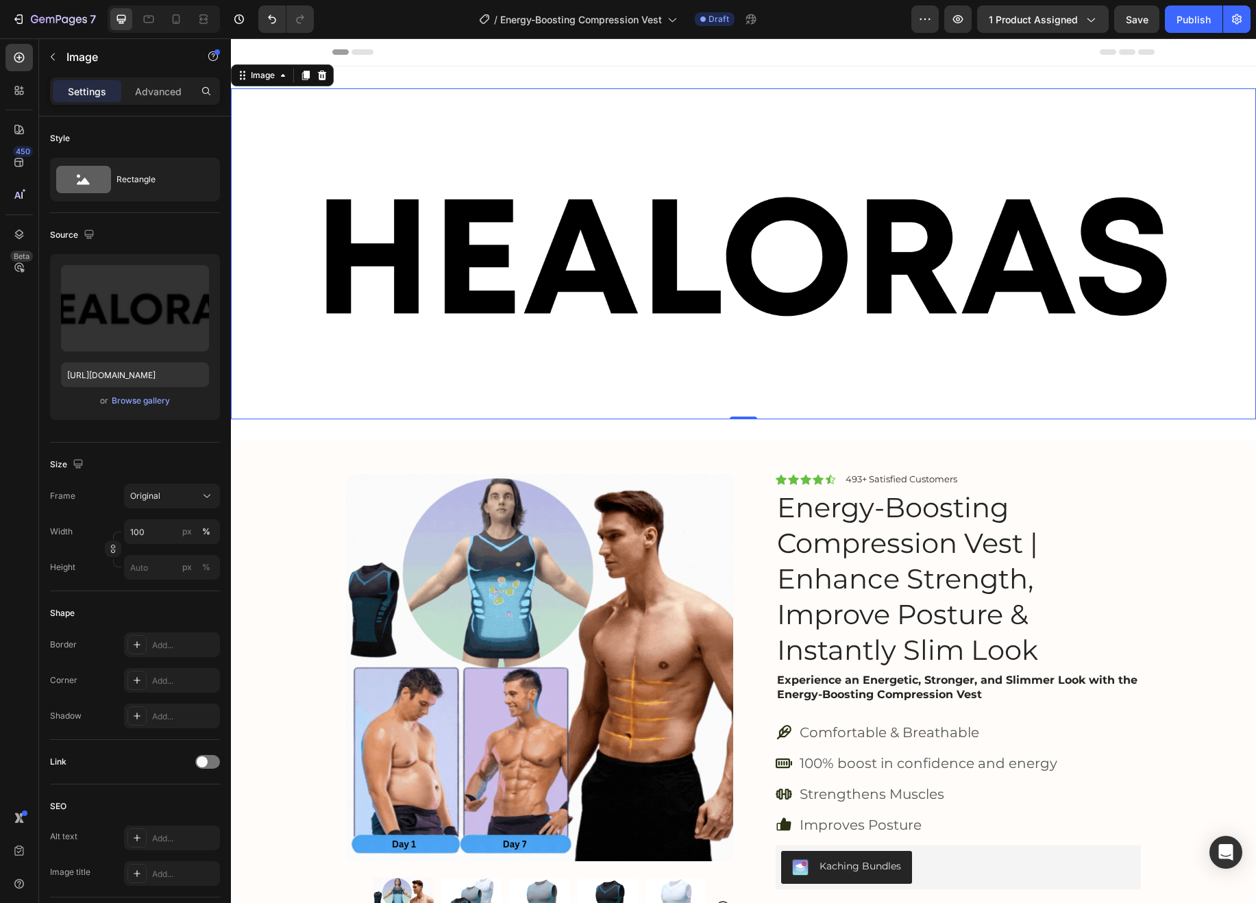
click at [555, 225] on img at bounding box center [743, 253] width 1025 height 331
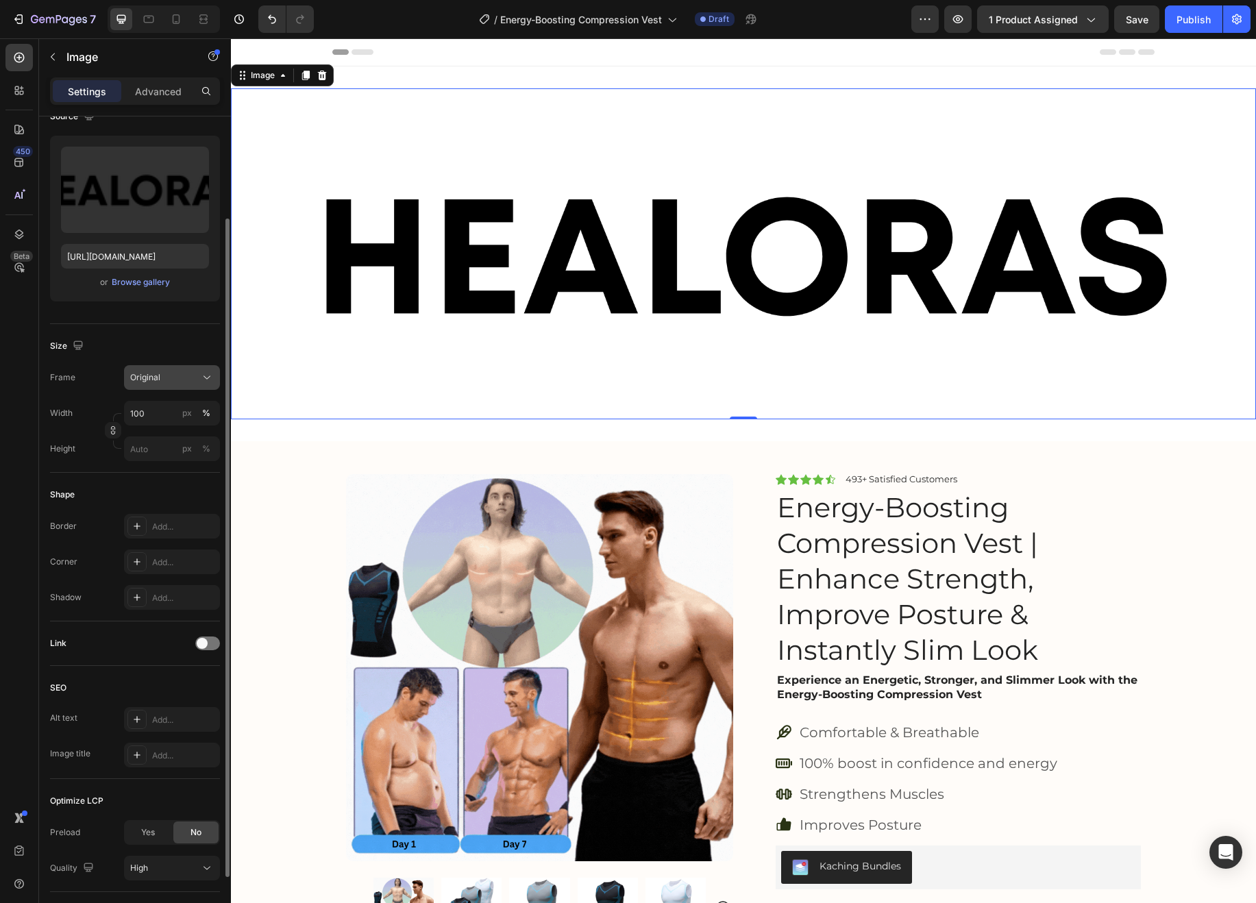
scroll to position [123, 0]
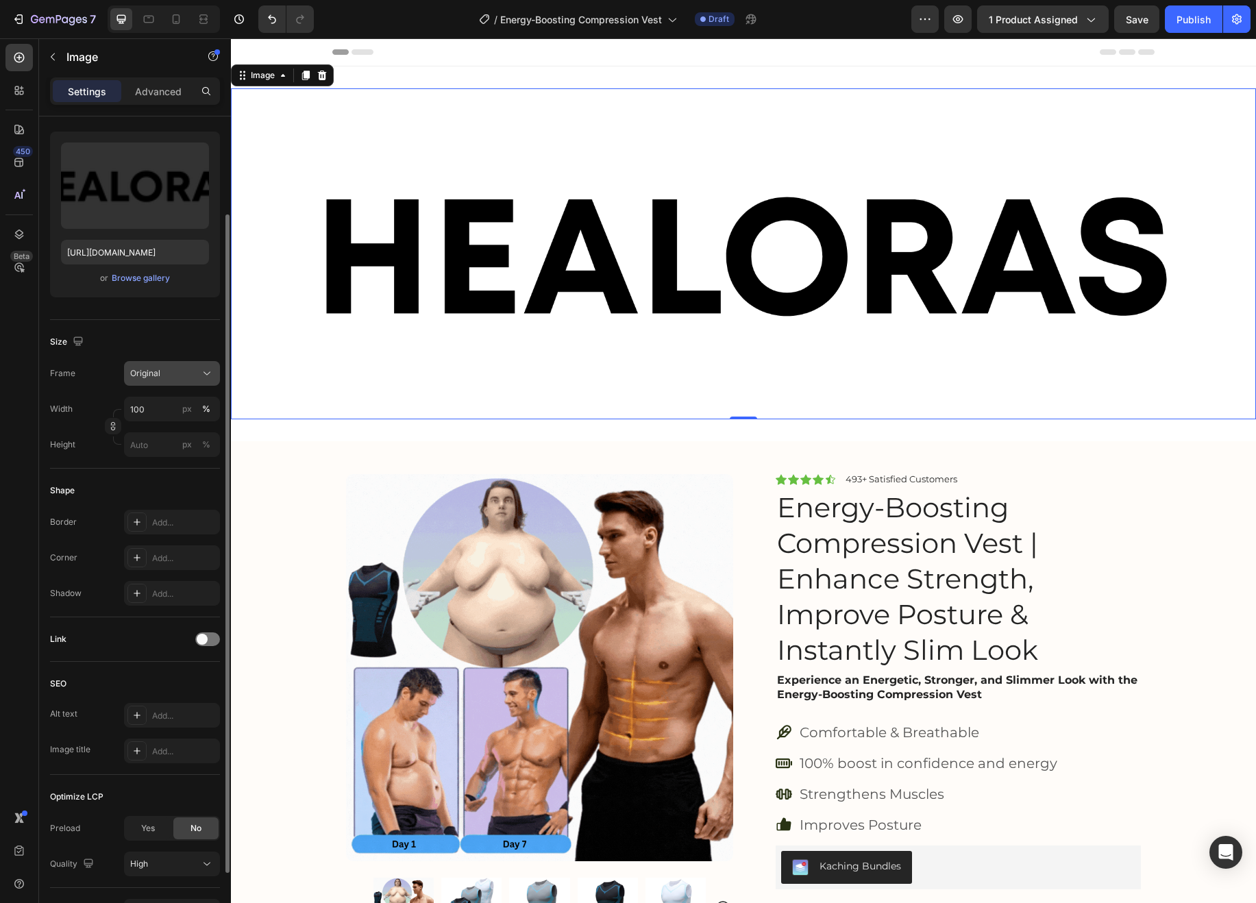
click at [173, 374] on div "Original" at bounding box center [163, 373] width 67 height 12
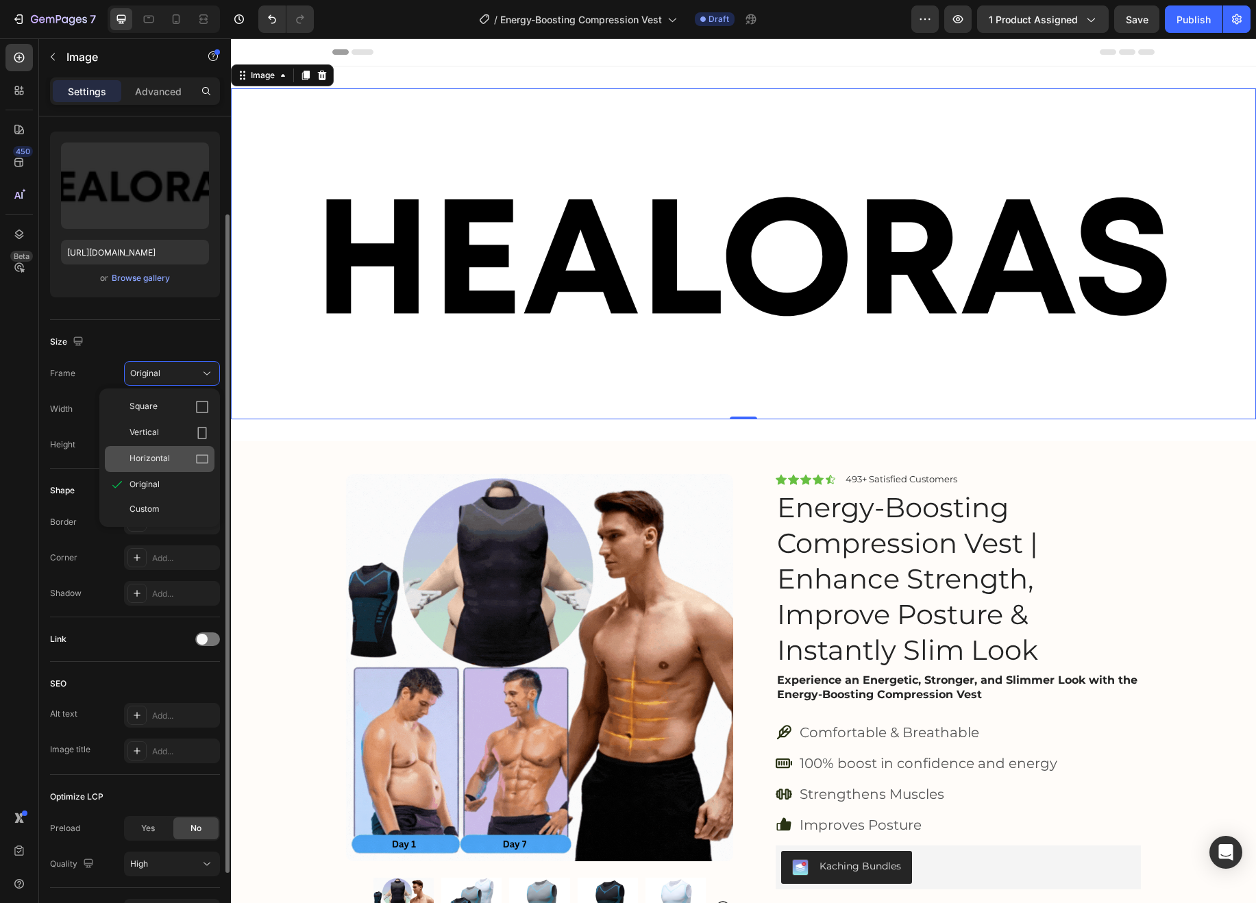
click at [169, 458] on span "Horizontal" at bounding box center [150, 459] width 40 height 14
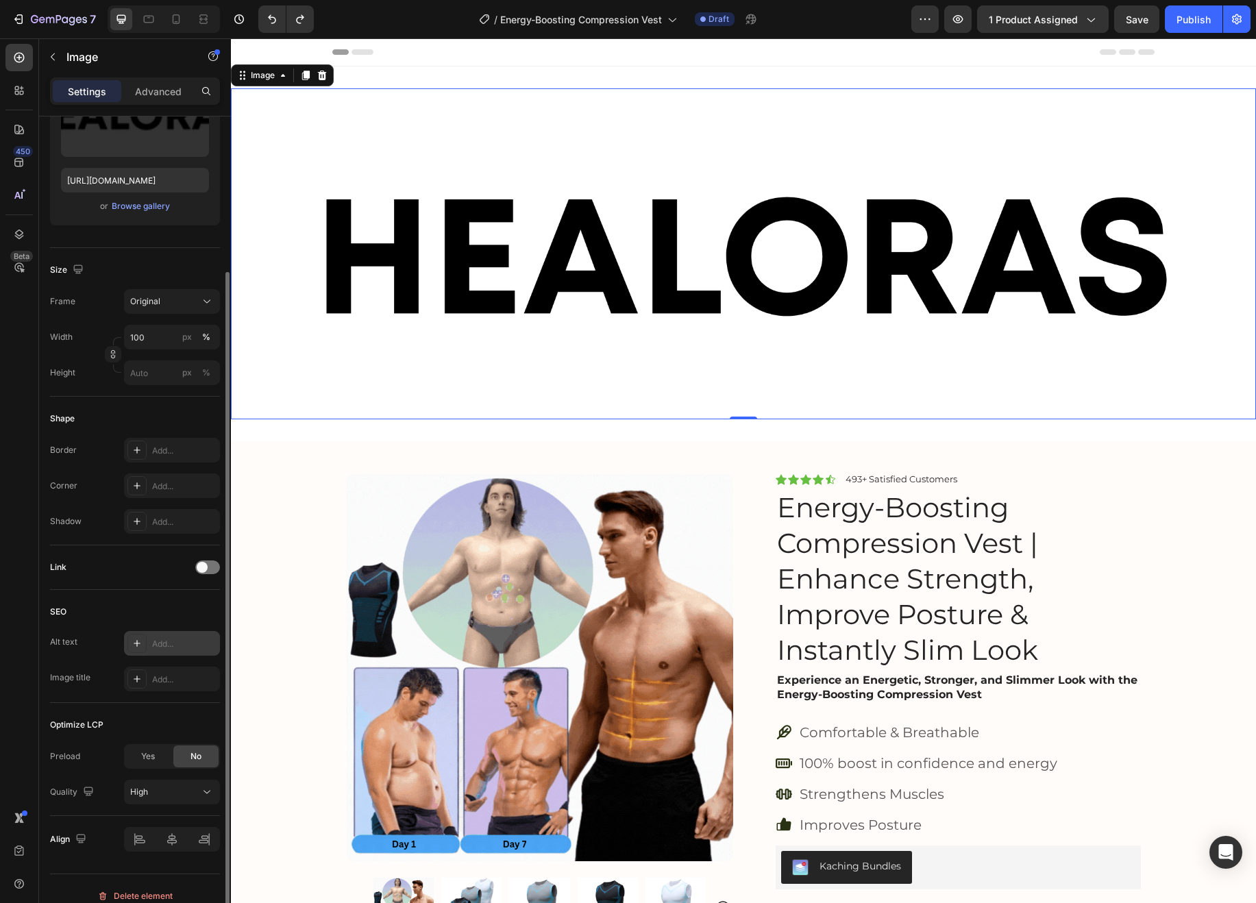
scroll to position [209, 0]
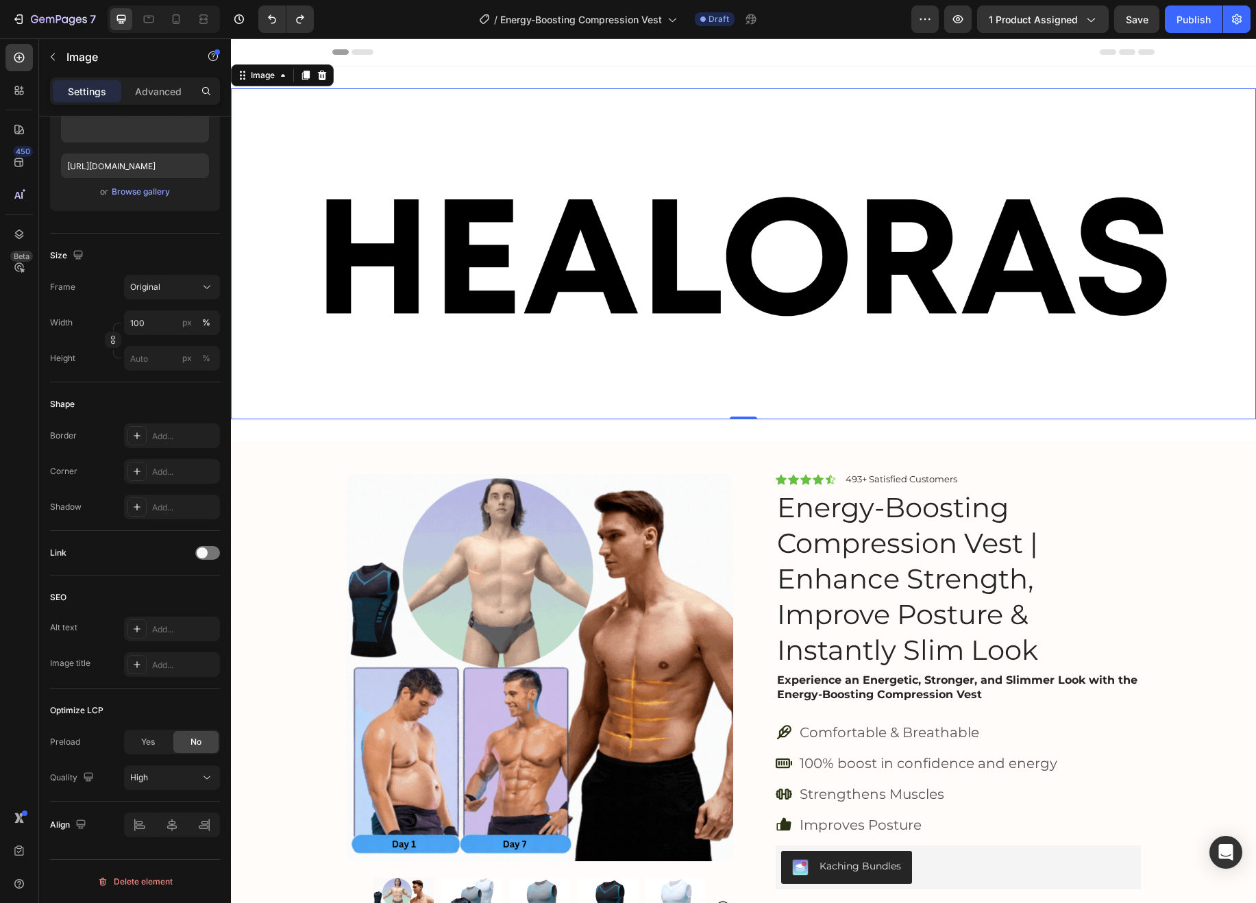
click at [790, 269] on img at bounding box center [743, 253] width 1025 height 331
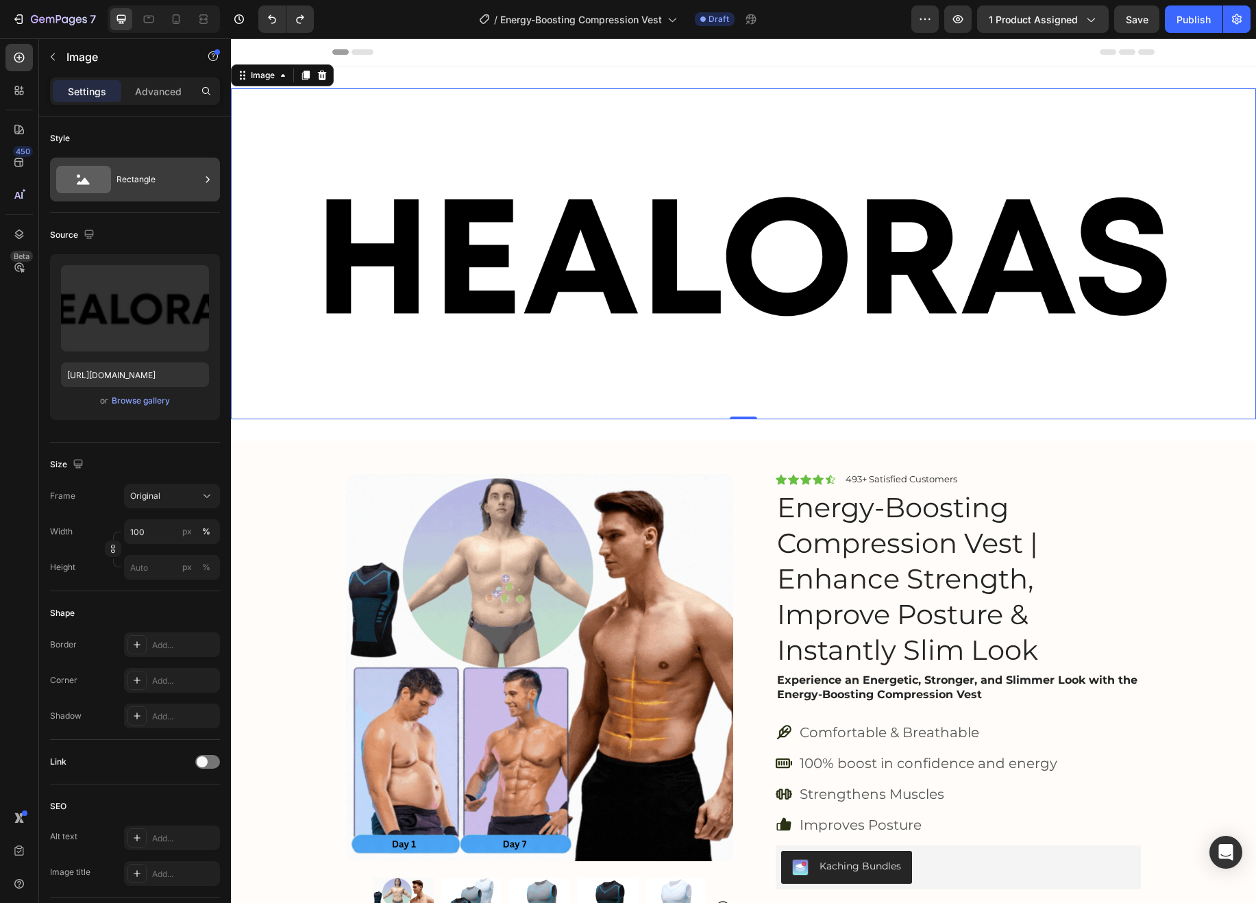
click at [143, 173] on div "Rectangle" at bounding box center [158, 180] width 84 height 32
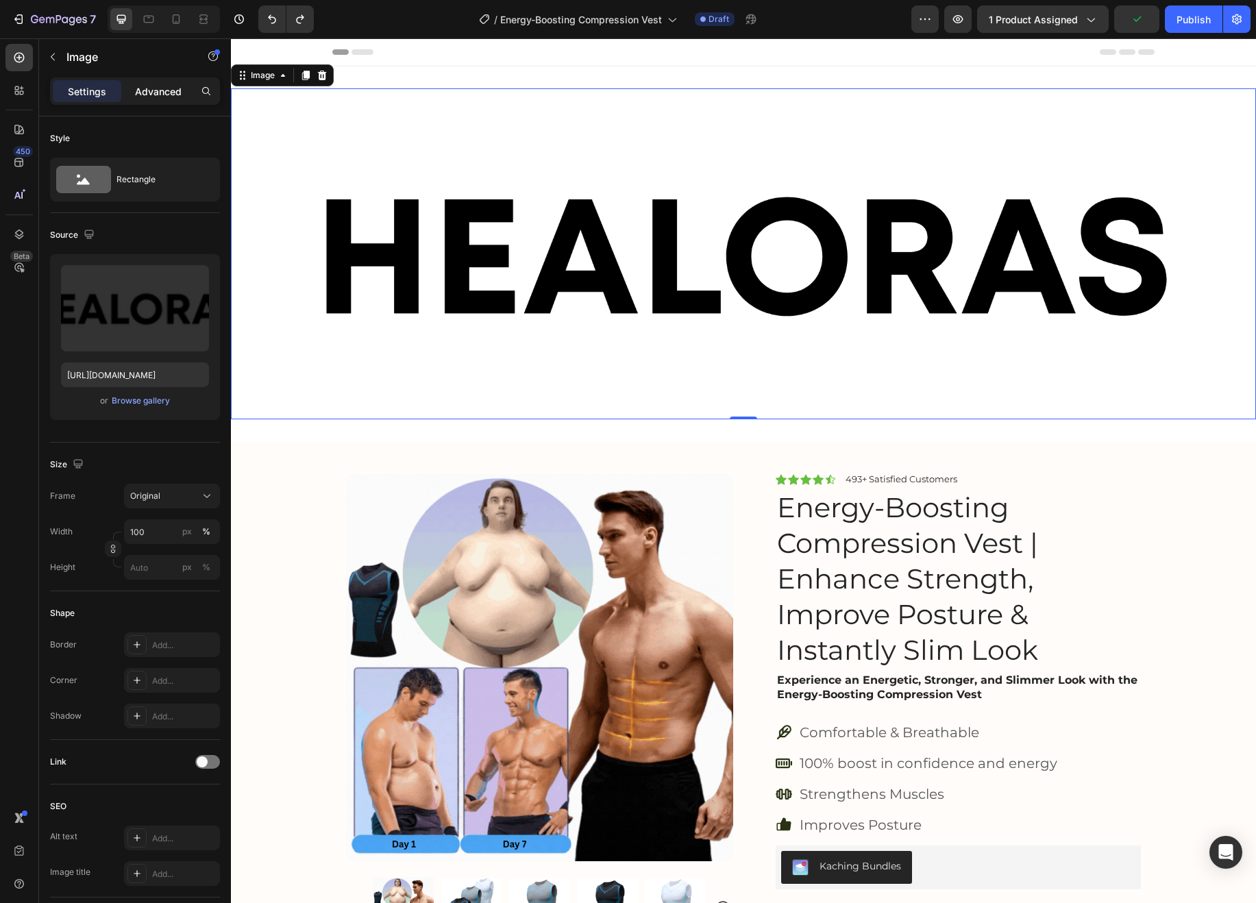
click at [152, 97] on p "Advanced" at bounding box center [158, 91] width 47 height 14
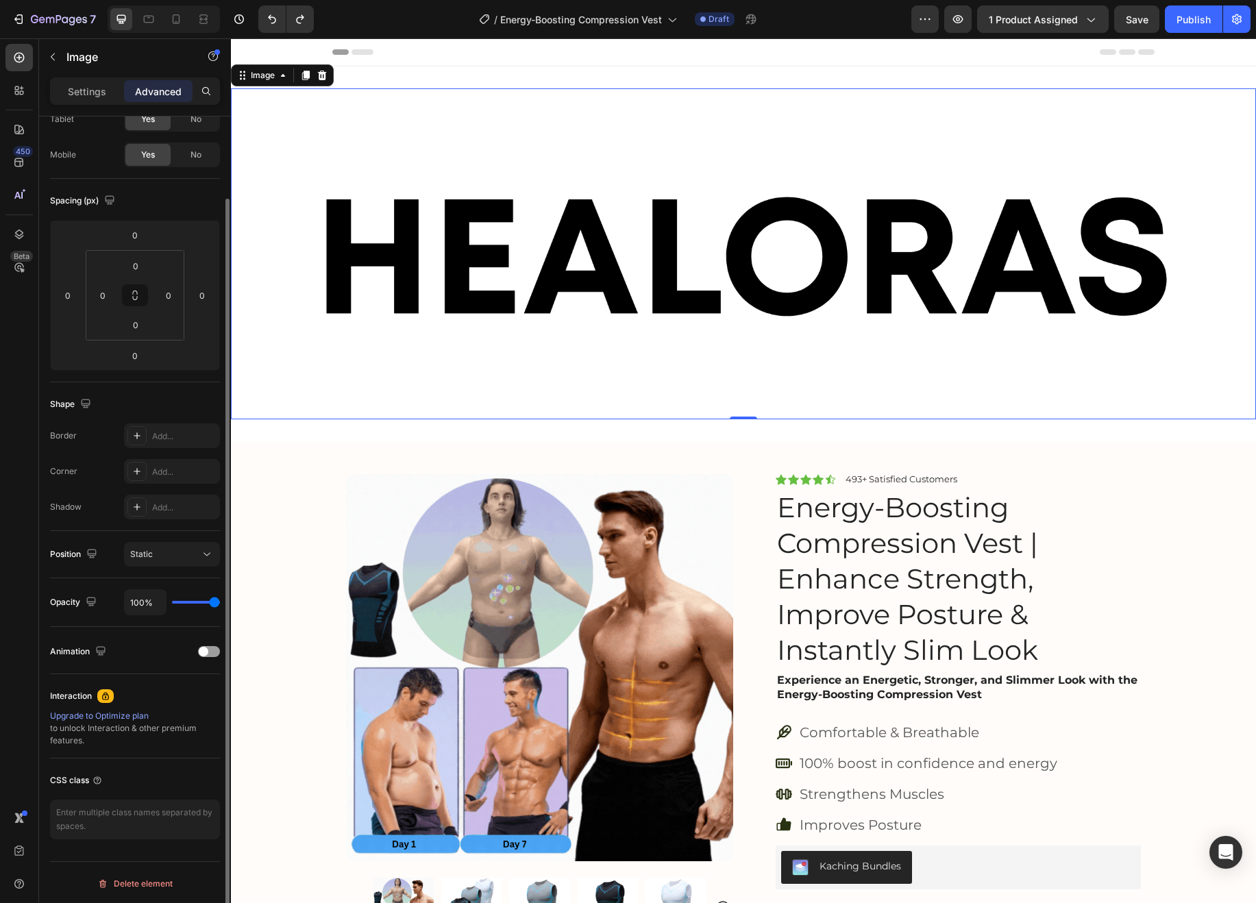
scroll to position [88, 0]
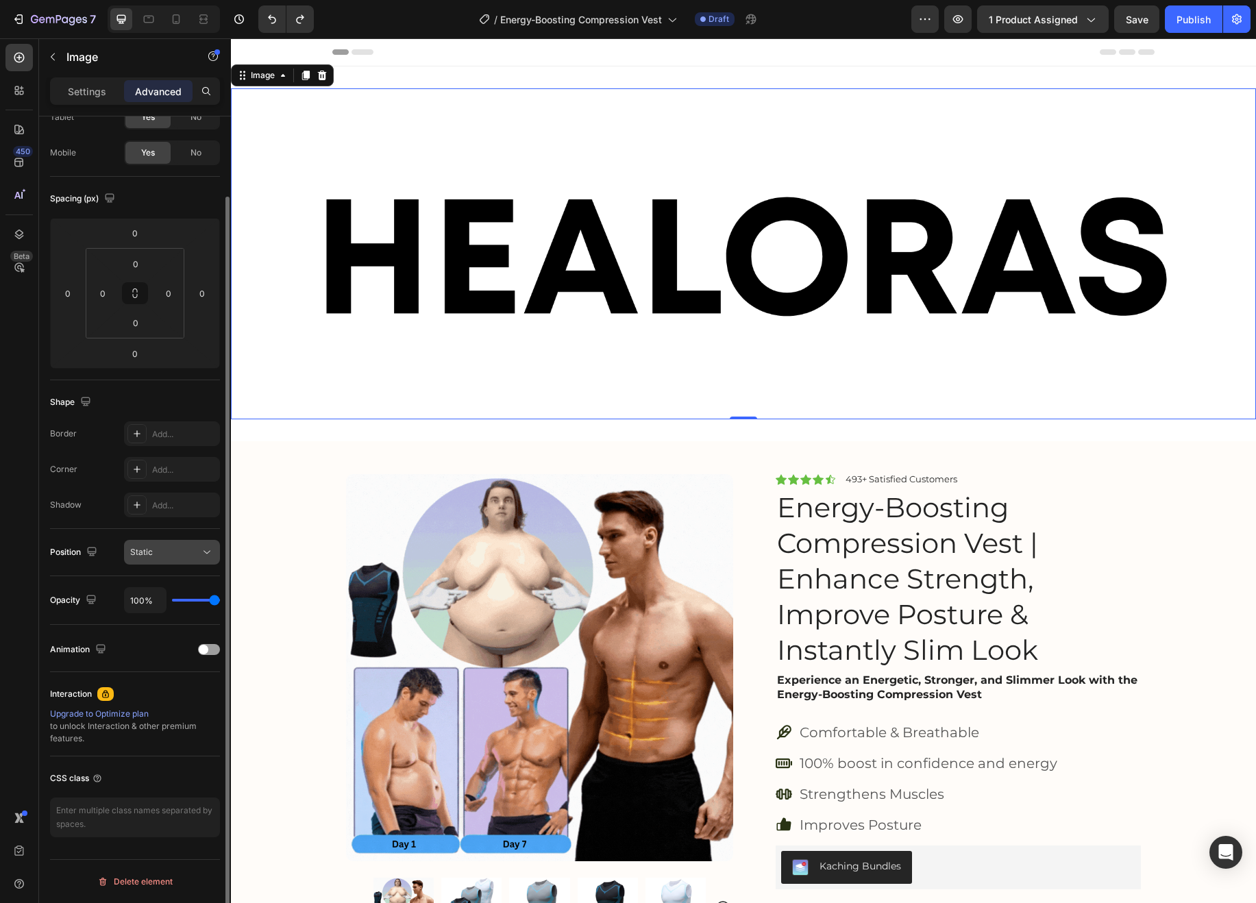
click at [167, 551] on div "Static" at bounding box center [165, 552] width 70 height 12
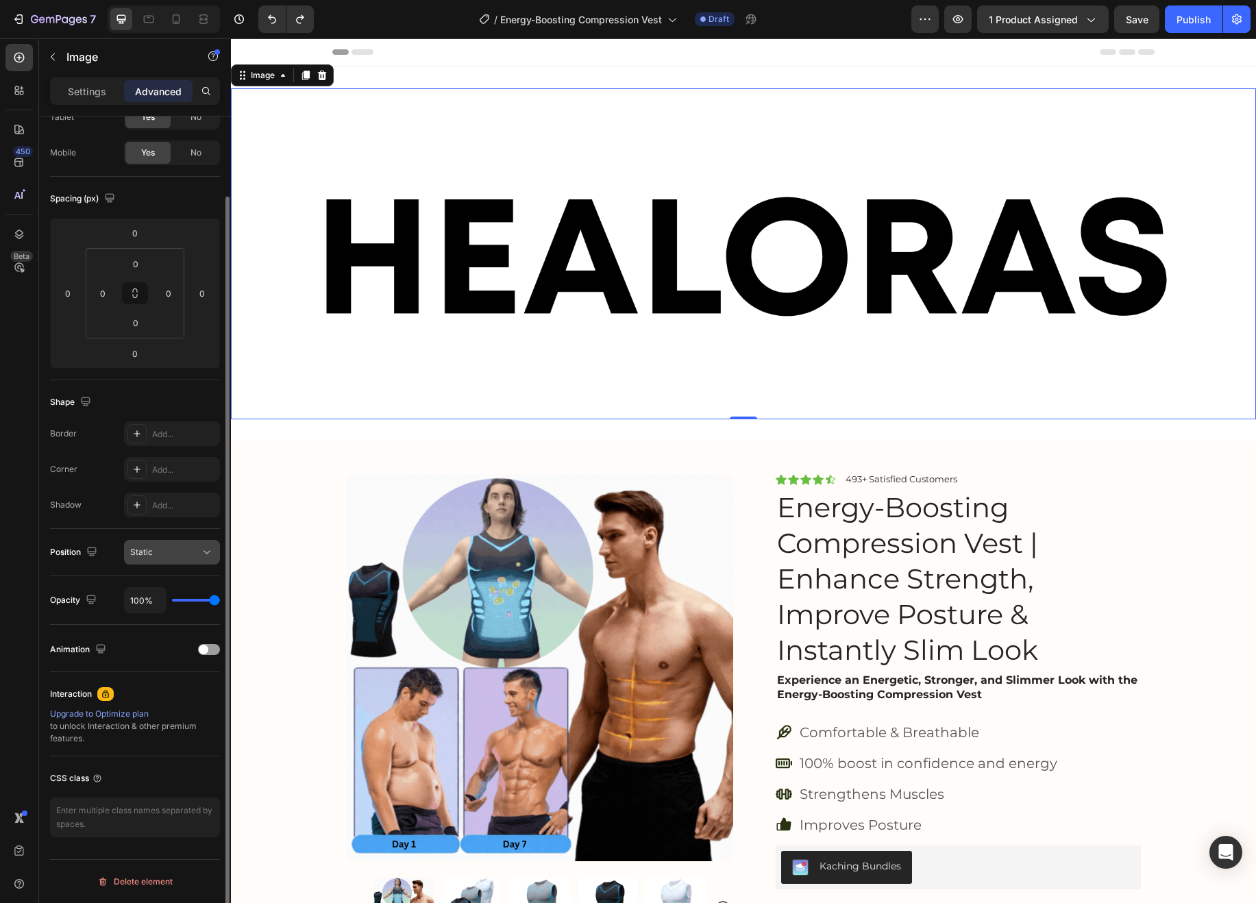
scroll to position [86, 0]
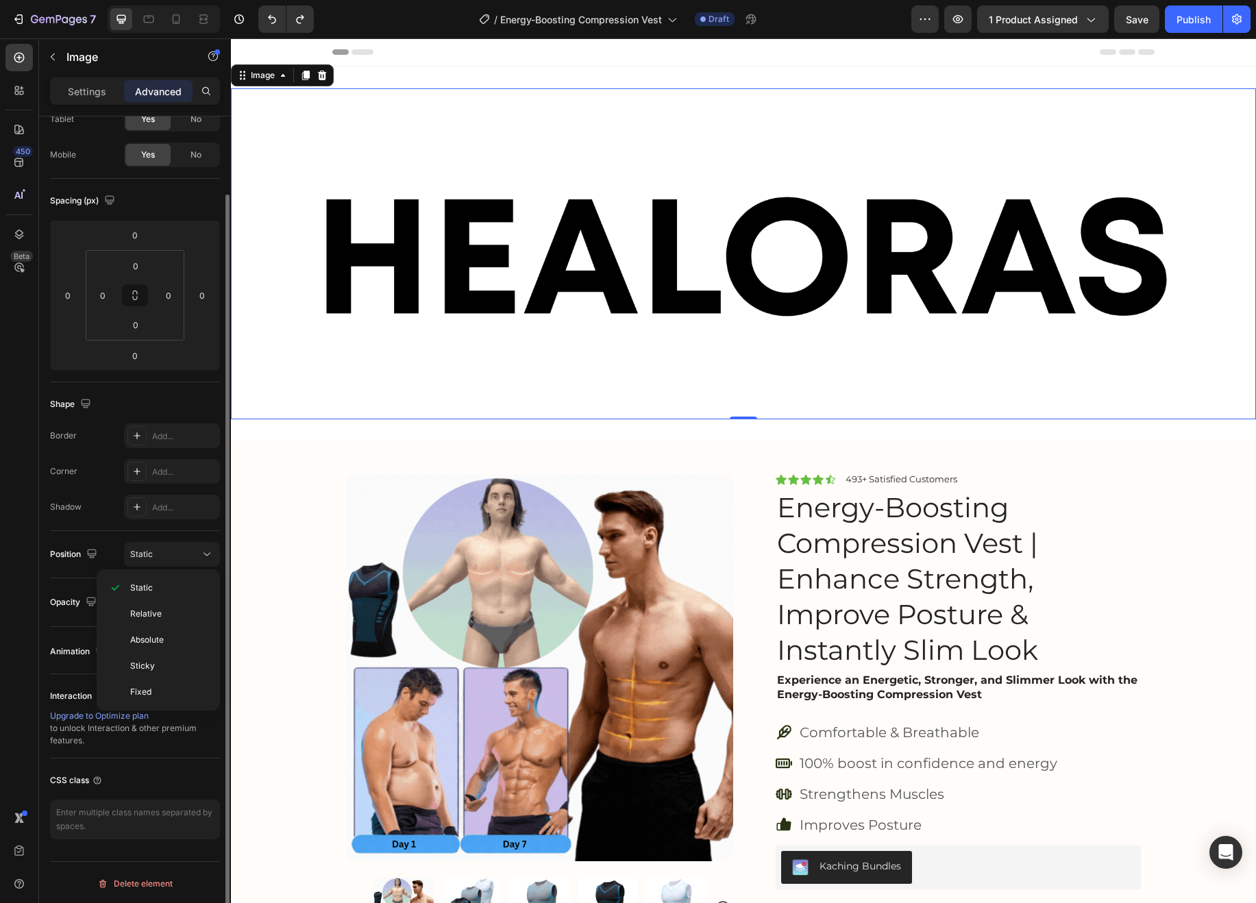
click at [52, 593] on div "Opacity" at bounding box center [74, 602] width 49 height 19
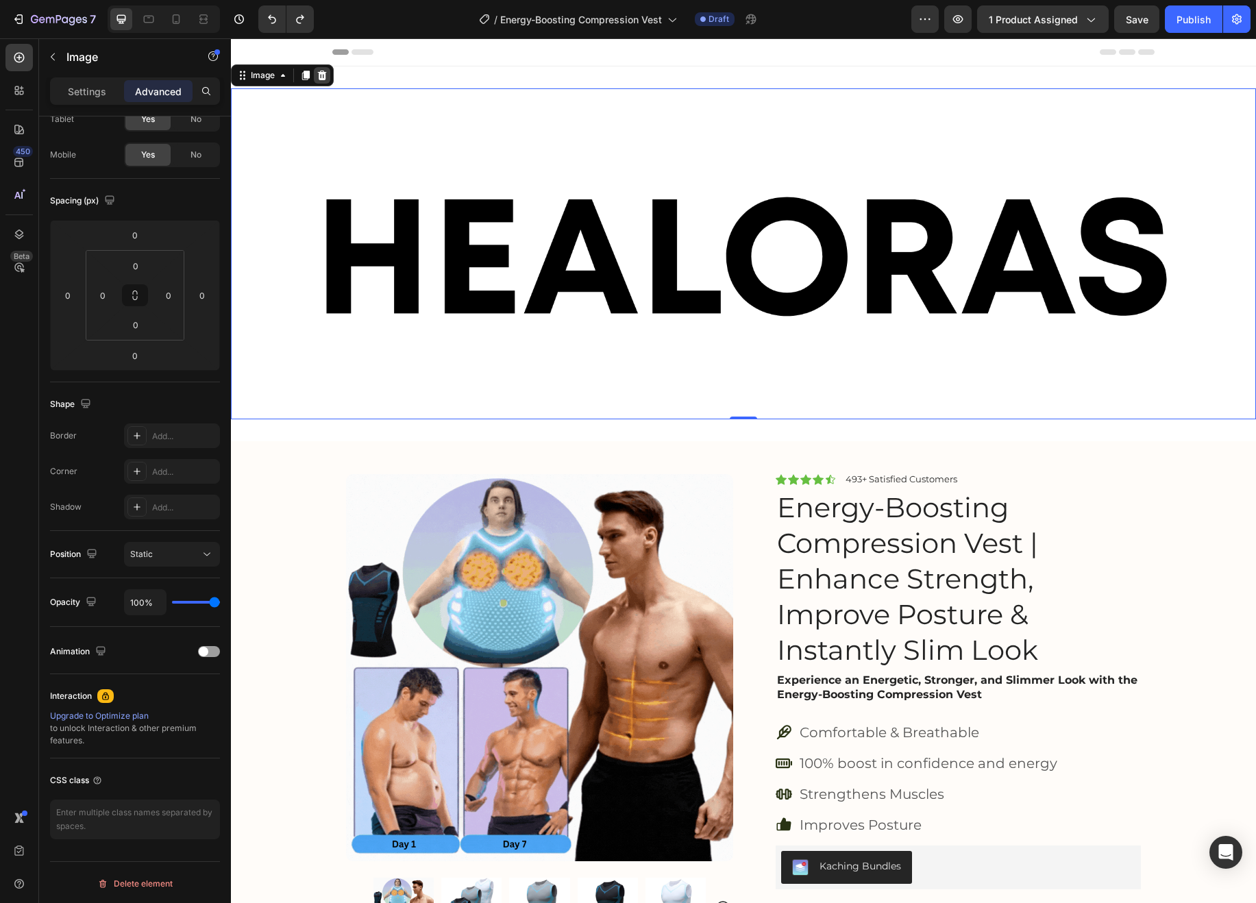
click at [324, 75] on icon at bounding box center [322, 76] width 9 height 10
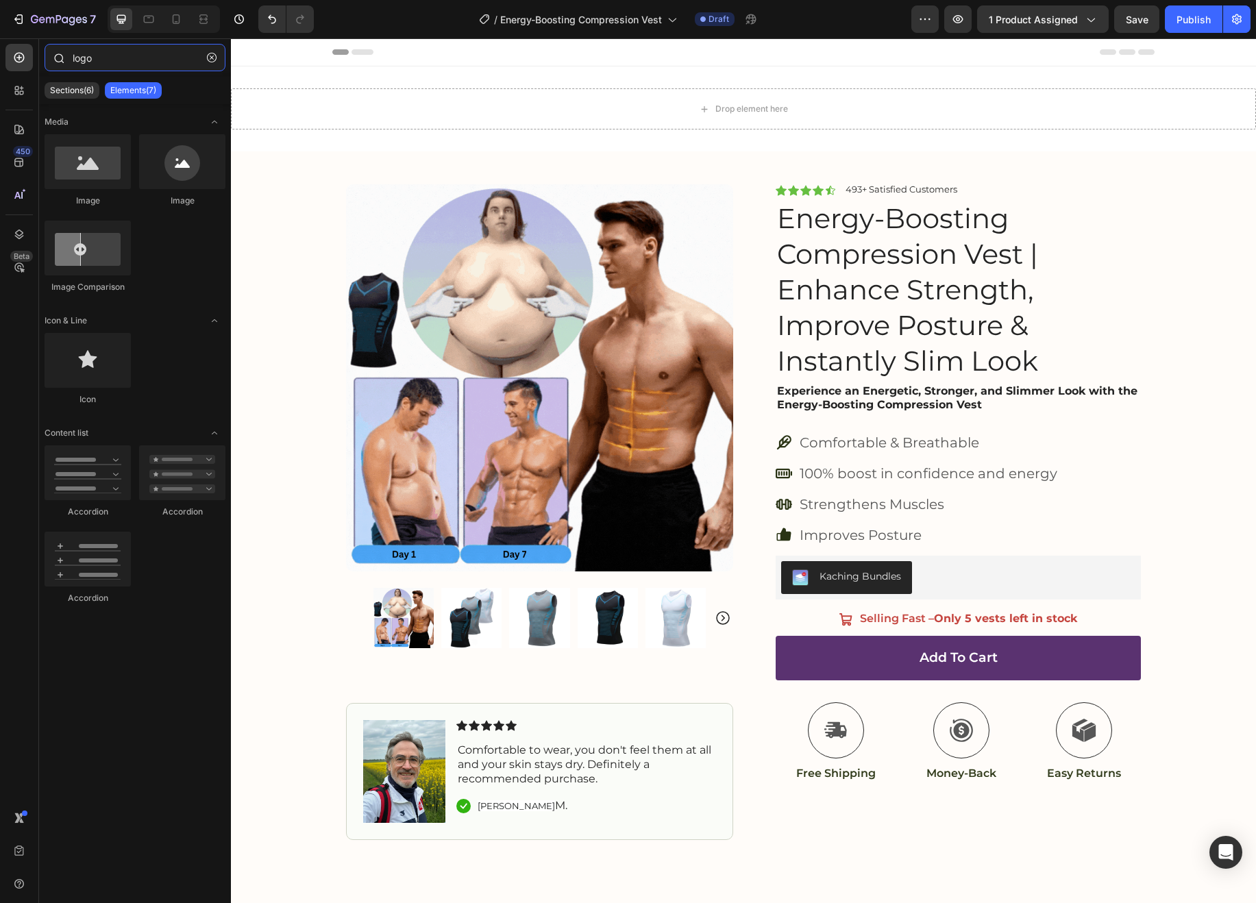
click at [125, 49] on input "logo" at bounding box center [135, 57] width 181 height 27
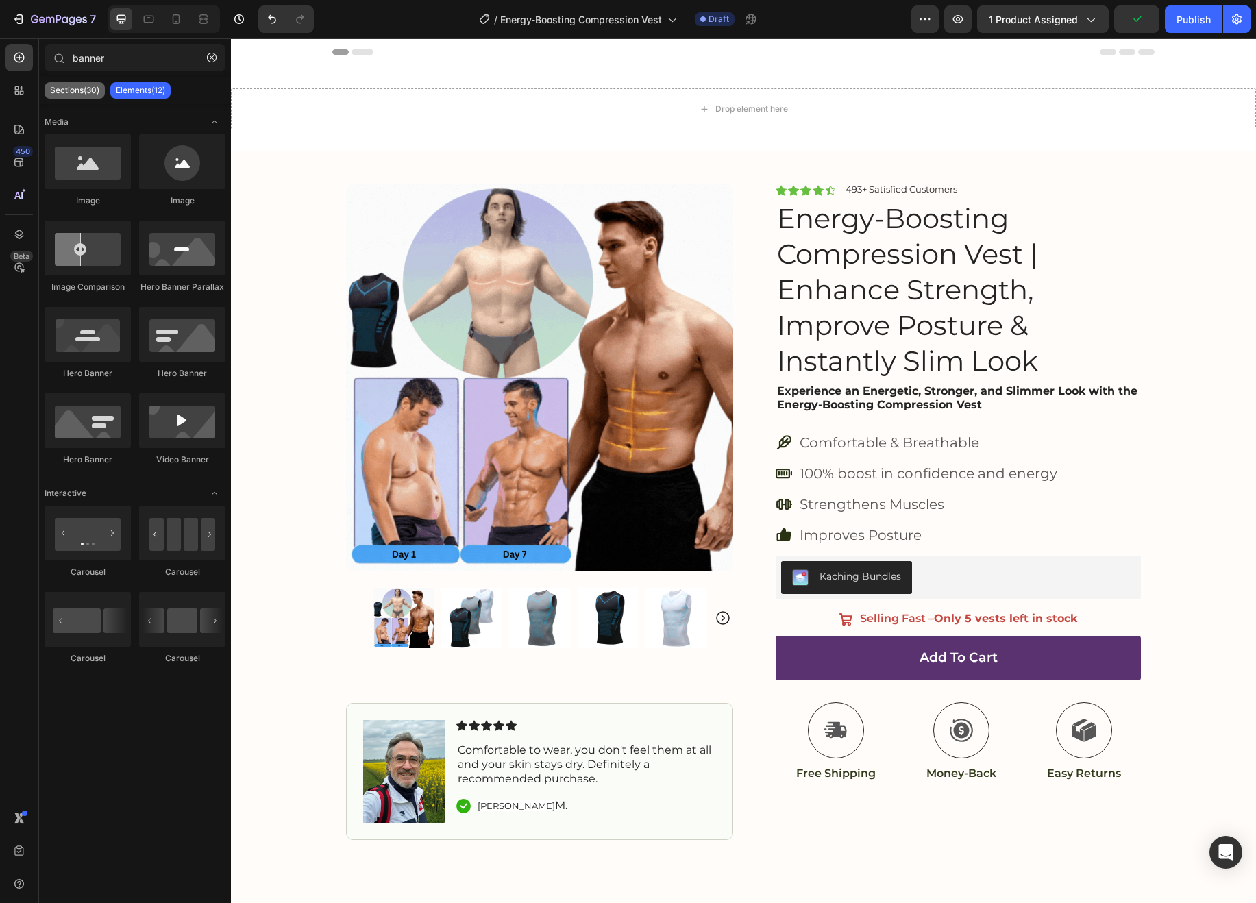
click at [74, 91] on p "Sections(30)" at bounding box center [74, 90] width 49 height 11
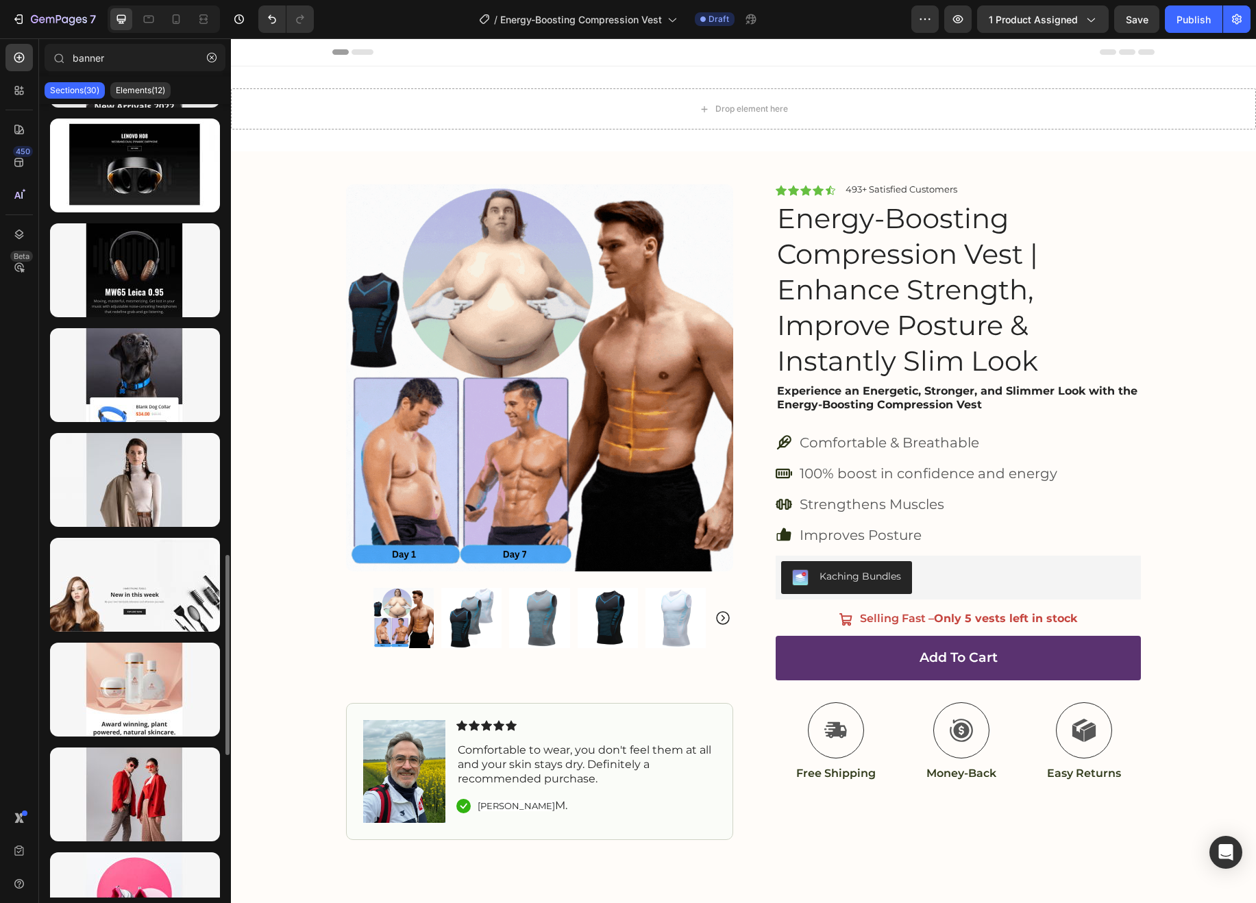
scroll to position [0, 0]
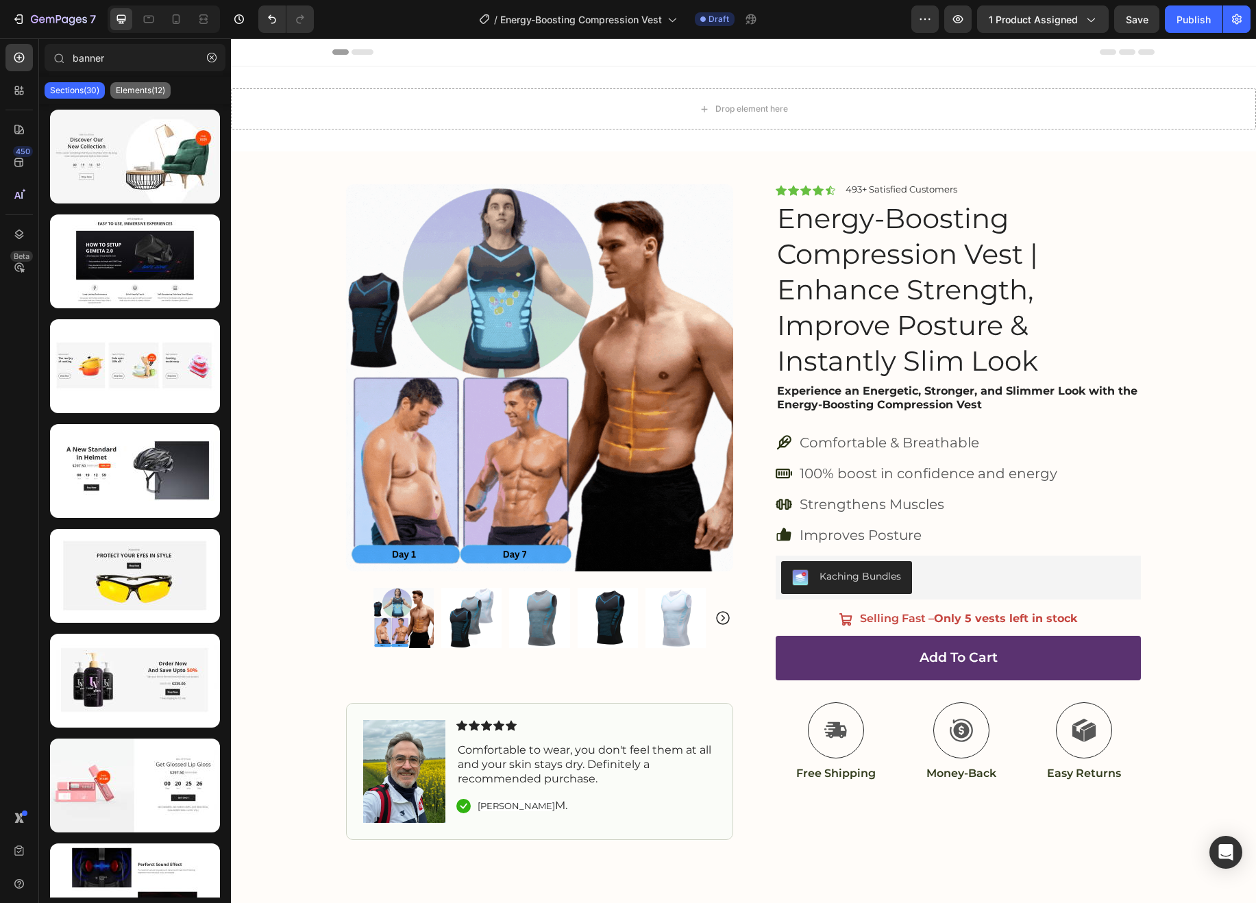
click at [134, 89] on p "Elements(12)" at bounding box center [140, 90] width 49 height 11
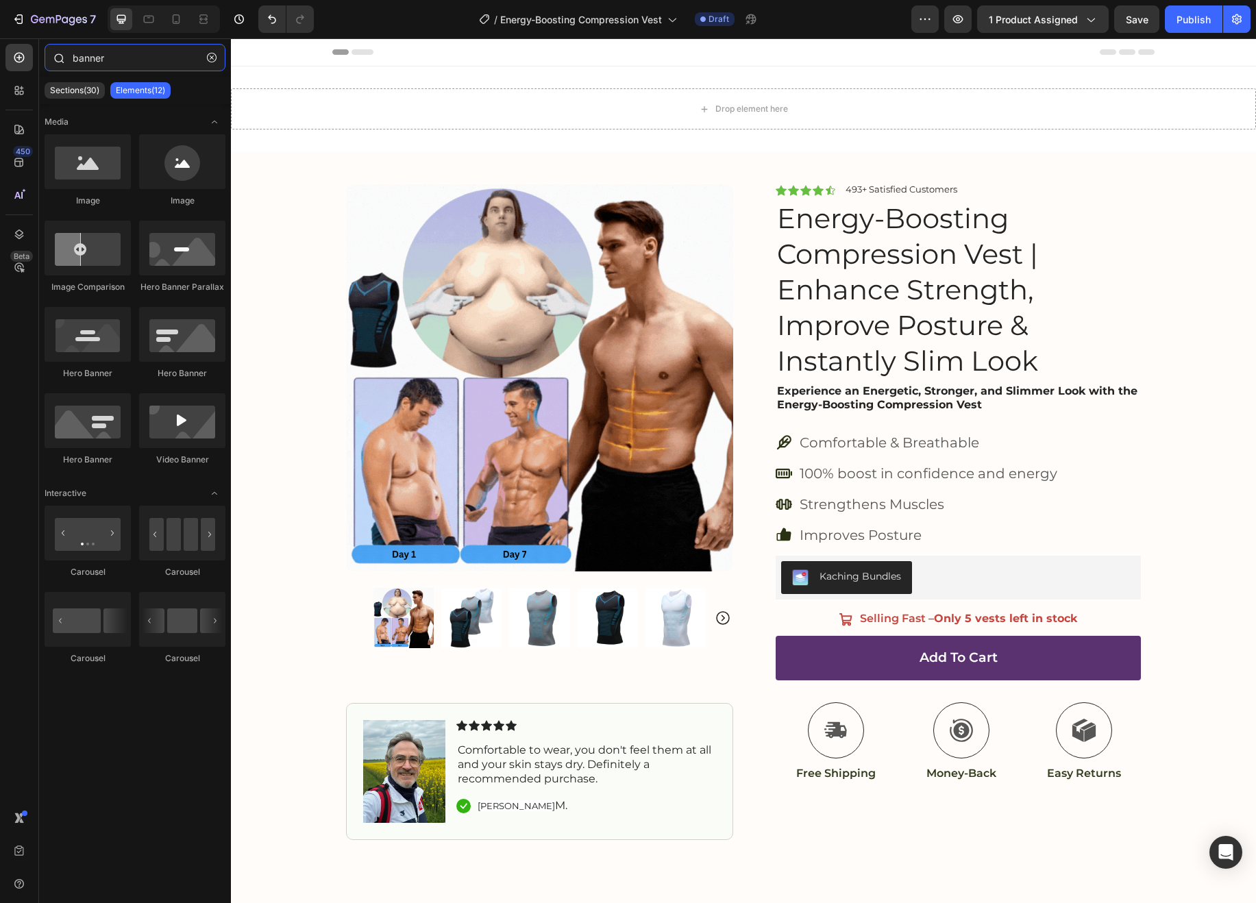
click at [98, 58] on input "banner" at bounding box center [135, 57] width 181 height 27
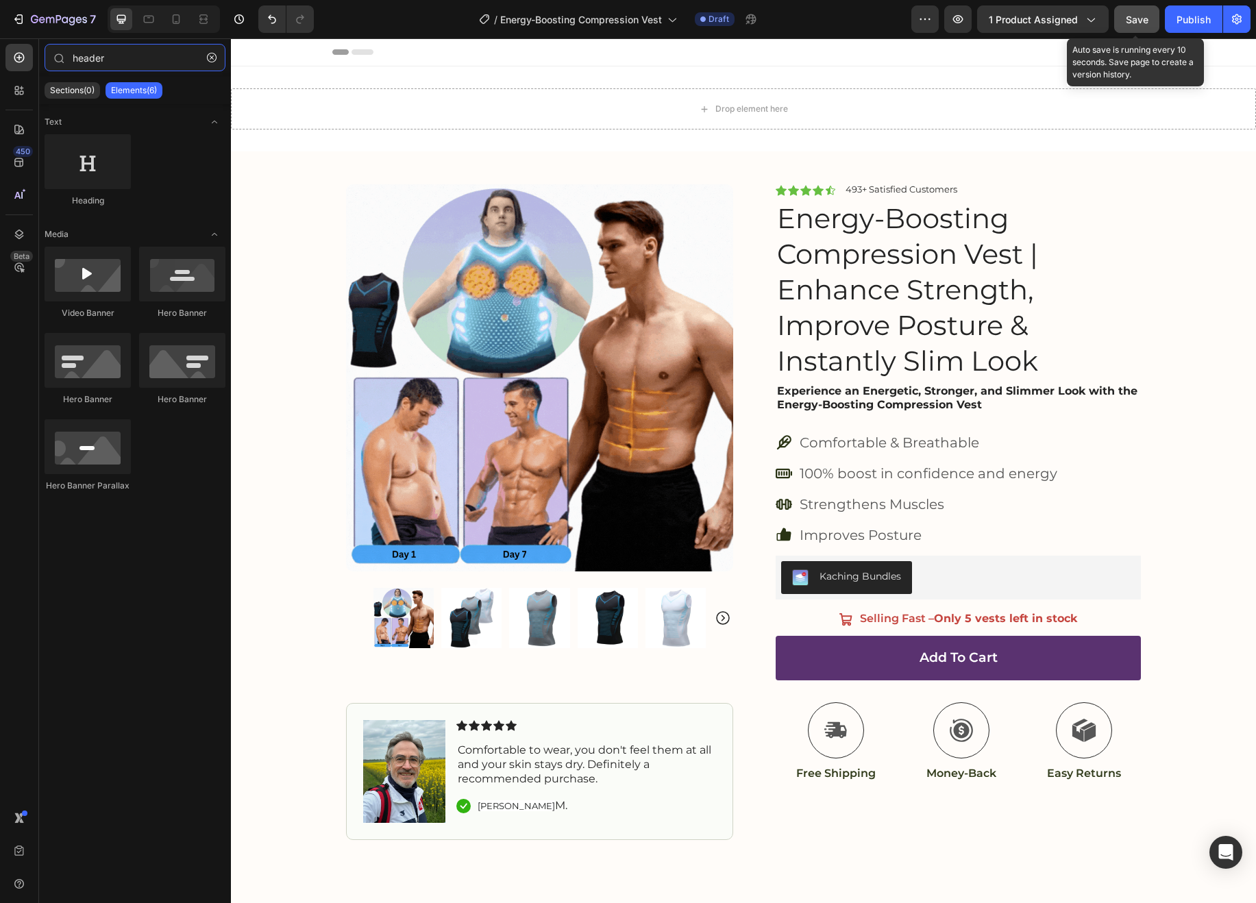
type input "header"
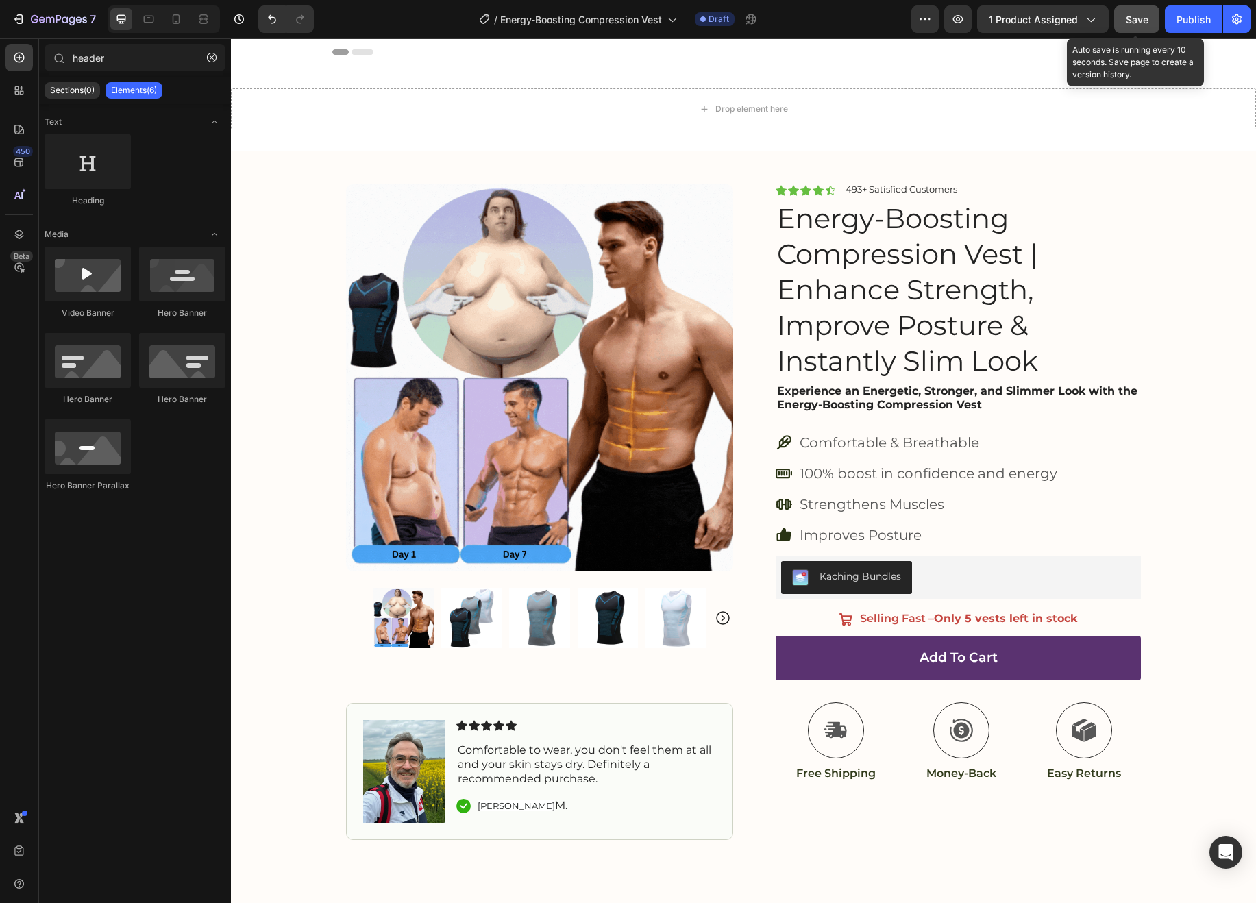
click at [1135, 15] on span "Save" at bounding box center [1137, 20] width 23 height 12
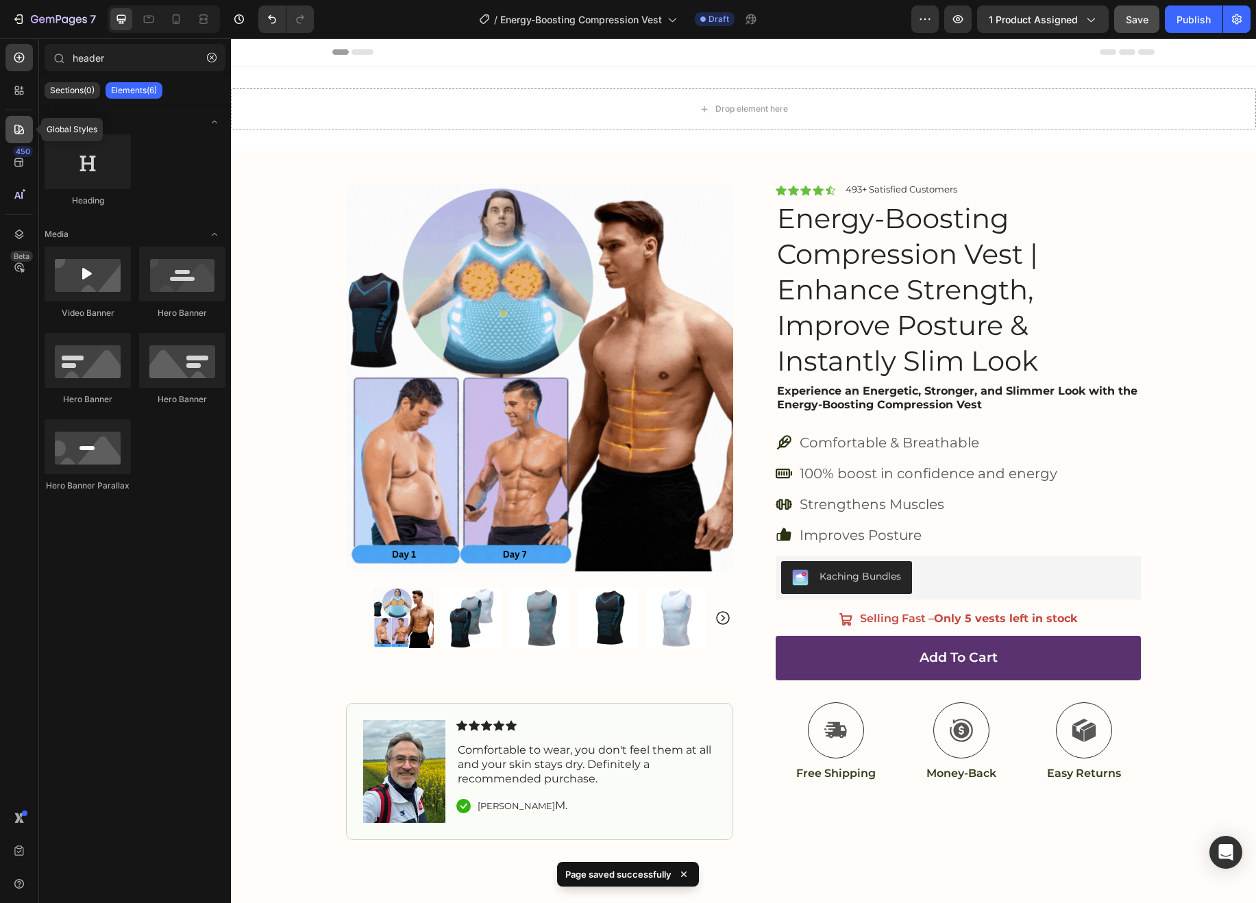
click at [17, 128] on icon at bounding box center [19, 130] width 14 height 14
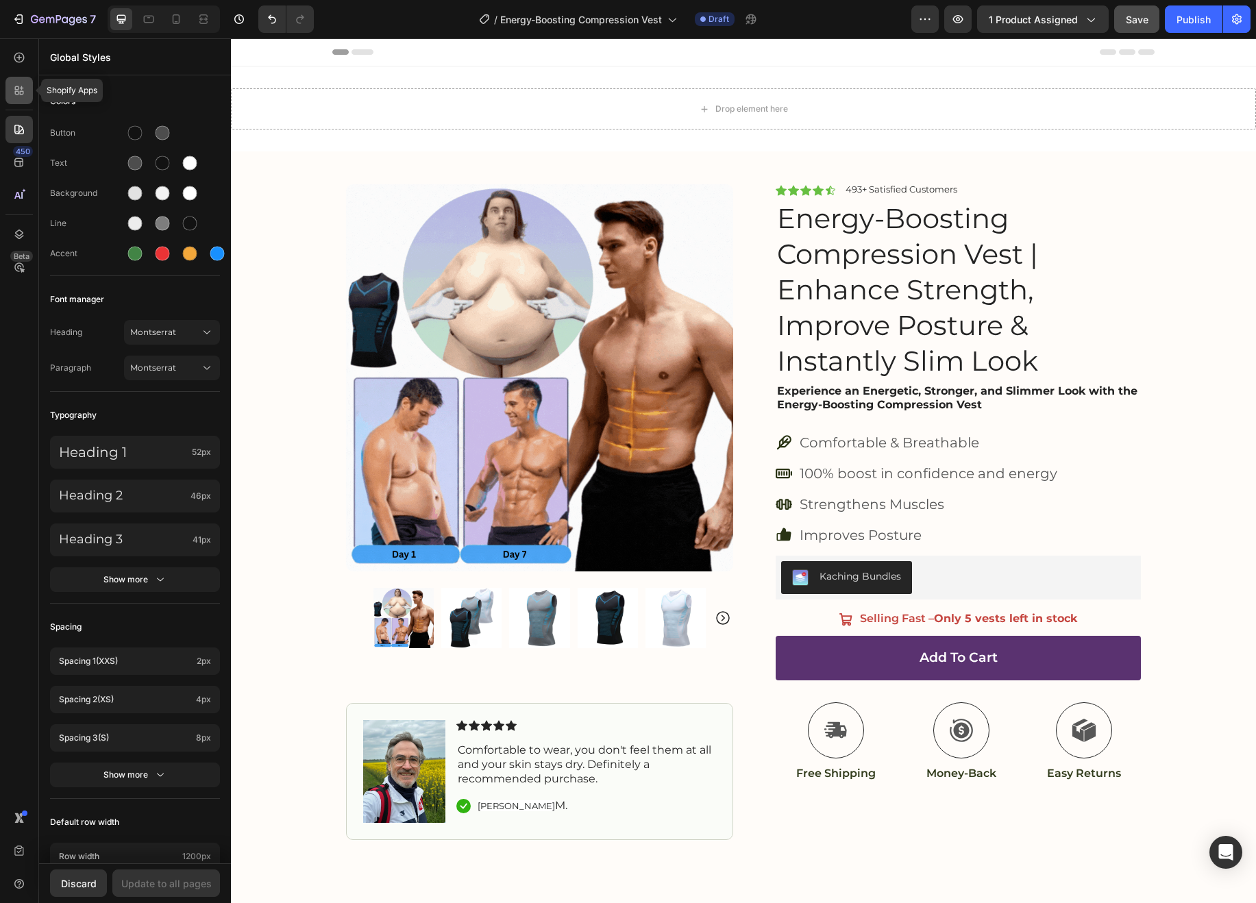
click at [21, 102] on div at bounding box center [18, 90] width 27 height 27
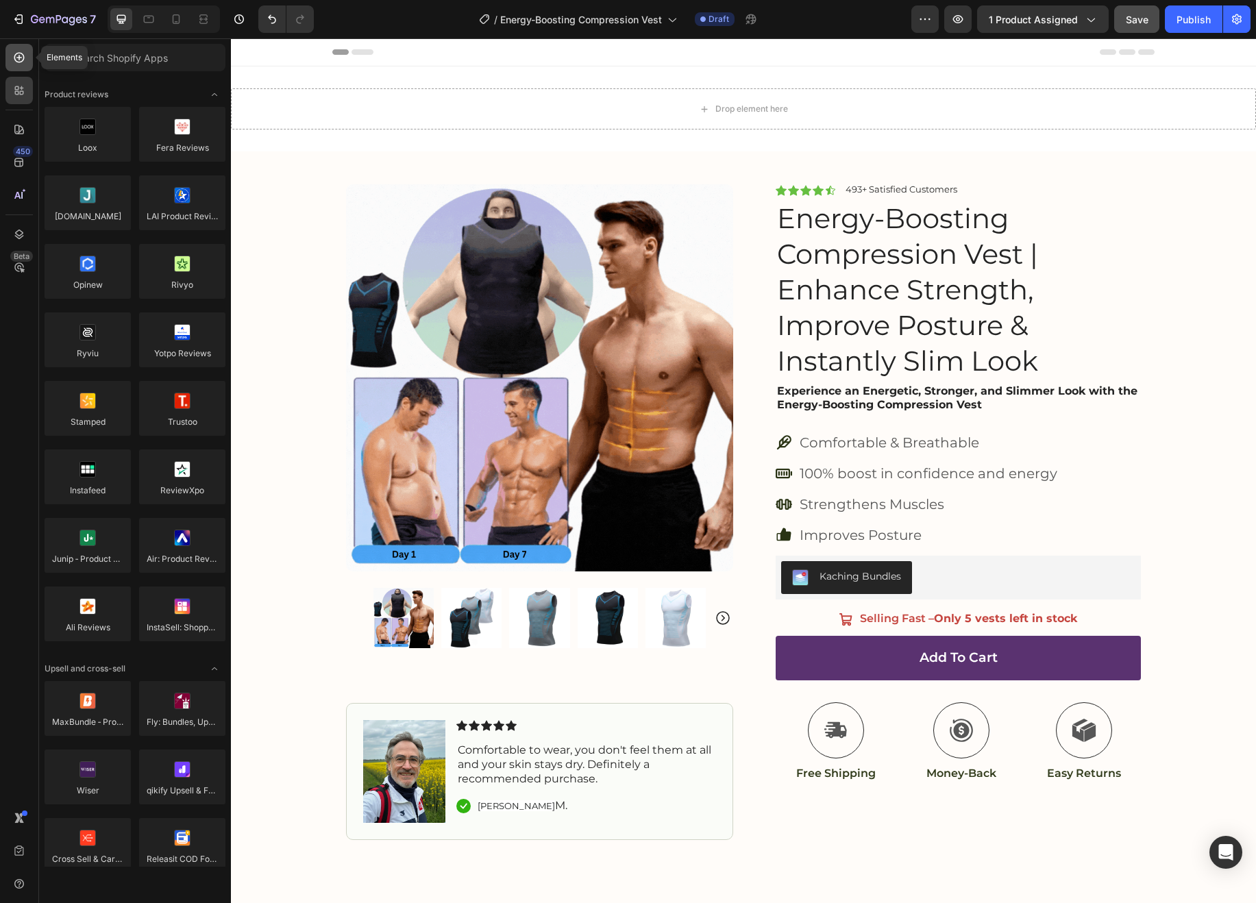
click at [21, 61] on icon at bounding box center [19, 58] width 14 height 14
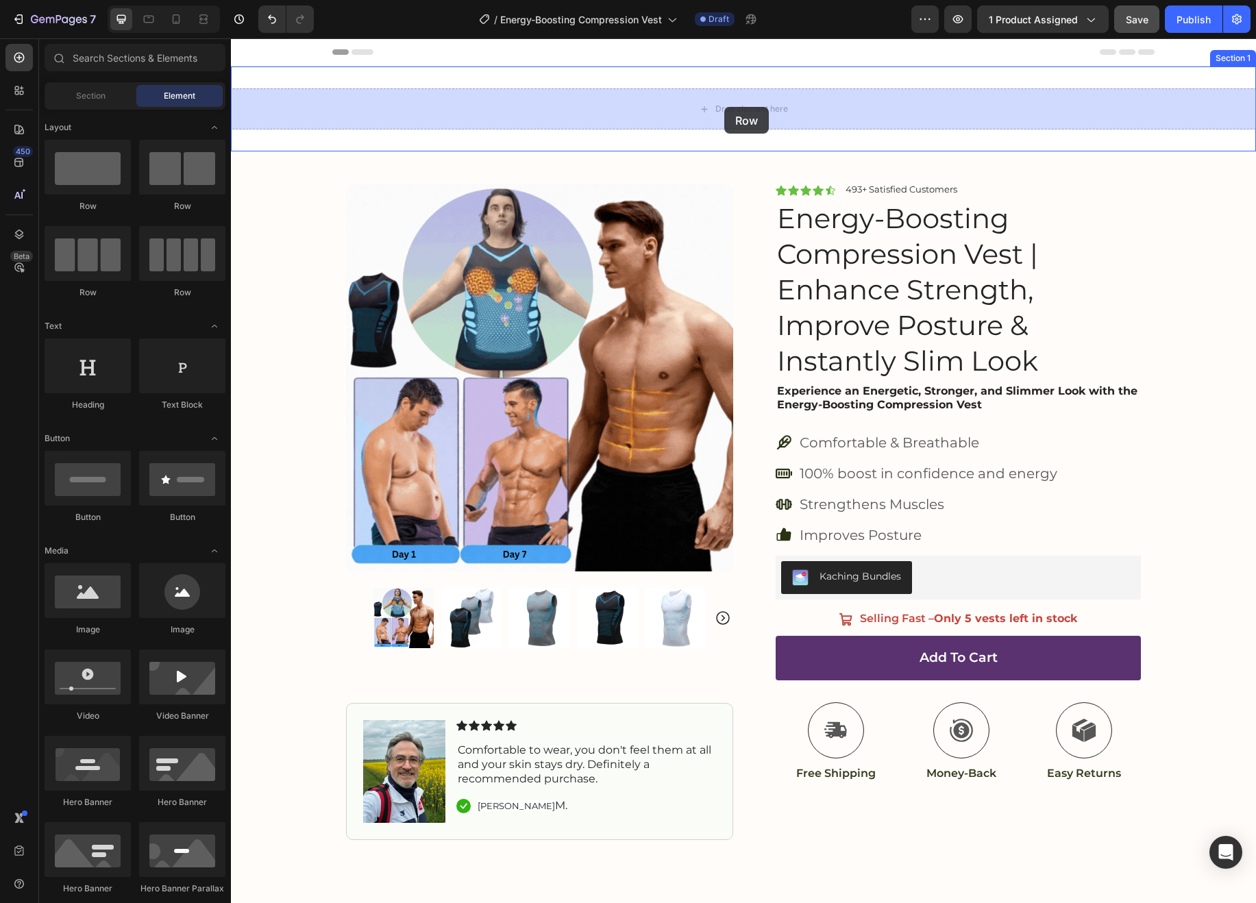
drag, startPoint x: 314, startPoint y: 214, endPoint x: 724, endPoint y: 107, distance: 424.1
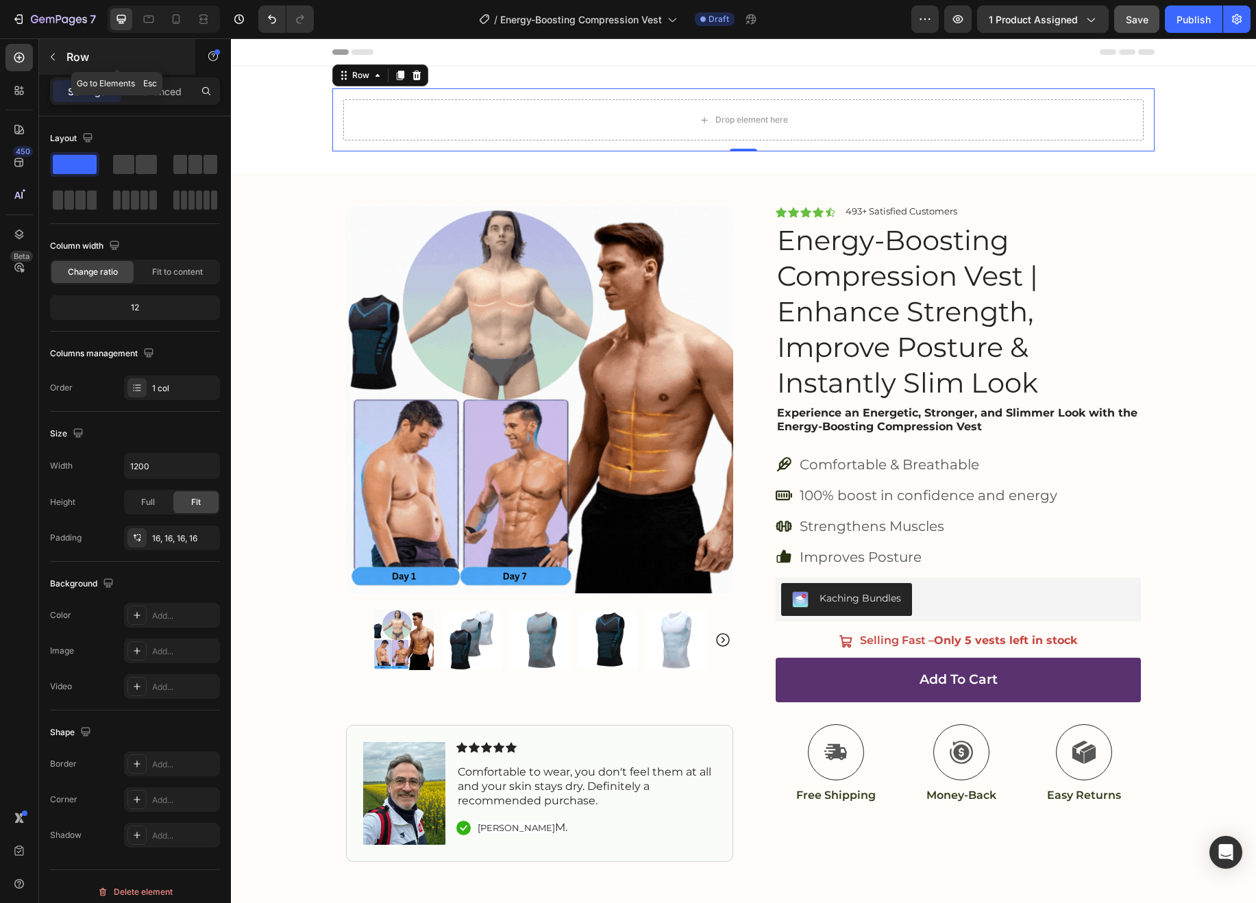
click at [51, 58] on icon "button" at bounding box center [52, 56] width 11 height 11
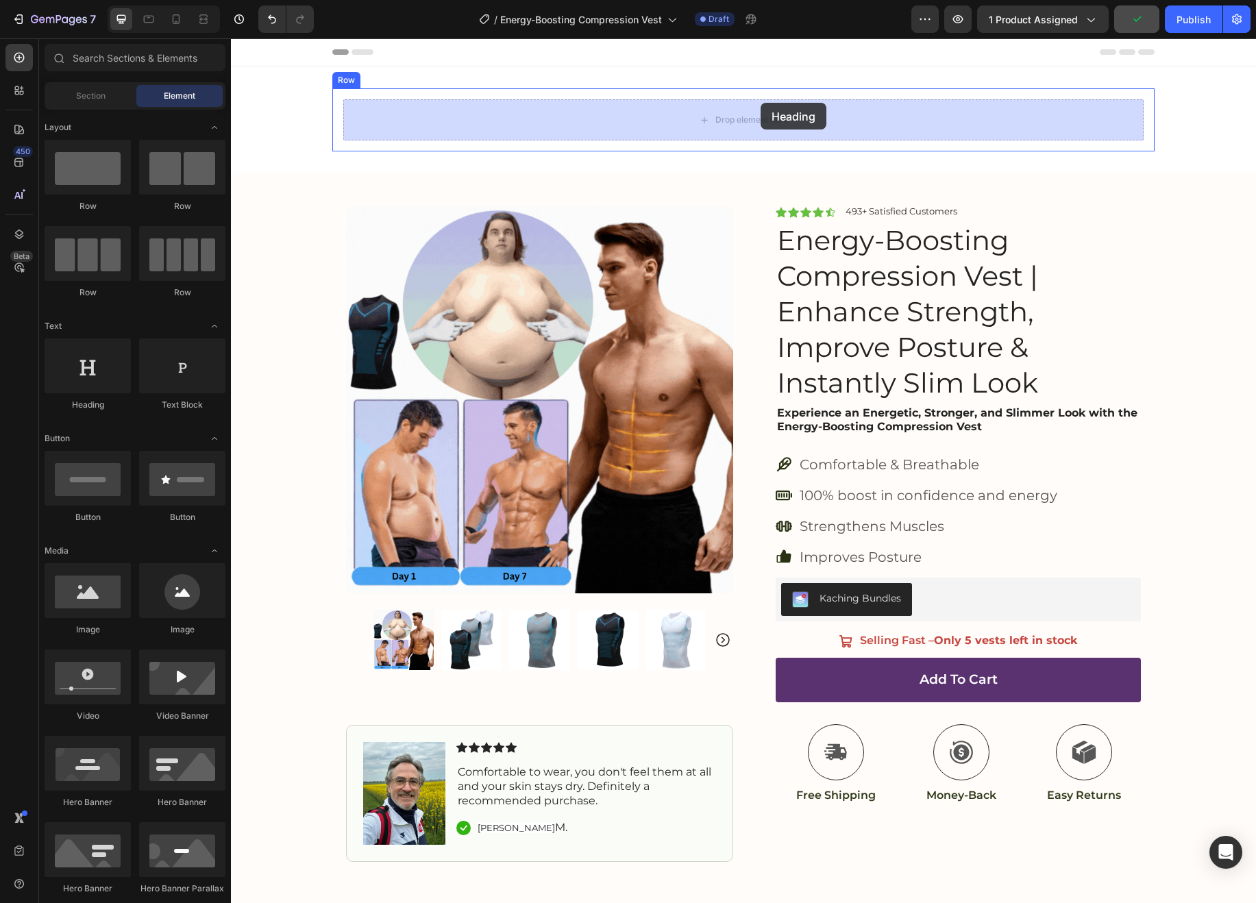
drag, startPoint x: 330, startPoint y: 415, endPoint x: 761, endPoint y: 103, distance: 531.4
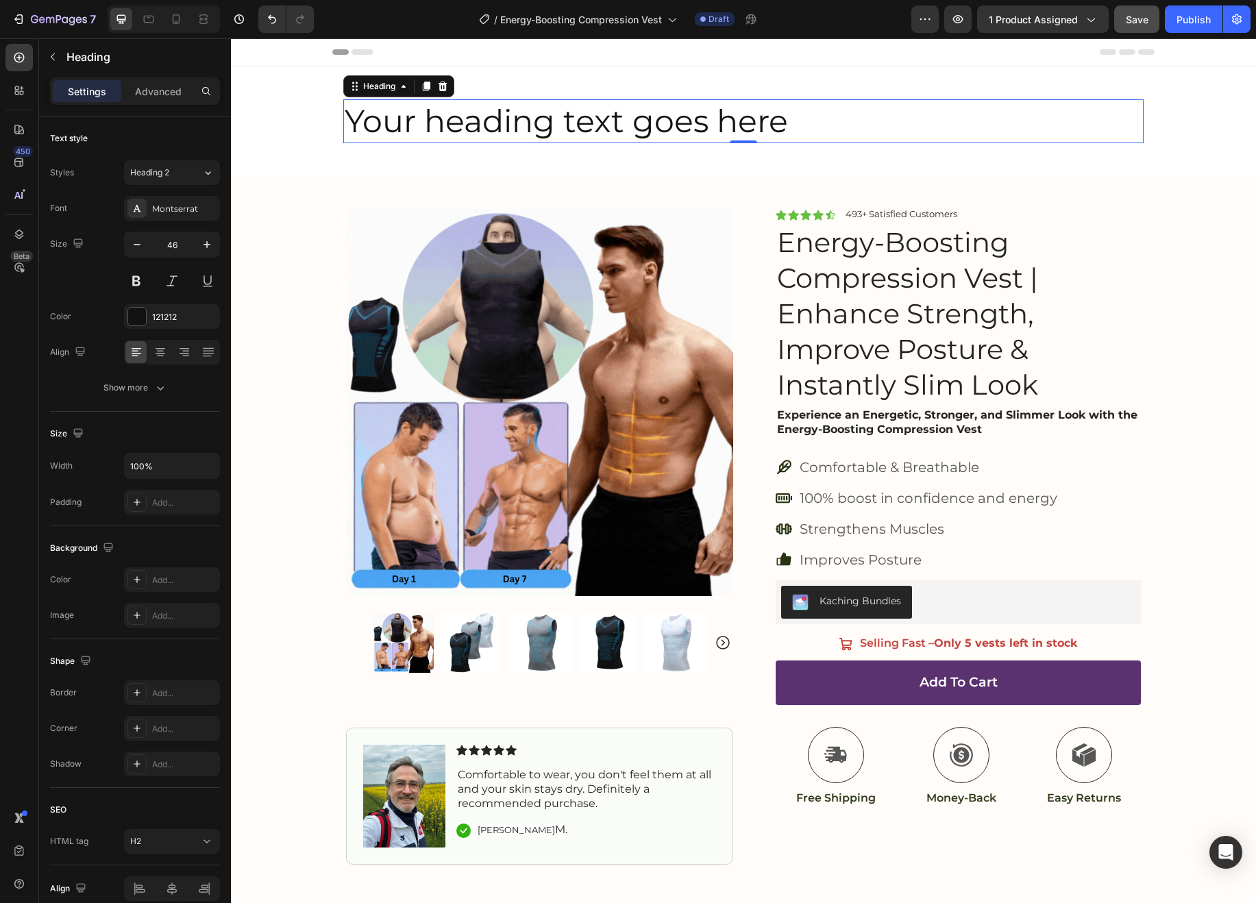
click at [845, 112] on h2 "Your heading text goes here" at bounding box center [743, 121] width 800 height 44
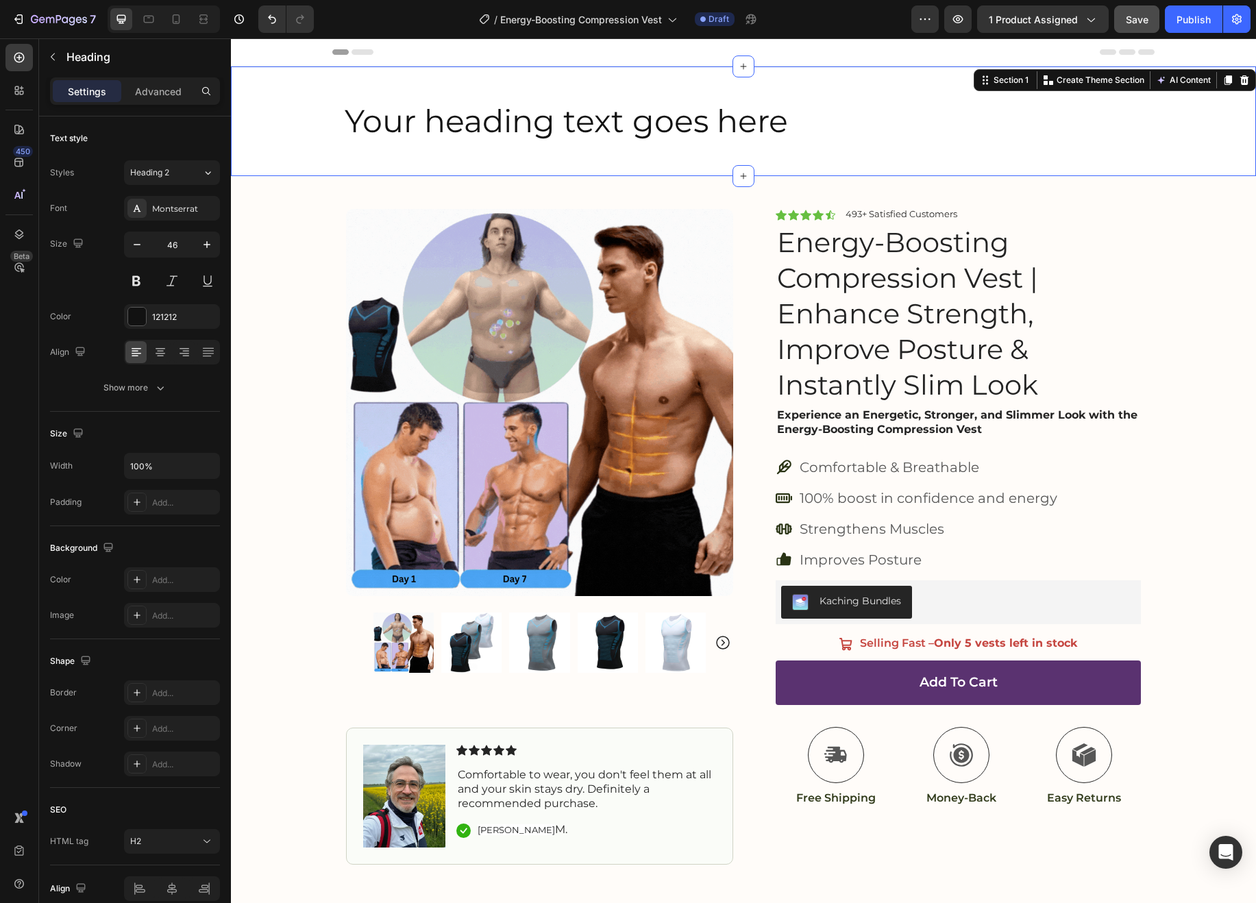
click at [1068, 79] on div "Your heading text goes here Heading Row Section 1 You can create reusable secti…" at bounding box center [743, 121] width 1025 height 110
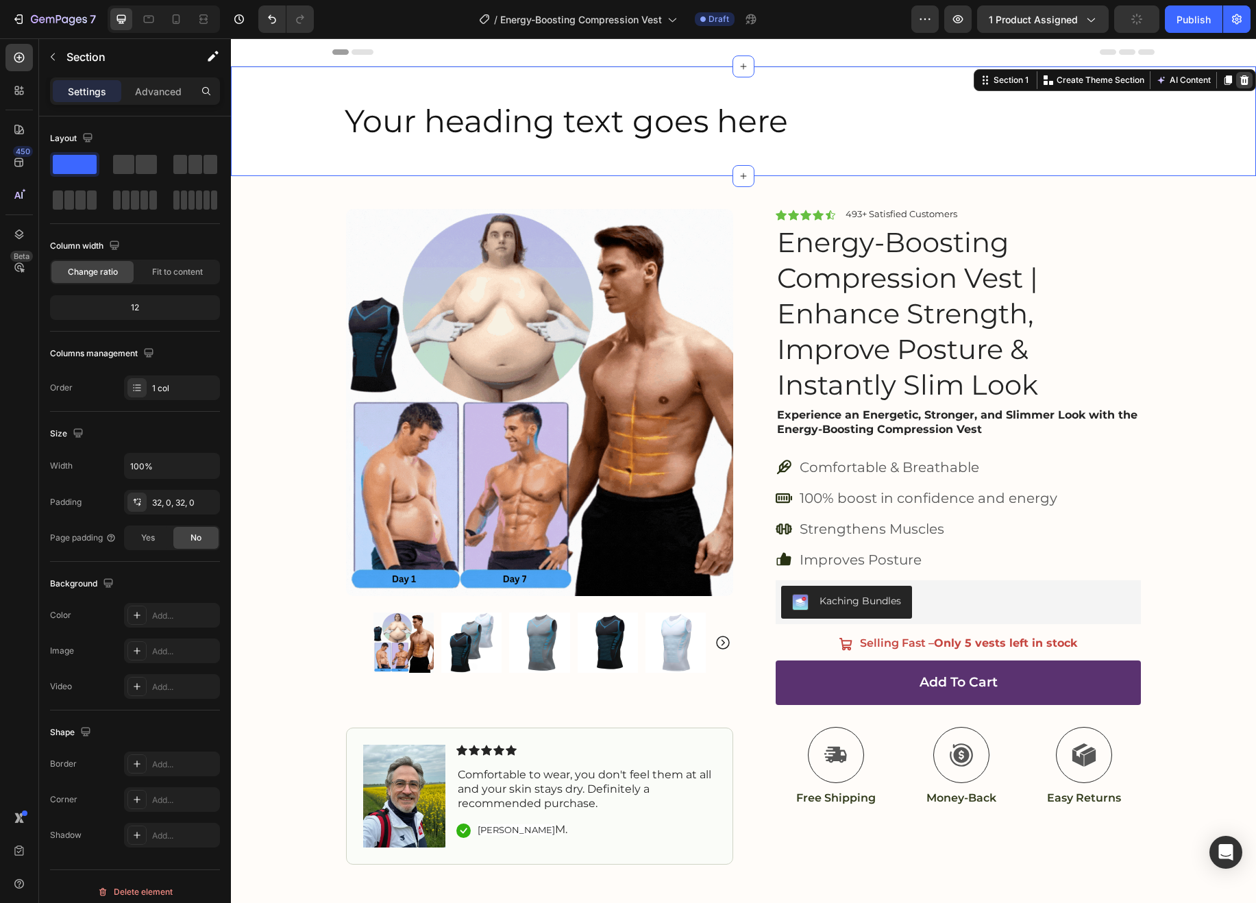
click at [1244, 79] on icon at bounding box center [1244, 80] width 9 height 10
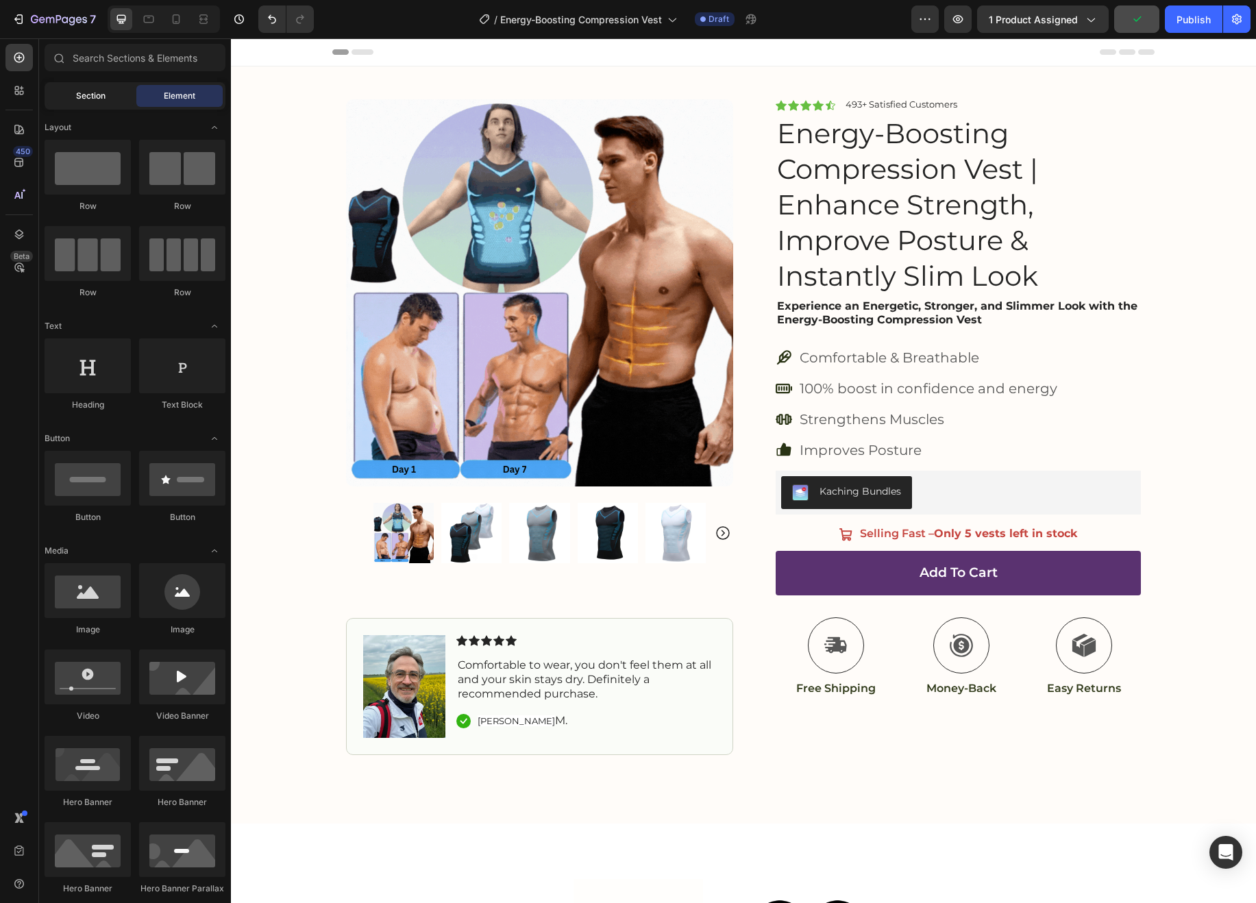
click at [88, 88] on div "Section" at bounding box center [90, 96] width 86 height 22
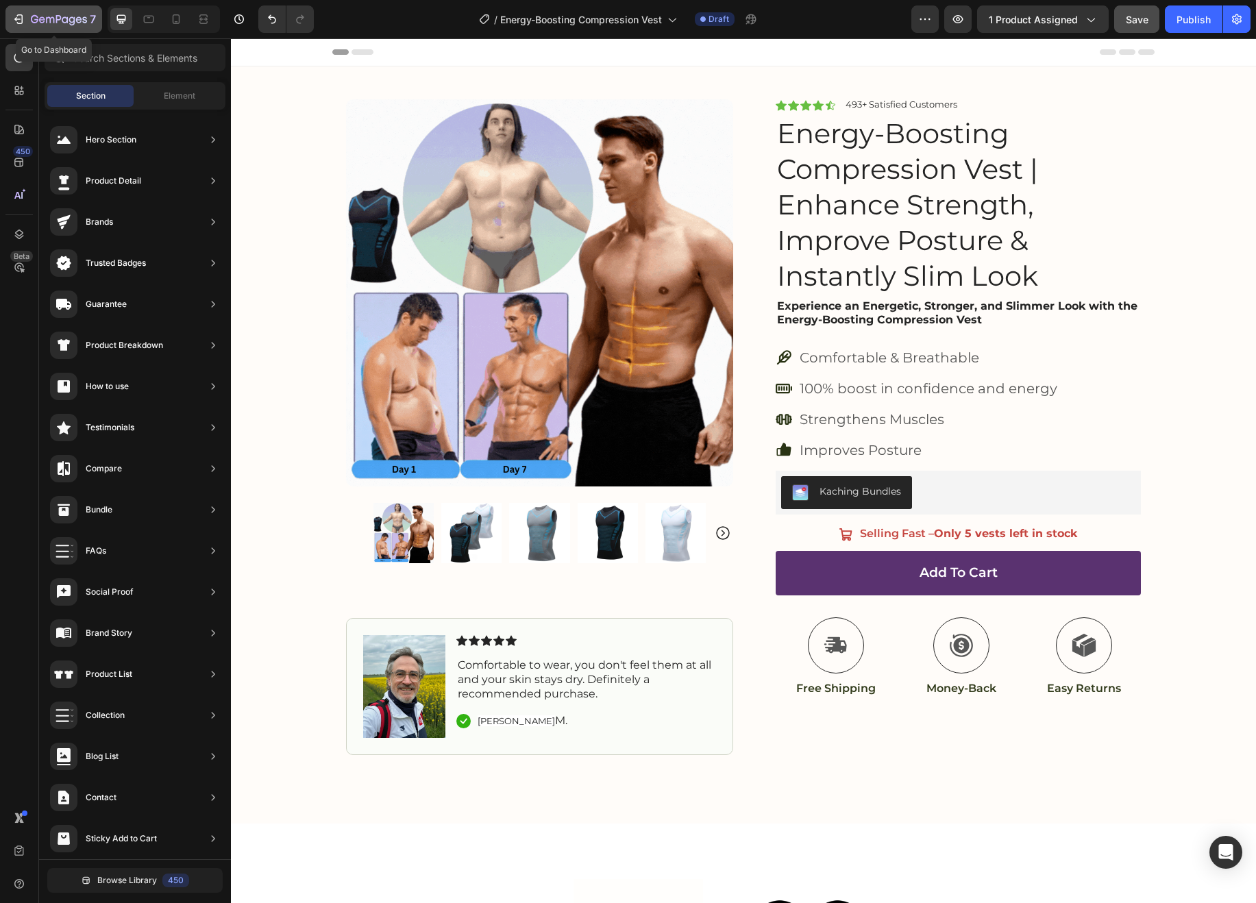
click at [46, 19] on icon "button" at bounding box center [50, 20] width 8 height 6
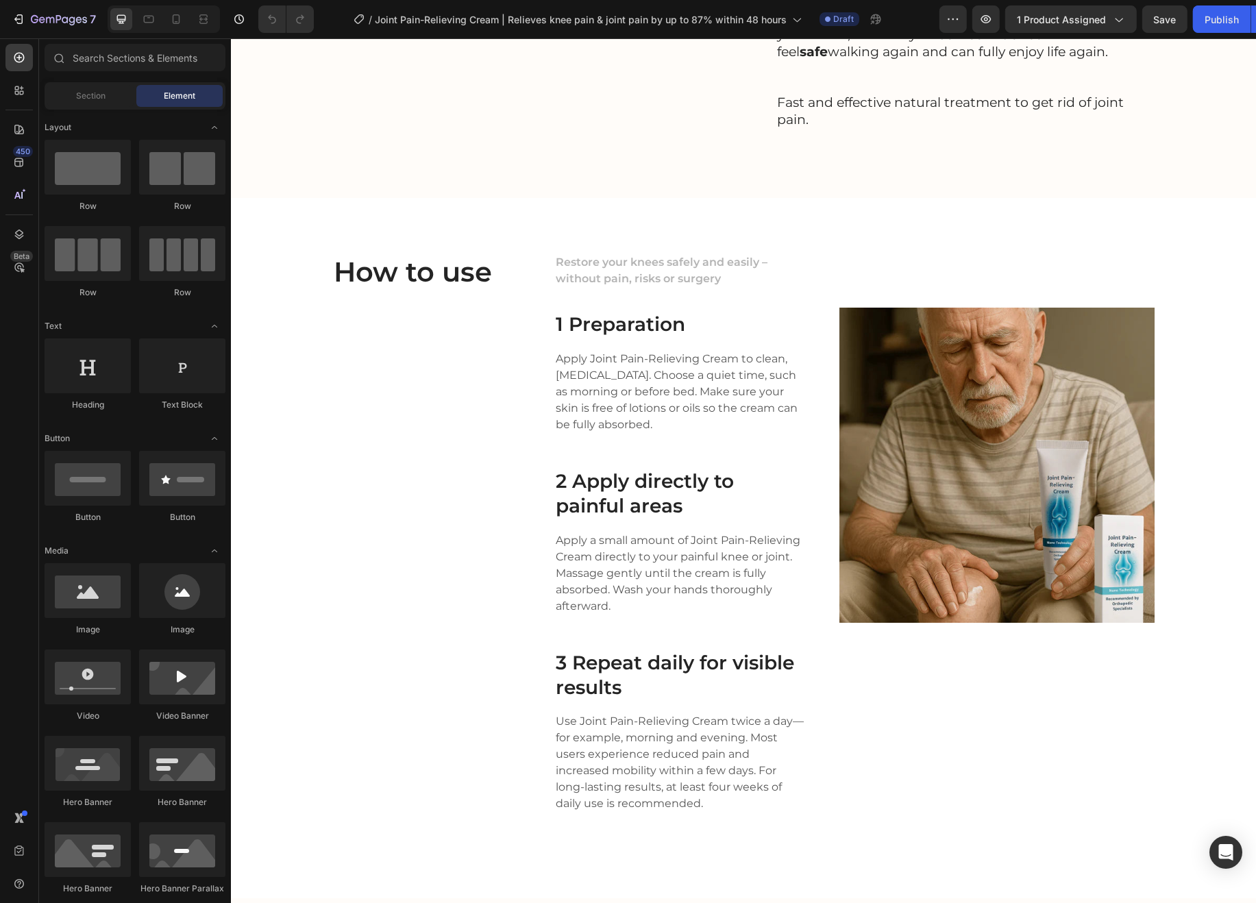
scroll to position [1410, 0]
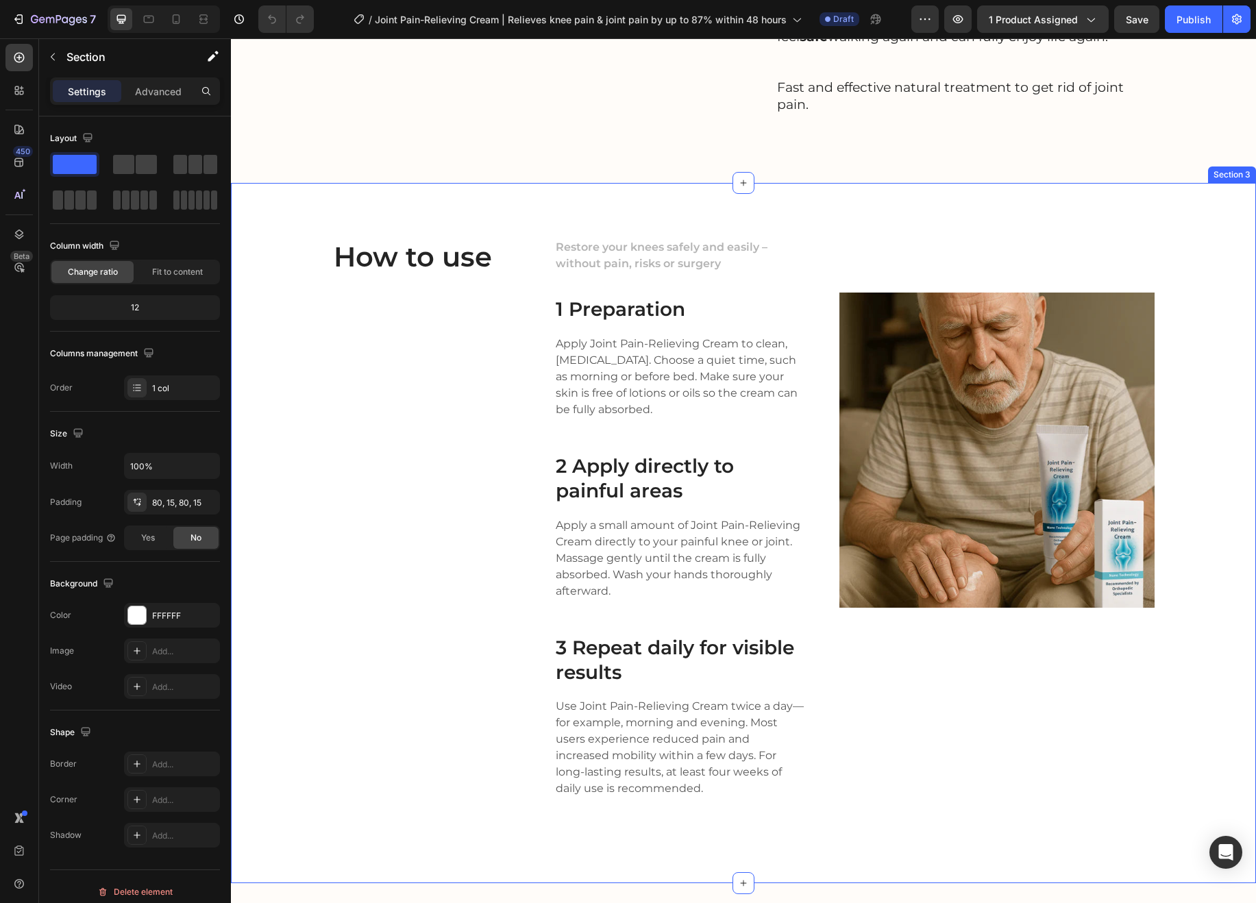
click at [1078, 394] on div "How to use Heading Restore your knees safely and easily – without pain, risks o…" at bounding box center [743, 533] width 1025 height 700
click at [158, 85] on p "Advanced" at bounding box center [158, 91] width 47 height 14
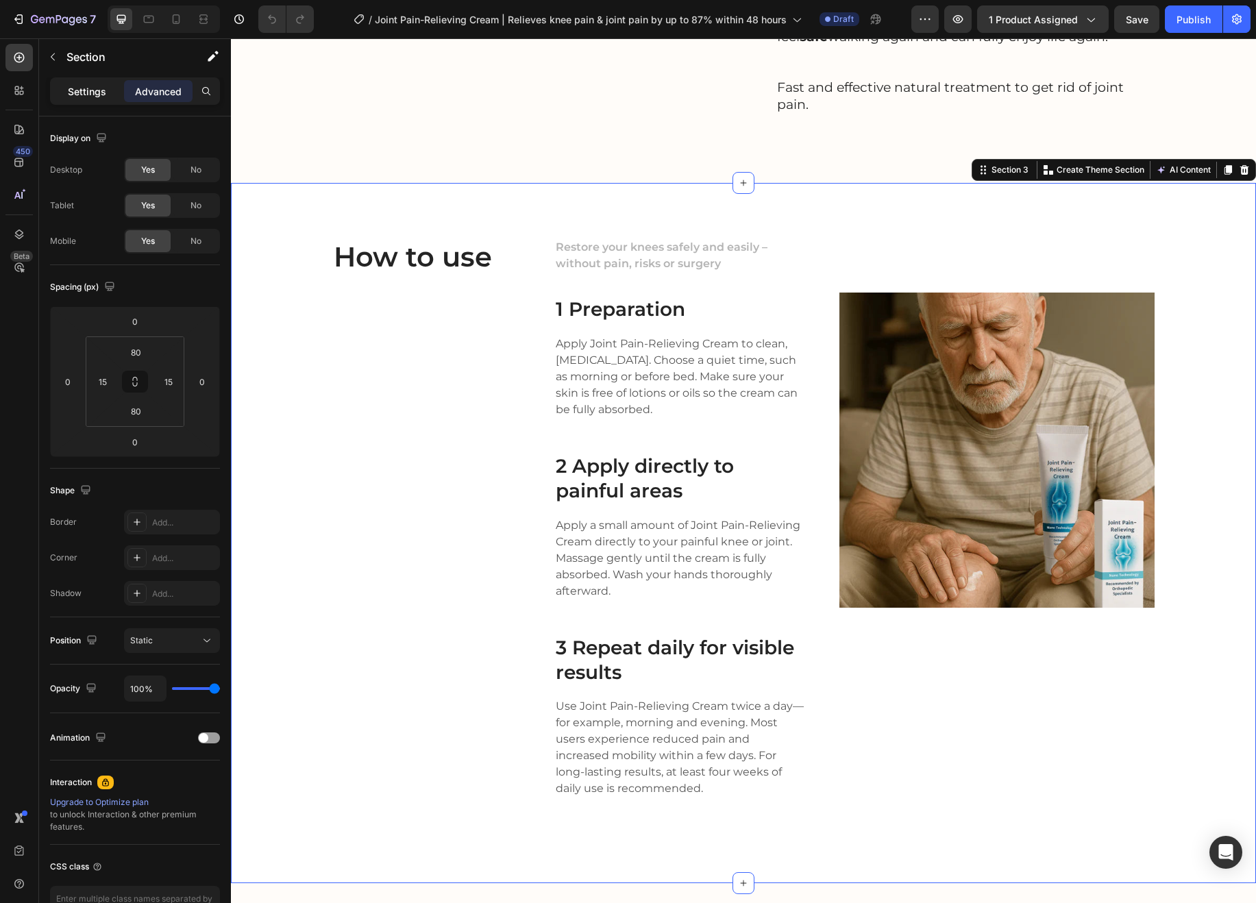
click at [97, 90] on p "Settings" at bounding box center [87, 91] width 38 height 14
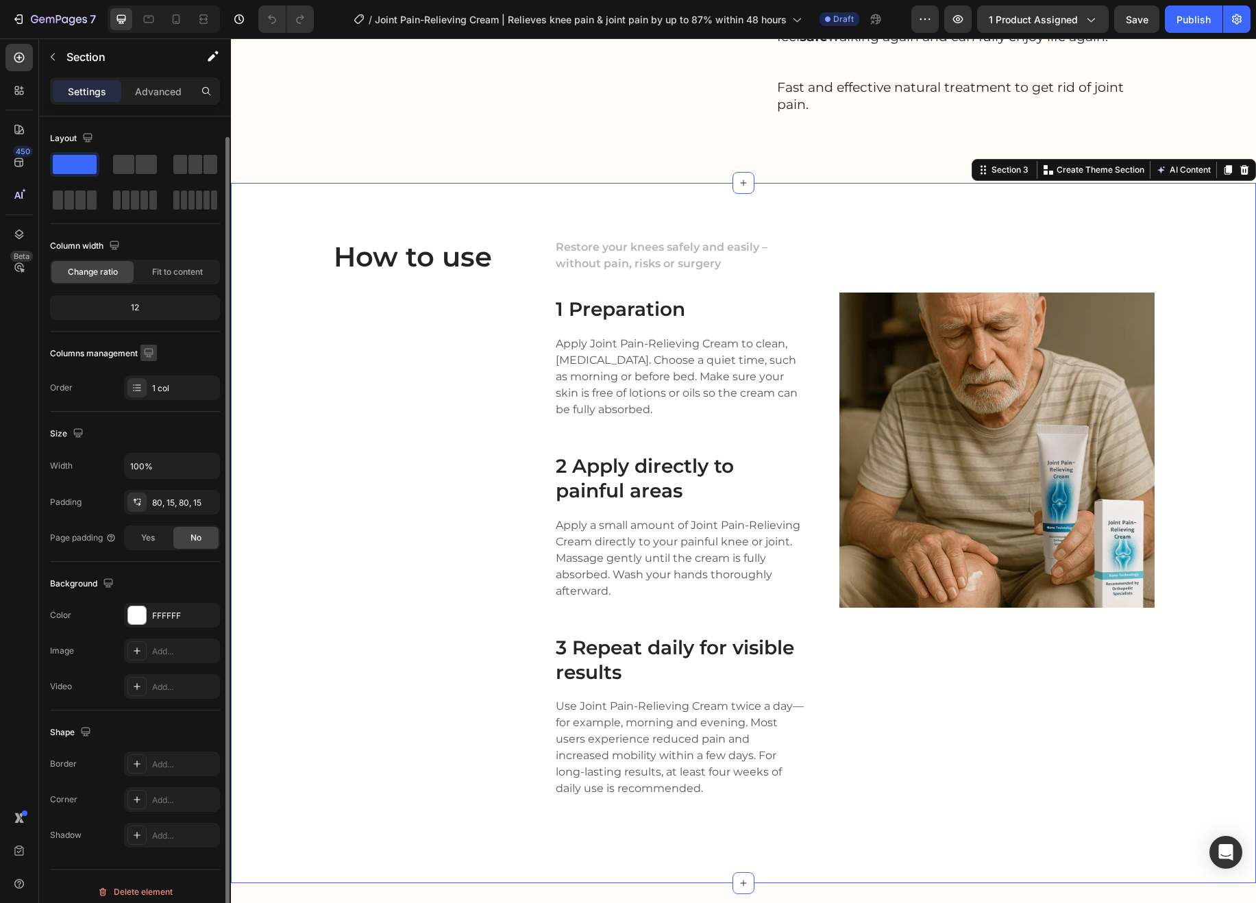
scroll to position [10, 0]
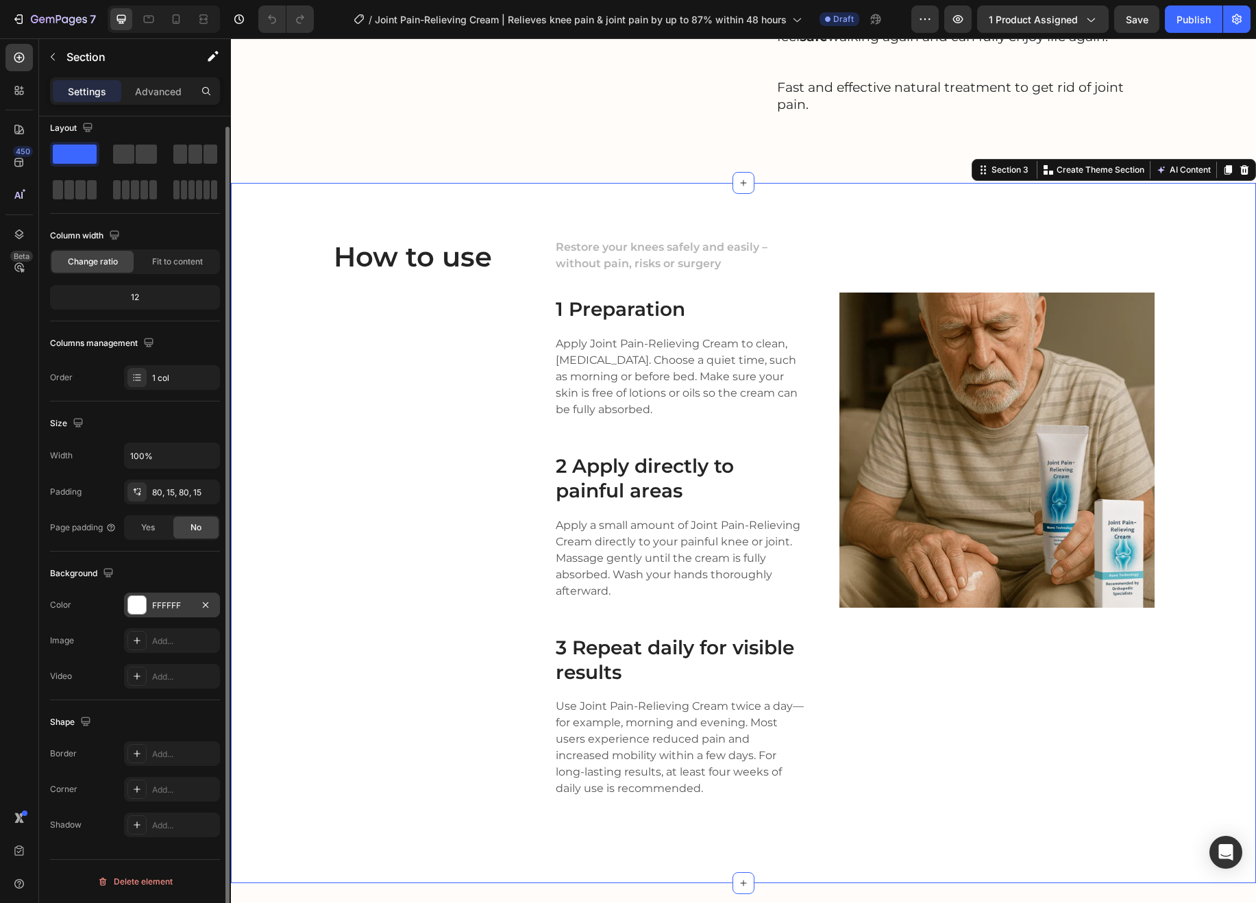
click at [155, 602] on div "FFFFFF" at bounding box center [172, 606] width 40 height 12
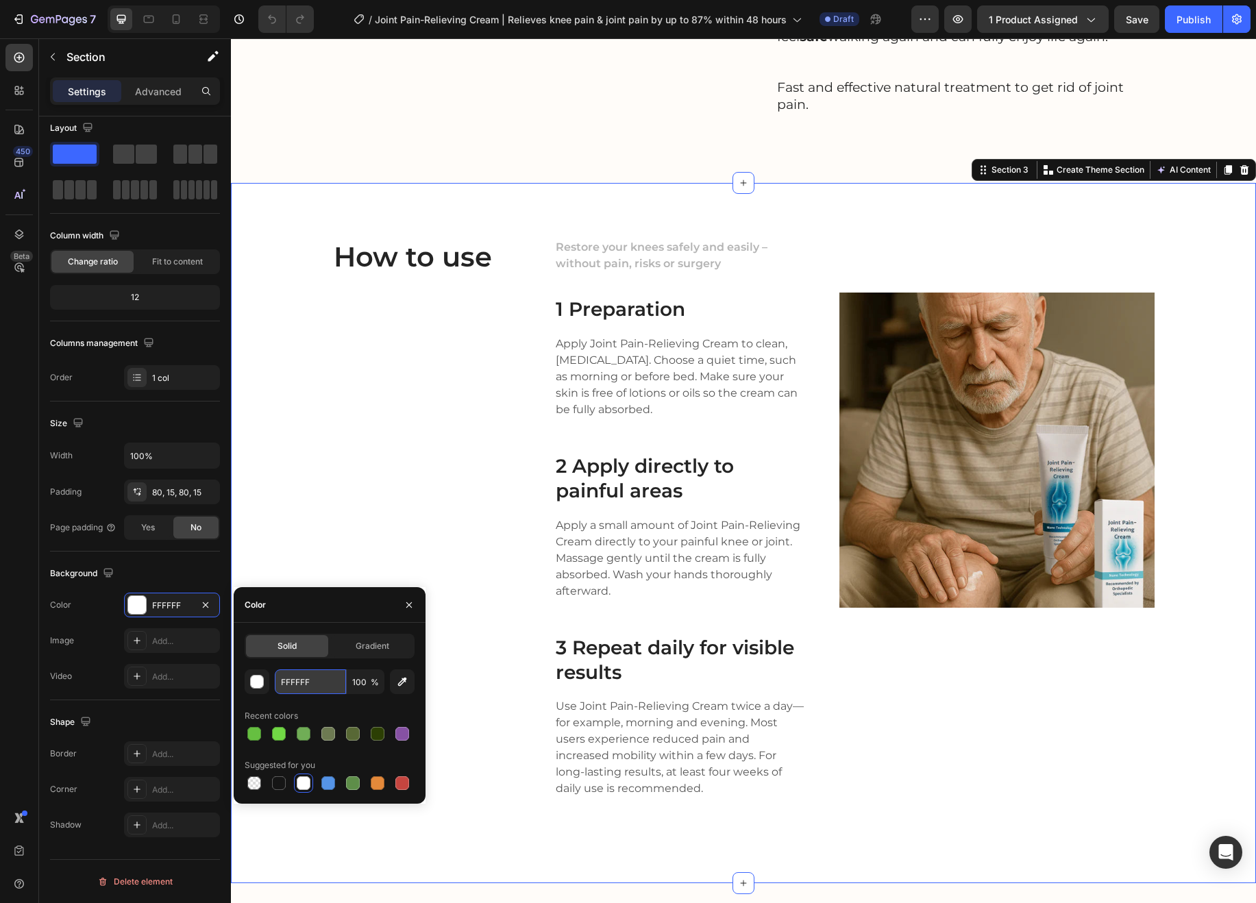
click at [283, 680] on input "FFFFFF" at bounding box center [310, 681] width 71 height 25
click at [243, 682] on div "Solid Gradient FFFFFF 100 % Recent colors Suggested for you" at bounding box center [330, 713] width 192 height 159
click at [254, 680] on div "button" at bounding box center [258, 683] width 14 height 14
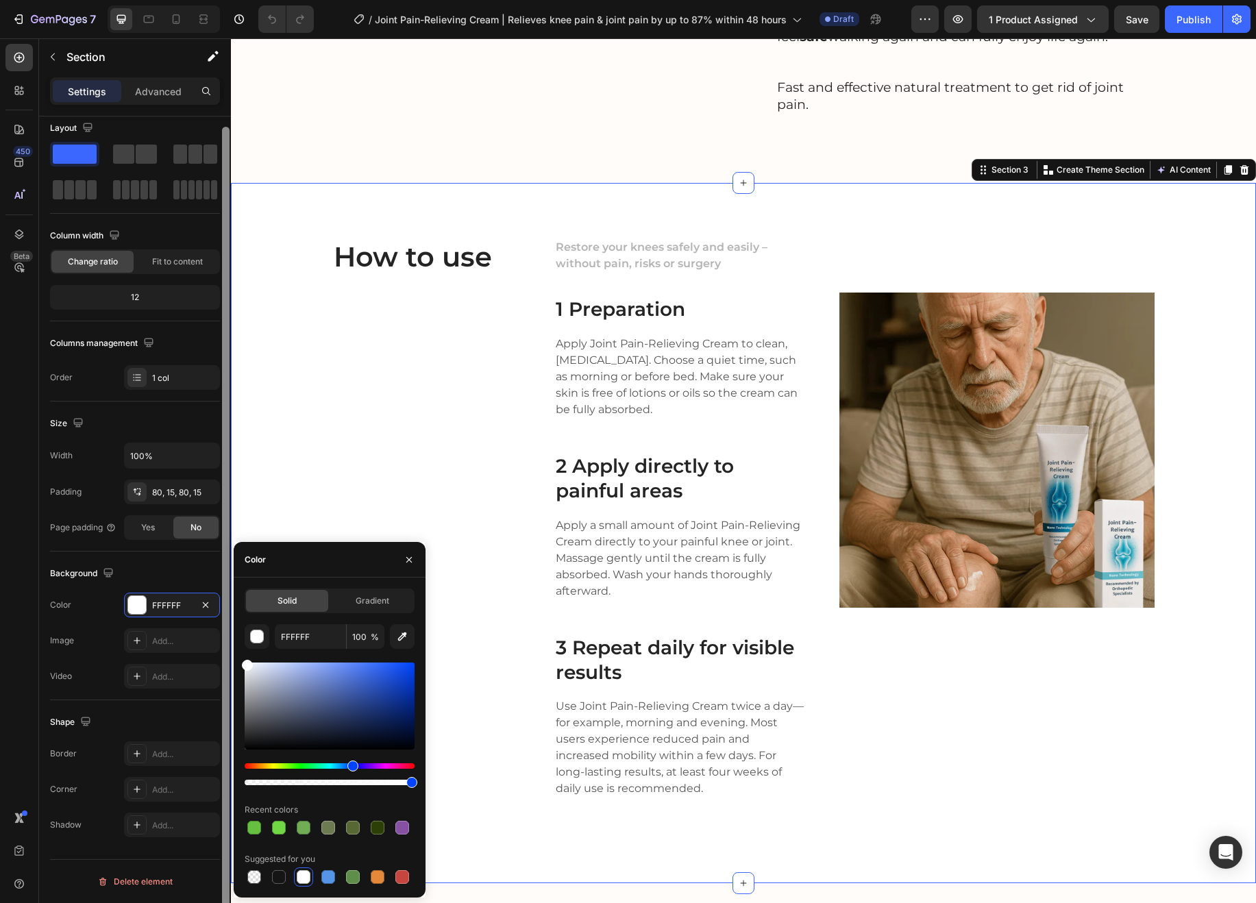
drag, startPoint x: 246, startPoint y: 761, endPoint x: 230, endPoint y: 688, distance: 75.0
click at [351, 761] on div "Hue" at bounding box center [352, 766] width 11 height 11
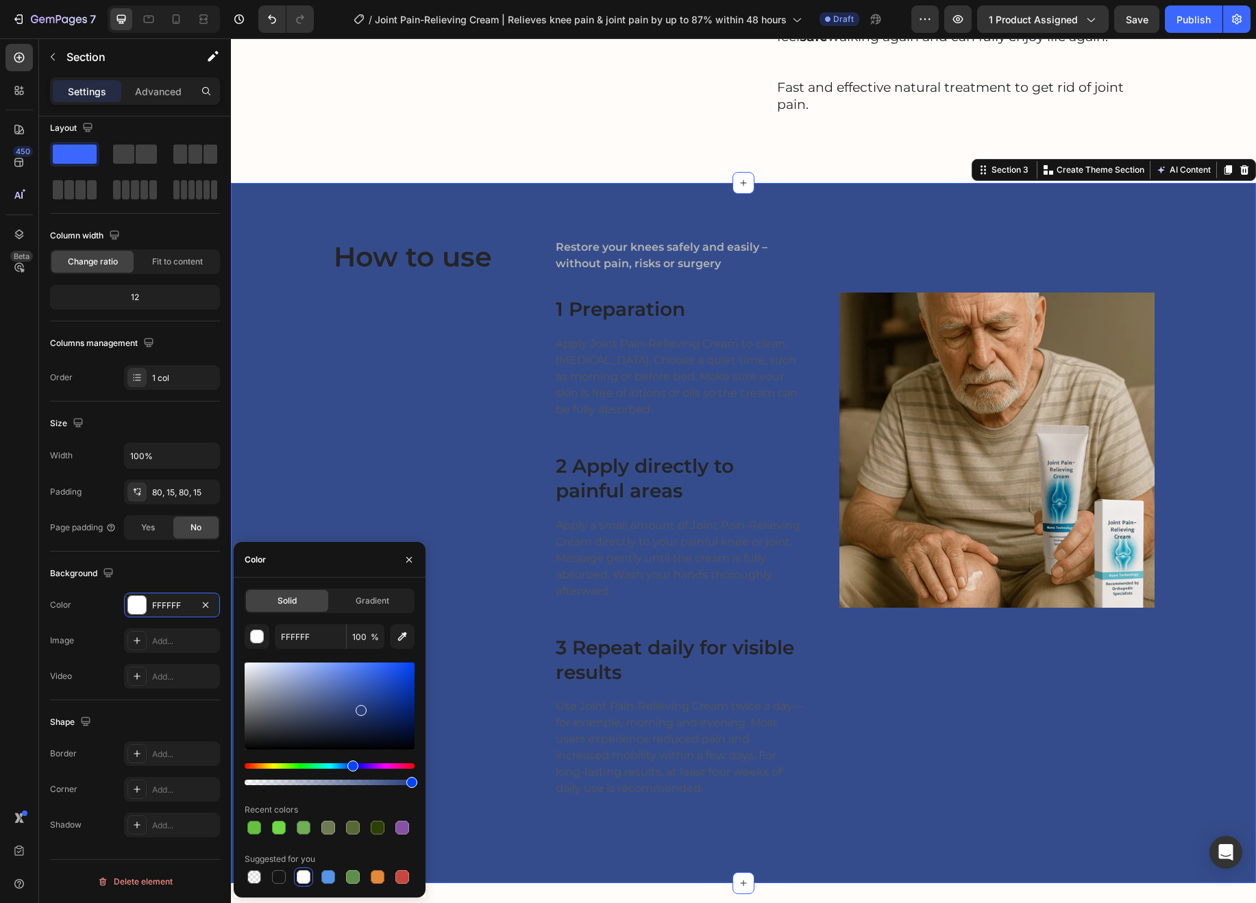
drag, startPoint x: 297, startPoint y: 678, endPoint x: 345, endPoint y: 699, distance: 53.1
click at [356, 705] on div at bounding box center [361, 710] width 11 height 11
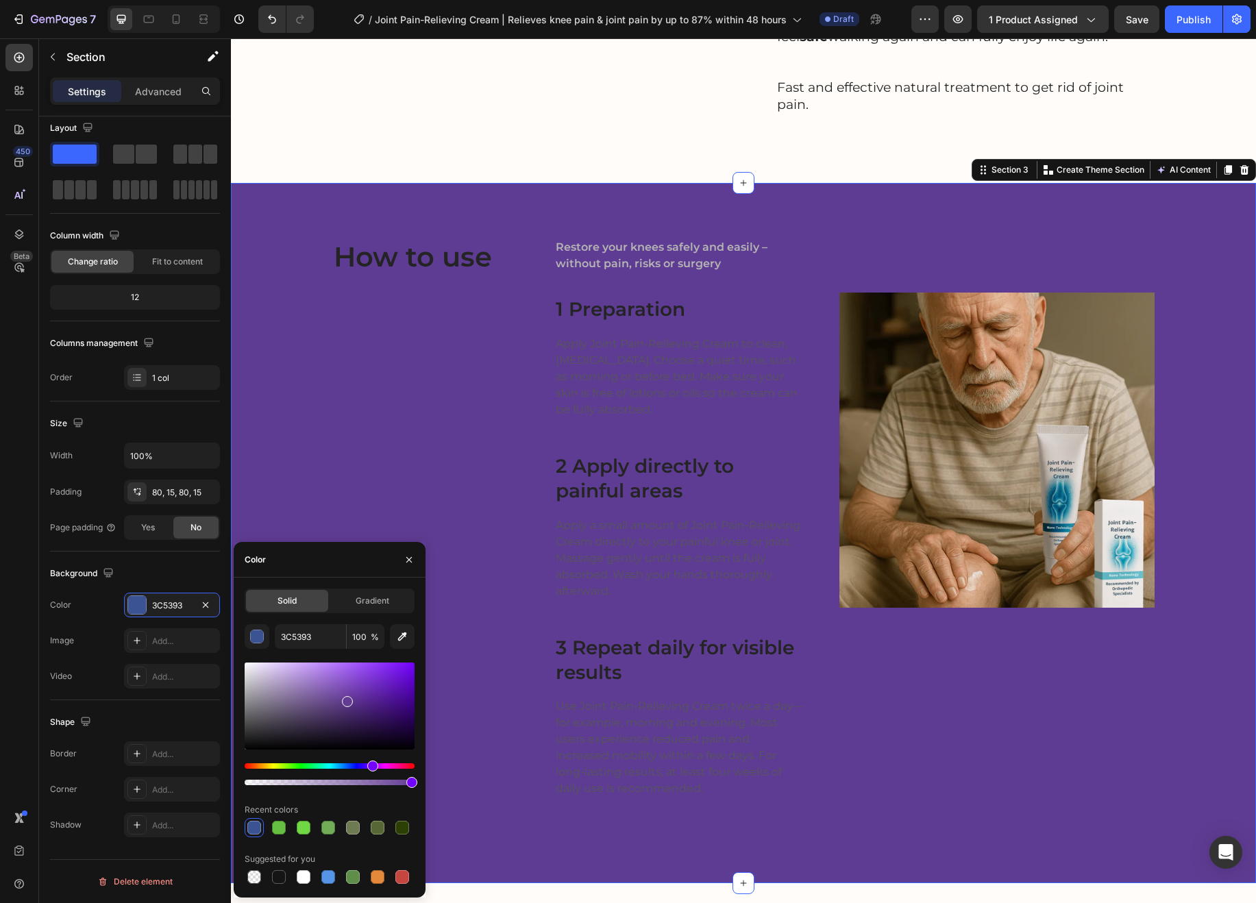
drag, startPoint x: 355, startPoint y: 765, endPoint x: 370, endPoint y: 766, distance: 15.1
click at [370, 766] on div "Hue" at bounding box center [372, 766] width 11 height 11
click at [357, 765] on div at bounding box center [330, 724] width 170 height 128
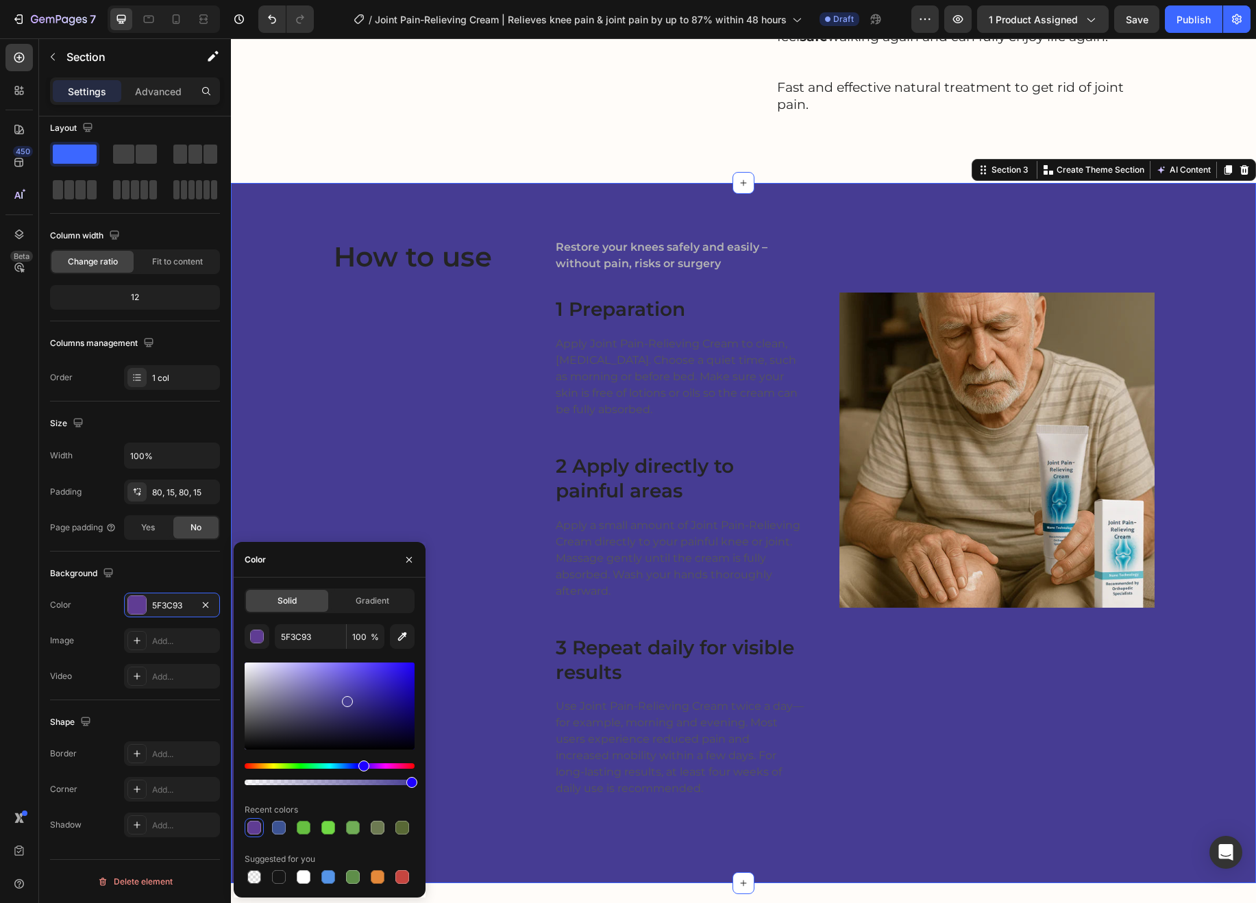
click at [362, 765] on div "Hue" at bounding box center [363, 766] width 11 height 11
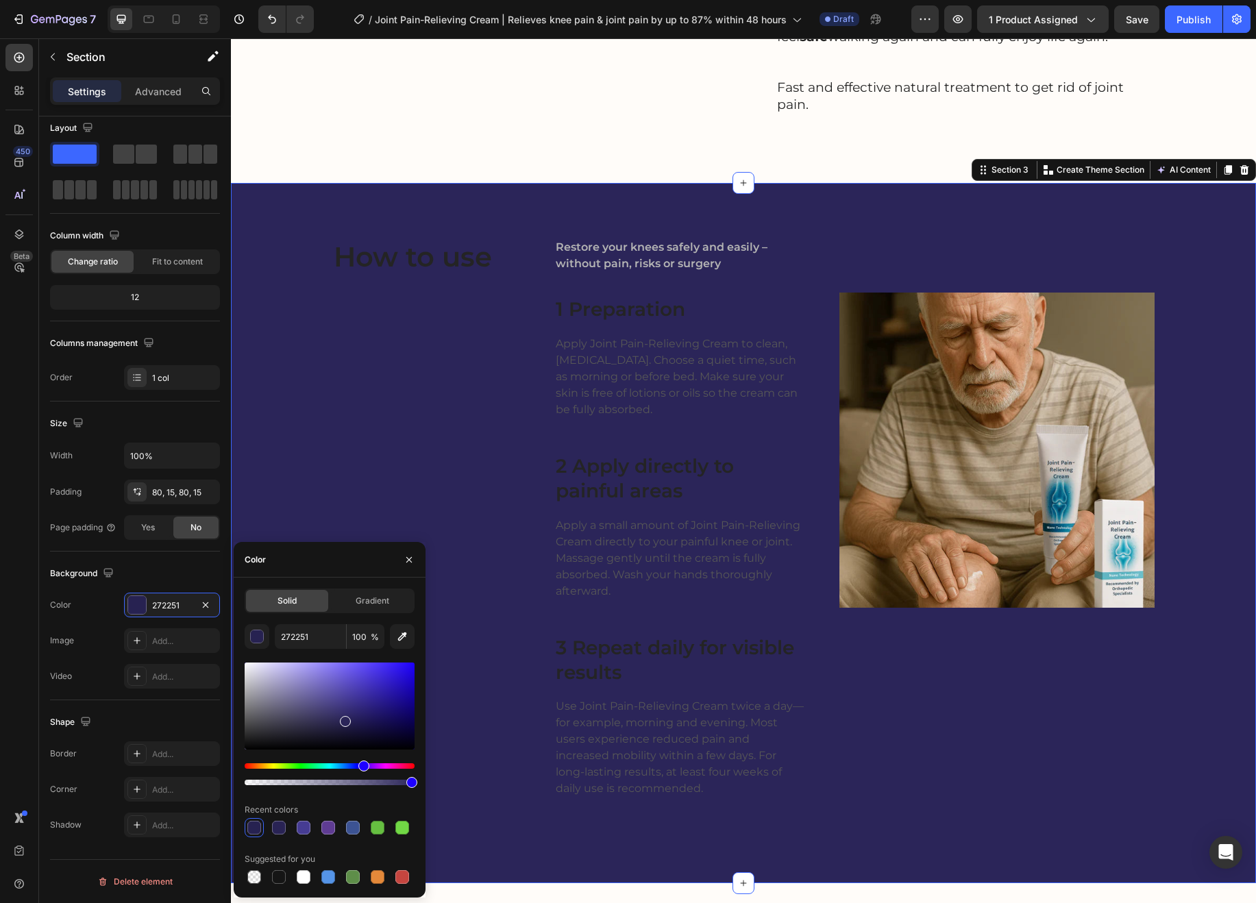
type input "2B2559"
drag, startPoint x: 348, startPoint y: 704, endPoint x: 343, endPoint y: 719, distance: 15.8
click at [343, 719] on div at bounding box center [345, 721] width 11 height 11
click at [377, 602] on span "Gradient" at bounding box center [373, 601] width 34 height 12
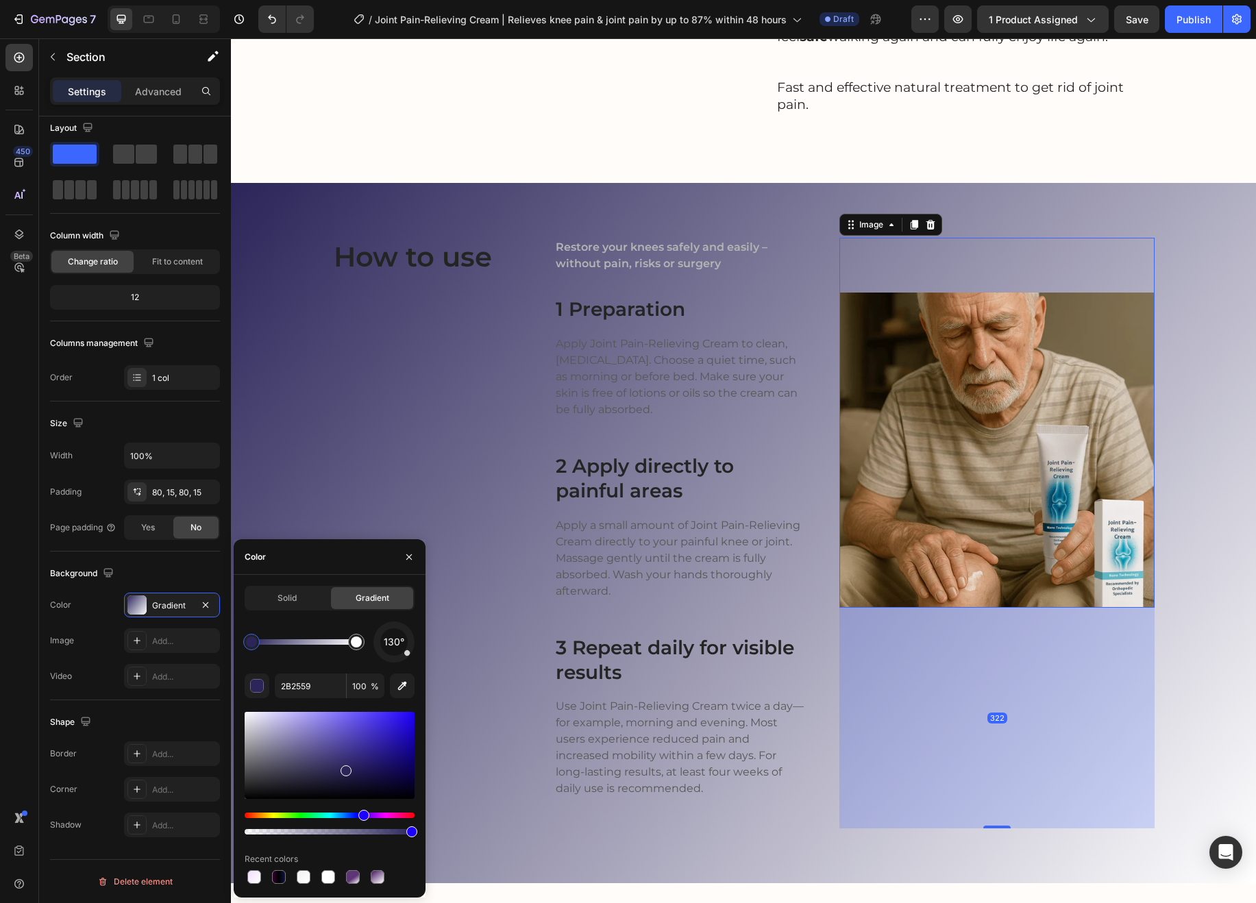
drag, startPoint x: 883, startPoint y: 612, endPoint x: 870, endPoint y: 621, distance: 15.8
click at [883, 608] on img at bounding box center [996, 450] width 315 height 315
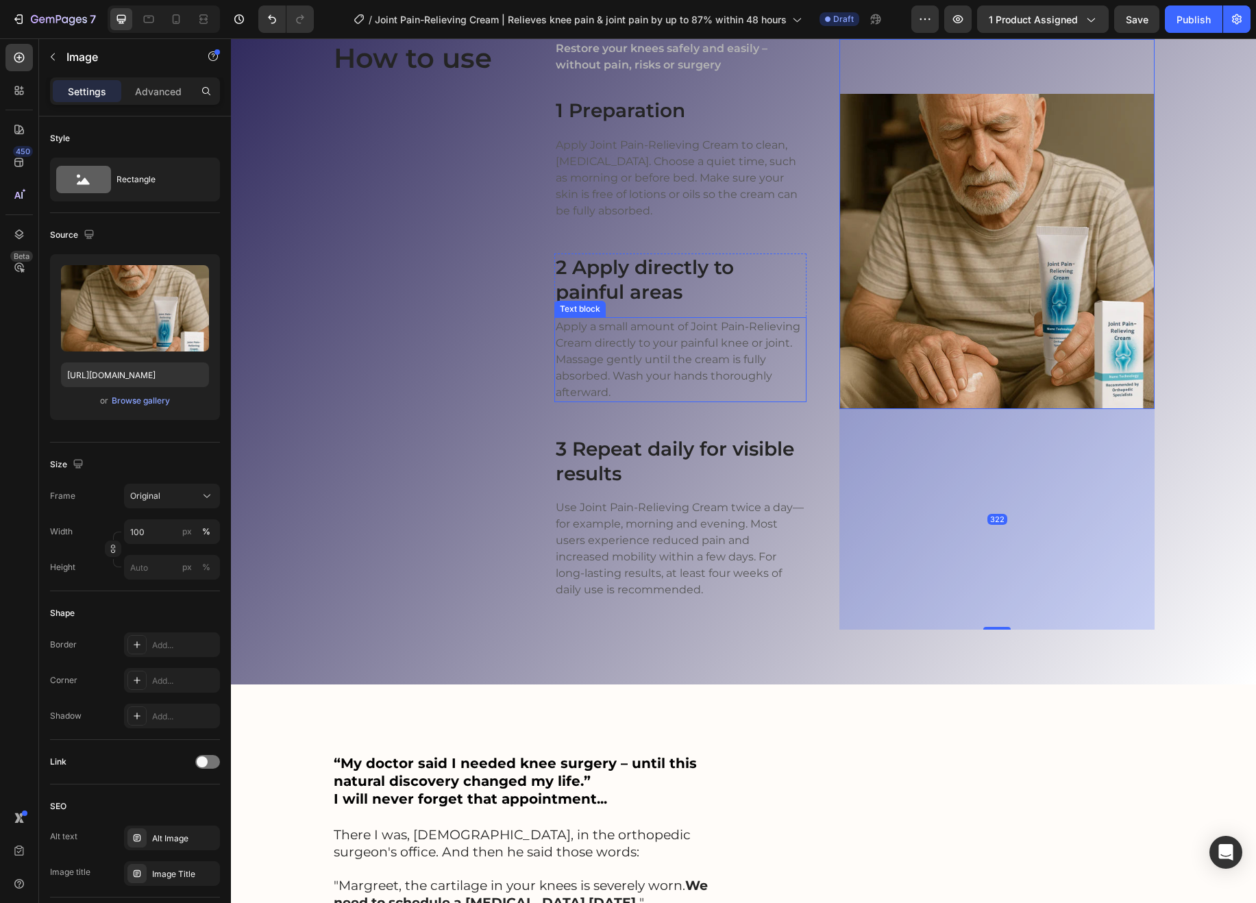
scroll to position [1603, 0]
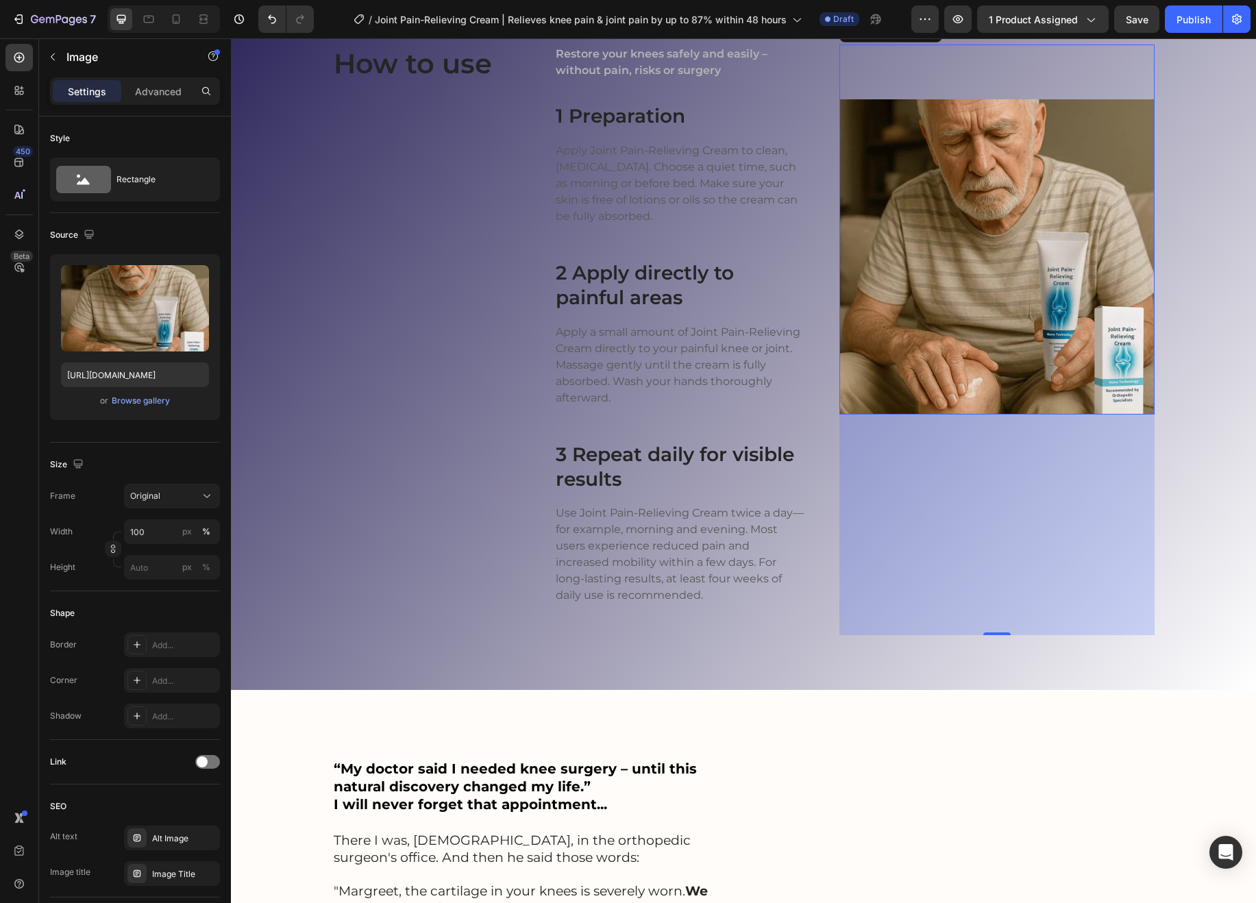
click at [990, 635] on div "322" at bounding box center [996, 525] width 315 height 221
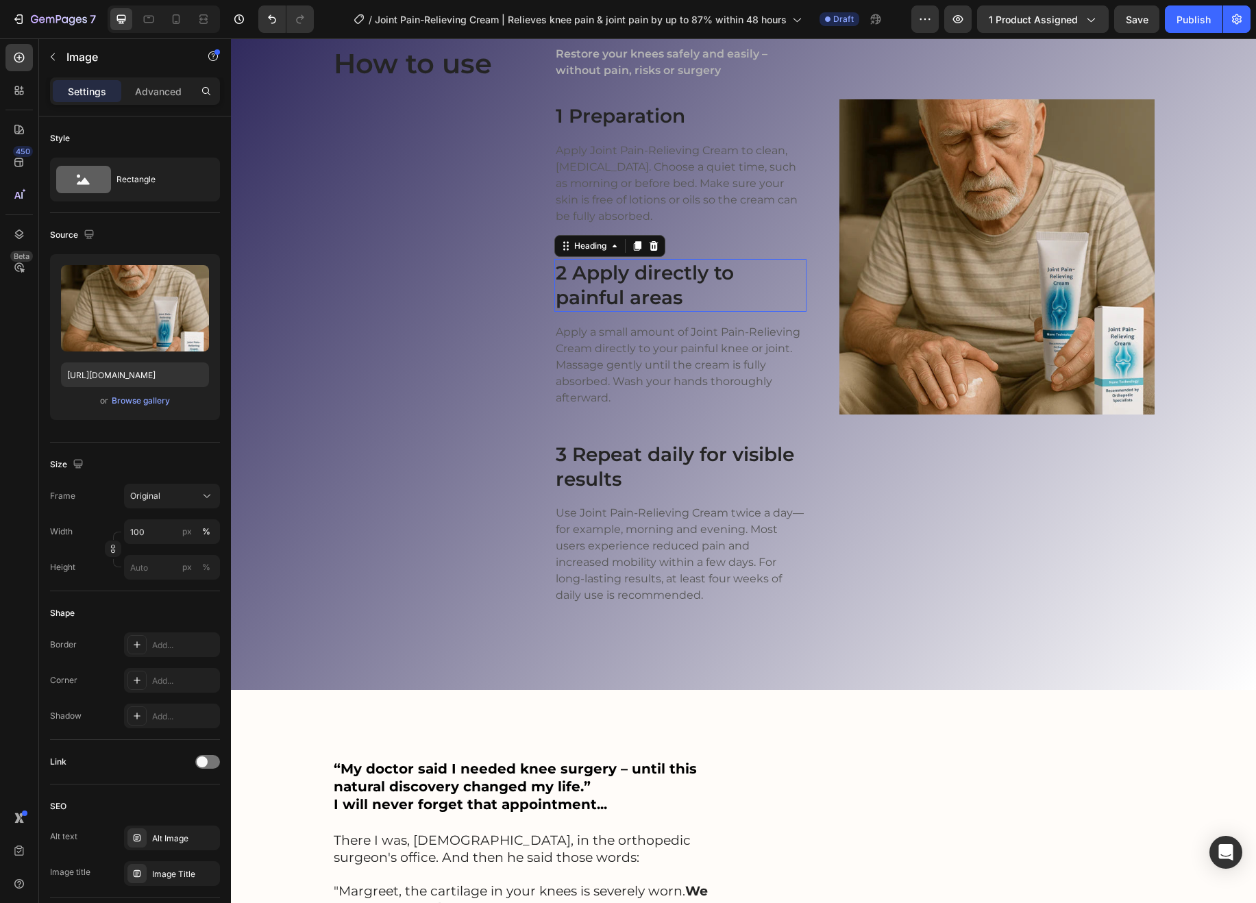
click at [664, 312] on h3 "2 Apply directly to painful areas" at bounding box center [680, 285] width 252 height 53
click at [1000, 415] on img at bounding box center [996, 256] width 315 height 315
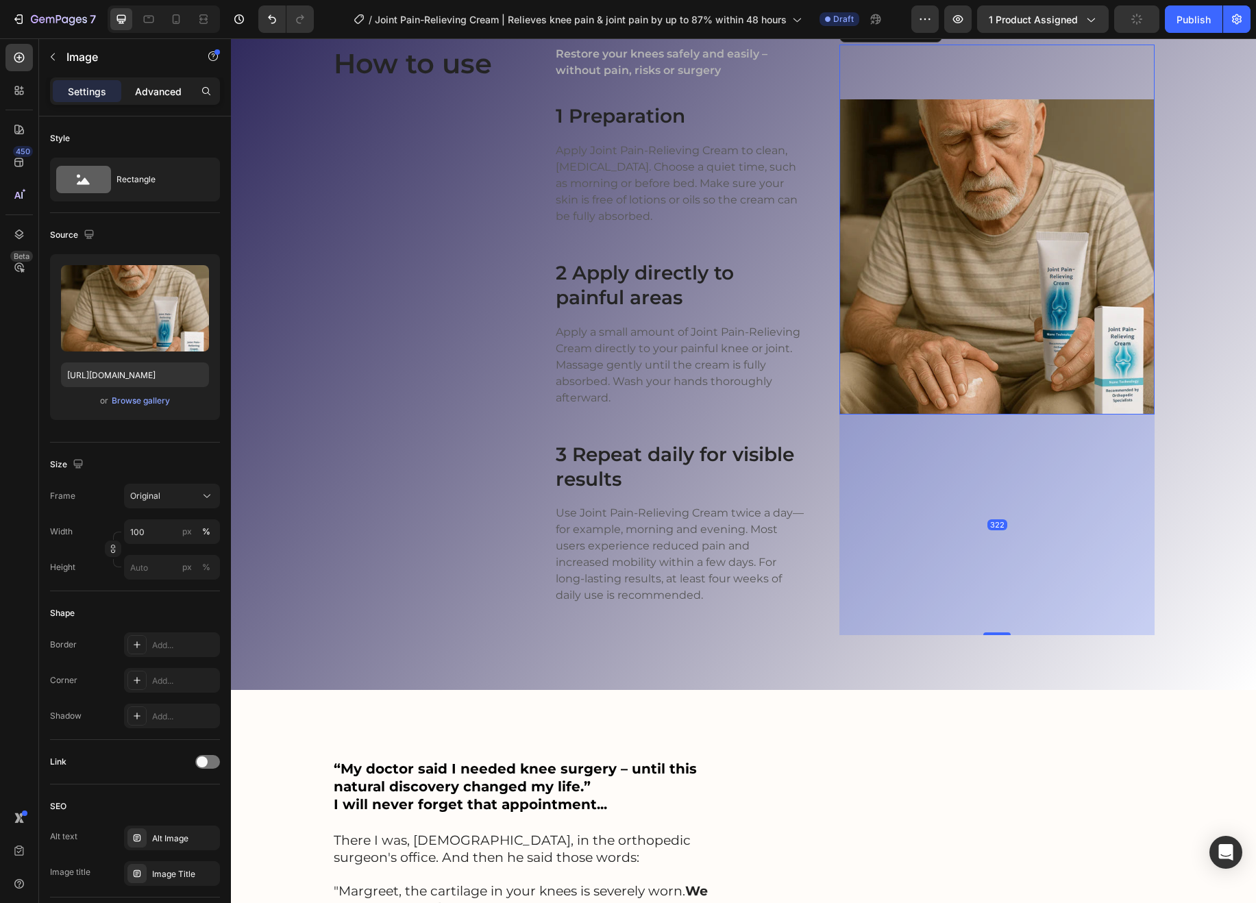
click at [169, 92] on p "Advanced" at bounding box center [158, 91] width 47 height 14
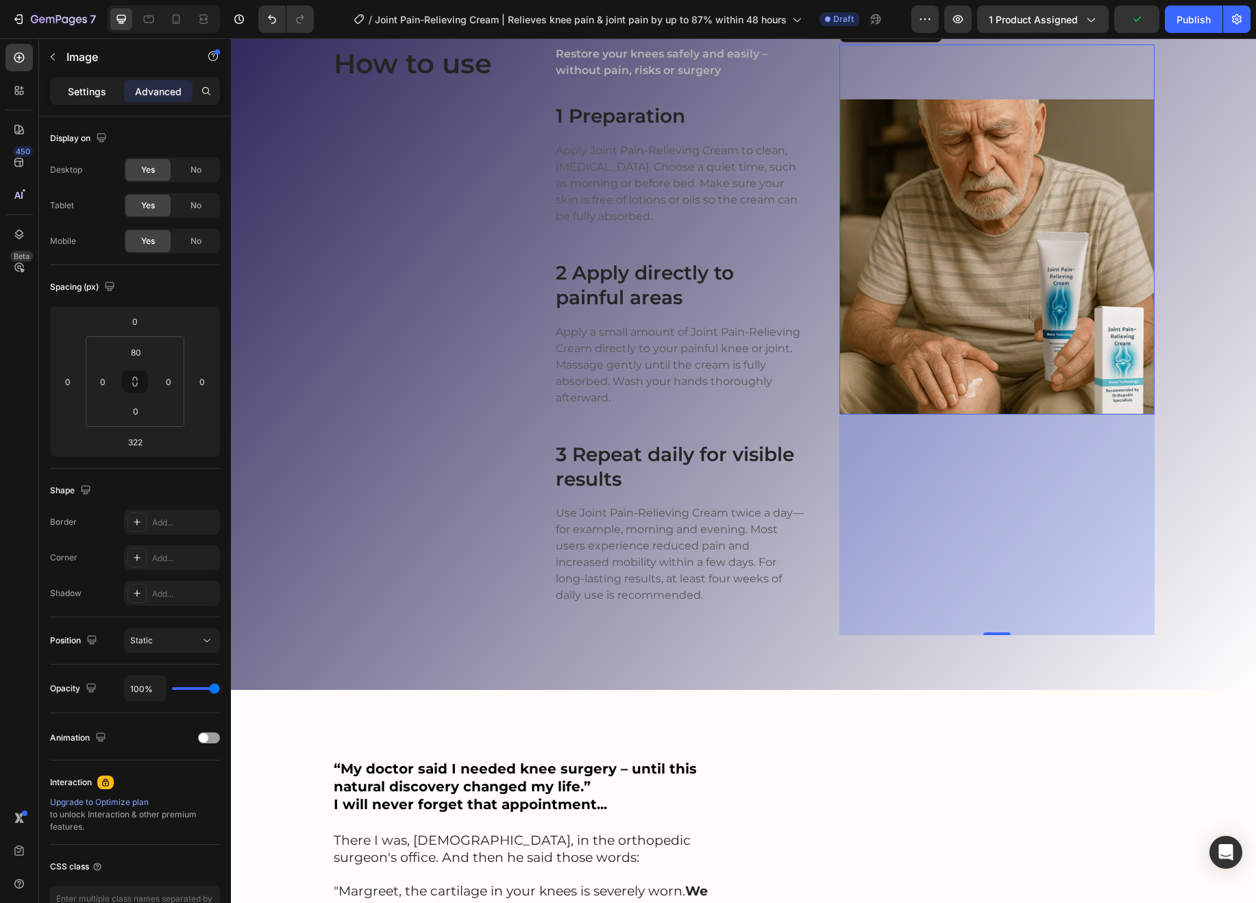
click at [84, 88] on p "Settings" at bounding box center [87, 91] width 38 height 14
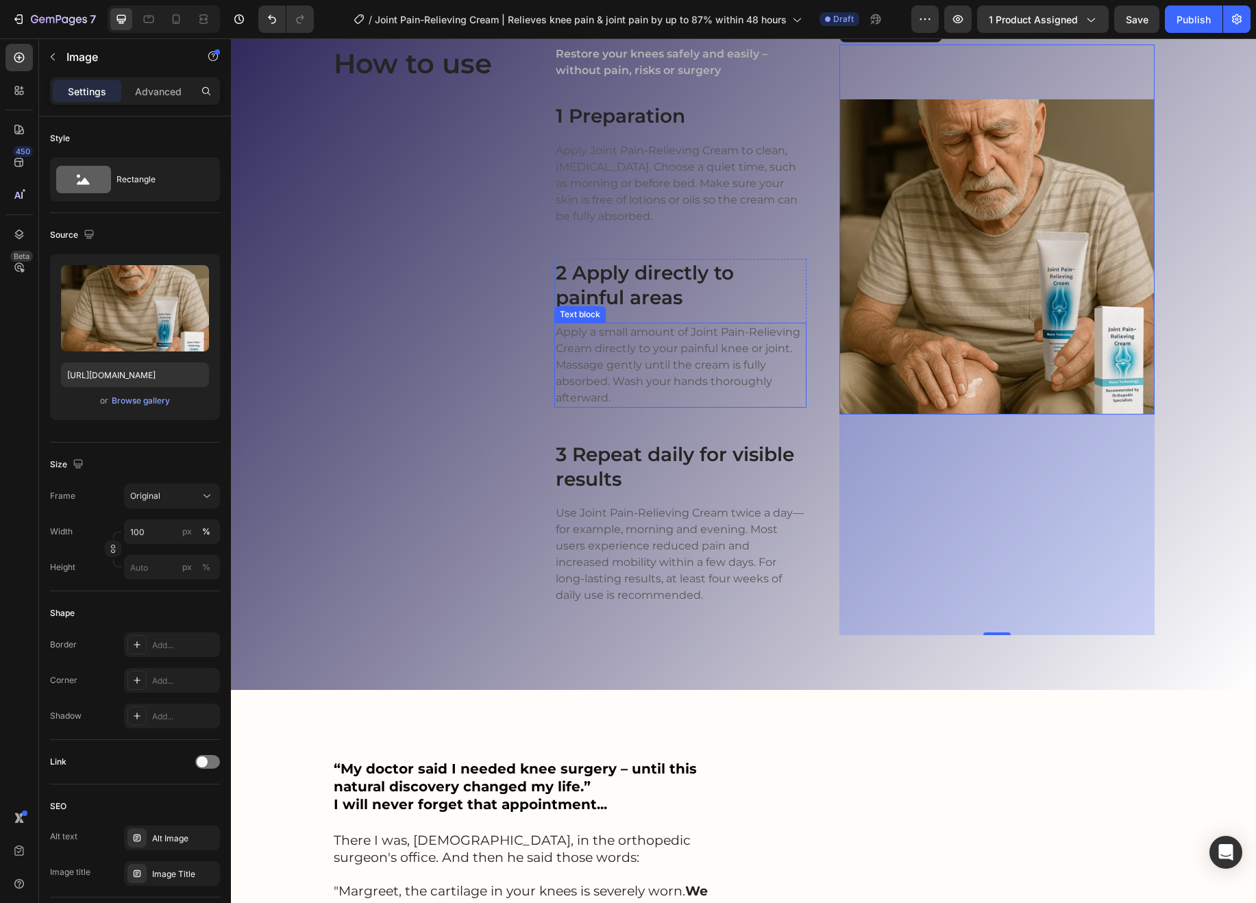
click at [669, 406] on p "Apply a small amount of Joint Pain-Relieving Cream directly to your painful kne…" at bounding box center [680, 365] width 249 height 82
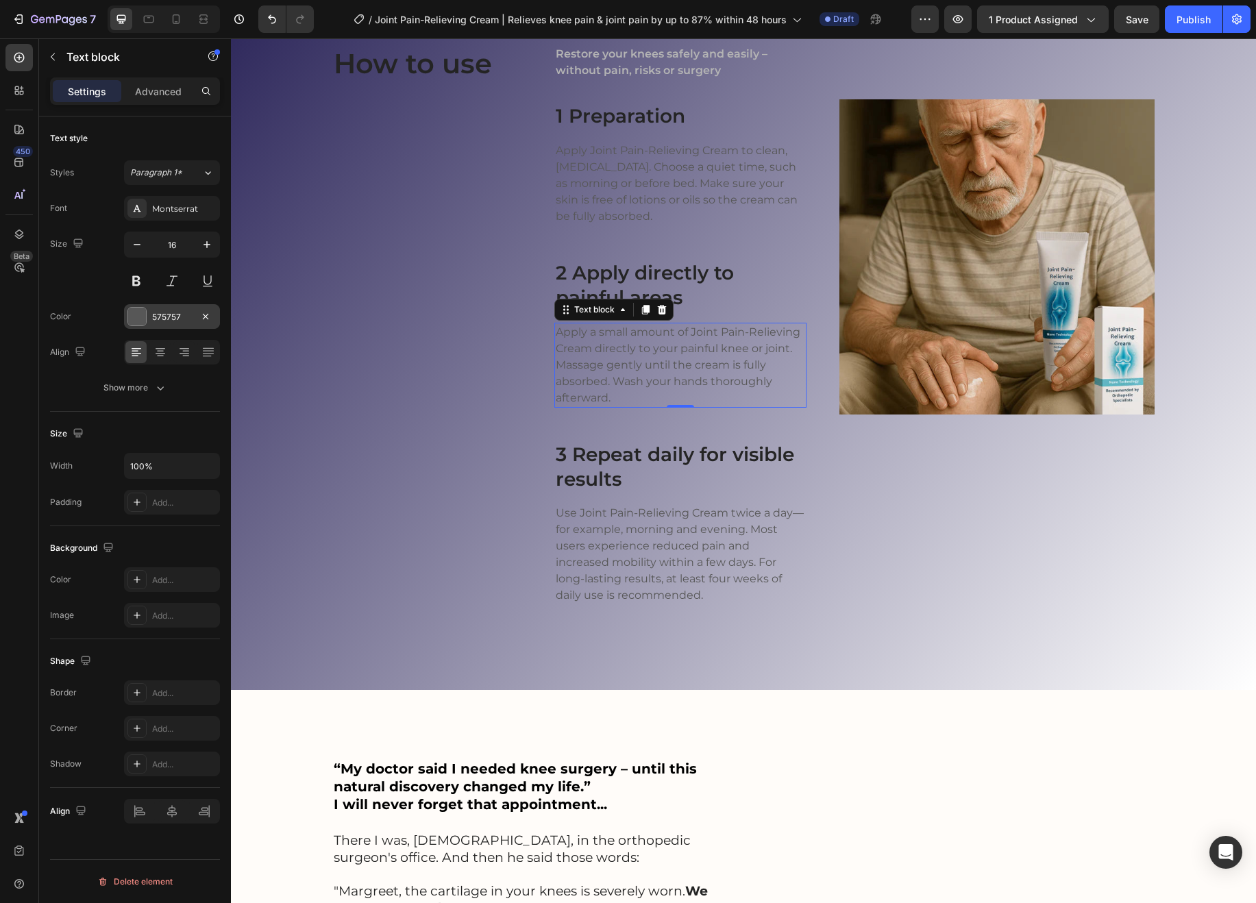
click at [156, 312] on div "575757" at bounding box center [172, 317] width 40 height 12
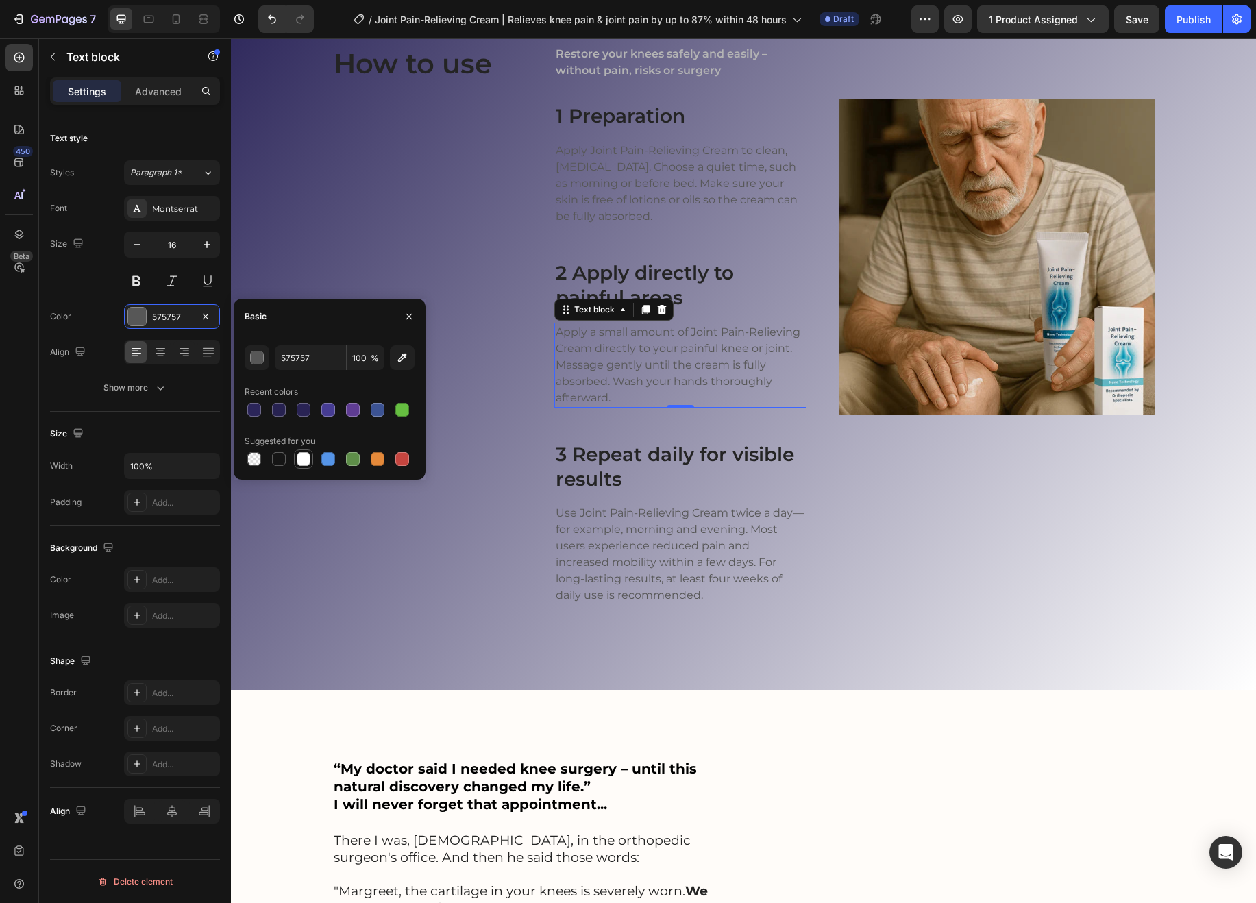
click at [309, 460] on div at bounding box center [304, 459] width 14 height 14
type input "FFFFFF"
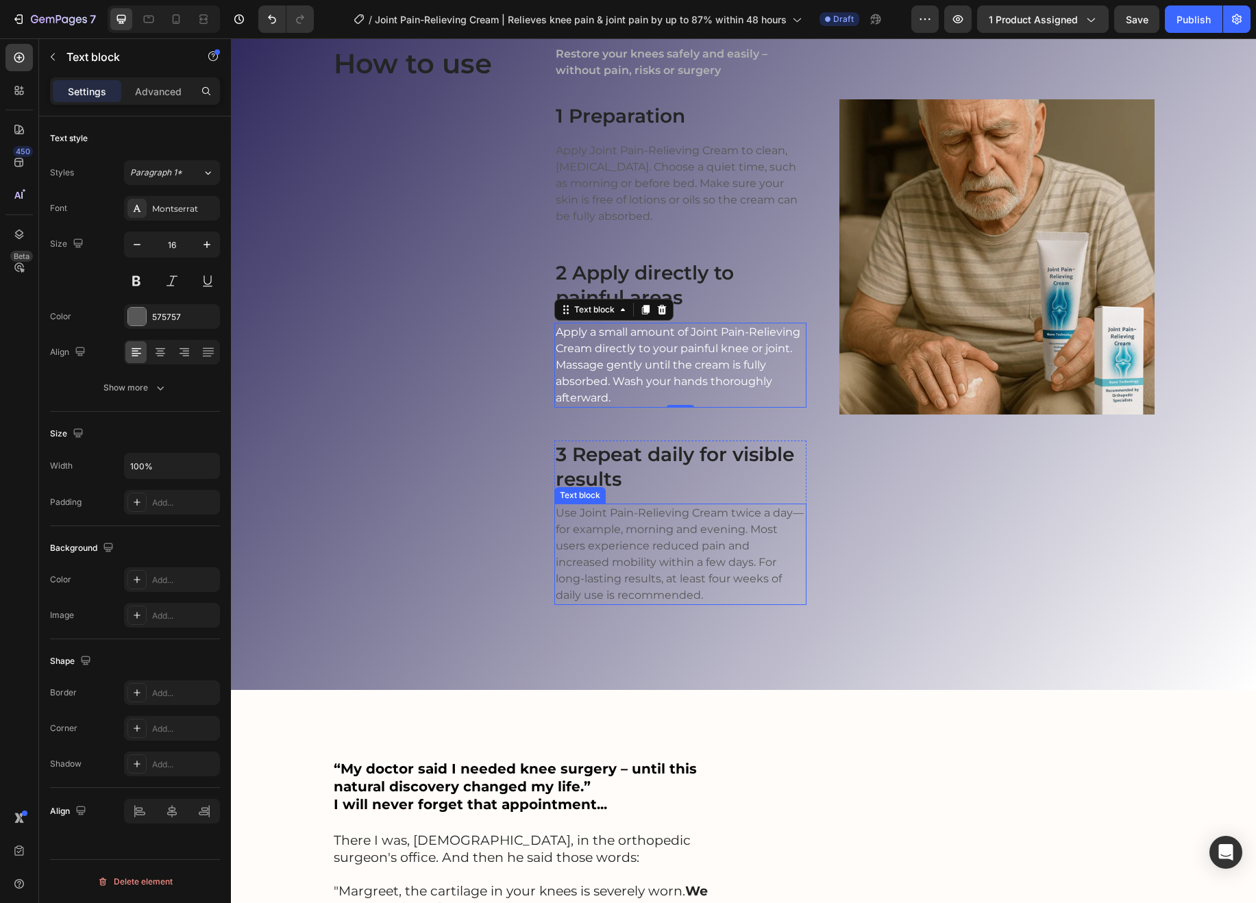
click at [740, 604] on p "Use Joint Pain-Relieving Cream twice a day—for example, morning and evening. Mo…" at bounding box center [680, 554] width 249 height 99
click at [162, 311] on div "575757" at bounding box center [172, 317] width 40 height 12
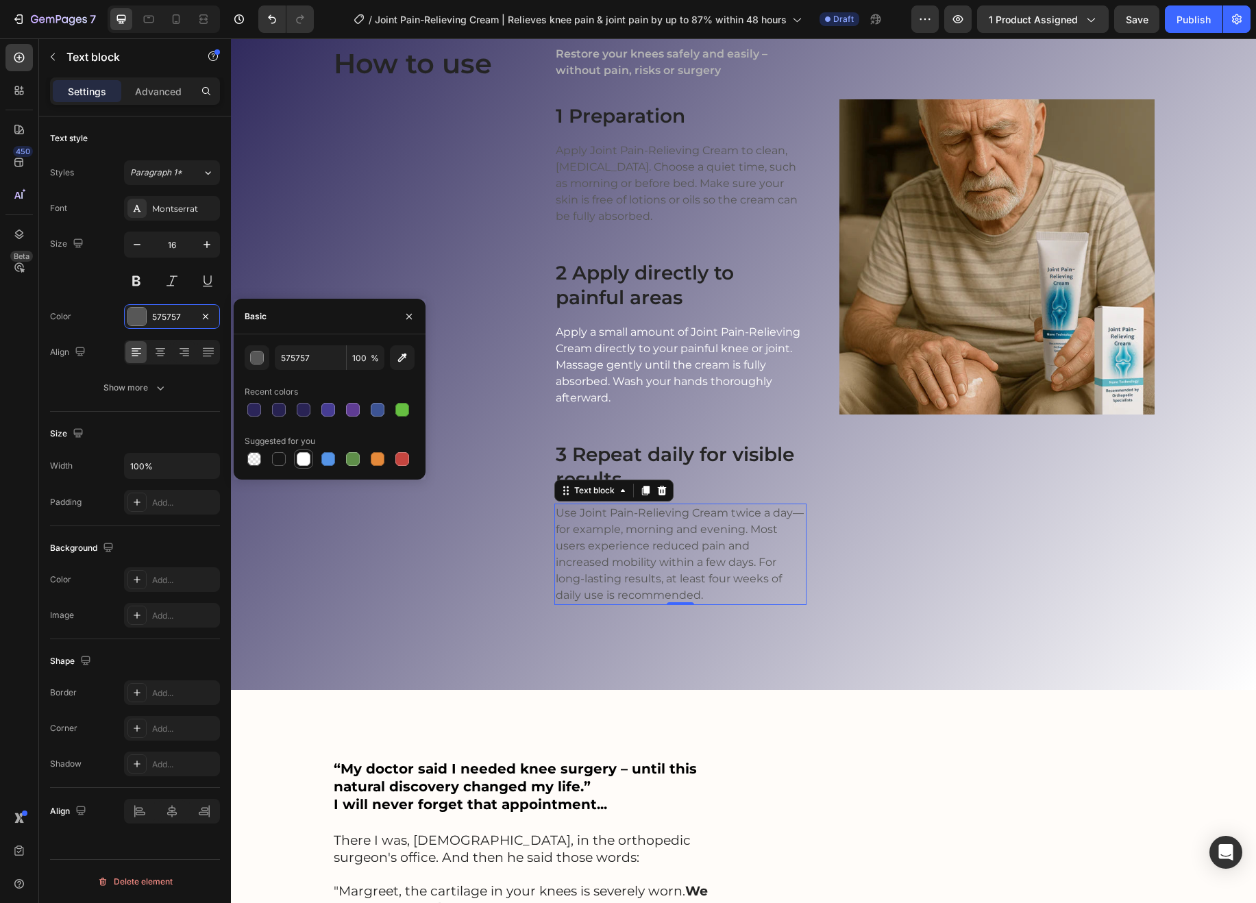
click at [308, 463] on div at bounding box center [304, 459] width 14 height 14
type input "FFFFFF"
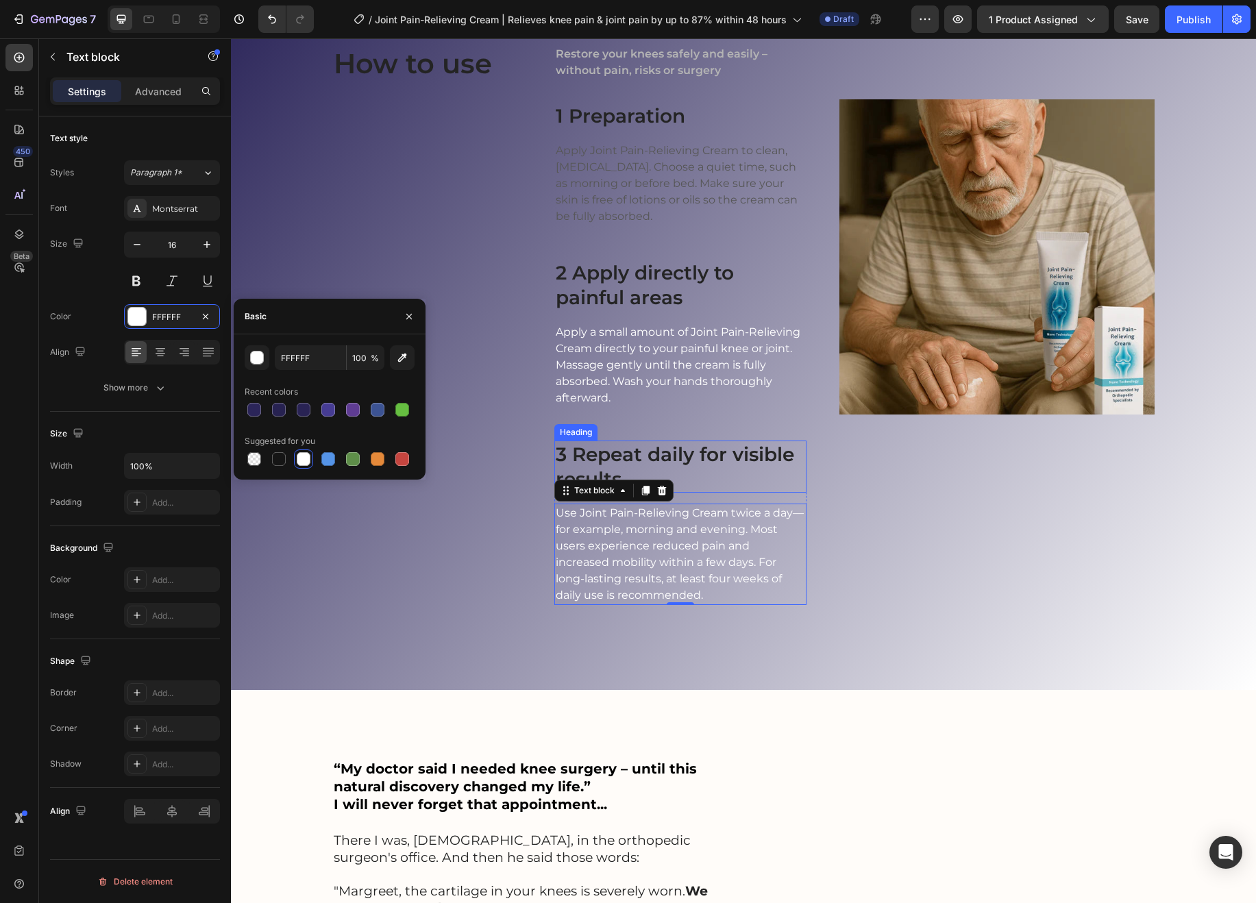
drag, startPoint x: 702, startPoint y: 634, endPoint x: 695, endPoint y: 630, distance: 7.7
click at [702, 493] on h3 "3 Repeat daily for visible results" at bounding box center [680, 467] width 252 height 53
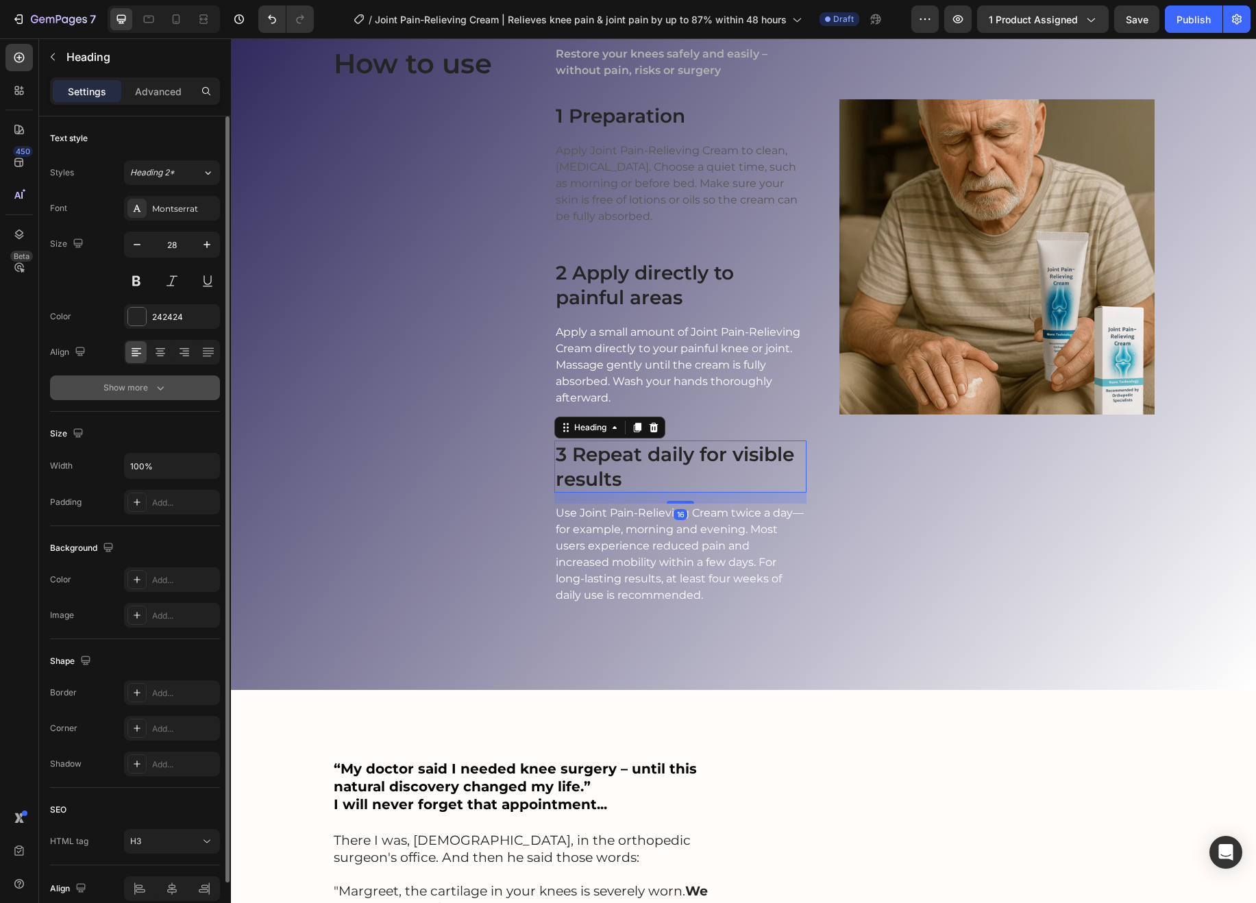
drag, startPoint x: 166, startPoint y: 312, endPoint x: 212, endPoint y: 386, distance: 88.0
click at [167, 313] on div "242424" at bounding box center [184, 317] width 64 height 12
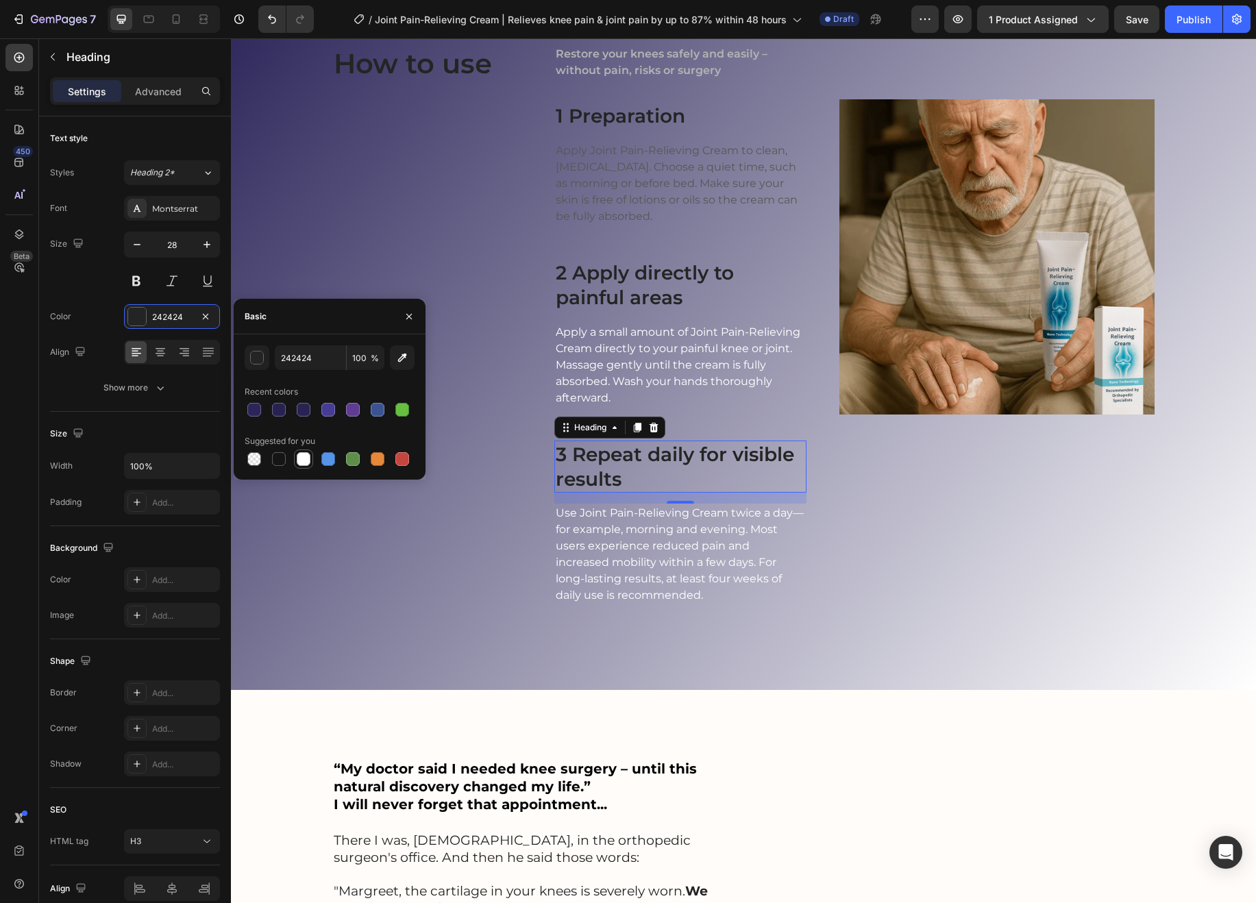
click at [305, 458] on div at bounding box center [304, 459] width 14 height 14
type input "FFFFFF"
click at [669, 312] on h3 "2 Apply directly to painful areas" at bounding box center [680, 285] width 252 height 53
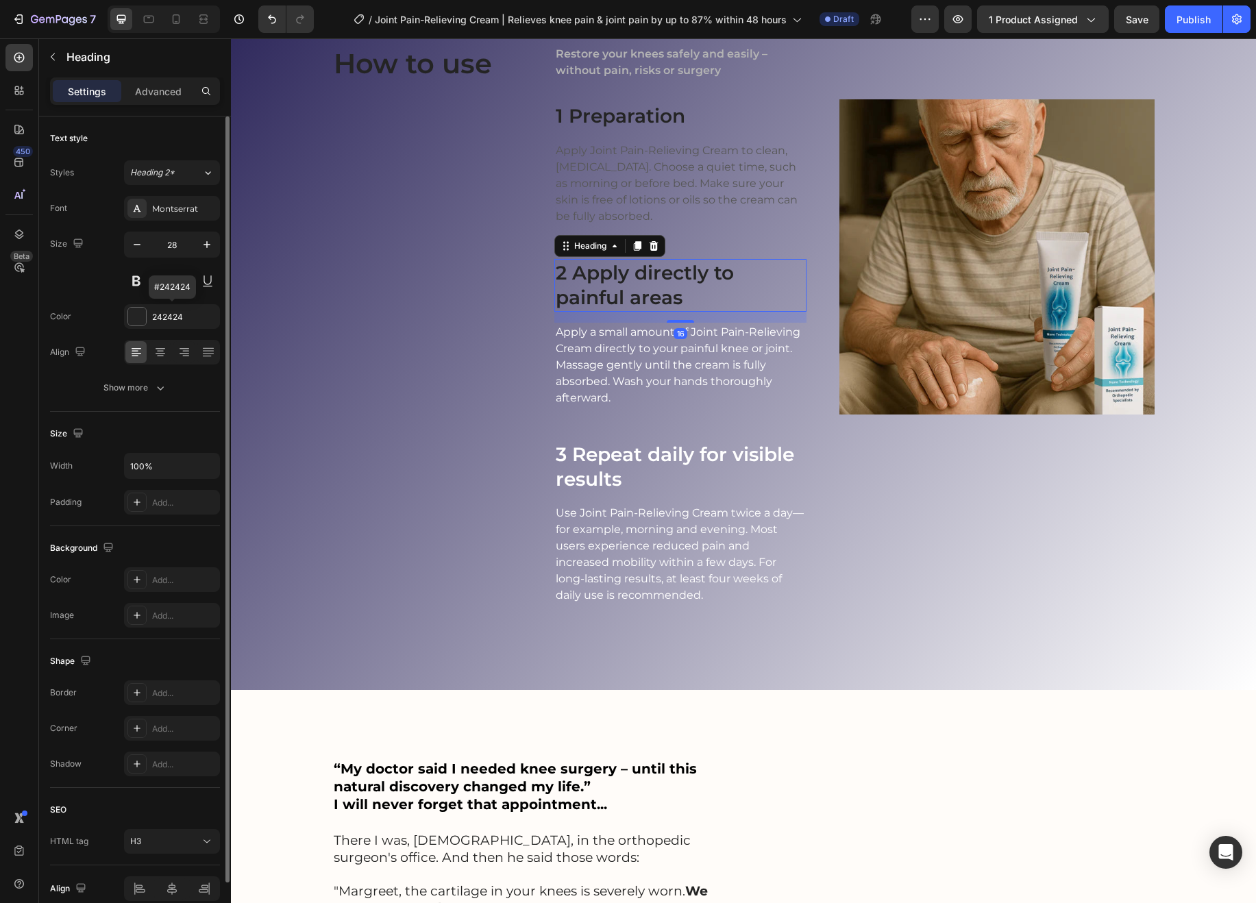
drag, startPoint x: 181, startPoint y: 312, endPoint x: 214, endPoint y: 333, distance: 39.2
click at [181, 312] on div "242424" at bounding box center [184, 317] width 64 height 12
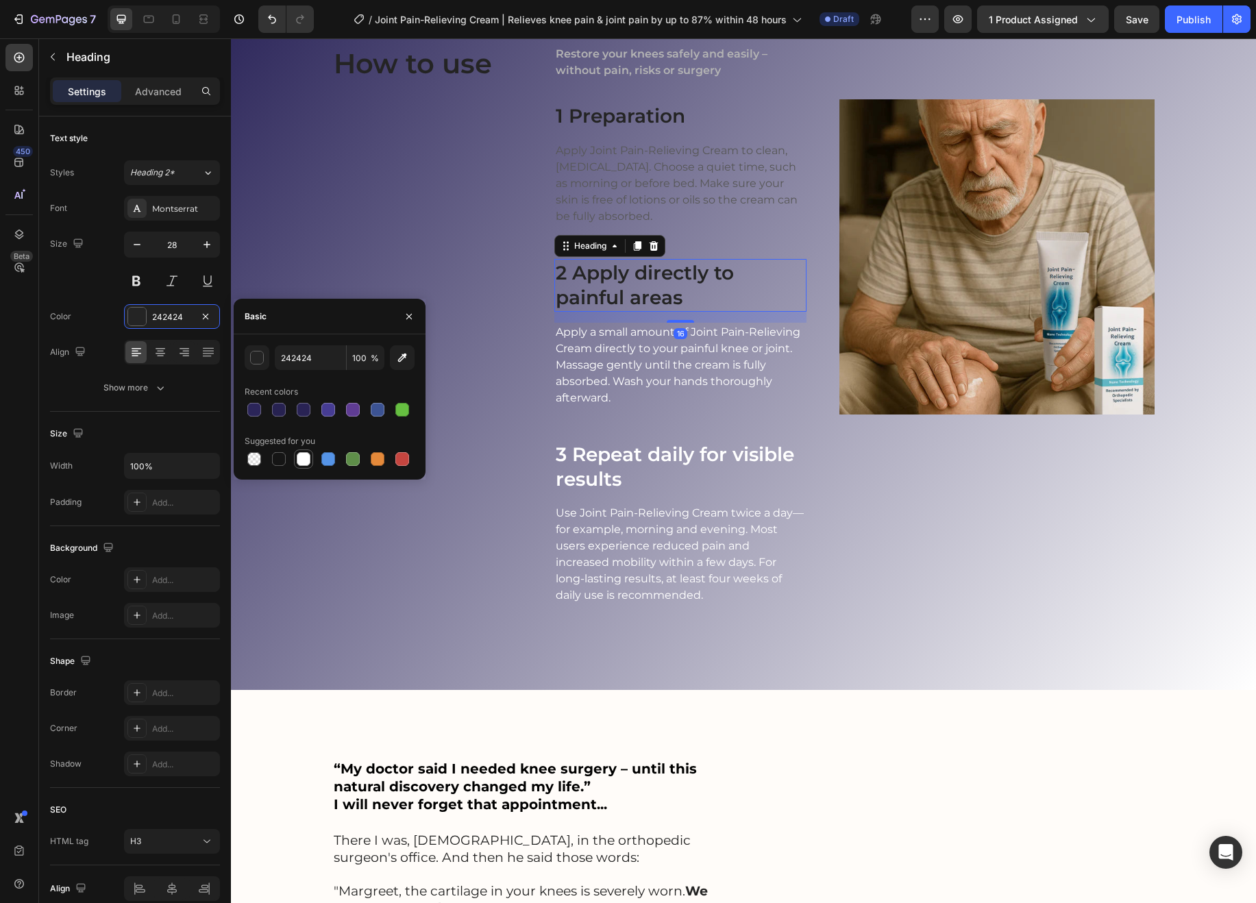
click at [300, 459] on div at bounding box center [304, 459] width 14 height 14
type input "FFFFFF"
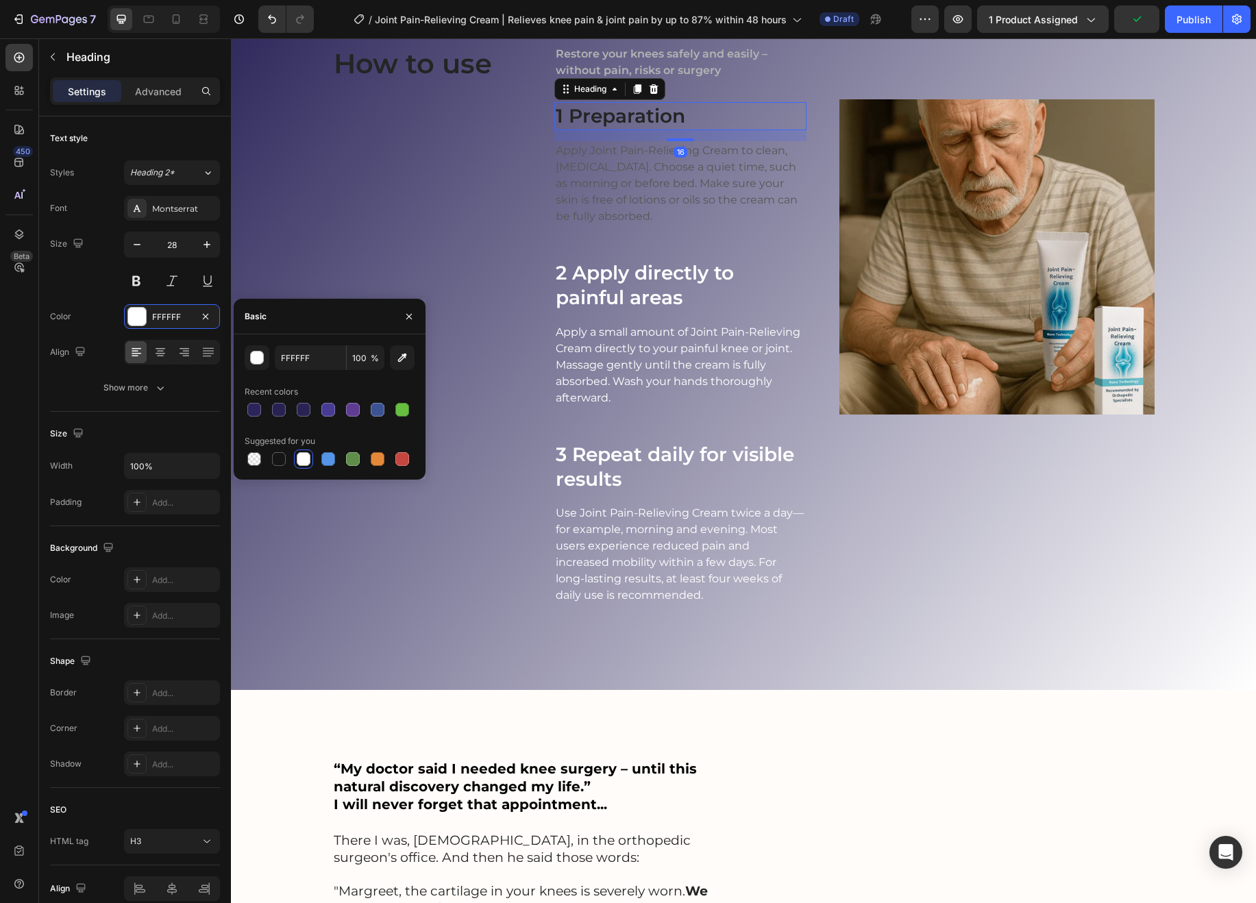
click at [670, 130] on h3 "1 Preparation" at bounding box center [680, 115] width 252 height 27
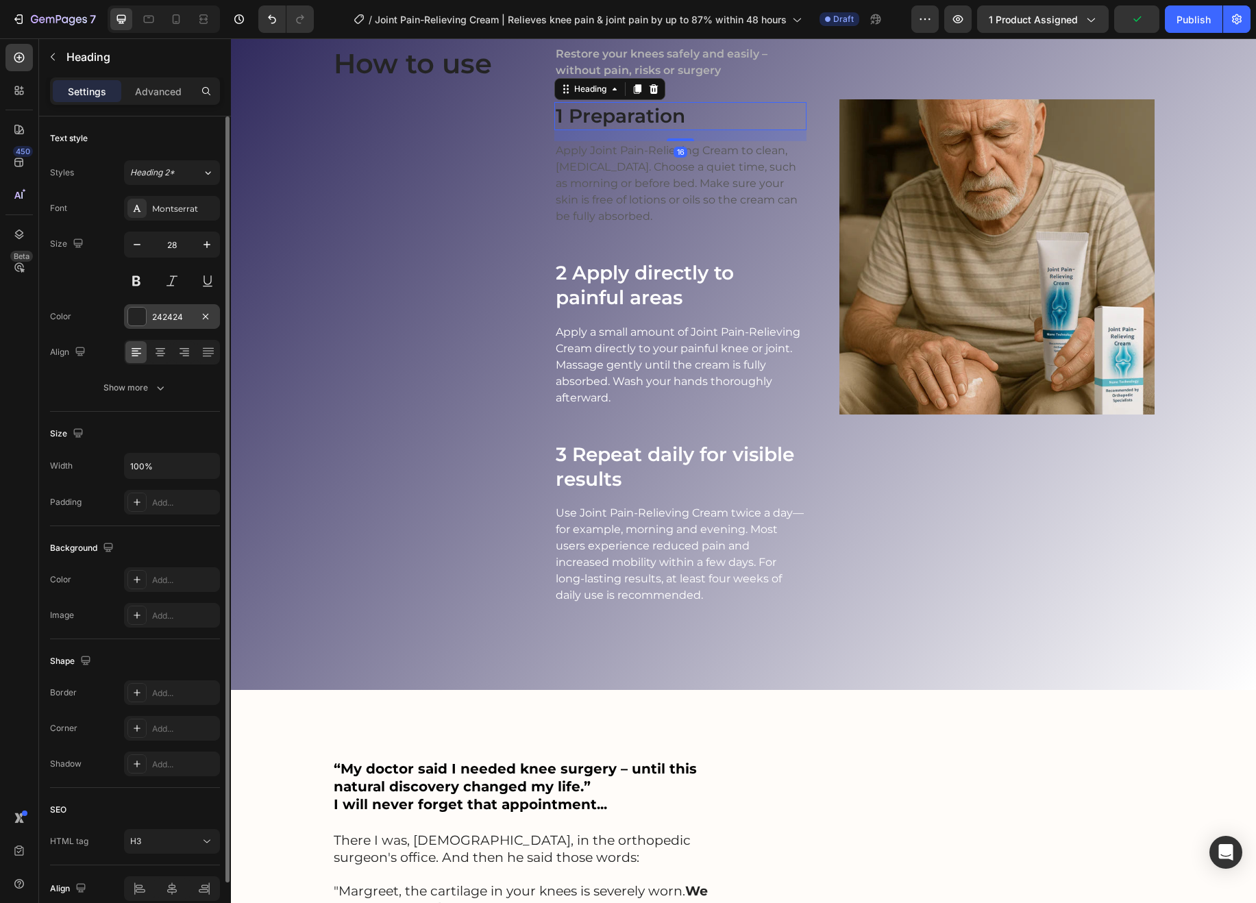
drag, startPoint x: 155, startPoint y: 313, endPoint x: 171, endPoint y: 321, distance: 18.1
click at [155, 313] on div "242424" at bounding box center [172, 317] width 40 height 12
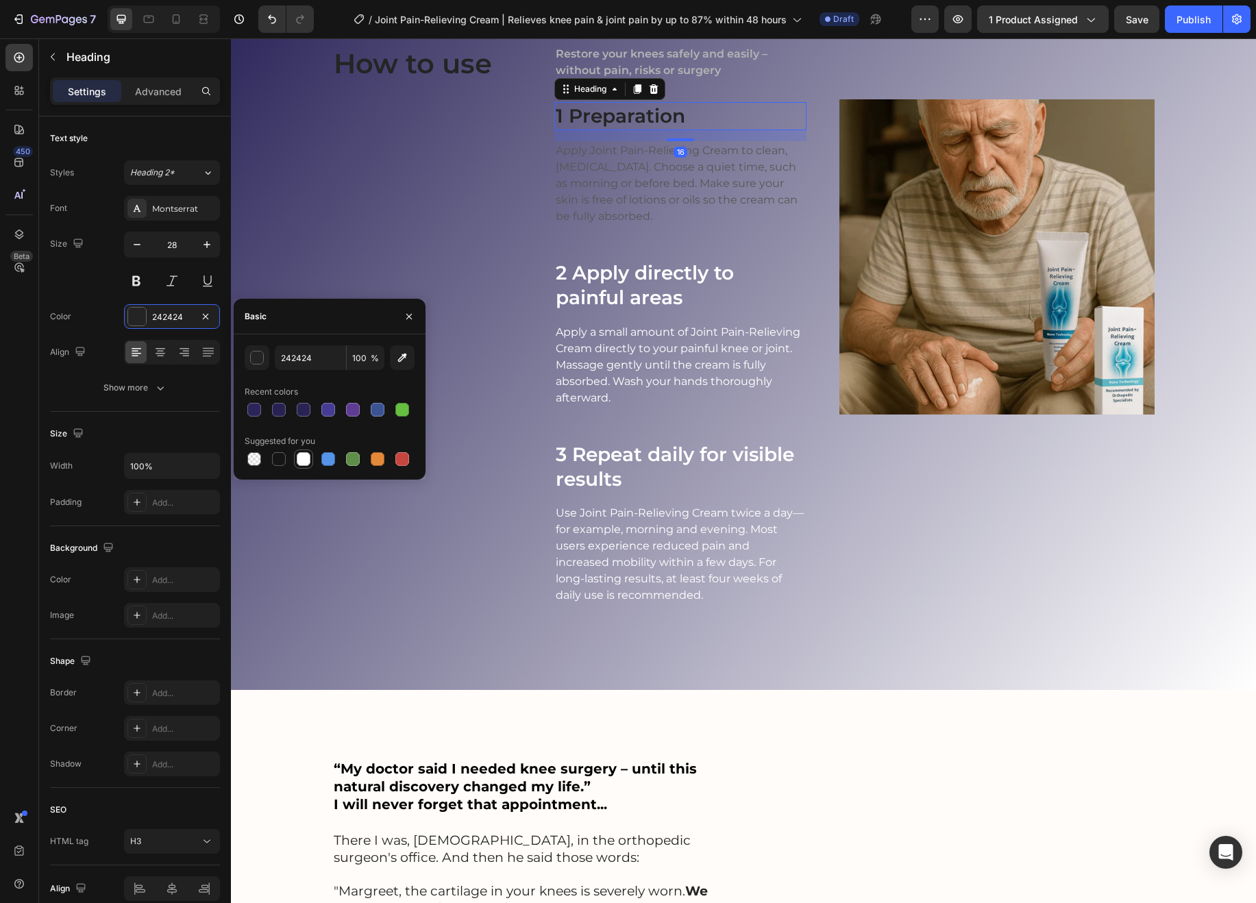
click at [307, 461] on div at bounding box center [304, 459] width 14 height 14
type input "FFFFFF"
click at [689, 225] on p "Apply Joint Pain-Relieving Cream to clean, dry skin. Choose a quiet time, such …" at bounding box center [680, 184] width 249 height 82
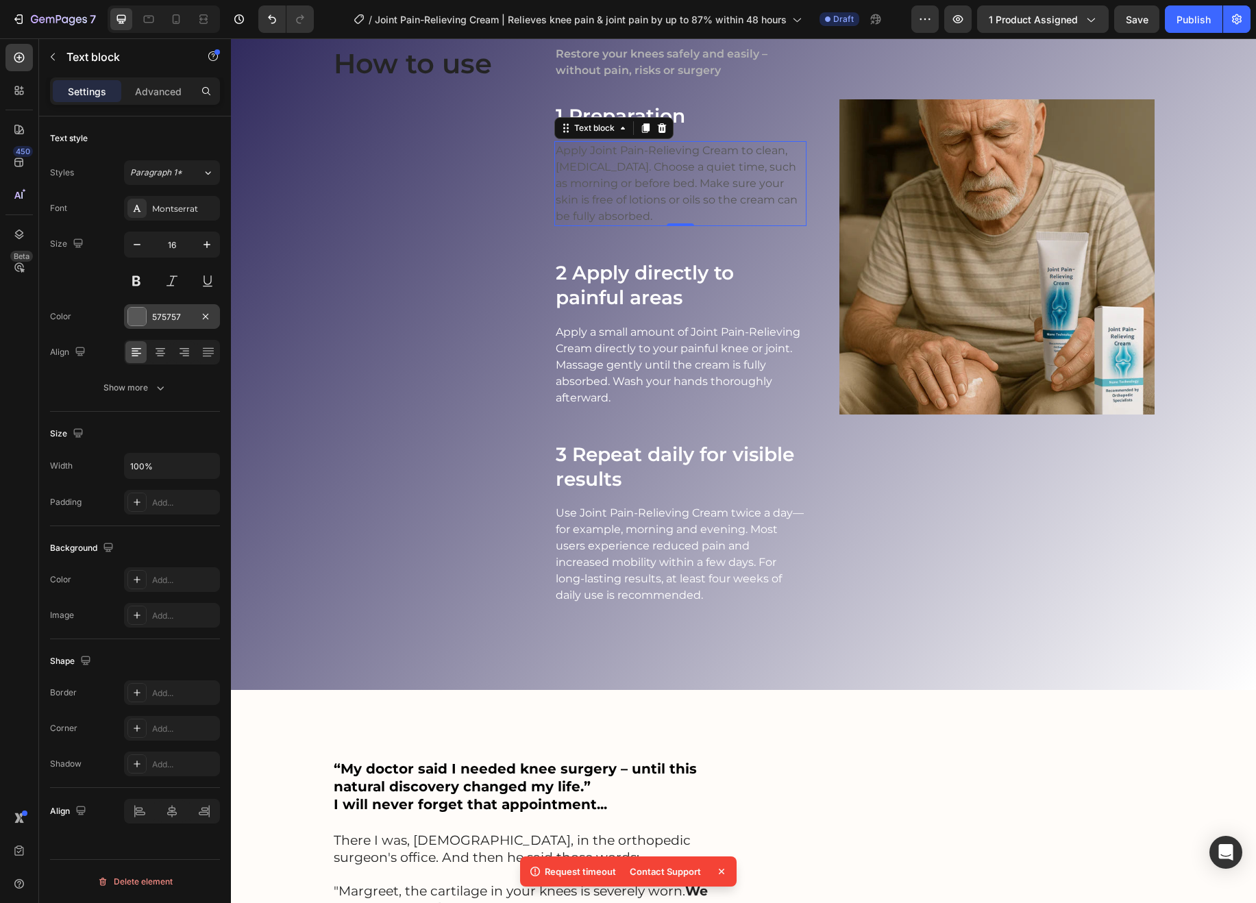
click at [162, 317] on div "575757" at bounding box center [172, 317] width 40 height 12
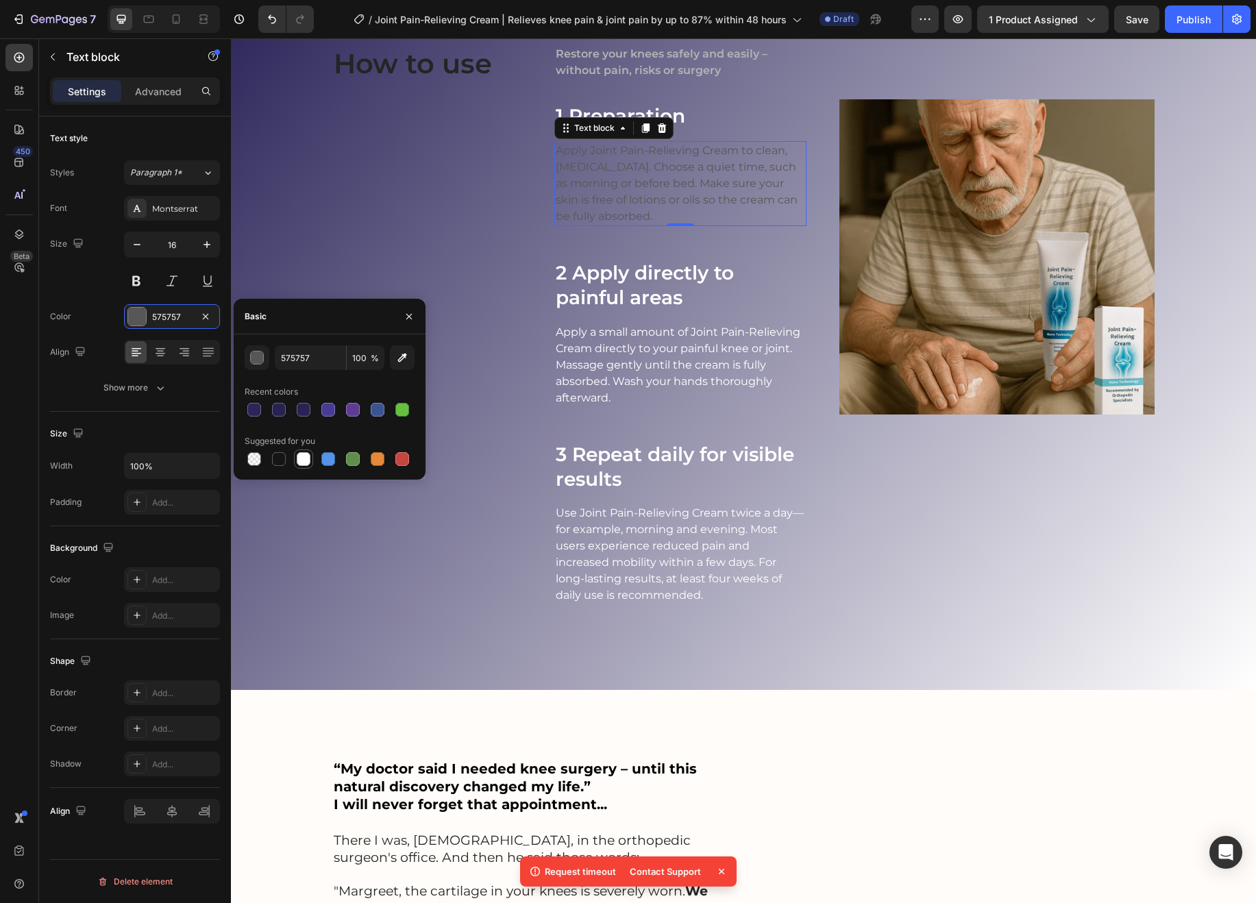
click at [299, 458] on div at bounding box center [304, 459] width 14 height 14
type input "FFFFFF"
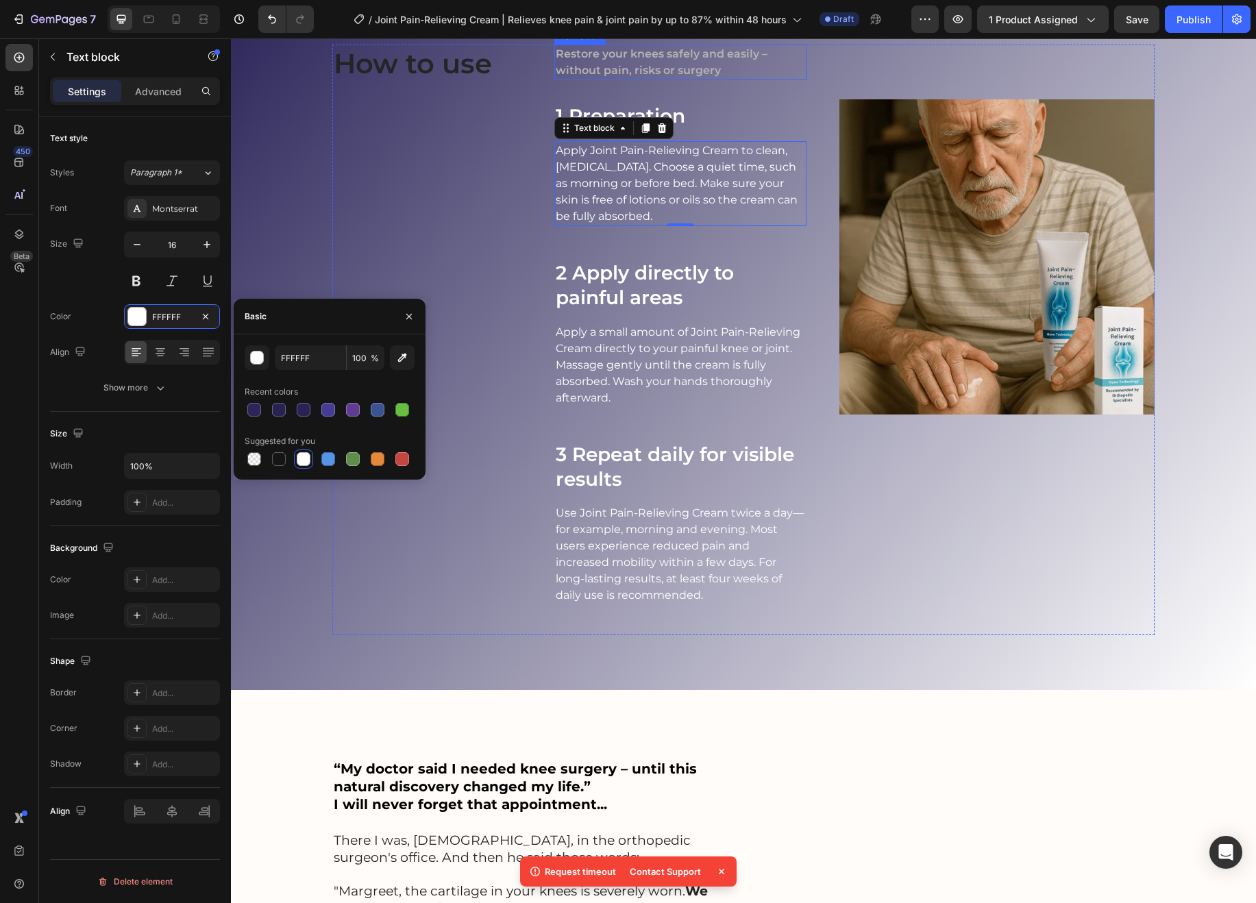
click at [617, 79] on p "Restore your knees safely and easily – without pain, risks or surgery" at bounding box center [680, 62] width 249 height 33
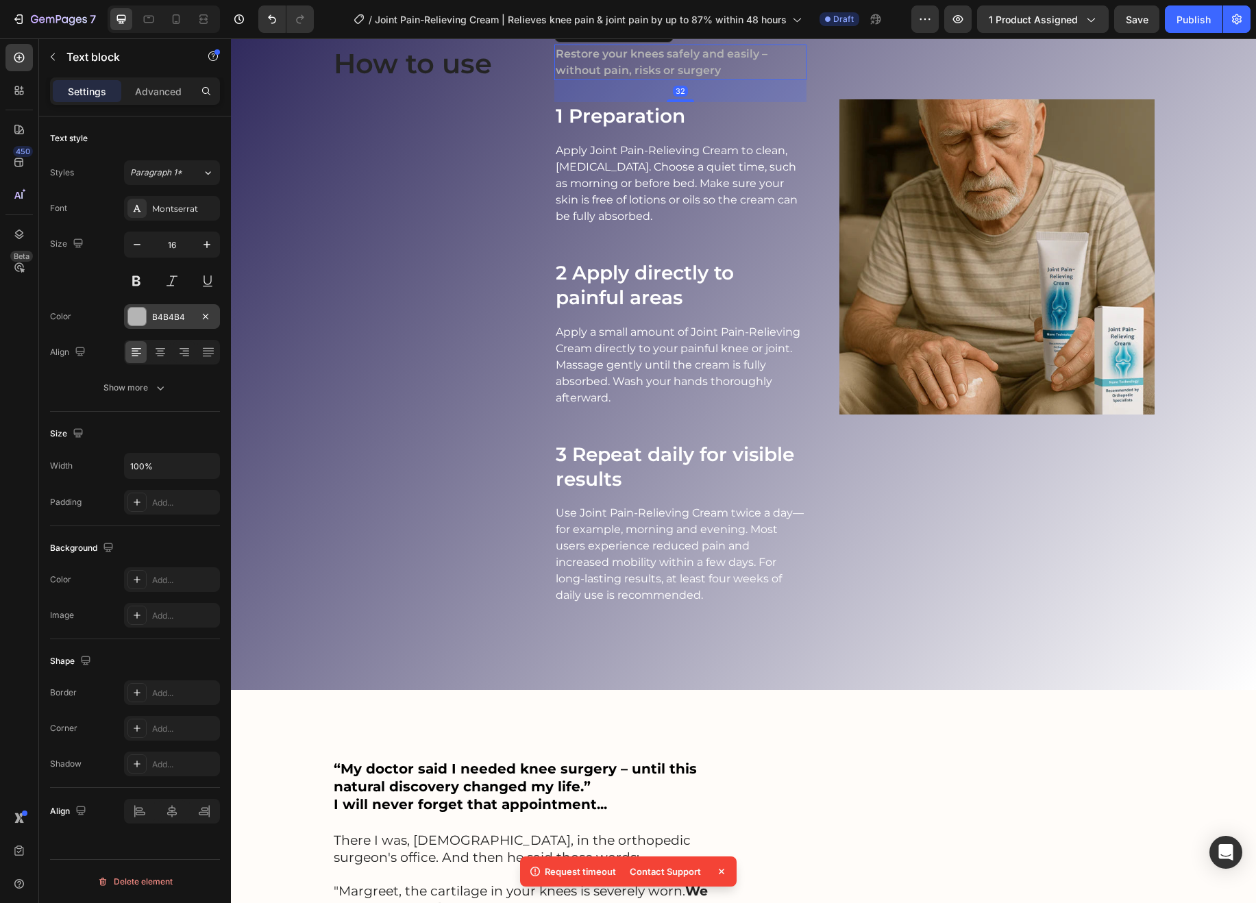
click at [144, 322] on div at bounding box center [137, 317] width 18 height 18
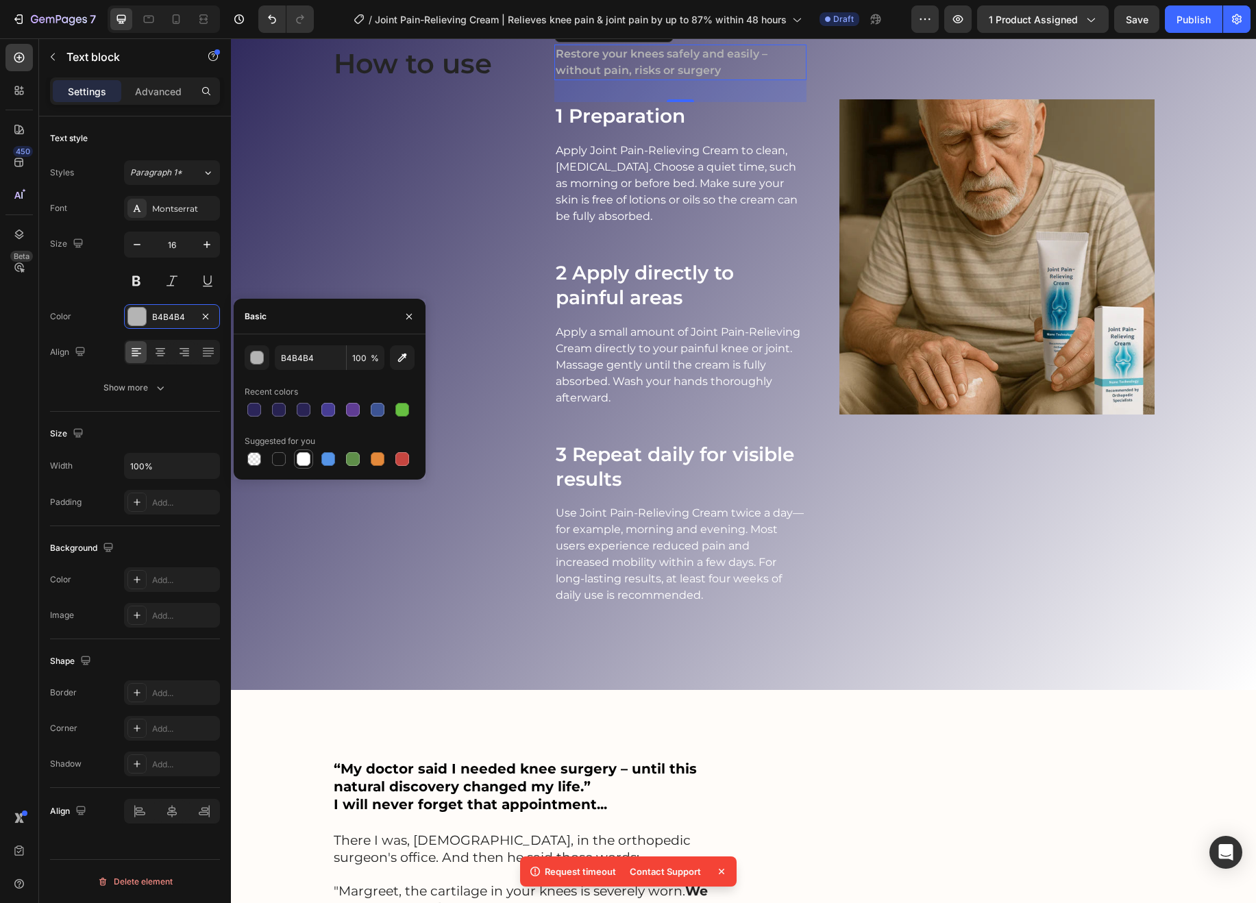
click at [301, 460] on div at bounding box center [304, 459] width 14 height 14
type input "FFFFFF"
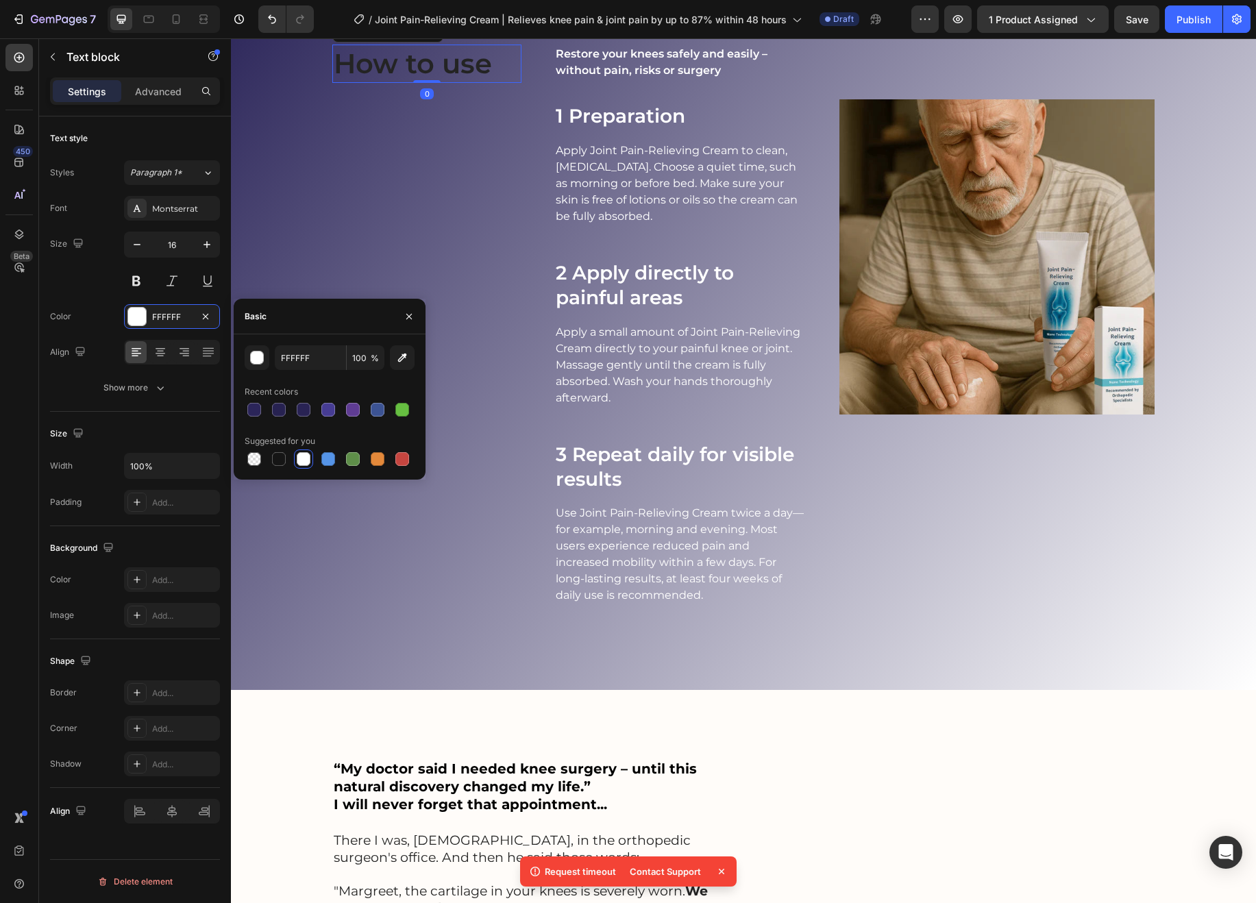
click at [428, 83] on h2 "How to use" at bounding box center [426, 64] width 189 height 38
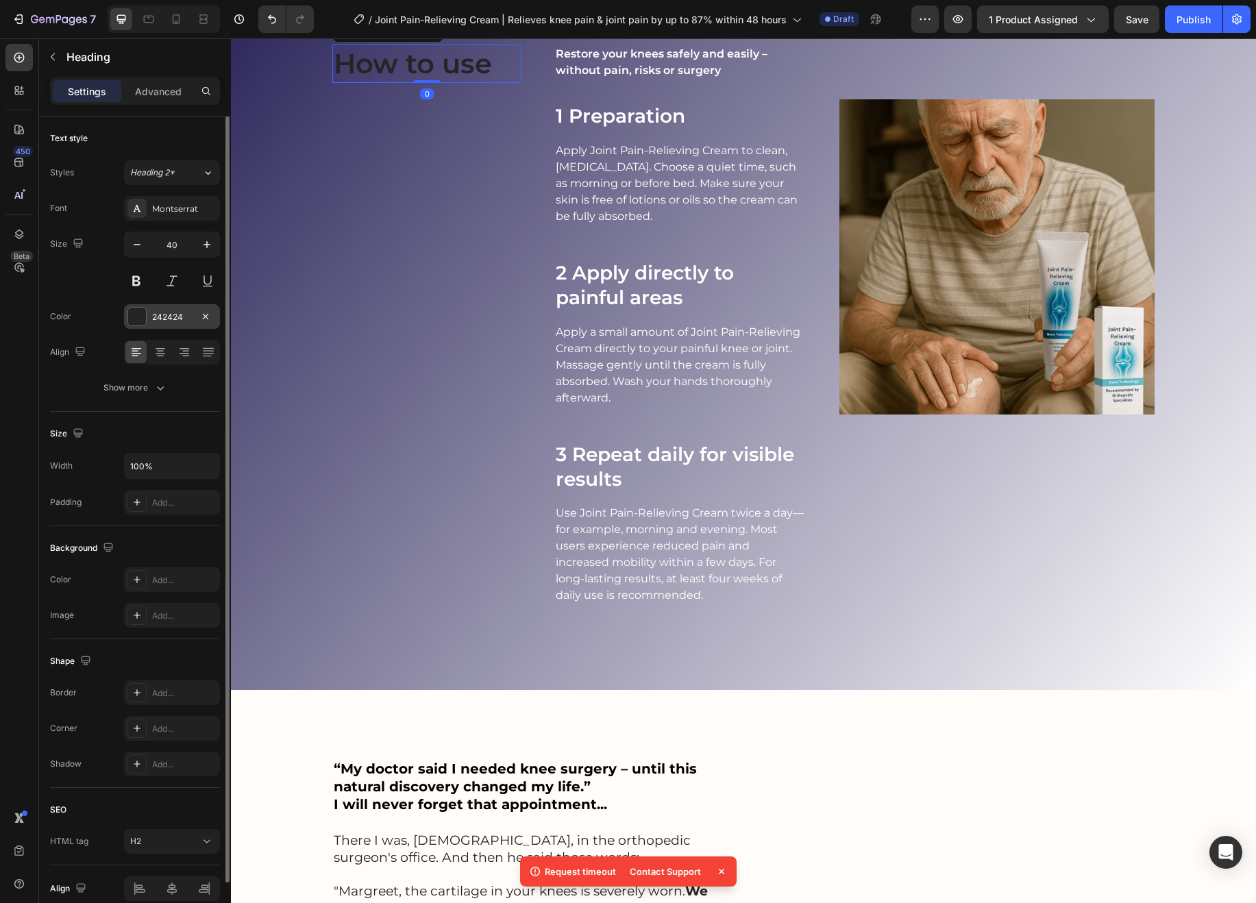
click at [153, 320] on div "242424" at bounding box center [172, 317] width 40 height 12
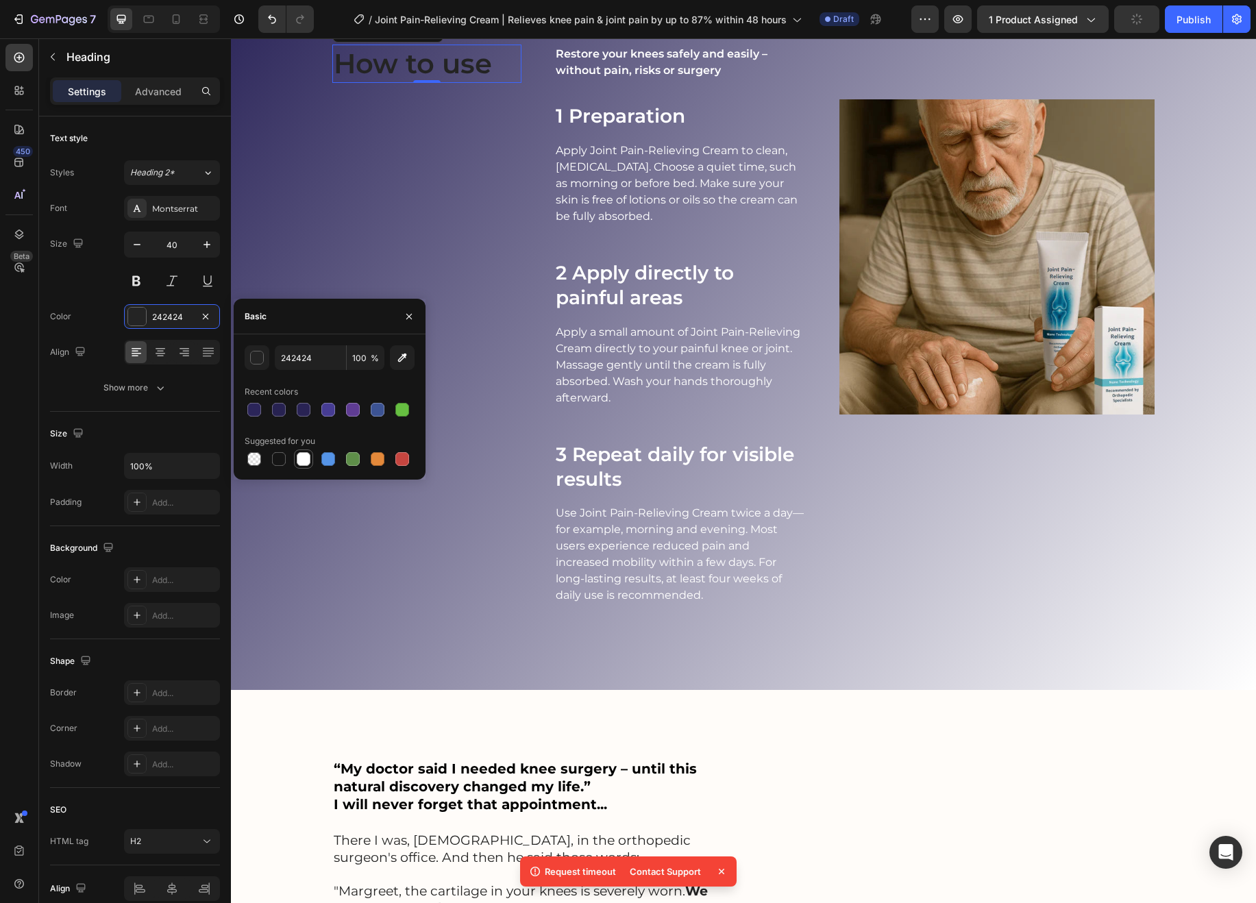
click at [300, 458] on div at bounding box center [304, 459] width 14 height 14
type input "FFFFFF"
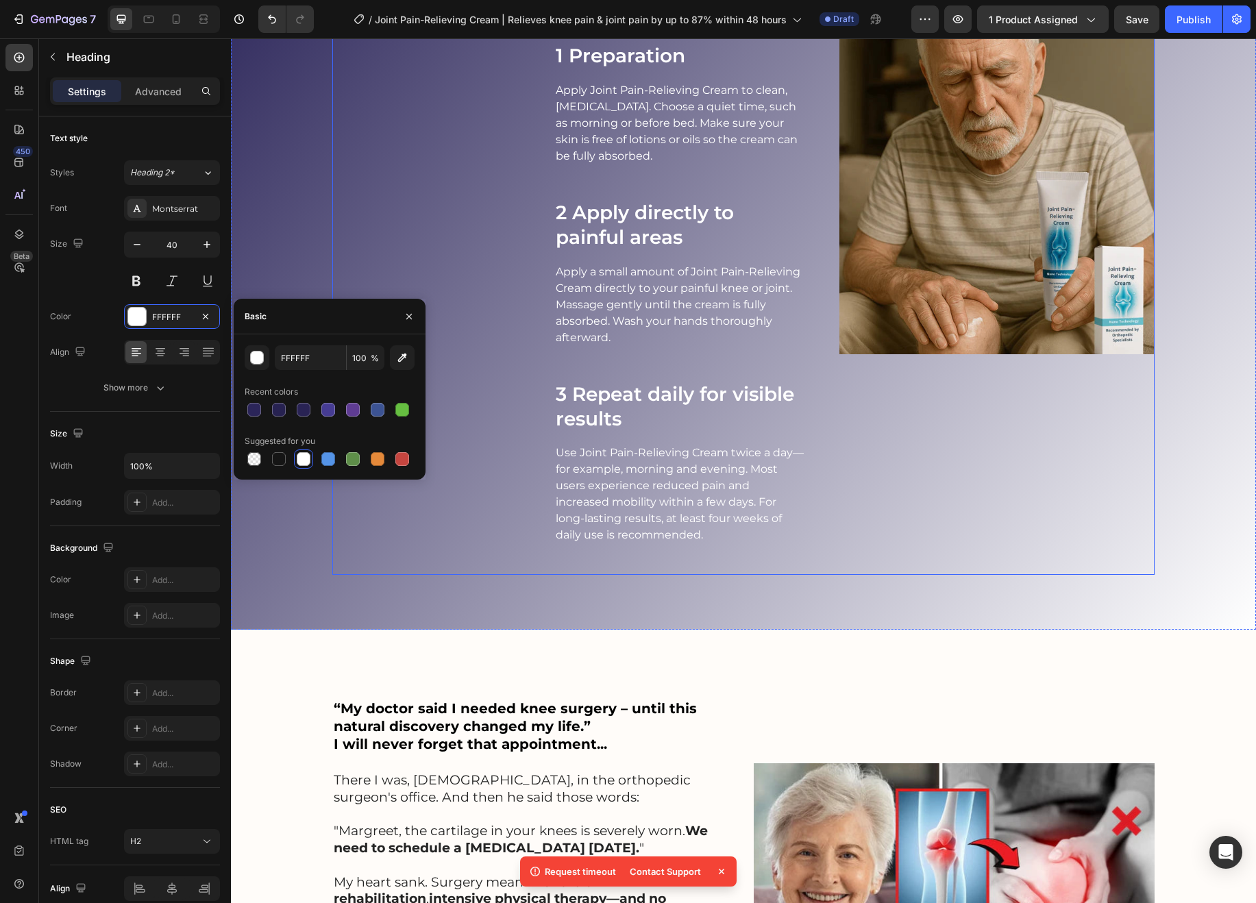
scroll to position [1677, 0]
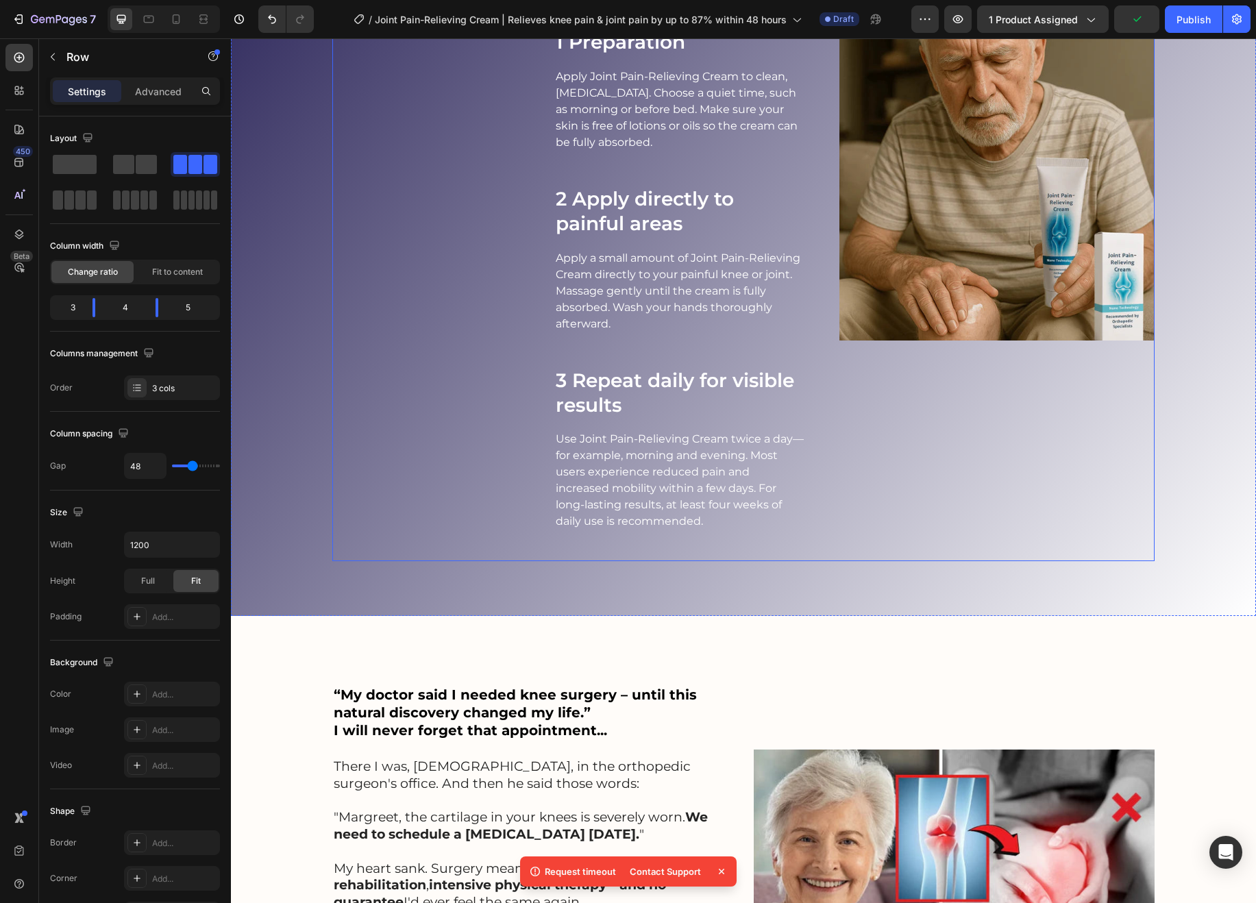
click at [974, 561] on div "Image" at bounding box center [996, 266] width 315 height 591
click at [561, 56] on h3 "1 Preparation" at bounding box center [680, 41] width 252 height 27
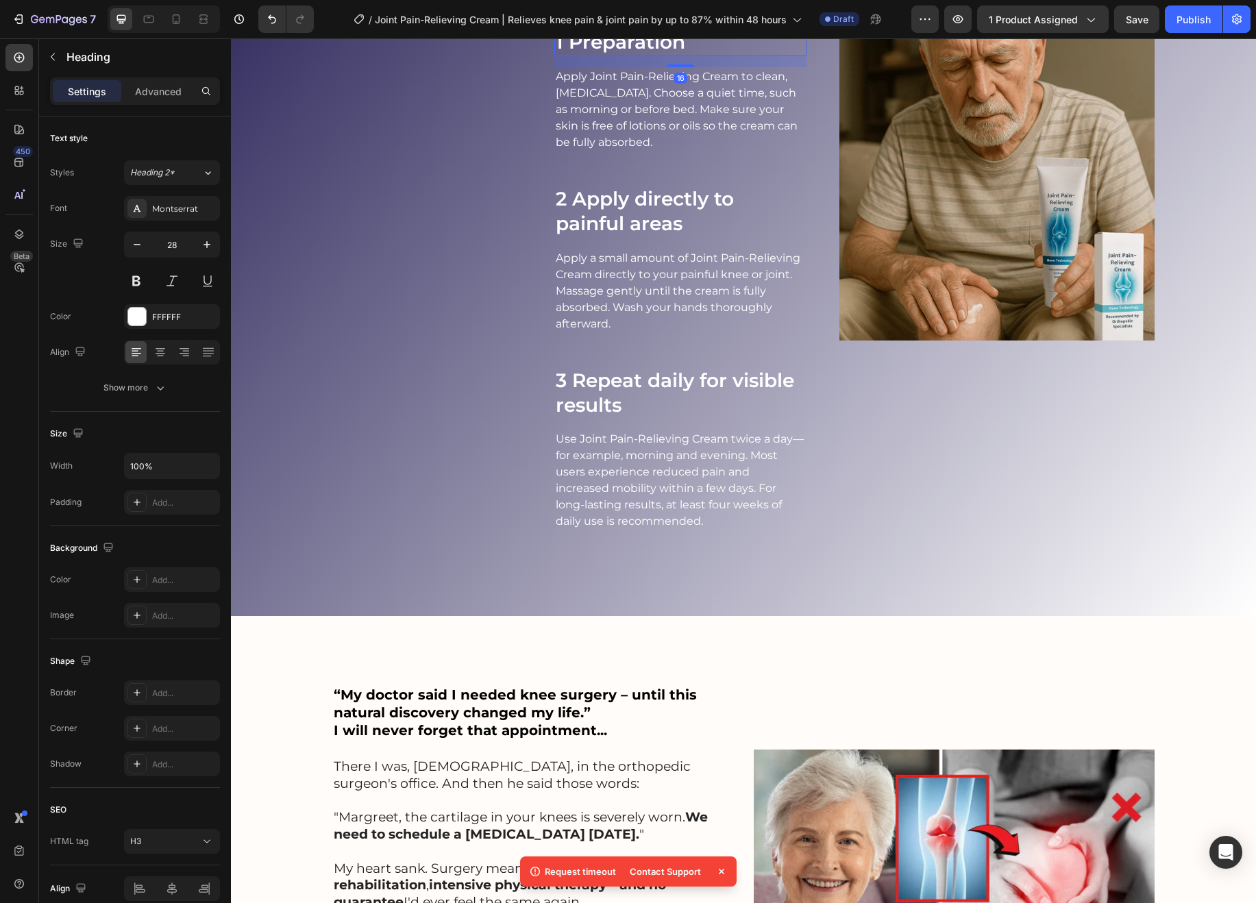
click at [561, 56] on h3 "1 Preparation" at bounding box center [680, 41] width 252 height 27
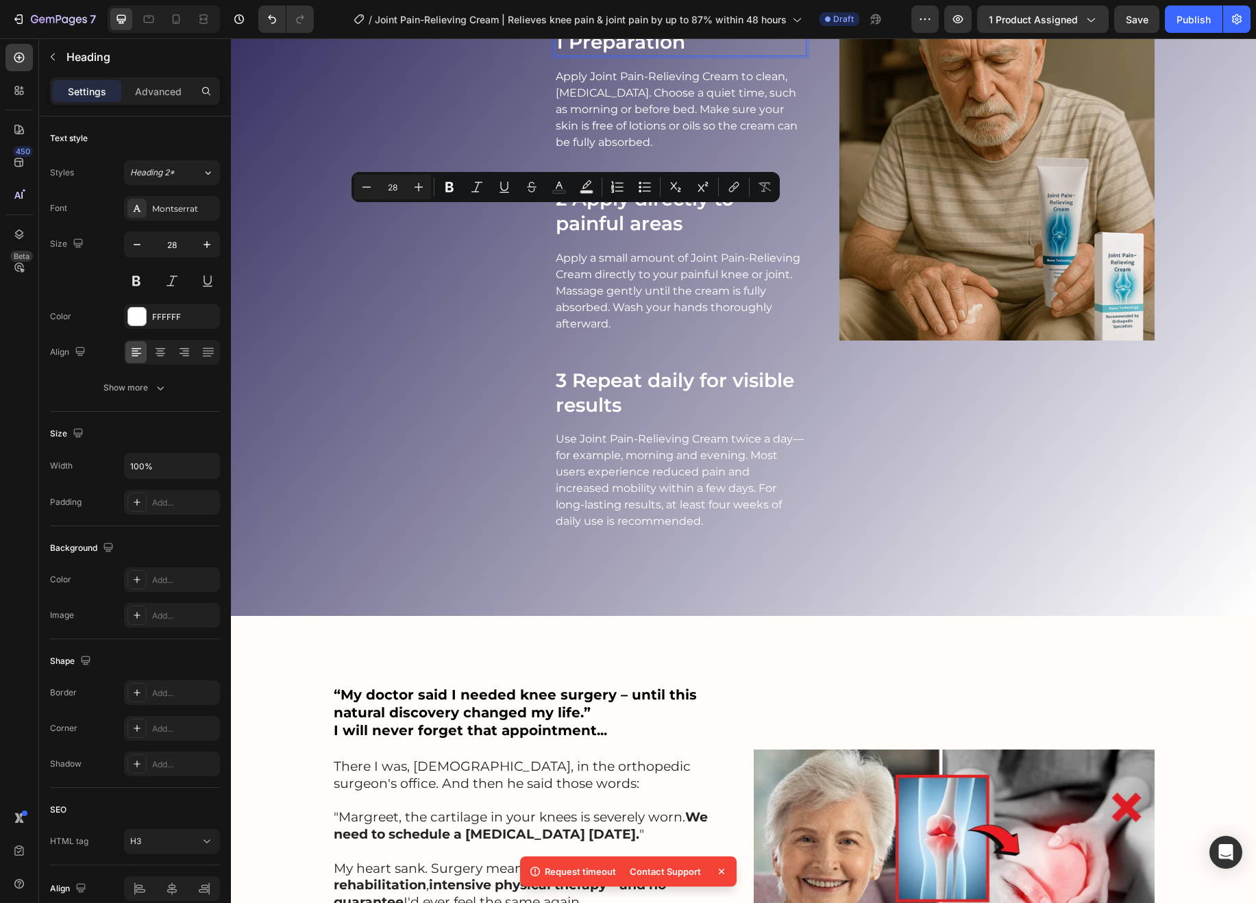
click at [563, 54] on p "1 Preparation" at bounding box center [680, 41] width 249 height 25
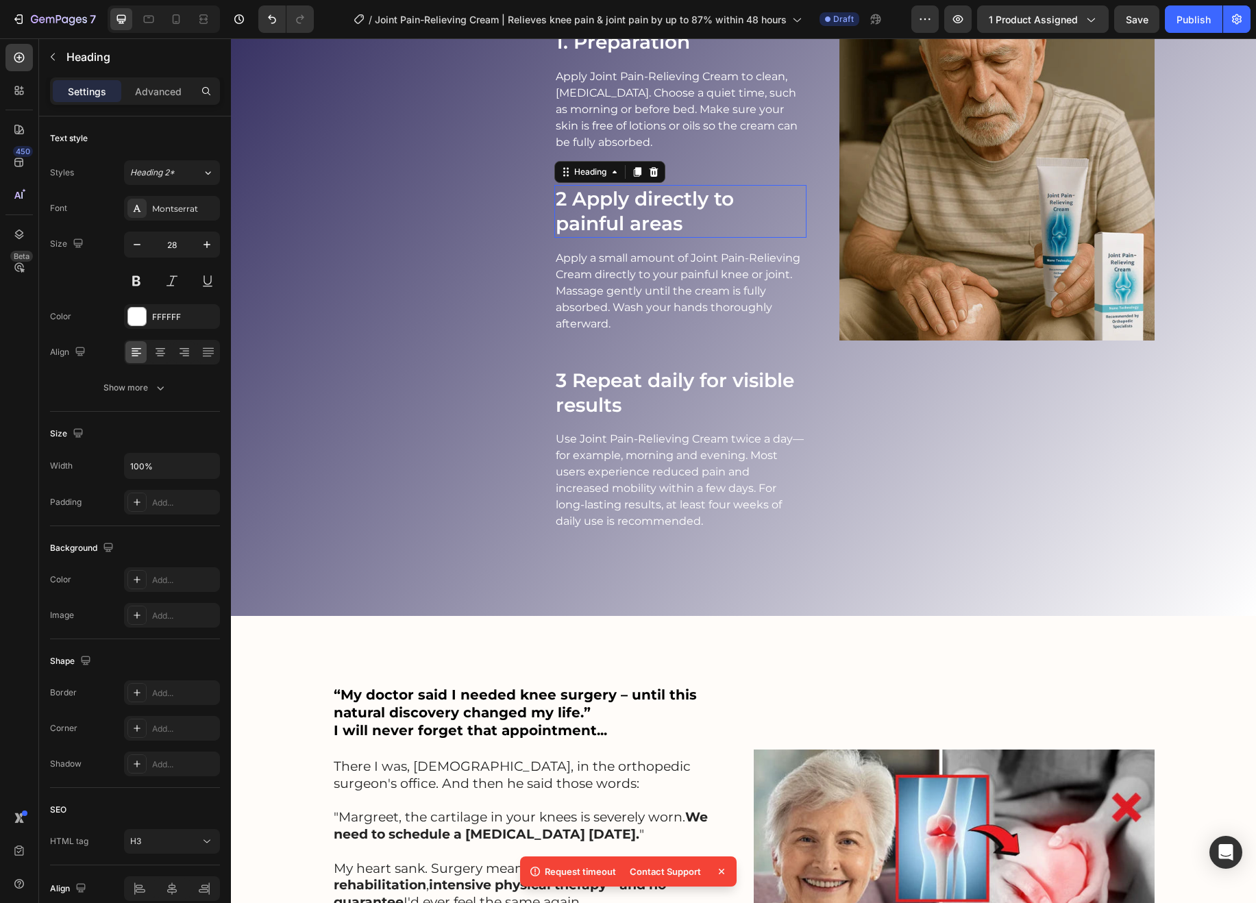
click at [565, 238] on h3 "2 Apply directly to painful areas" at bounding box center [680, 211] width 252 height 53
click at [565, 419] on h3 "3 Repeat daily for visible results" at bounding box center [680, 393] width 252 height 53
click at [567, 419] on h3 "3 Repeat daily for visible results" at bounding box center [680, 393] width 252 height 53
click at [922, 561] on div "Image" at bounding box center [996, 266] width 315 height 591
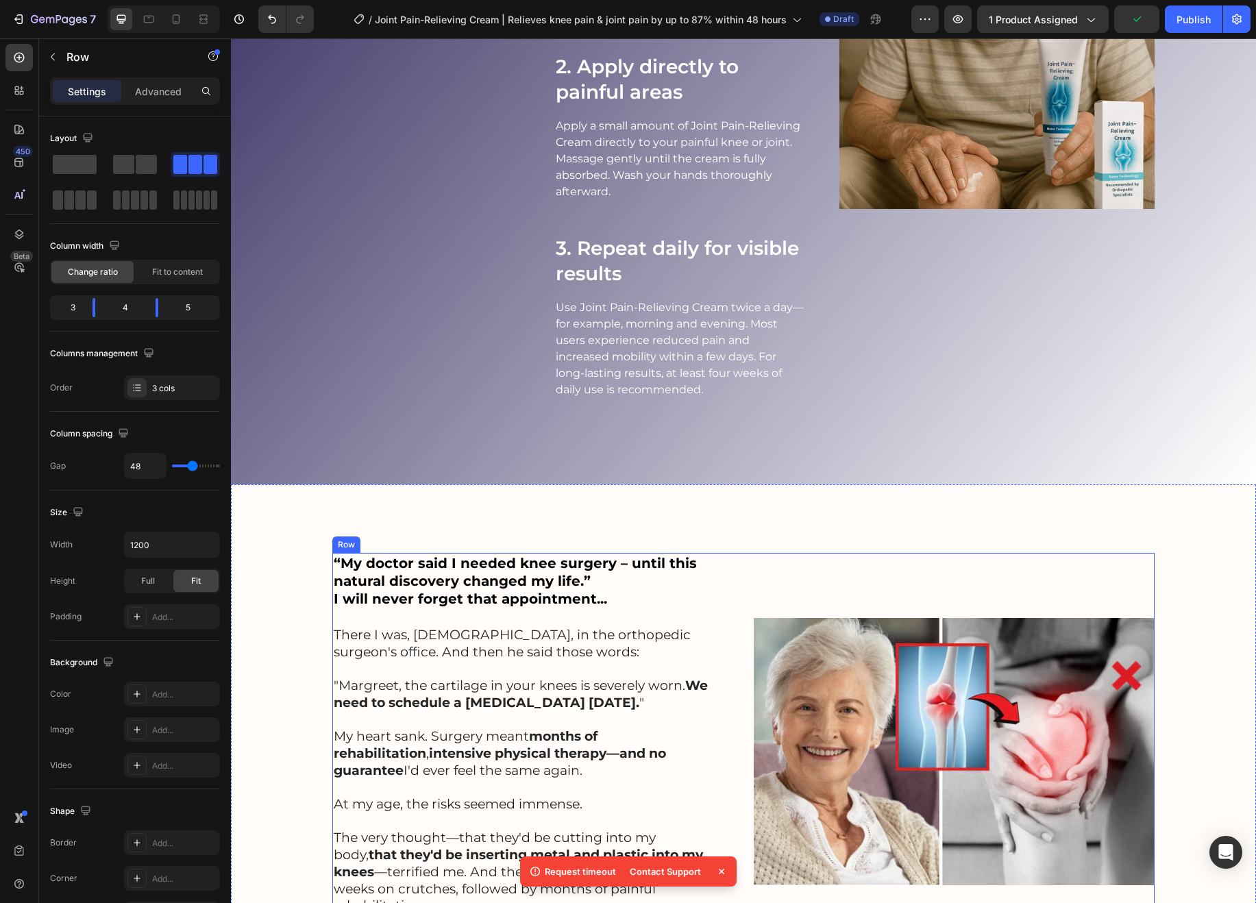
scroll to position [2047, 0]
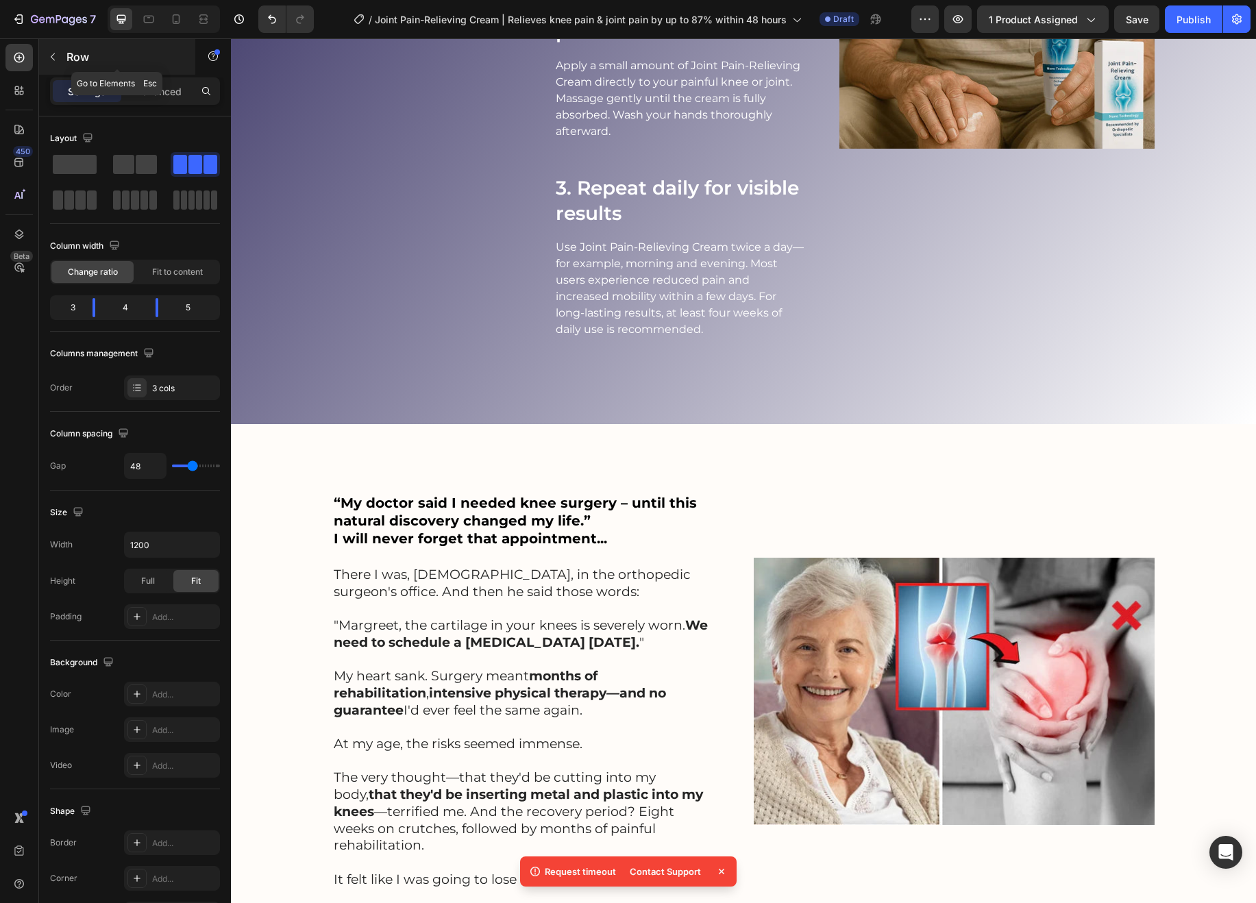
click at [56, 59] on icon "button" at bounding box center [52, 56] width 11 height 11
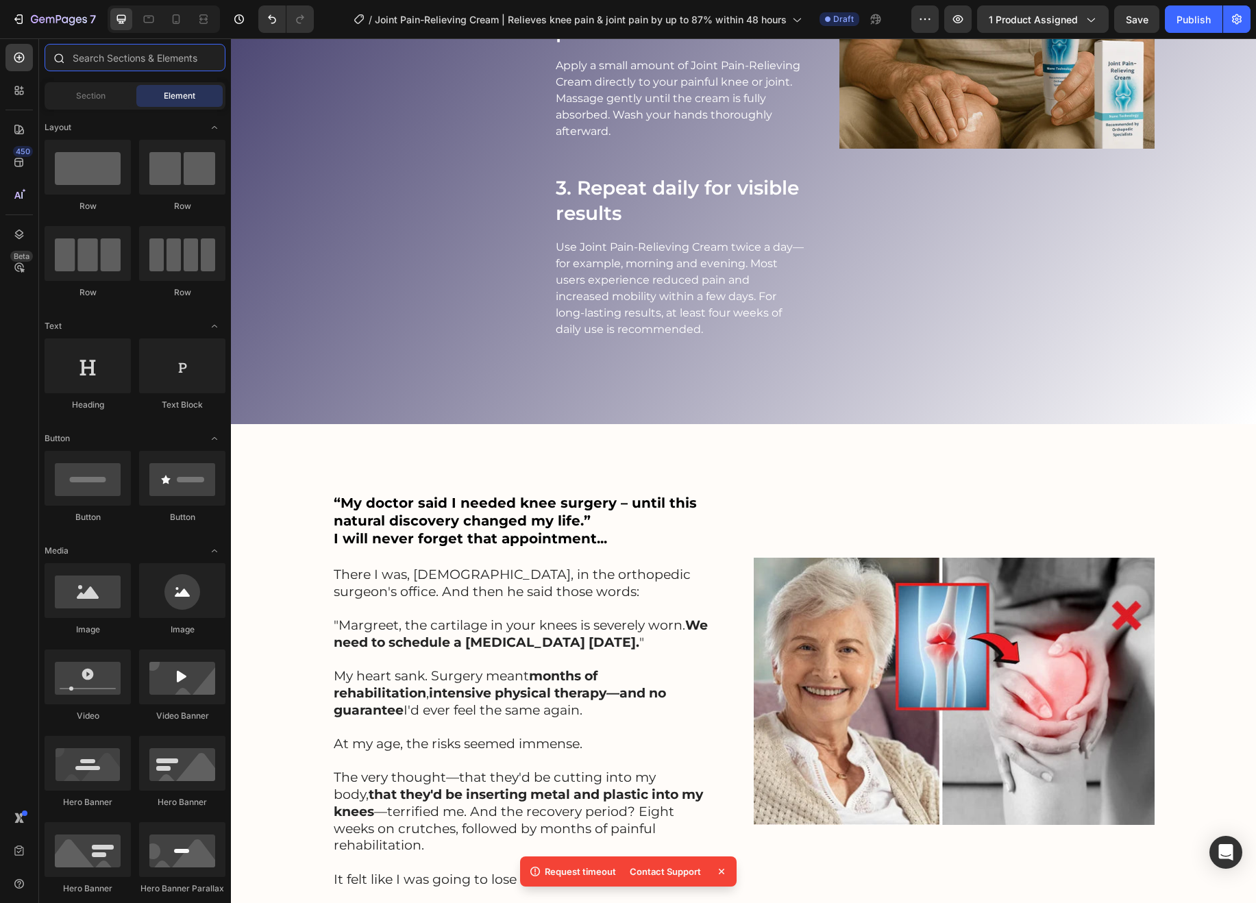
click at [140, 59] on input "text" at bounding box center [135, 57] width 181 height 27
drag, startPoint x: 327, startPoint y: 513, endPoint x: 945, endPoint y: 252, distance: 670.7
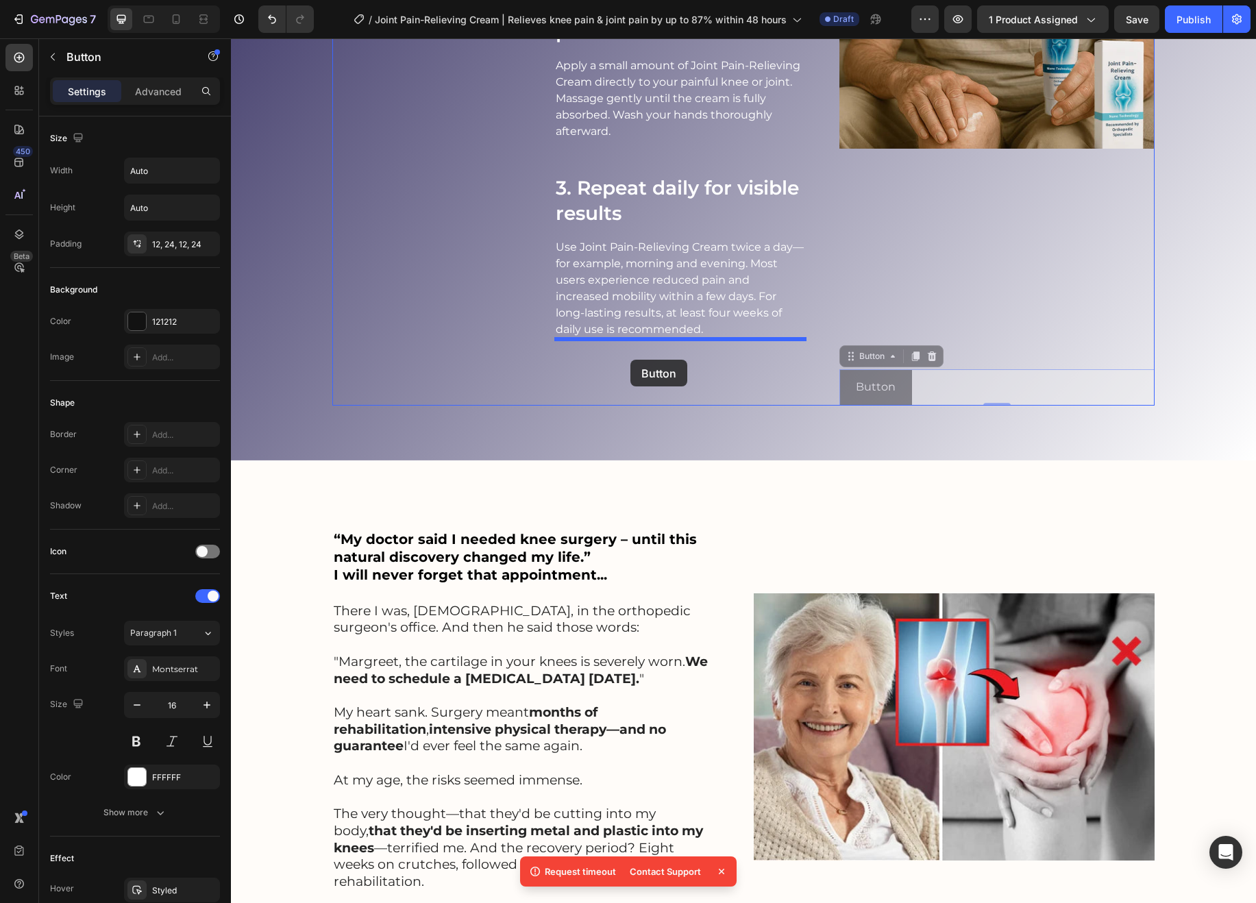
drag, startPoint x: 852, startPoint y: 358, endPoint x: 630, endPoint y: 360, distance: 221.3
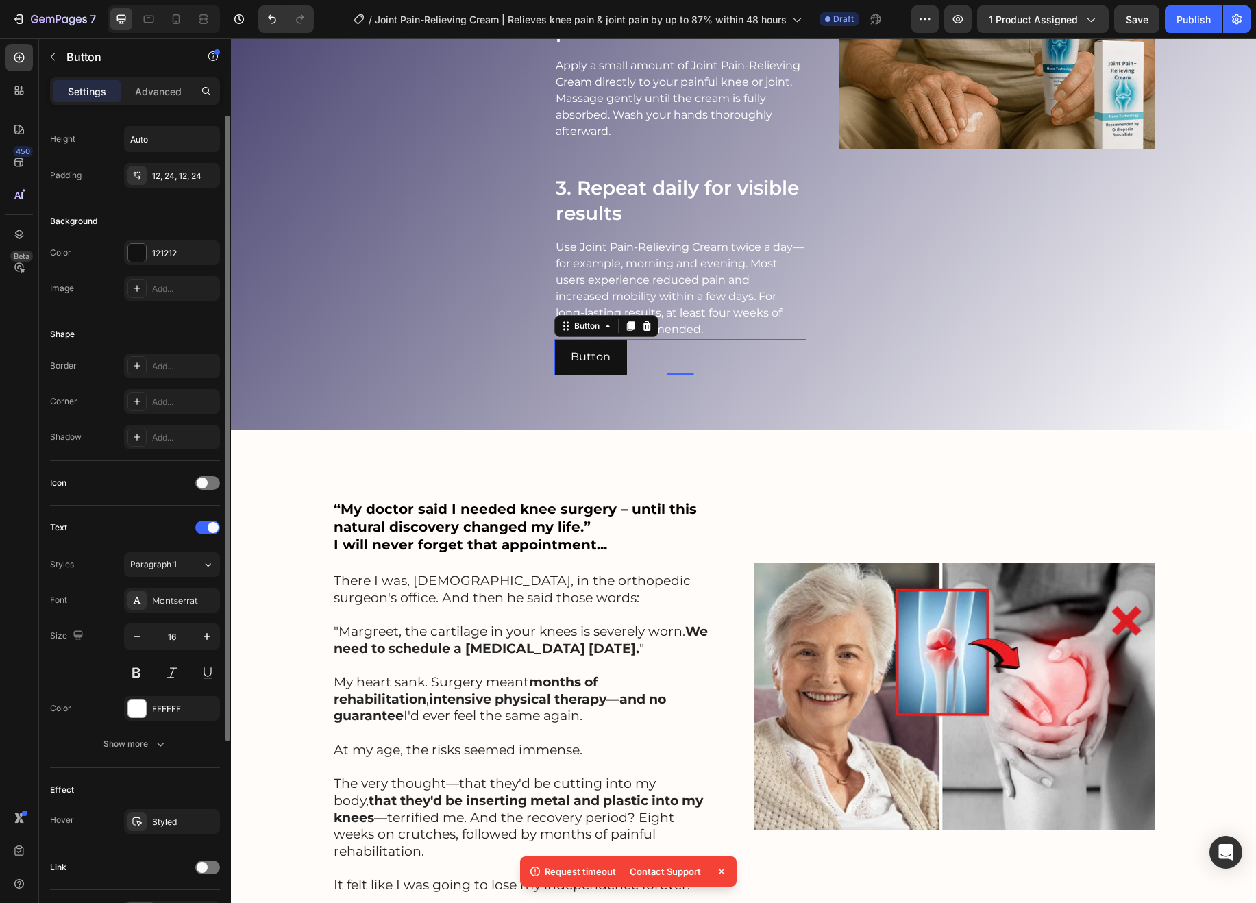
scroll to position [0, 0]
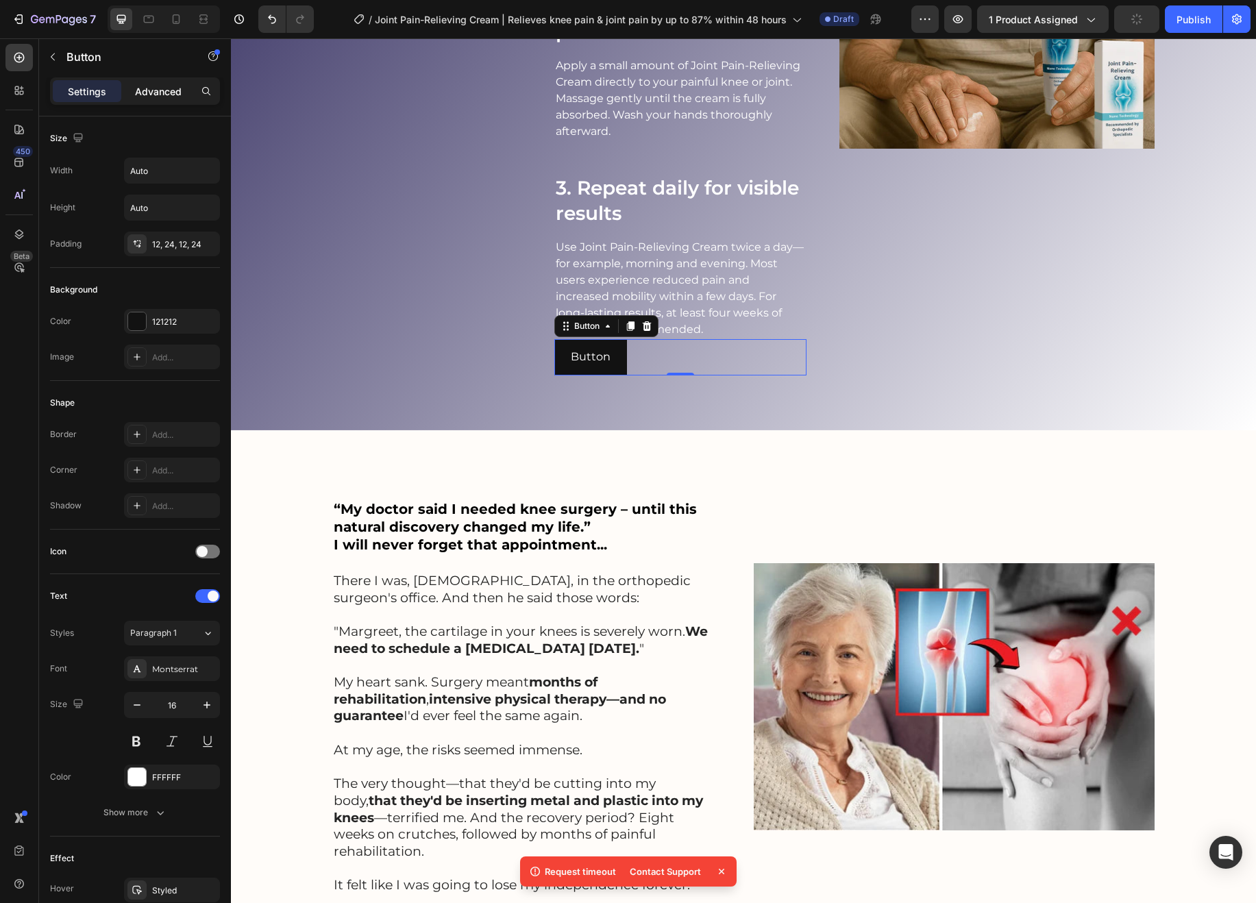
click at [153, 86] on p "Advanced" at bounding box center [158, 91] width 47 height 14
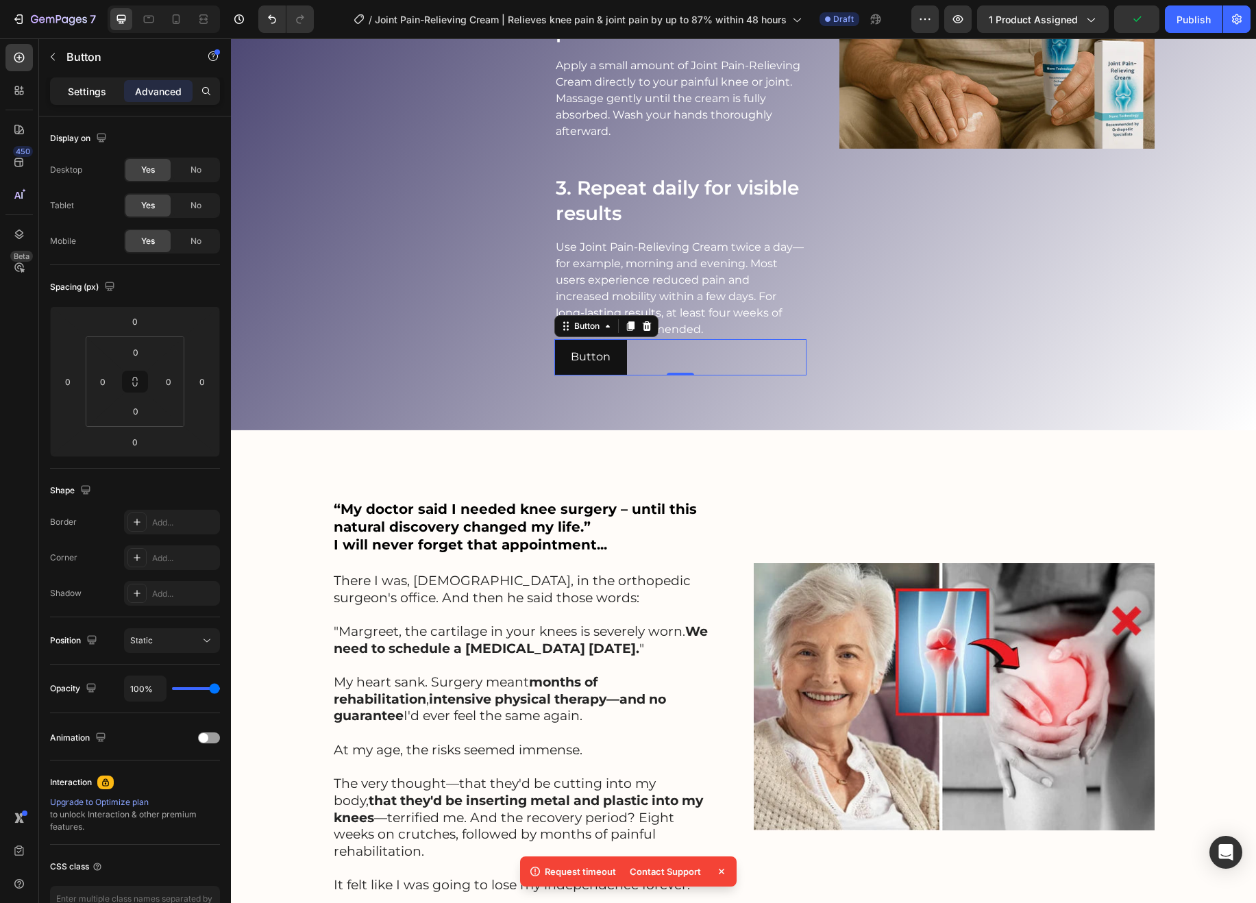
click at [105, 89] on p "Settings" at bounding box center [87, 91] width 38 height 14
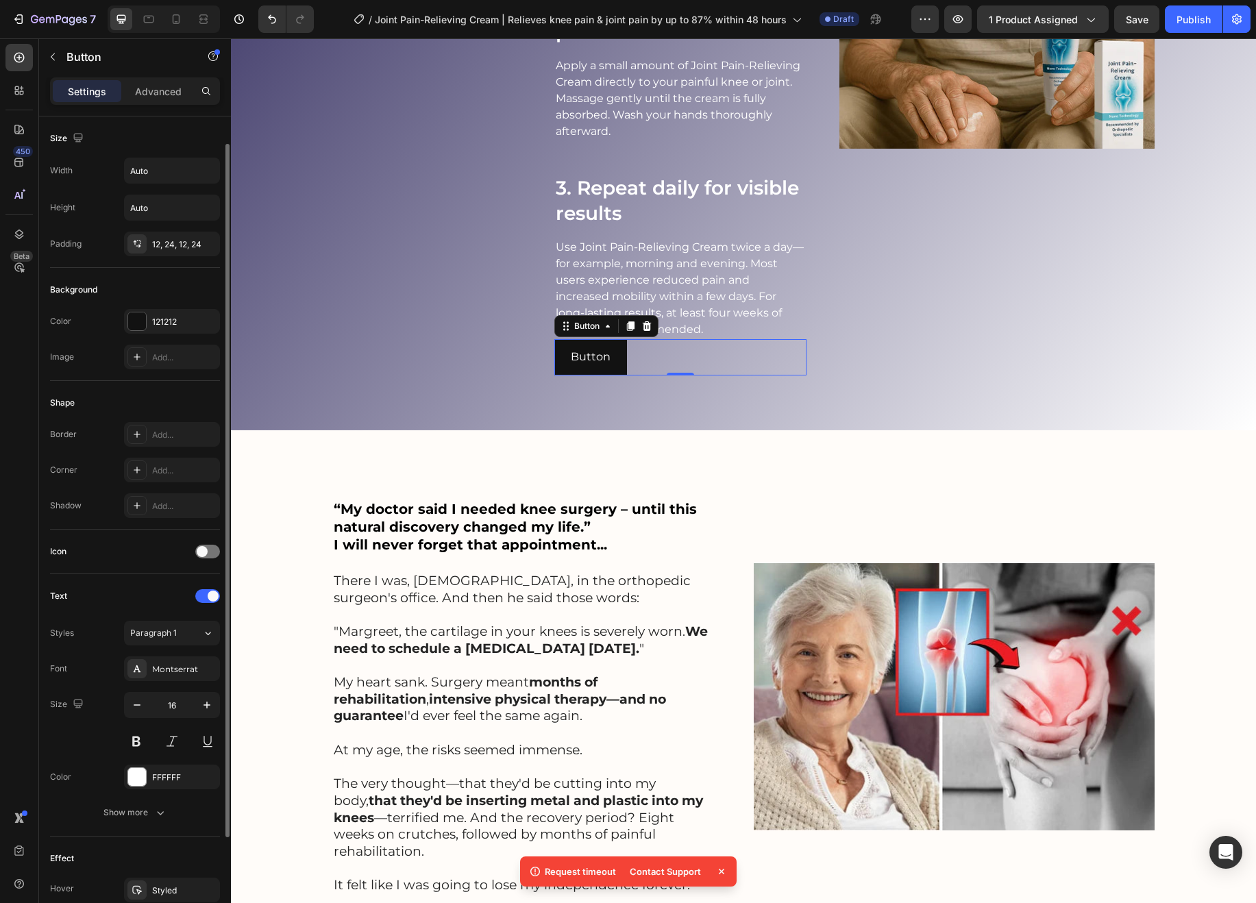
scroll to position [157, 0]
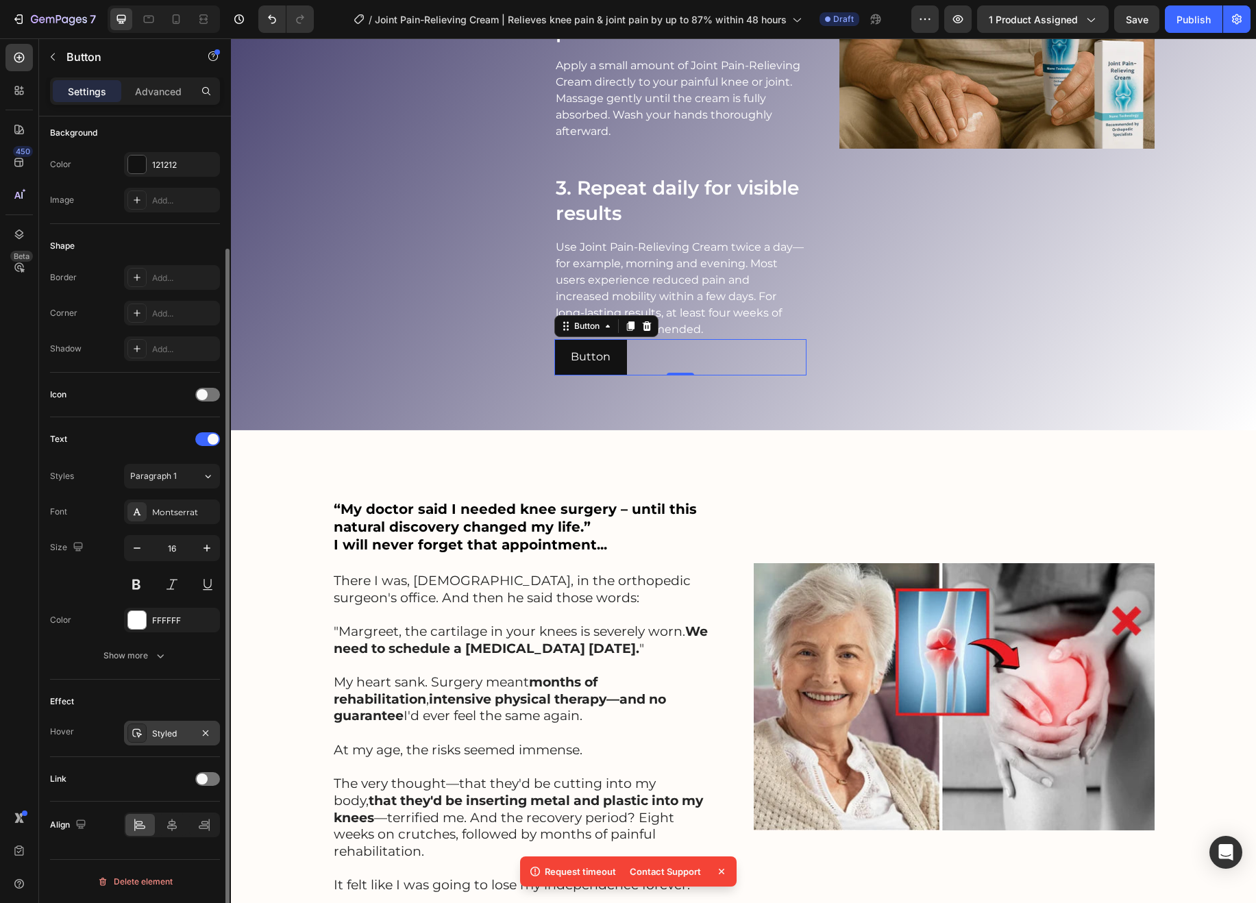
click at [151, 721] on div "Styled" at bounding box center [172, 733] width 96 height 25
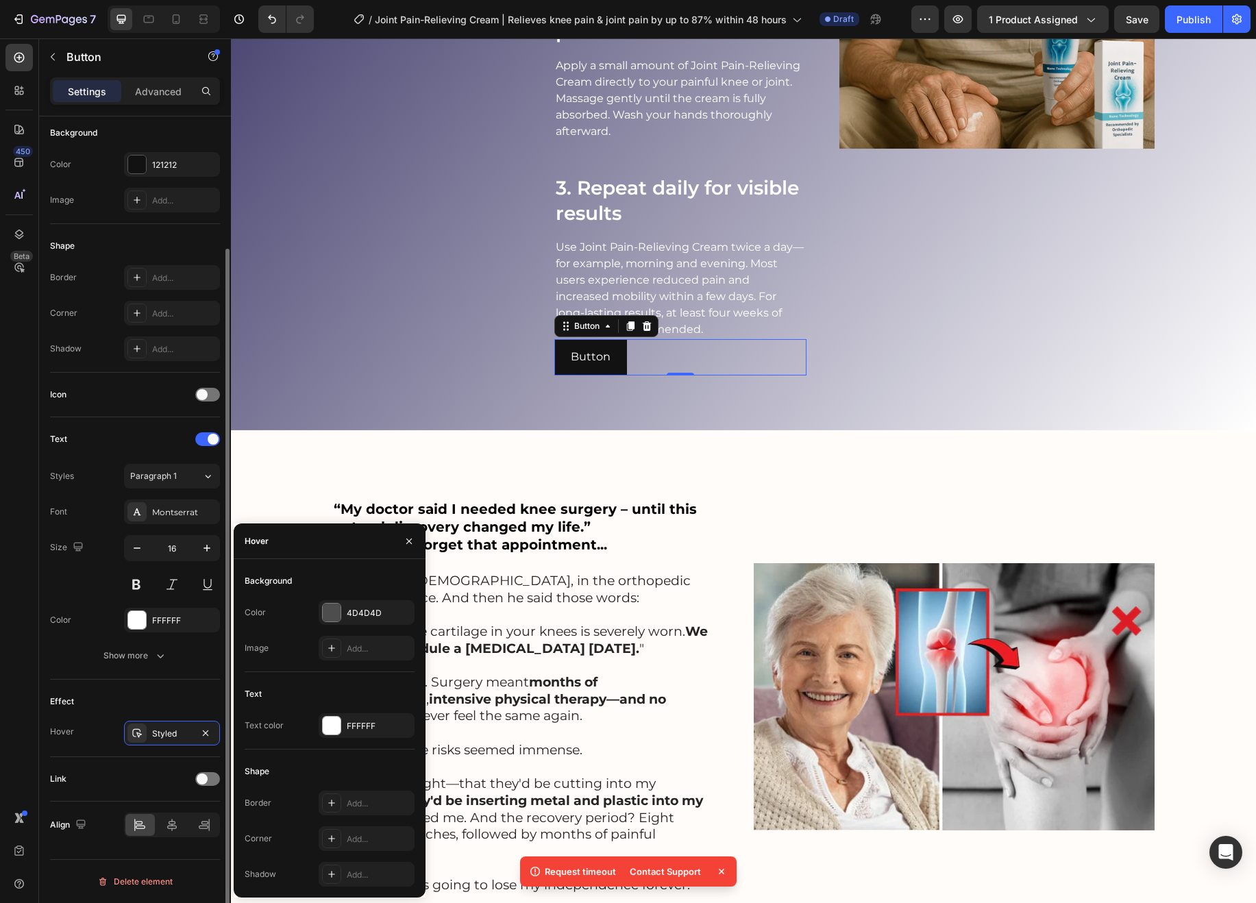
click at [146, 695] on div "Effect" at bounding box center [135, 702] width 170 height 22
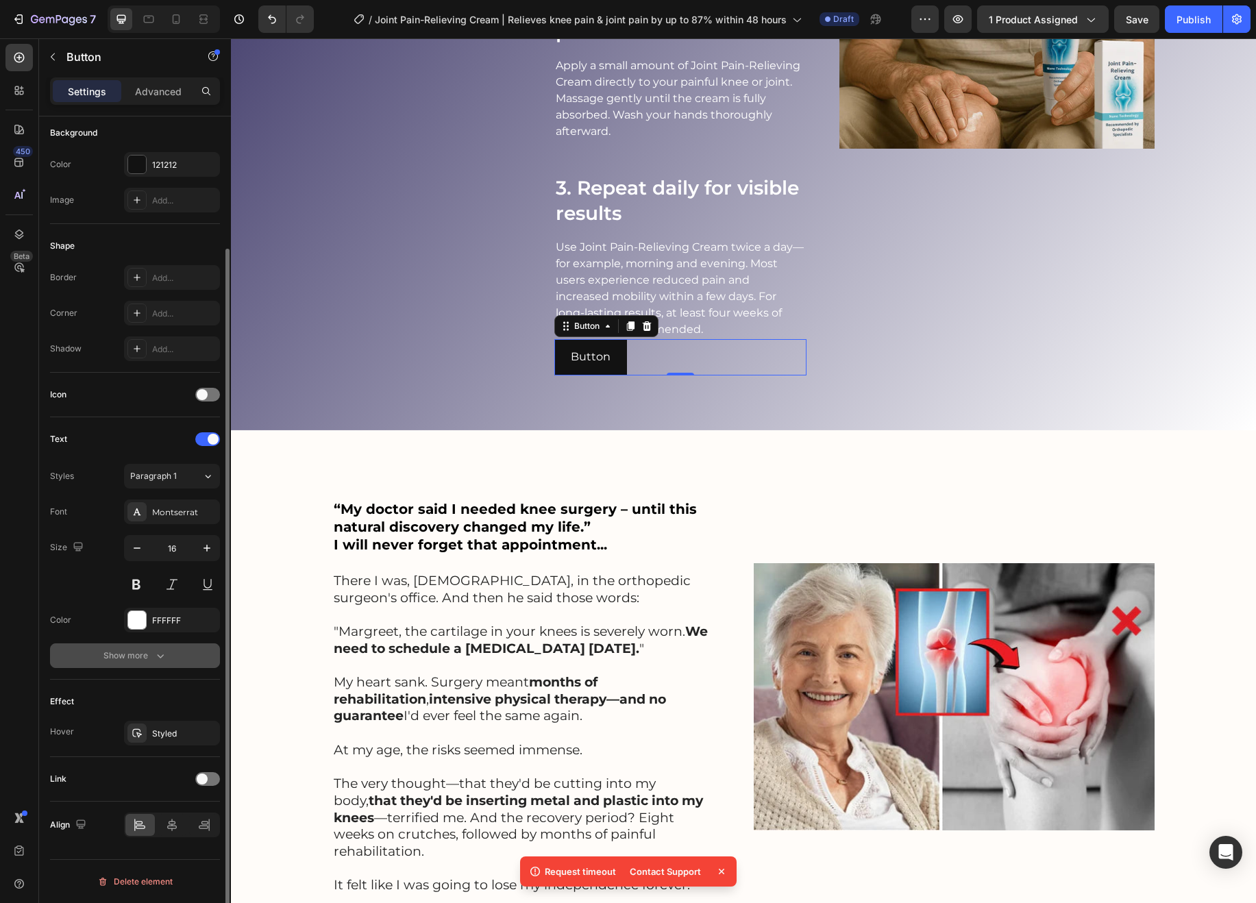
click at [147, 661] on div "Show more" at bounding box center [135, 656] width 64 height 14
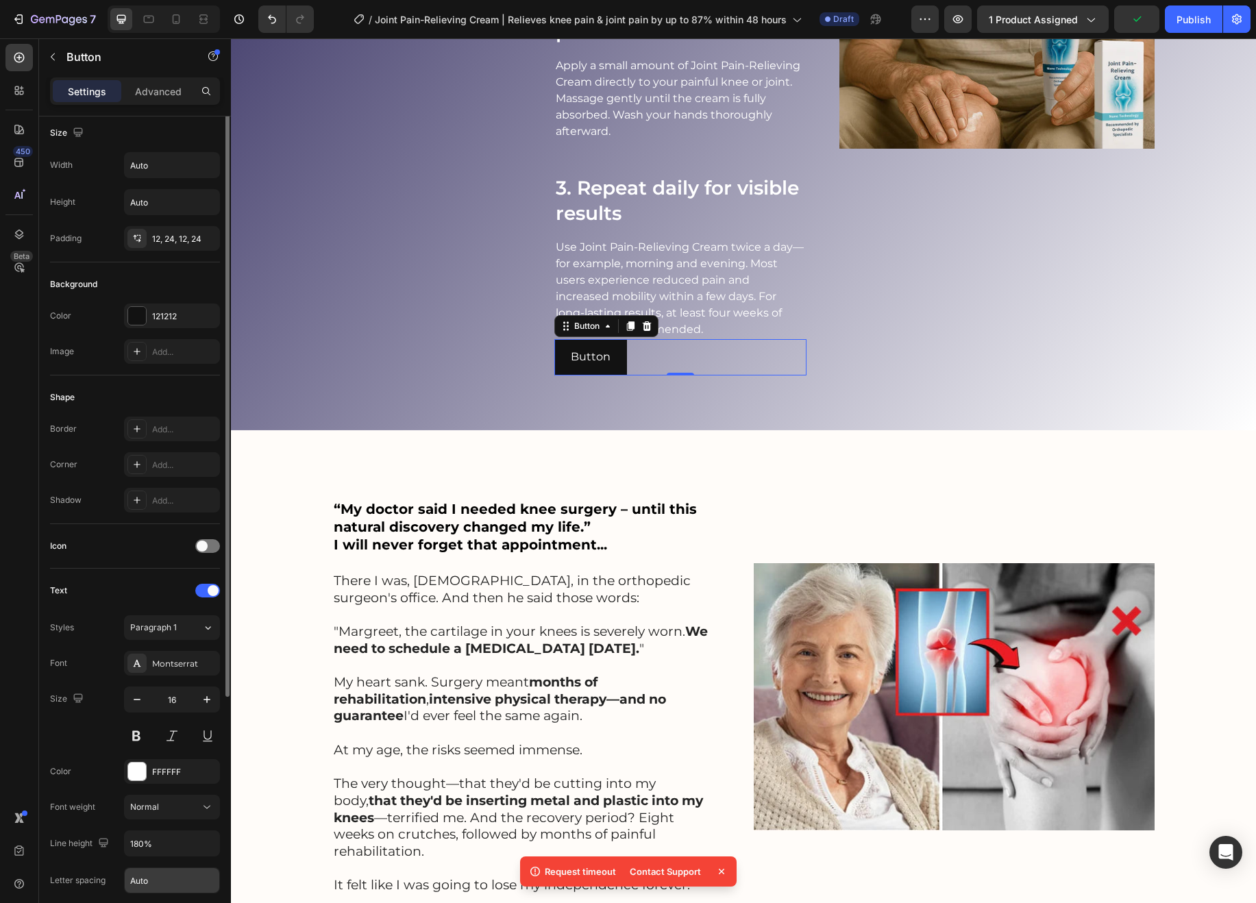
scroll to position [0, 0]
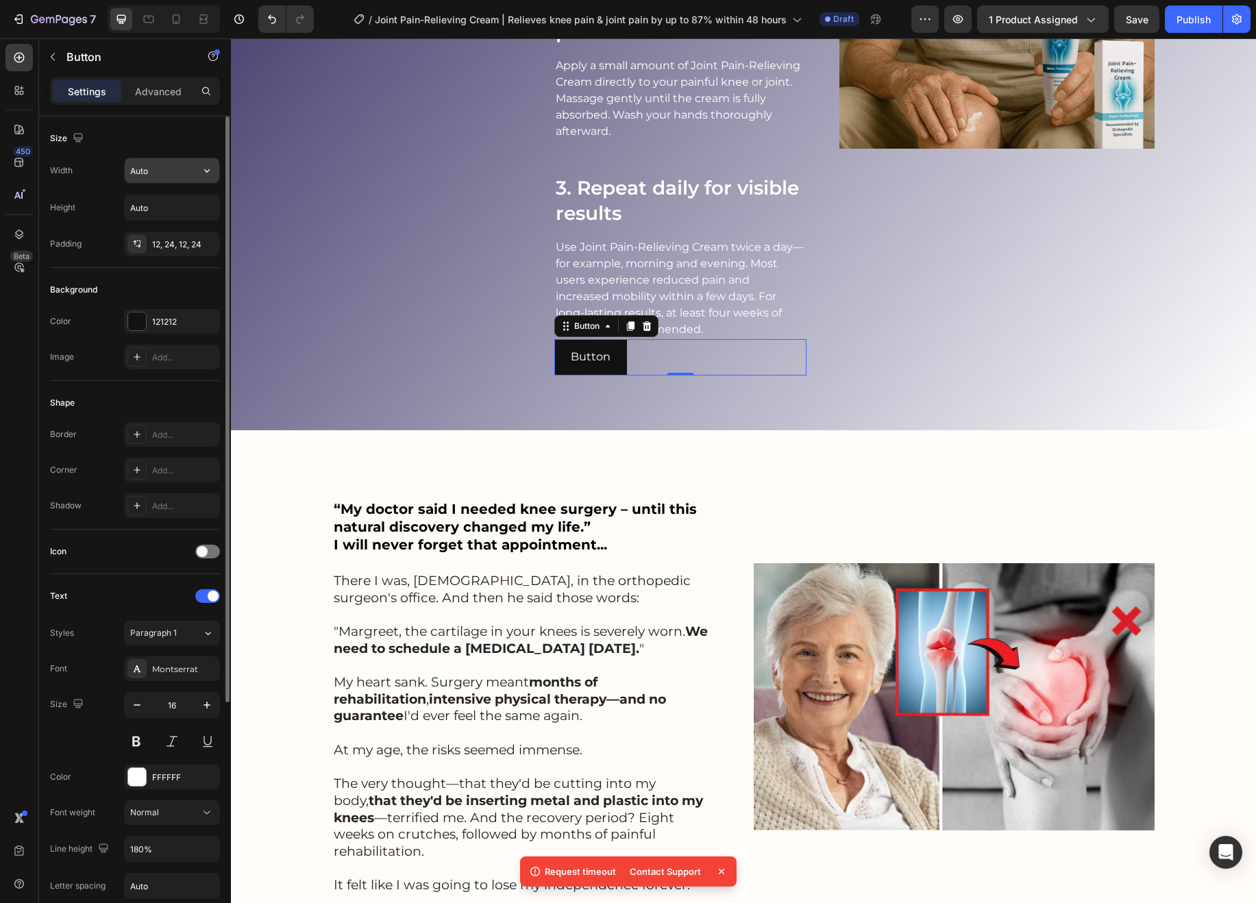
click at [158, 165] on input "Auto" at bounding box center [172, 170] width 95 height 25
click at [212, 167] on icon "button" at bounding box center [207, 171] width 14 height 14
click at [158, 230] on p "Full 100%" at bounding box center [169, 231] width 78 height 12
type input "100%"
click at [160, 316] on div "121212" at bounding box center [172, 322] width 40 height 12
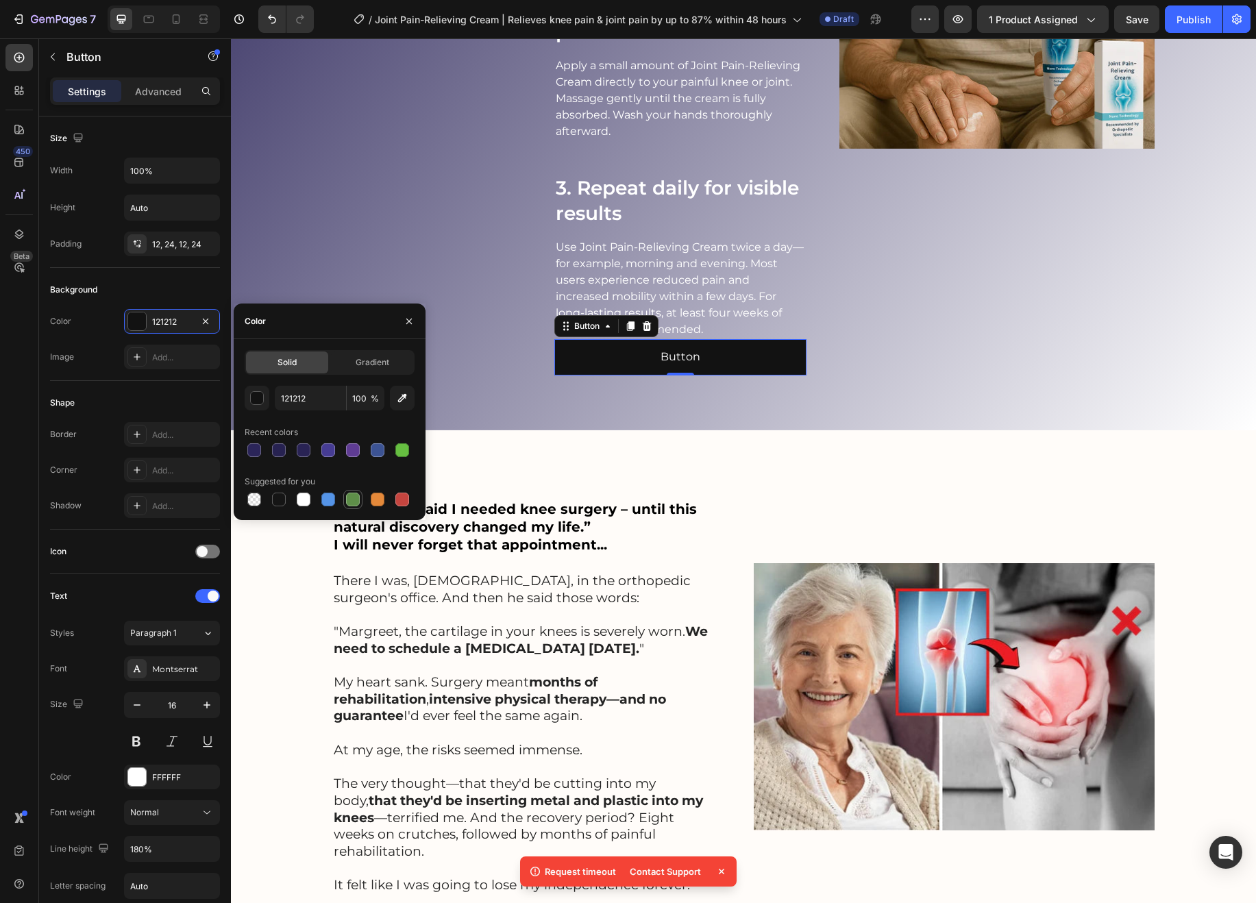
click at [353, 495] on div at bounding box center [353, 500] width 14 height 14
type input "5E8E49"
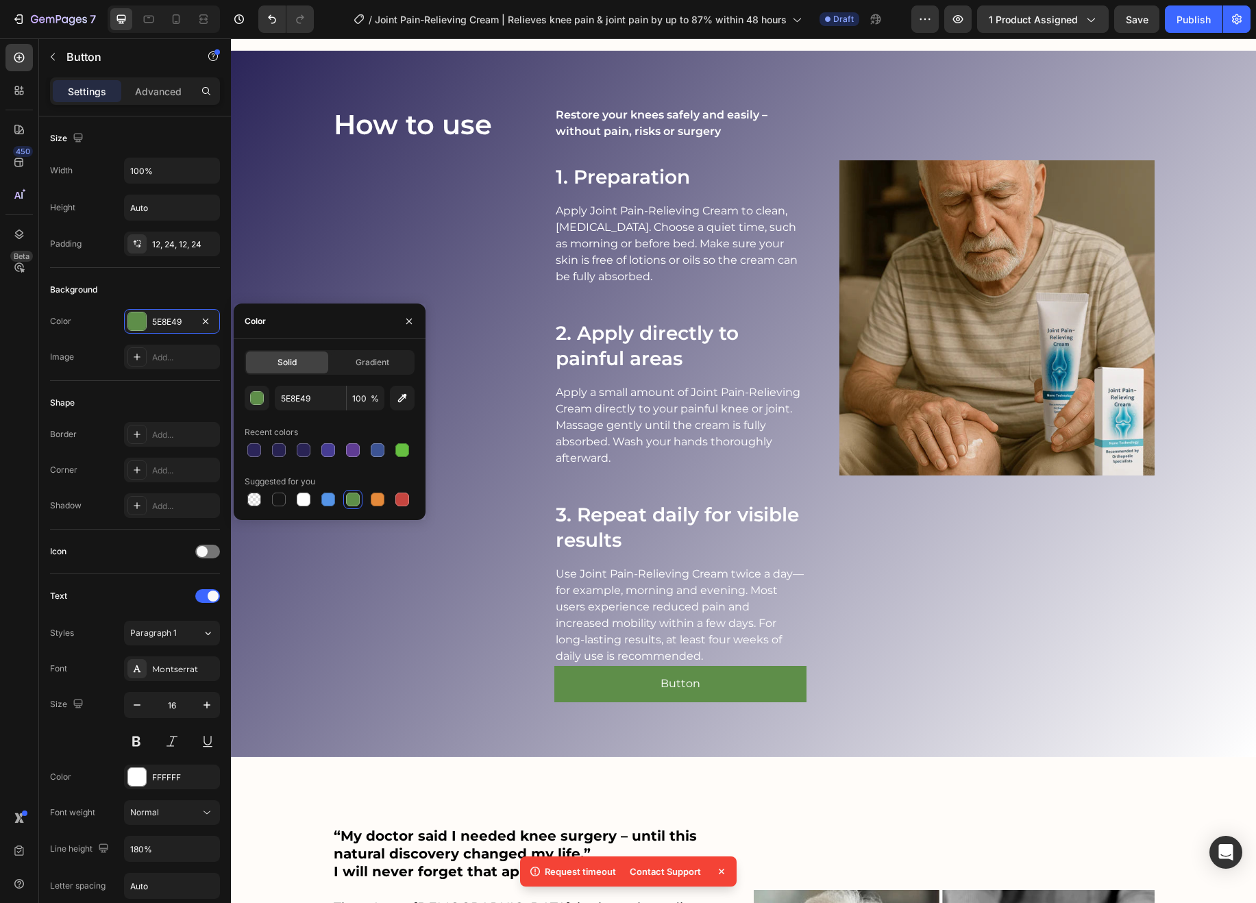
scroll to position [1849, 0]
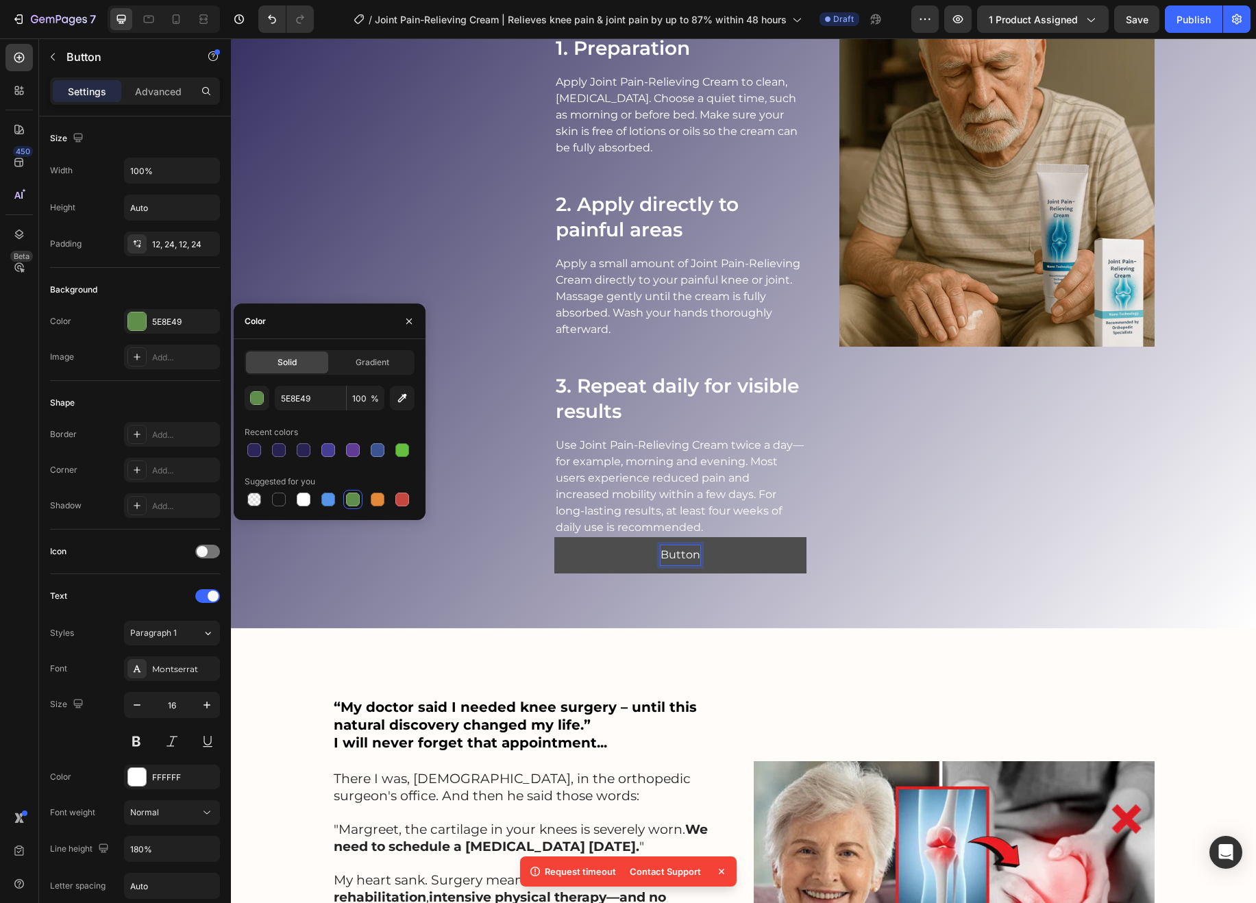
click at [682, 554] on p "Button" at bounding box center [681, 555] width 40 height 20
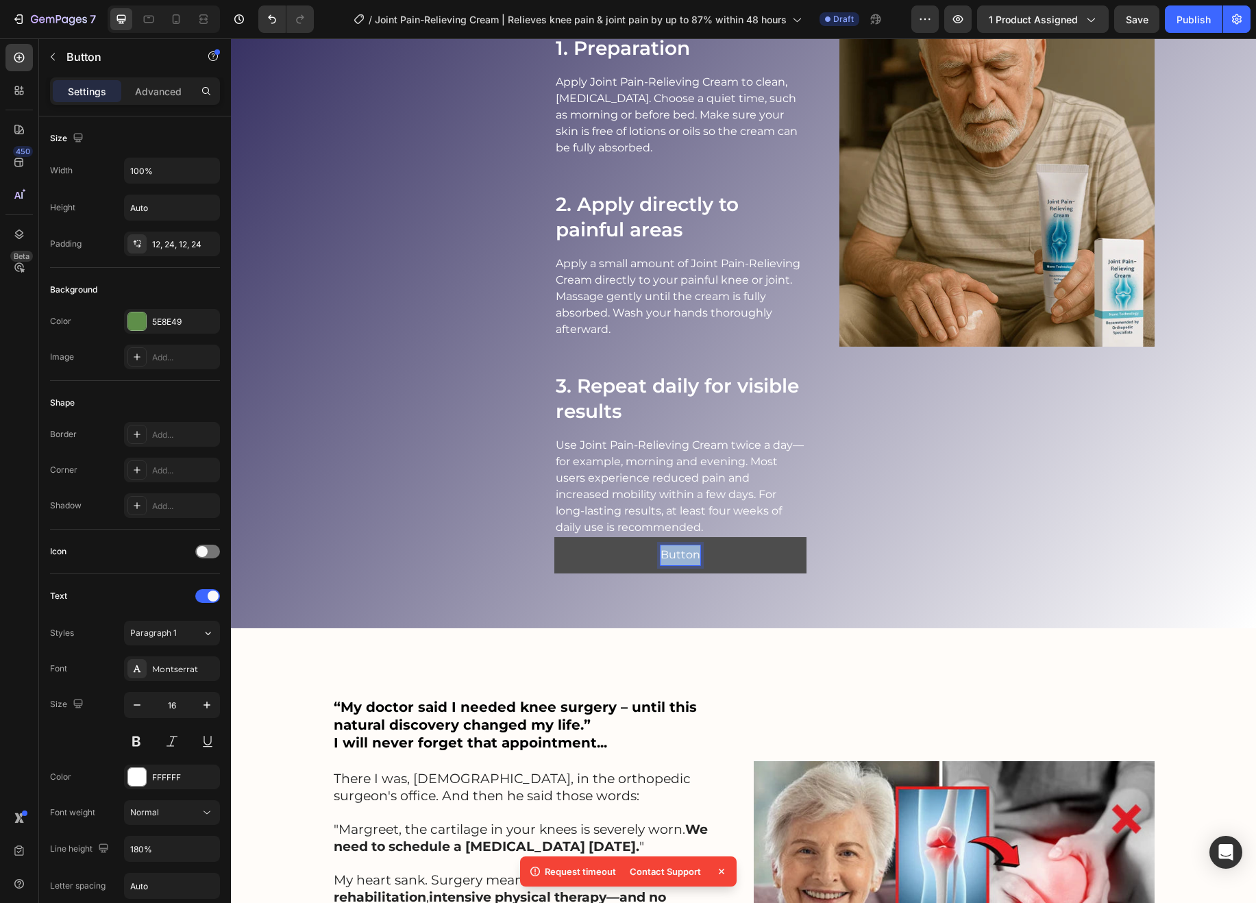
click at [682, 554] on p "Button" at bounding box center [681, 555] width 40 height 20
click at [554, 538] on button "LIMITED" at bounding box center [680, 556] width 252 height 36
click at [554, 538] on button "LIMITED OFFER" at bounding box center [680, 556] width 252 height 36
click at [554, 538] on button "LIMITED OFFER 50%" at bounding box center [680, 556] width 252 height 36
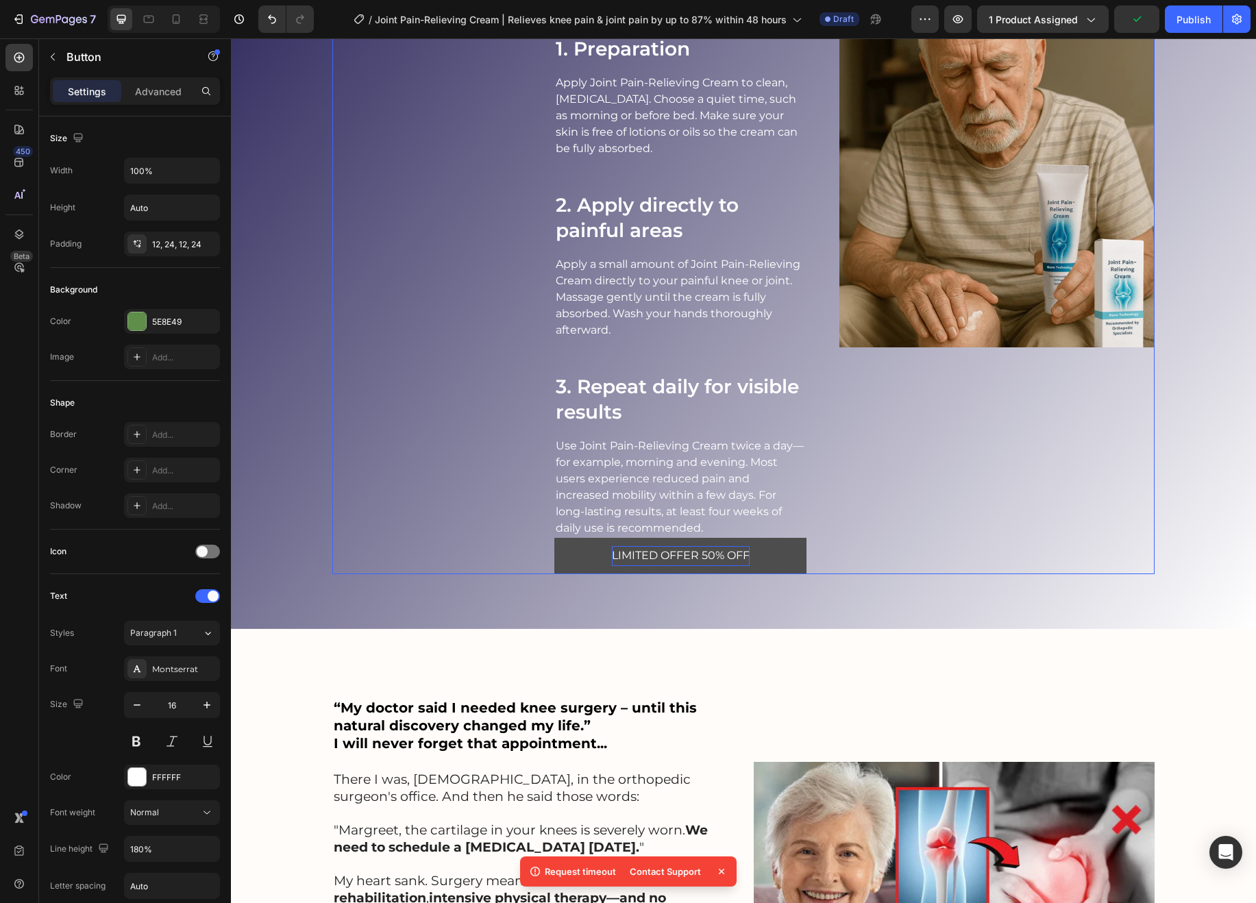
click at [932, 544] on div "Image" at bounding box center [996, 275] width 315 height 597
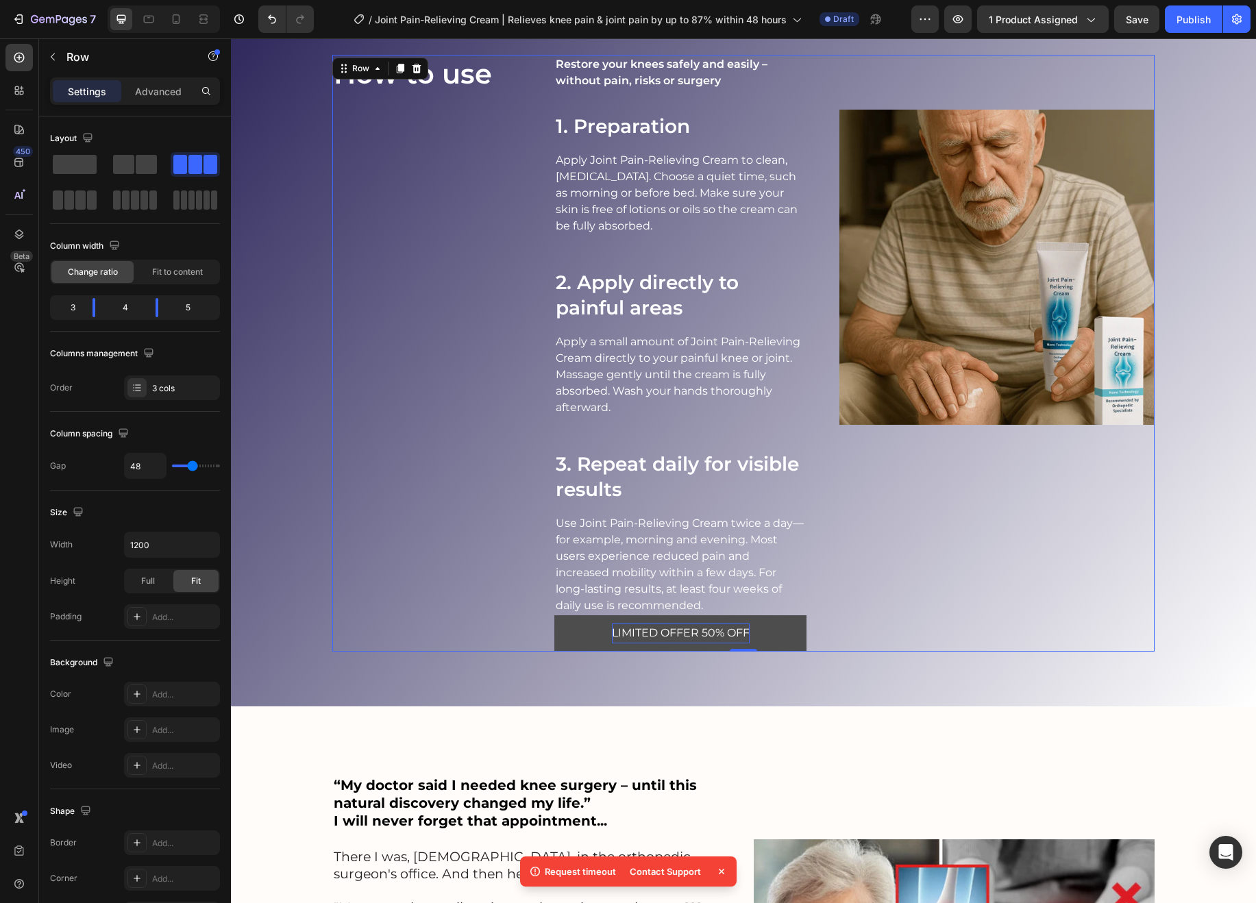
scroll to position [1776, 0]
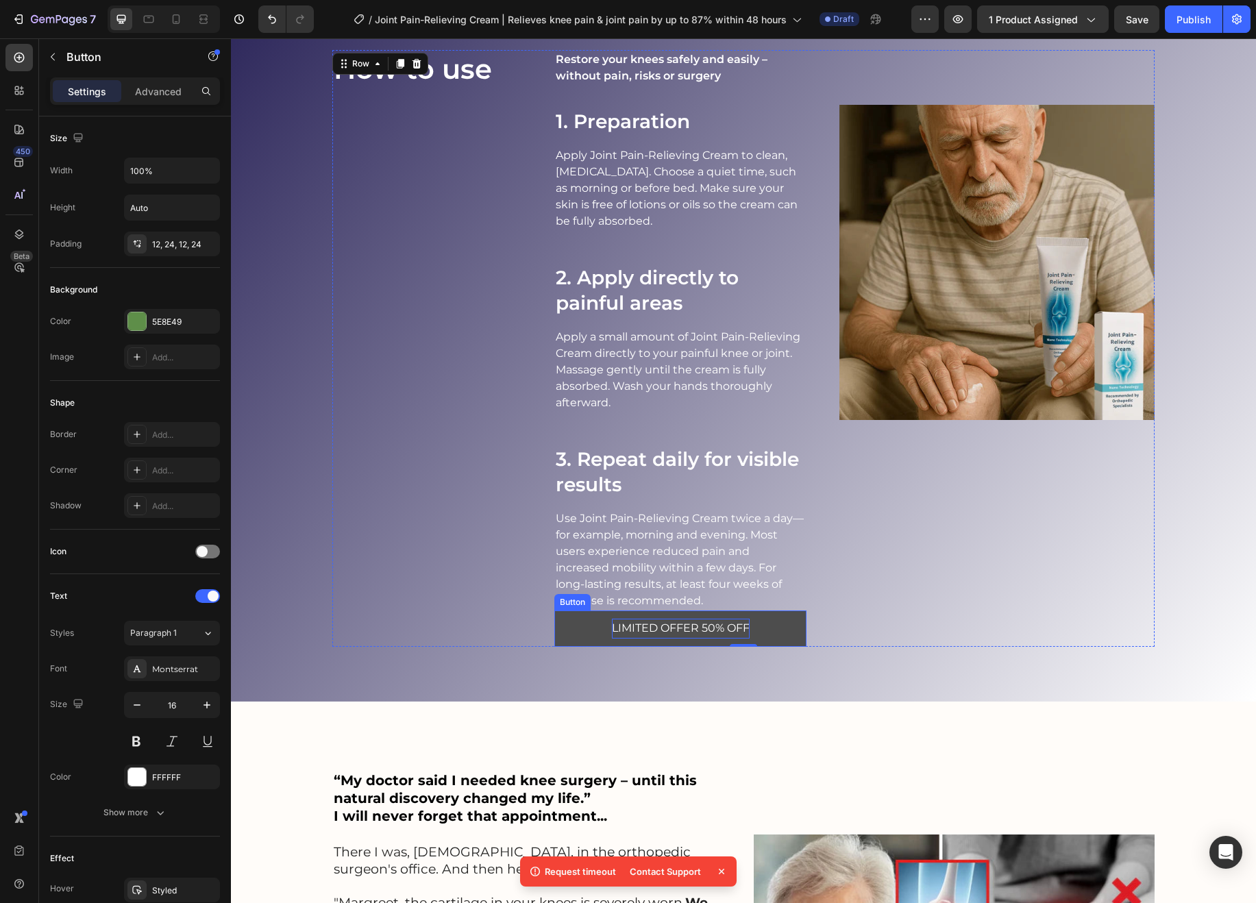
click at [803, 624] on button "LIMITED OFFER 50% OFF" at bounding box center [680, 629] width 252 height 36
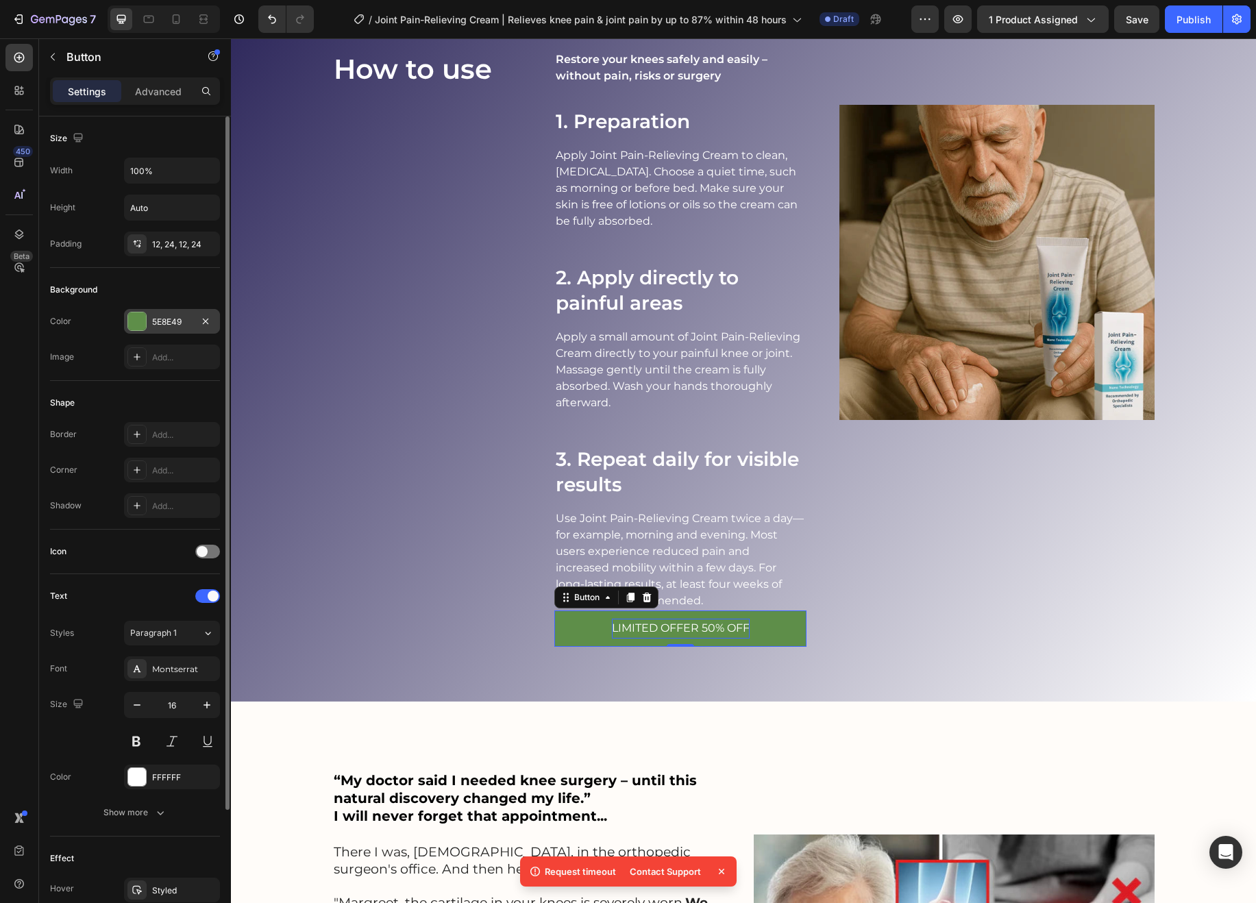
click at [167, 320] on div "5E8E49" at bounding box center [172, 322] width 40 height 12
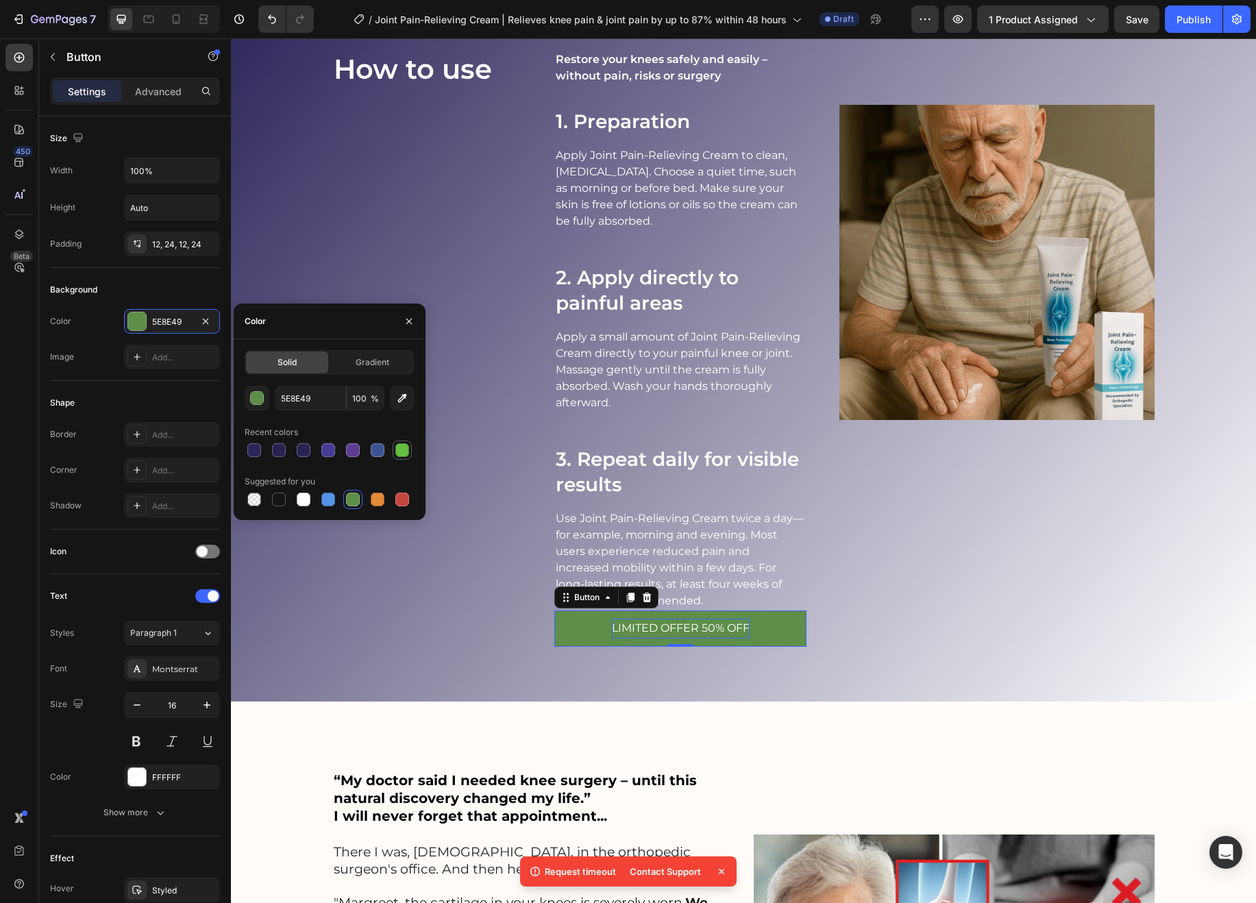
click at [404, 449] on div at bounding box center [402, 450] width 14 height 14
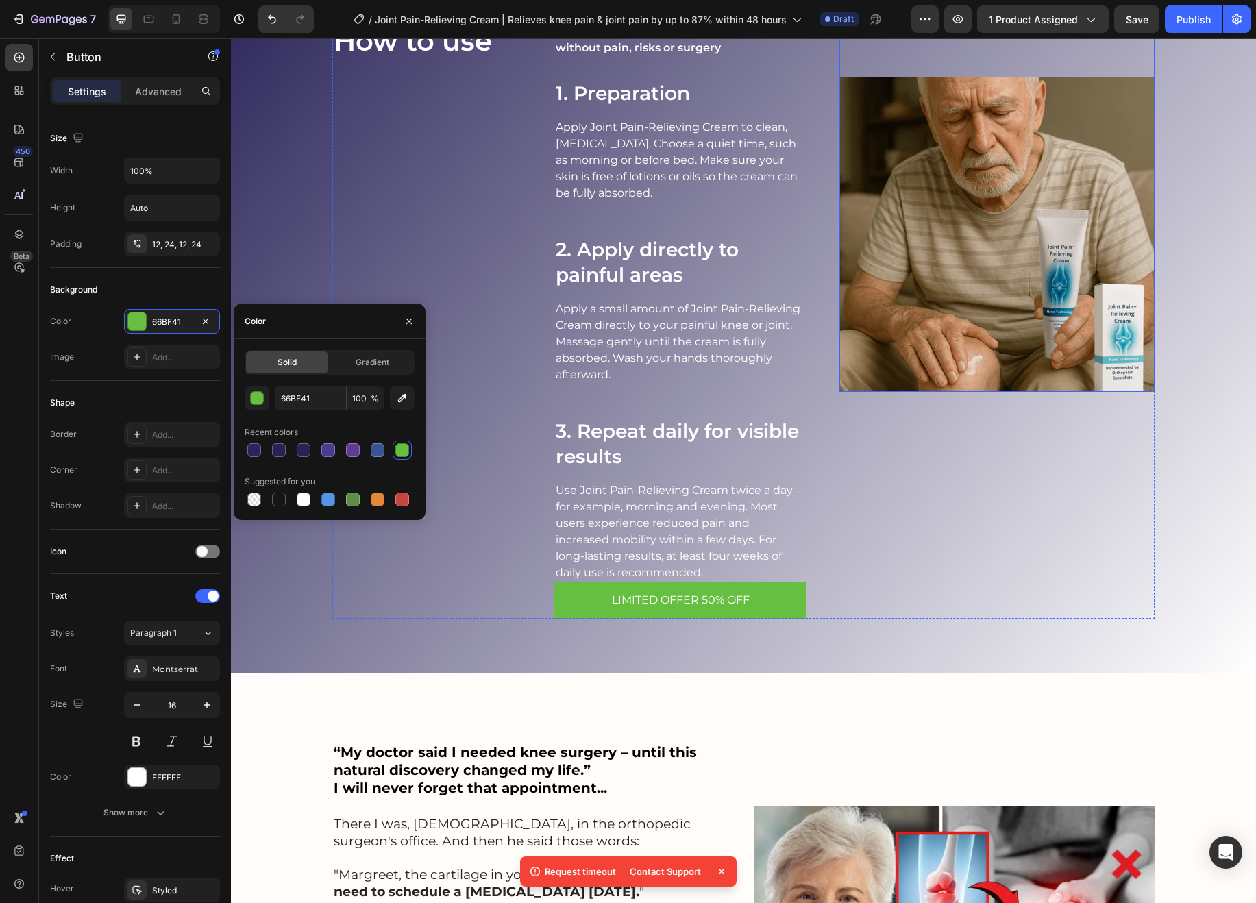
scroll to position [1814, 0]
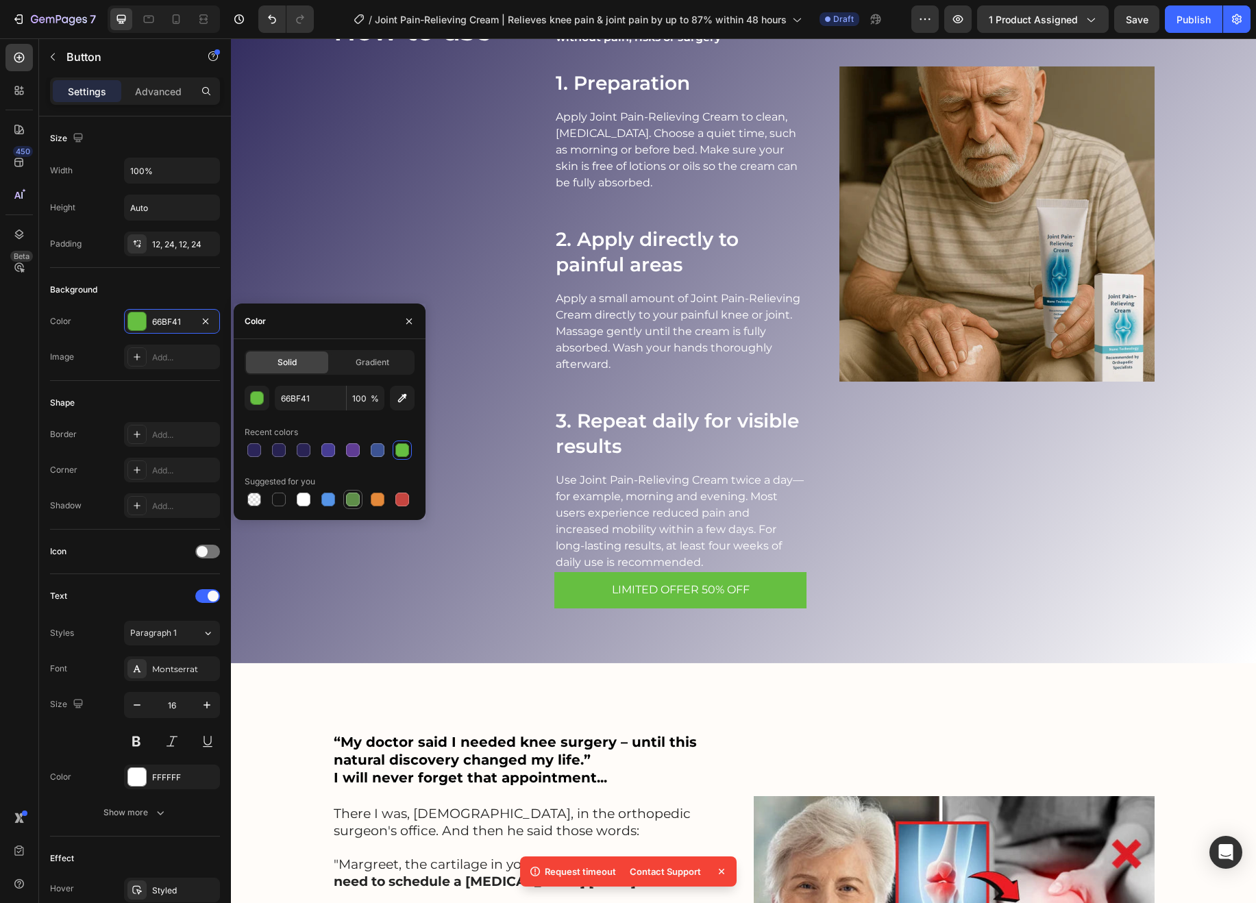
click at [354, 501] on div at bounding box center [353, 500] width 14 height 14
type input "5E8E49"
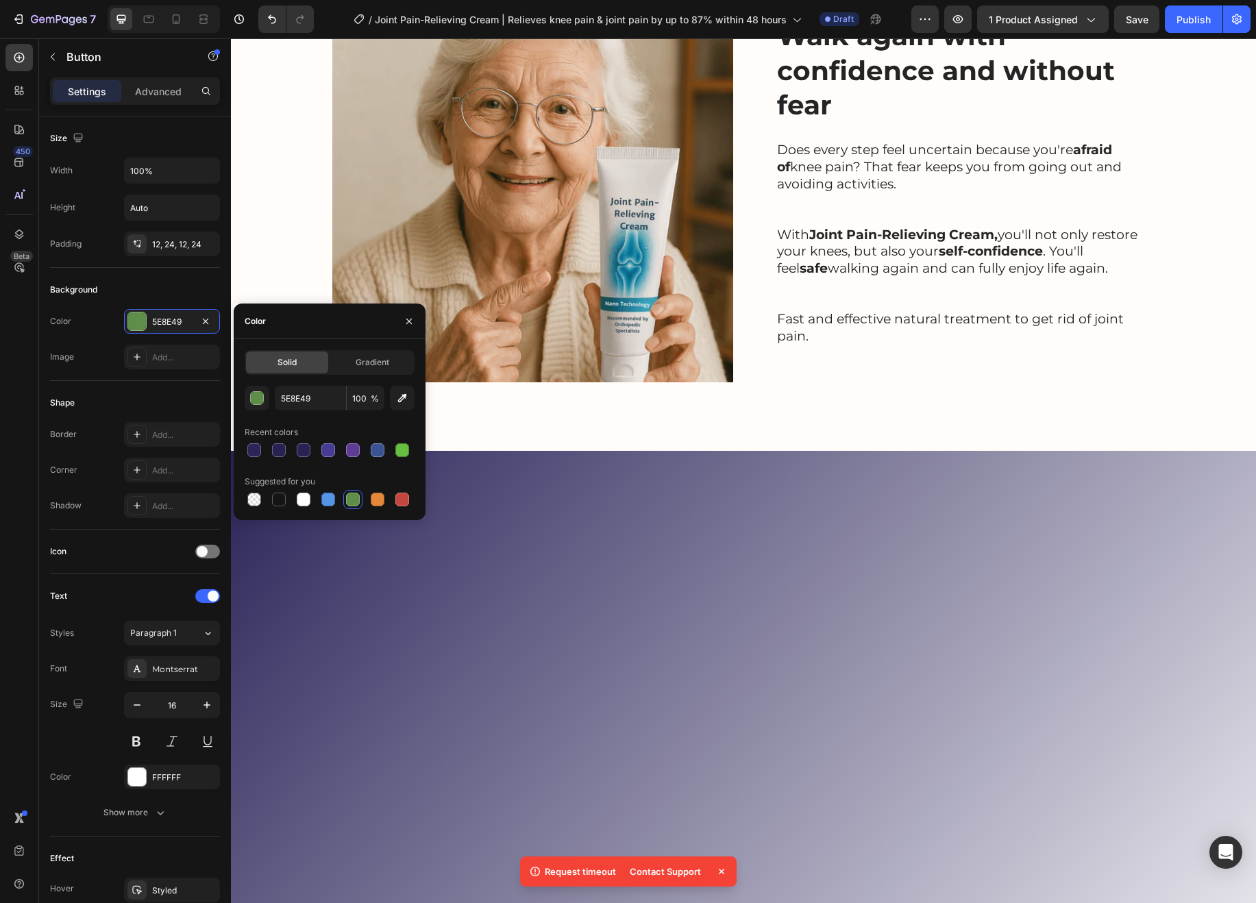
scroll to position [0, 0]
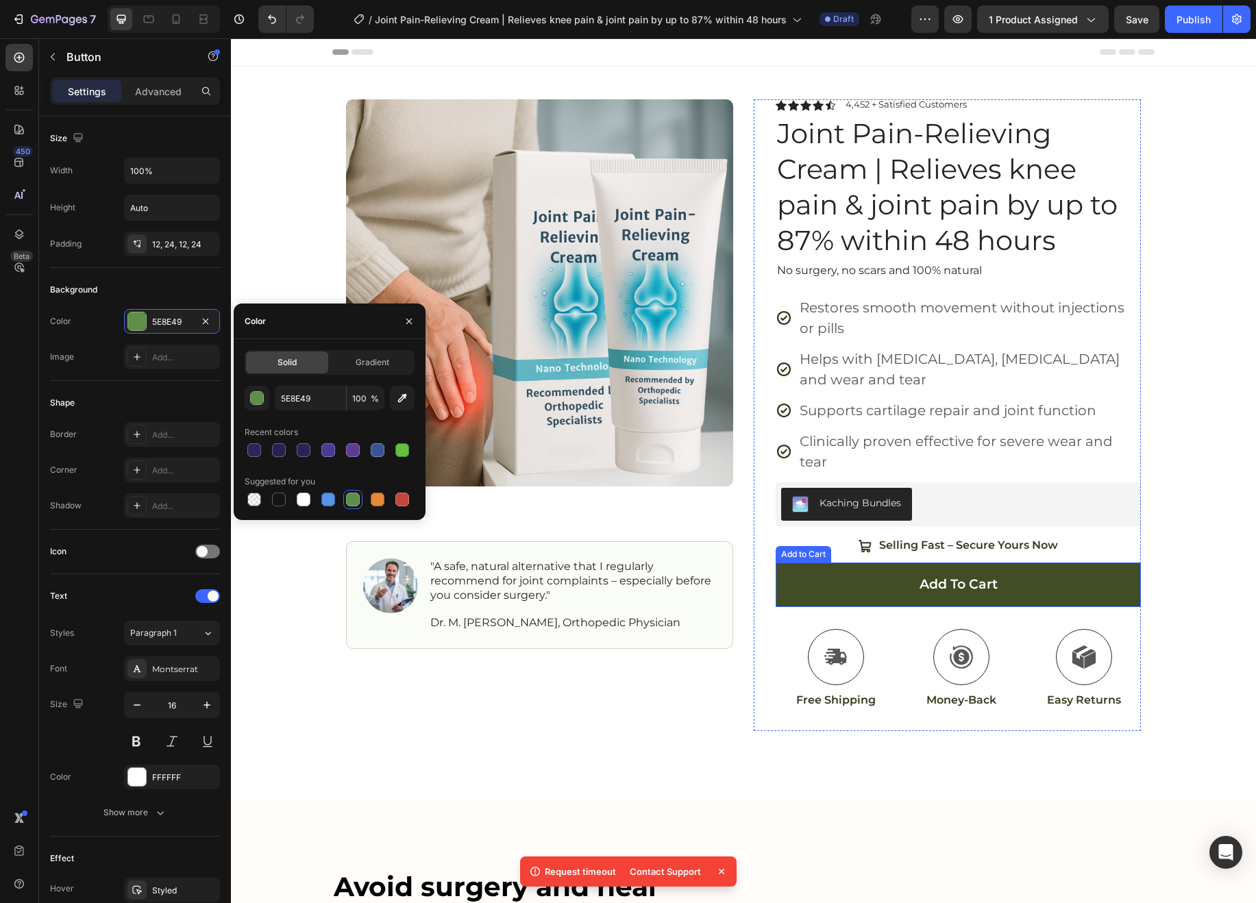
click at [1103, 575] on button "Add to cart" at bounding box center [958, 585] width 365 height 45
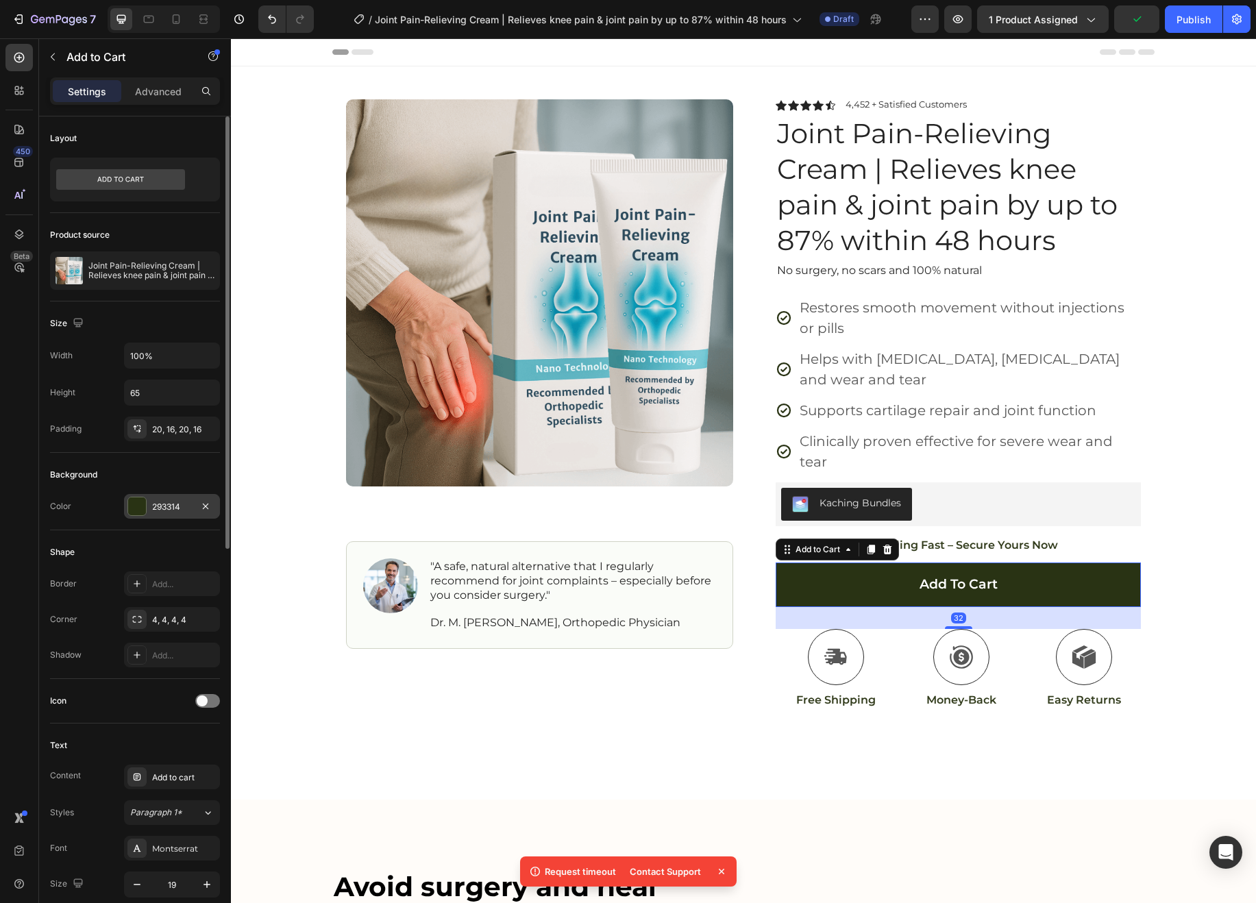
click at [167, 513] on div "293314" at bounding box center [172, 506] width 96 height 25
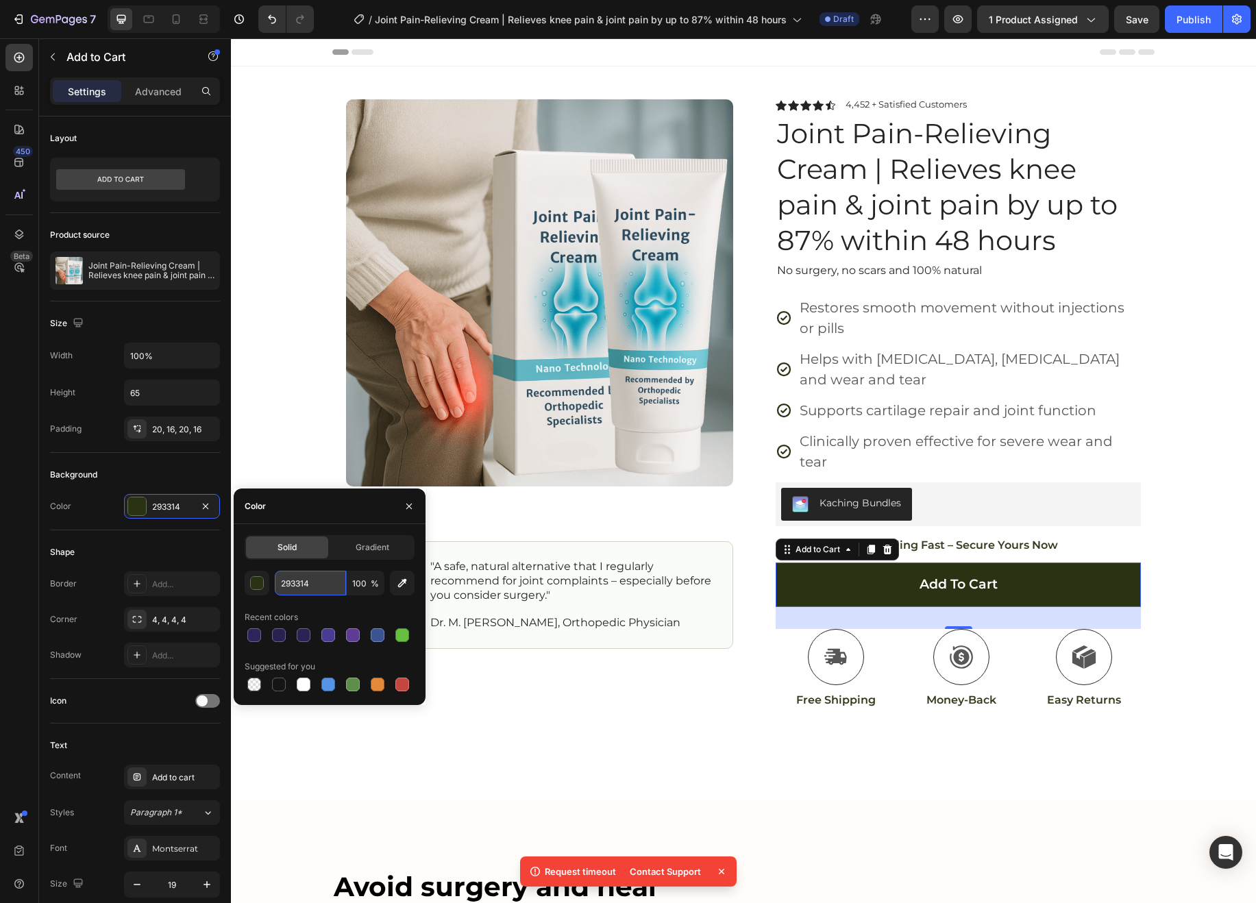
click at [304, 576] on input "293314" at bounding box center [310, 583] width 71 height 25
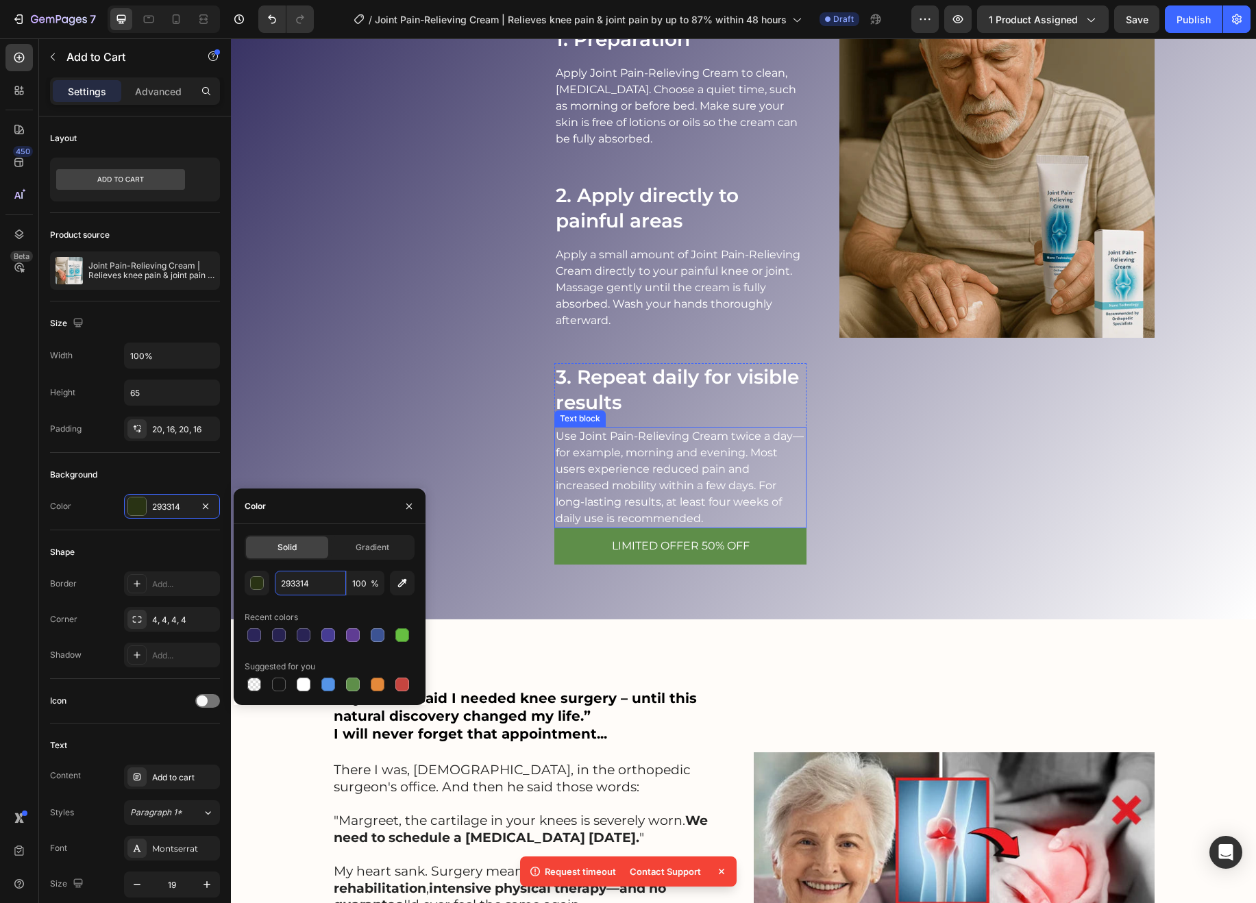
scroll to position [1971, 0]
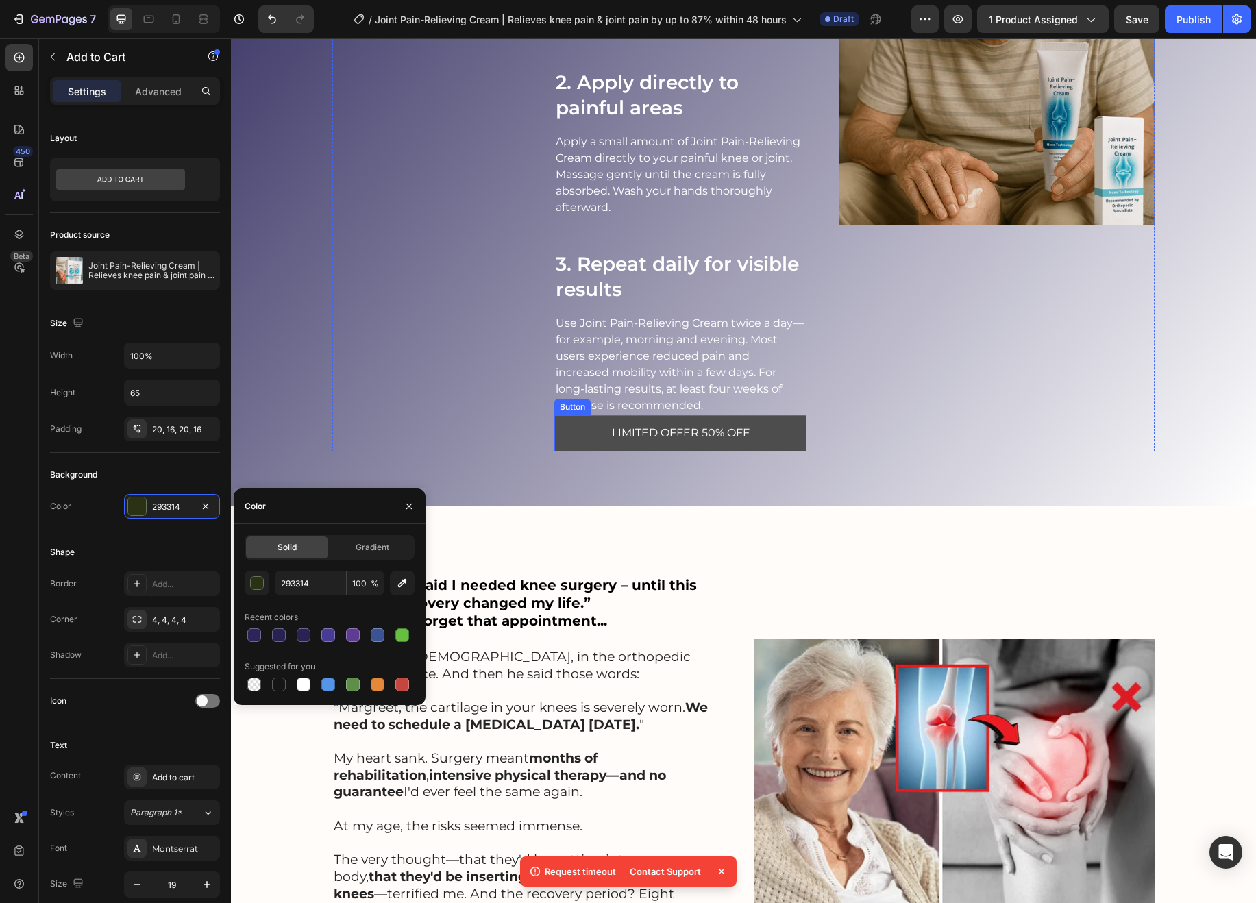
click at [783, 429] on button "LIMITED OFFER 50% OFF" at bounding box center [680, 433] width 252 height 36
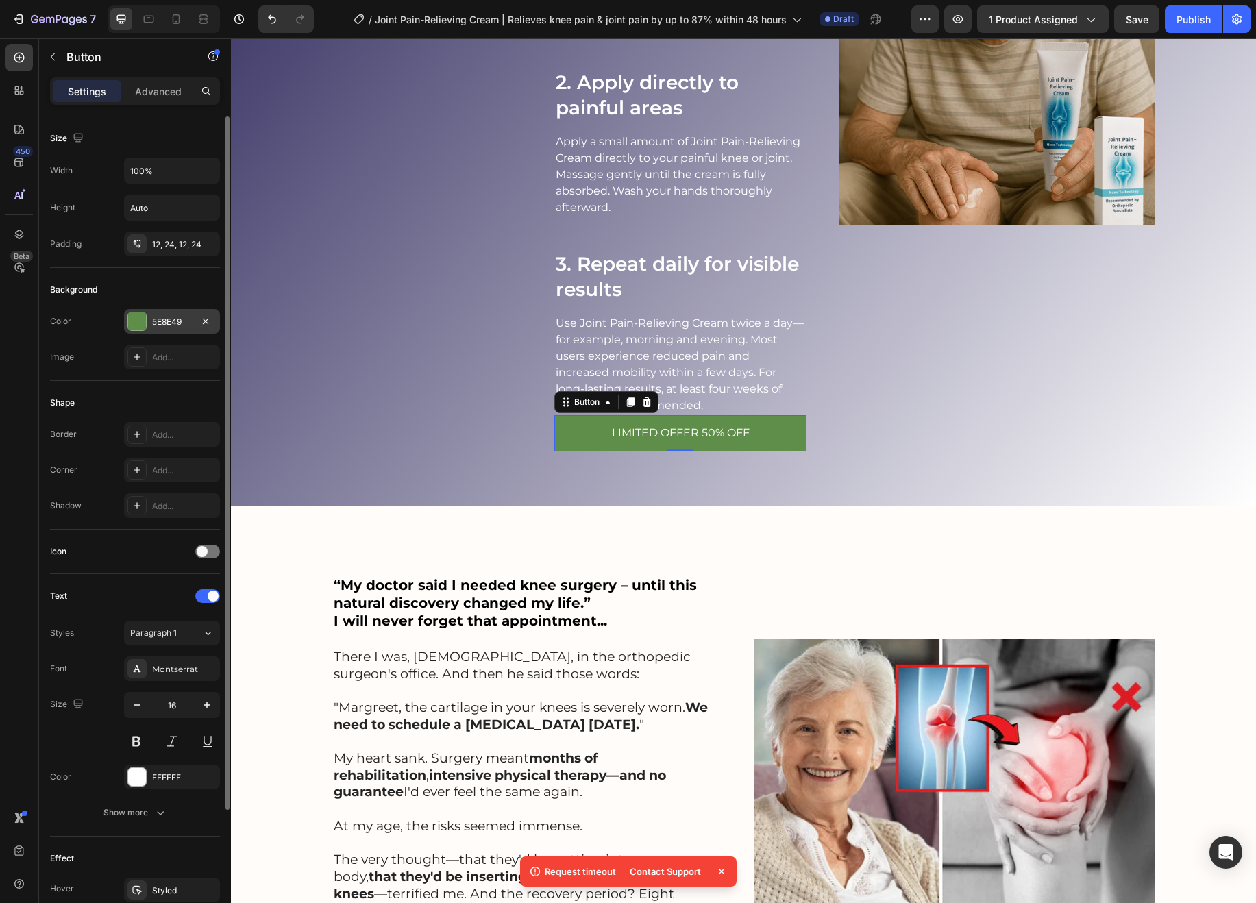
click at [165, 321] on div "5E8E49" at bounding box center [172, 322] width 40 height 12
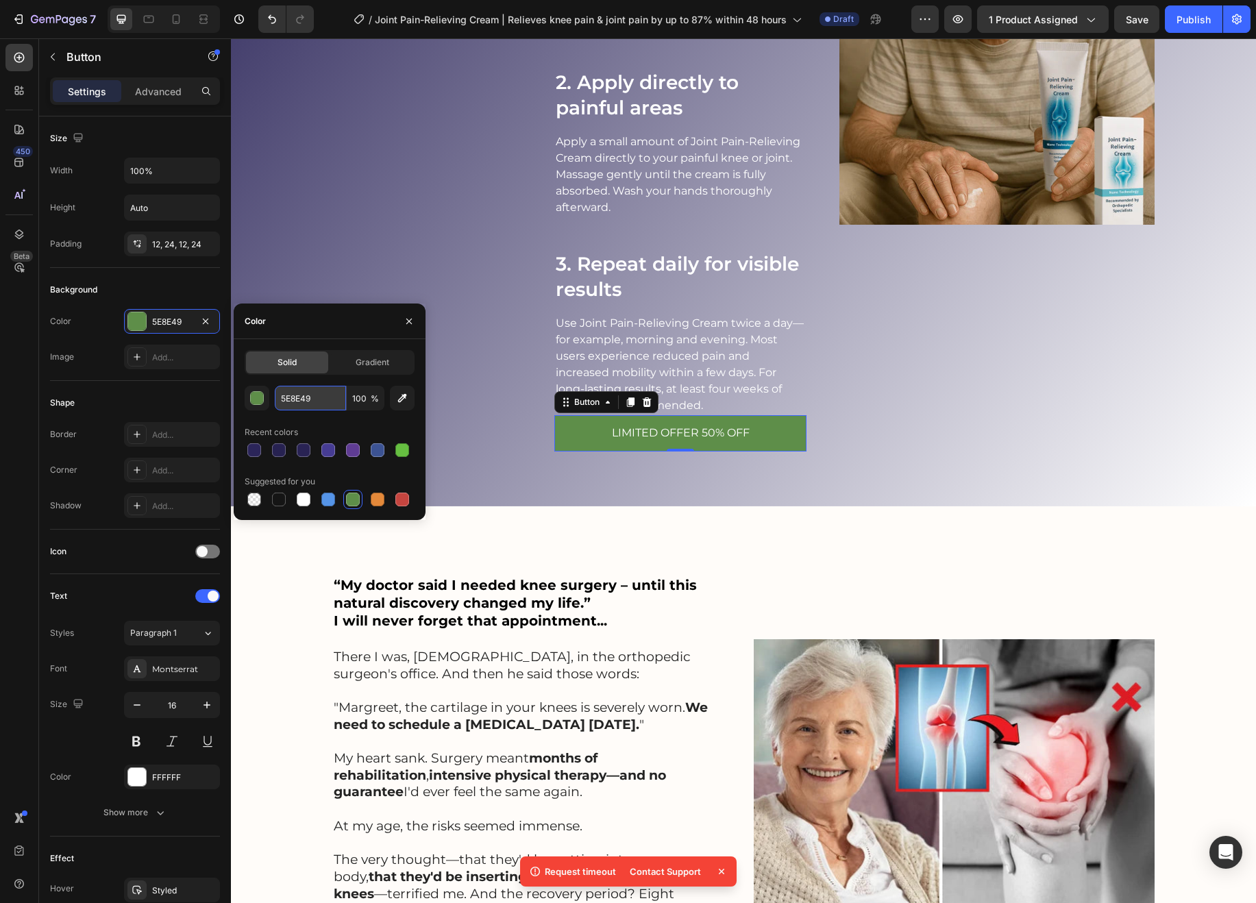
click at [317, 410] on input "5E8E49" at bounding box center [310, 398] width 71 height 25
paste input "293314"
type input "293314"
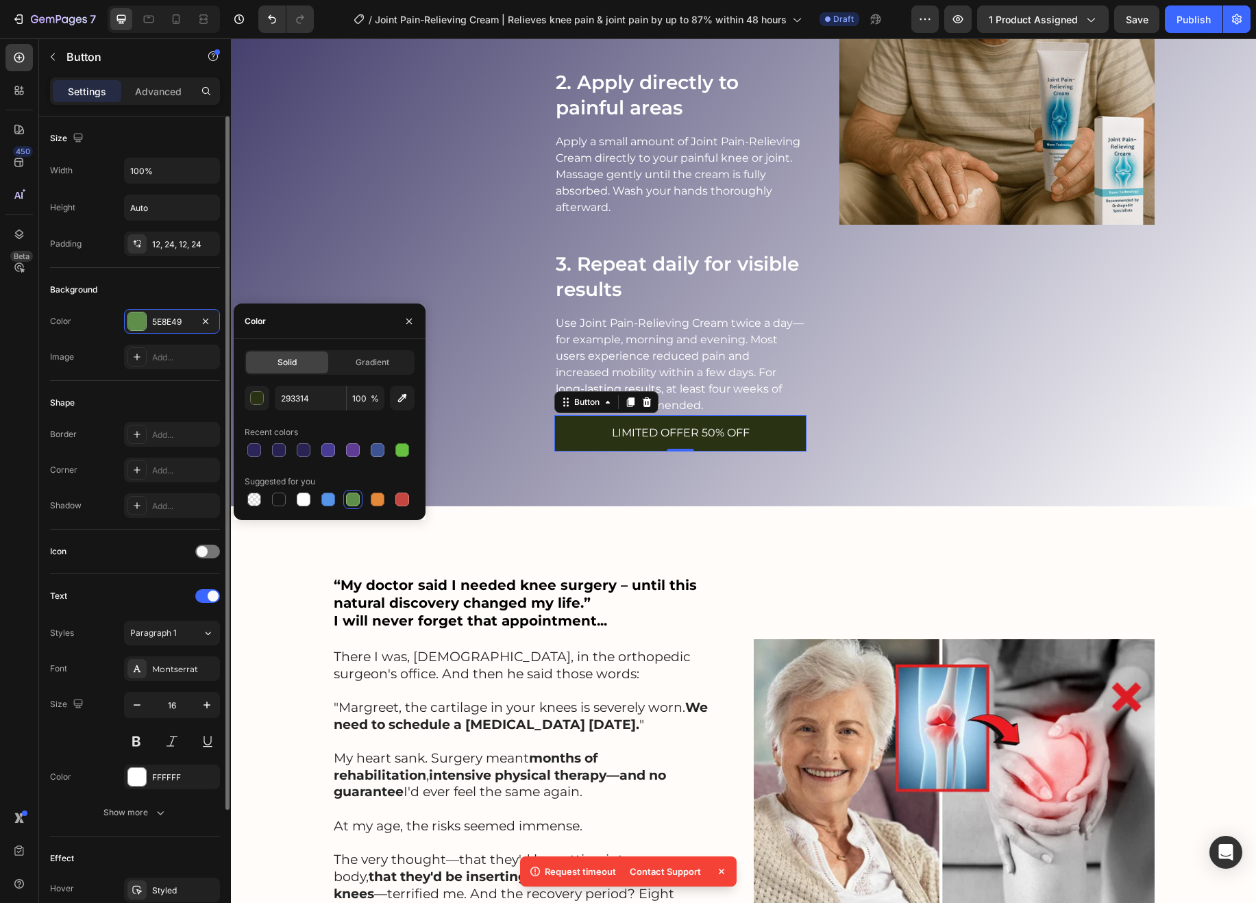
click at [167, 291] on div "Background" at bounding box center [135, 290] width 170 height 22
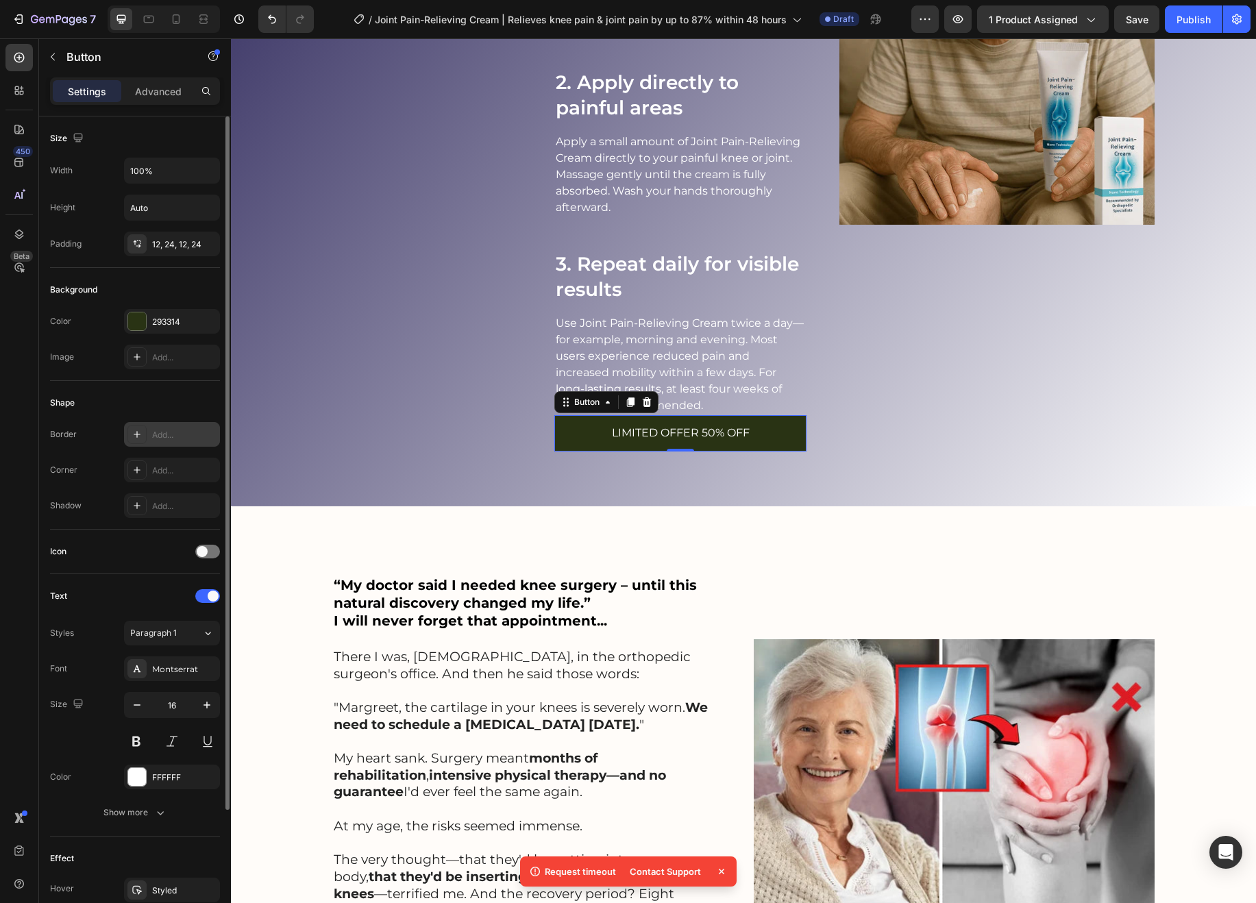
click at [167, 437] on div "Add..." at bounding box center [184, 435] width 64 height 12
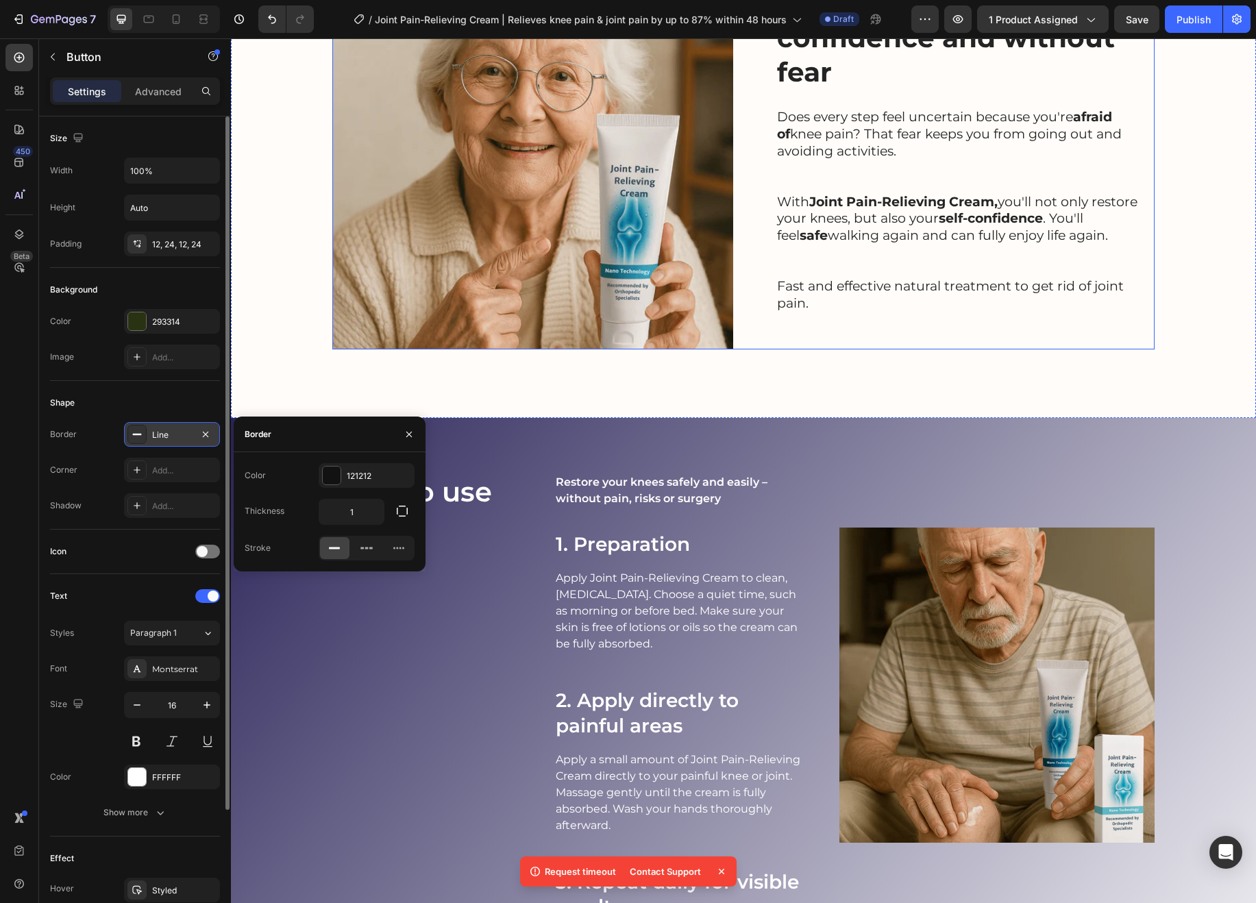
scroll to position [1817, 0]
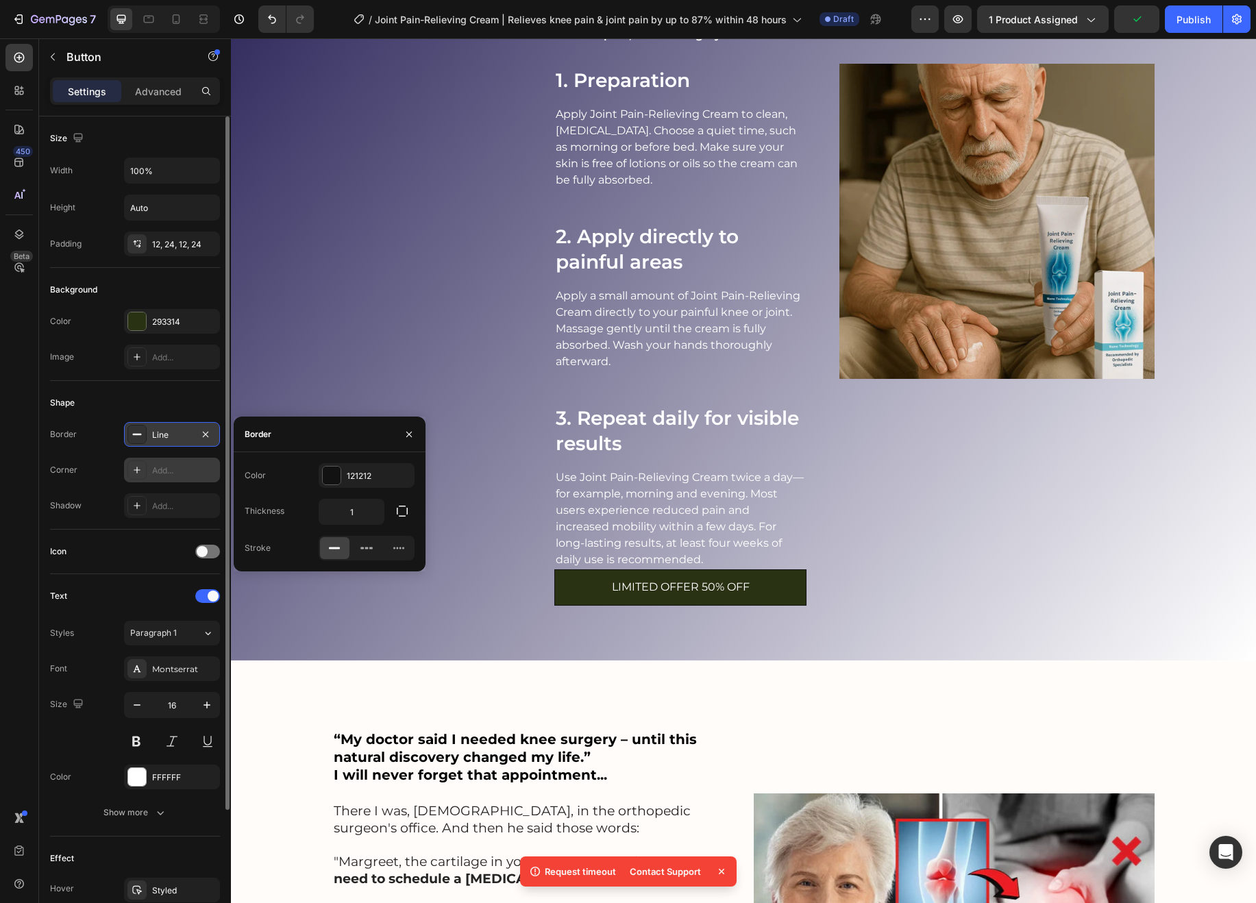
click at [159, 469] on div "Add..." at bounding box center [184, 471] width 64 height 12
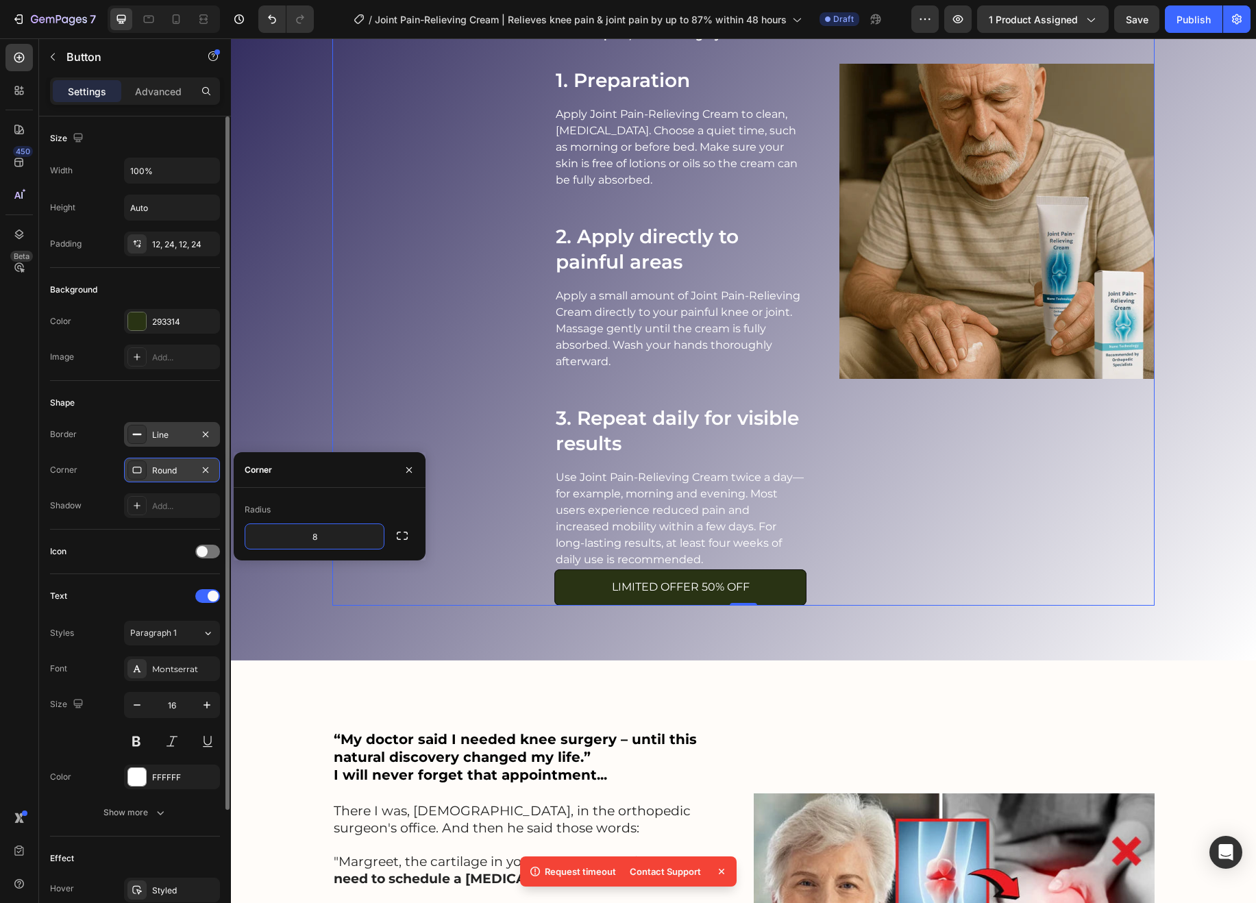
click at [900, 536] on div "Image" at bounding box center [996, 307] width 315 height 597
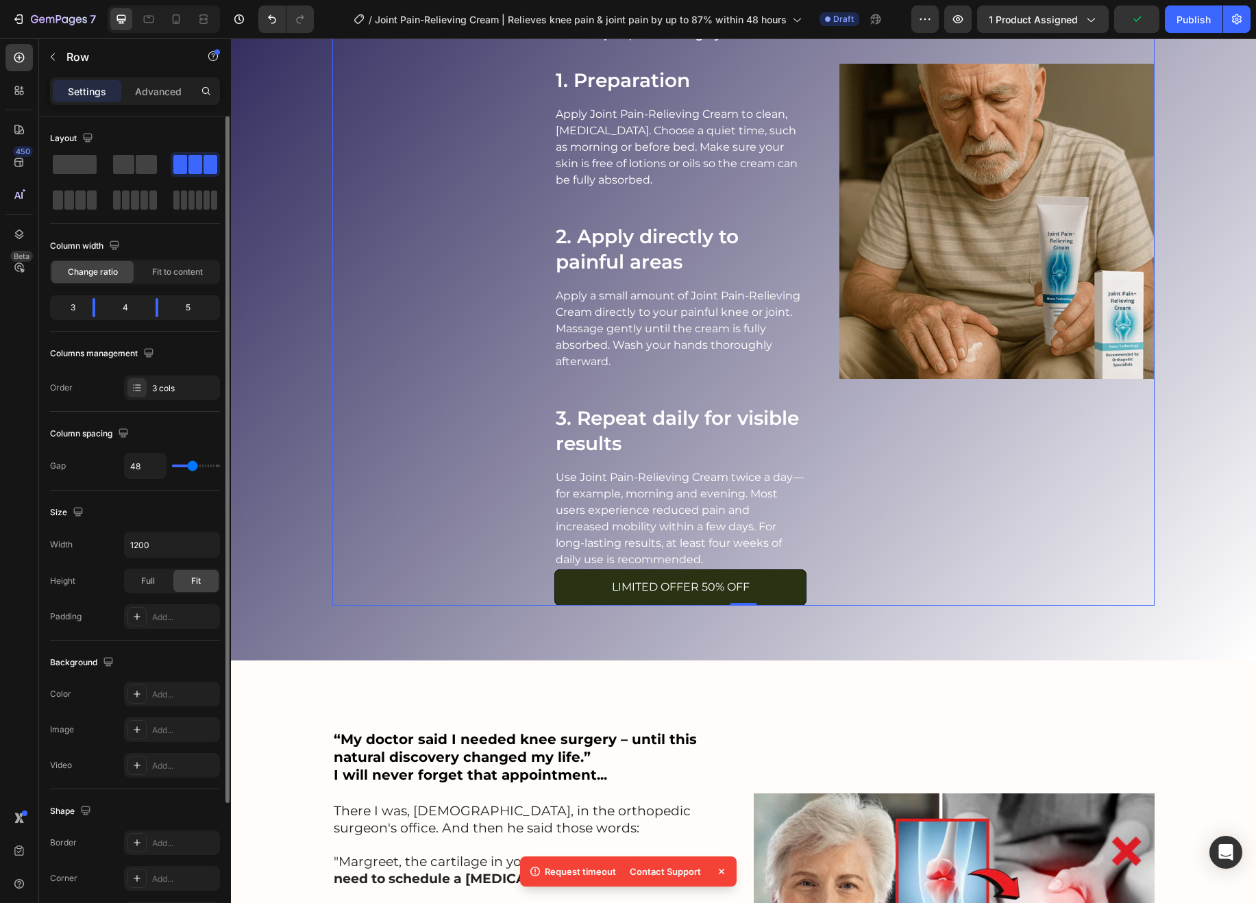
click at [869, 546] on div "Image" at bounding box center [996, 307] width 315 height 597
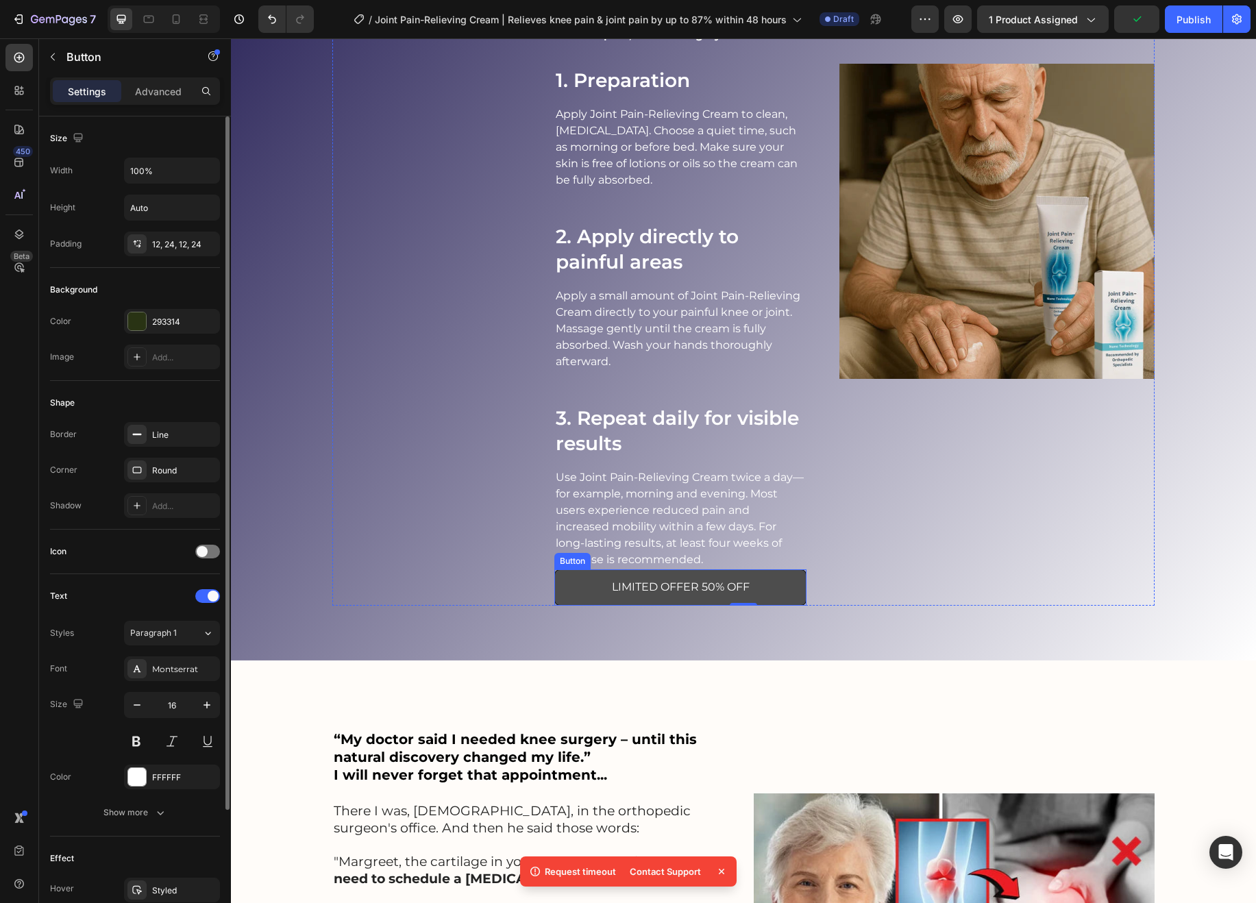
click at [776, 578] on button "LIMITED OFFER 50% OFF" at bounding box center [680, 587] width 252 height 36
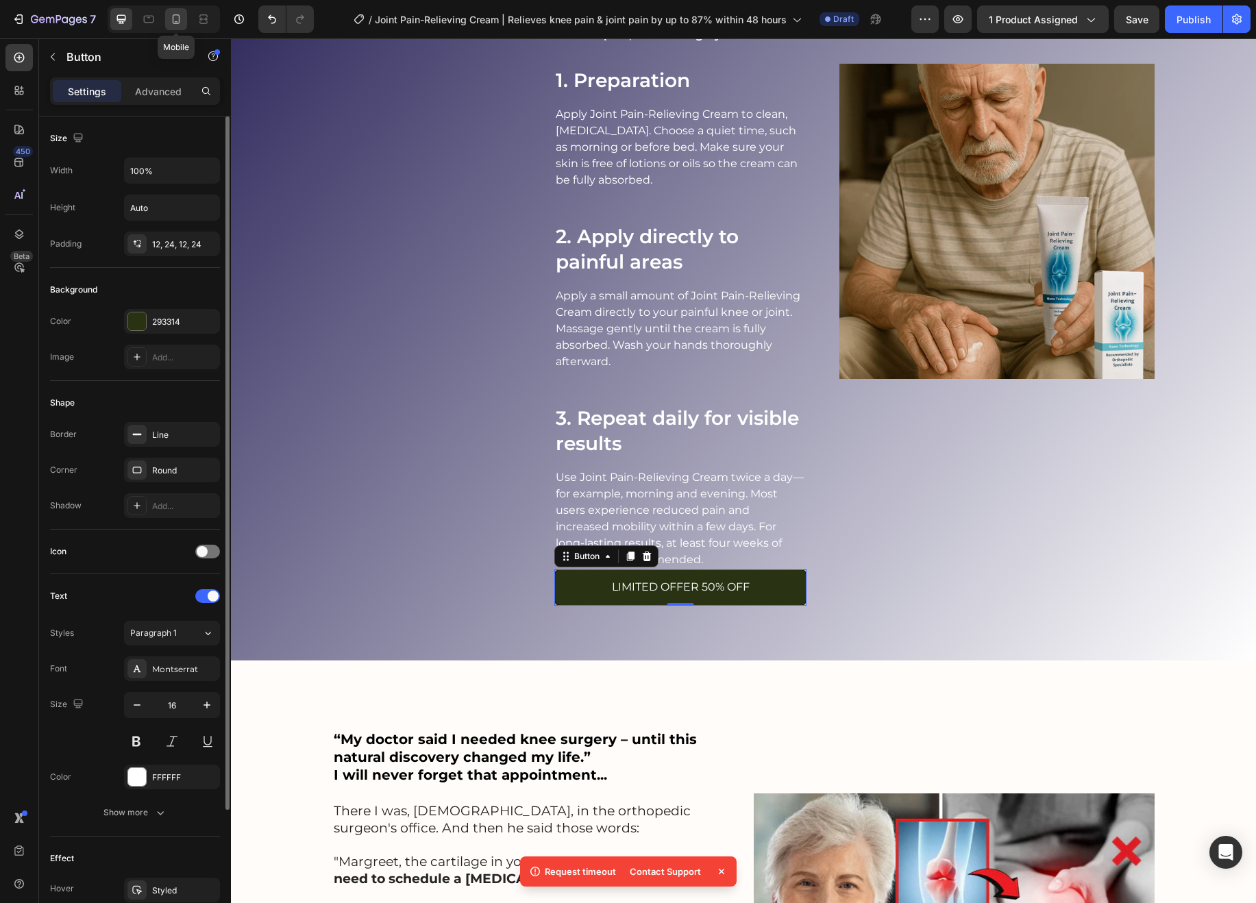
click at [174, 16] on icon at bounding box center [176, 19] width 14 height 14
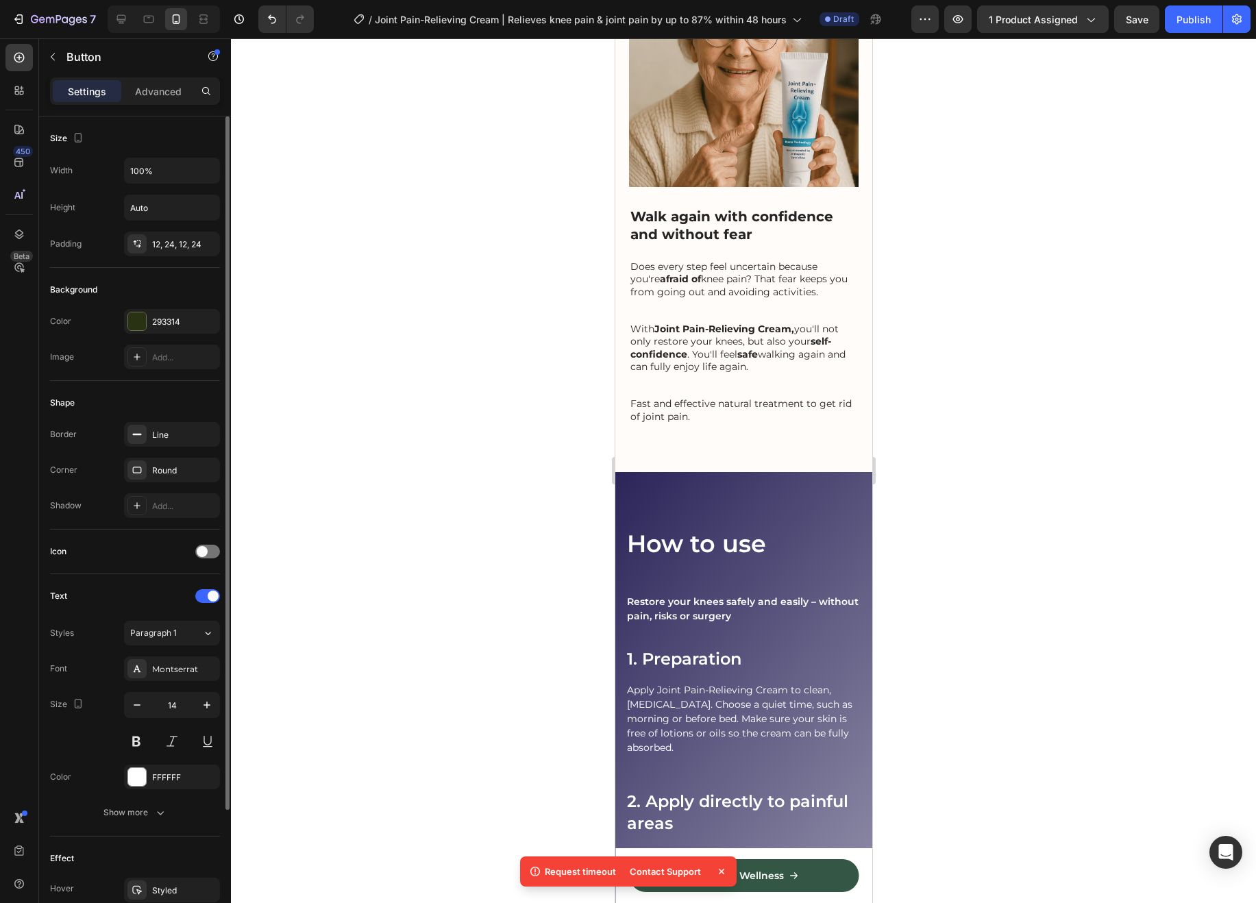
scroll to position [1211, 0]
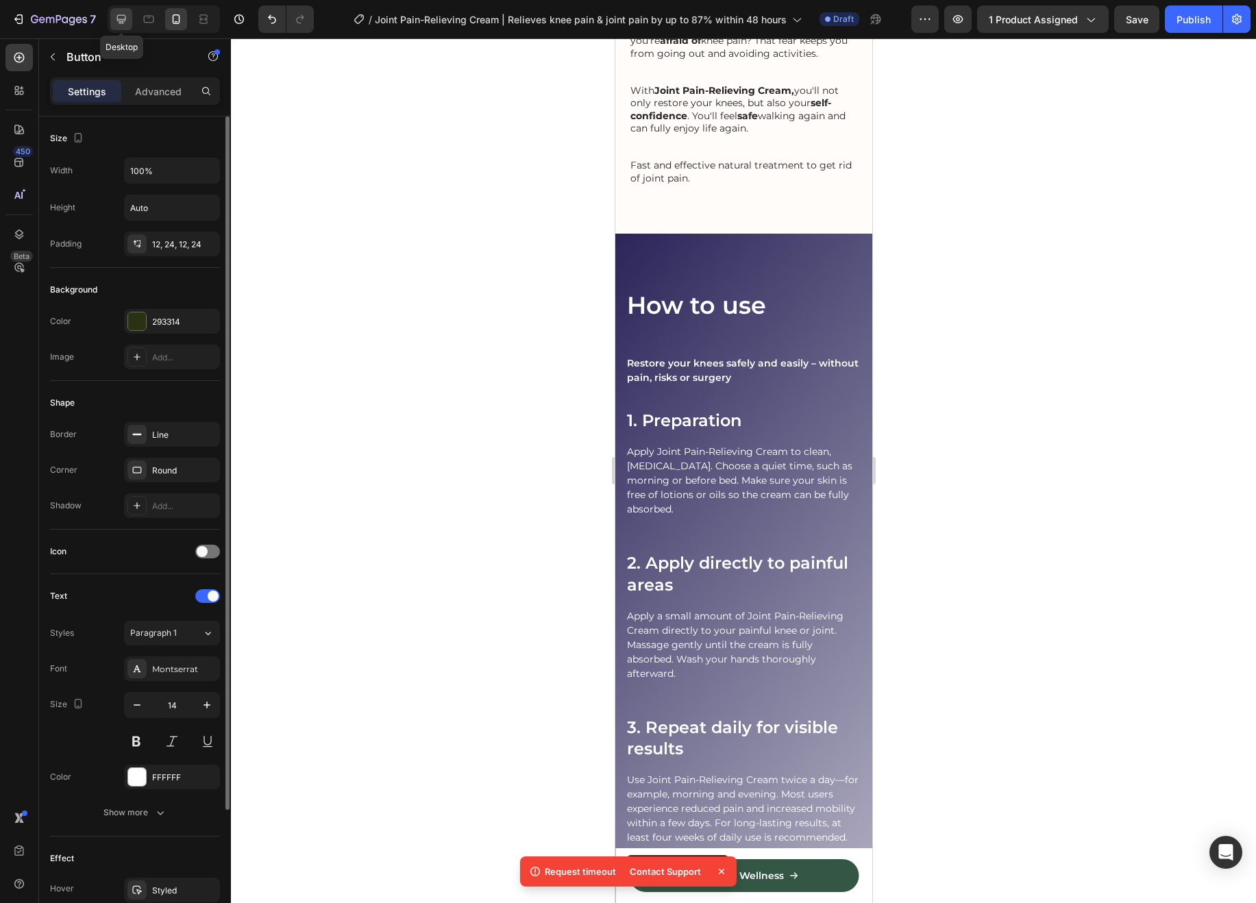
click at [120, 23] on icon at bounding box center [121, 19] width 14 height 14
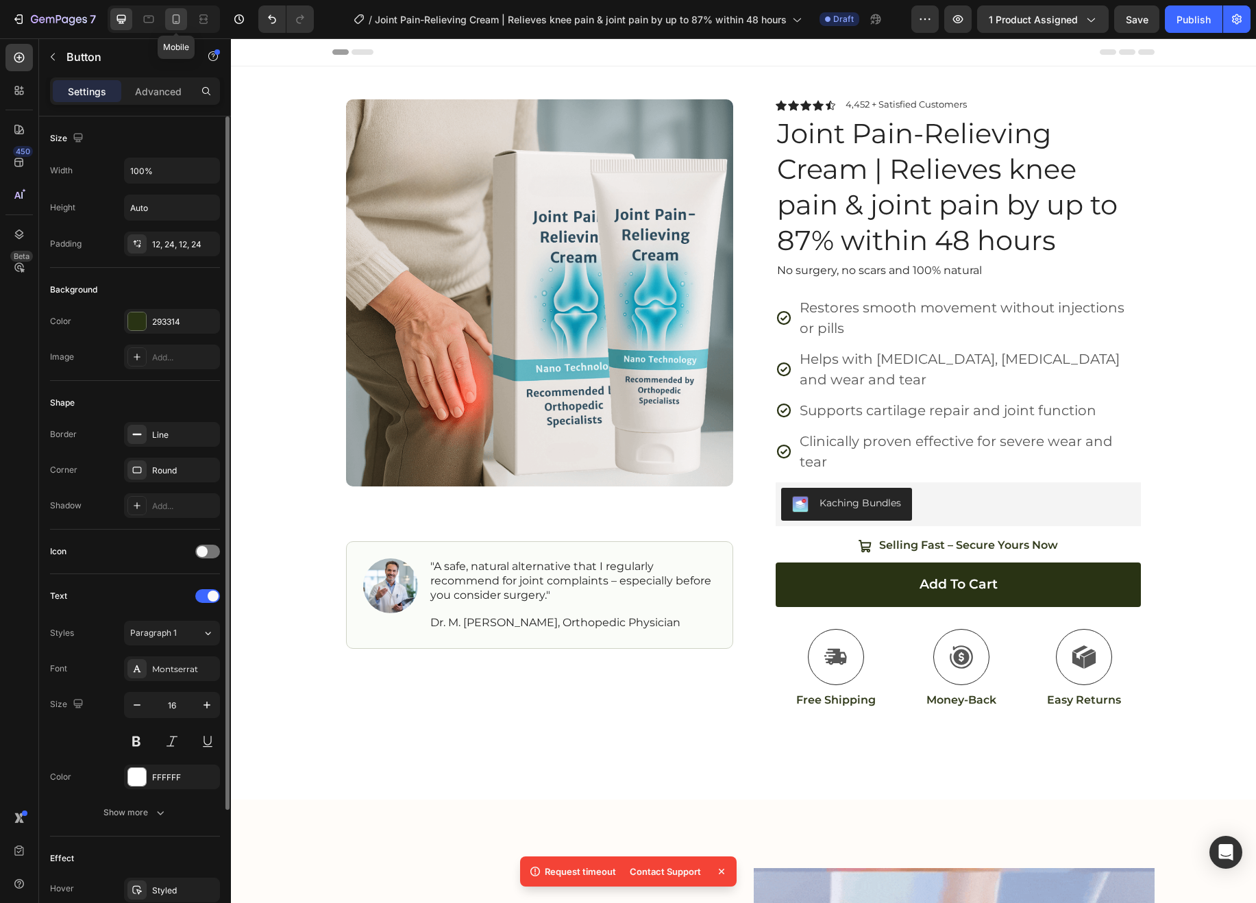
click at [178, 18] on icon at bounding box center [176, 19] width 14 height 14
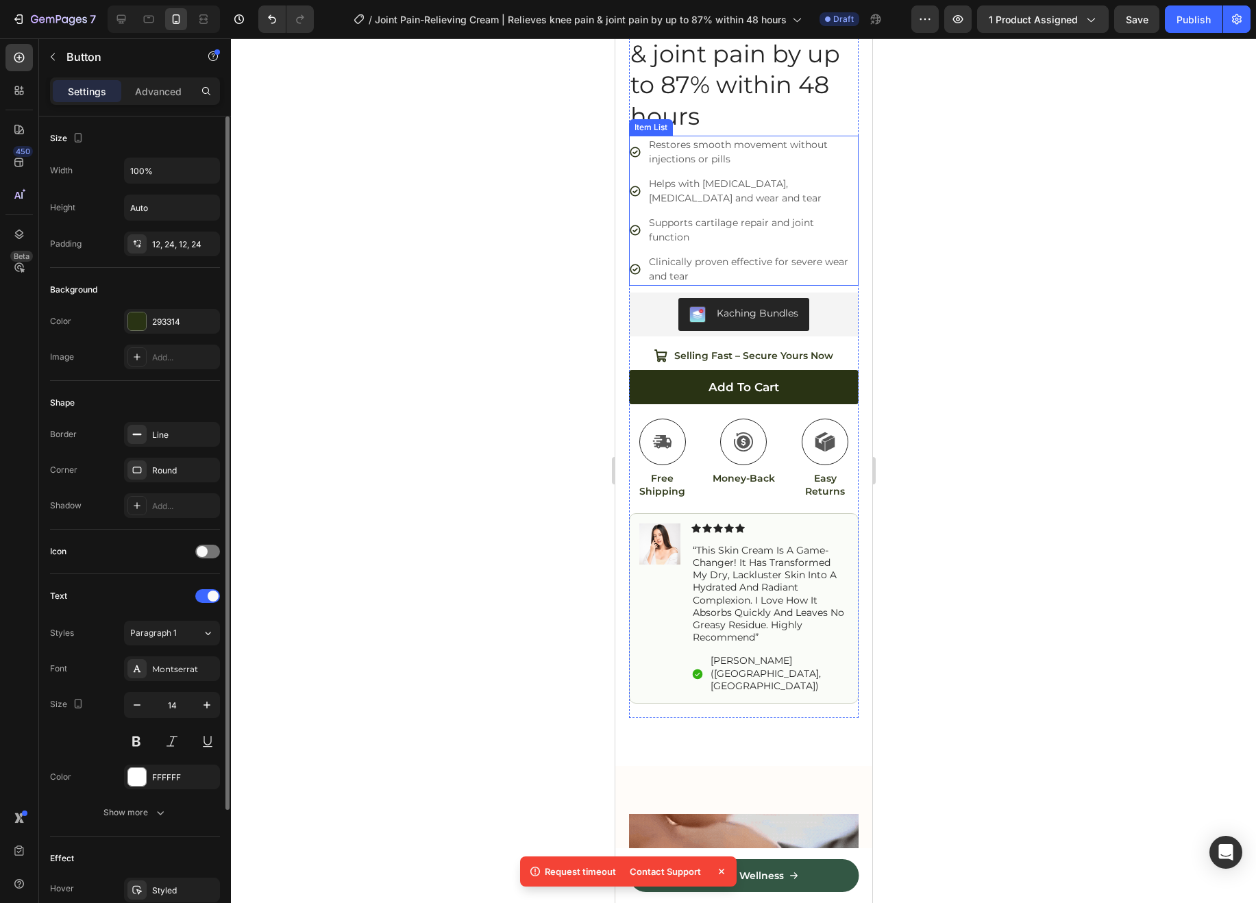
scroll to position [403, 0]
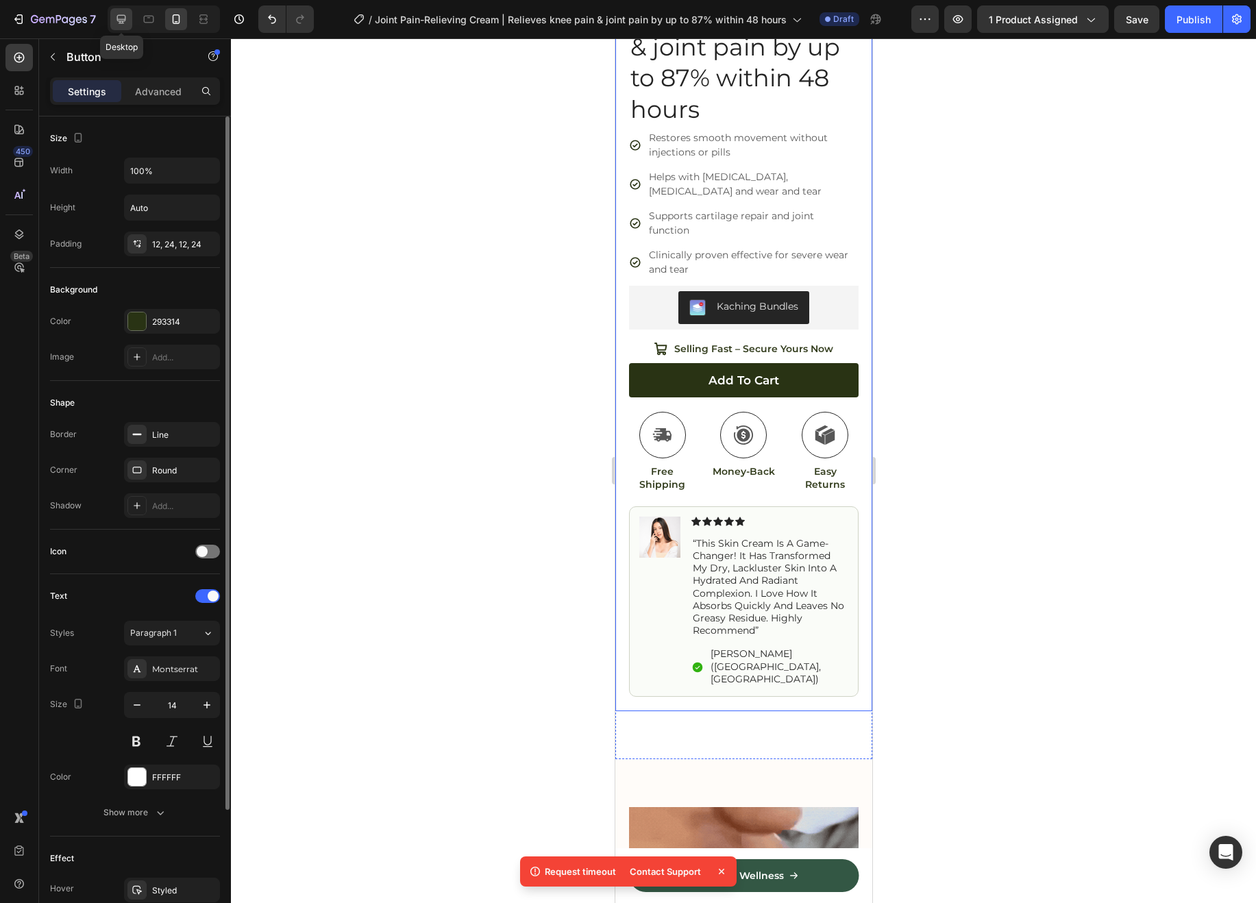
click at [121, 16] on icon at bounding box center [121, 19] width 14 height 14
type input "16"
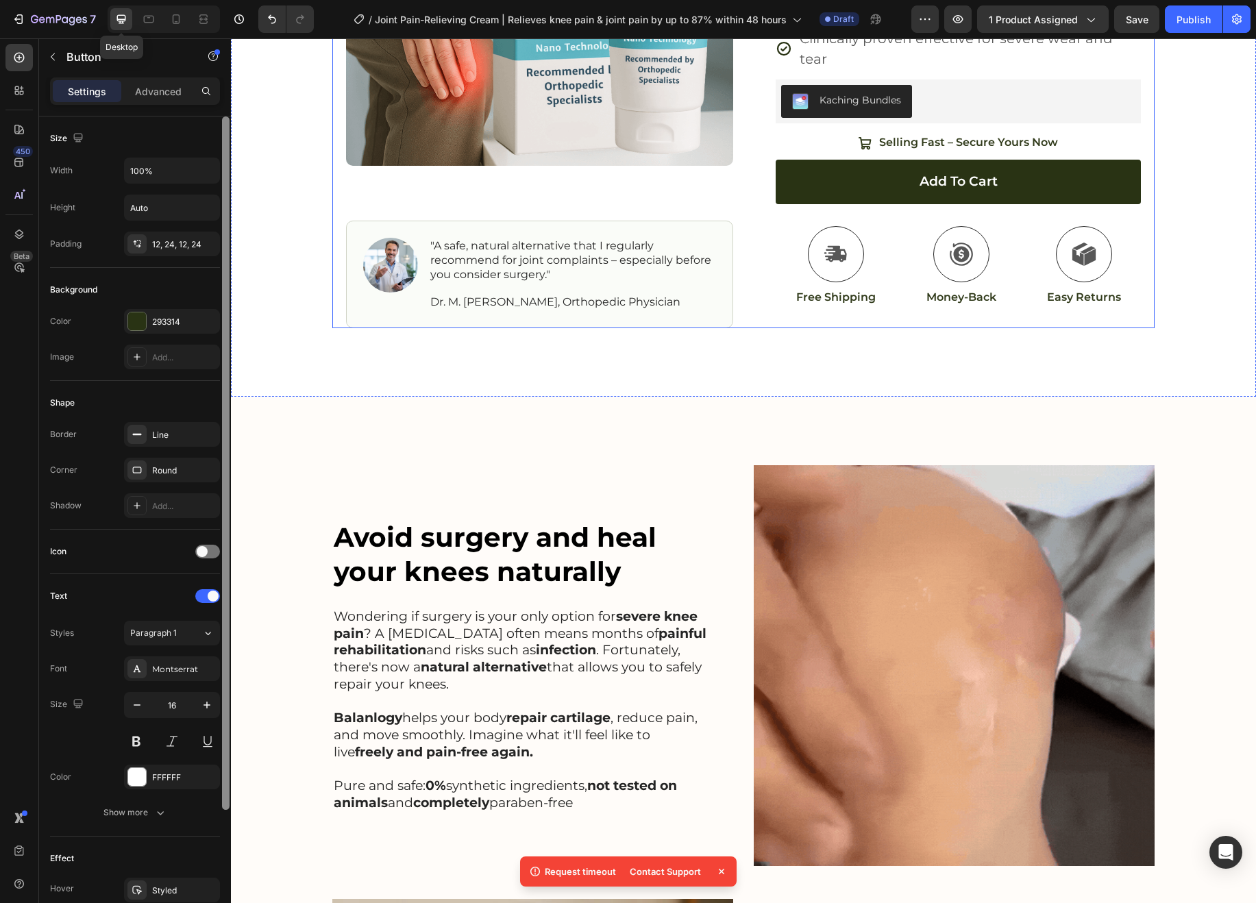
scroll to position [457, 0]
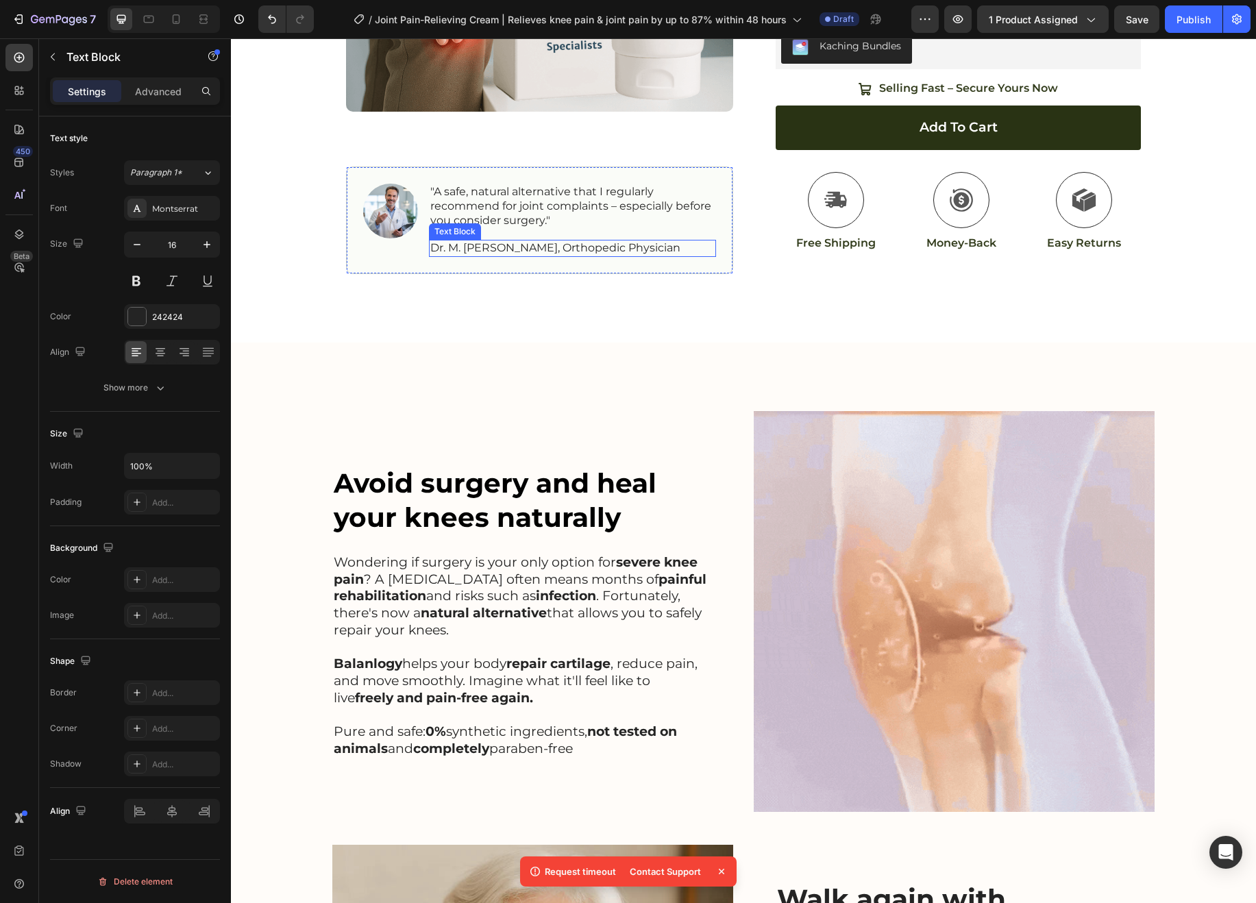
click at [587, 244] on p "Dr. M. van Dijk, Orthopedic Physician" at bounding box center [572, 248] width 284 height 14
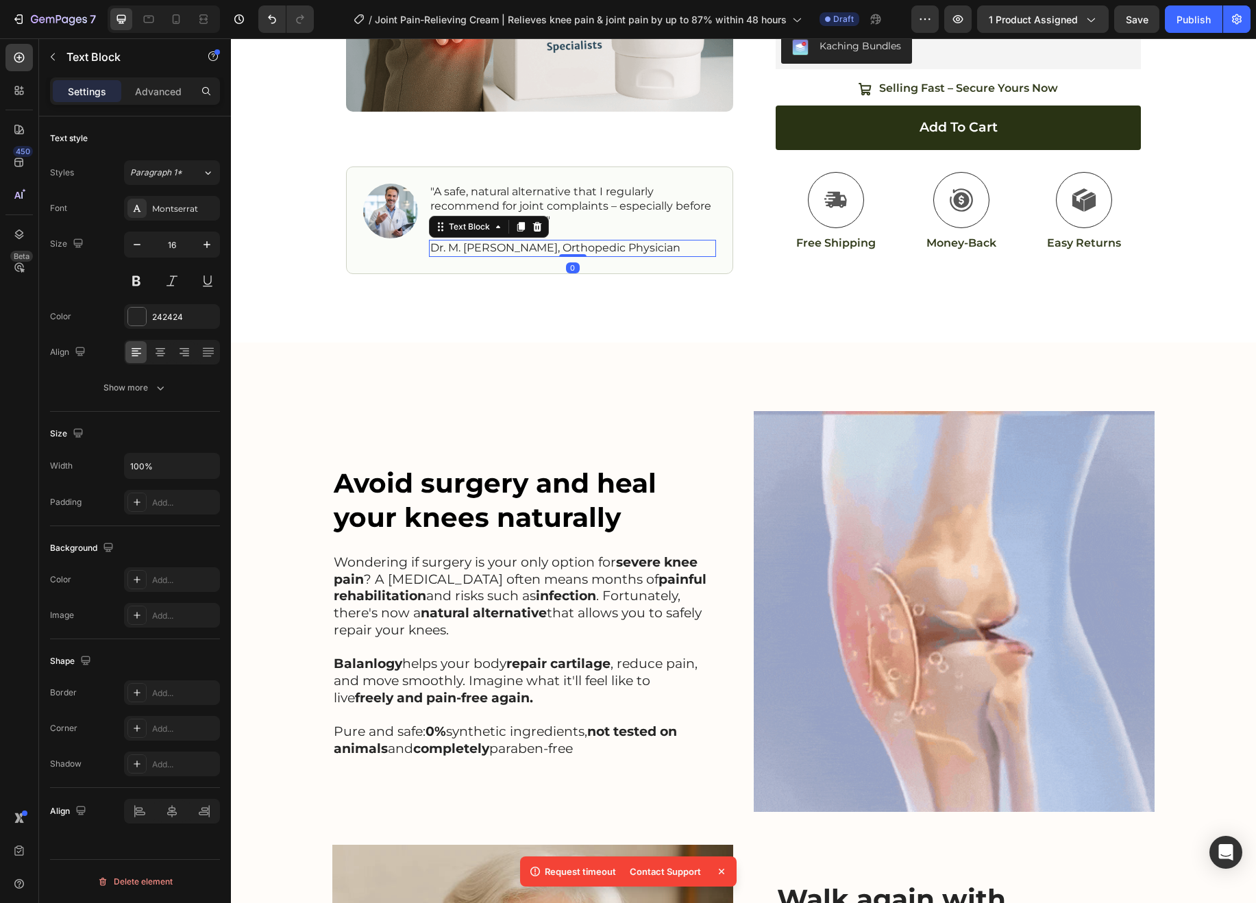
click at [587, 244] on p "Dr. M. van Dijk, Orthopedic Physician" at bounding box center [572, 248] width 284 height 14
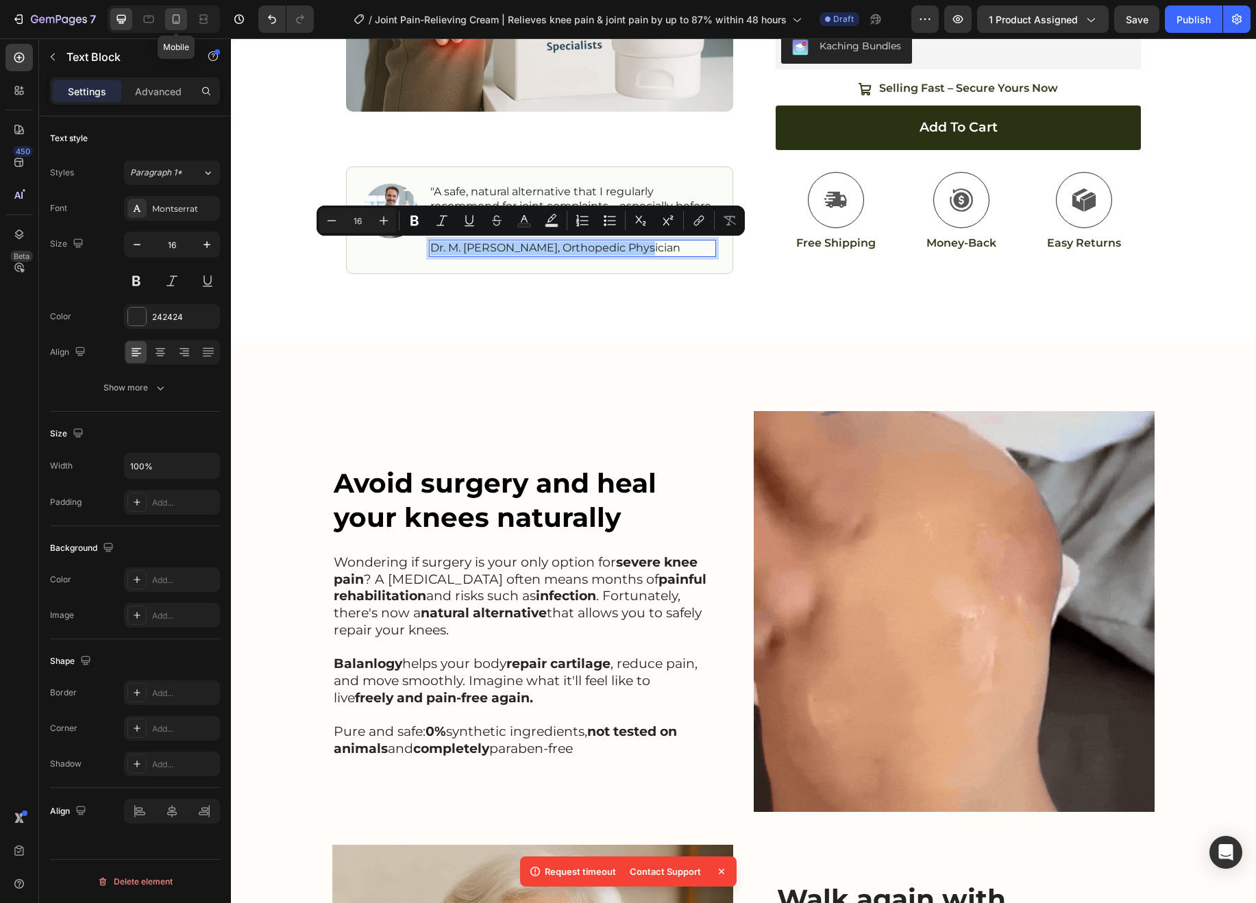
click at [174, 22] on icon at bounding box center [176, 19] width 14 height 14
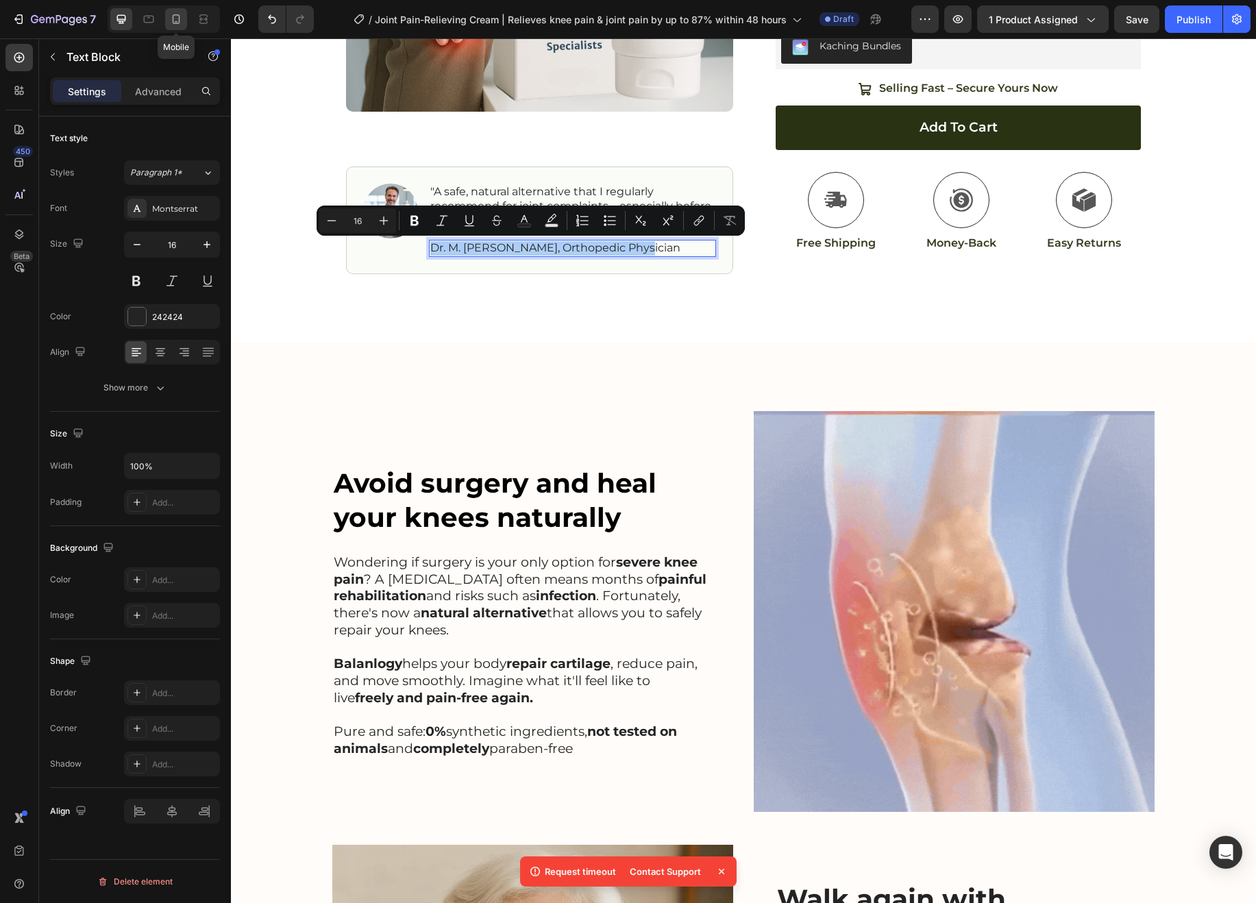
type input "14"
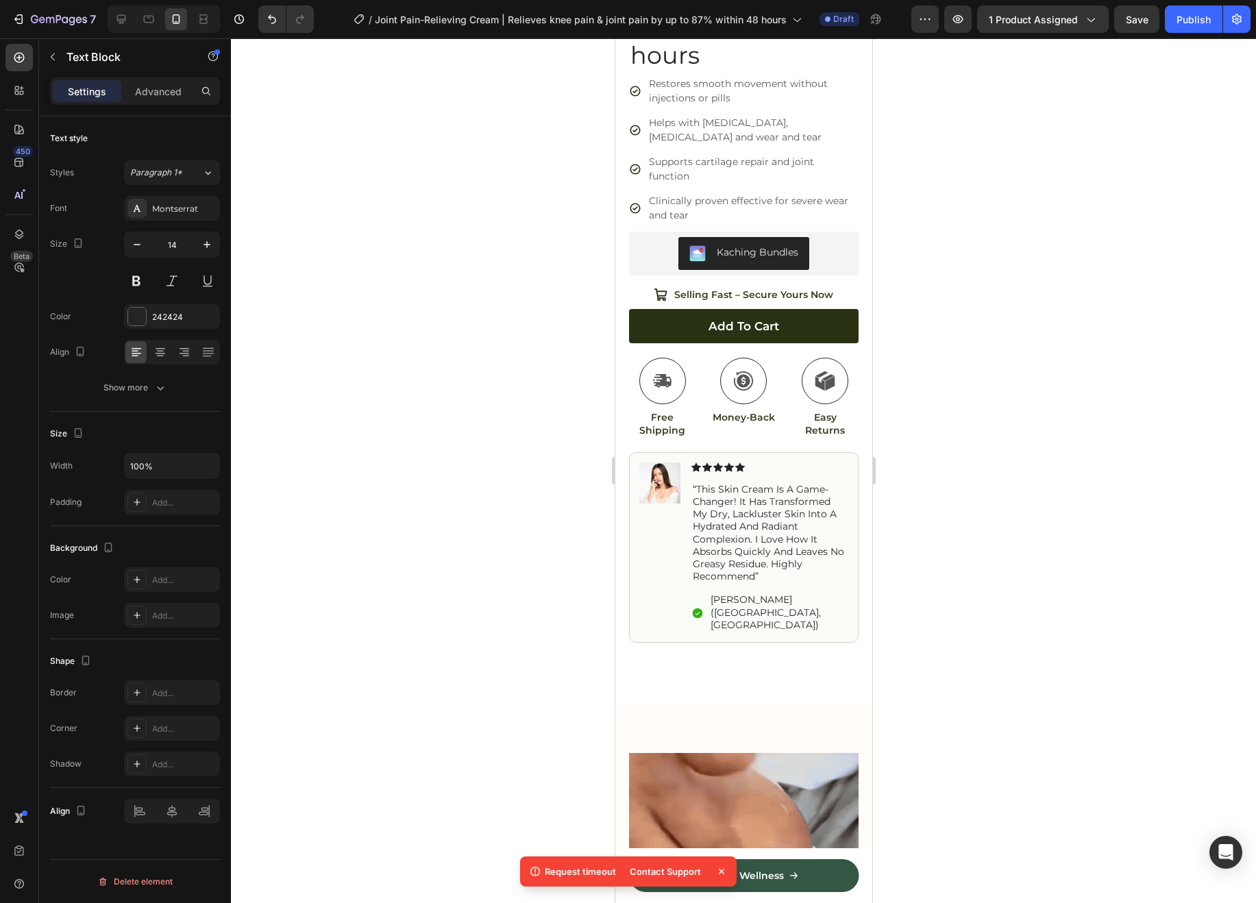
scroll to position [409, 0]
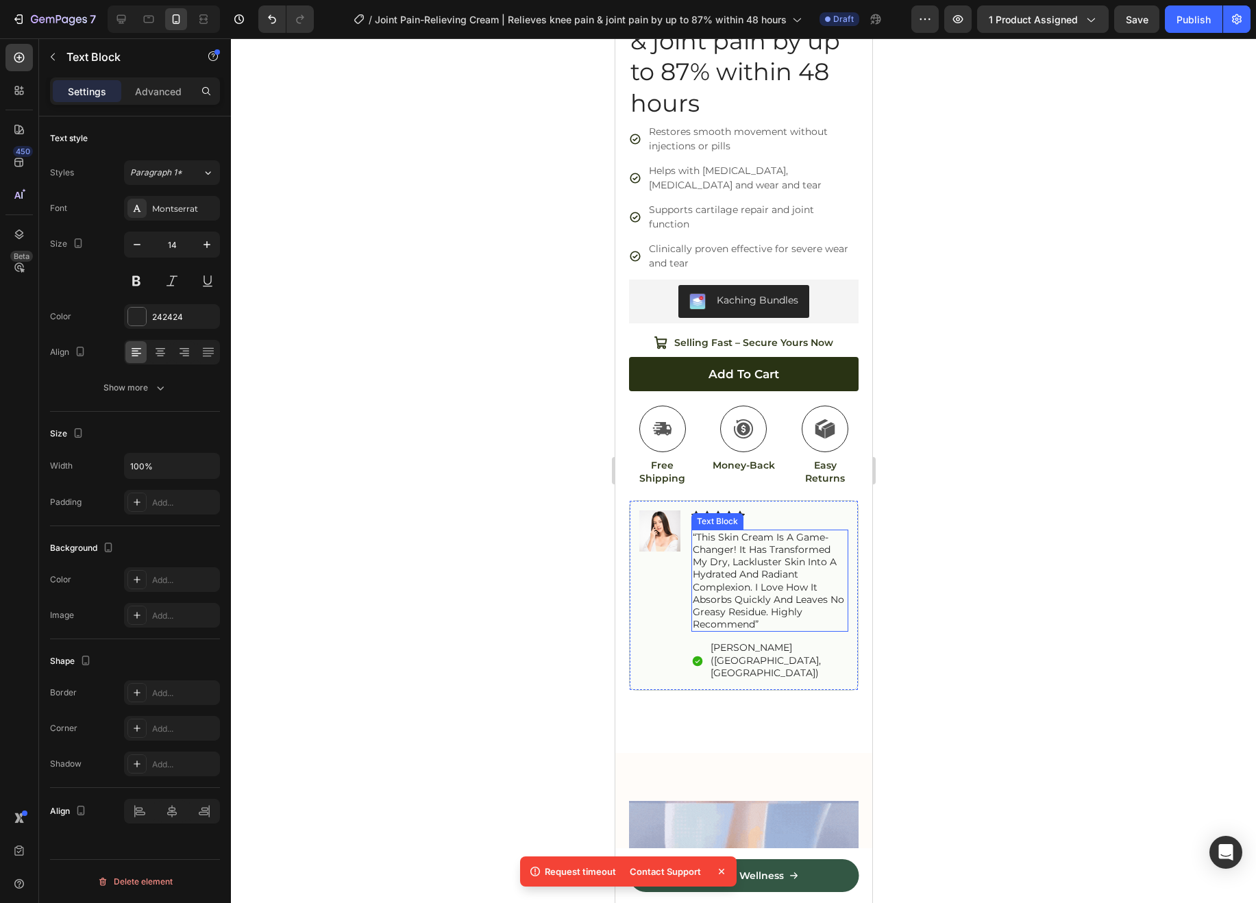
click at [744, 564] on p "“this skin cream is a game-changer! it has transformed my dry, lackluster skin …" at bounding box center [769, 581] width 154 height 100
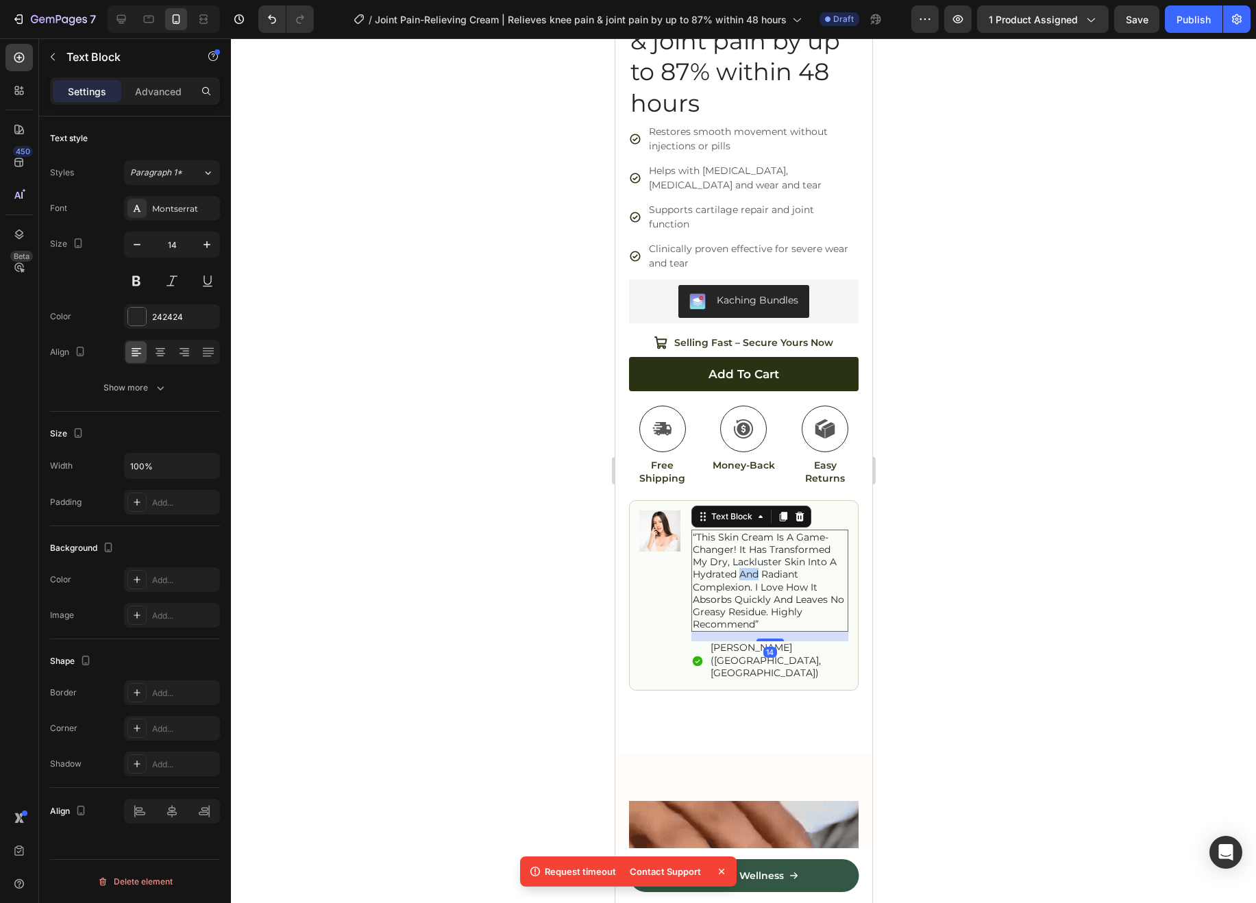
click at [744, 564] on p "“this skin cream is a game-changer! it has transformed my dry, lackluster skin …" at bounding box center [769, 581] width 154 height 100
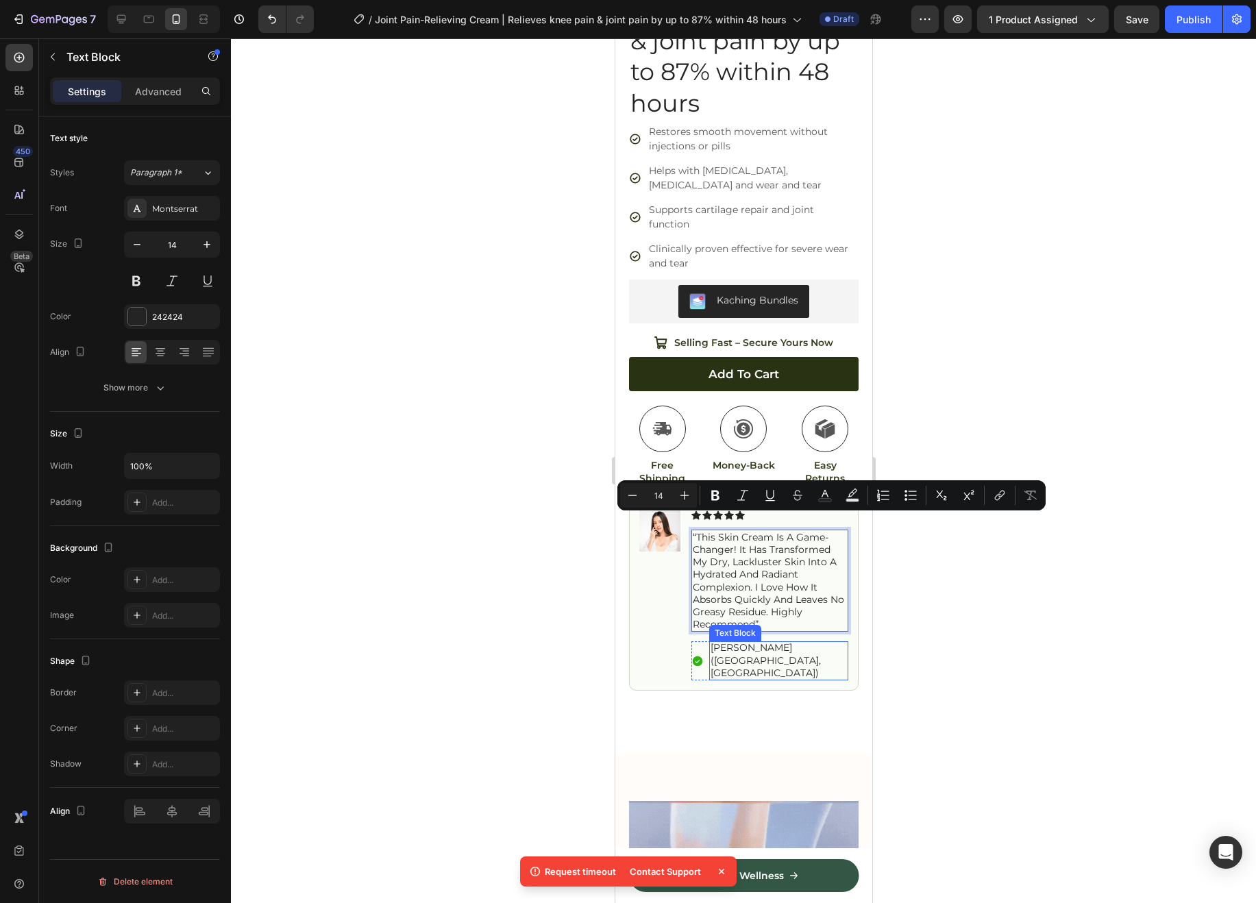
click at [741, 641] on p "[PERSON_NAME] ([GEOGRAPHIC_DATA], [GEOGRAPHIC_DATA])" at bounding box center [778, 660] width 136 height 38
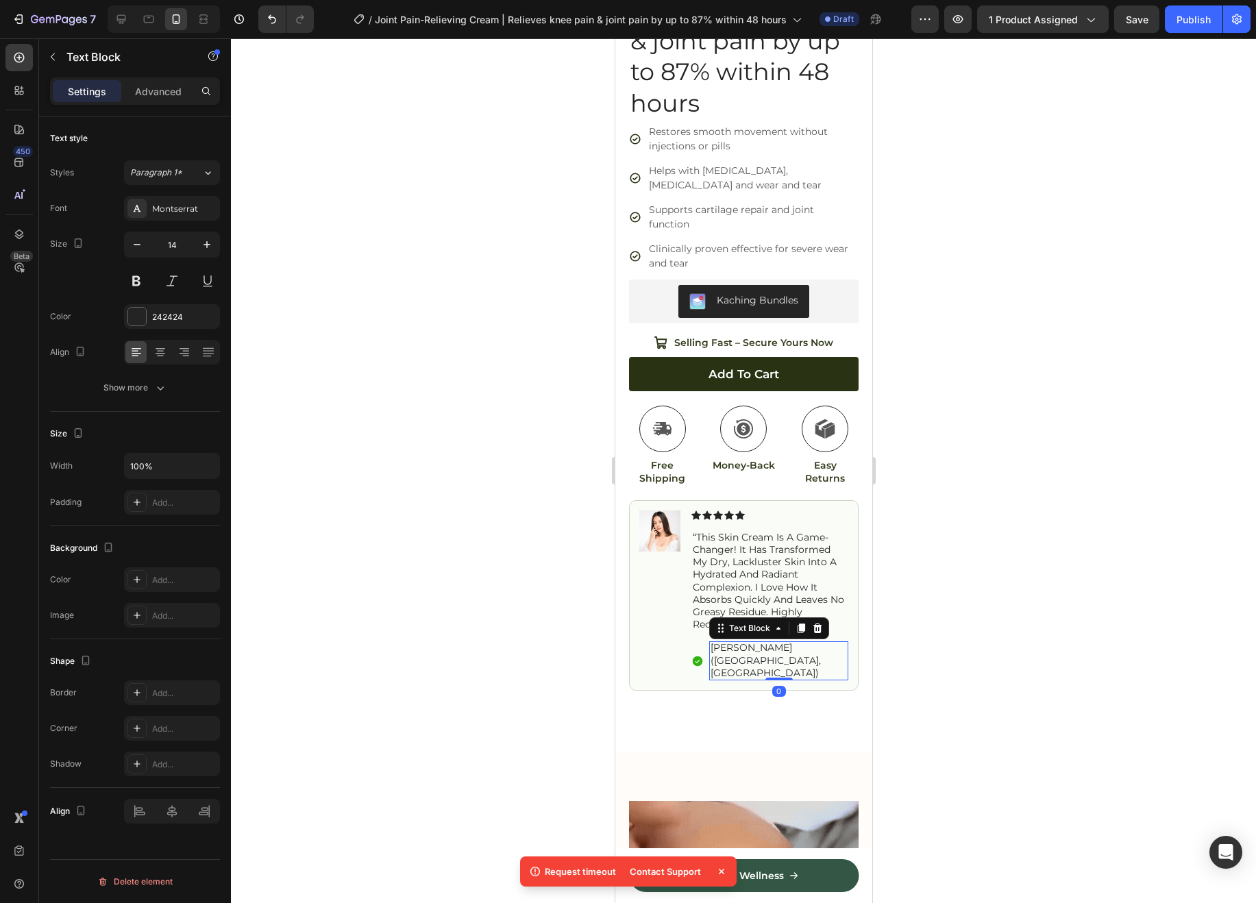
click at [741, 641] on p "[PERSON_NAME] ([GEOGRAPHIC_DATA], [GEOGRAPHIC_DATA])" at bounding box center [778, 660] width 136 height 38
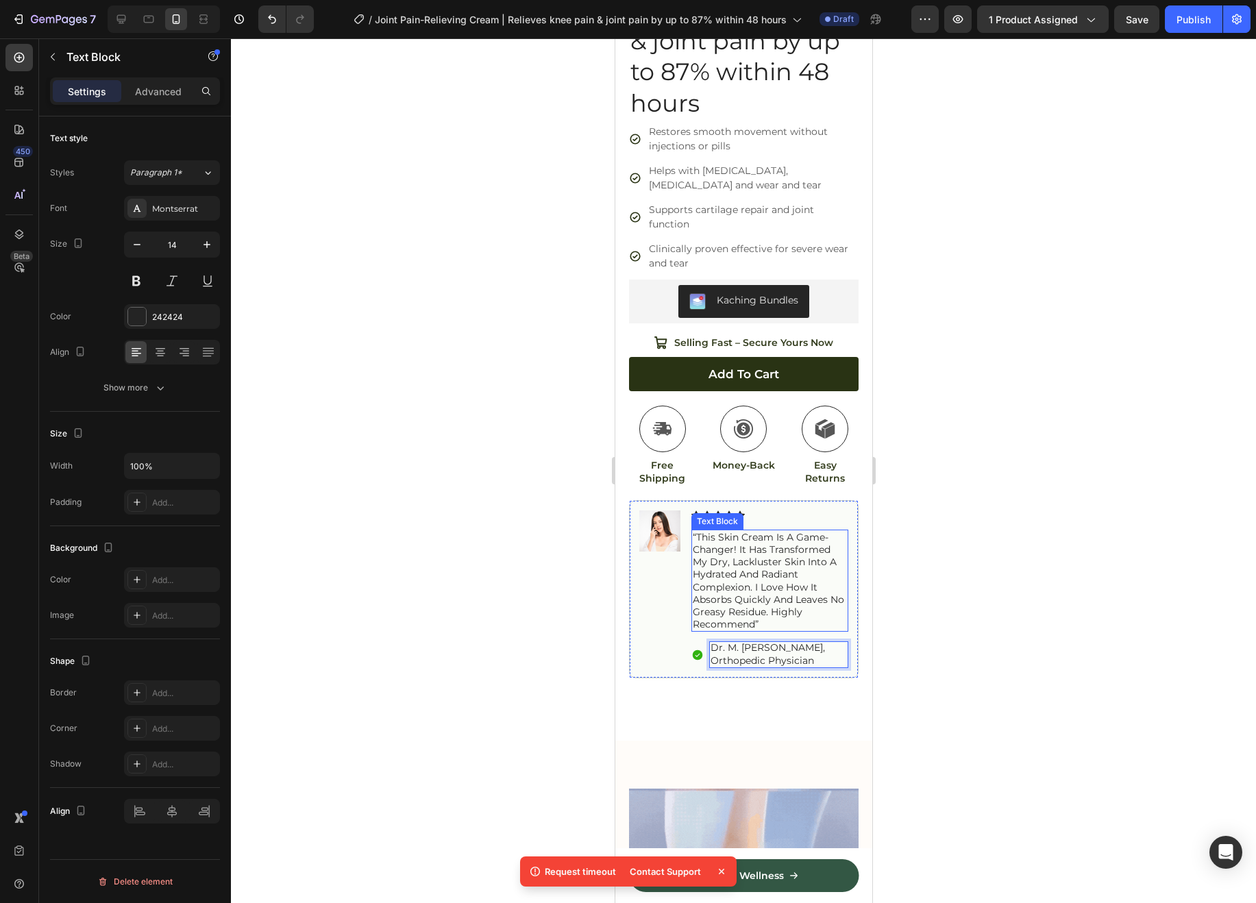
click at [747, 571] on p "“this skin cream is a game-changer! it has transformed my dry, lackluster skin …" at bounding box center [769, 581] width 154 height 100
click at [125, 19] on icon at bounding box center [121, 19] width 9 height 9
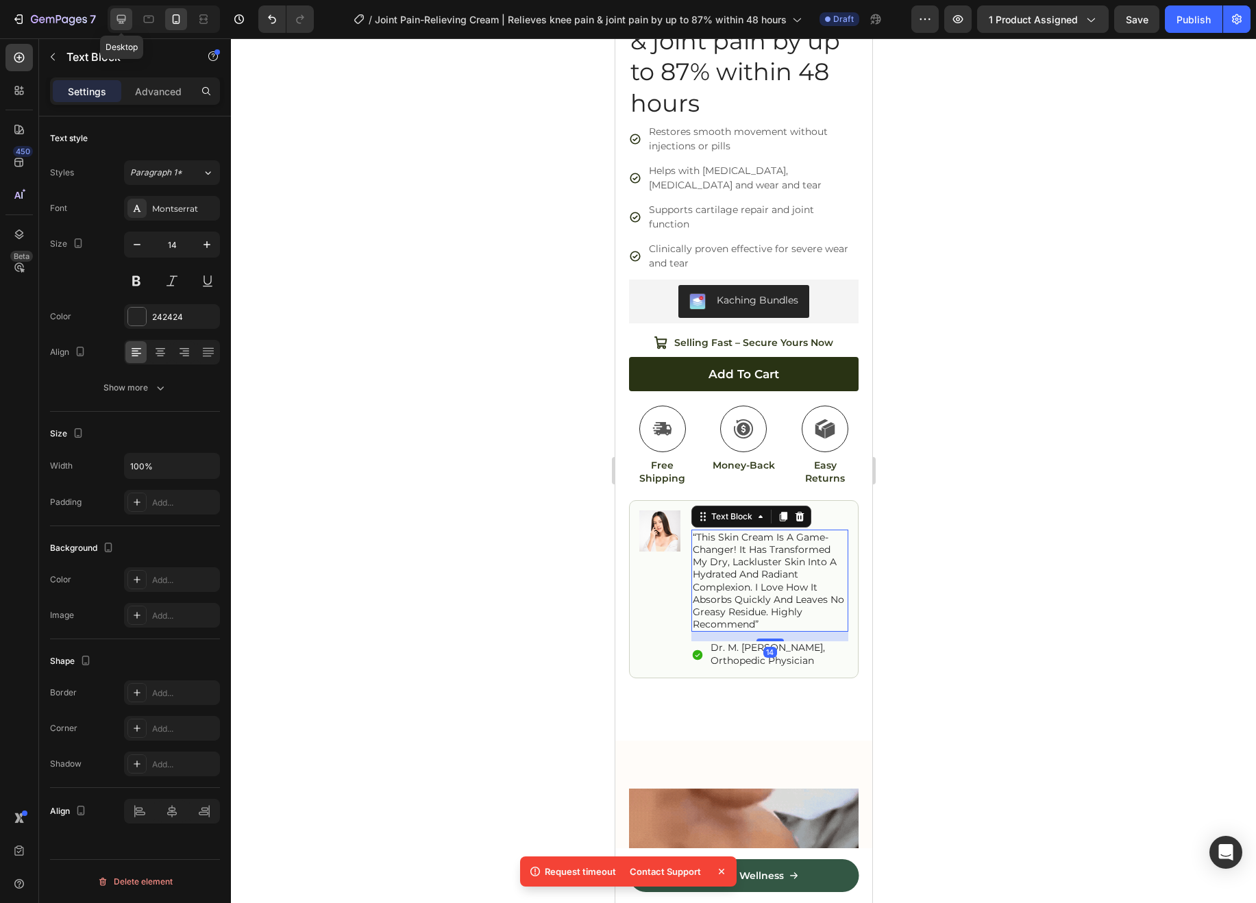
type input "16"
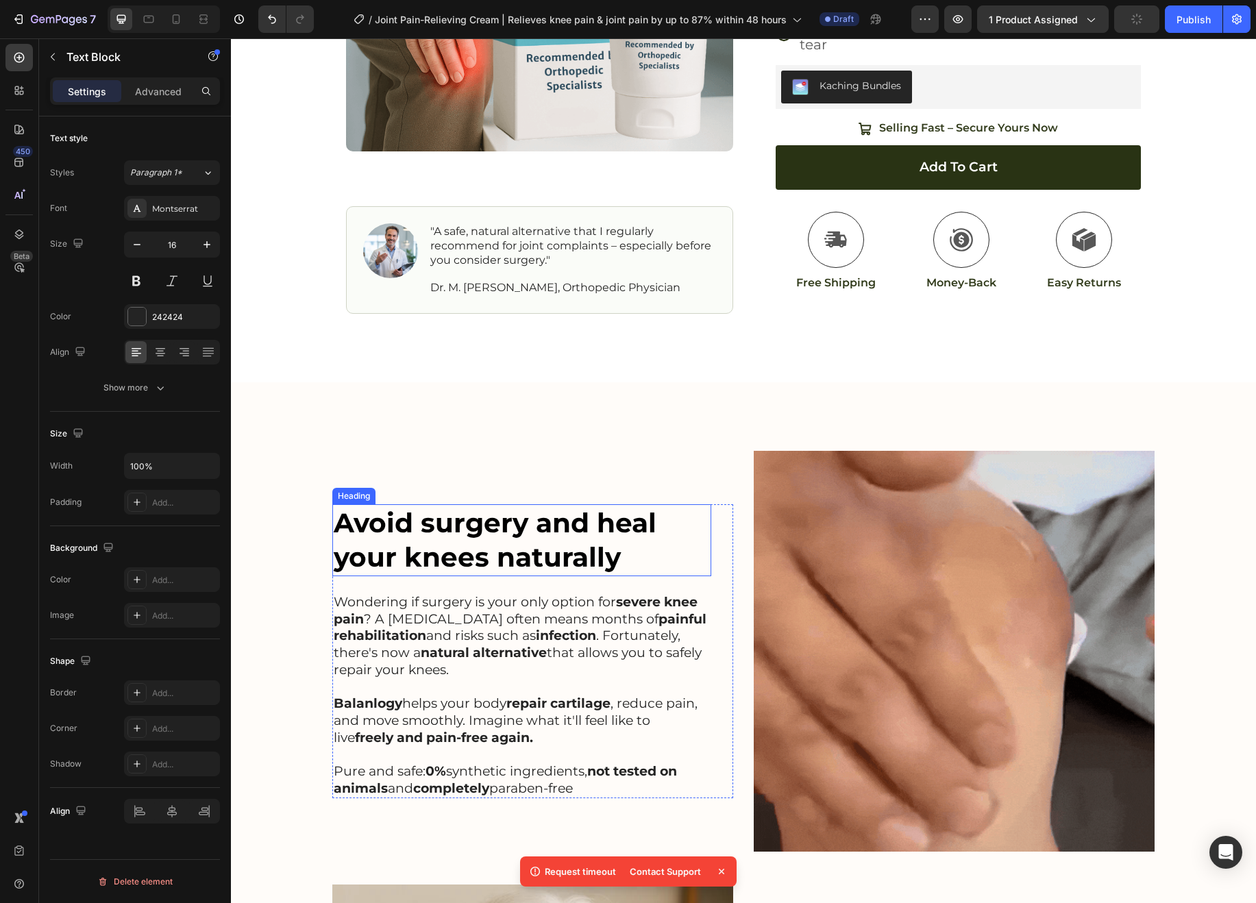
scroll to position [212, 0]
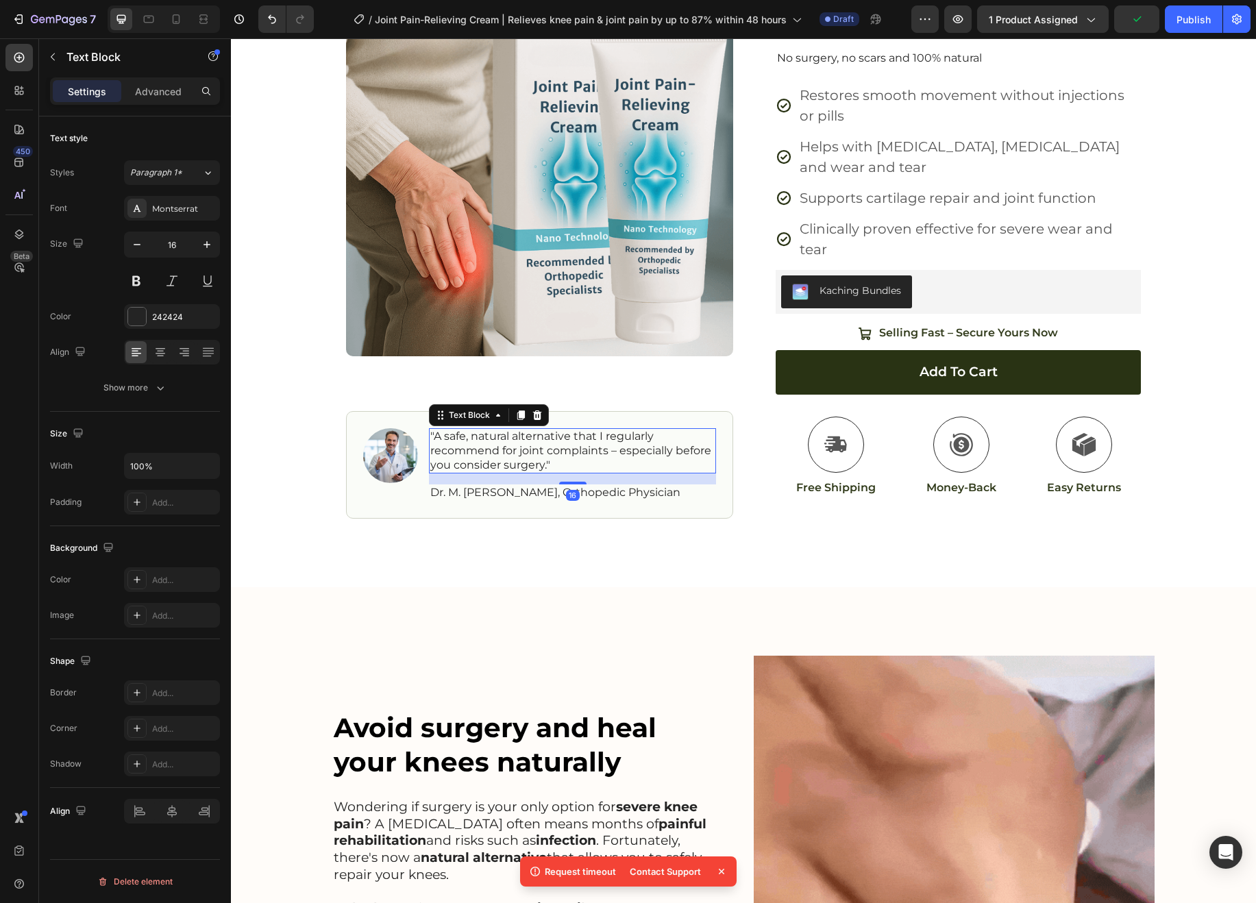
click at [515, 442] on p ""A safe, natural alternative that I regularly recommend for joint complaints – …" at bounding box center [572, 451] width 284 height 42
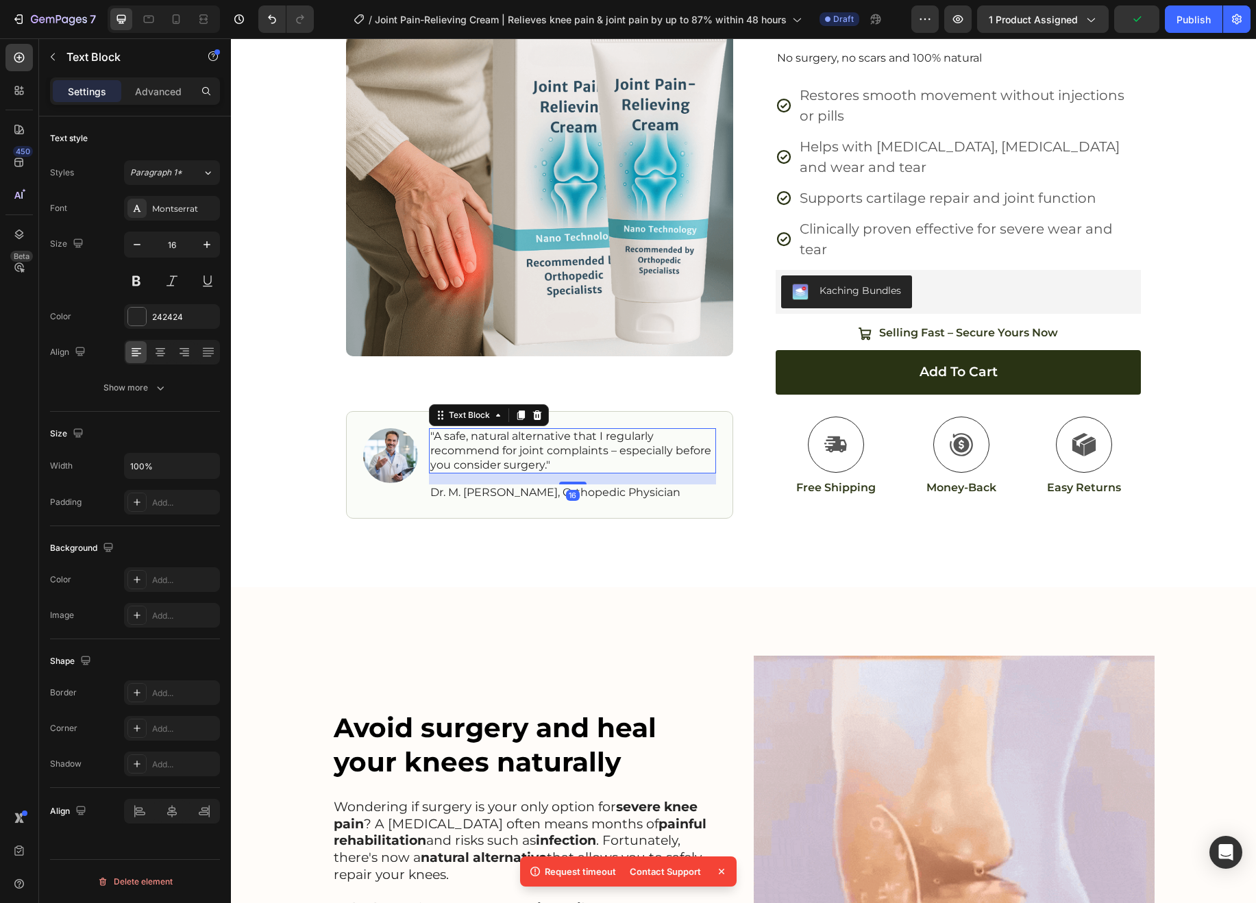
click at [515, 442] on p ""A safe, natural alternative that I regularly recommend for joint complaints – …" at bounding box center [572, 451] width 284 height 42
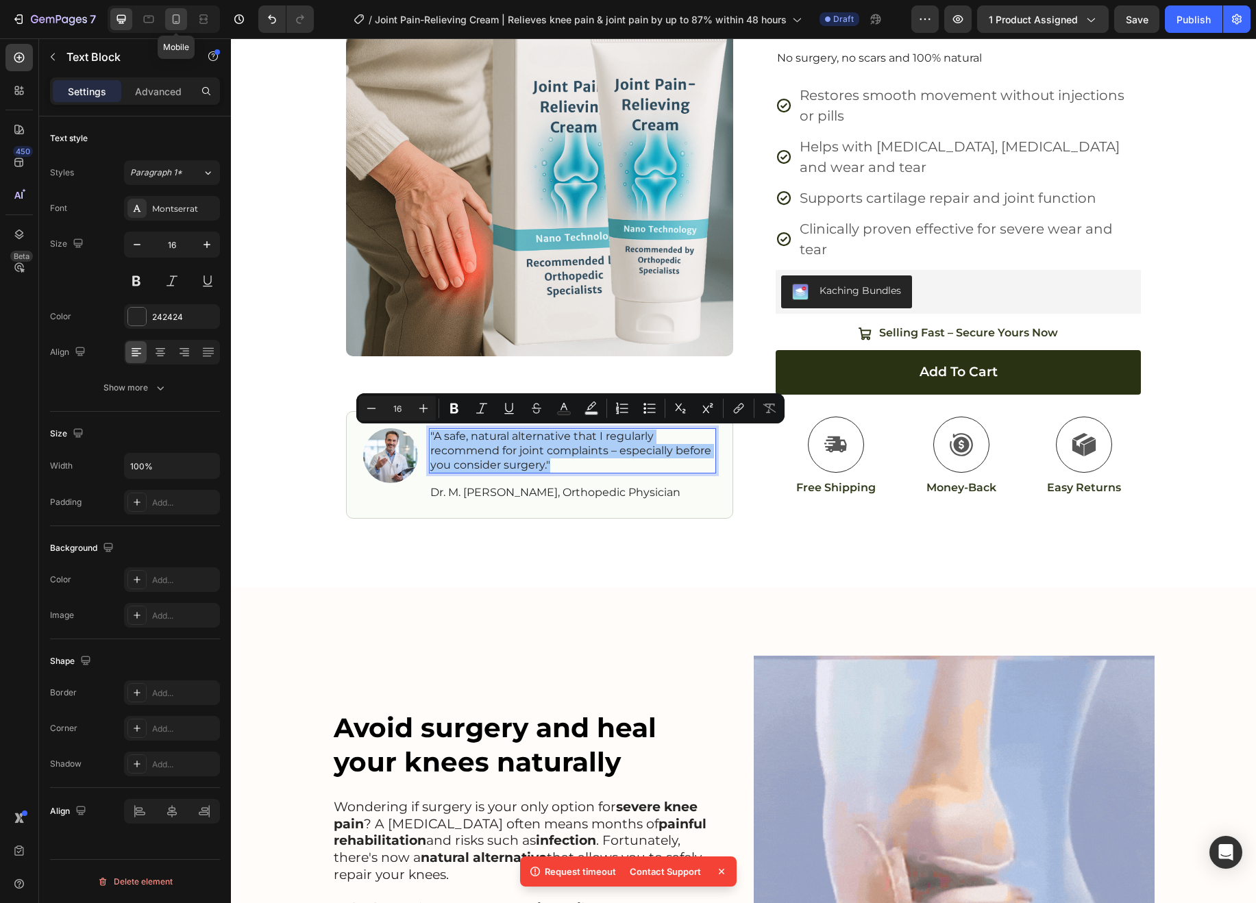
click at [171, 18] on icon at bounding box center [176, 19] width 14 height 14
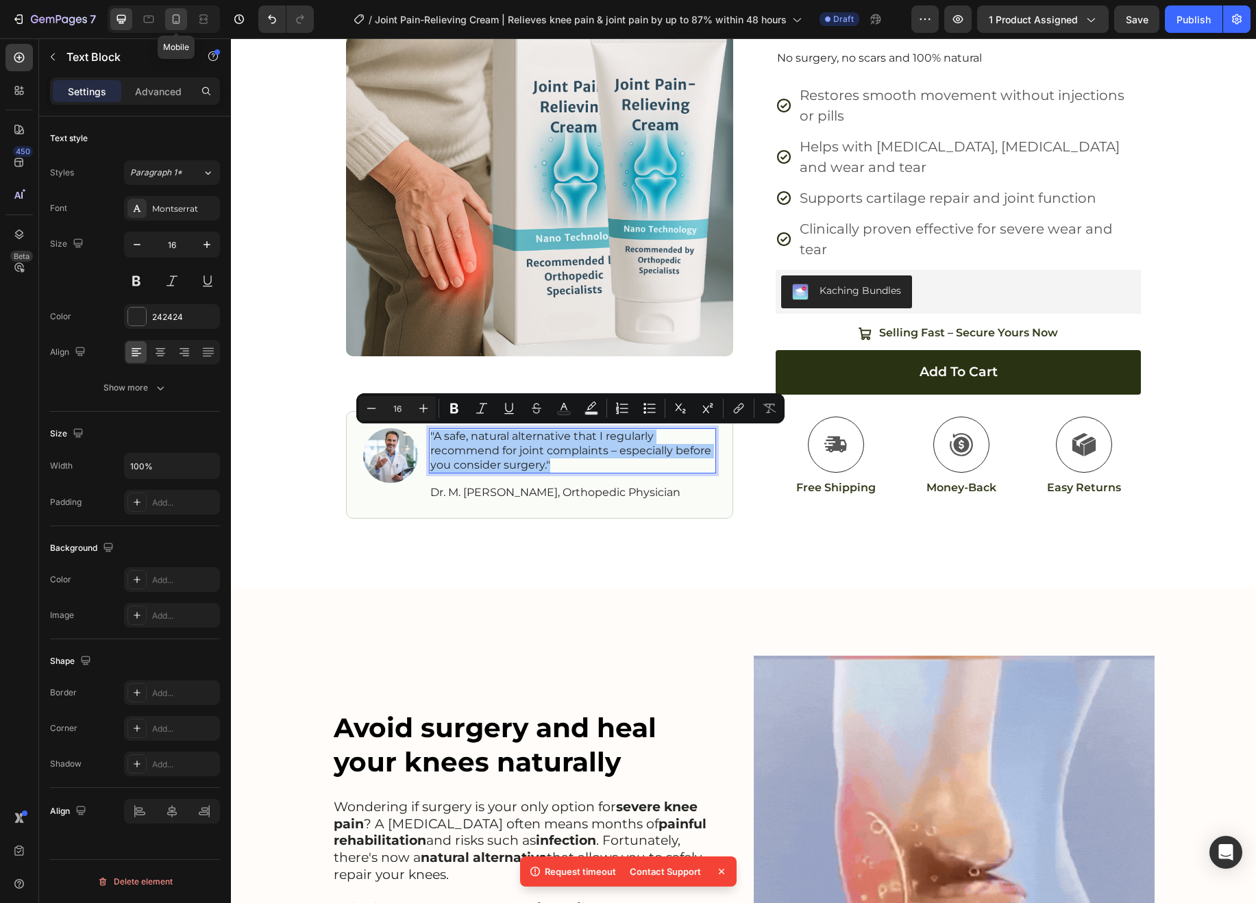
type input "14"
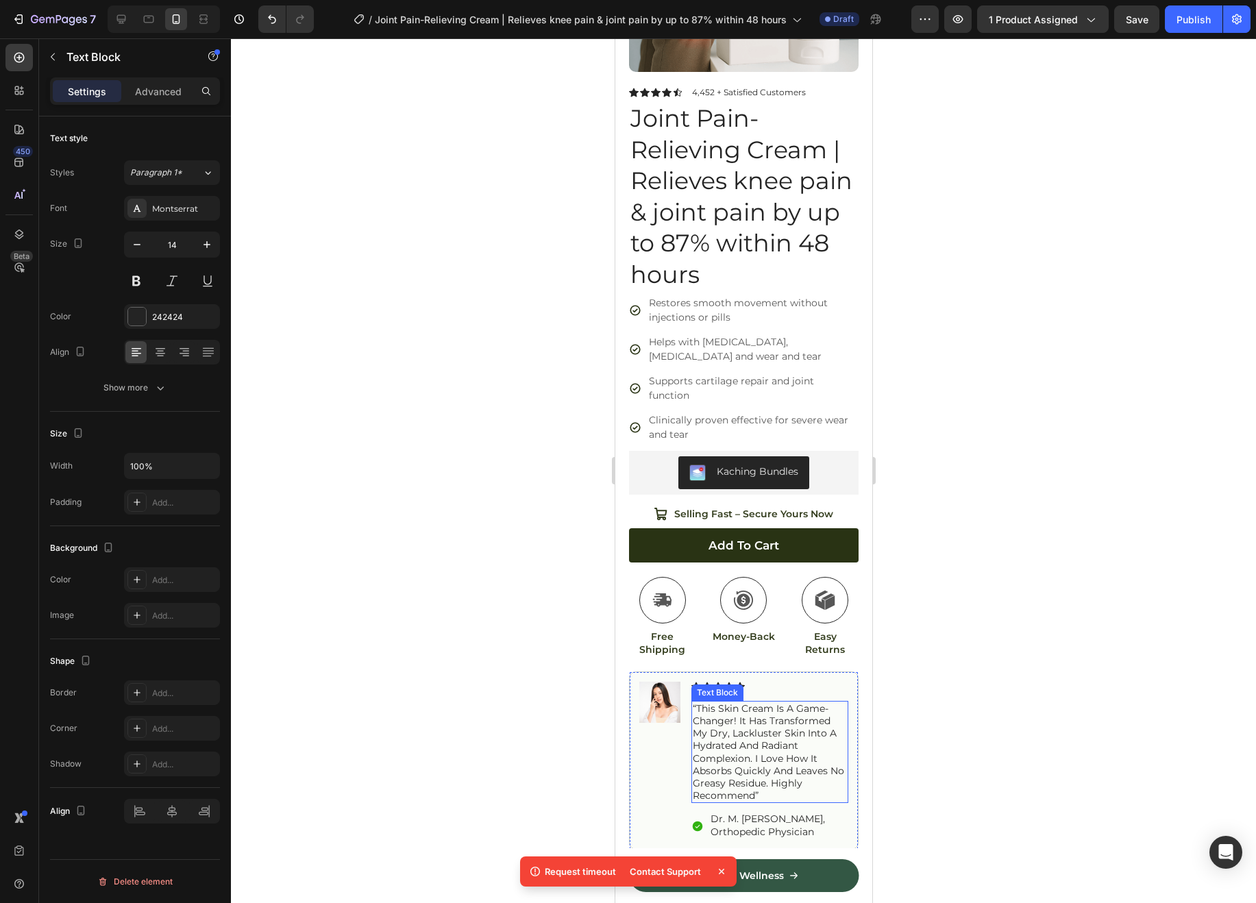
click at [758, 750] on p "“this skin cream is a game-changer! it has transformed my dry, lackluster skin …" at bounding box center [769, 752] width 154 height 100
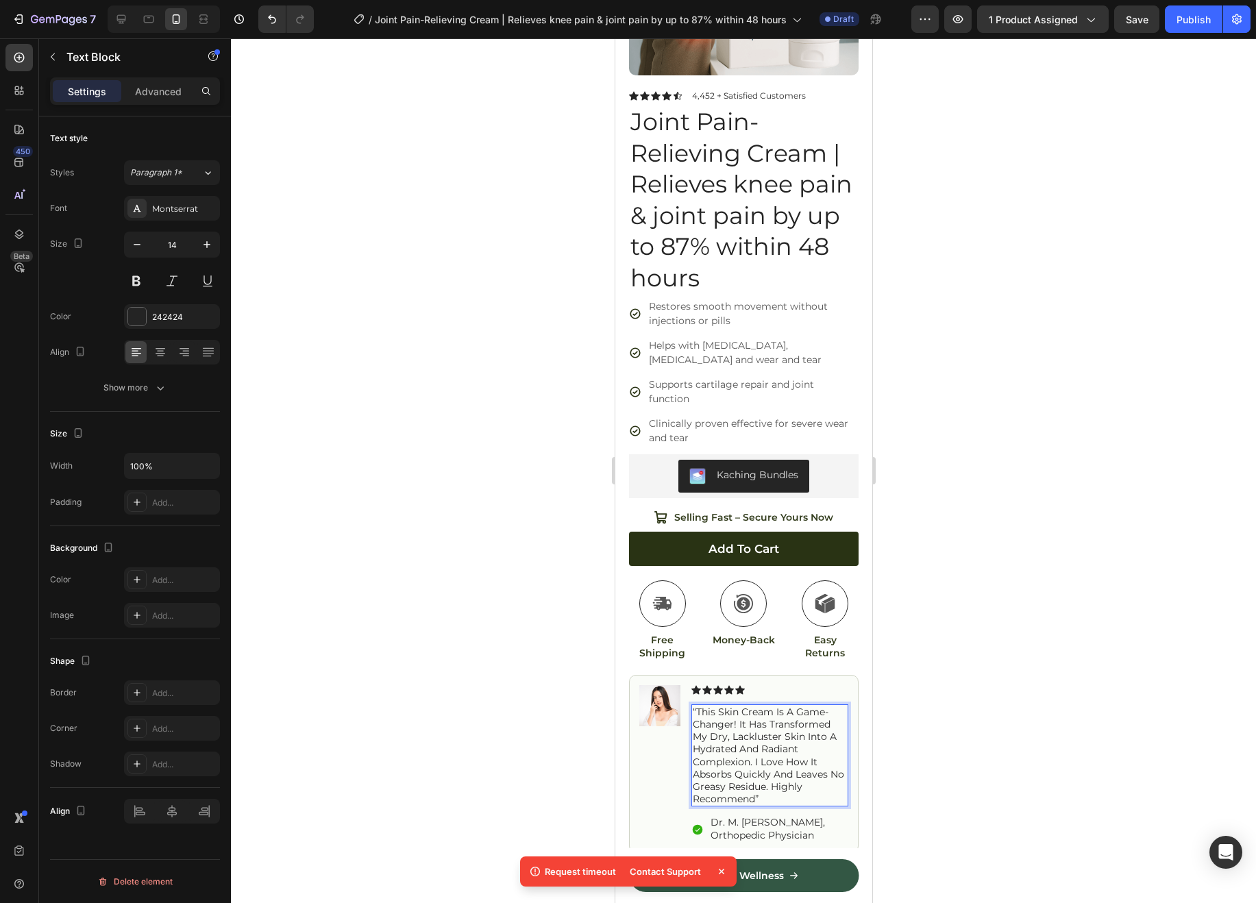
scroll to position [232, 0]
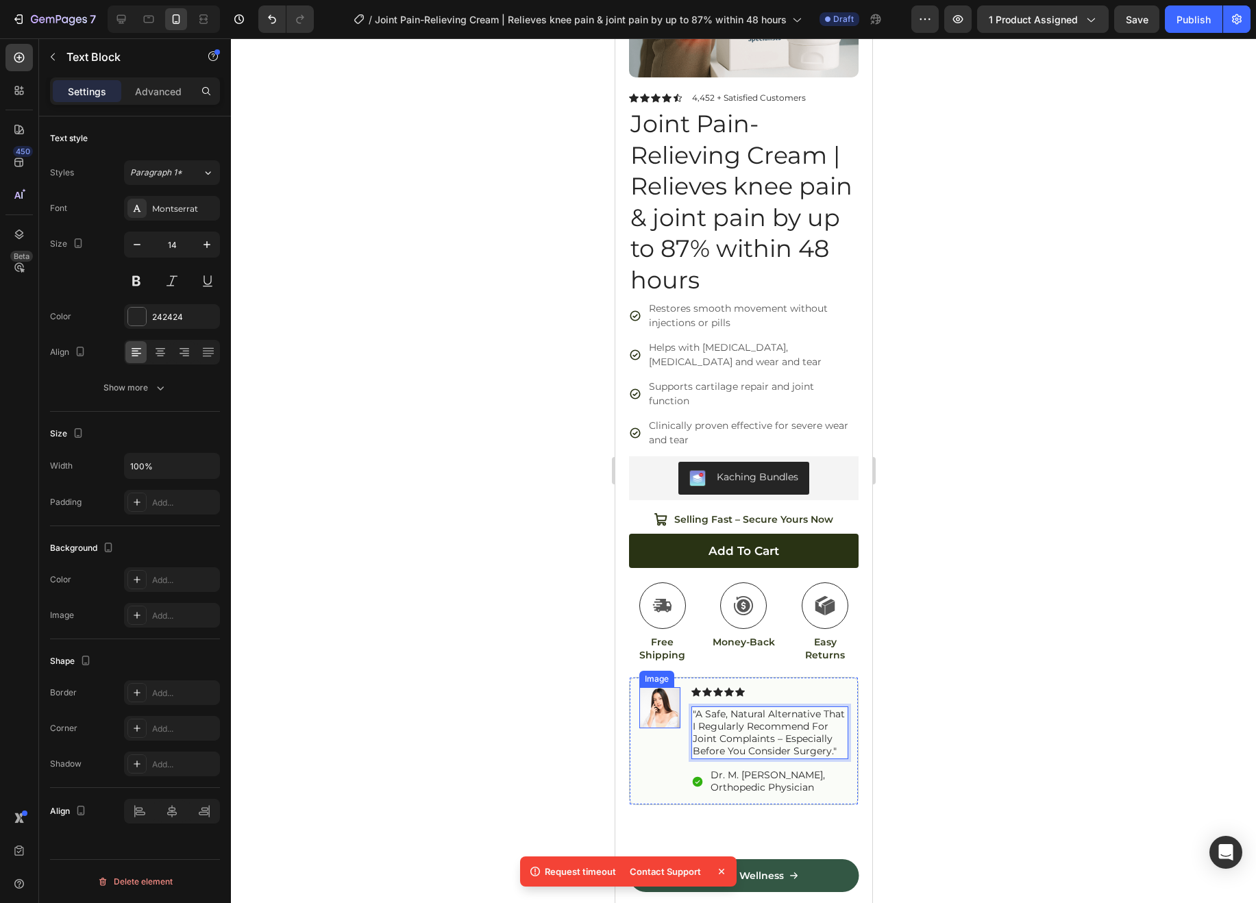
click at [659, 693] on img at bounding box center [659, 707] width 41 height 41
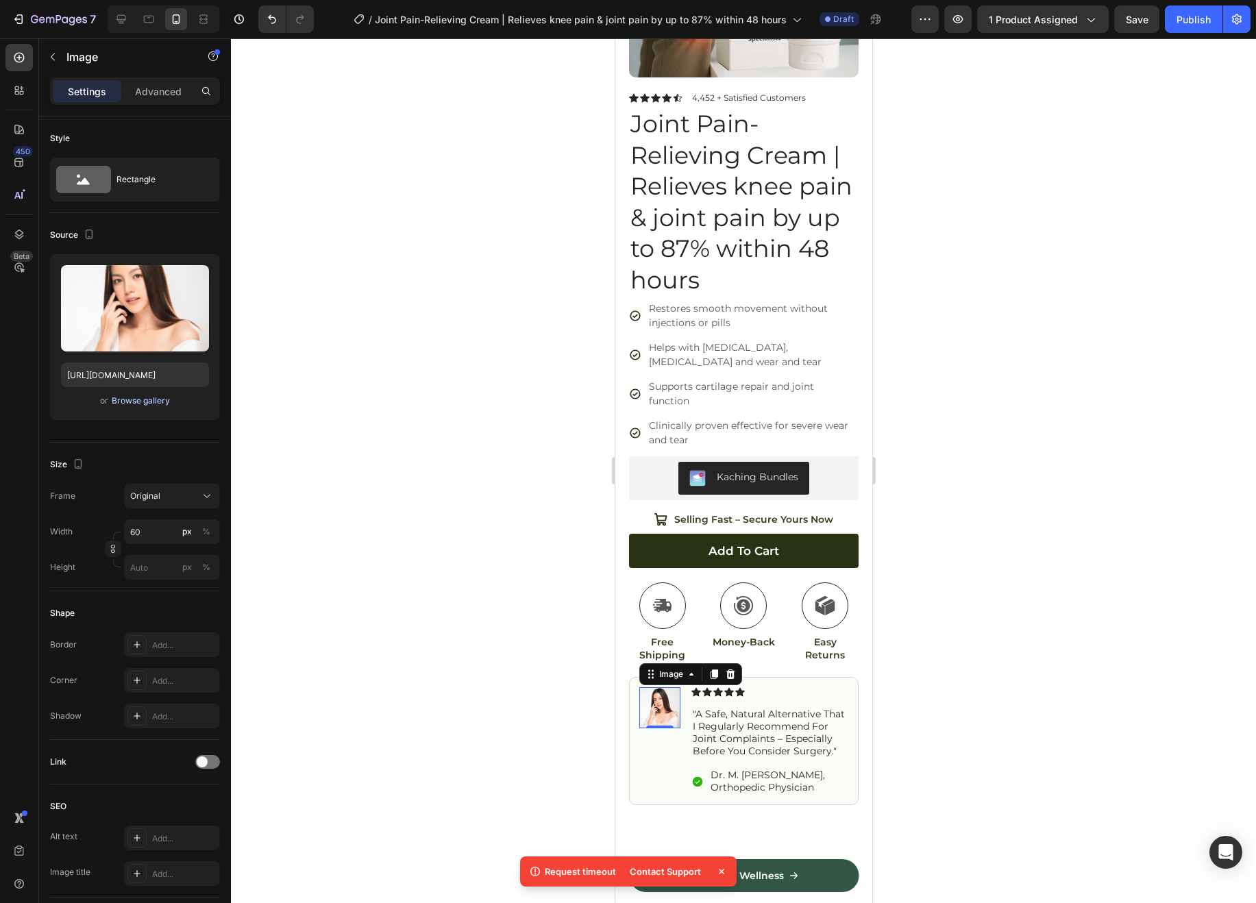
click at [158, 402] on div "Browse gallery" at bounding box center [141, 401] width 58 height 12
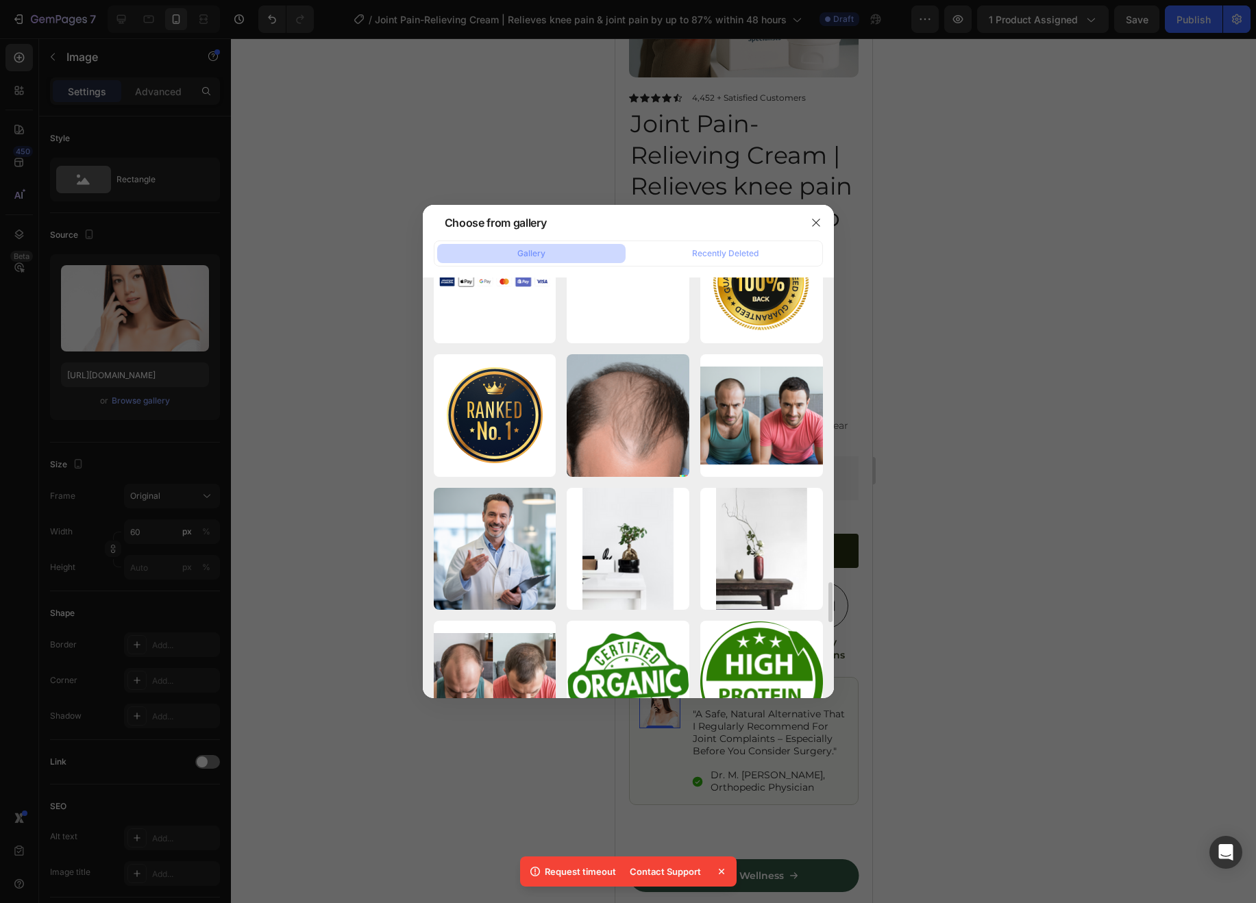
scroll to position [3141, 0]
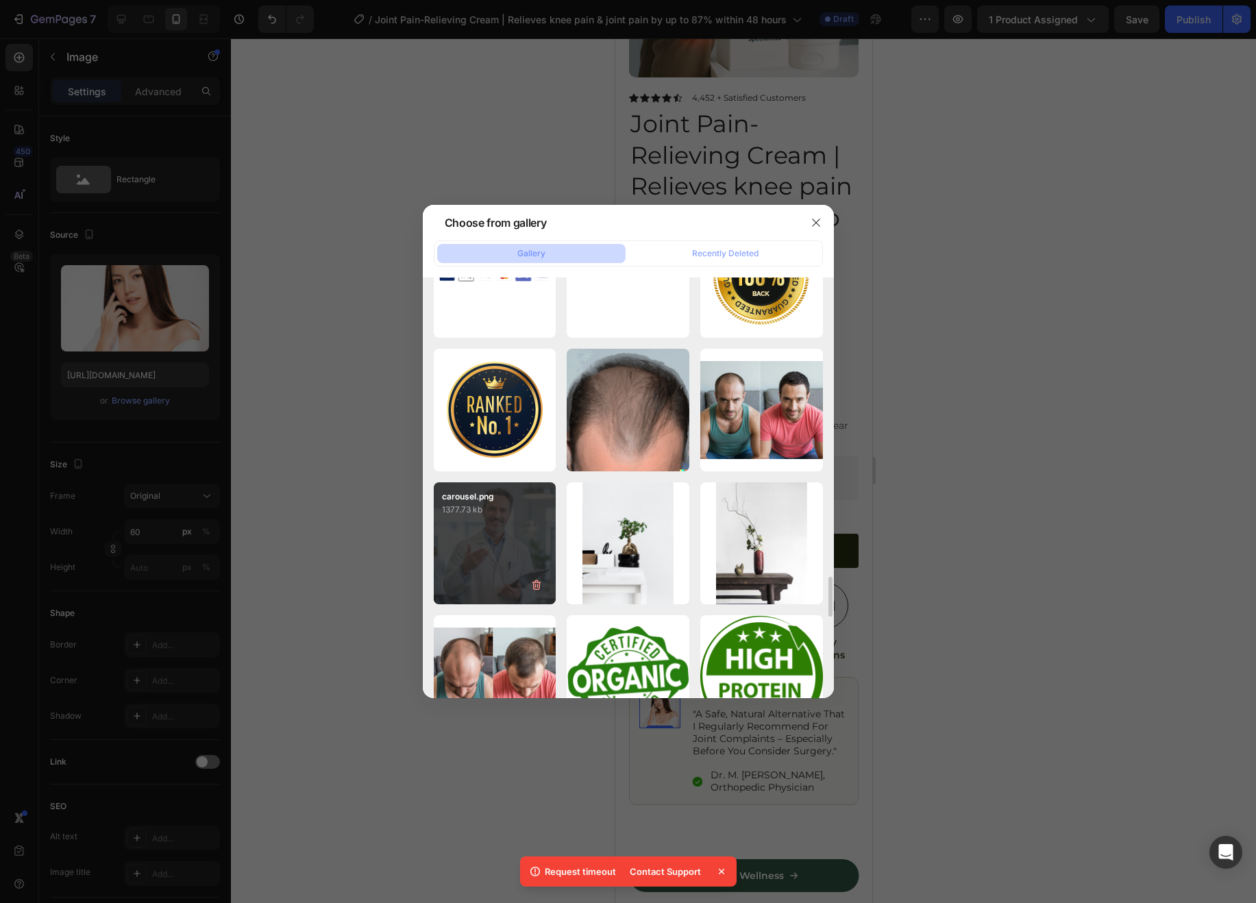
click at [480, 541] on div "carousel.png 1377.73 kb" at bounding box center [495, 543] width 123 height 123
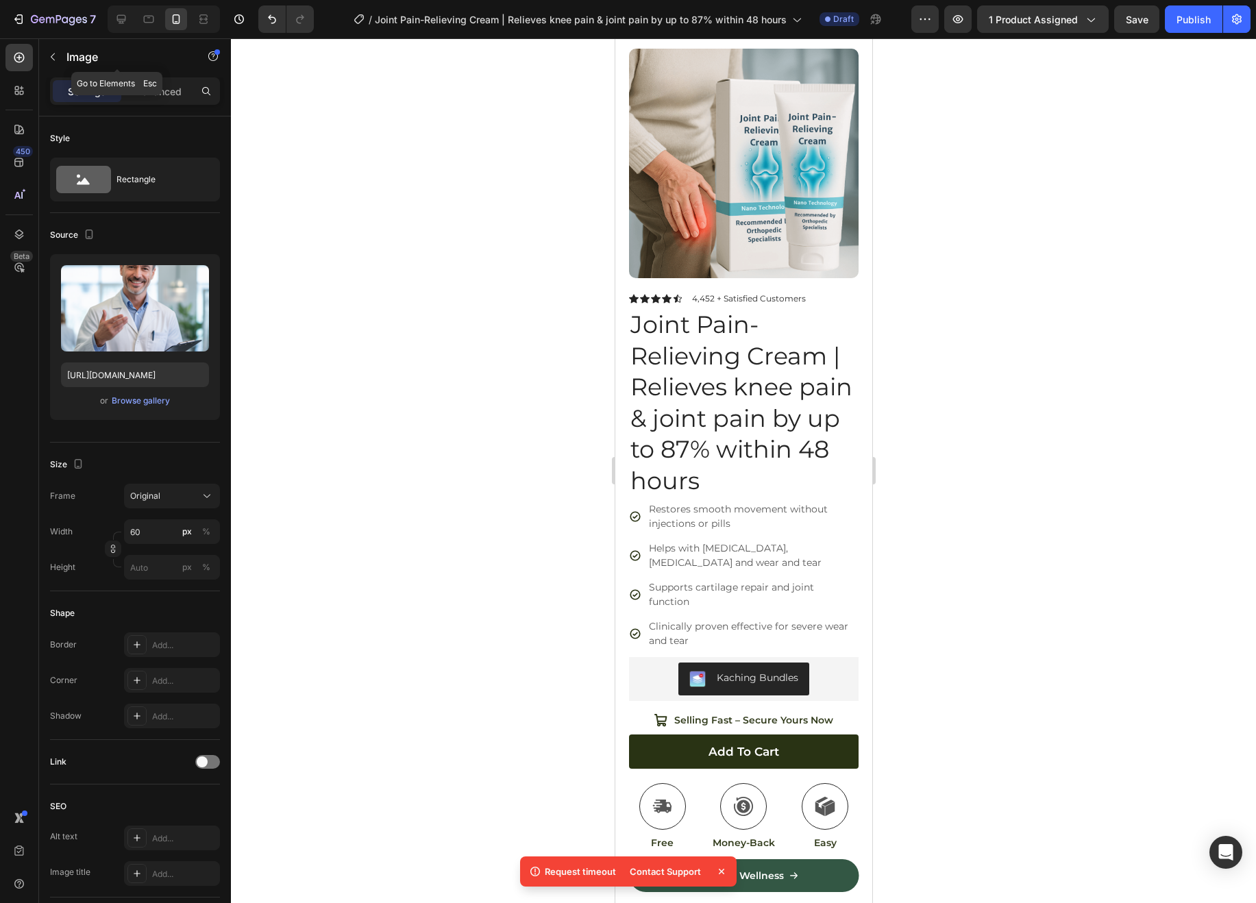
scroll to position [28, 0]
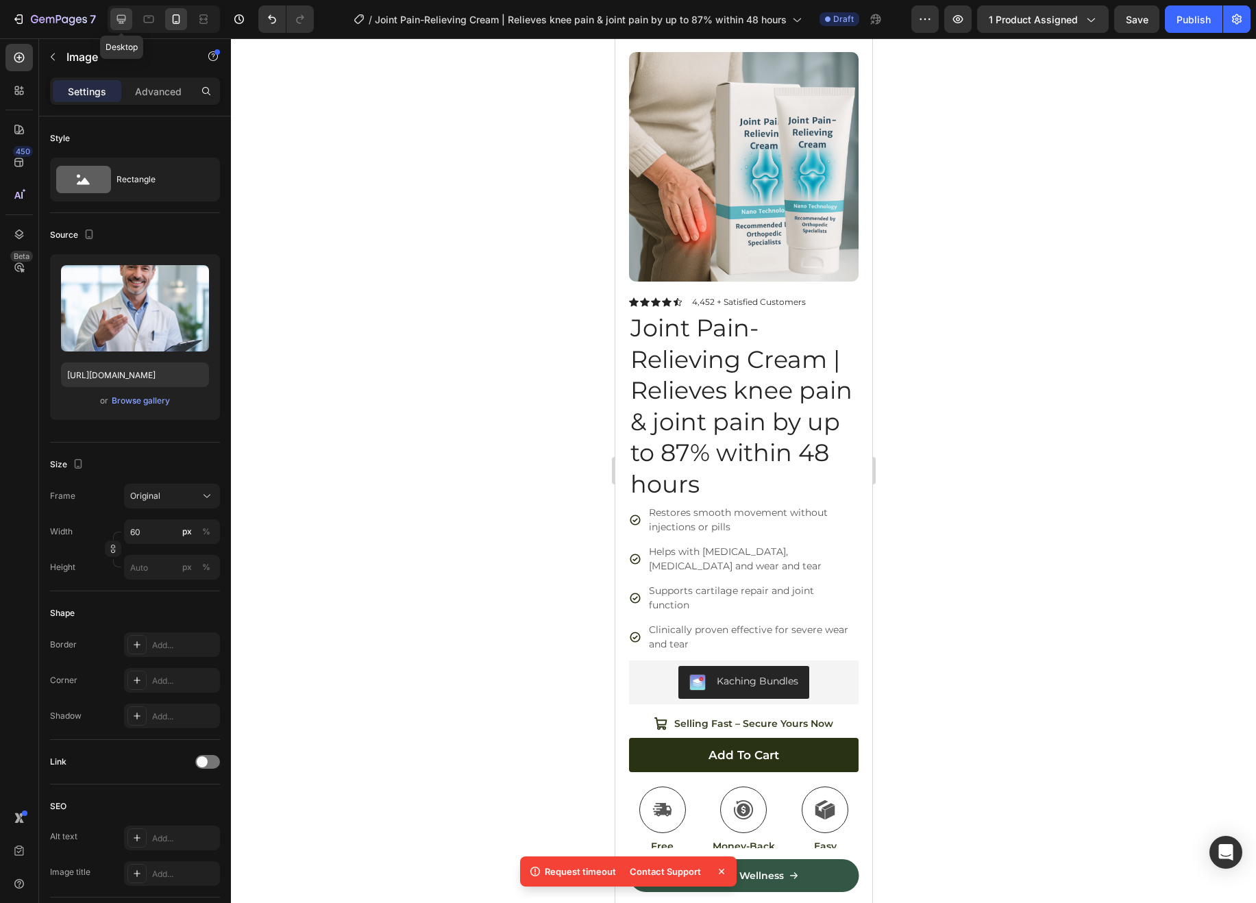
click at [124, 23] on icon at bounding box center [121, 19] width 14 height 14
type input "[URL][DOMAIN_NAME]"
type input "120"
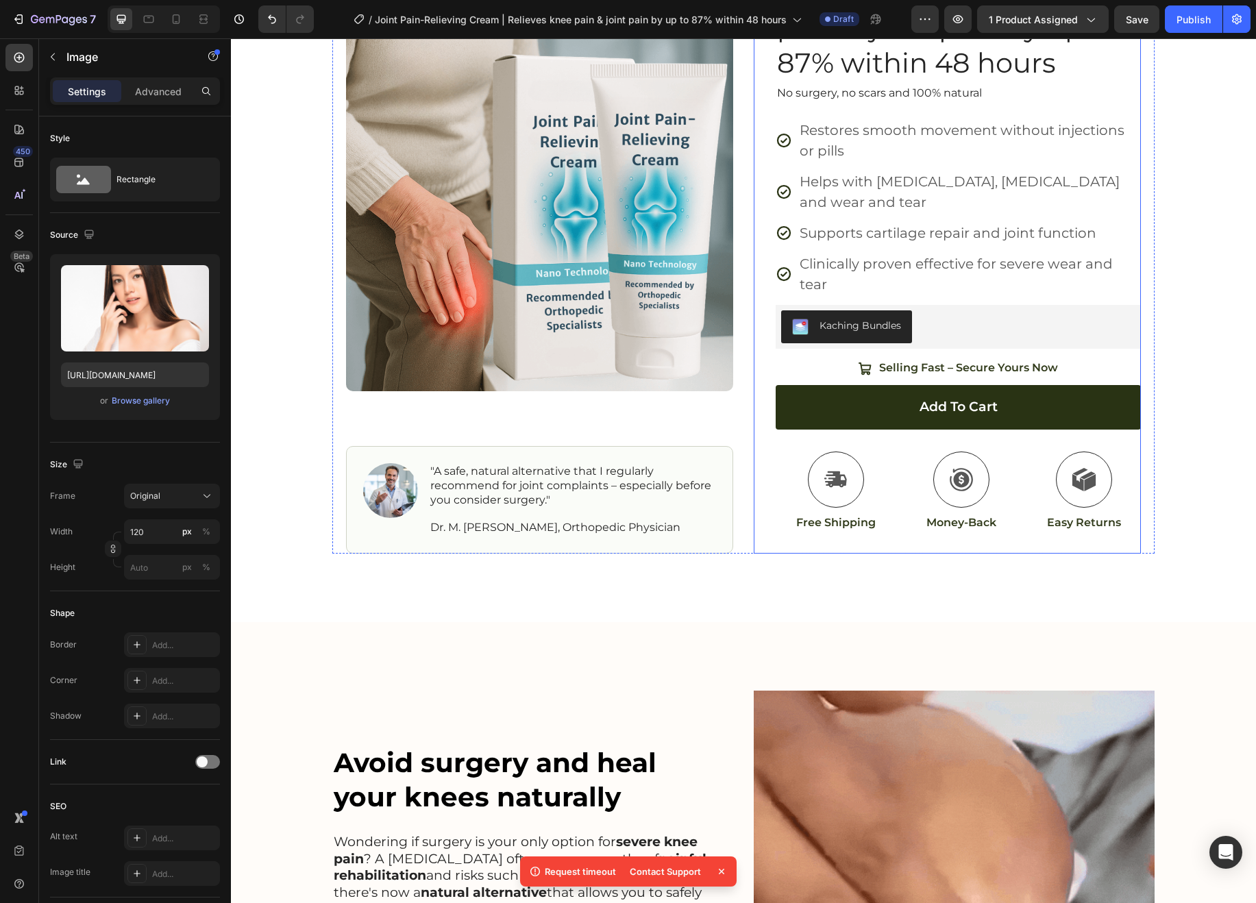
scroll to position [245, 0]
